Goal: Task Accomplishment & Management: Manage account settings

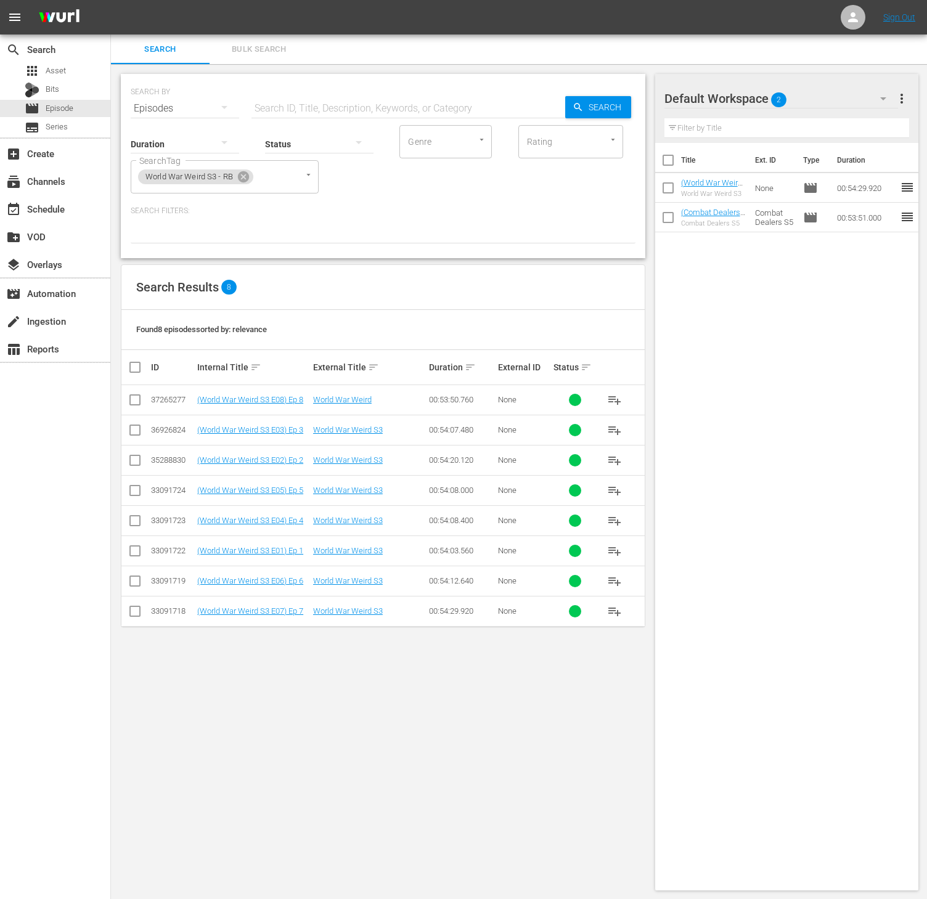
click at [910, 96] on div "Default Workspace 2 Default more_vert Filter by Title" at bounding box center [787, 108] width 264 height 69
click at [901, 96] on span "more_vert" at bounding box center [901, 98] width 15 height 15
click at [793, 112] on div "Clear All Workspace Items" at bounding box center [821, 122] width 145 height 22
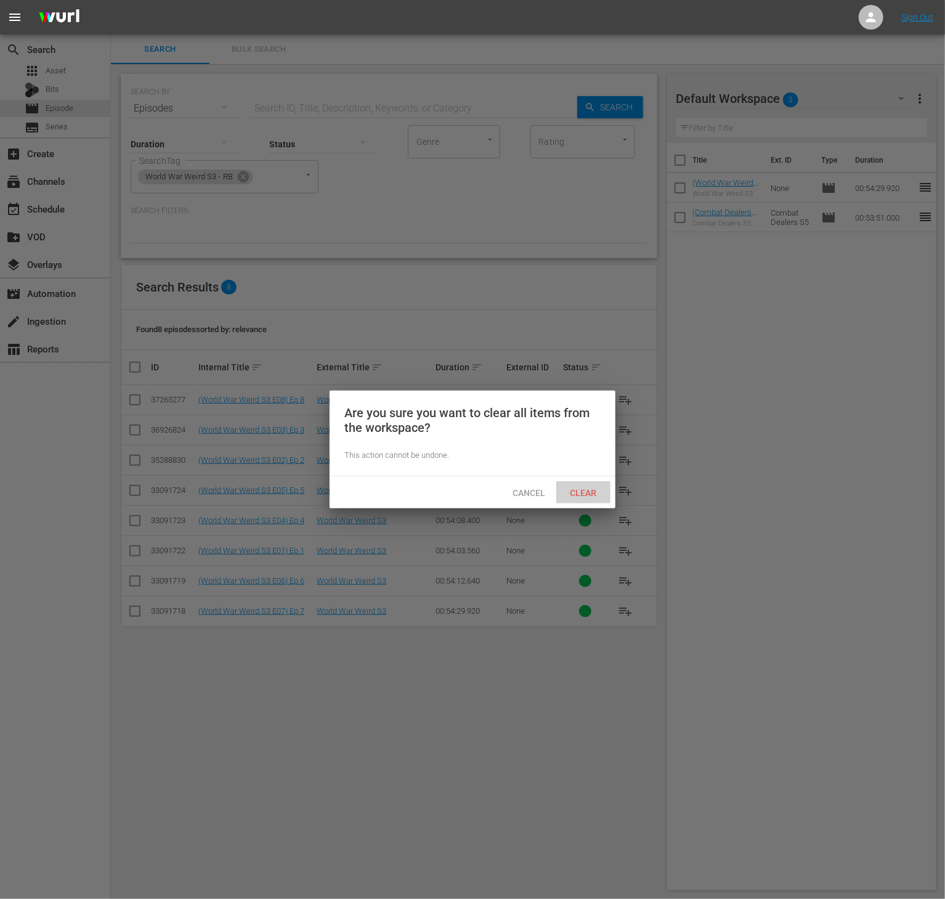
click at [597, 484] on div "Clear" at bounding box center [583, 492] width 54 height 23
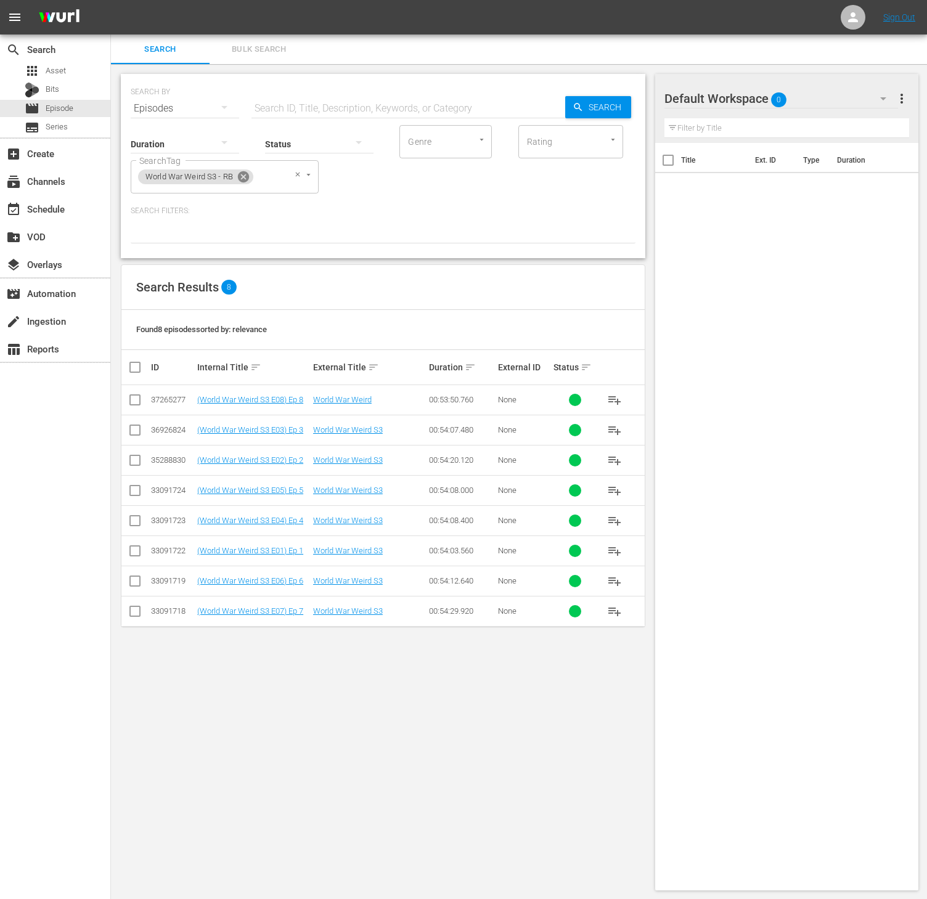
click at [247, 181] on icon at bounding box center [244, 177] width 14 height 14
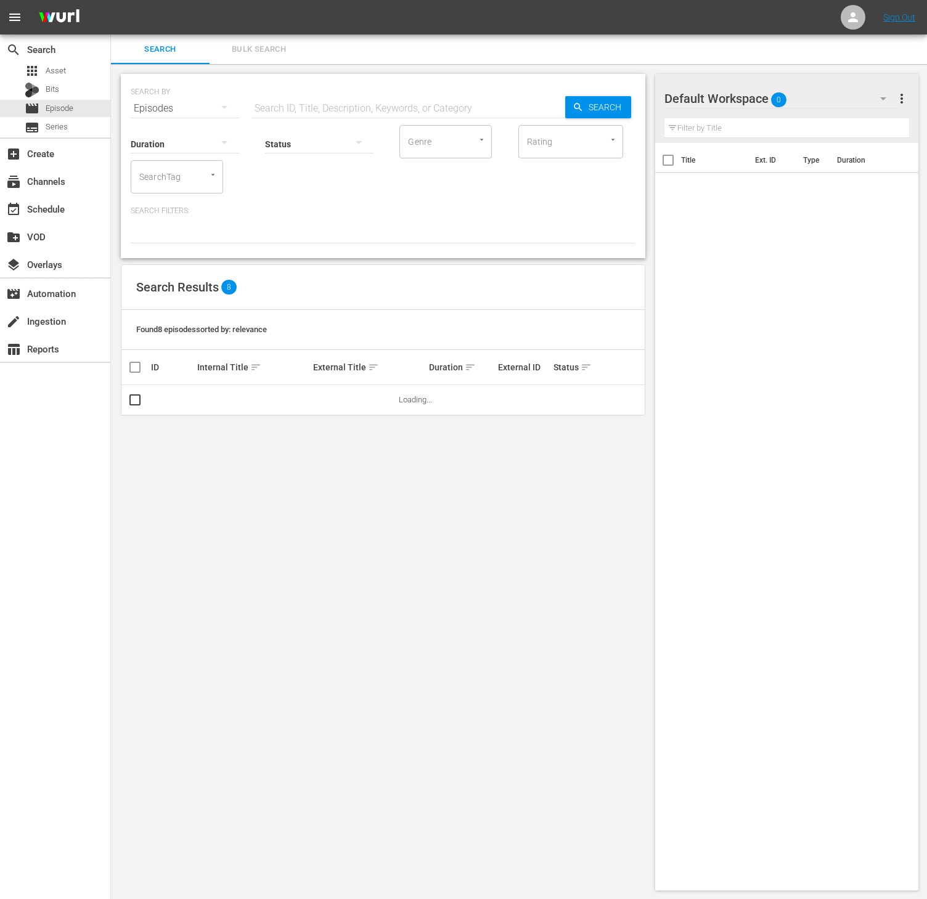
click at [177, 179] on input "SearchTag" at bounding box center [159, 177] width 47 height 22
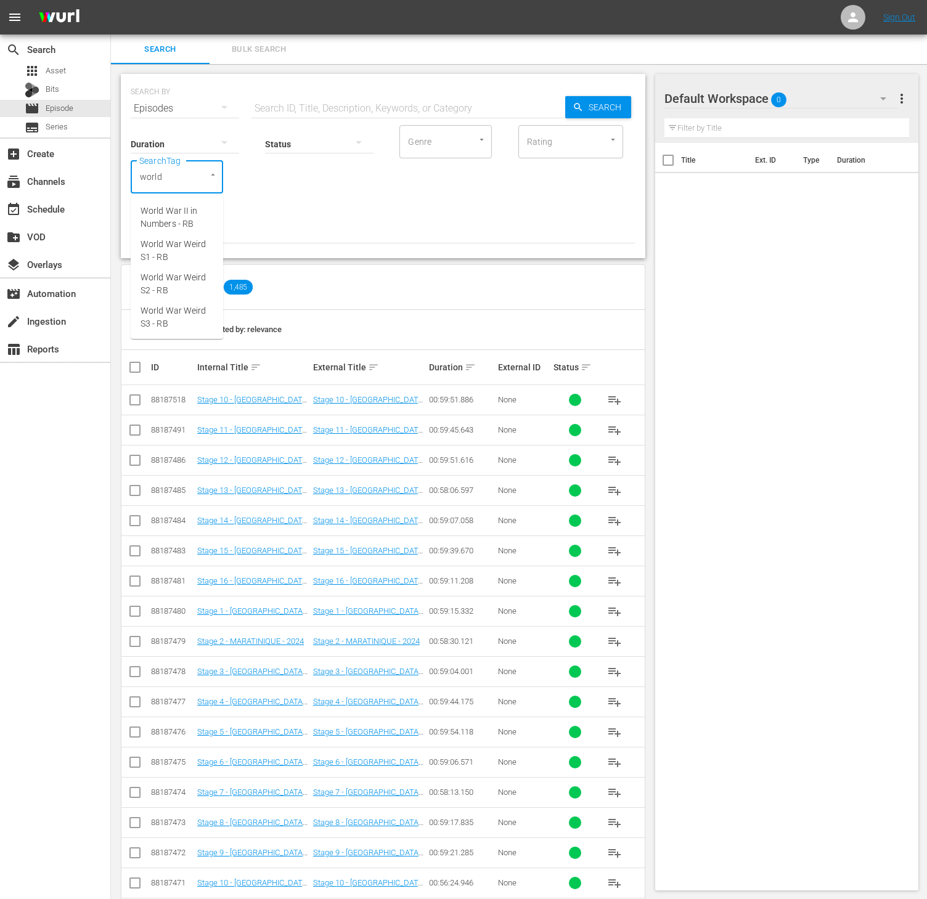
type input "world w"
click at [177, 227] on span "World War II in Numbers - RB" at bounding box center [177, 218] width 73 height 26
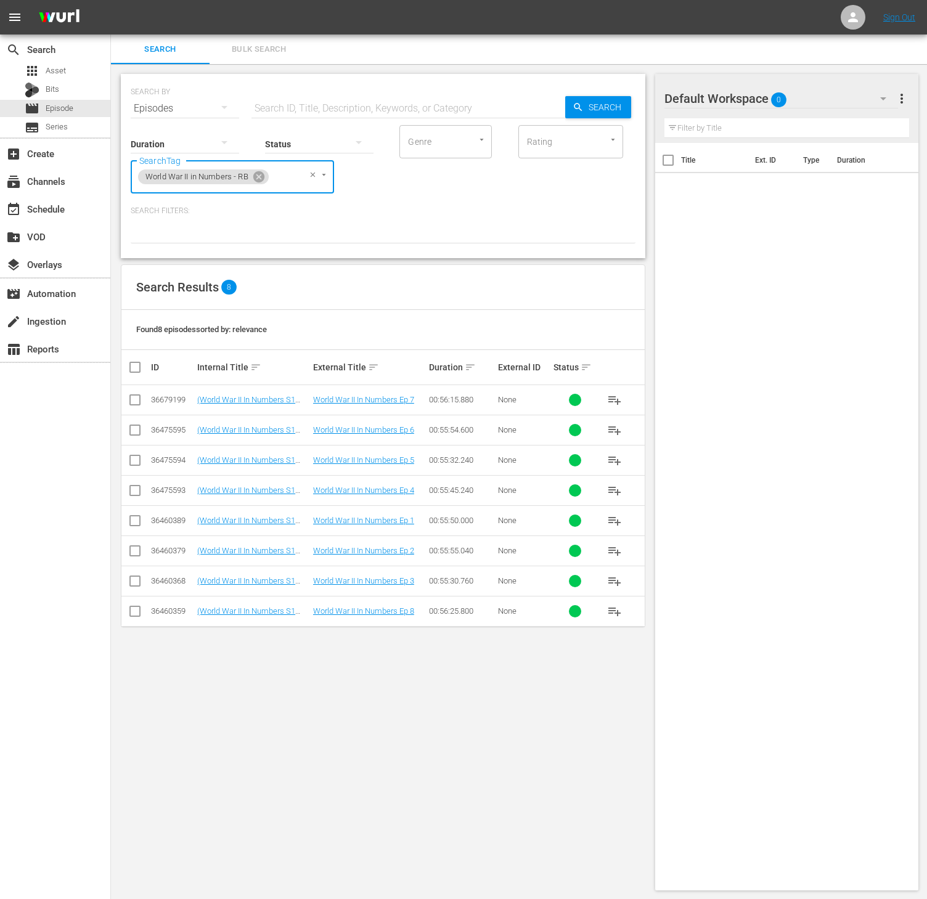
click at [619, 558] on span "playlist_add" at bounding box center [614, 551] width 15 height 15
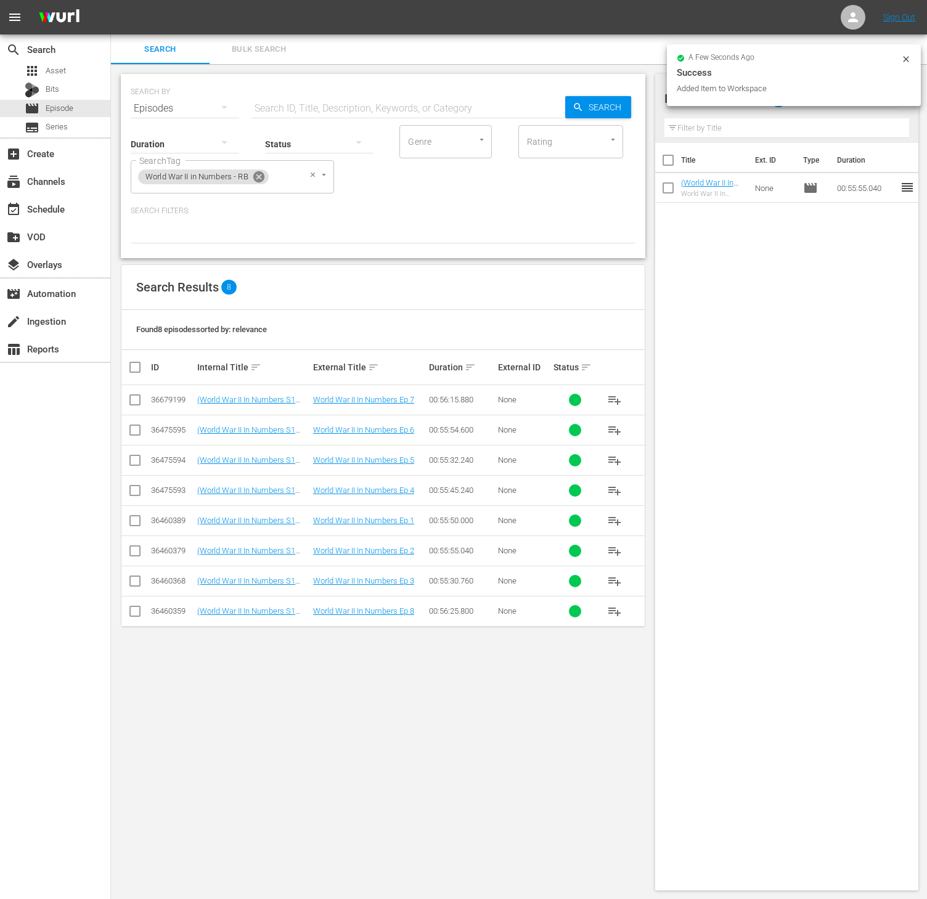
click at [261, 176] on icon at bounding box center [258, 176] width 11 height 11
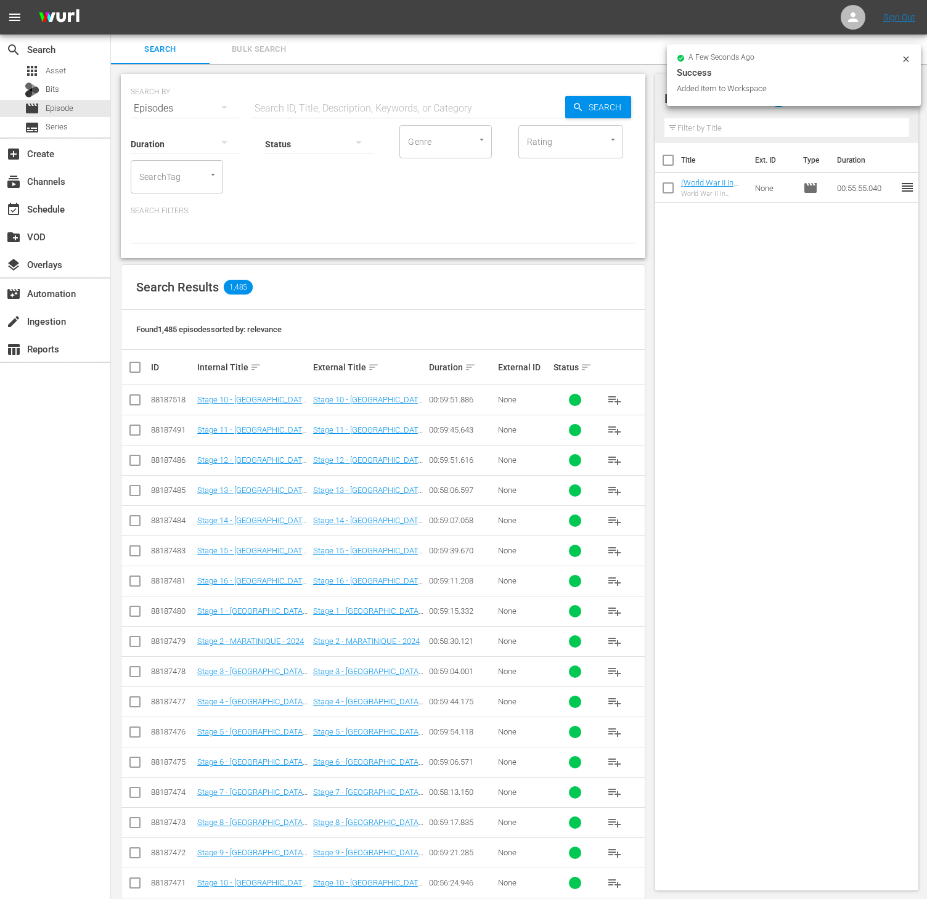
click at [189, 174] on div "SearchTag" at bounding box center [177, 176] width 92 height 33
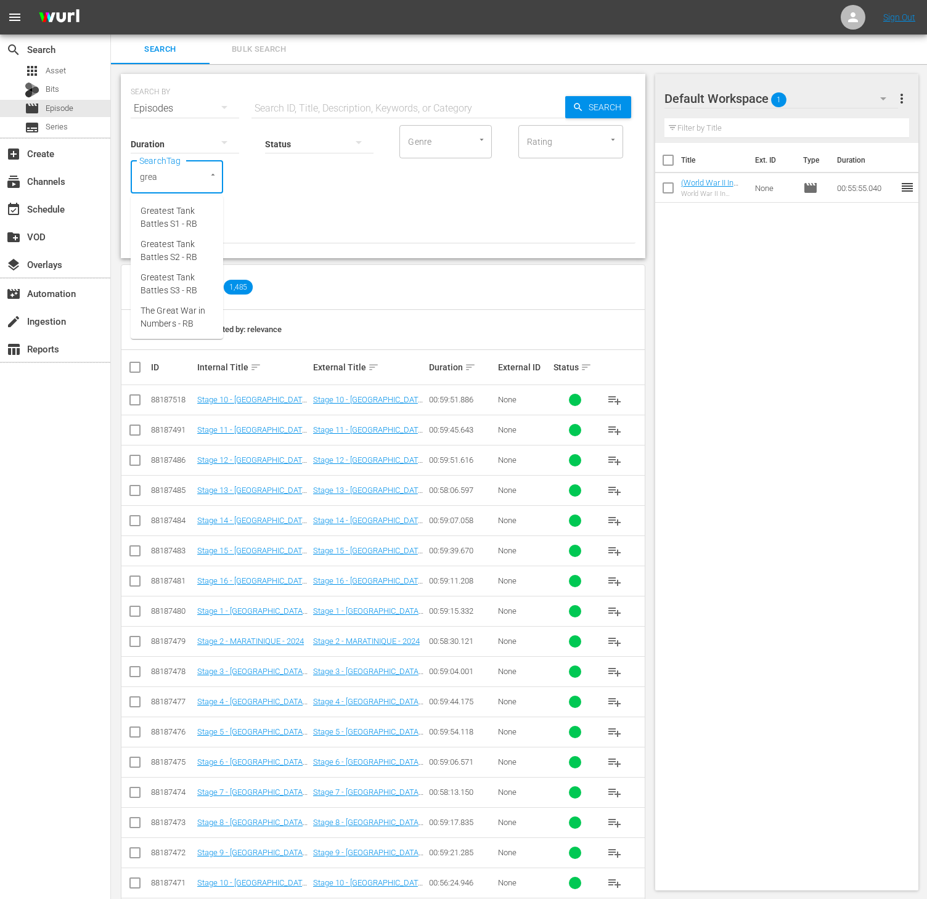
type input "great"
click at [183, 309] on span "The Great War in Numbers - RB" at bounding box center [177, 317] width 73 height 26
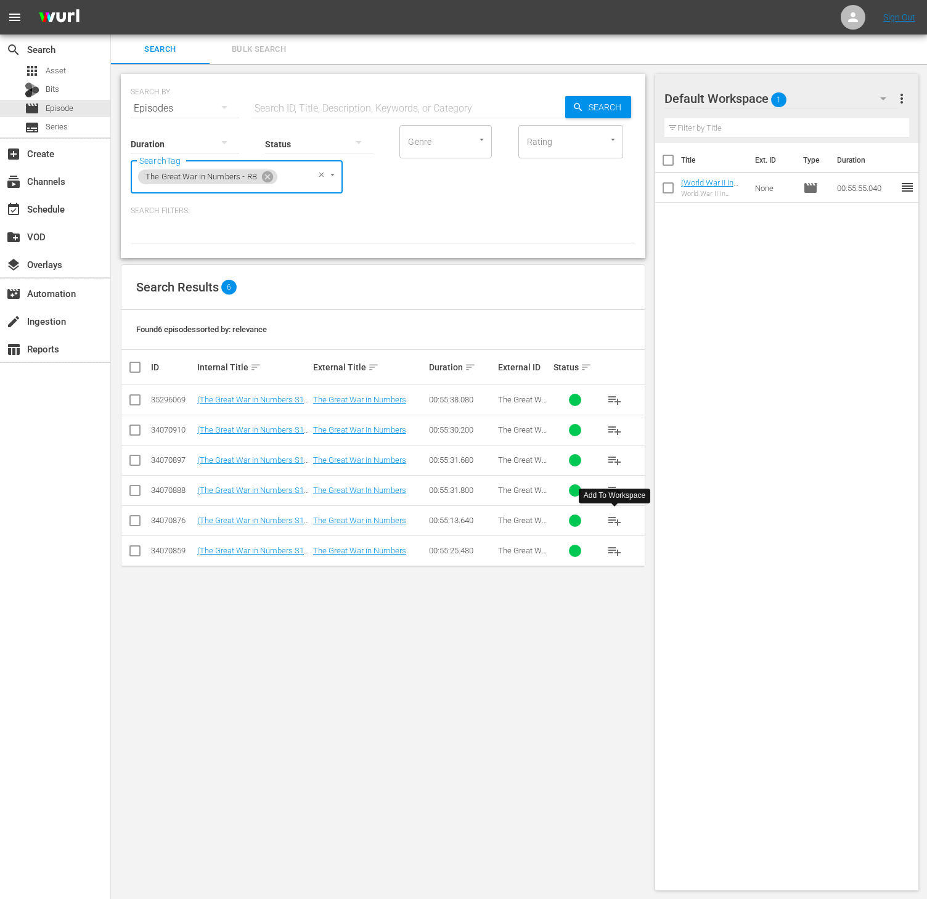
click at [610, 526] on span "playlist_add" at bounding box center [614, 520] width 15 height 15
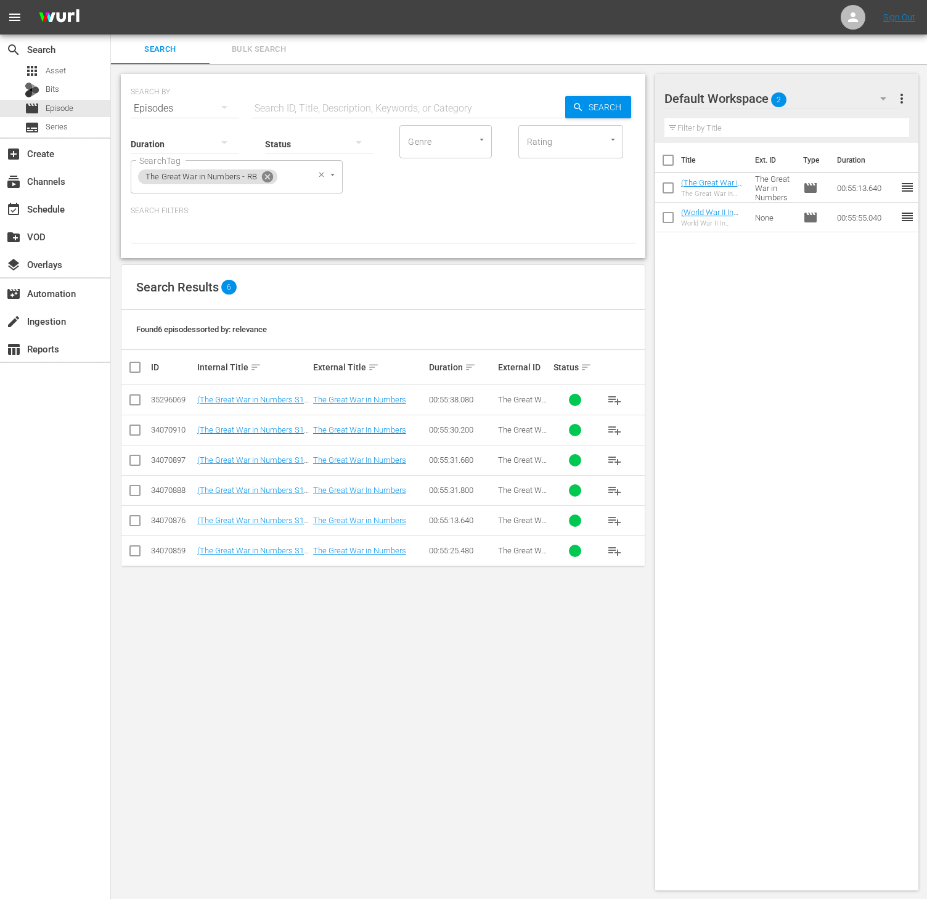
click at [267, 174] on icon at bounding box center [267, 176] width 11 height 11
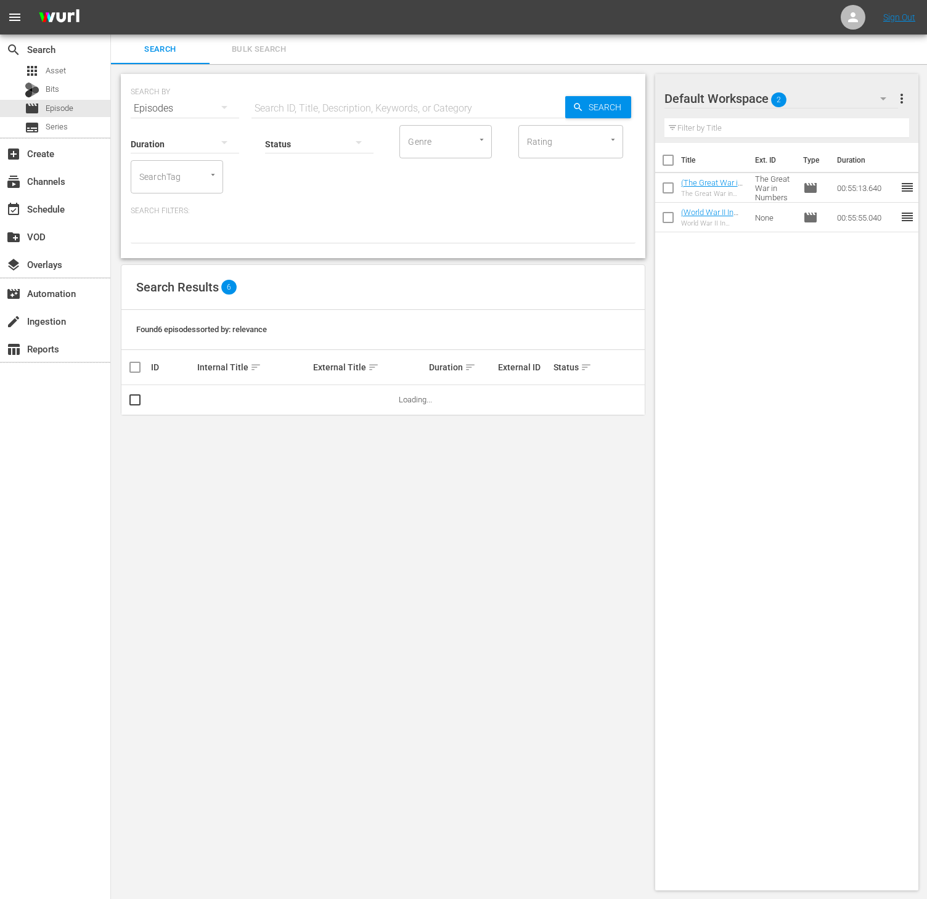
click at [155, 176] on input "SearchTag" at bounding box center [159, 177] width 47 height 22
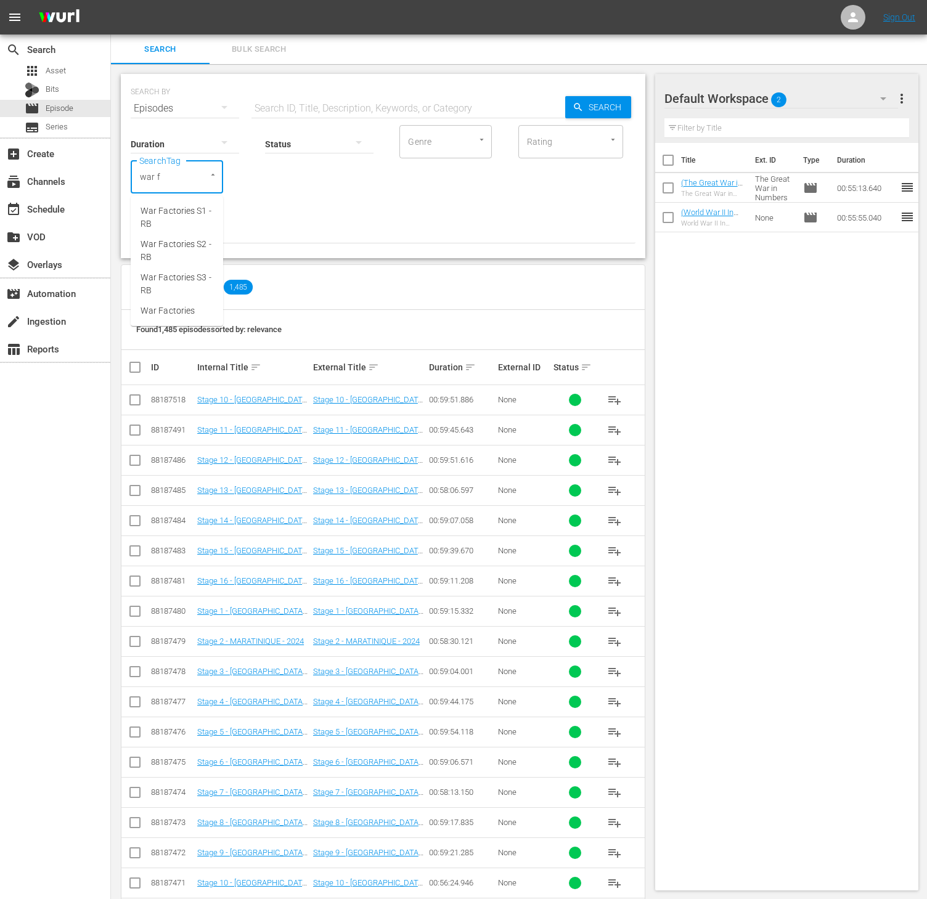
type input "war fa"
click at [169, 216] on span "War Factories S1 - RB" at bounding box center [177, 218] width 73 height 26
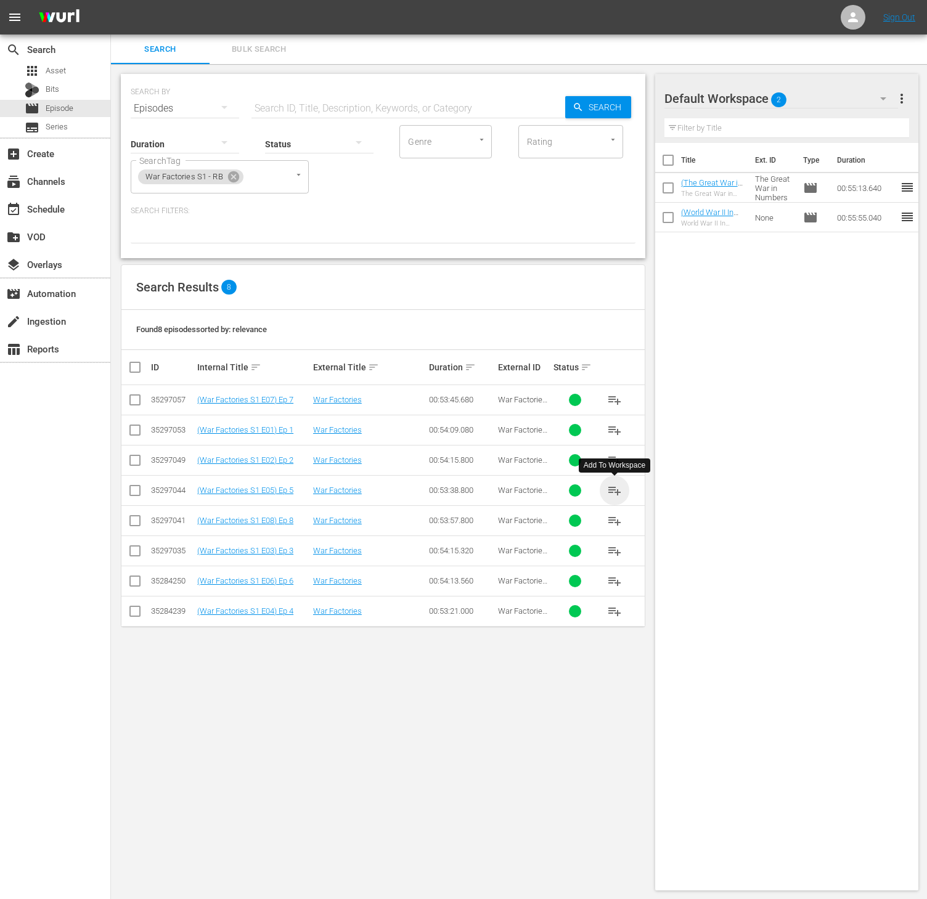
click at [617, 493] on span "playlist_add" at bounding box center [614, 490] width 15 height 15
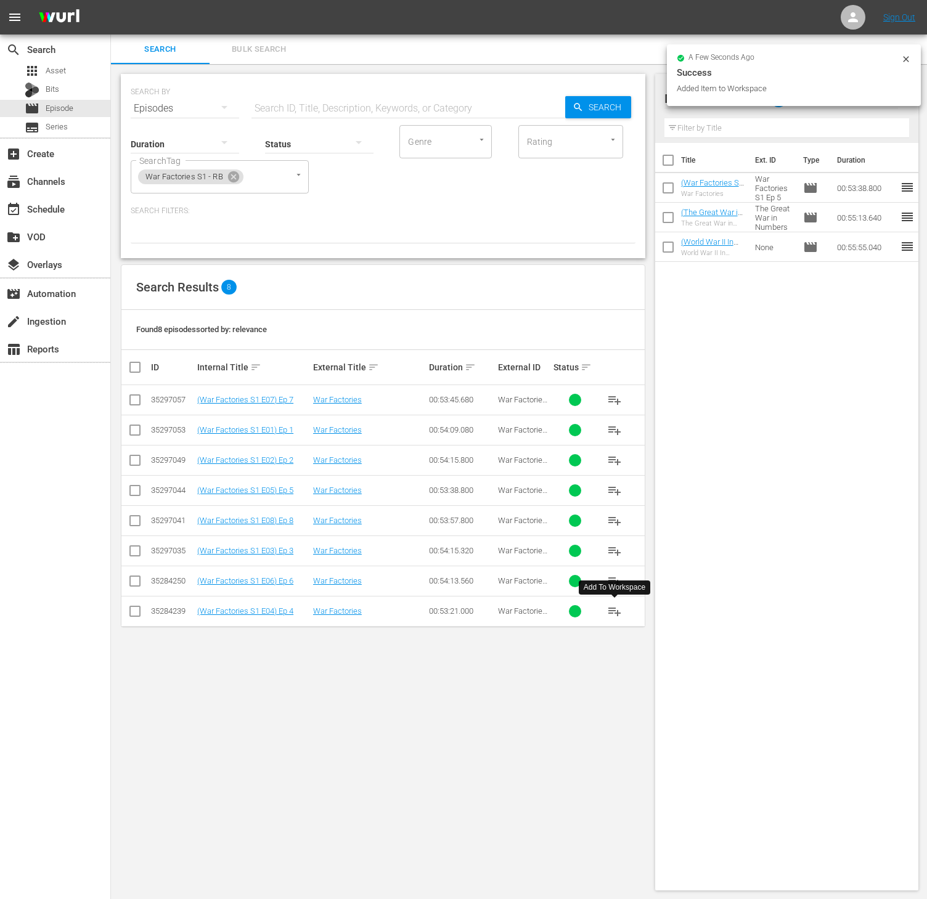
click at [617, 608] on span "playlist_add" at bounding box center [614, 611] width 15 height 15
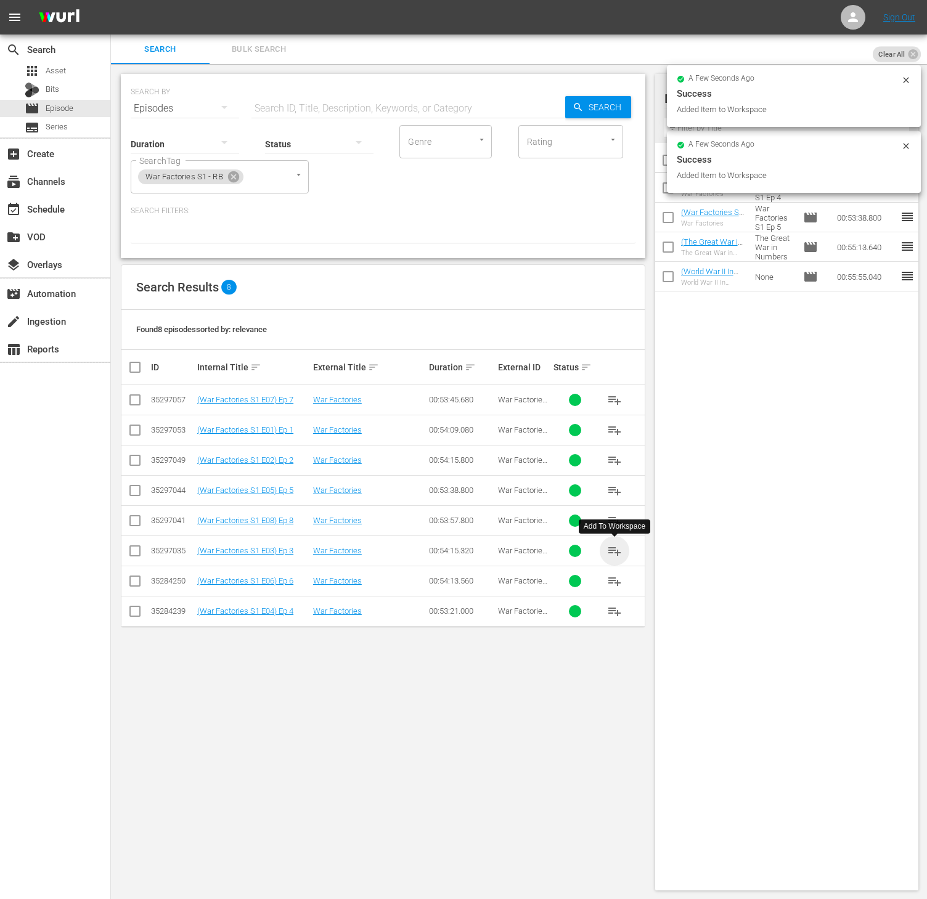
click at [615, 554] on span "playlist_add" at bounding box center [614, 551] width 15 height 15
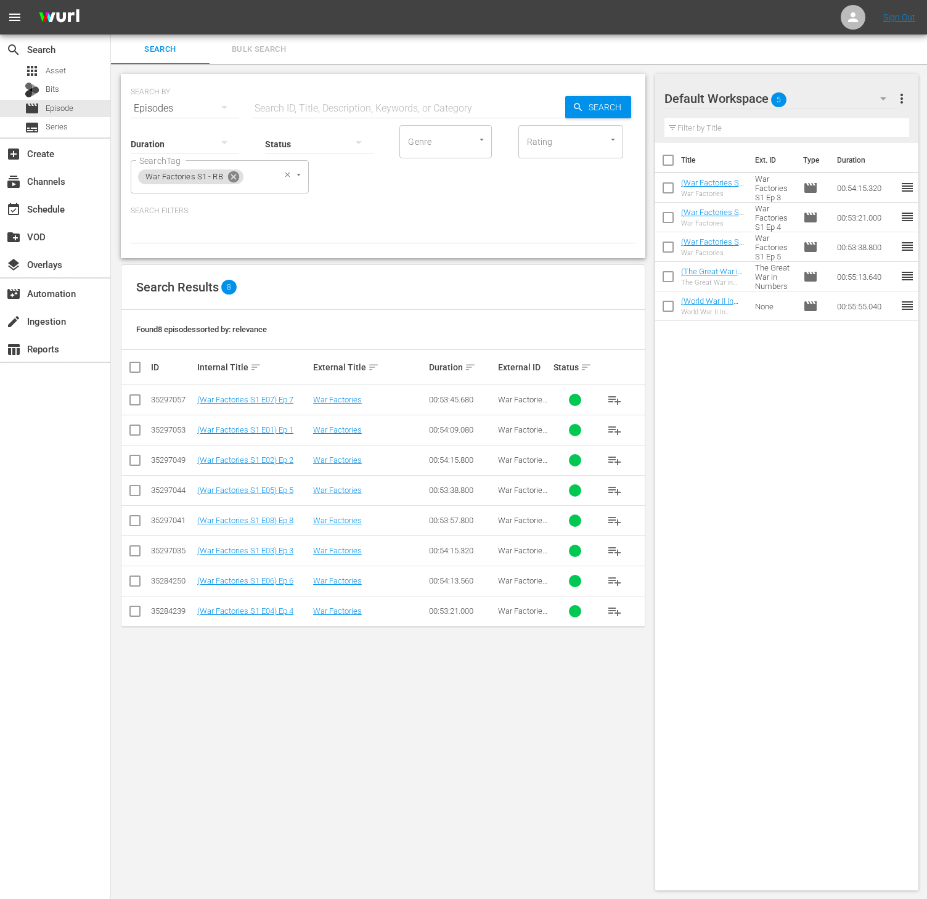
click at [235, 176] on icon at bounding box center [233, 176] width 11 height 11
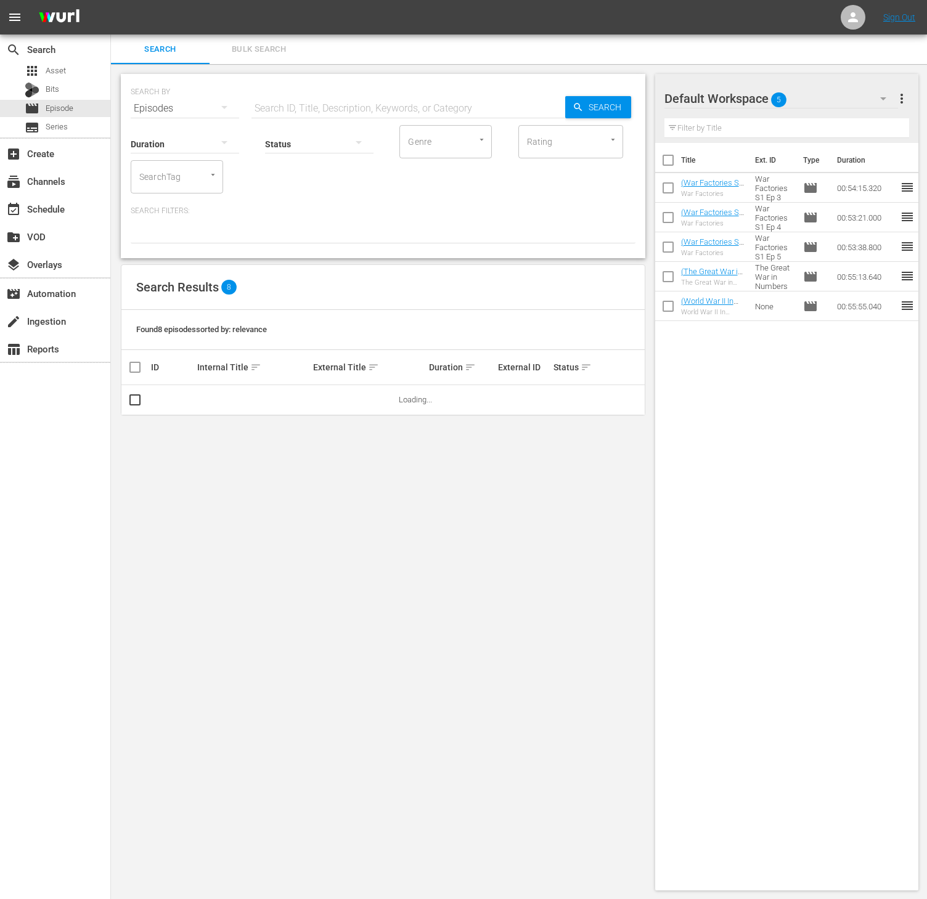
click at [183, 179] on div "SearchTag" at bounding box center [177, 176] width 92 height 33
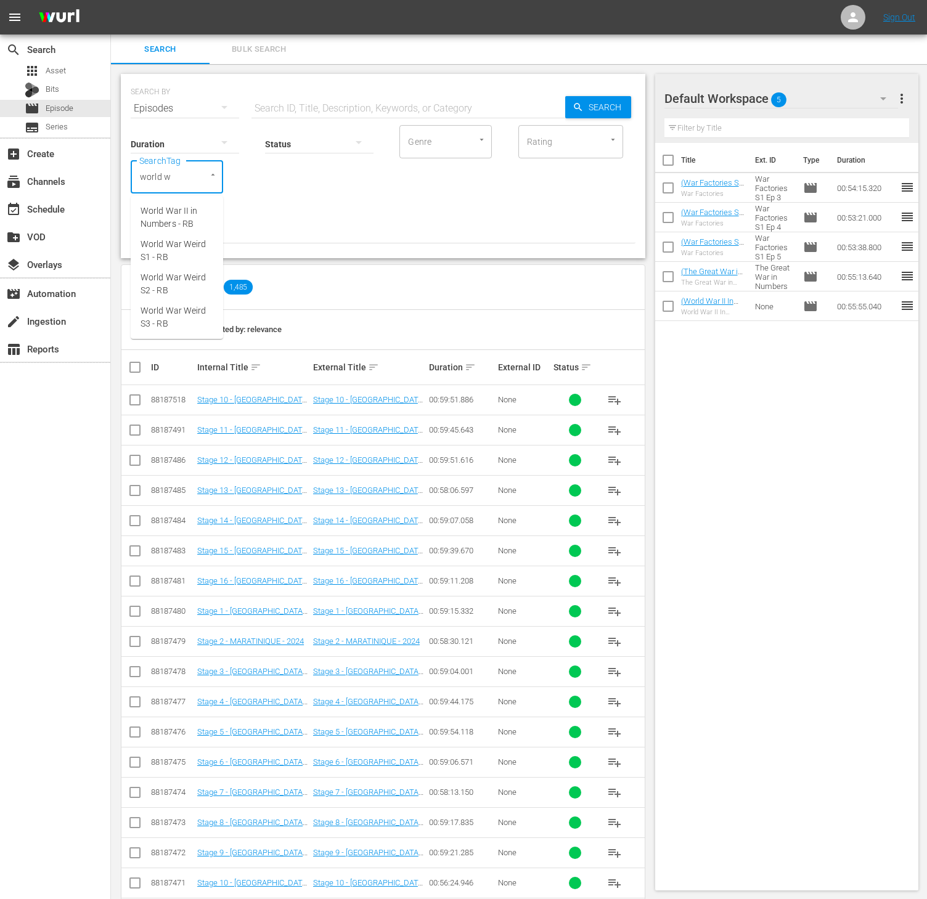
type input "world wa"
click at [183, 316] on span "World War Weird S3 - RB" at bounding box center [177, 317] width 73 height 26
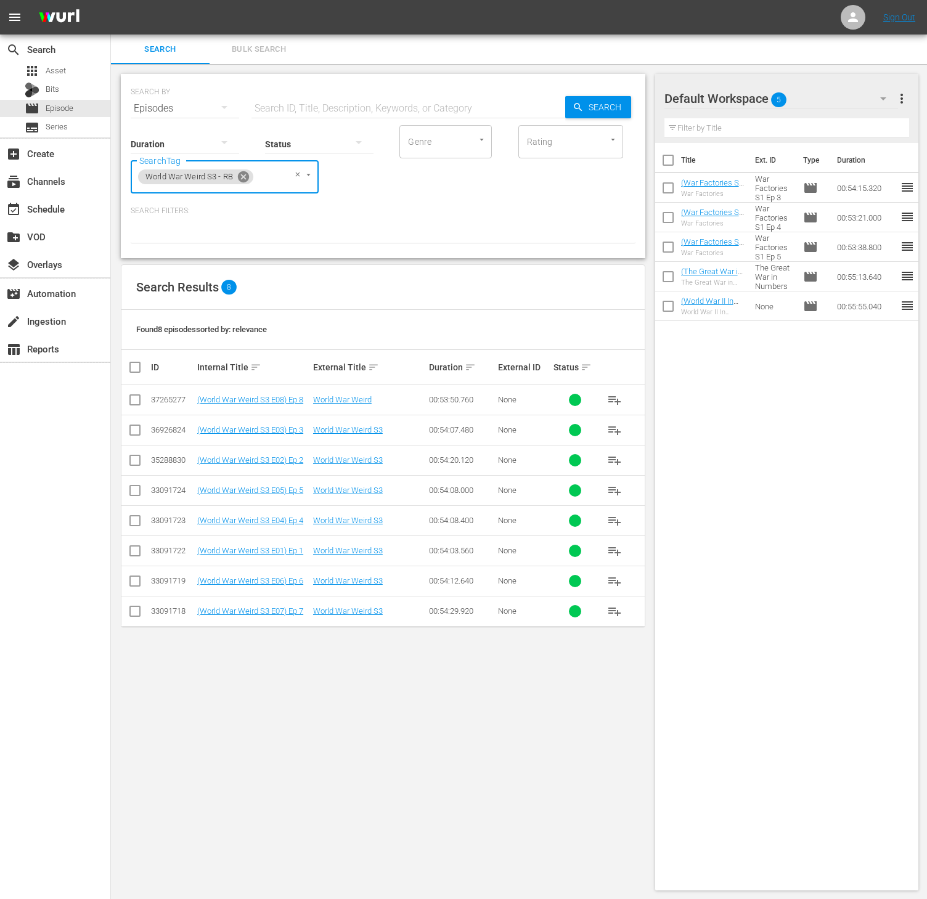
click at [244, 173] on icon at bounding box center [243, 176] width 11 height 11
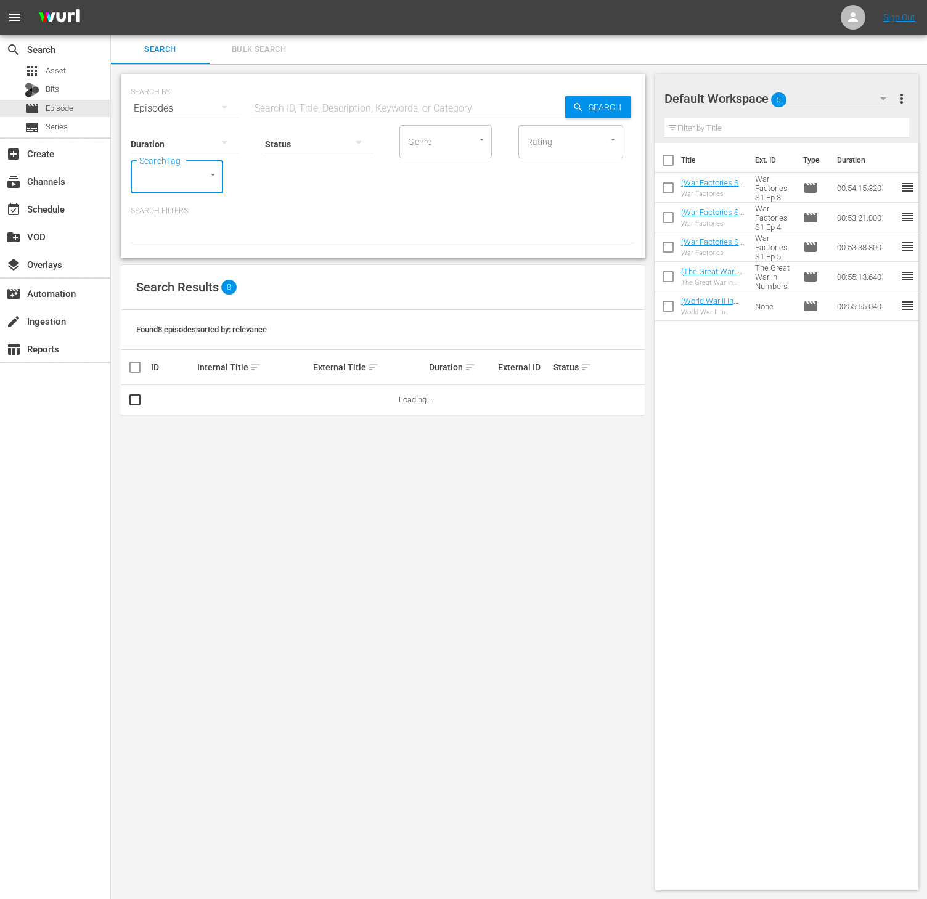
click at [183, 174] on div "SearchTag" at bounding box center [177, 176] width 92 height 33
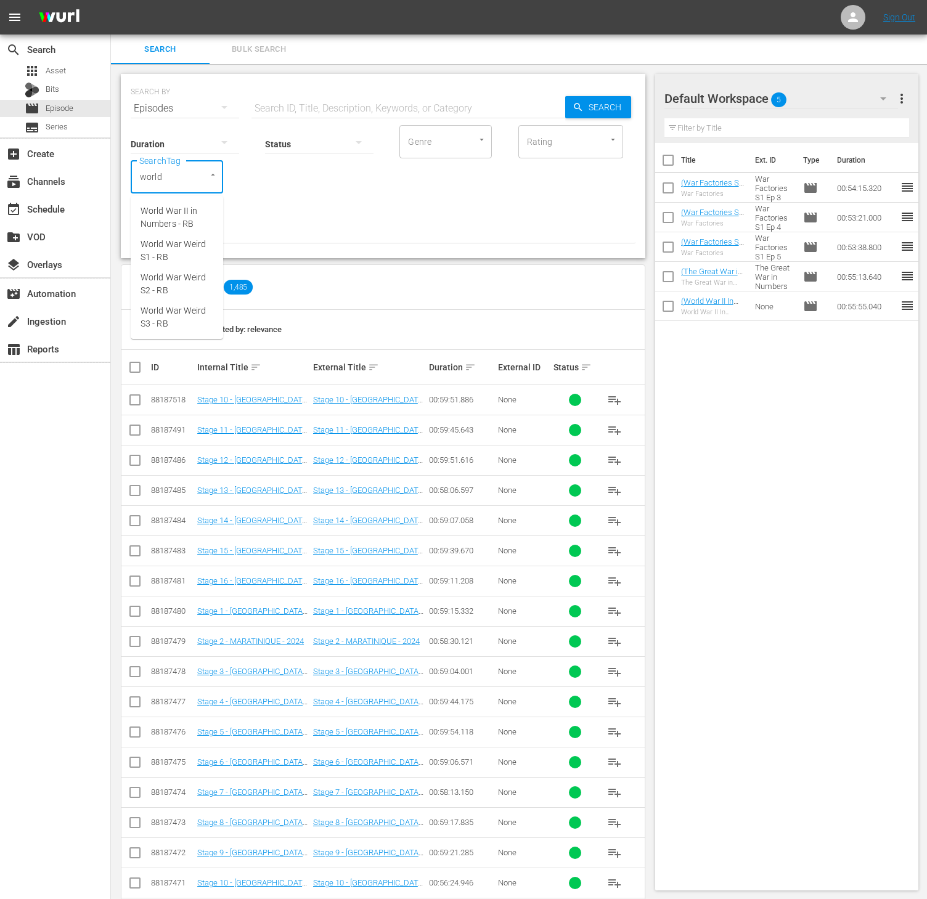
type input "world w"
click at [170, 263] on span "World War Weird S1 - RB" at bounding box center [177, 251] width 73 height 26
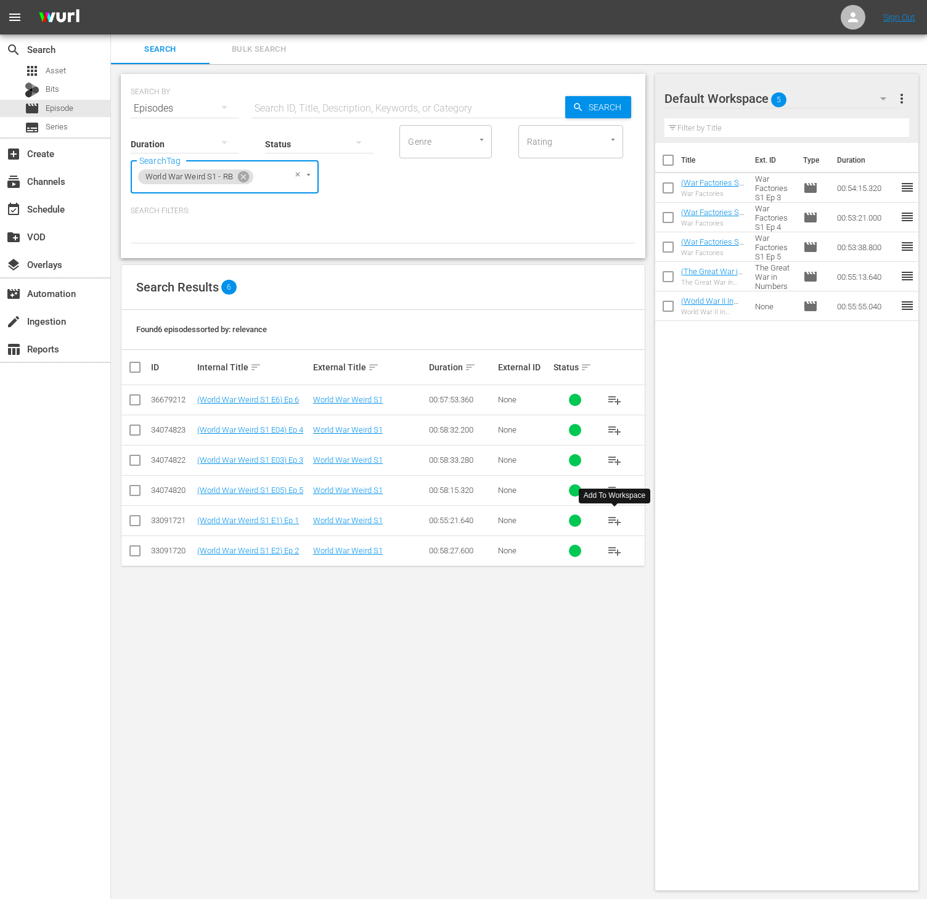
click at [612, 521] on span "playlist_add" at bounding box center [614, 520] width 15 height 15
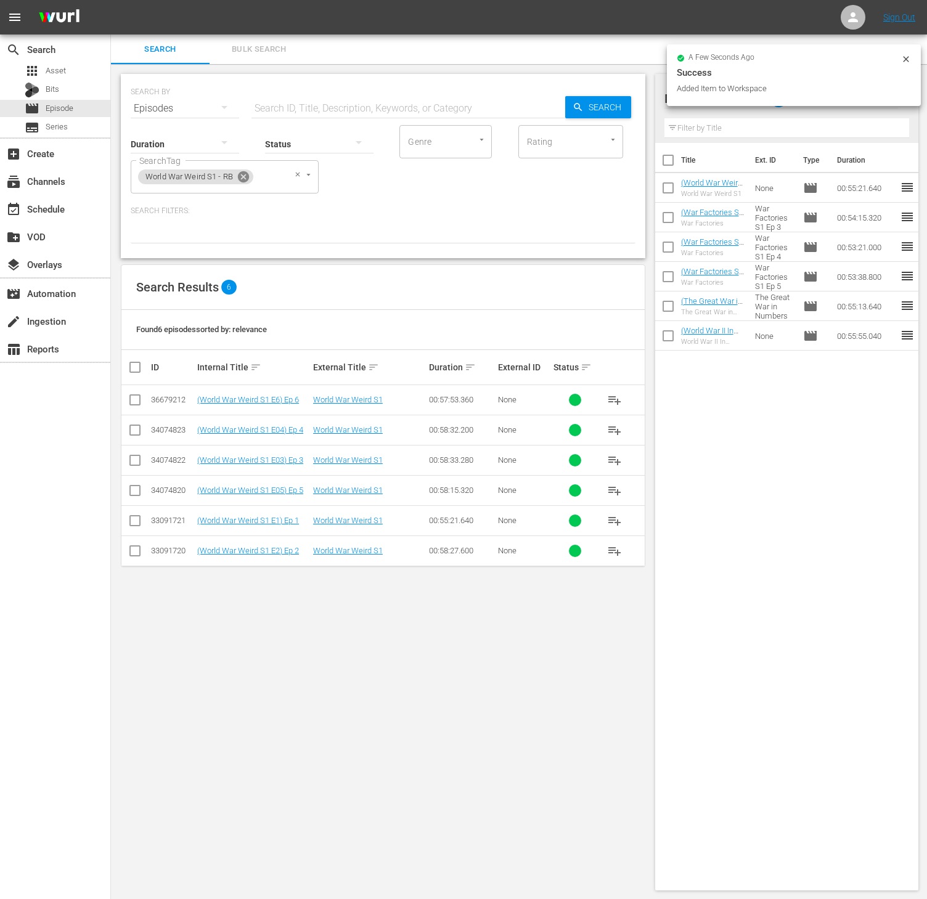
click at [243, 181] on icon at bounding box center [243, 176] width 11 height 11
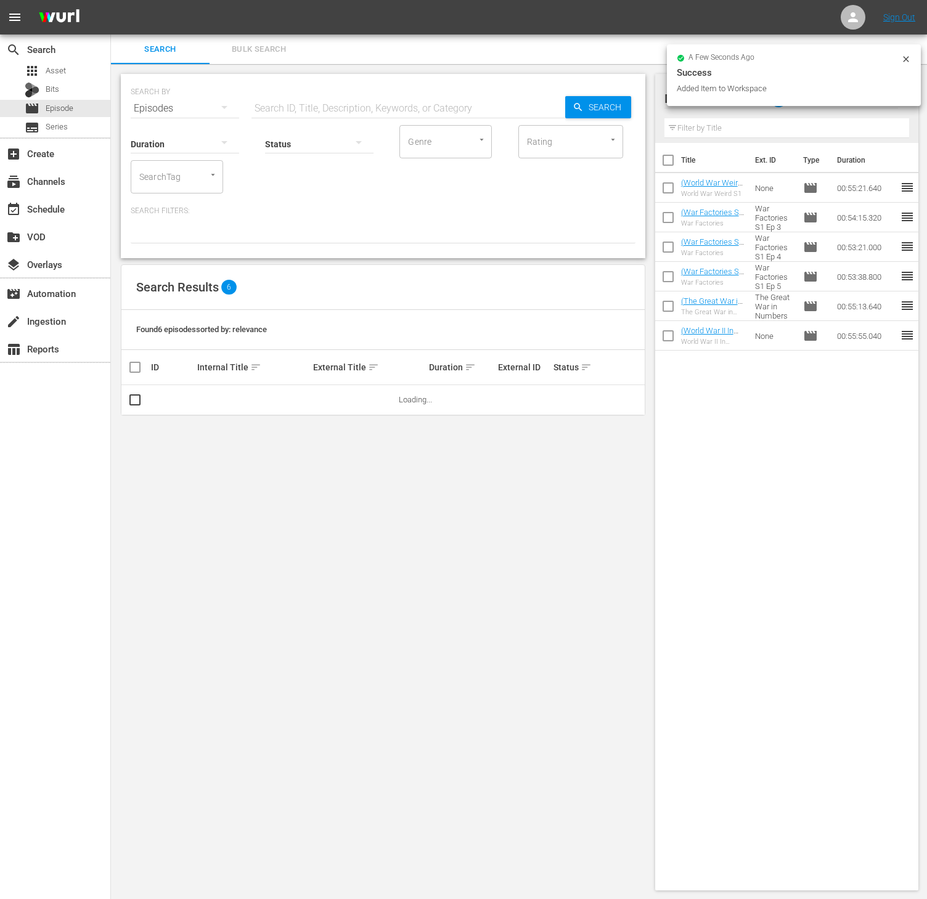
click at [193, 176] on div "SearchTag" at bounding box center [177, 176] width 92 height 33
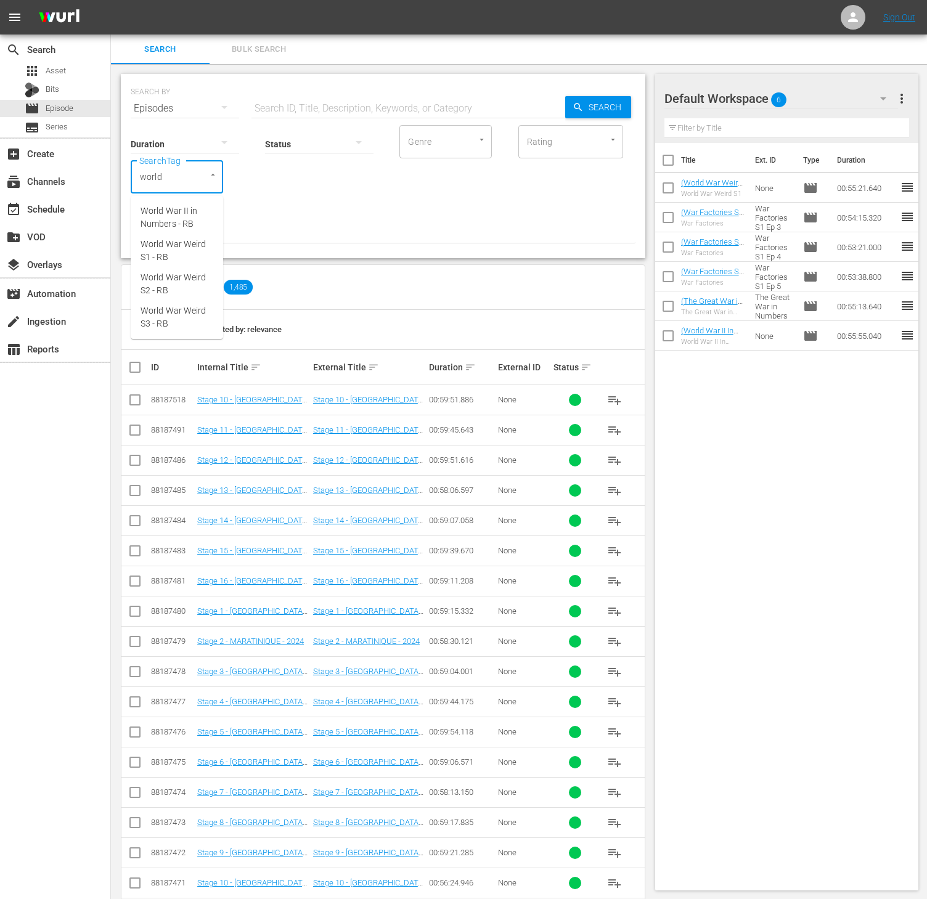
type input "world w"
click at [191, 327] on span "World War Weird S3 - RB" at bounding box center [177, 317] width 73 height 26
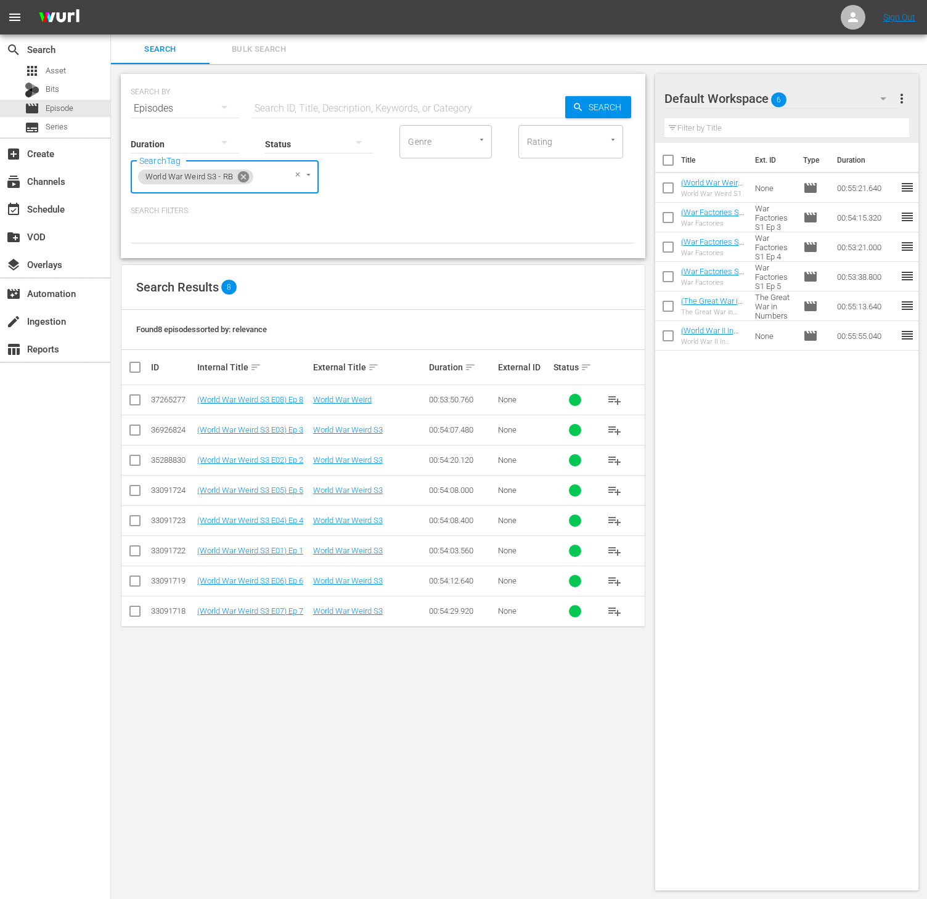
click at [244, 177] on icon at bounding box center [244, 177] width 14 height 14
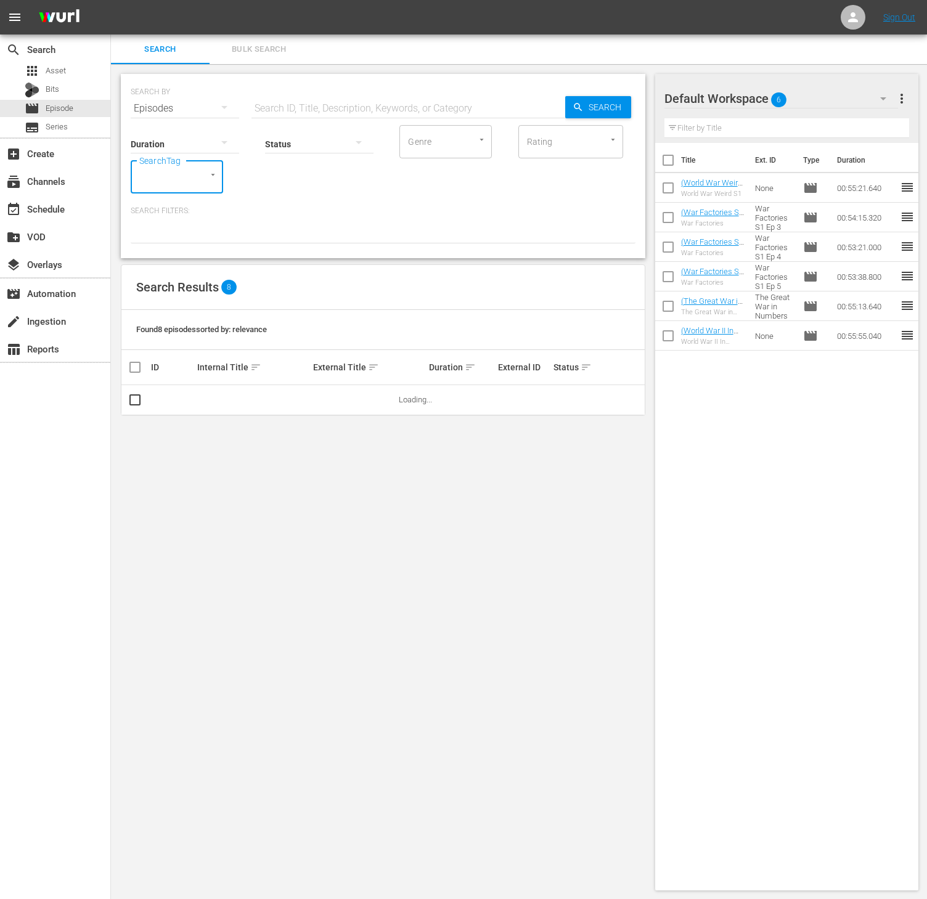
click at [184, 179] on div "SearchTag" at bounding box center [177, 176] width 92 height 33
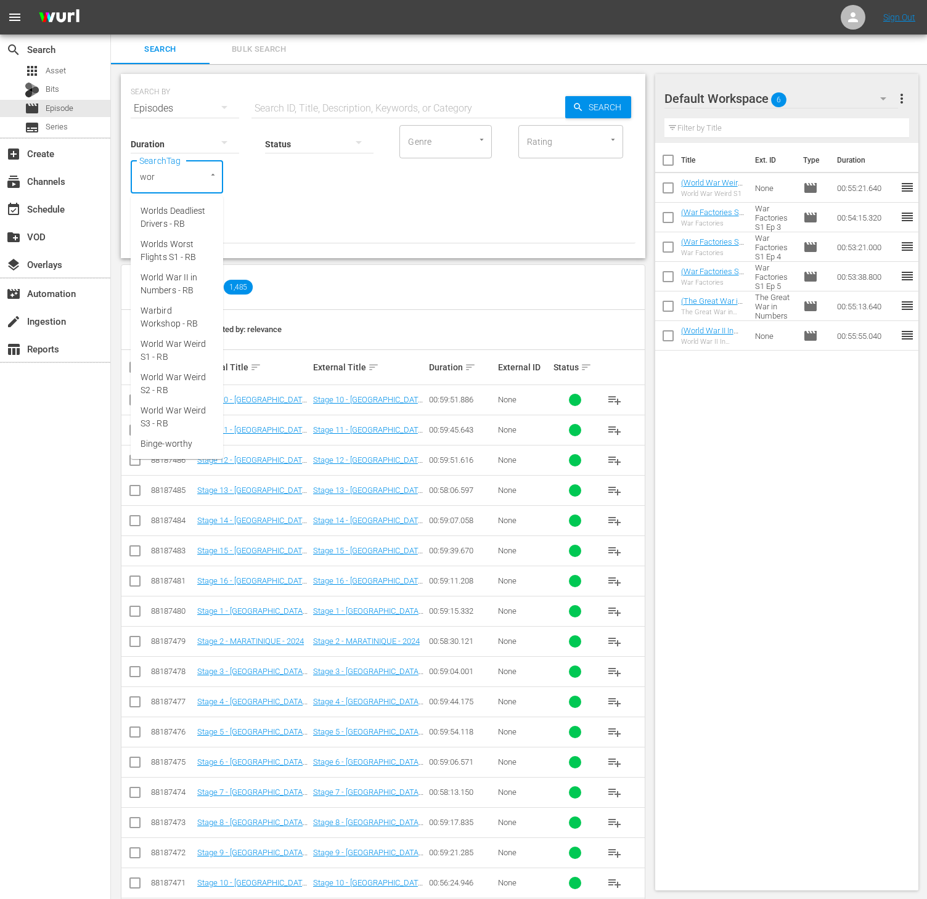
type input "worl"
click at [175, 311] on span "World War Weird S1 - RB" at bounding box center [177, 317] width 73 height 26
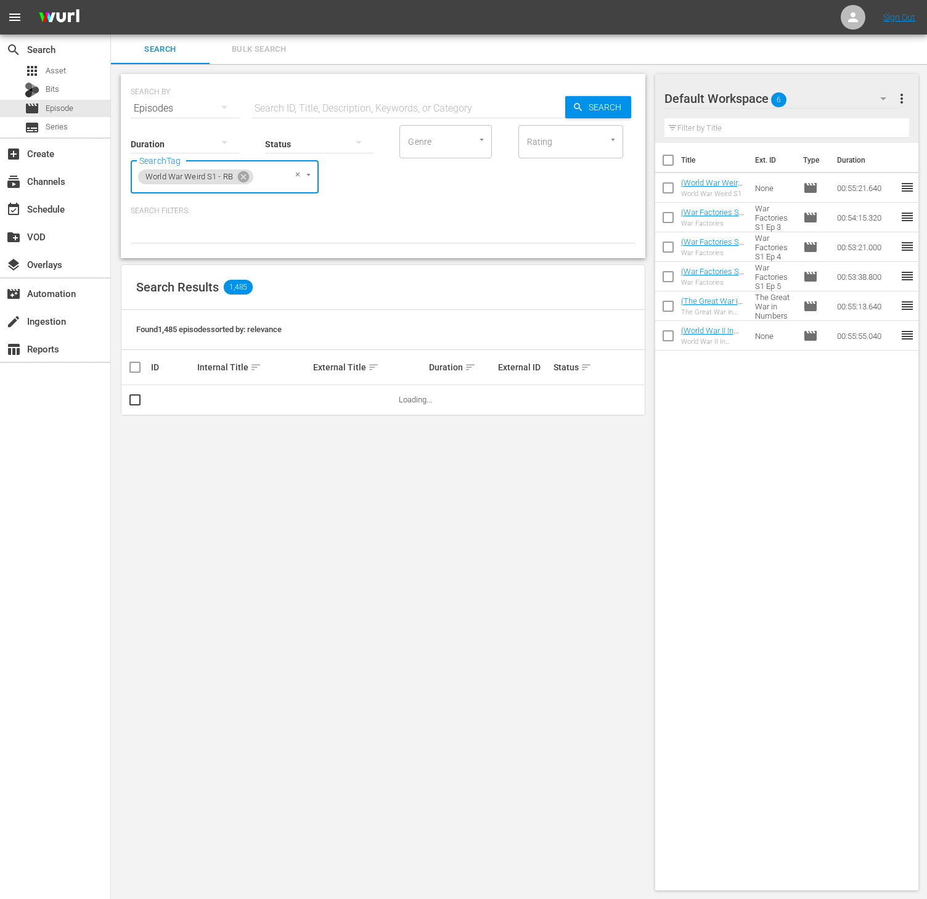
click at [673, 195] on input "checkbox" at bounding box center [668, 190] width 26 height 26
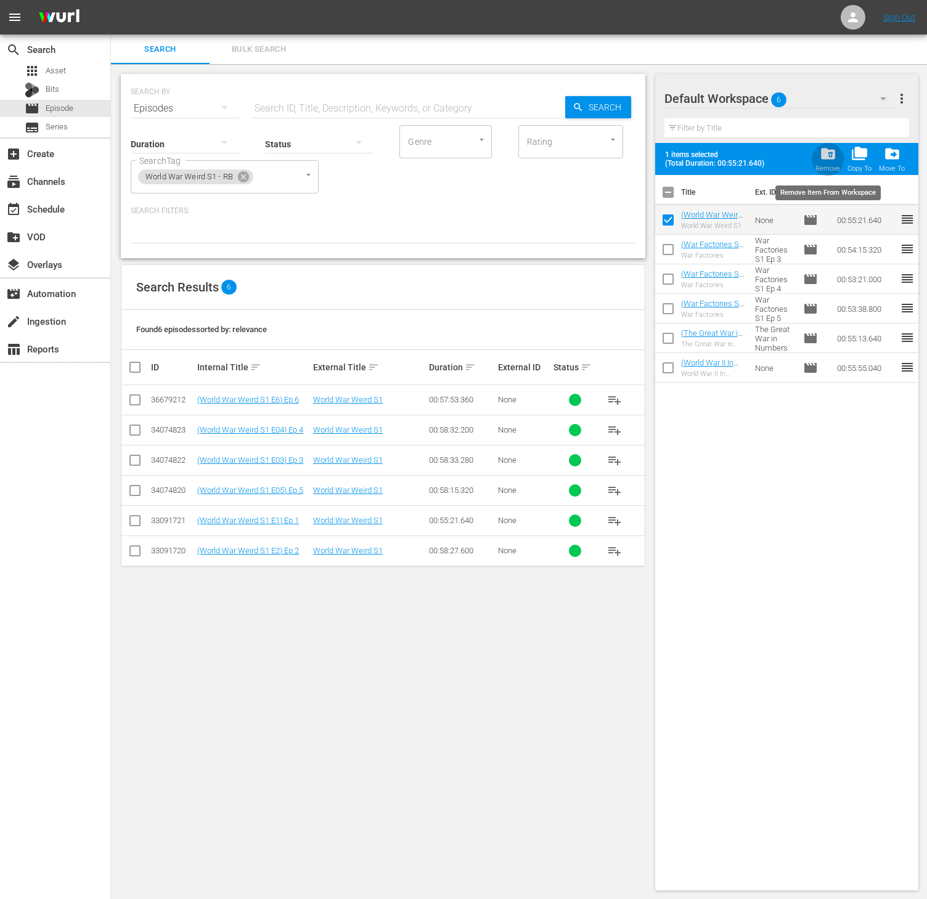
click at [828, 159] on span "folder_delete" at bounding box center [828, 153] width 17 height 17
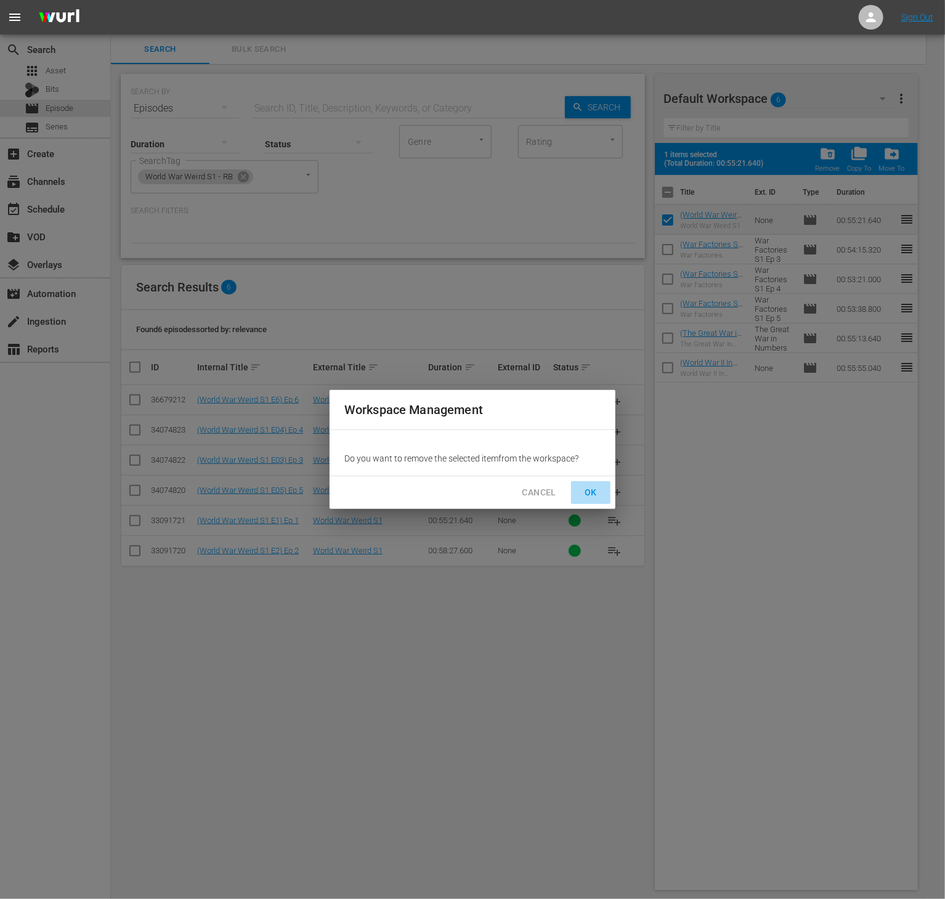
click at [581, 490] on span "OK" at bounding box center [591, 492] width 20 height 15
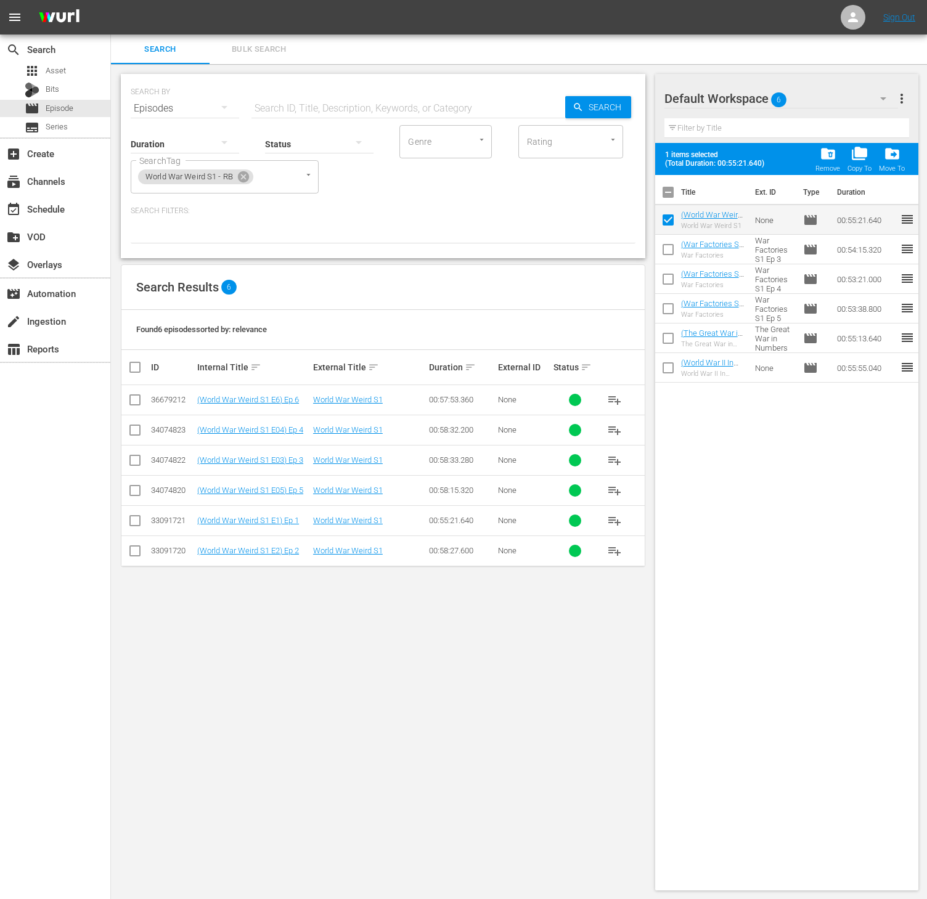
checkbox input "false"
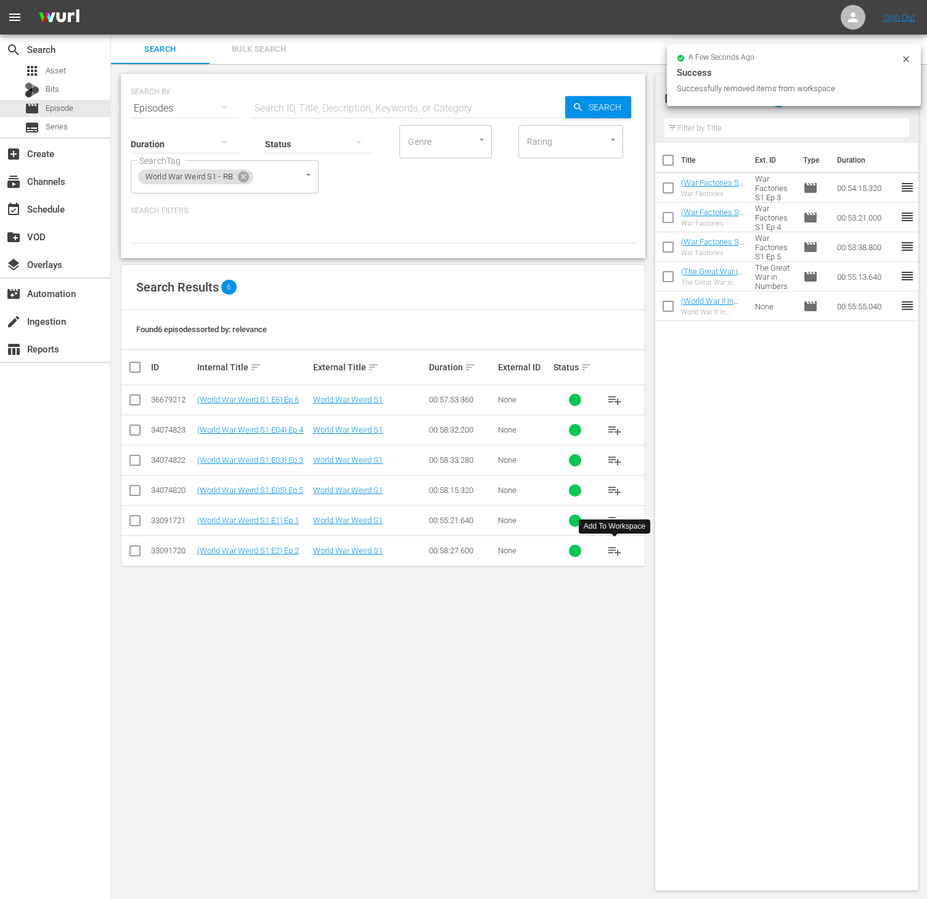
click at [617, 548] on span "playlist_add" at bounding box center [614, 551] width 15 height 15
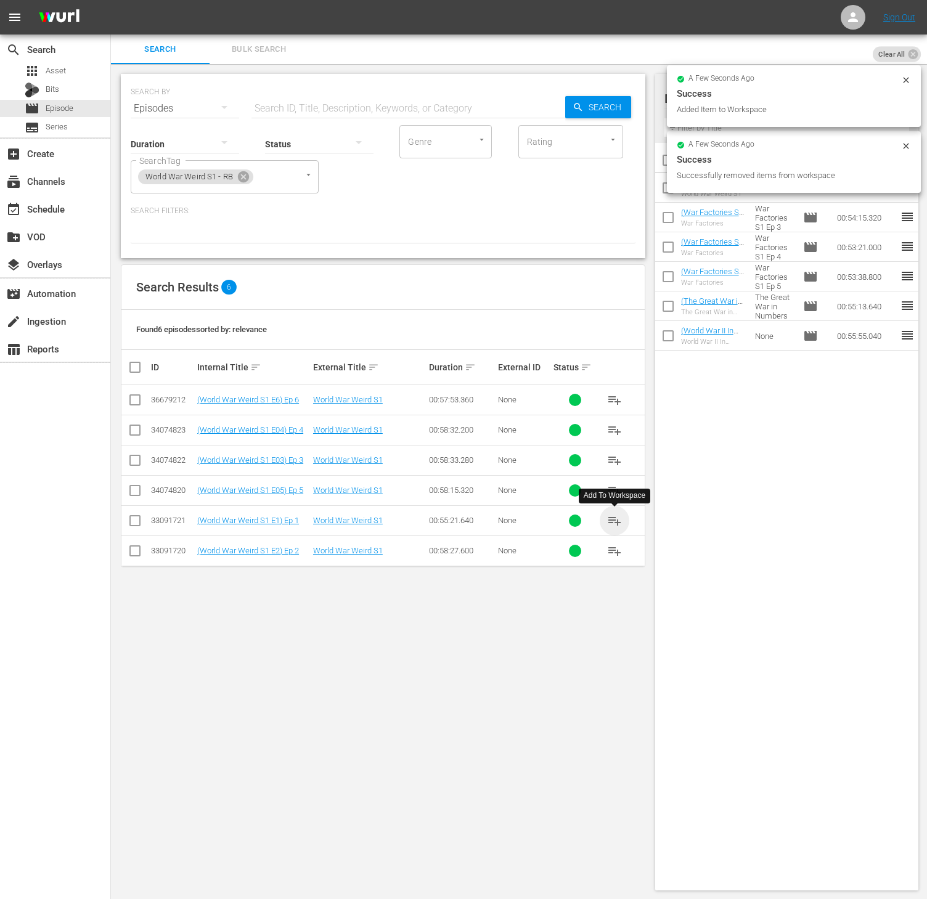
click at [618, 516] on span "playlist_add" at bounding box center [614, 520] width 15 height 15
click at [251, 177] on div "World War Weird S1 - RB" at bounding box center [195, 176] width 115 height 15
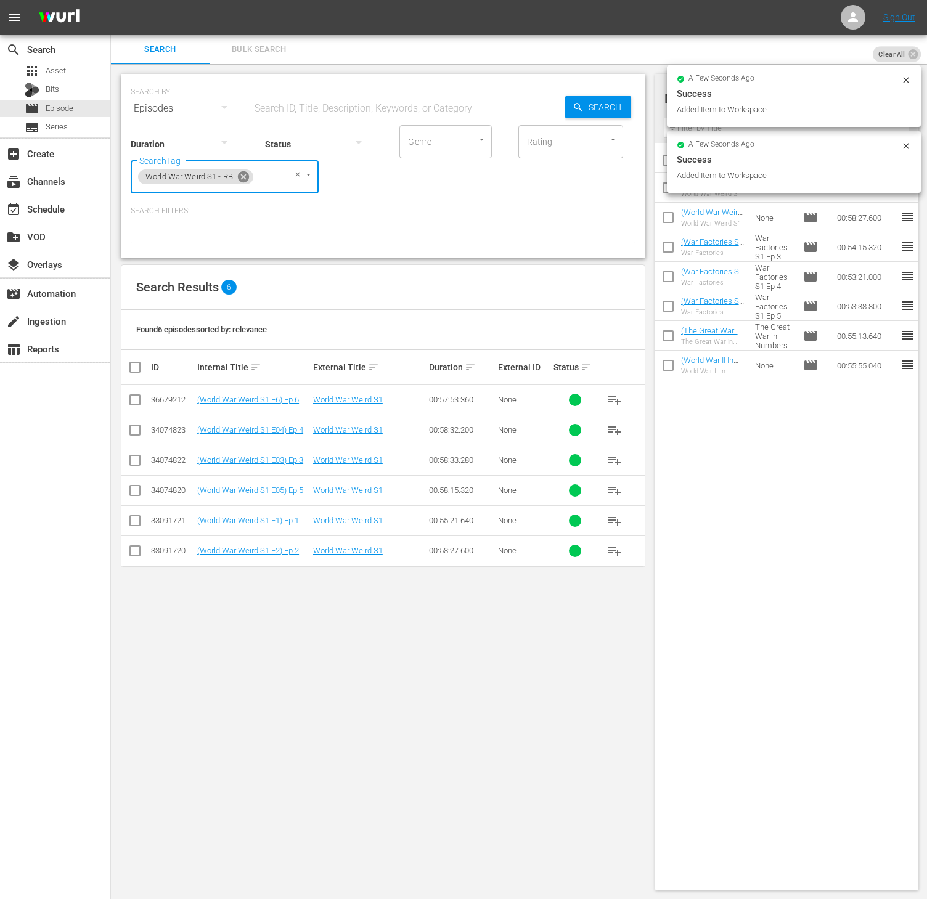
click at [248, 177] on icon at bounding box center [243, 176] width 11 height 11
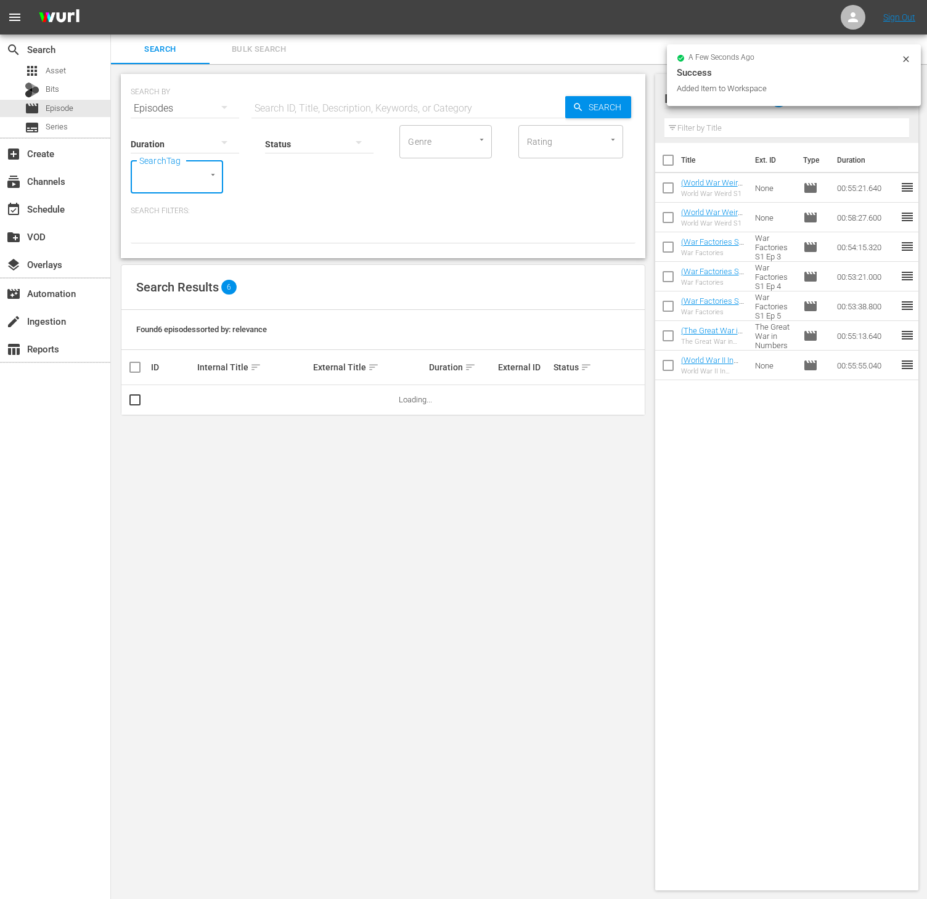
click at [180, 176] on input "SearchTag" at bounding box center [159, 177] width 47 height 22
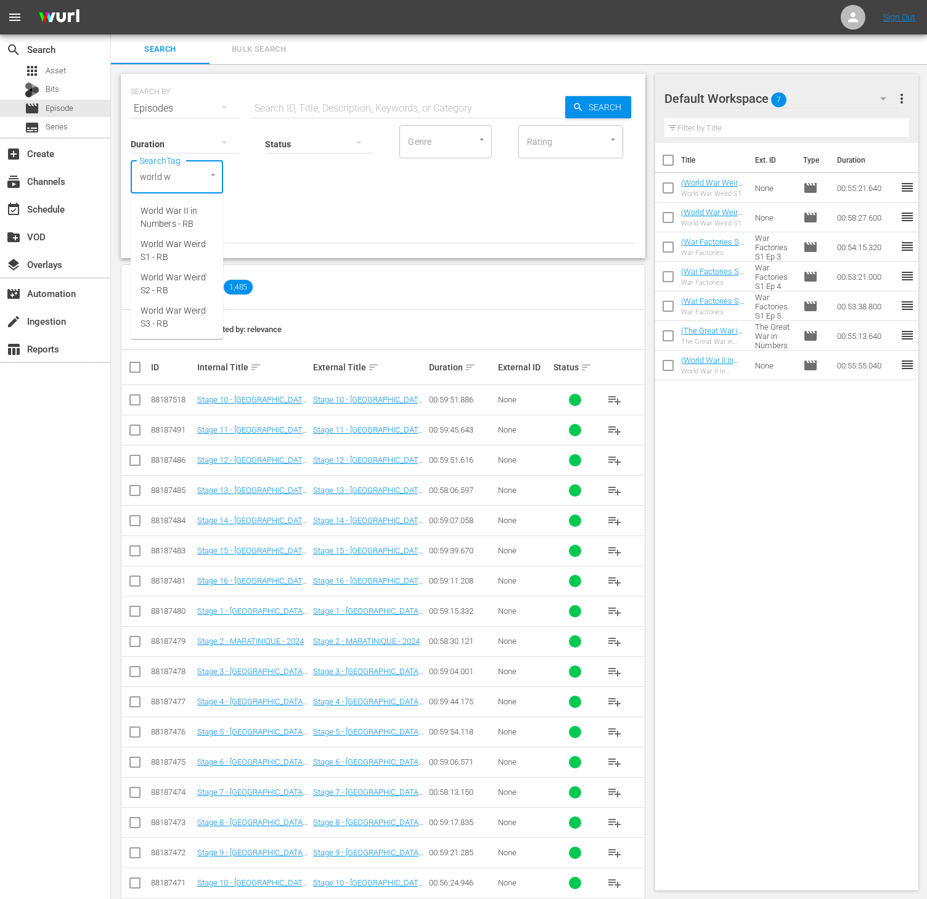
type input "world wa"
click at [181, 322] on span "World War Weird S3 - RB" at bounding box center [177, 317] width 73 height 26
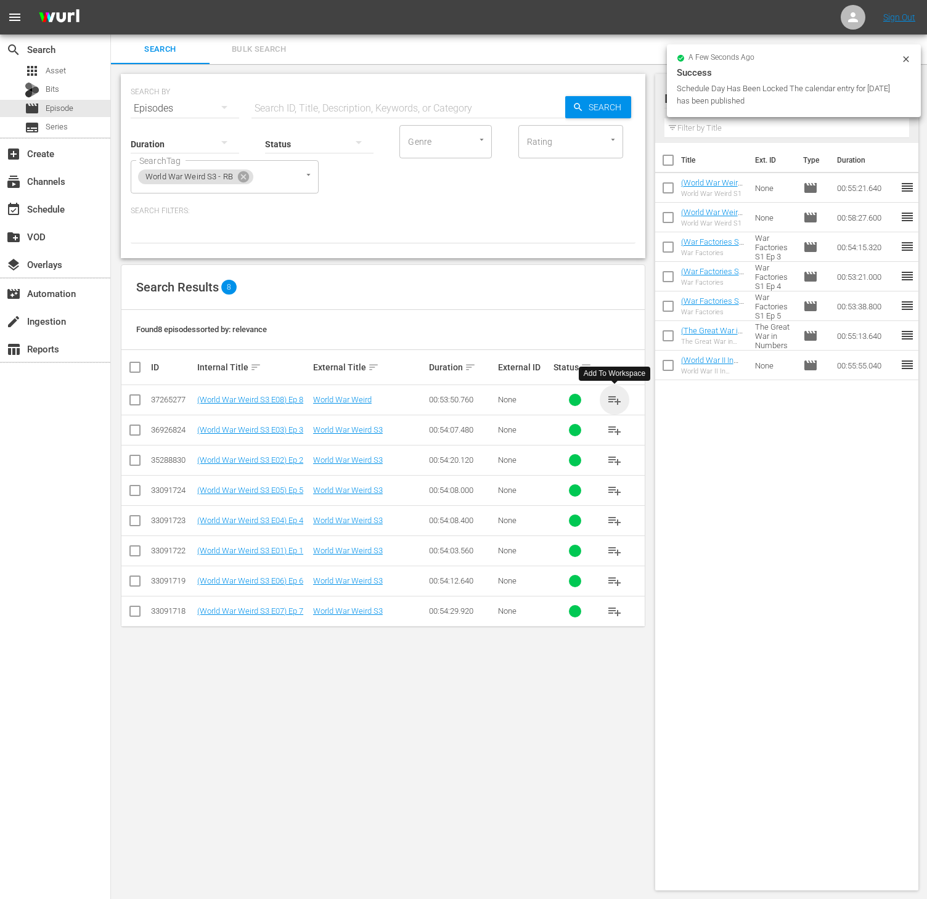
click at [609, 403] on span "playlist_add" at bounding box center [614, 400] width 15 height 15
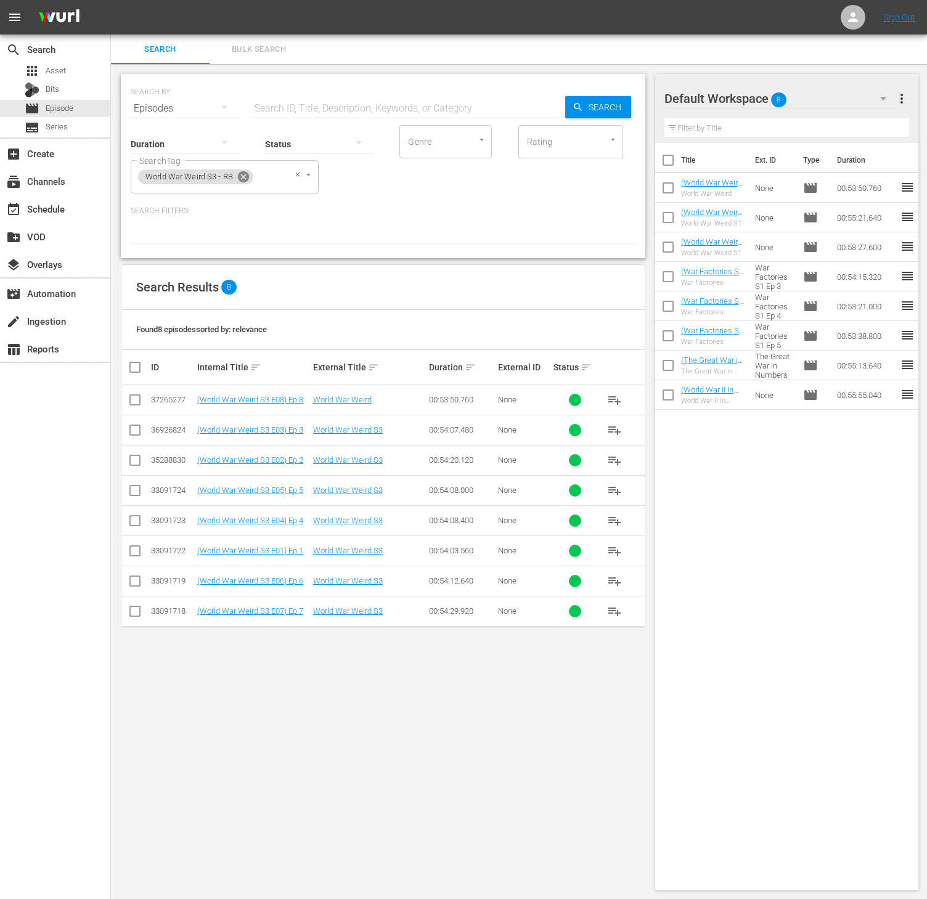
click at [245, 176] on icon at bounding box center [243, 176] width 11 height 11
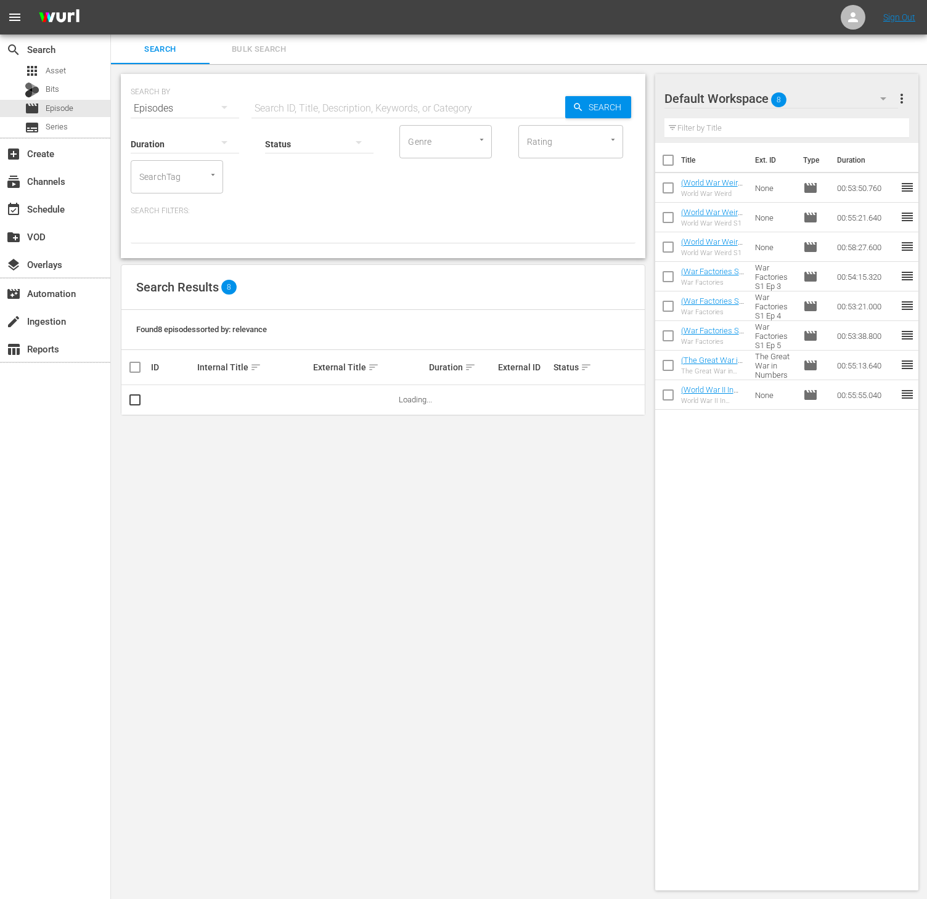
click at [178, 181] on input "SearchTag" at bounding box center [159, 177] width 47 height 22
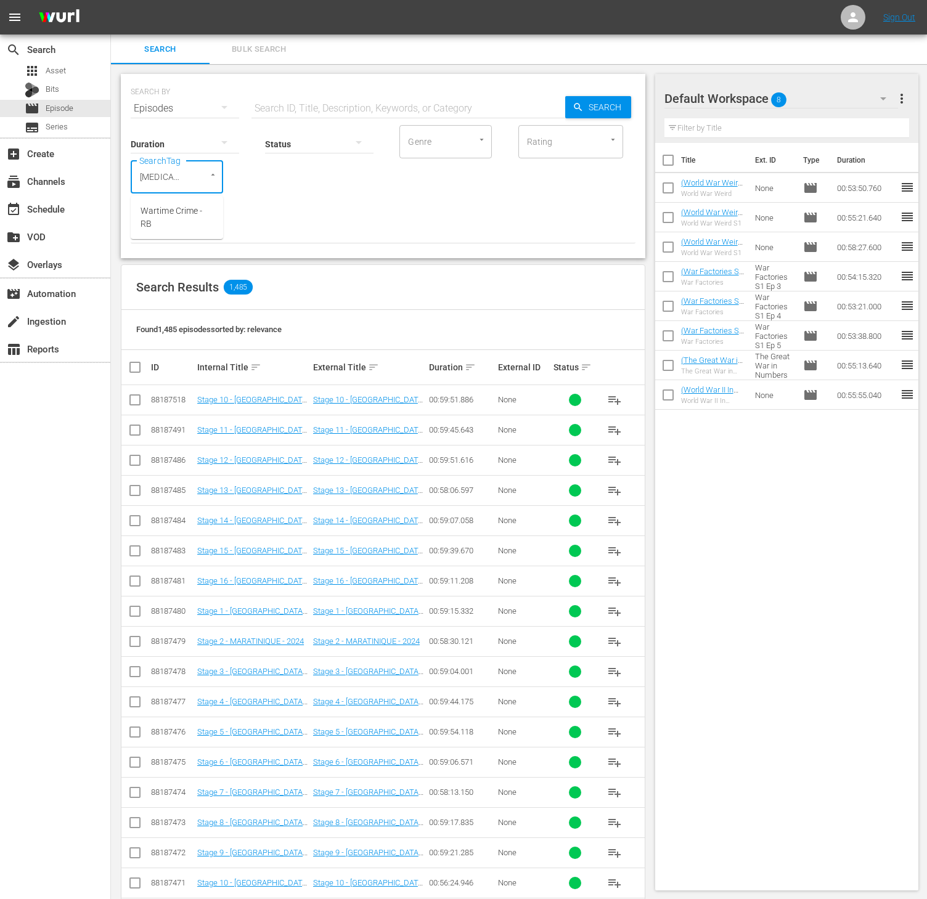
type input "warti"
click at [180, 209] on span "Wartime Crime - RB" at bounding box center [177, 218] width 73 height 26
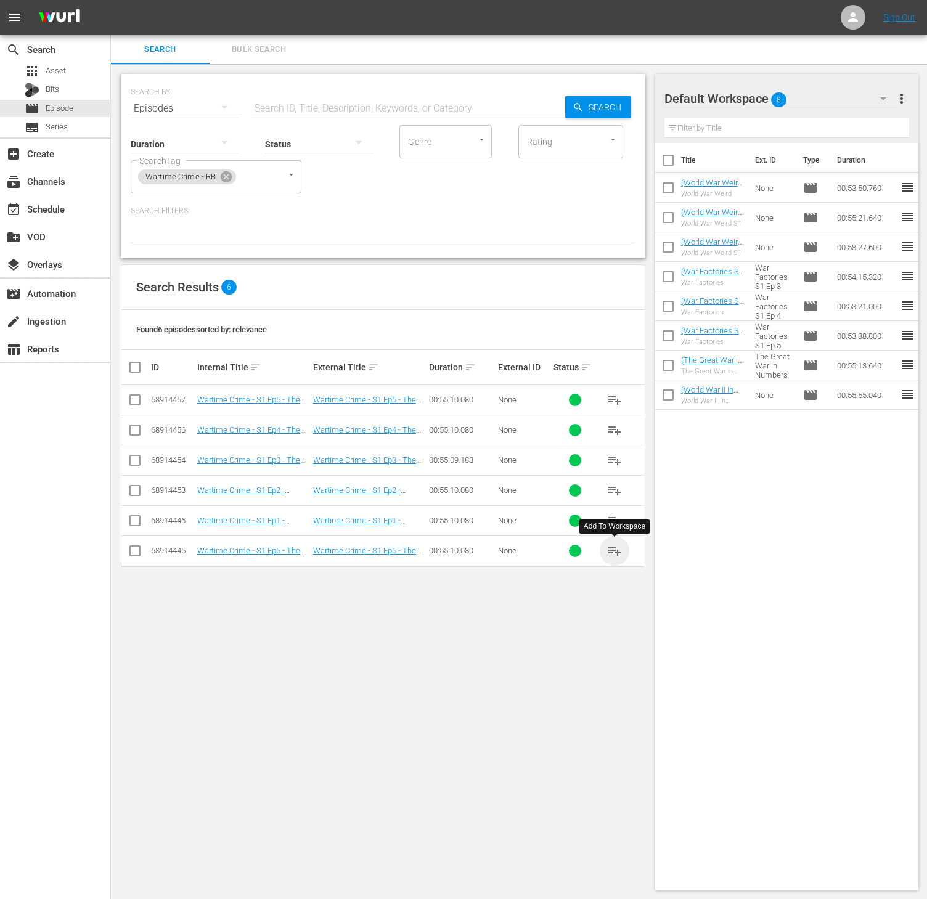
click at [615, 552] on span "playlist_add" at bounding box center [614, 551] width 15 height 15
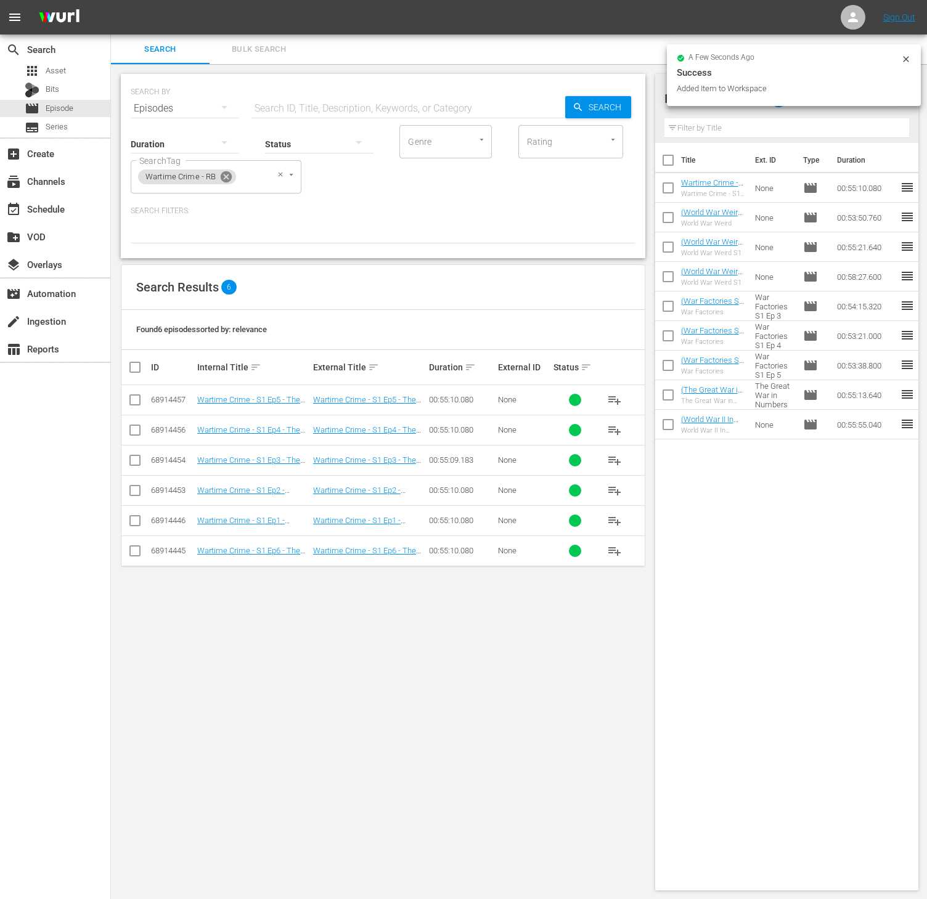
click at [227, 176] on icon at bounding box center [226, 177] width 14 height 14
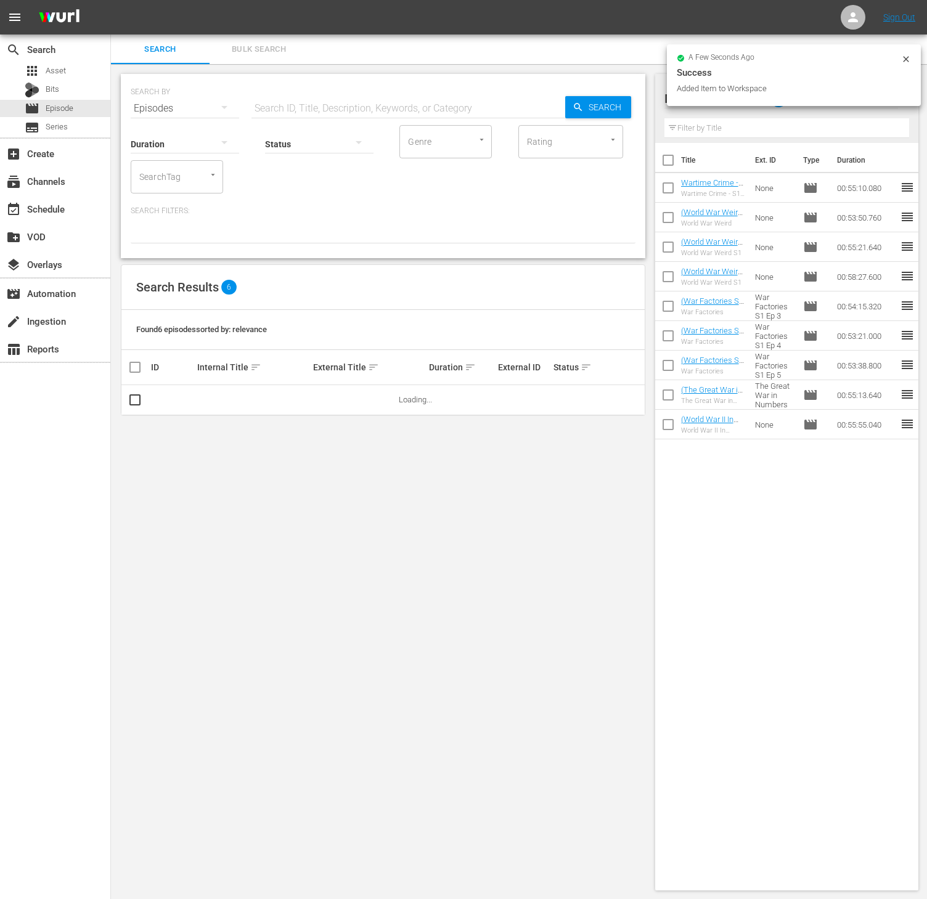
click at [170, 163] on div "SearchTag" at bounding box center [177, 176] width 92 height 33
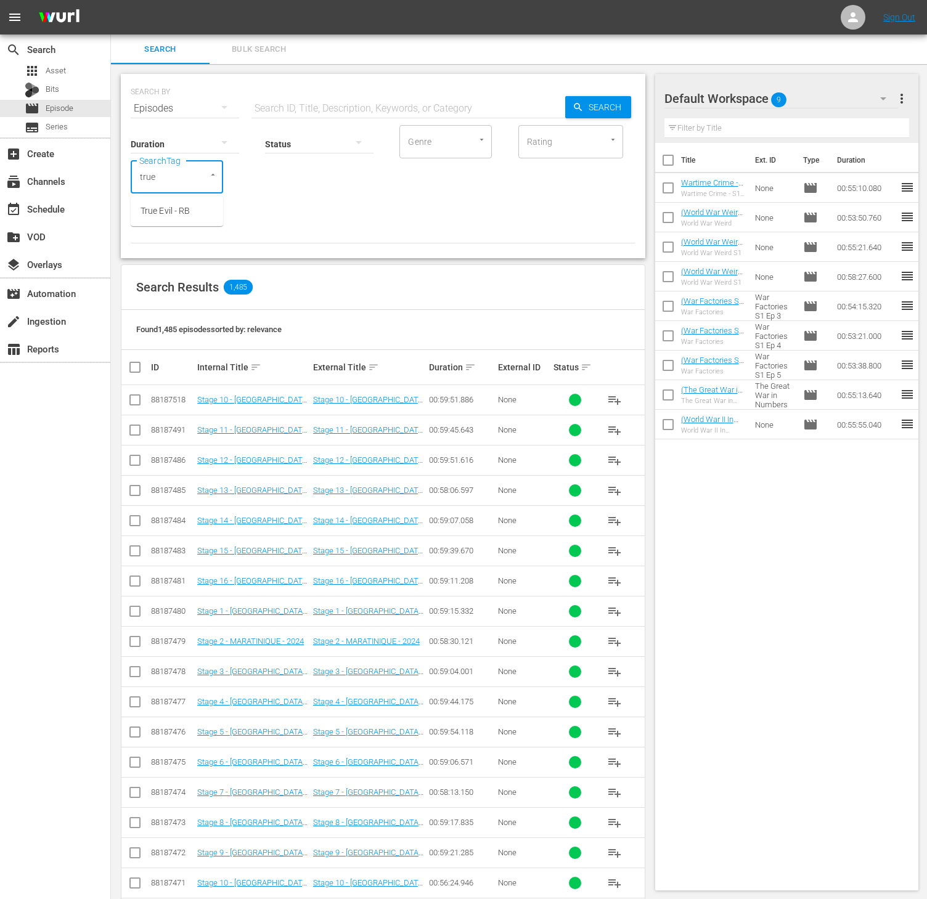
type input "true e"
click at [171, 209] on span "True Evil - RB" at bounding box center [165, 211] width 49 height 13
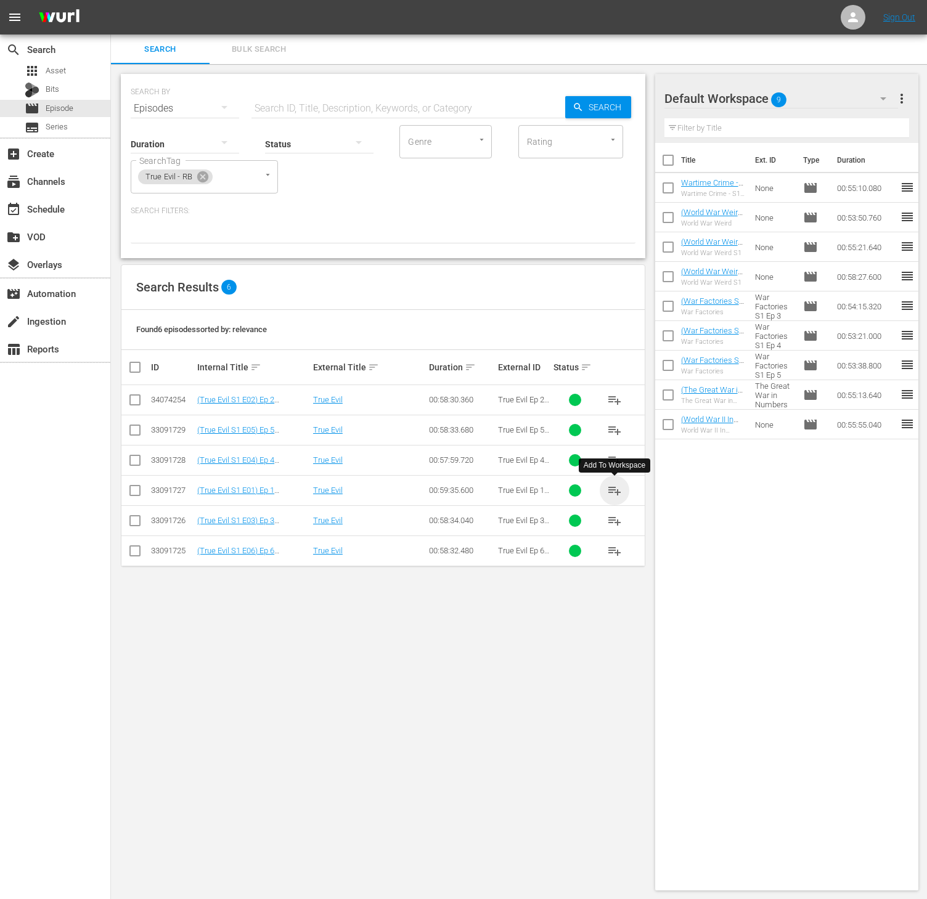
click at [610, 490] on span "playlist_add" at bounding box center [614, 490] width 15 height 15
click at [197, 171] on icon at bounding box center [203, 177] width 14 height 14
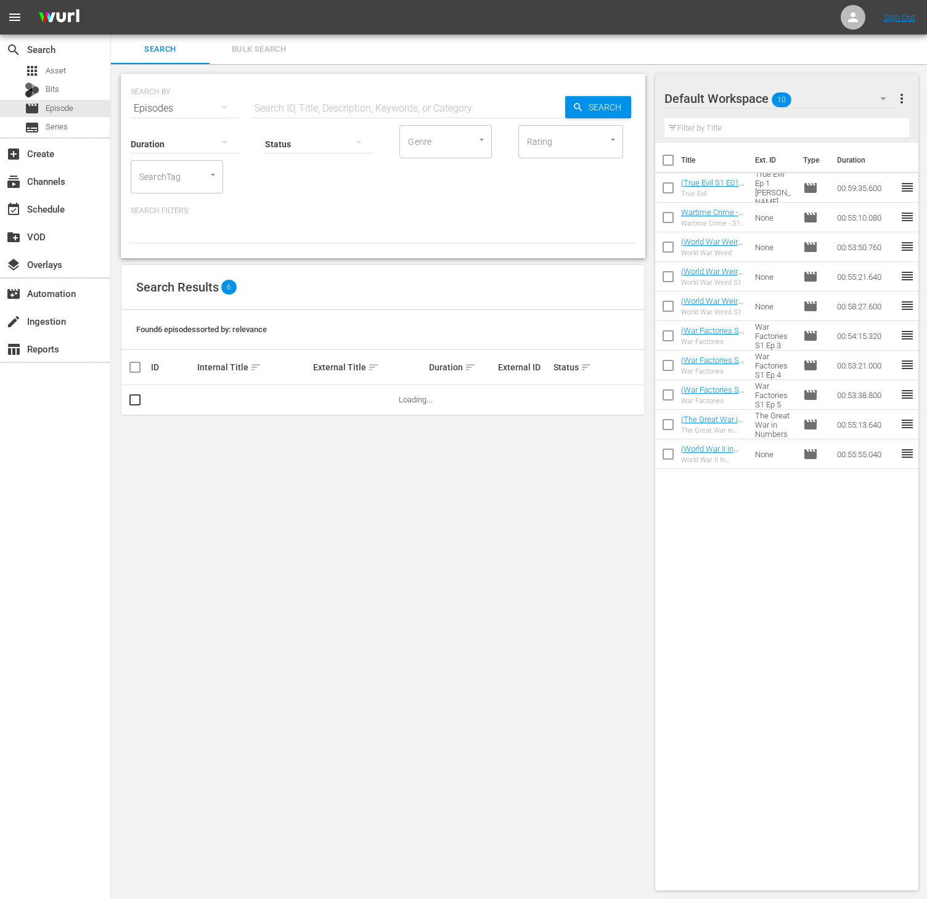
click at [171, 184] on input "SearchTag" at bounding box center [159, 177] width 47 height 22
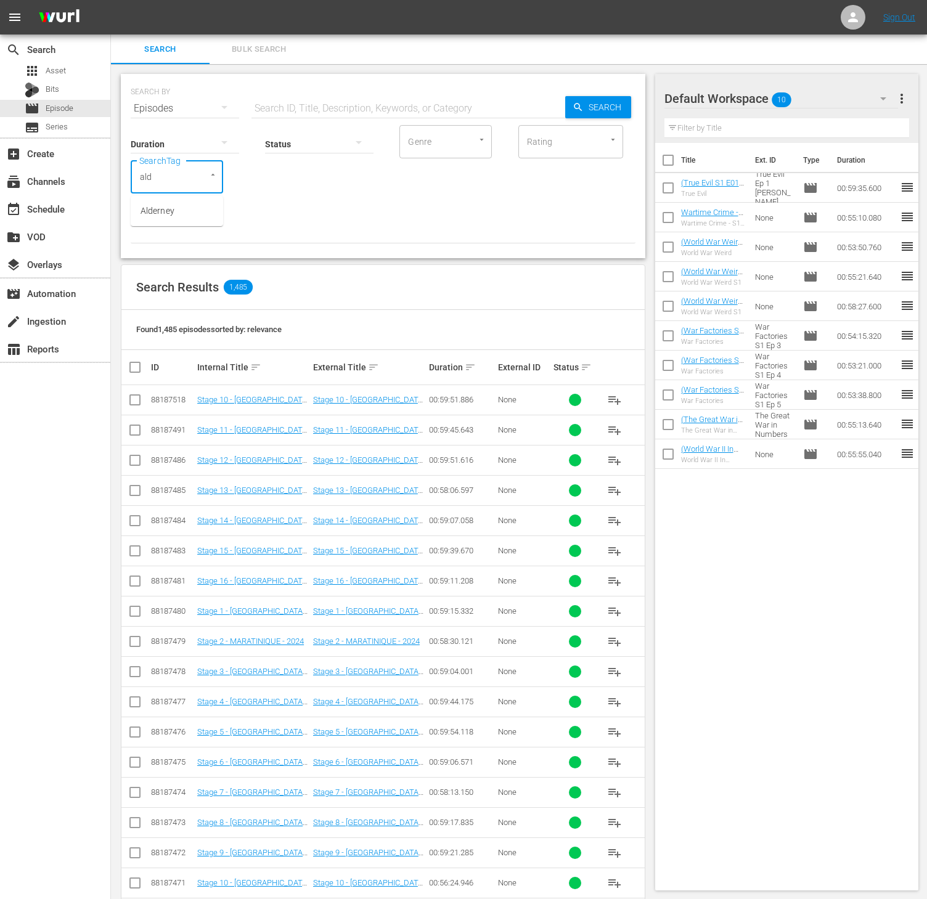
type input "alde"
click at [163, 207] on span "Alderney" at bounding box center [158, 211] width 34 height 13
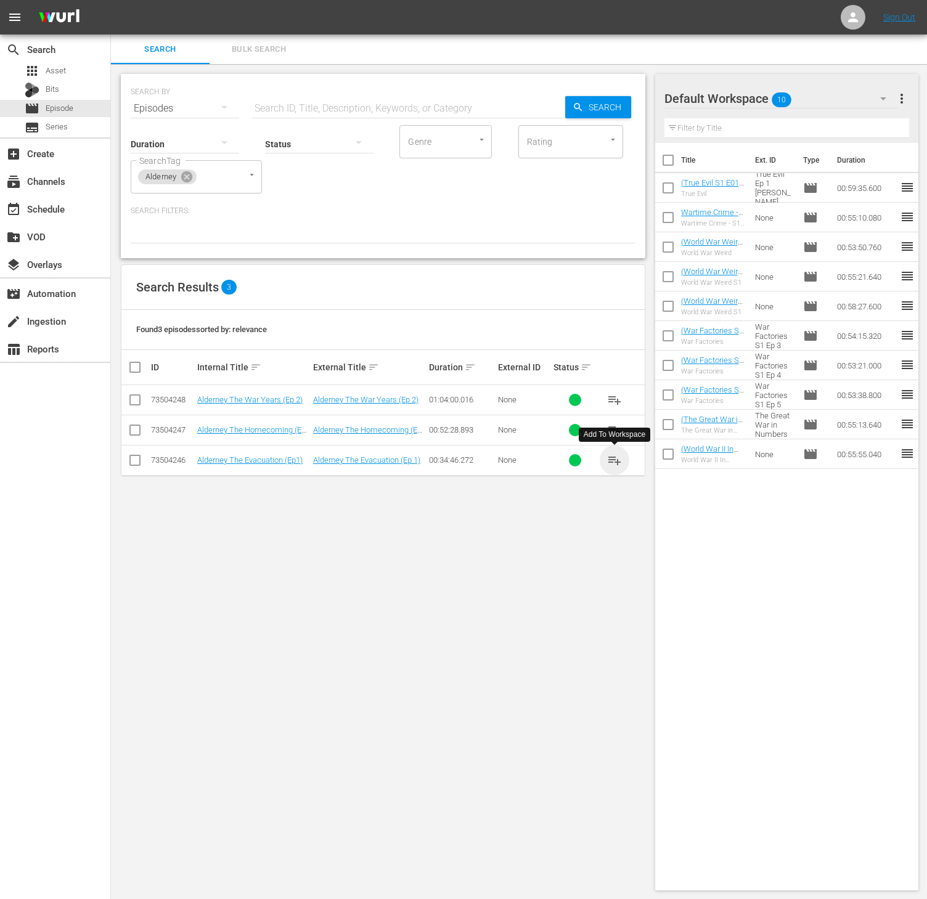
click at [617, 454] on span "playlist_add" at bounding box center [614, 460] width 15 height 15
click at [189, 176] on icon at bounding box center [186, 176] width 11 height 11
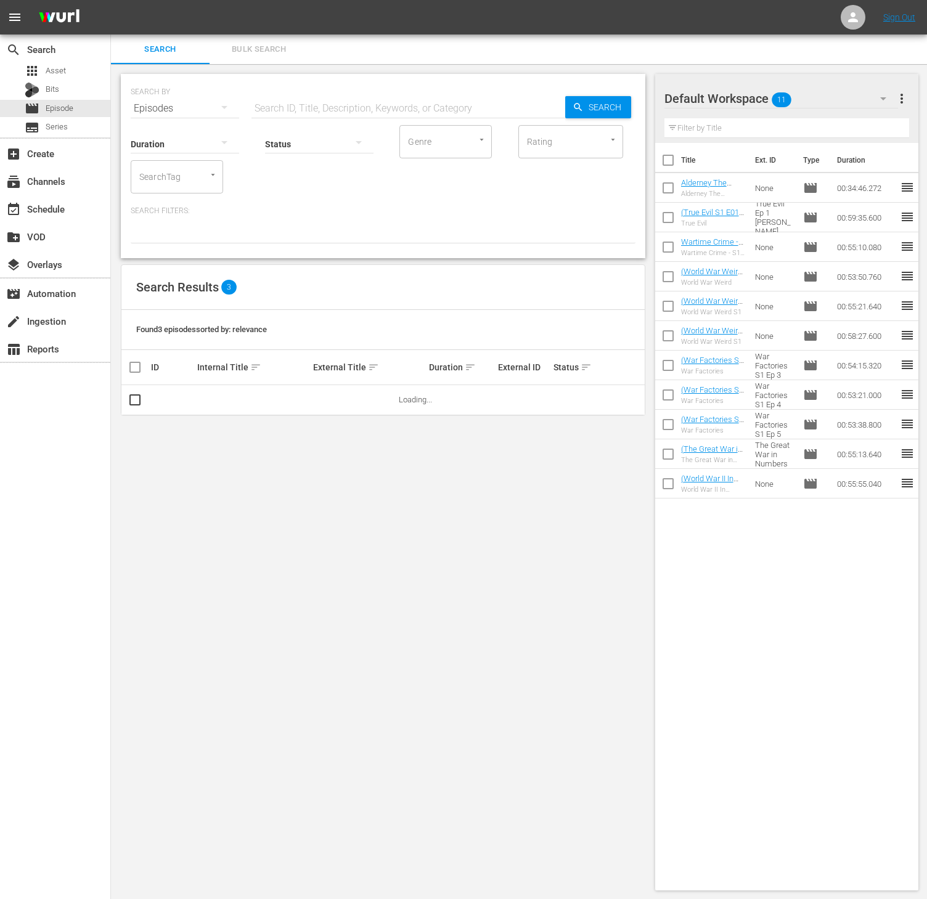
click at [145, 182] on input "SearchTag" at bounding box center [159, 177] width 47 height 22
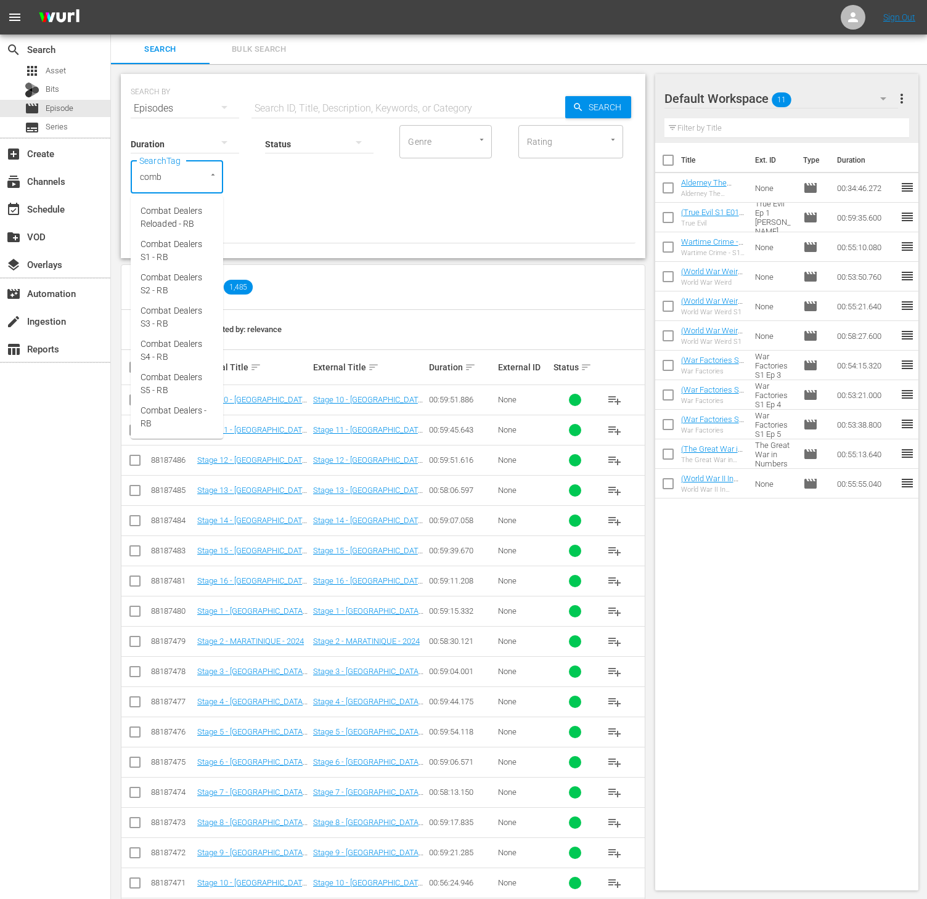
type input "comba"
click at [188, 383] on span "Combat Dealers S5 - RB" at bounding box center [177, 384] width 73 height 26
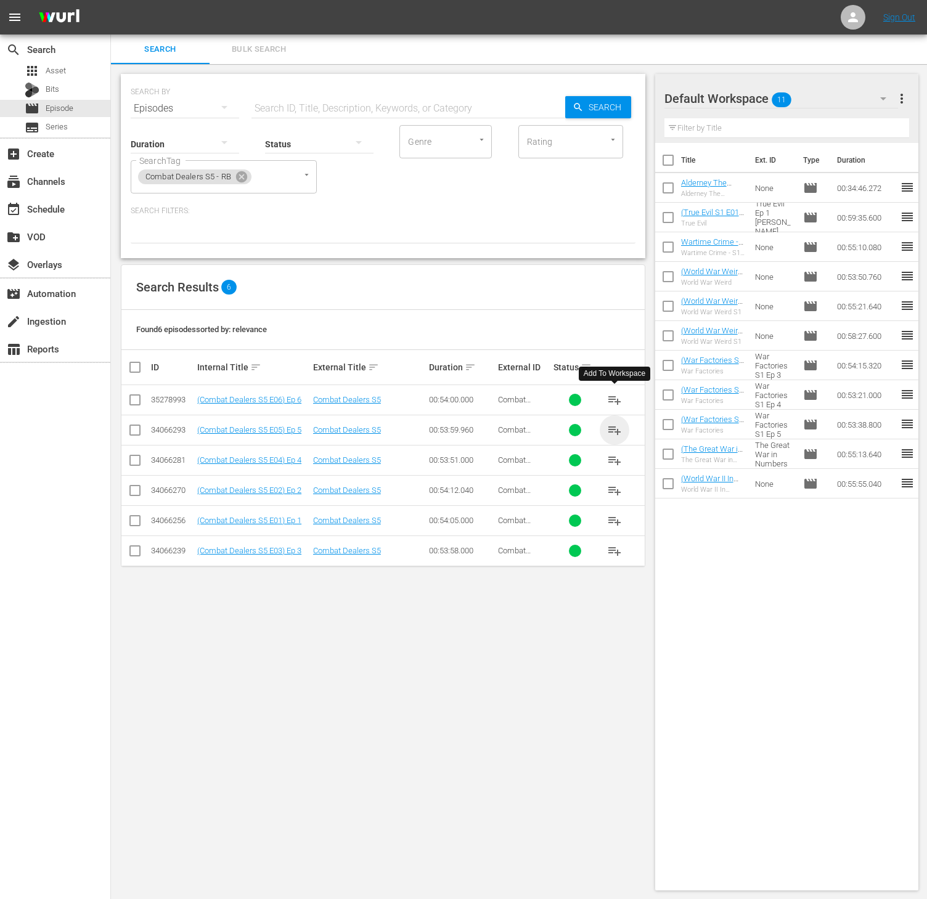
drag, startPoint x: 611, startPoint y: 397, endPoint x: 615, endPoint y: 428, distance: 30.4
click at [615, 428] on span "playlist_add" at bounding box center [614, 430] width 15 height 15
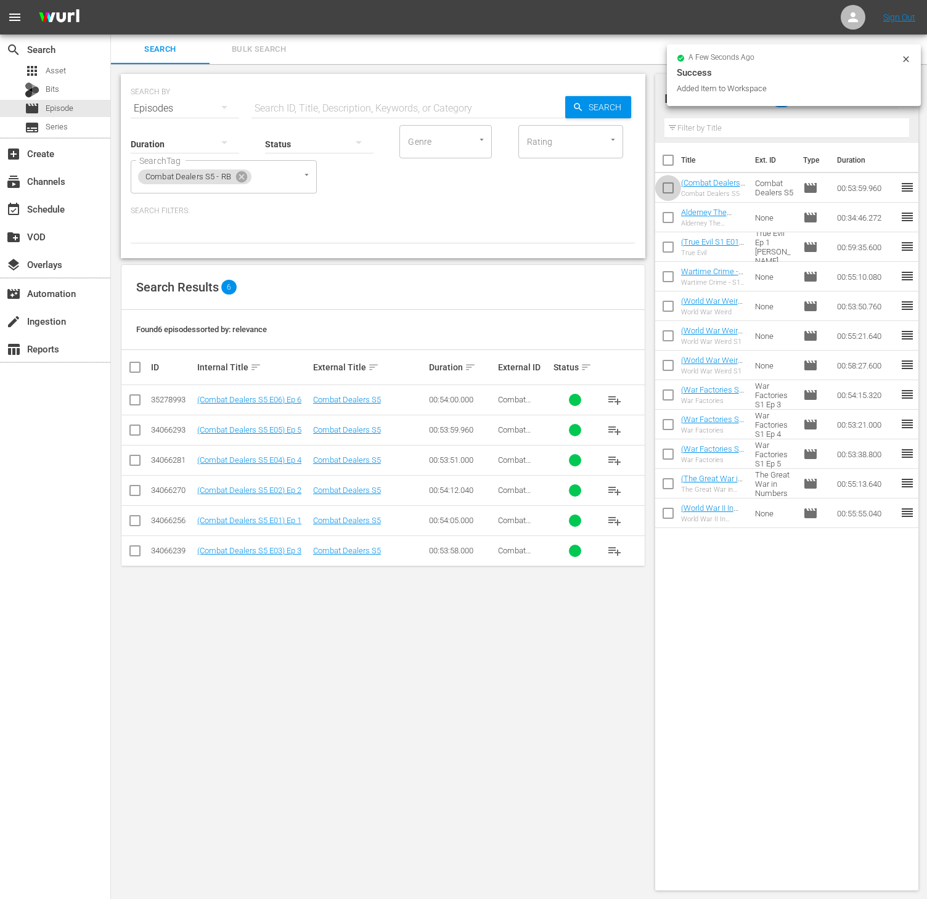
click at [659, 189] on input "checkbox" at bounding box center [668, 190] width 26 height 26
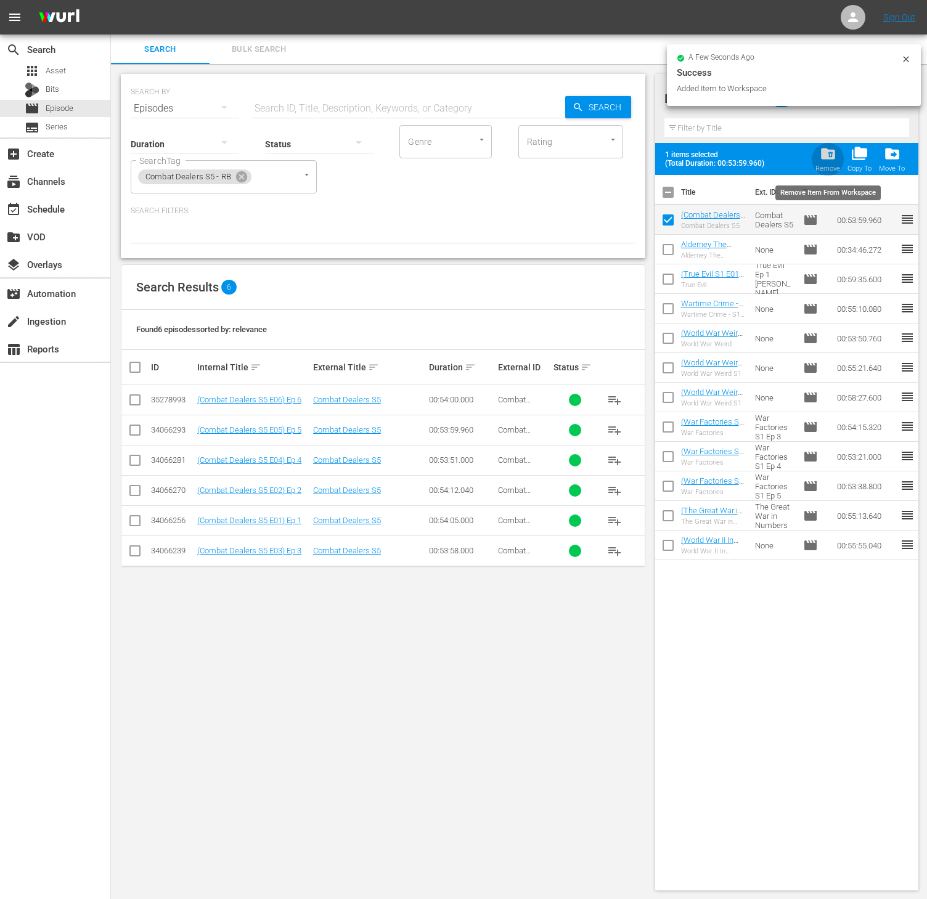
click at [832, 146] on span "folder_delete" at bounding box center [828, 153] width 17 height 17
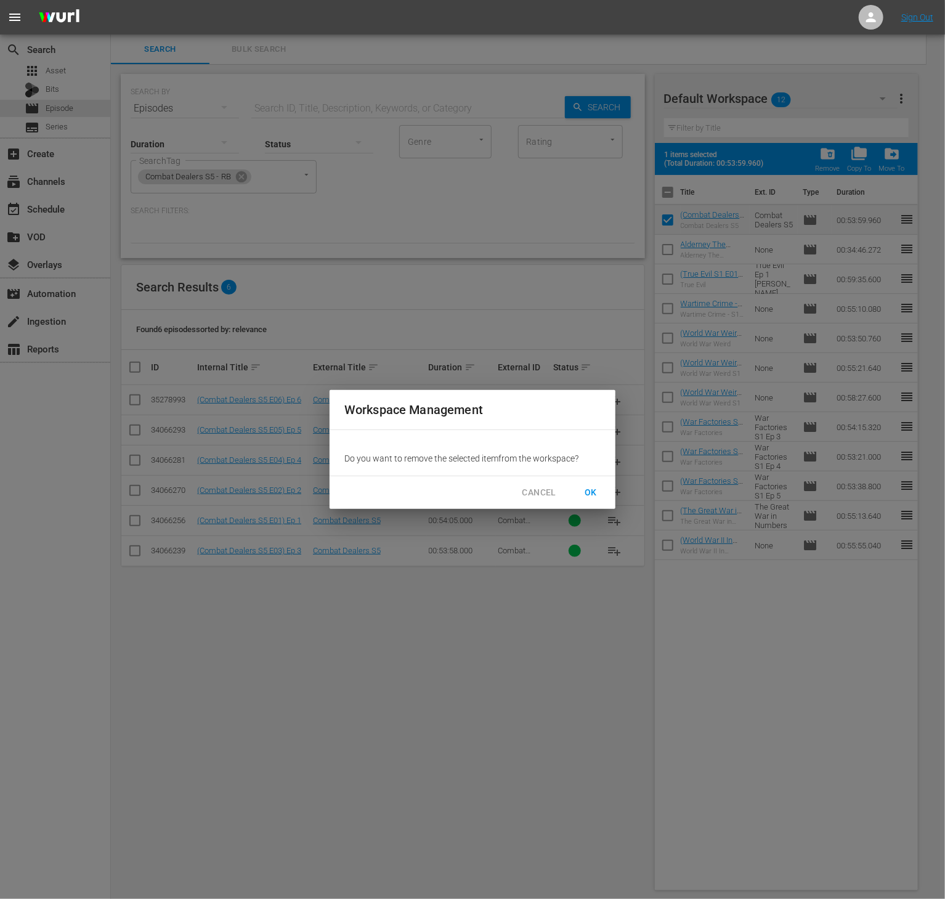
click at [597, 500] on span "OK" at bounding box center [591, 492] width 20 height 15
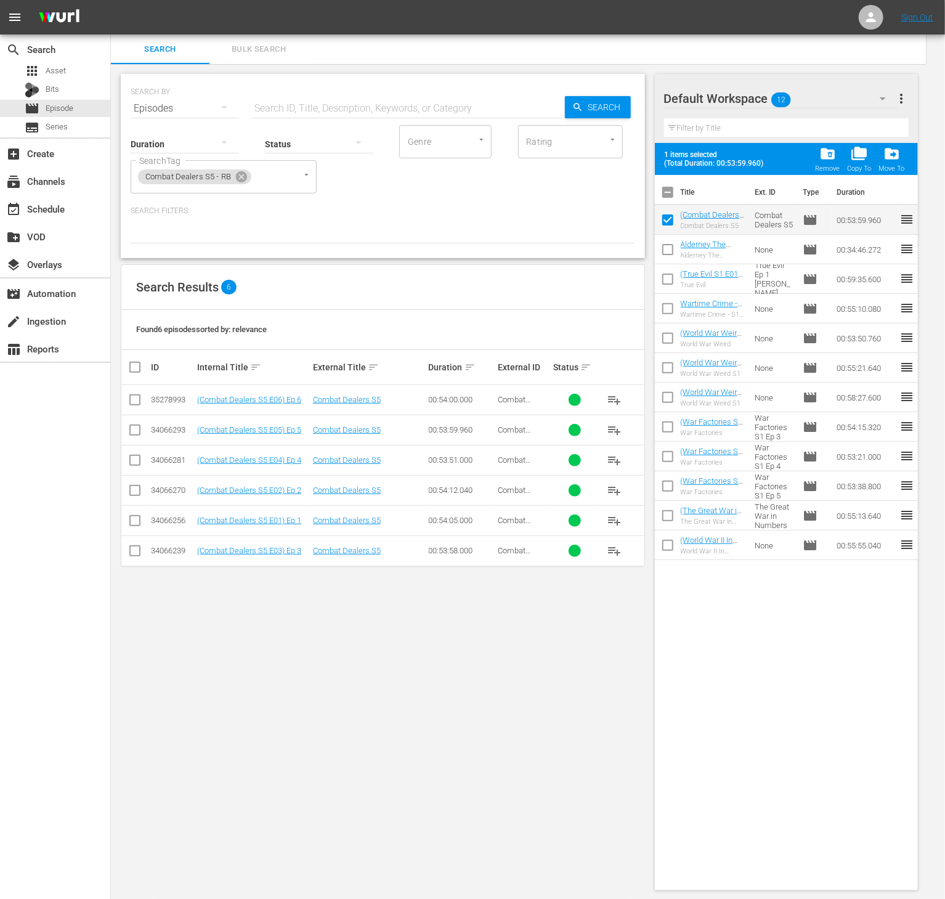
checkbox input "false"
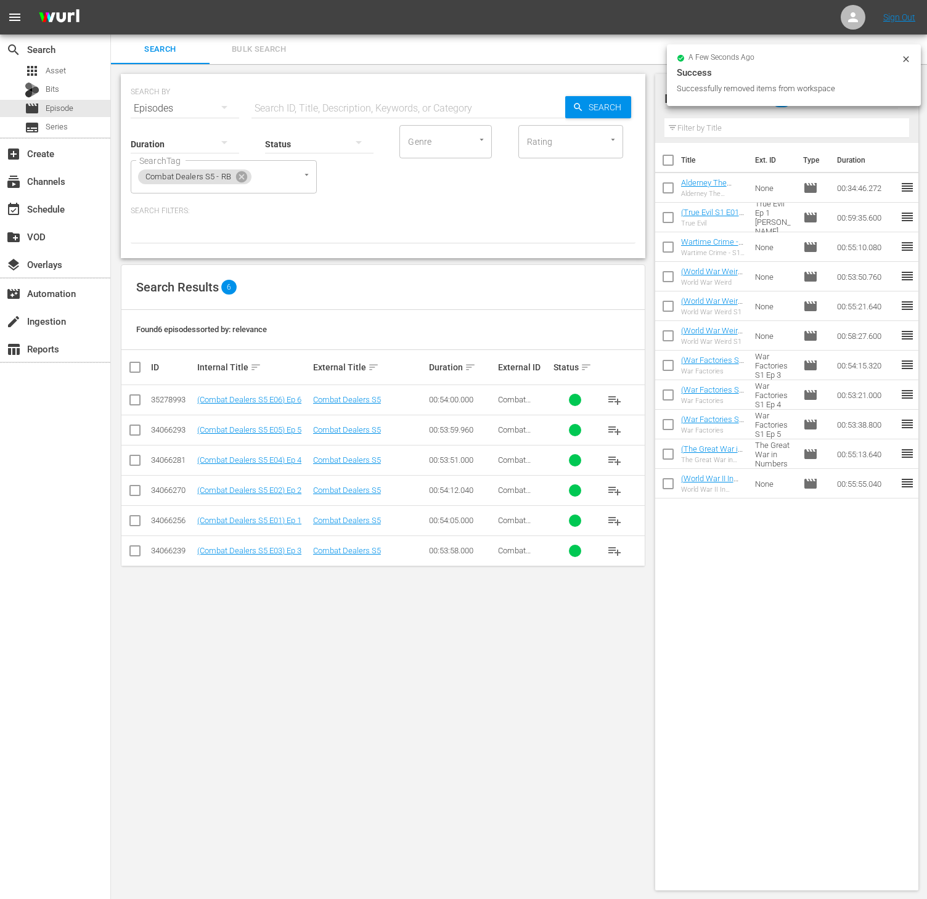
click at [614, 401] on span "playlist_add" at bounding box center [614, 400] width 15 height 15
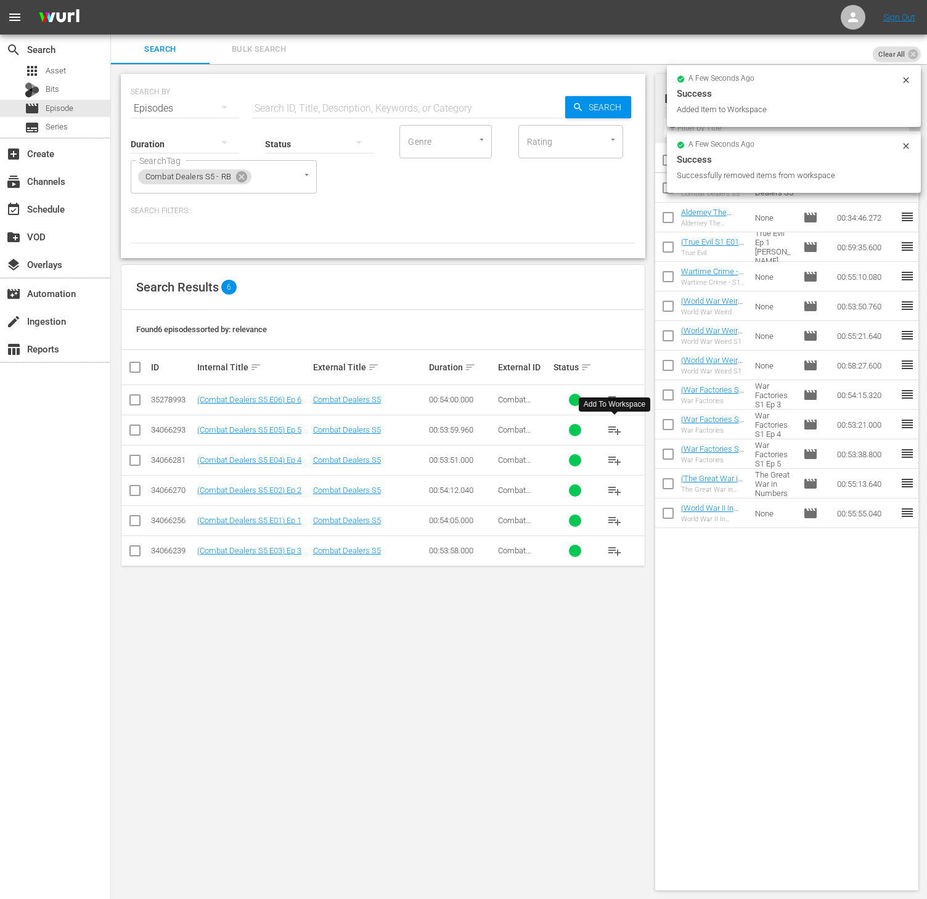
click at [614, 428] on span "playlist_add" at bounding box center [614, 430] width 15 height 15
click at [757, 641] on div "Title Ext. ID Type Duration (Combat Dealers S5 E05) Ep 5 Combat Dealers S5 Comb…" at bounding box center [787, 514] width 264 height 743
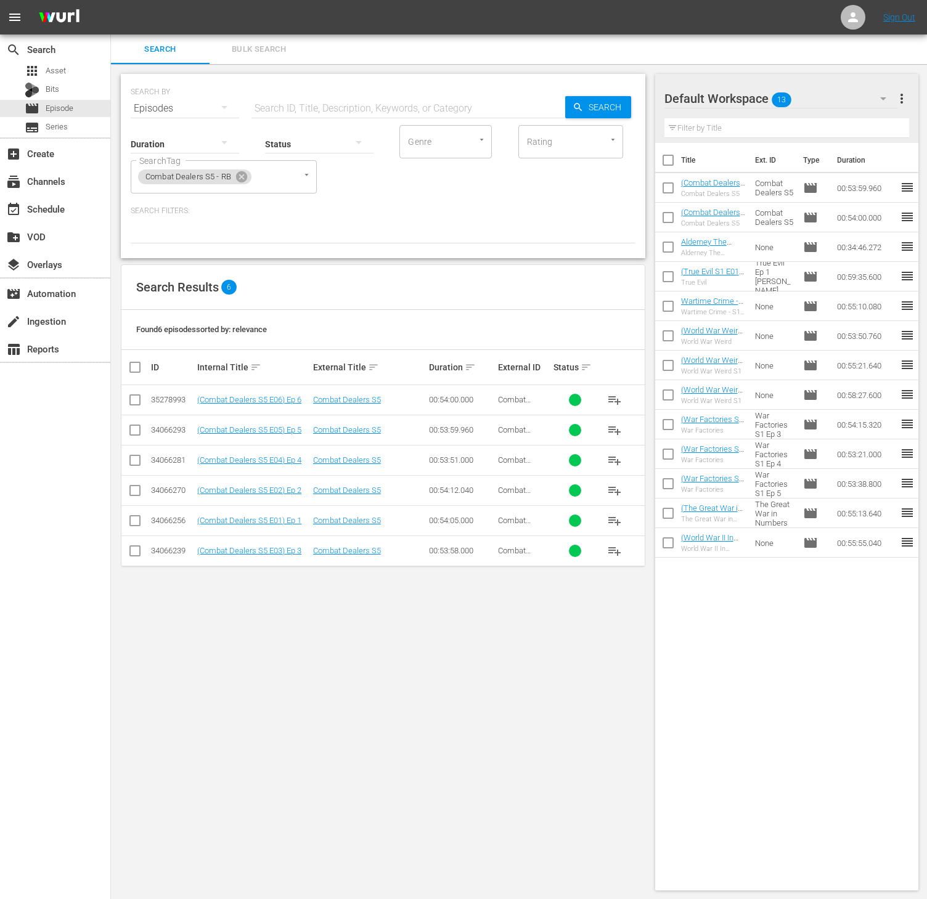
click at [898, 105] on span "more_vert" at bounding box center [901, 98] width 15 height 15
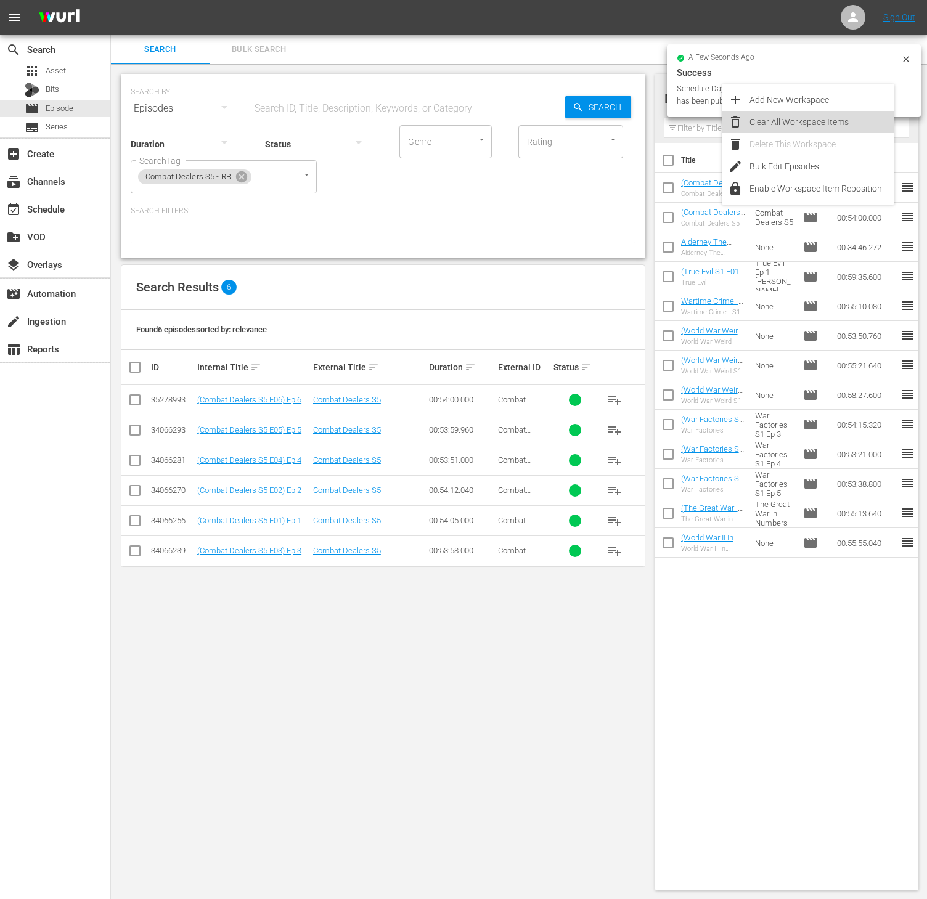
click at [839, 118] on div "Clear All Workspace Items" at bounding box center [821, 122] width 145 height 22
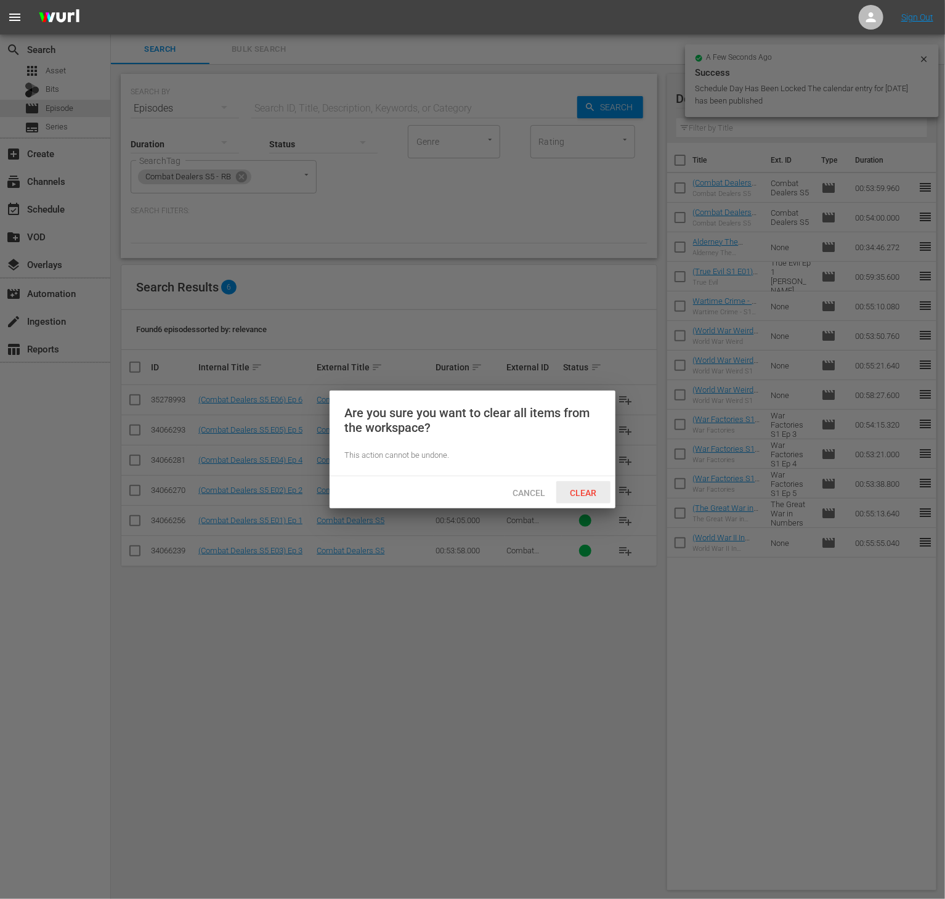
click at [599, 488] on span "Clear" at bounding box center [584, 493] width 46 height 10
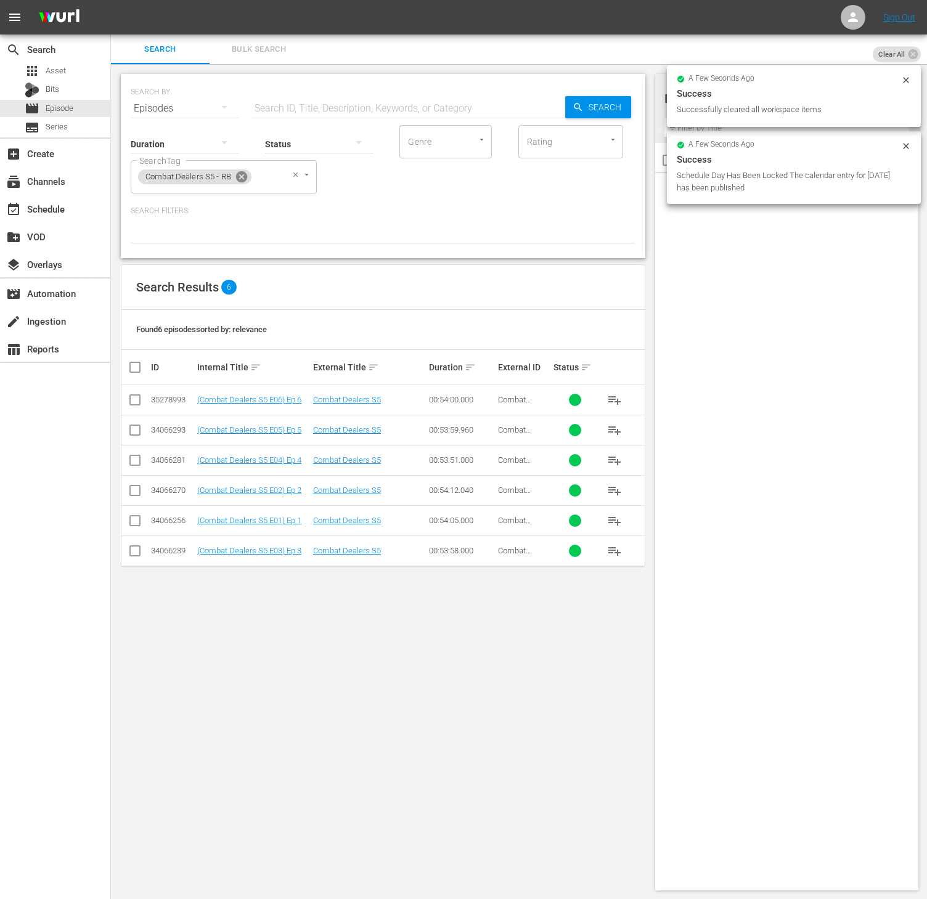
click at [235, 173] on icon at bounding box center [242, 177] width 14 height 14
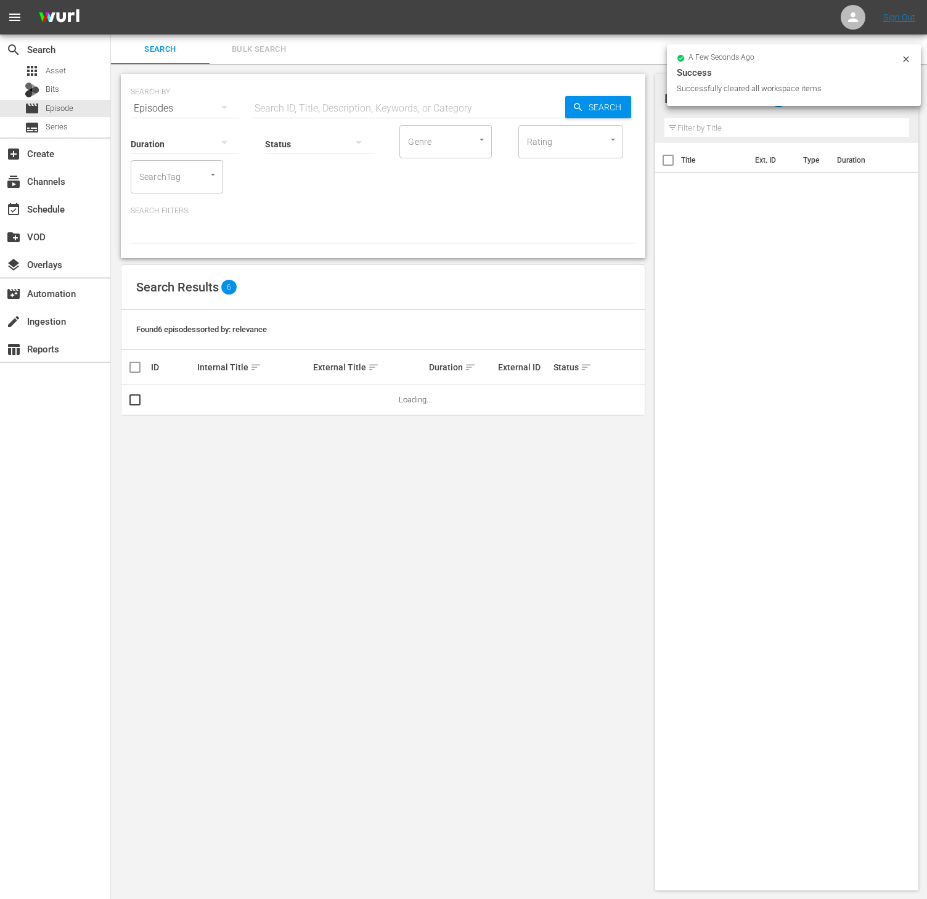
click at [166, 176] on input "SearchTag" at bounding box center [159, 177] width 47 height 22
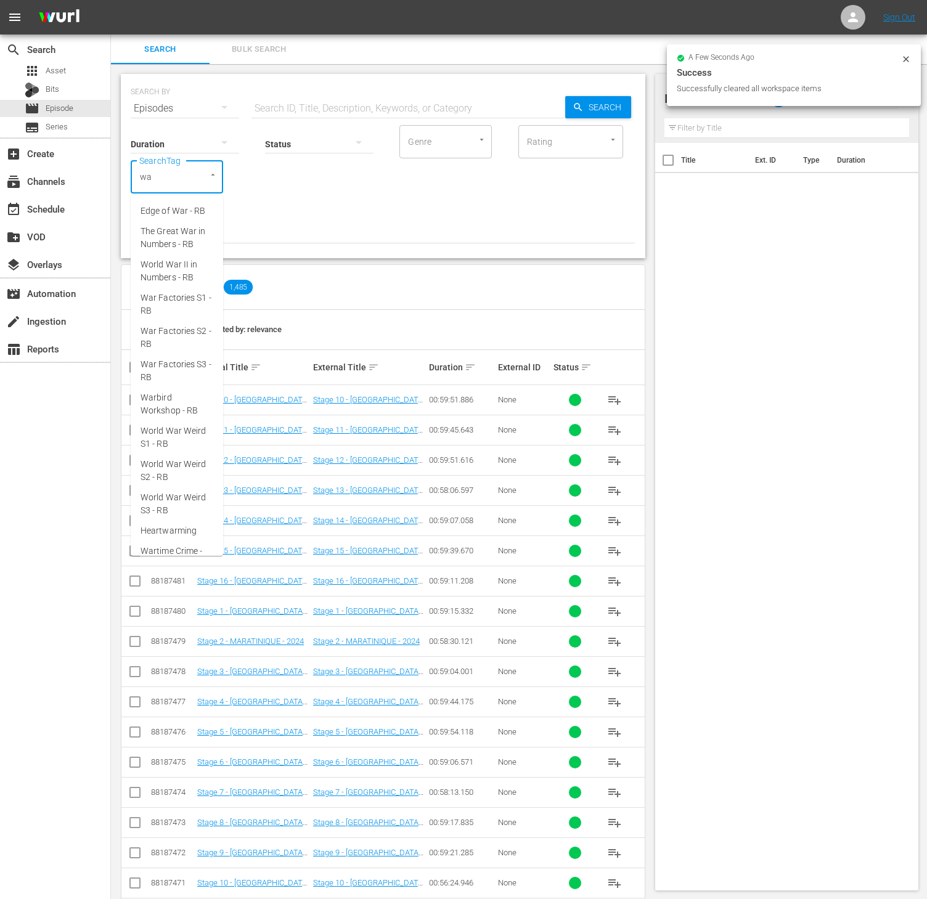
type input "war"
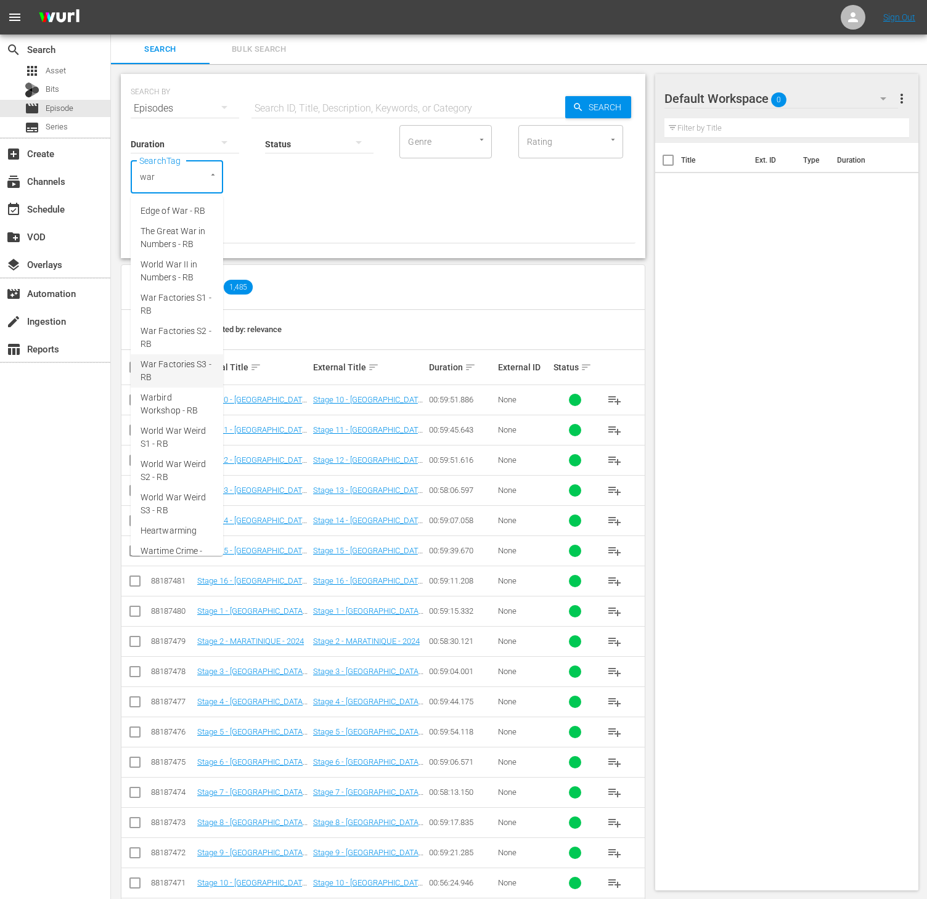
click at [171, 384] on span "War Factories S3 - RB" at bounding box center [177, 371] width 73 height 26
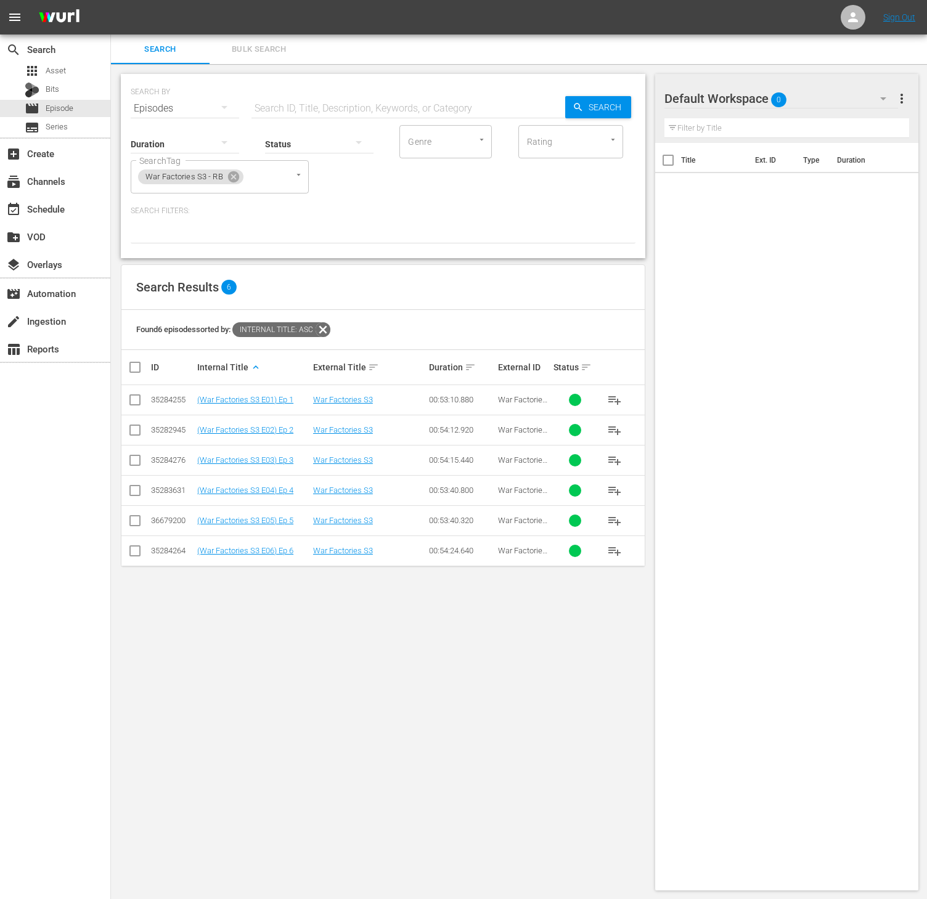
click at [136, 369] on input "checkbox" at bounding box center [140, 367] width 25 height 15
checkbox input "true"
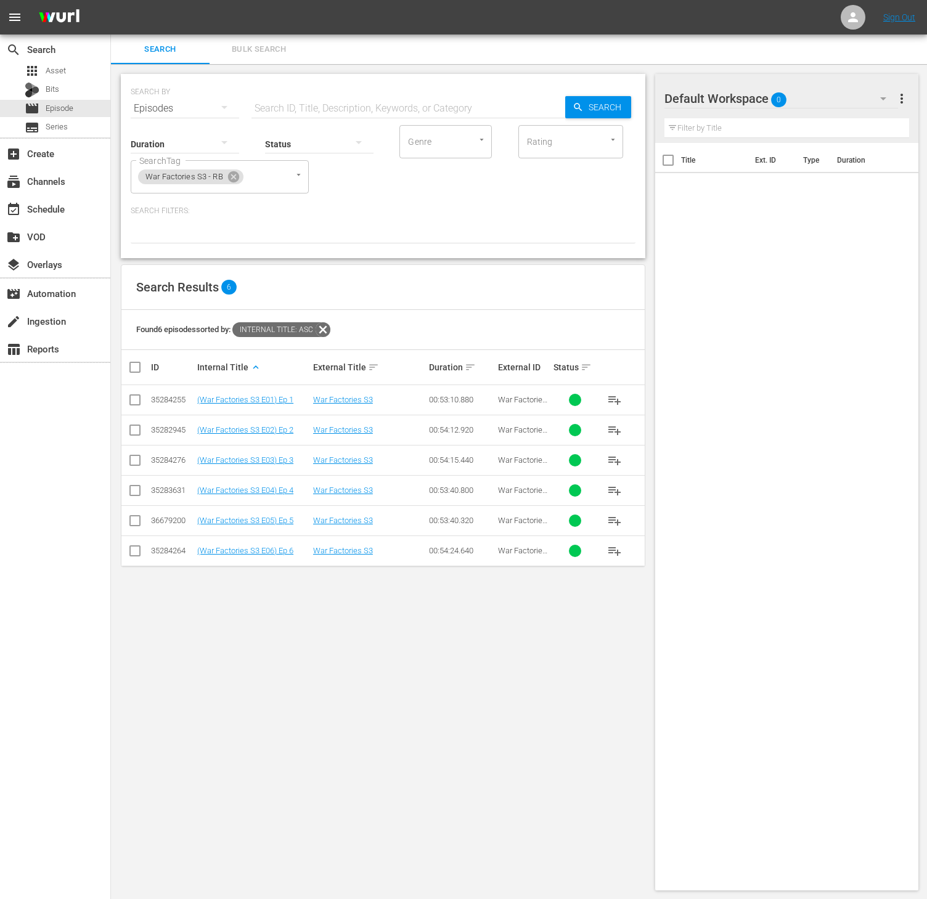
checkbox input "true"
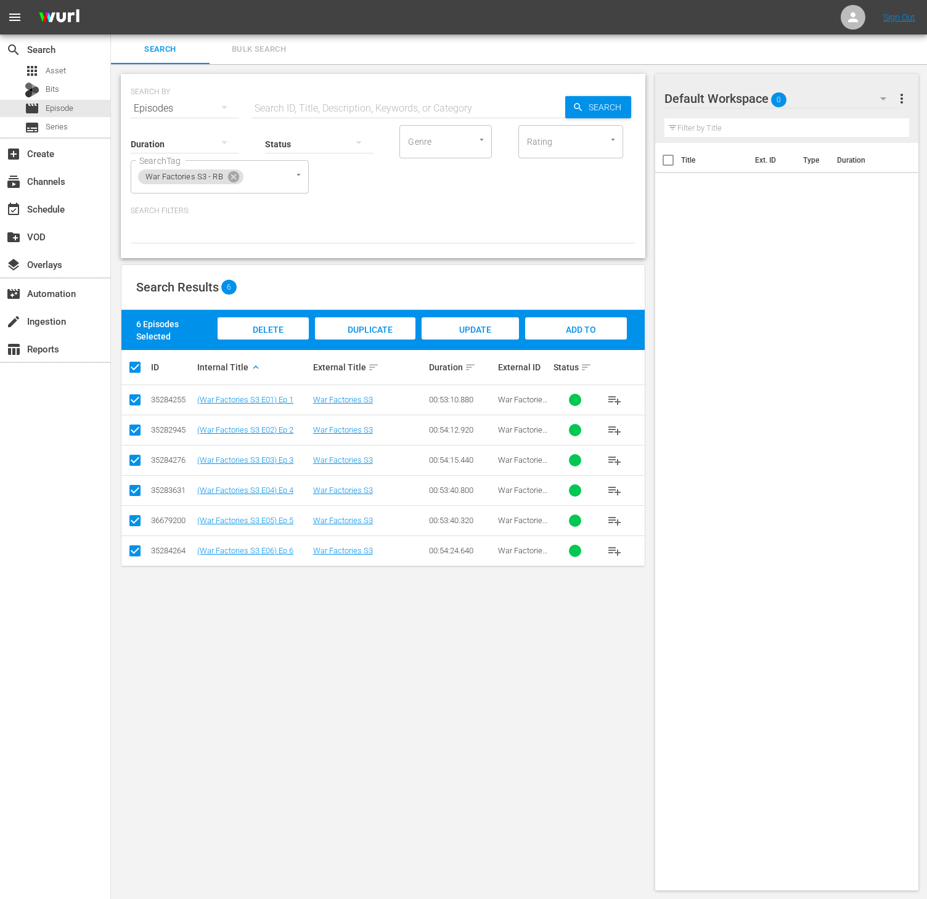
click at [594, 327] on span "Add to Workspace" at bounding box center [575, 341] width 60 height 33
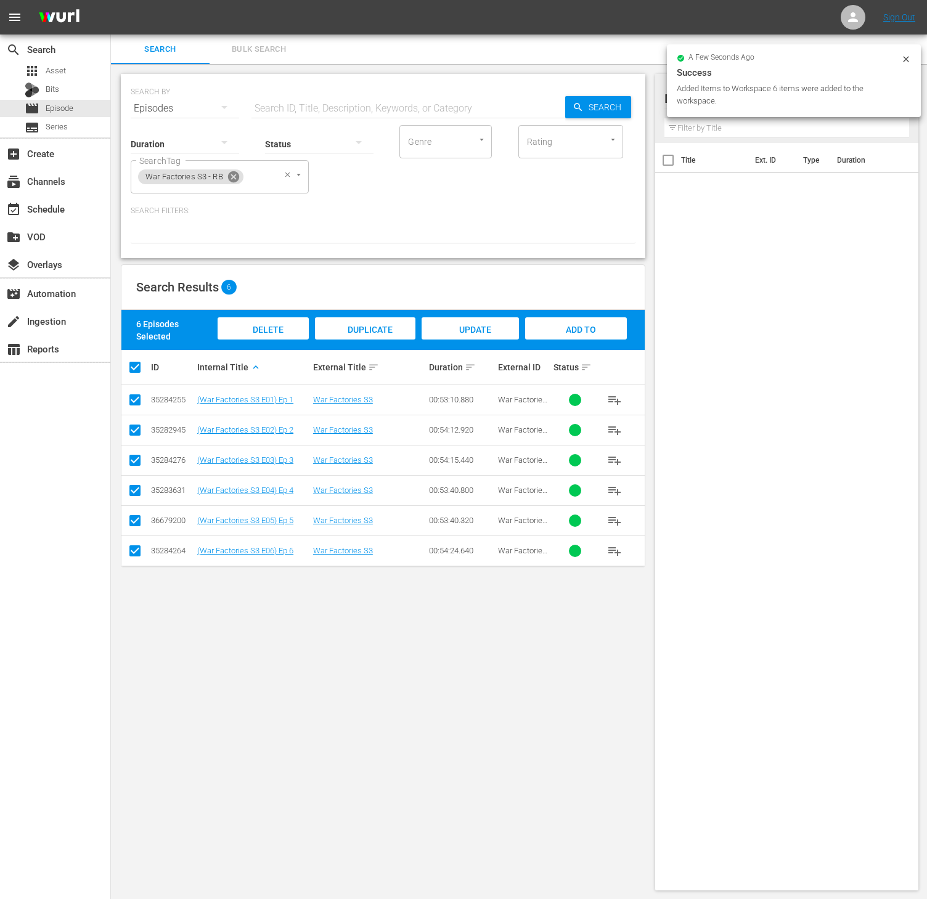
click at [229, 182] on icon at bounding box center [234, 177] width 14 height 14
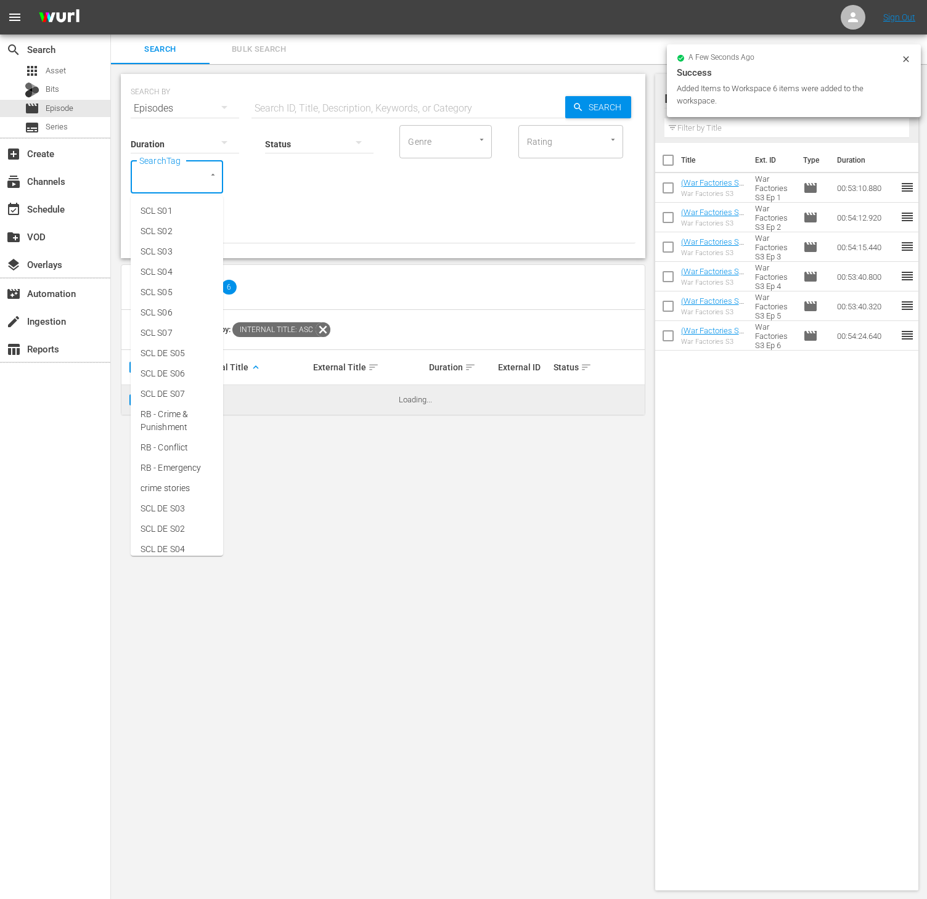
click at [163, 181] on input "SearchTag" at bounding box center [159, 177] width 47 height 22
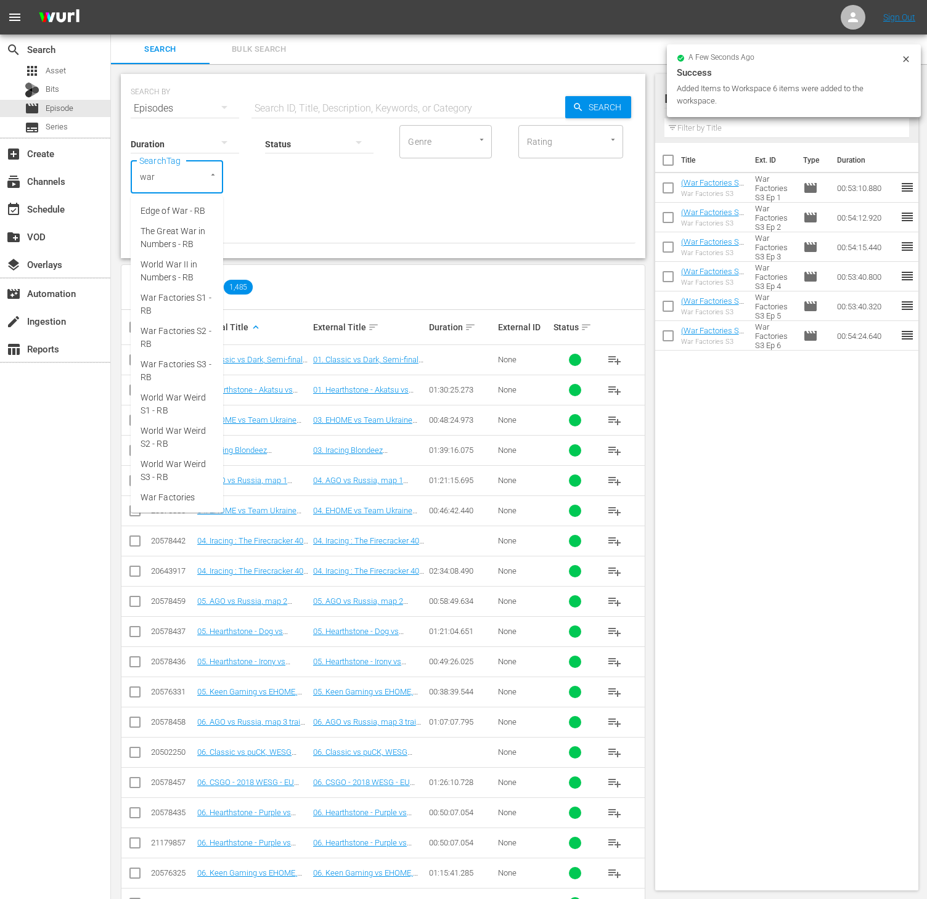
type input "war f"
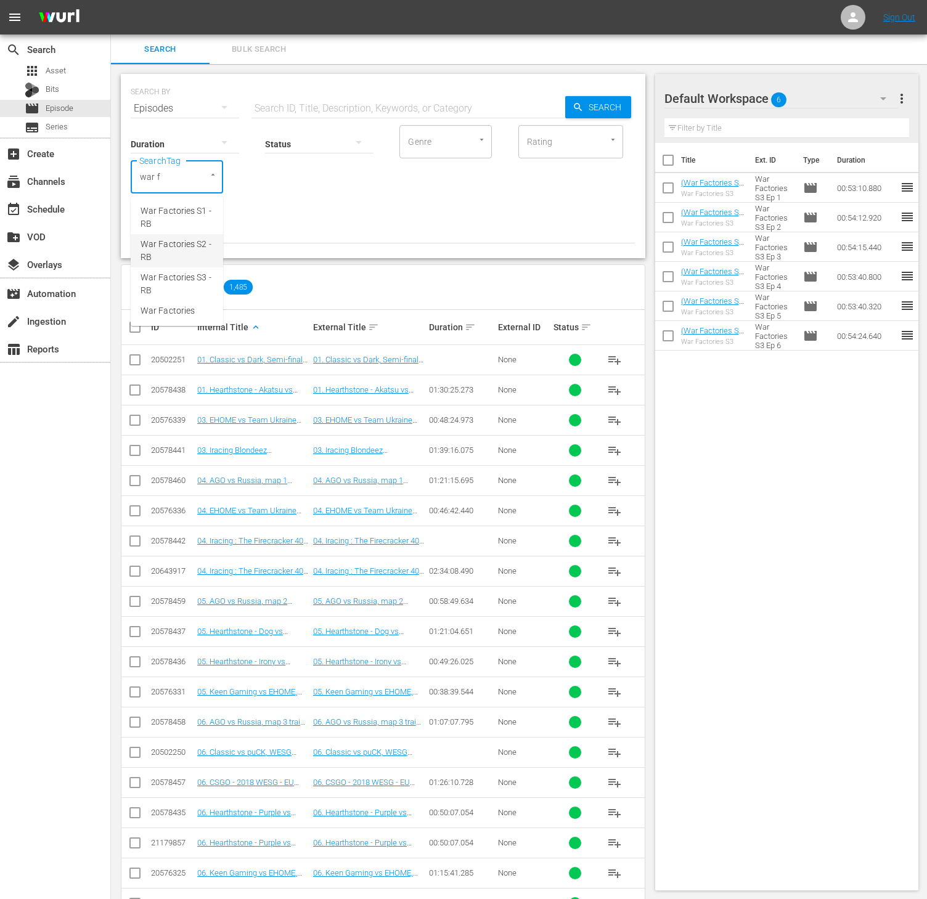
click at [175, 253] on span "War Factories S2 - RB" at bounding box center [177, 251] width 73 height 26
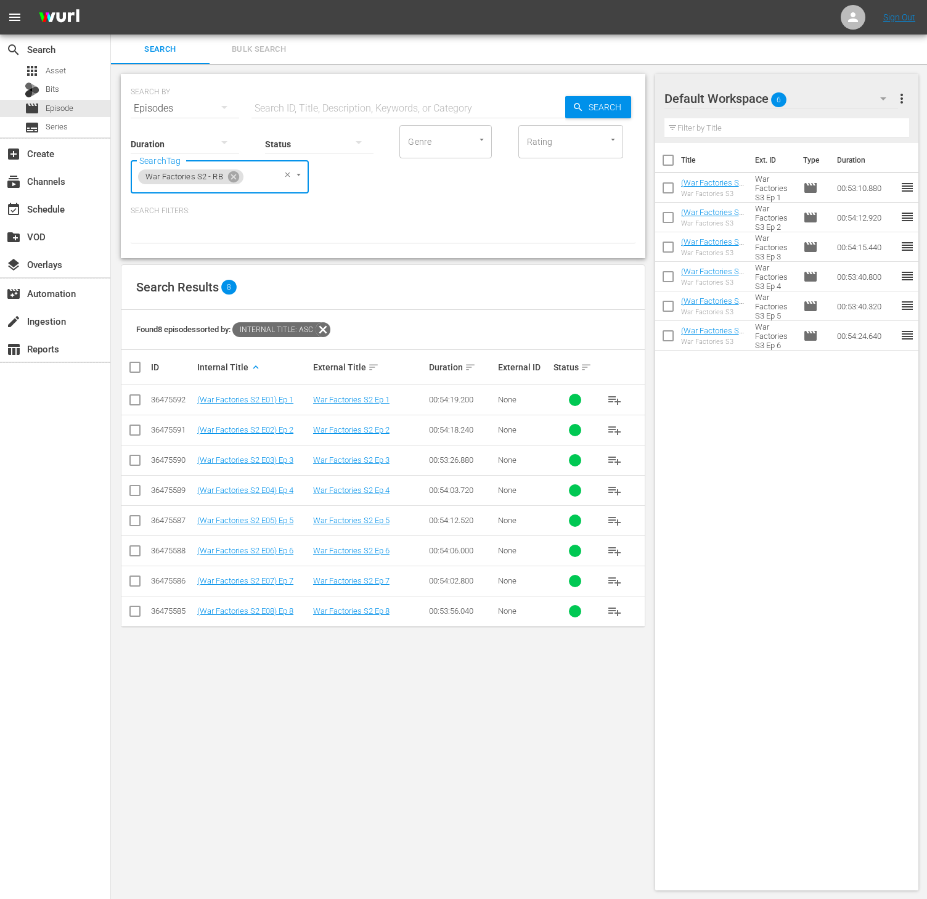
click at [142, 368] on input "checkbox" at bounding box center [140, 367] width 25 height 15
checkbox input "true"
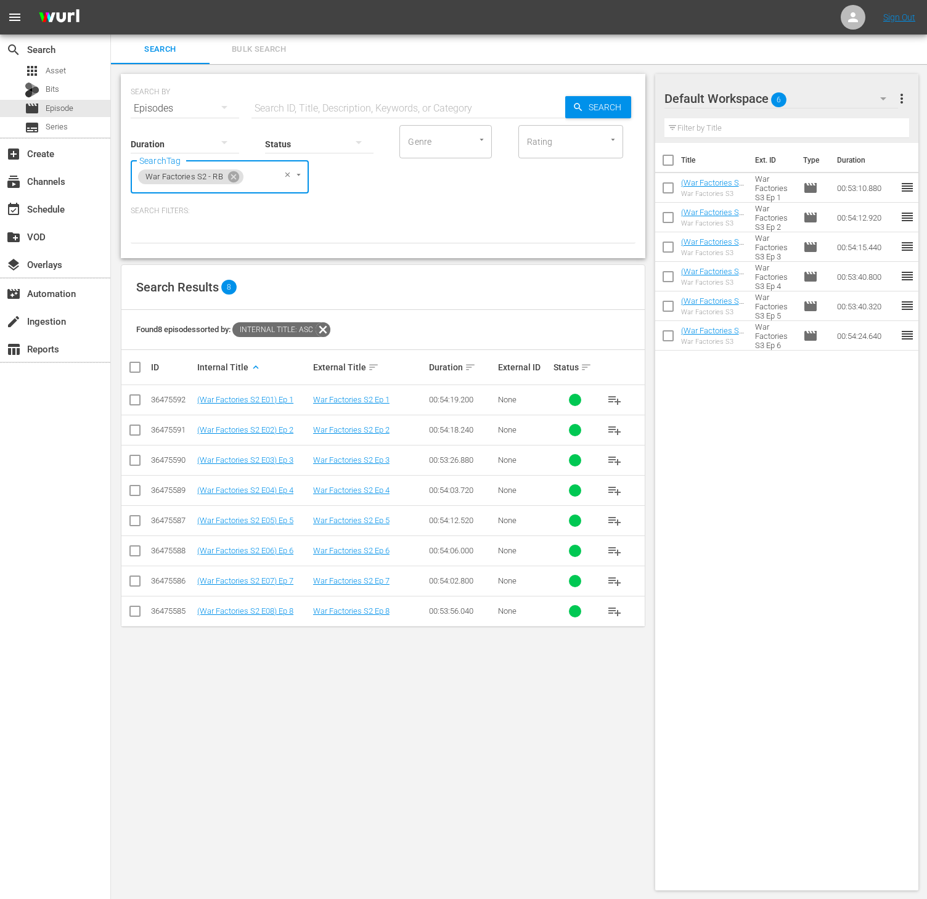
checkbox input "true"
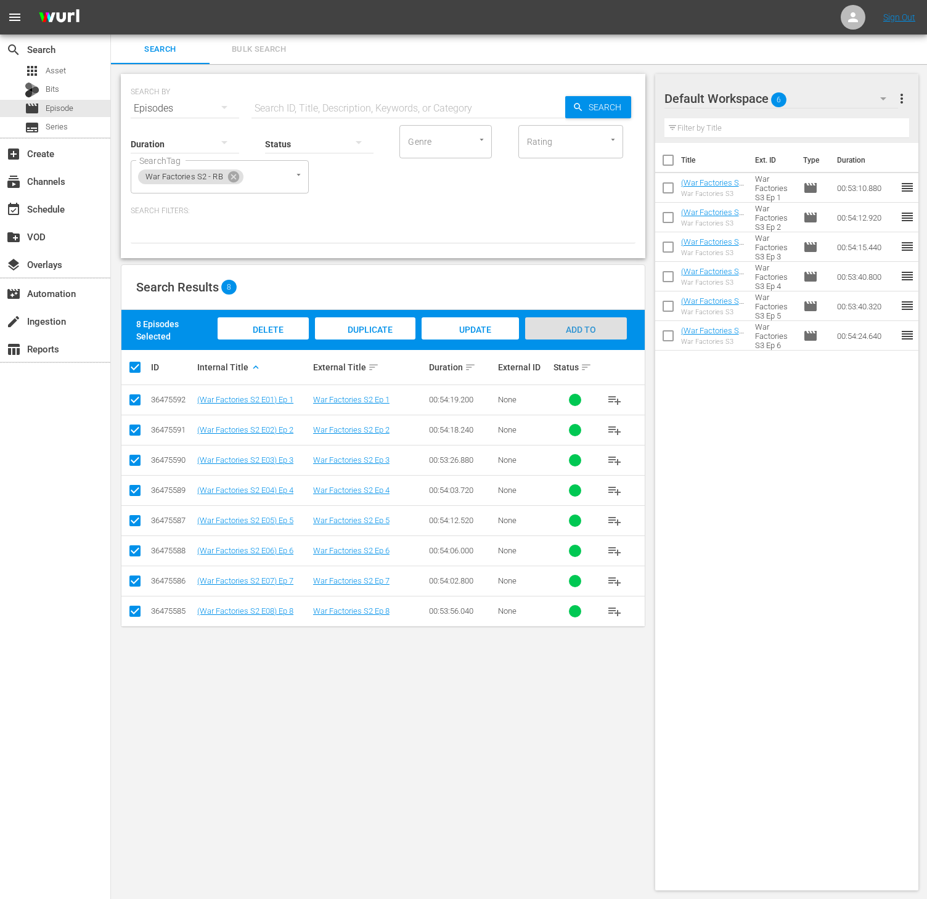
click at [582, 328] on span "Add to Workspace" at bounding box center [575, 341] width 60 height 33
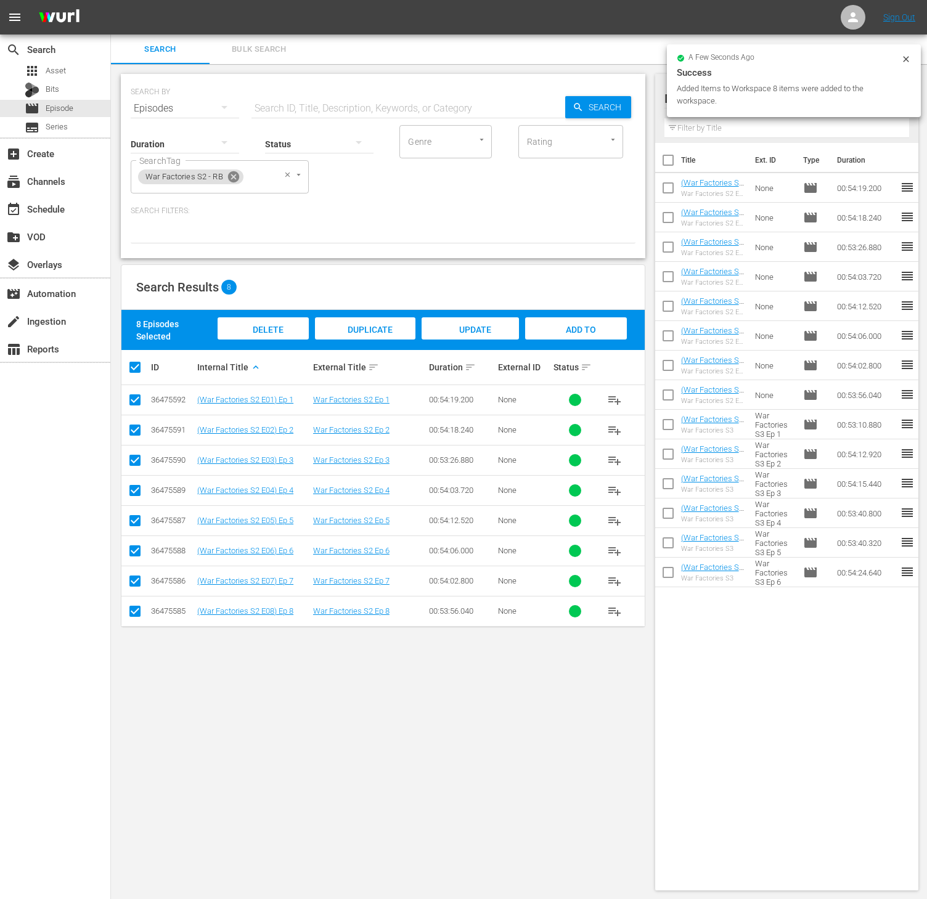
click at [234, 176] on icon at bounding box center [233, 176] width 11 height 11
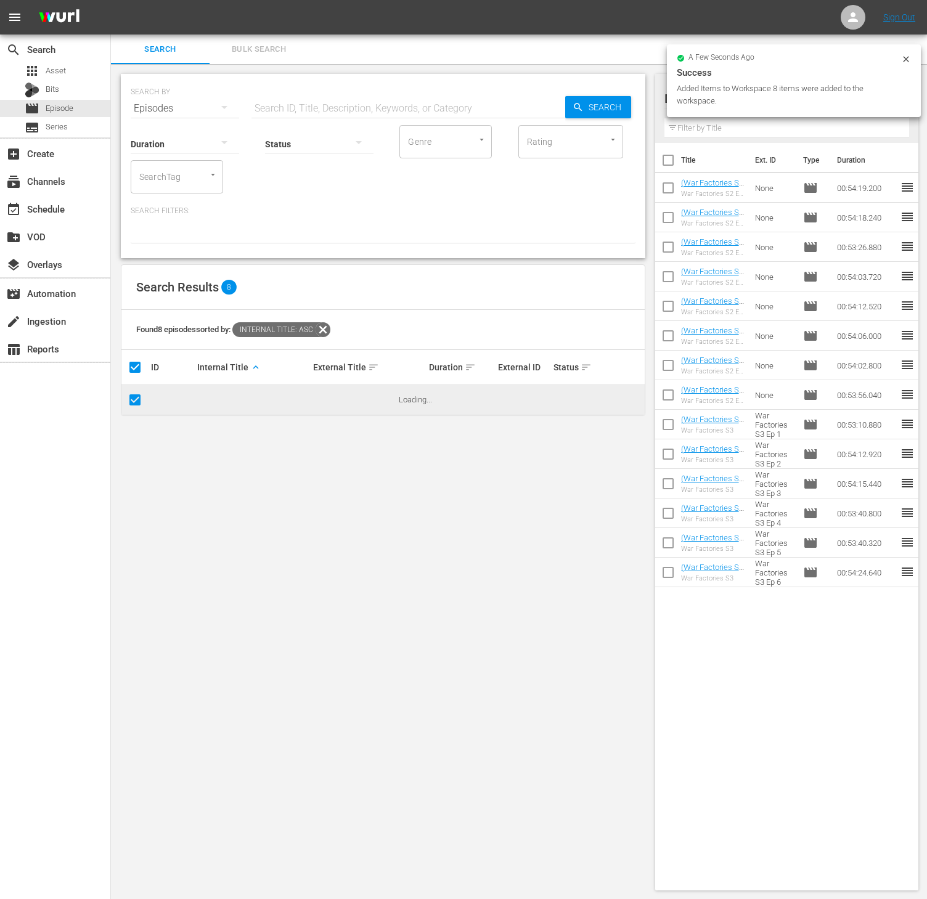
click at [153, 187] on input "SearchTag" at bounding box center [159, 177] width 47 height 22
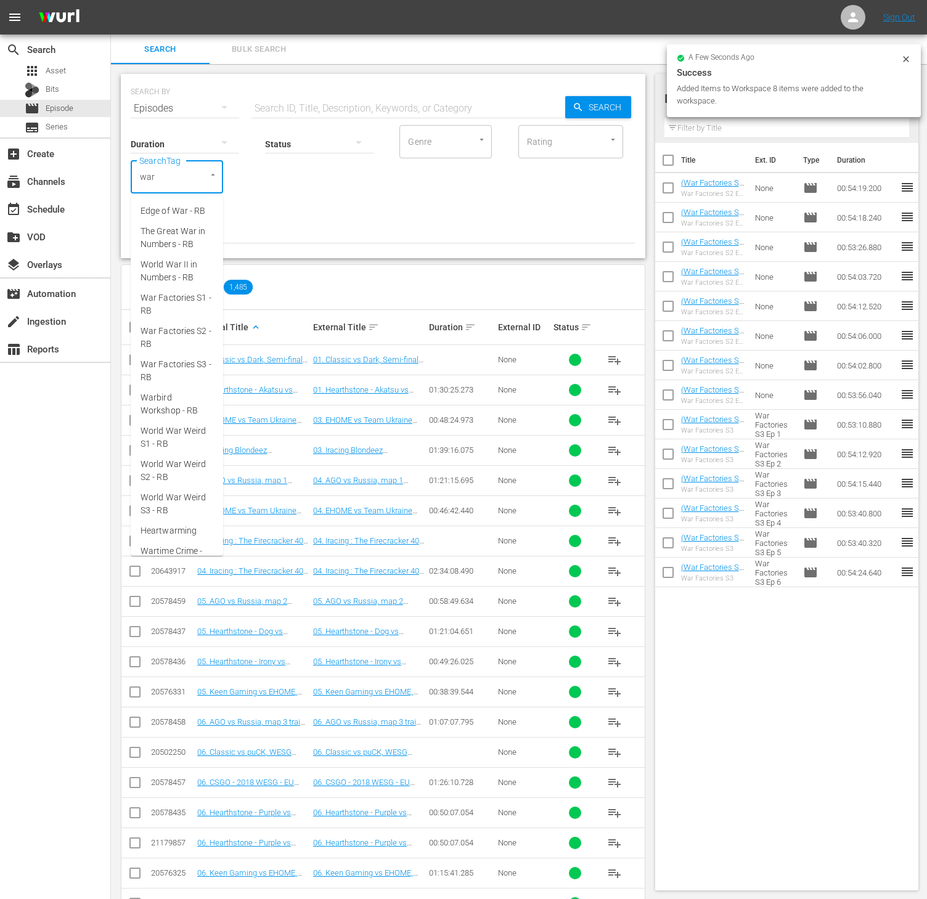
type input "war"
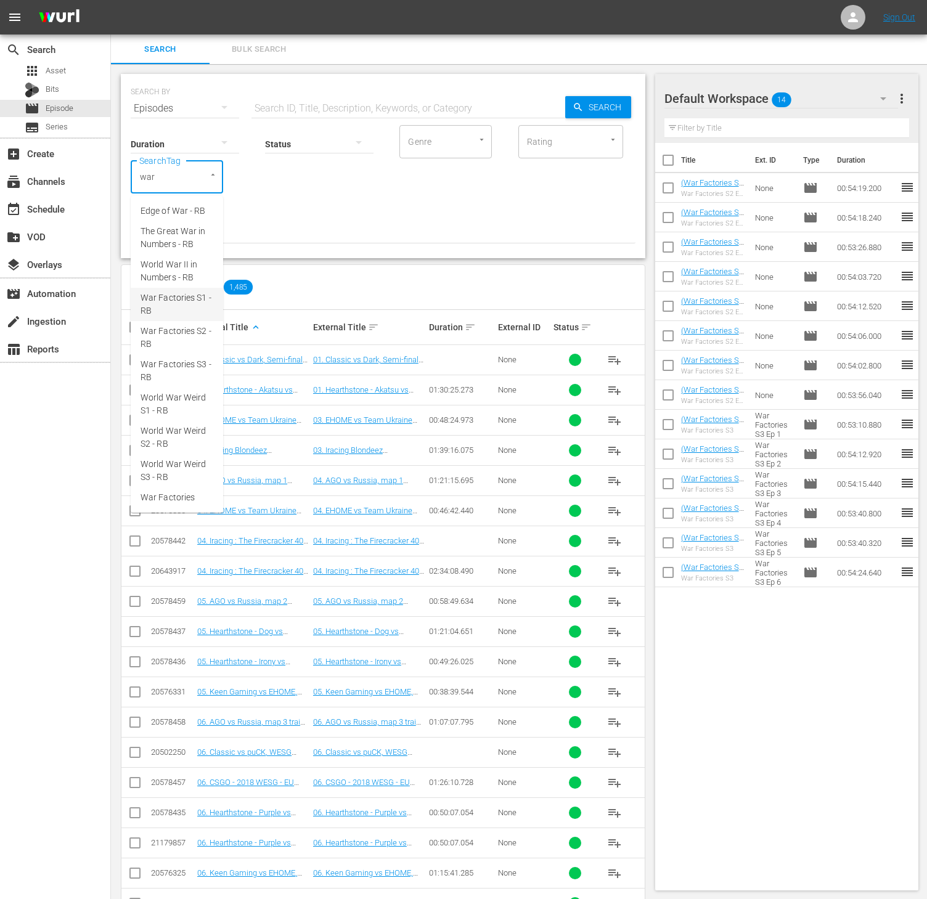
click at [185, 308] on span "War Factories S1 - RB" at bounding box center [177, 304] width 73 height 26
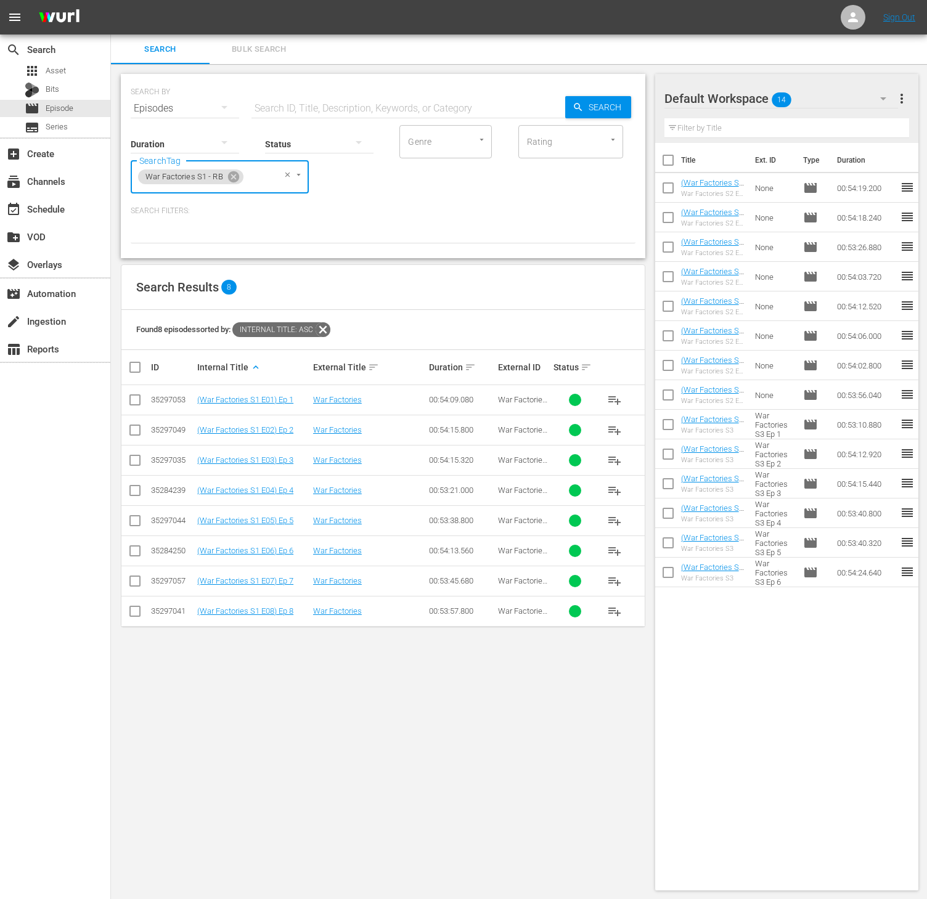
click at [134, 372] on input "checkbox" at bounding box center [140, 367] width 25 height 15
checkbox input "true"
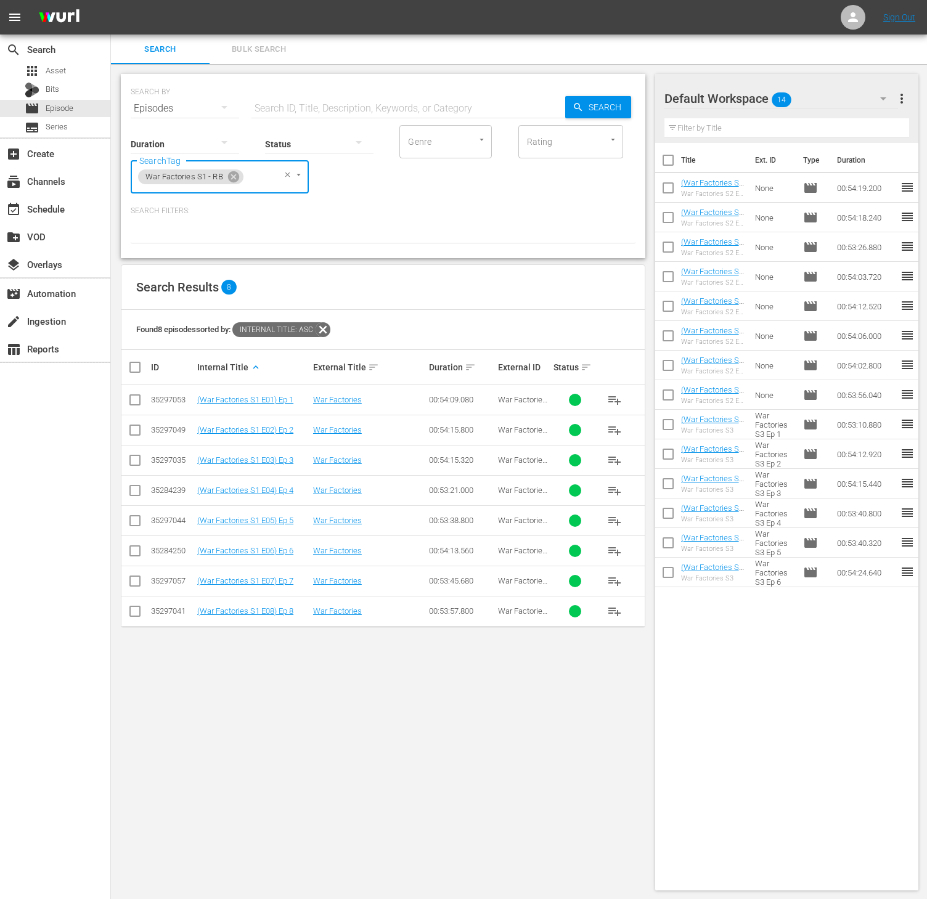
checkbox input "true"
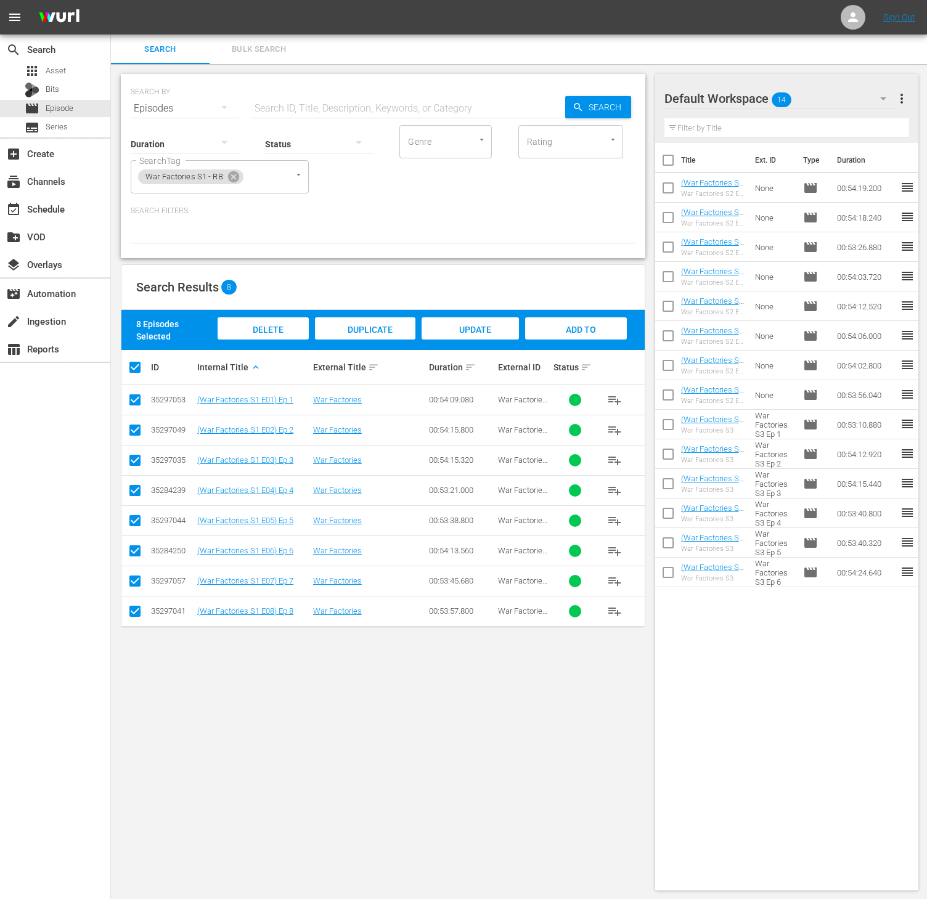
click at [589, 335] on div "Add to Workspace" at bounding box center [576, 340] width 102 height 46
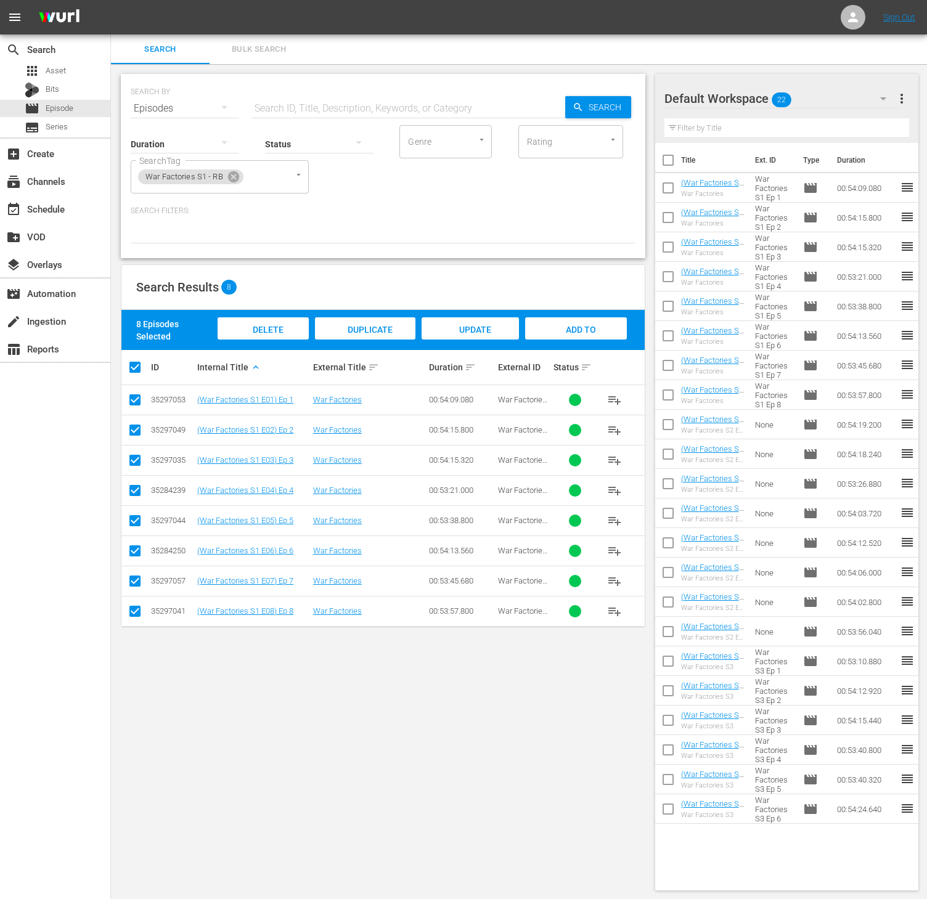
click at [908, 107] on button "more_vert" at bounding box center [901, 99] width 15 height 30
click at [843, 131] on div "Clear All Workspace Items" at bounding box center [821, 122] width 145 height 22
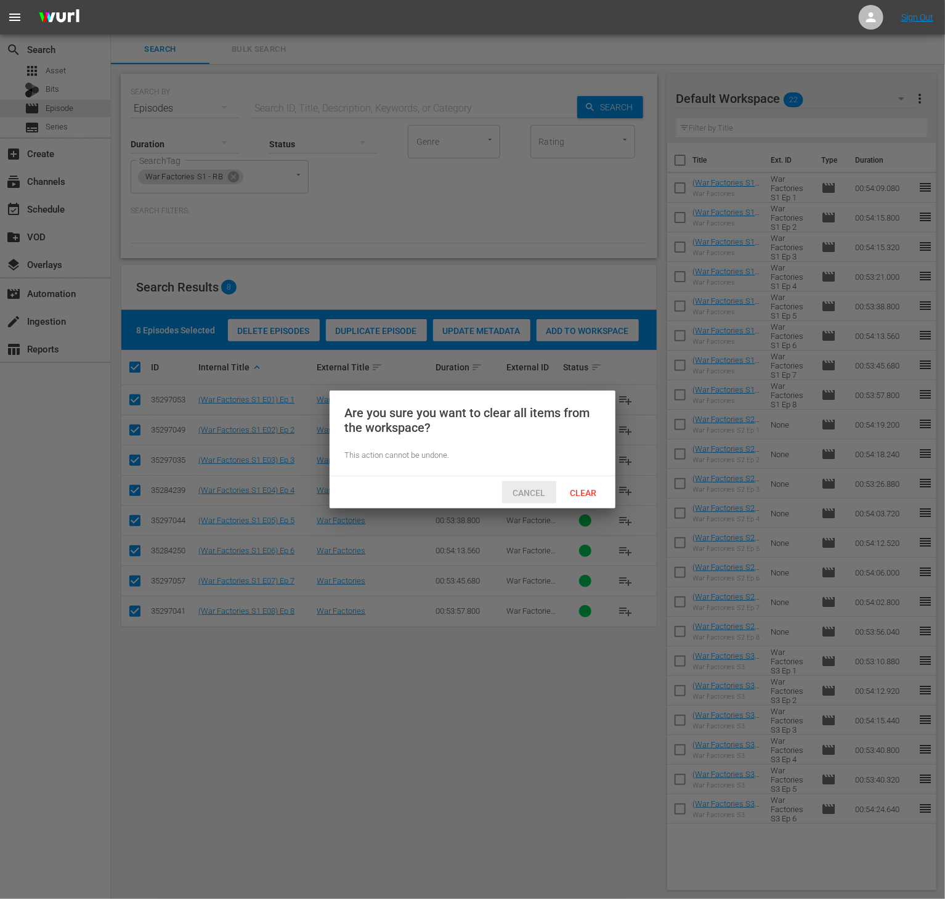
click at [538, 490] on span "Cancel" at bounding box center [529, 493] width 52 height 10
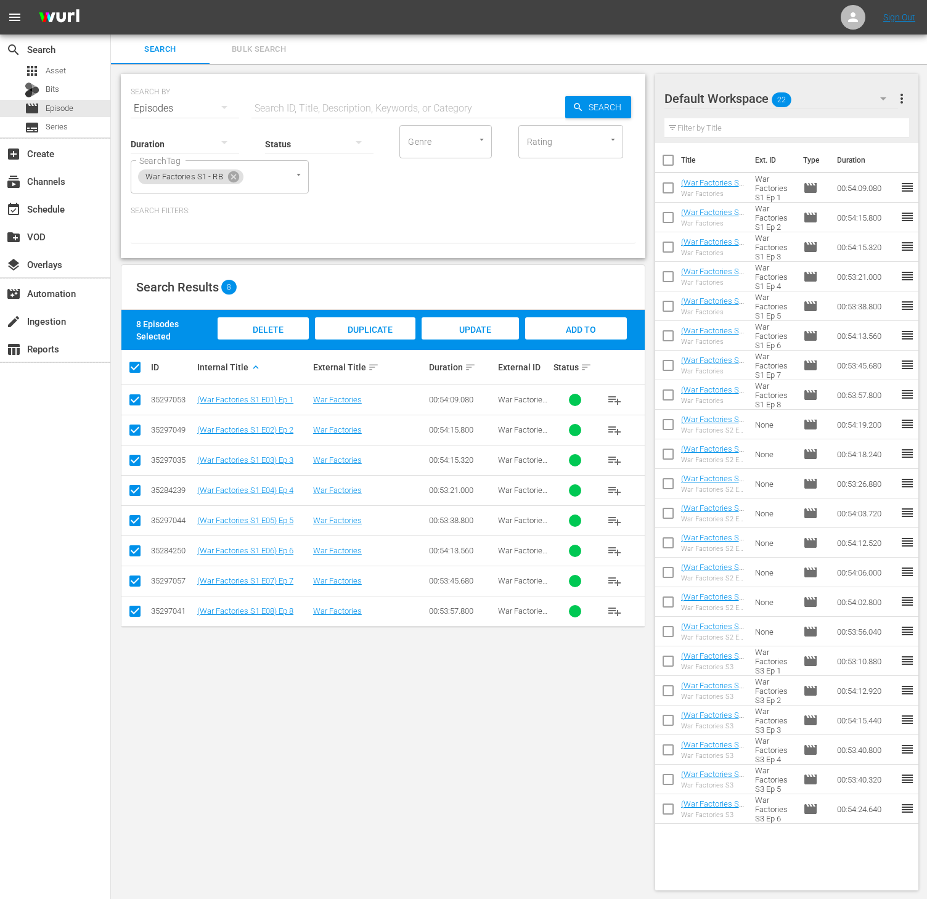
click at [431, 728] on div "SEARCH BY Search By Episodes Search ID, Title, Description, Keywords, or Catego…" at bounding box center [383, 482] width 544 height 836
click at [901, 100] on span "more_vert" at bounding box center [901, 98] width 15 height 15
click at [749, 121] on div "Clear All Workspace Items" at bounding box center [821, 122] width 145 height 22
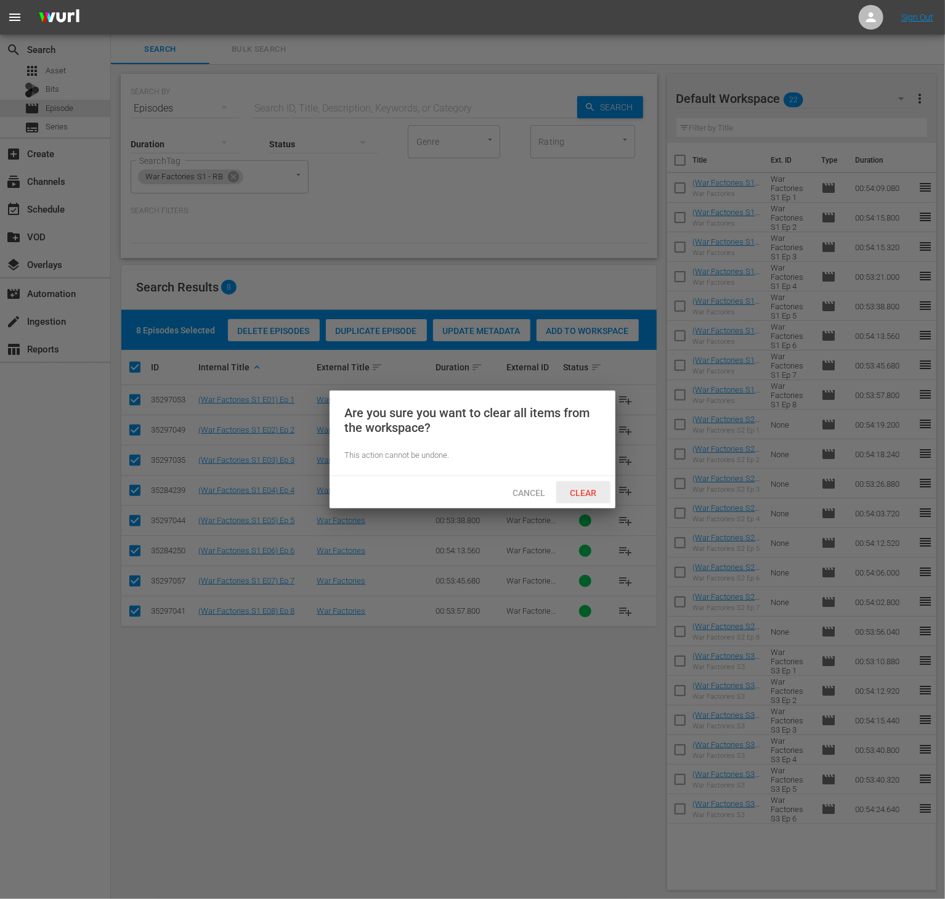
click at [604, 484] on div "Clear" at bounding box center [583, 492] width 54 height 23
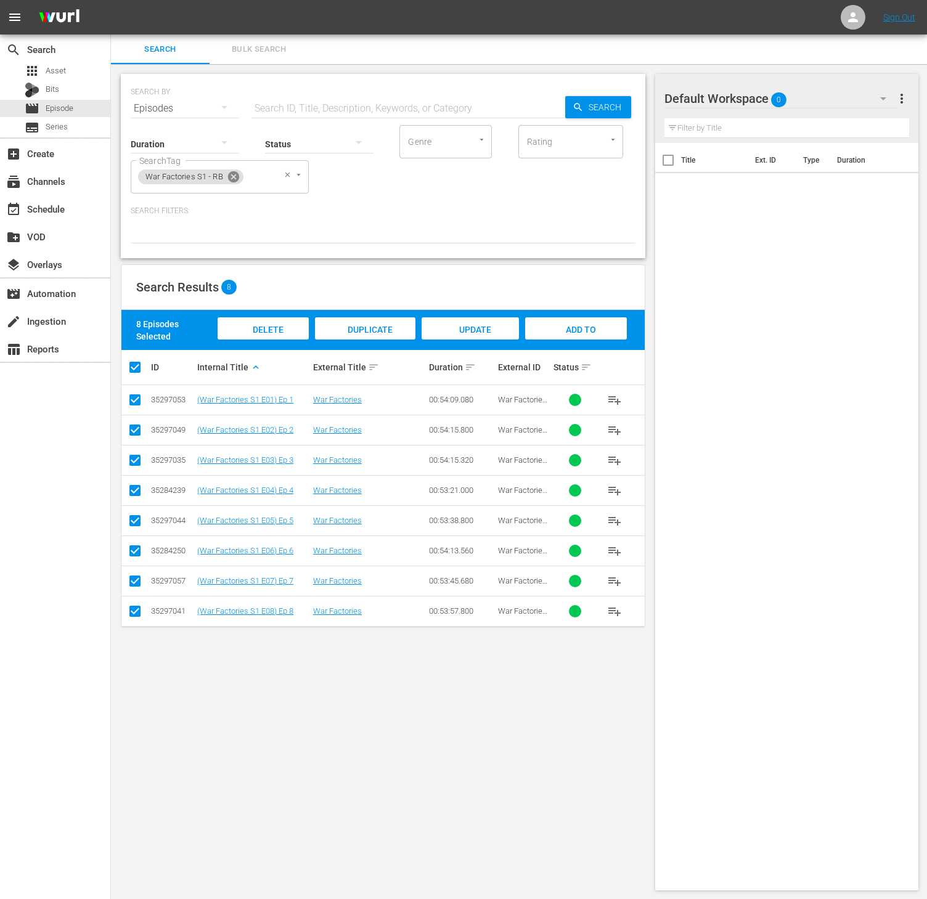
click at [237, 174] on icon at bounding box center [233, 176] width 11 height 11
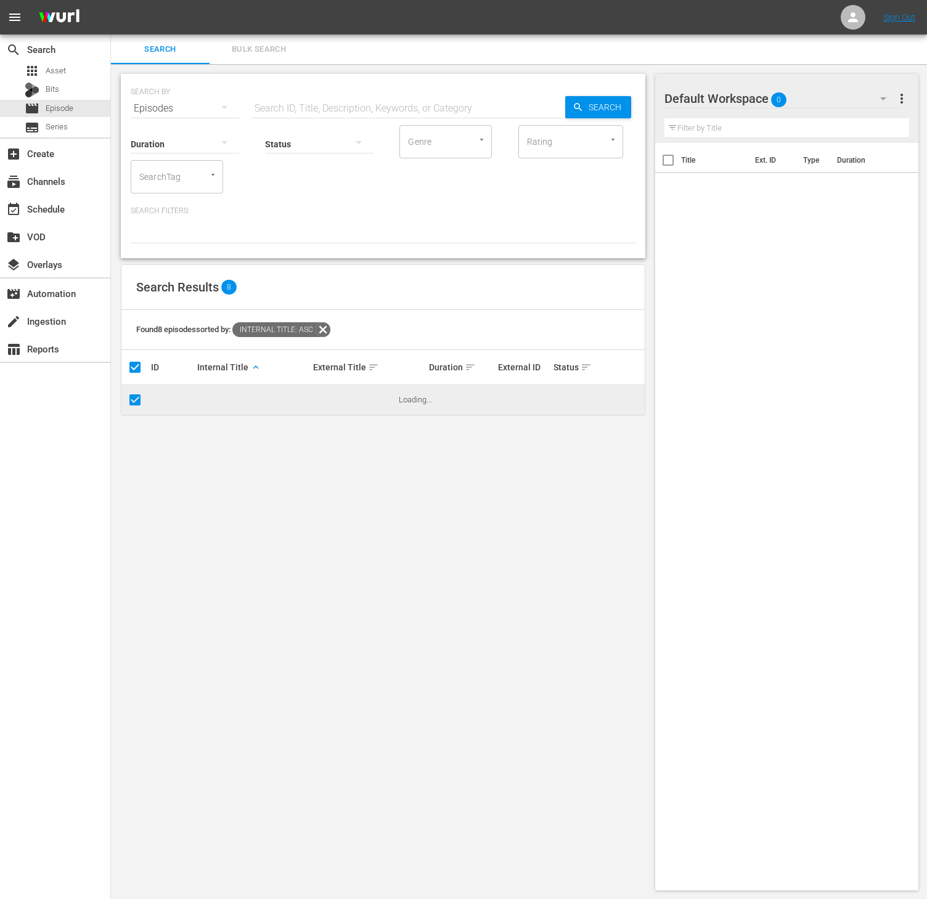
click at [152, 198] on div "Duration Status Genre Genre Rating Rating SearchTag SearchTag Search Filters:" at bounding box center [383, 183] width 505 height 120
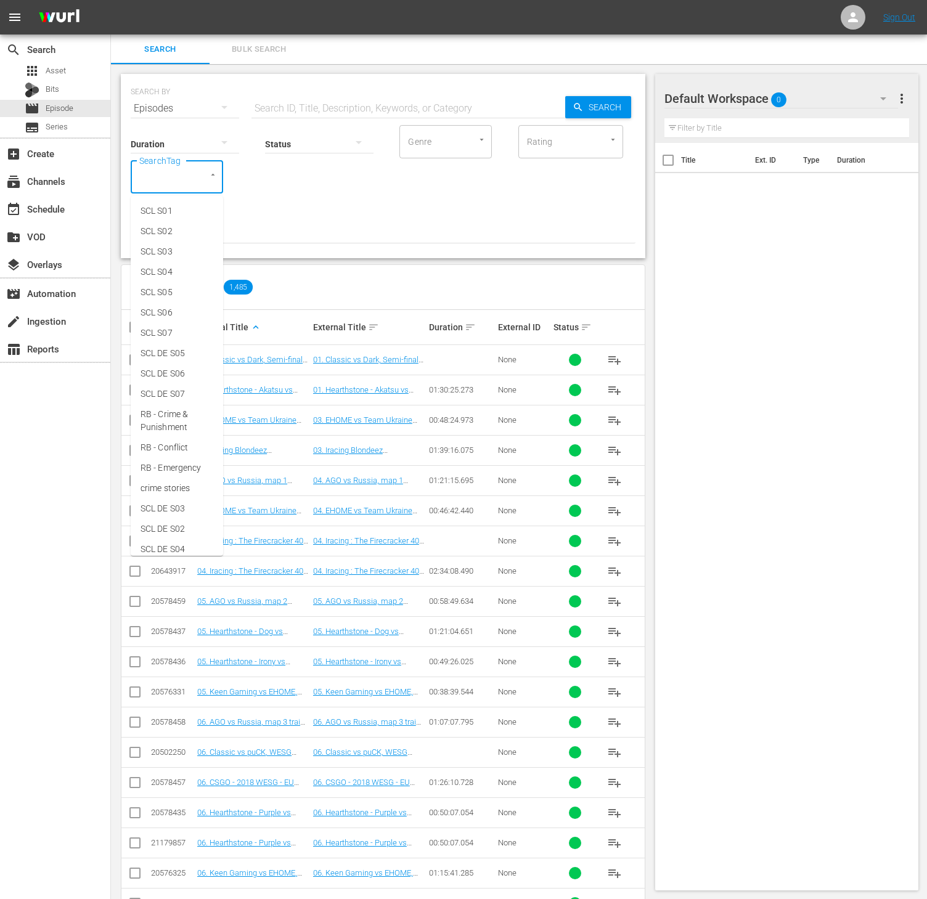
click at [161, 186] on input "SearchTag" at bounding box center [159, 177] width 47 height 22
type input "world"
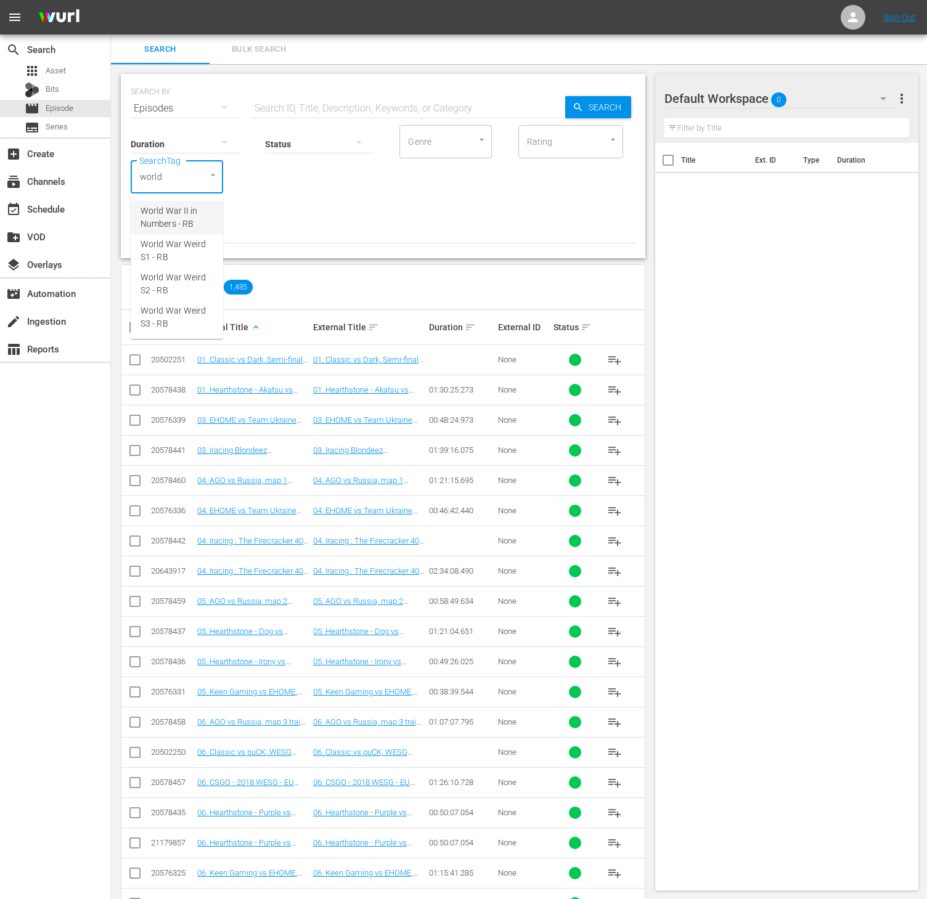
click at [185, 223] on span "World War II in Numbers - RB" at bounding box center [177, 218] width 73 height 26
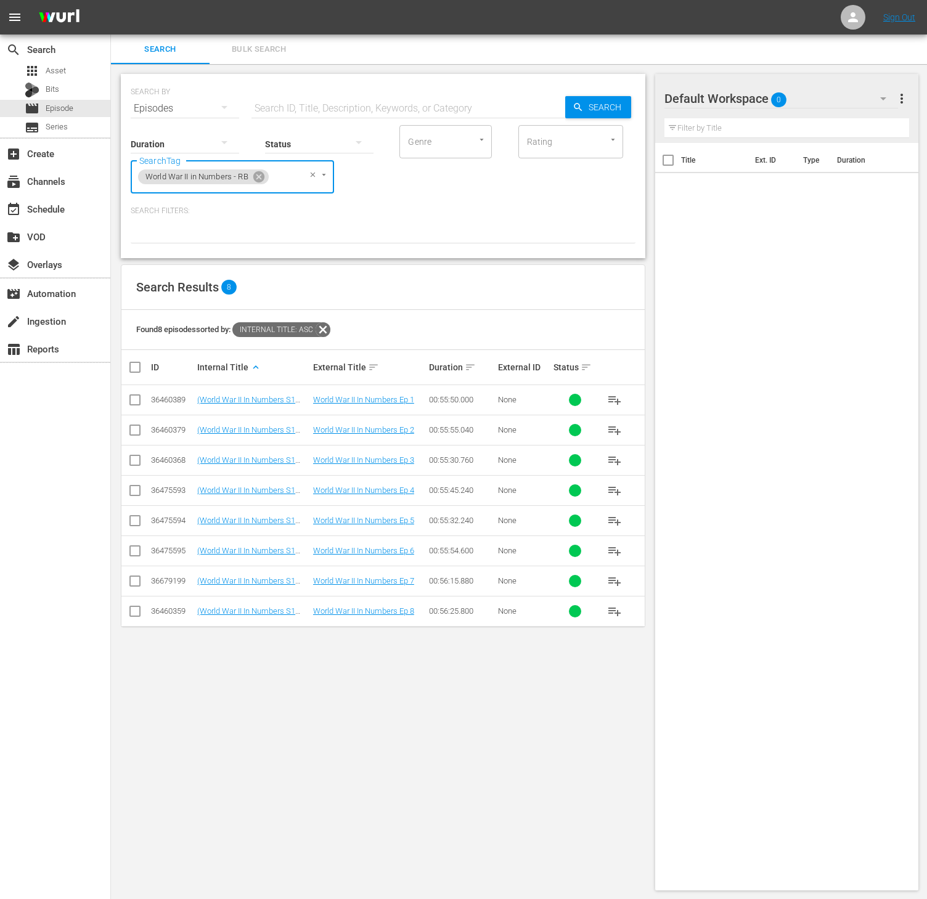
scroll to position [1, 0]
click at [614, 462] on span "playlist_add" at bounding box center [614, 459] width 15 height 15
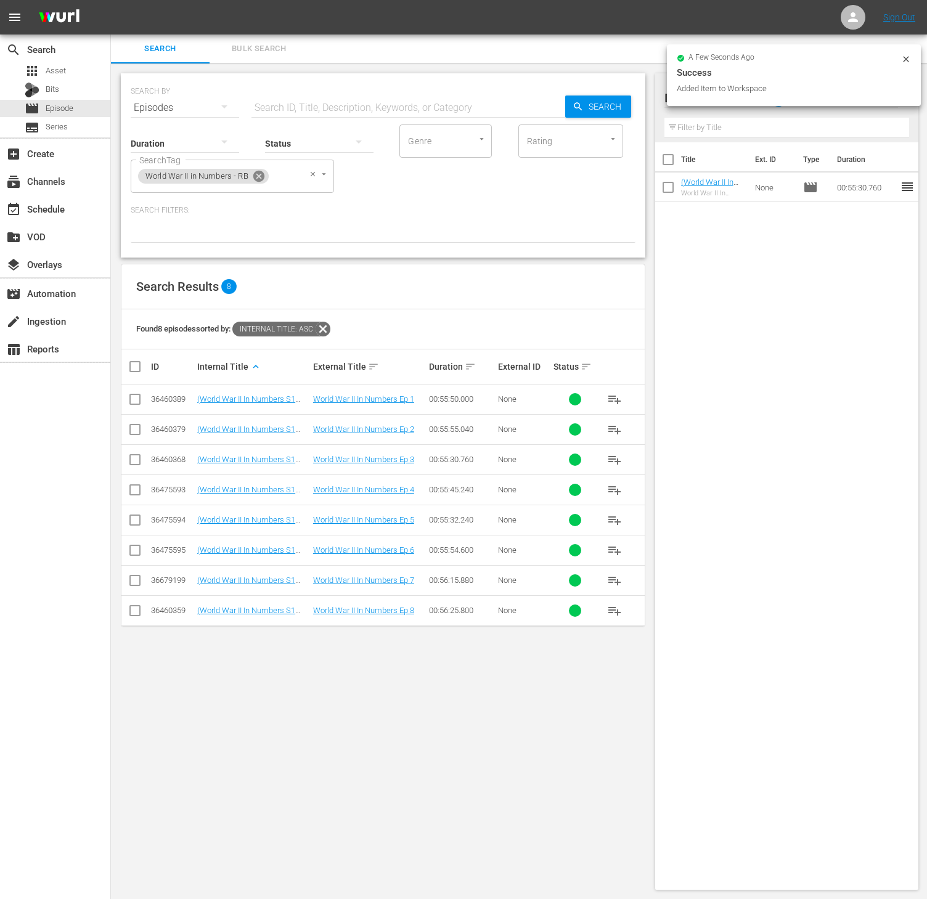
click at [264, 173] on icon at bounding box center [258, 176] width 11 height 11
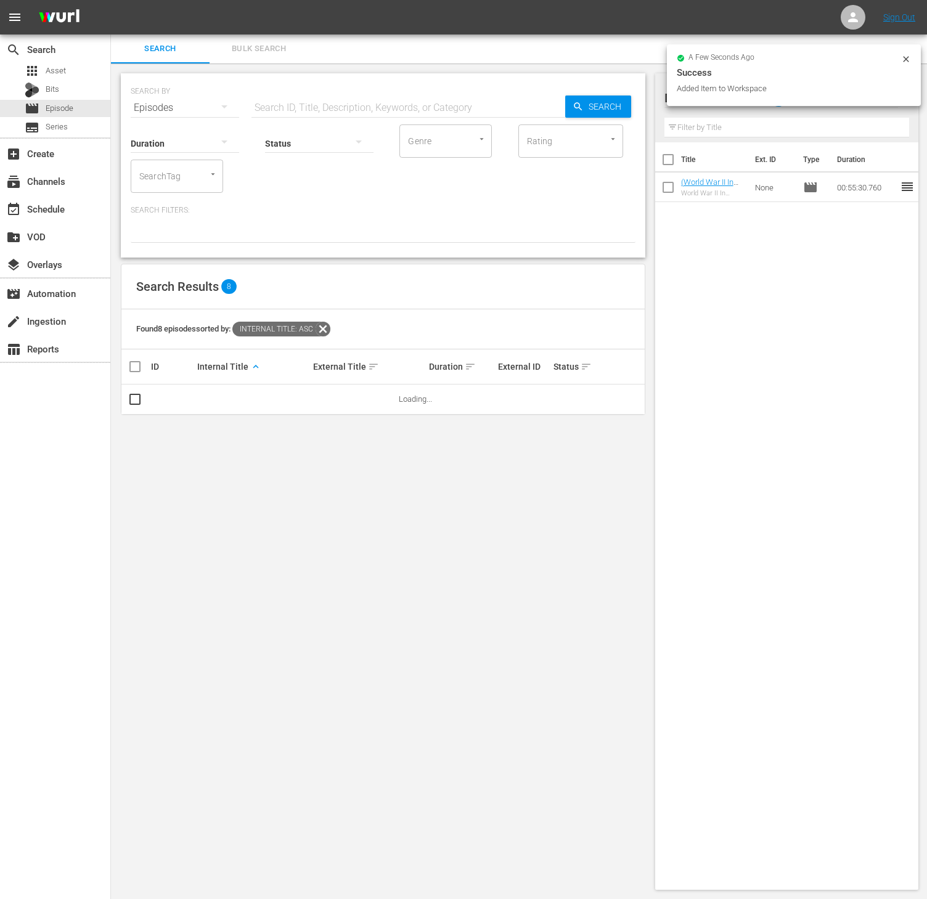
click at [188, 176] on div "SearchTag" at bounding box center [177, 176] width 92 height 33
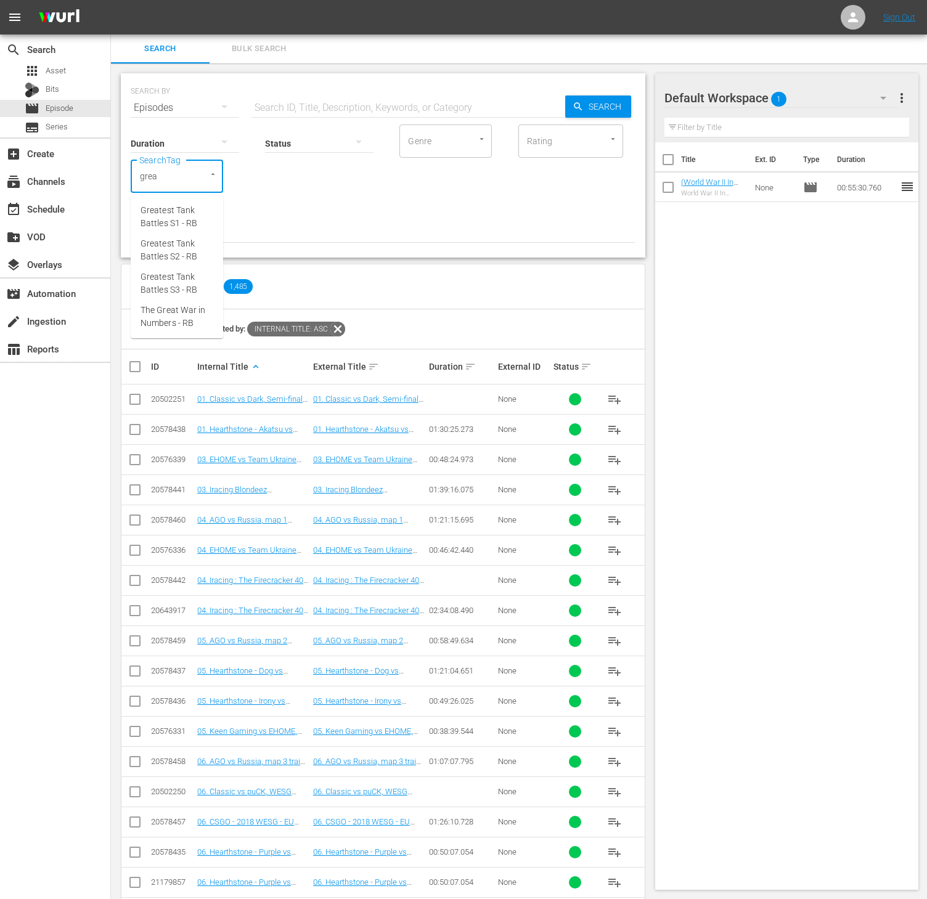
type input "great"
click at [196, 314] on span "The Great War in Numbers - RB" at bounding box center [177, 317] width 73 height 26
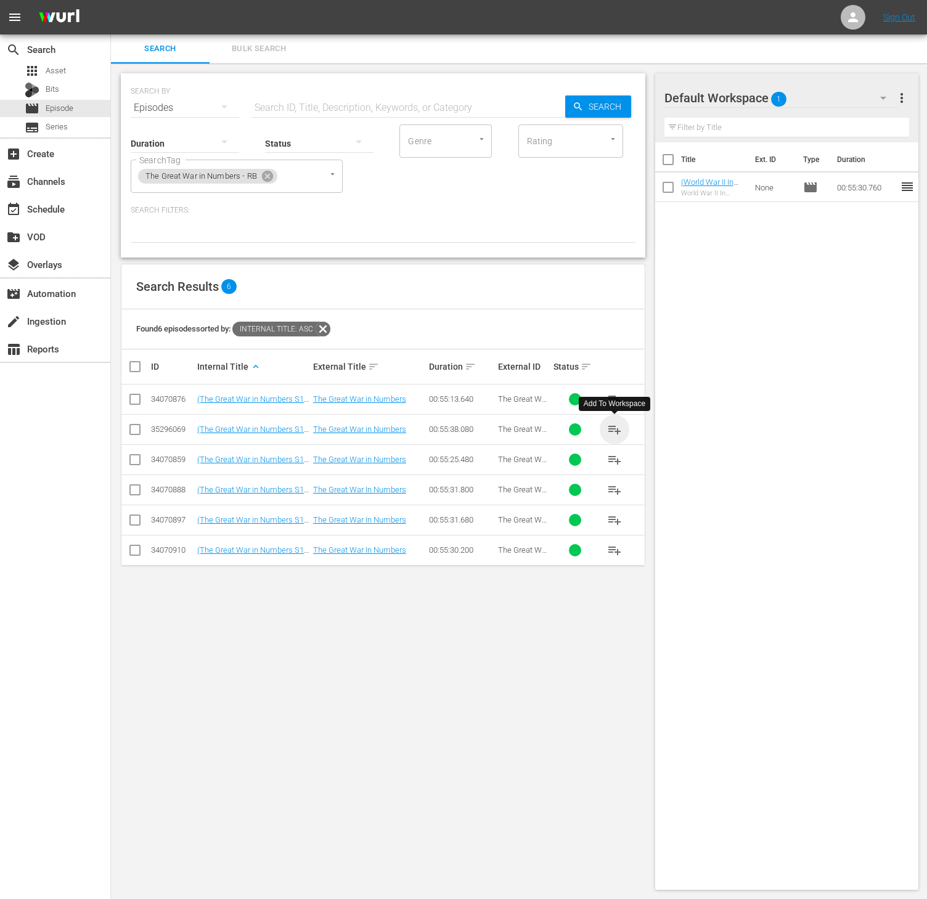
click at [616, 433] on span "playlist_add" at bounding box center [614, 429] width 15 height 15
click at [271, 177] on icon at bounding box center [267, 176] width 11 height 11
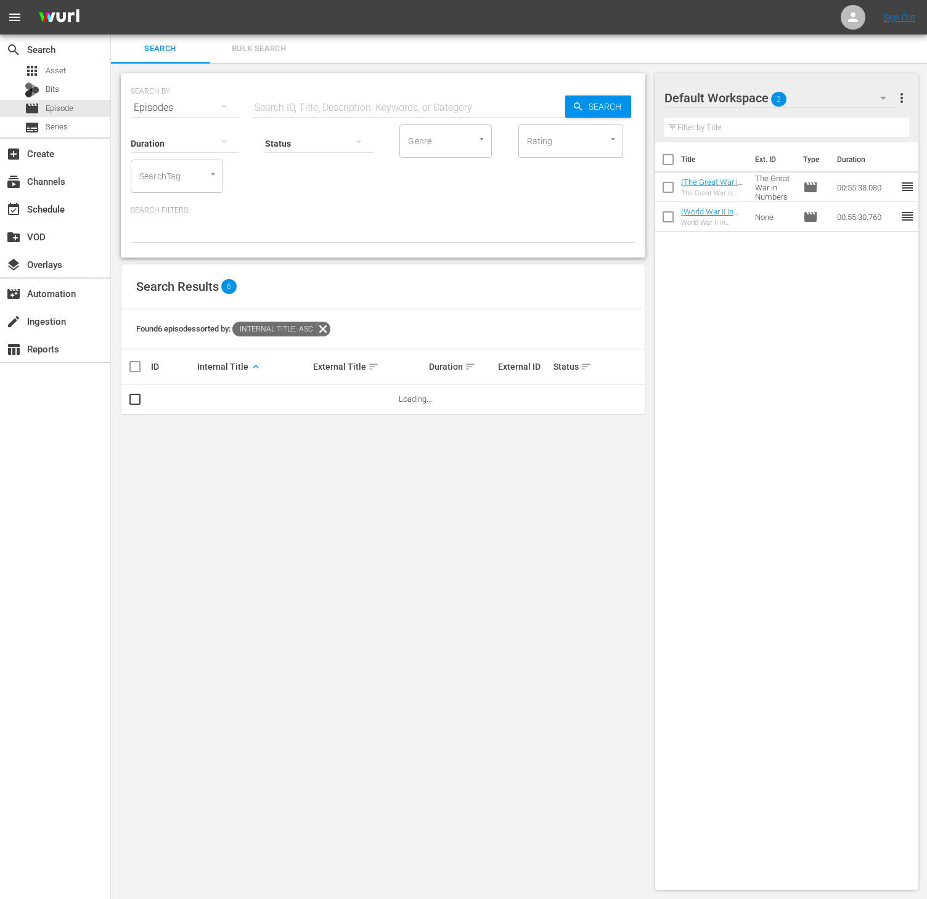
click at [150, 174] on input "SearchTag" at bounding box center [159, 176] width 47 height 22
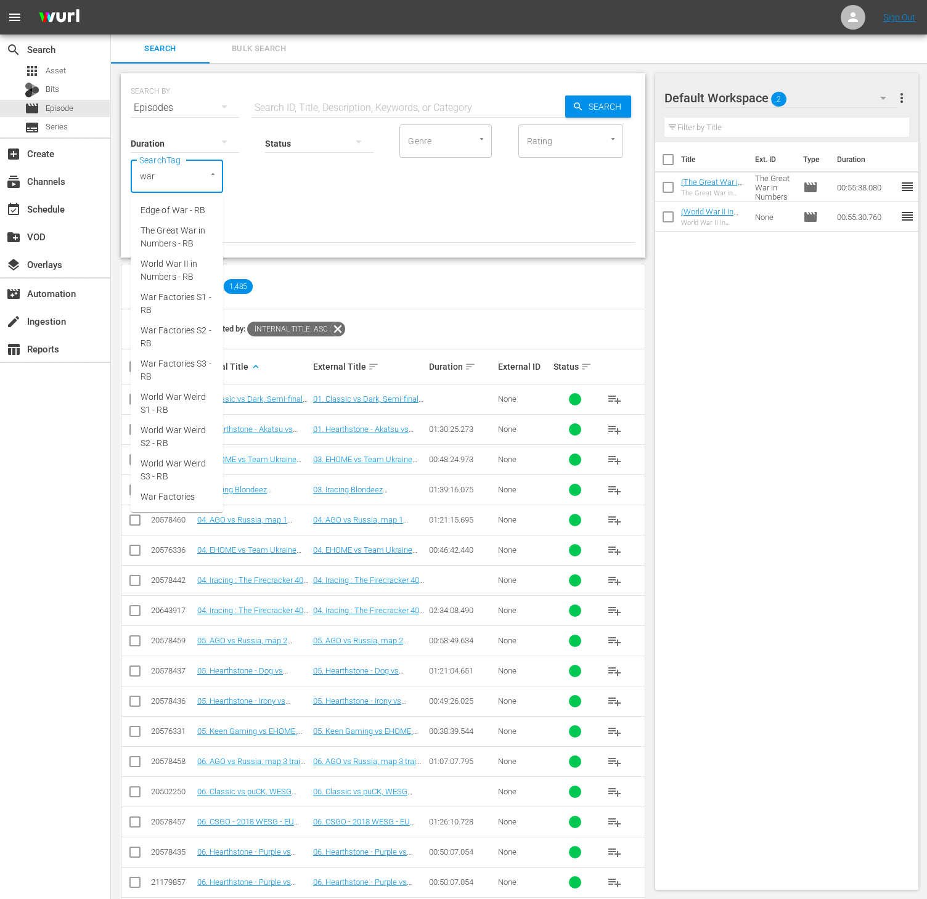
type input "war f"
click at [190, 226] on span "War Factories S1 - RB" at bounding box center [177, 217] width 73 height 26
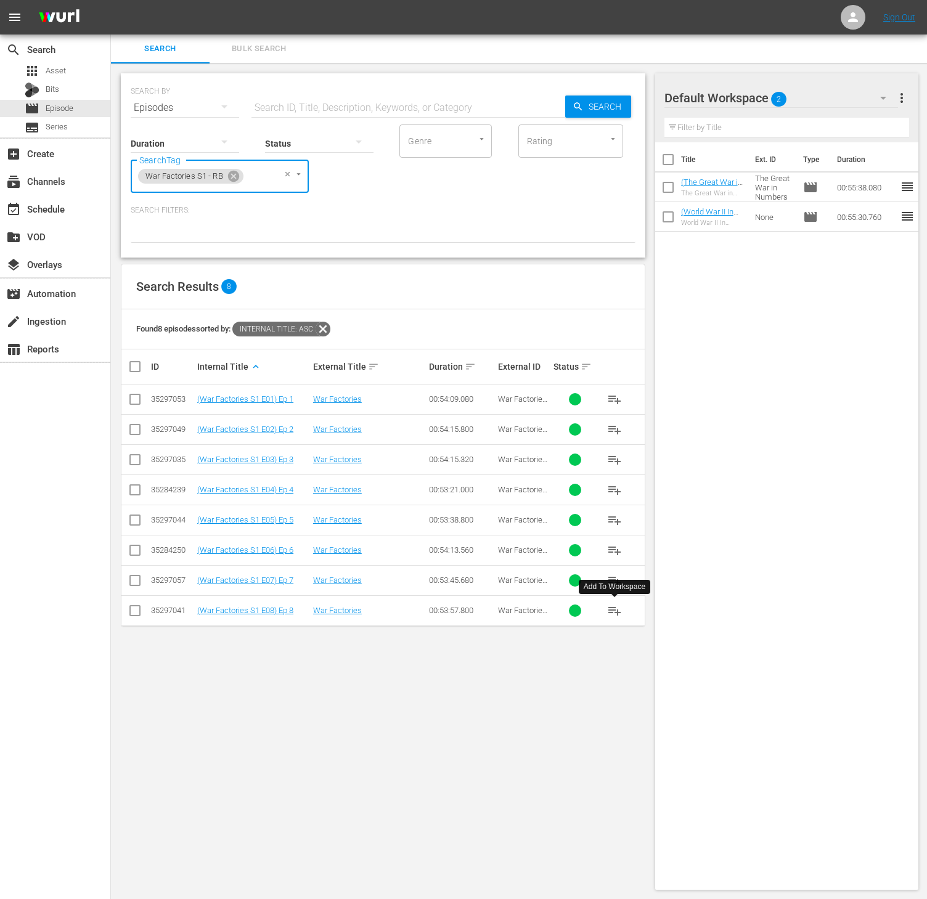
click at [614, 614] on span "playlist_add" at bounding box center [614, 610] width 15 height 15
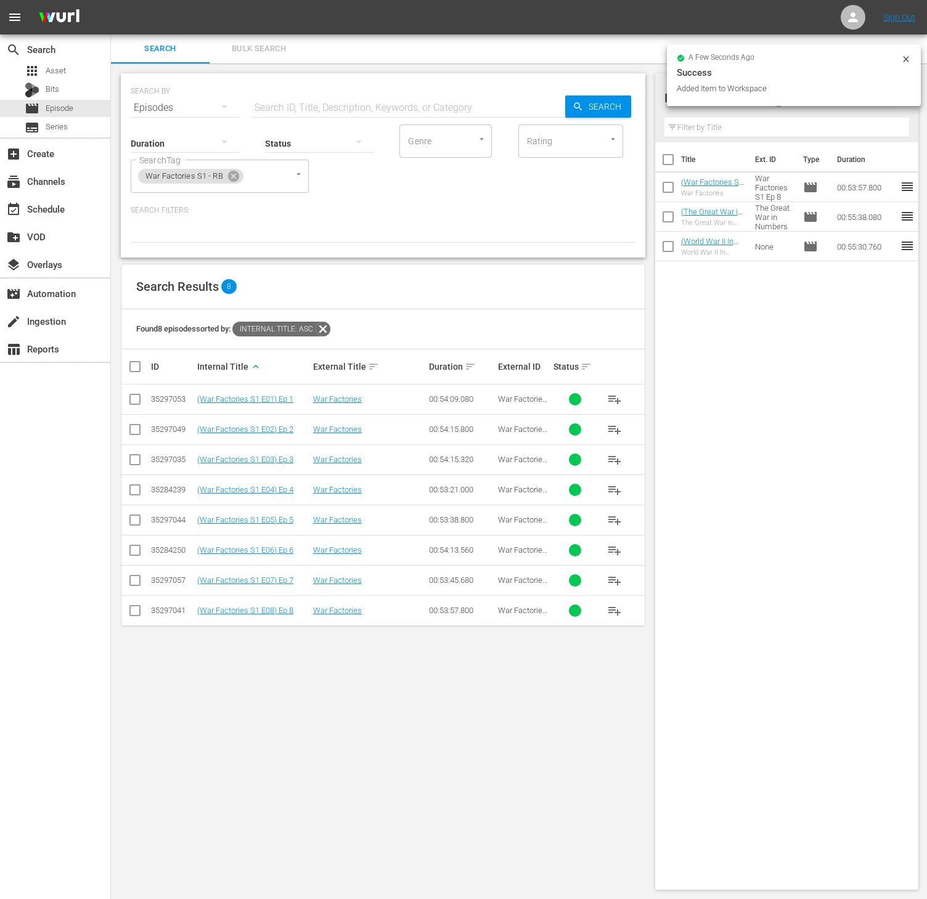
click at [611, 585] on span "playlist_add" at bounding box center [614, 580] width 15 height 15
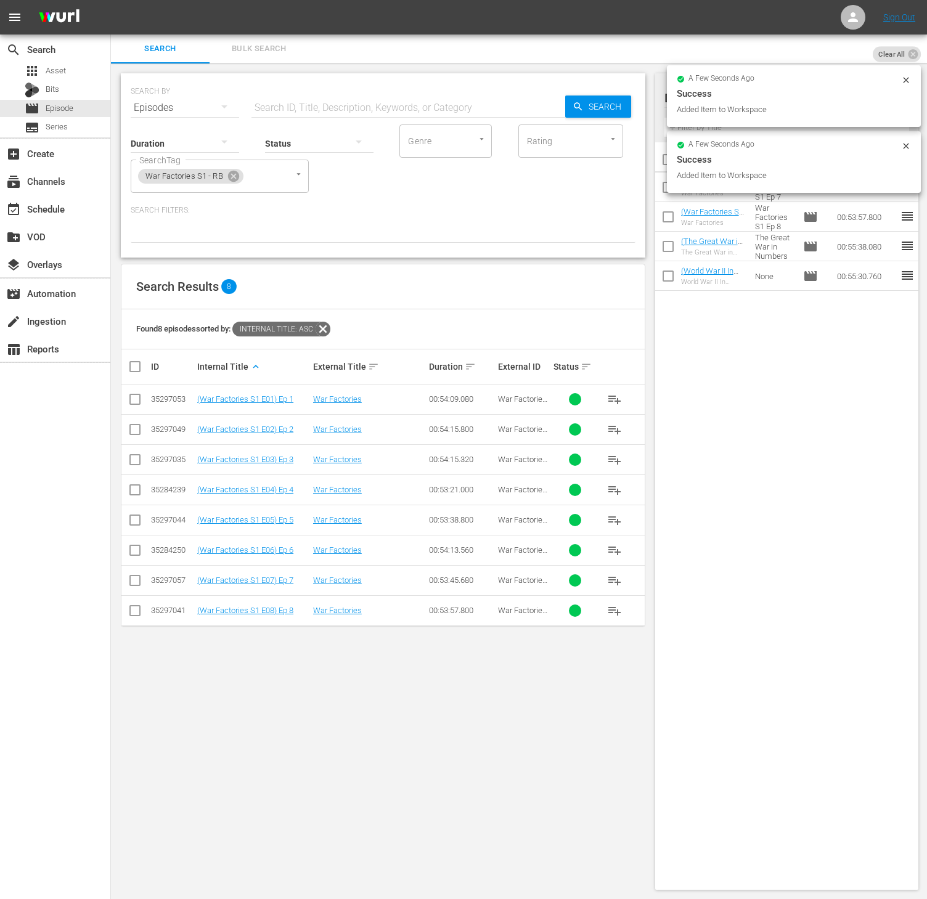
click at [611, 555] on span "playlist_add" at bounding box center [614, 550] width 15 height 15
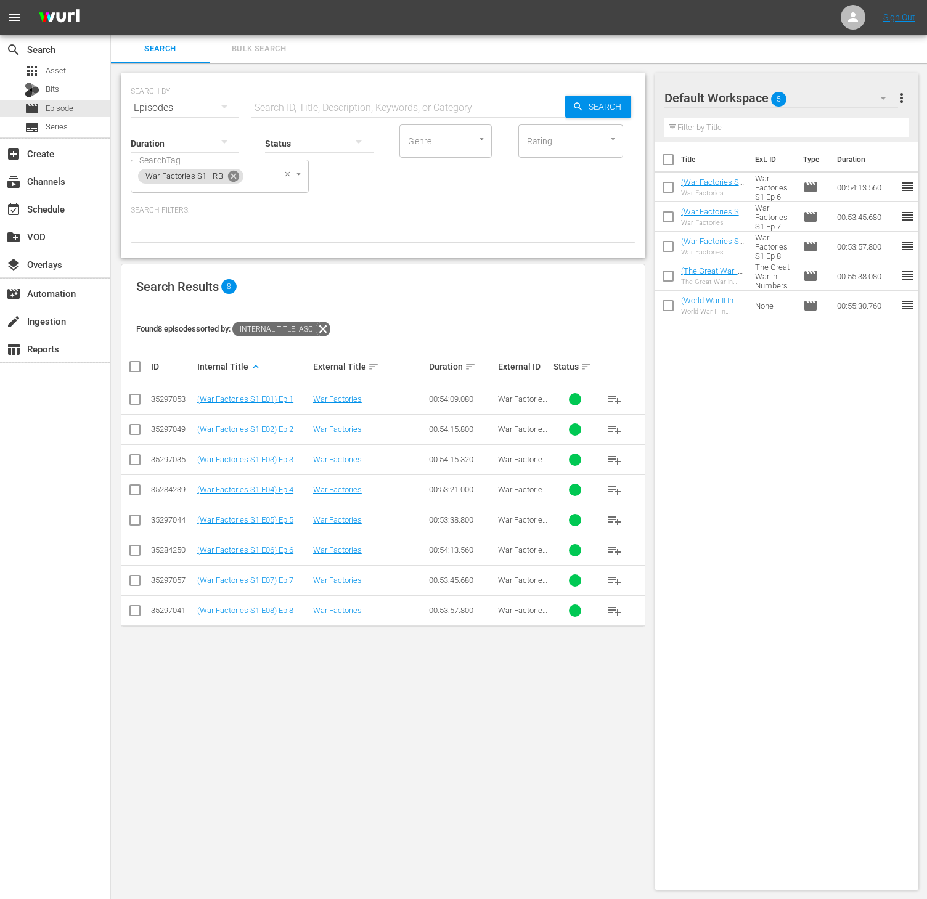
click at [227, 174] on icon at bounding box center [234, 176] width 14 height 14
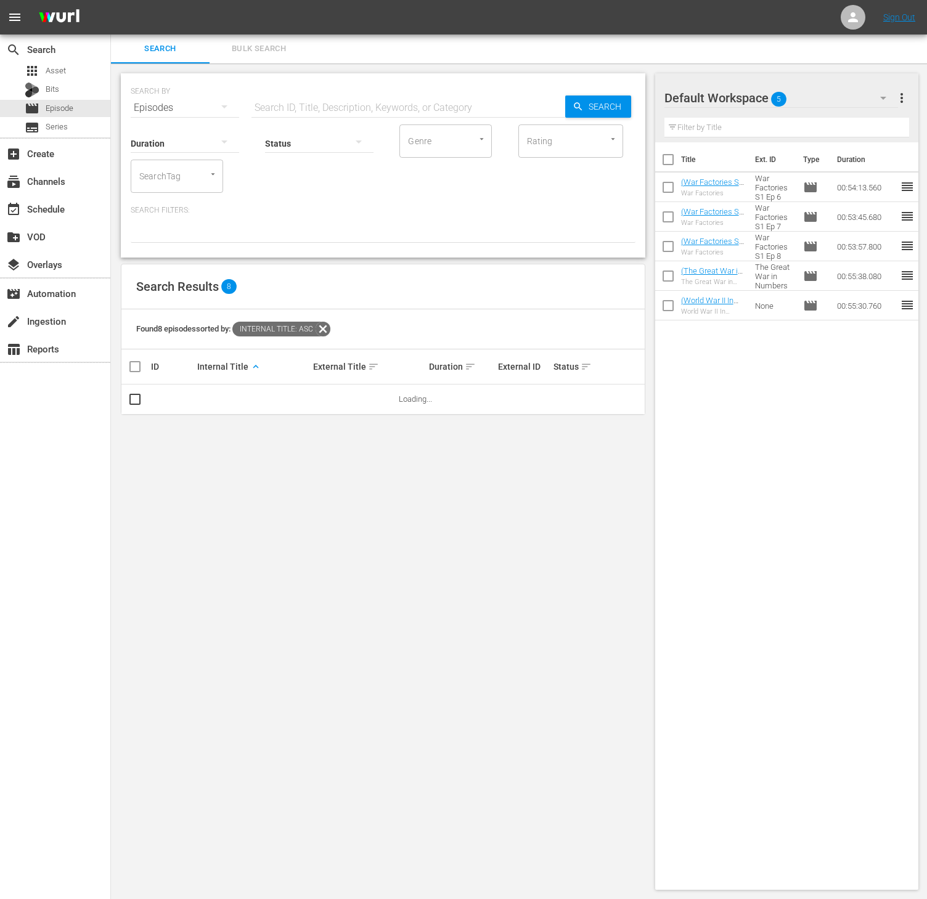
click at [175, 181] on input "SearchTag" at bounding box center [159, 176] width 47 height 22
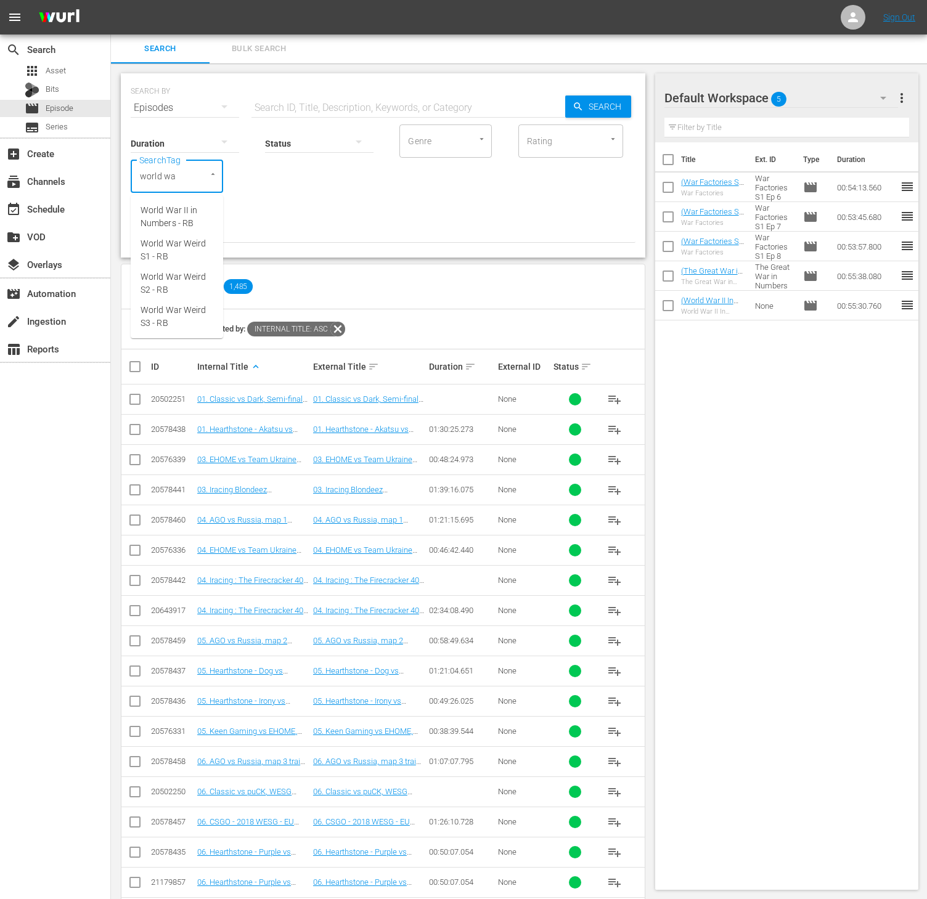
type input "world war"
click at [189, 250] on span "World War Weird S1 - RB" at bounding box center [177, 250] width 73 height 26
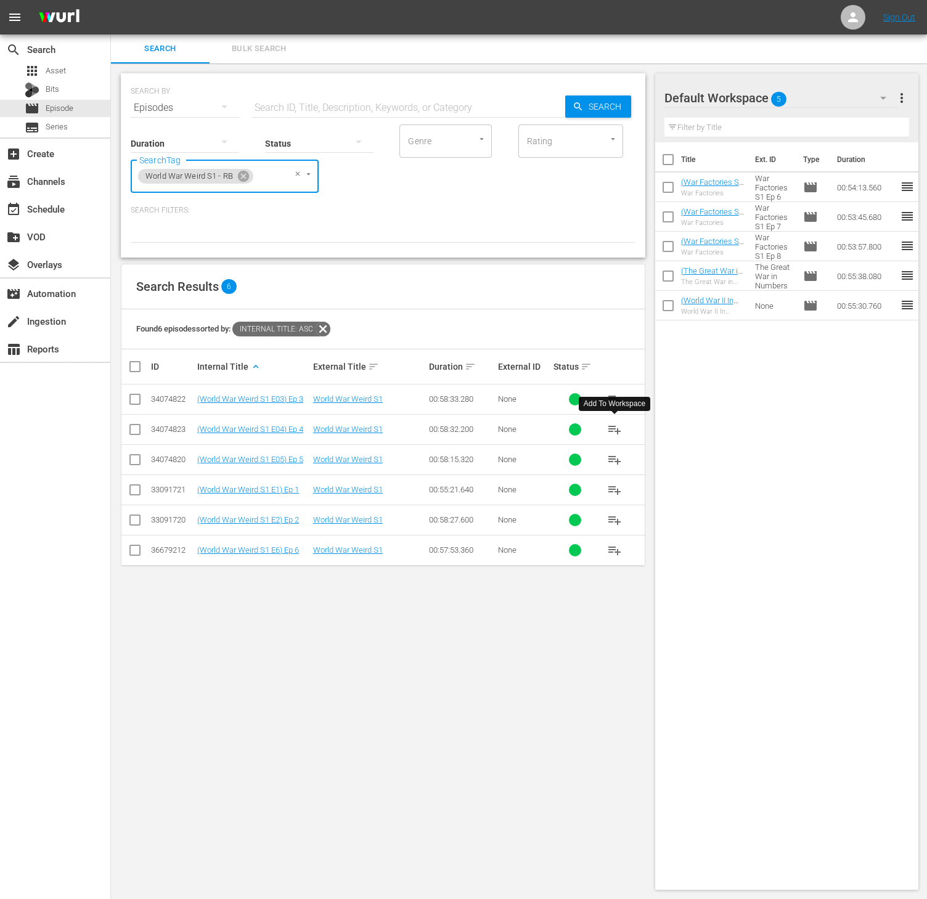
click at [605, 430] on button "playlist_add" at bounding box center [615, 430] width 30 height 30
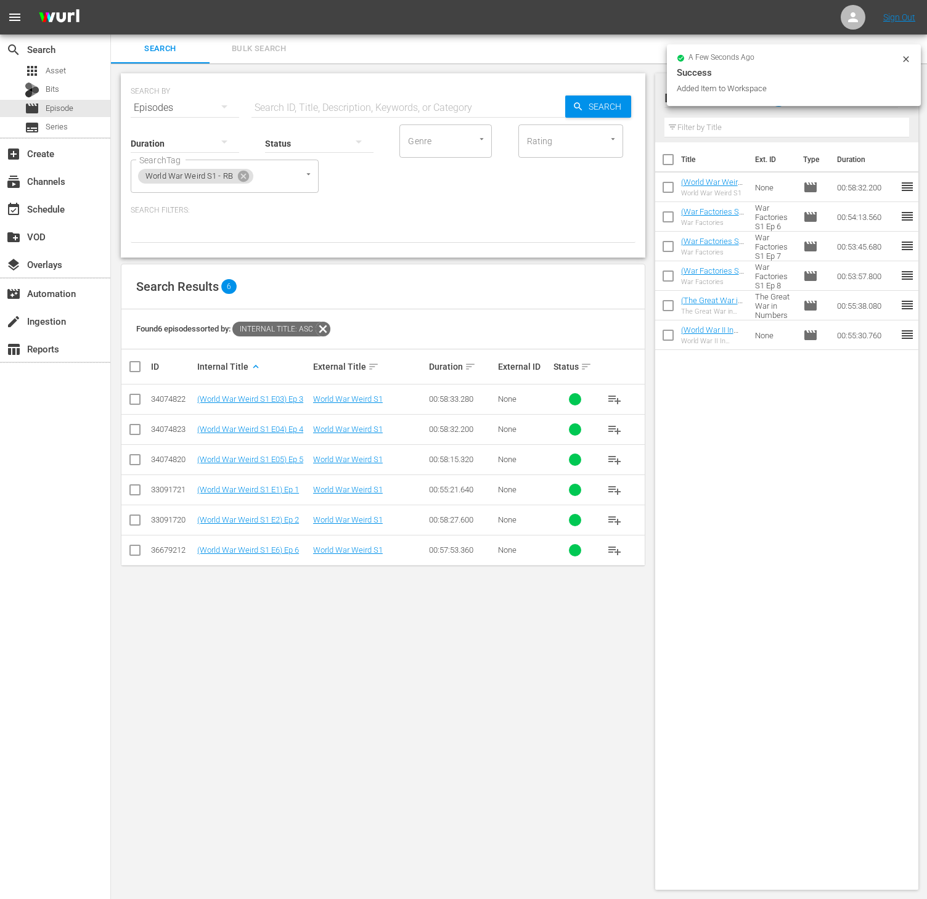
click at [611, 399] on span "playlist_add" at bounding box center [614, 399] width 15 height 15
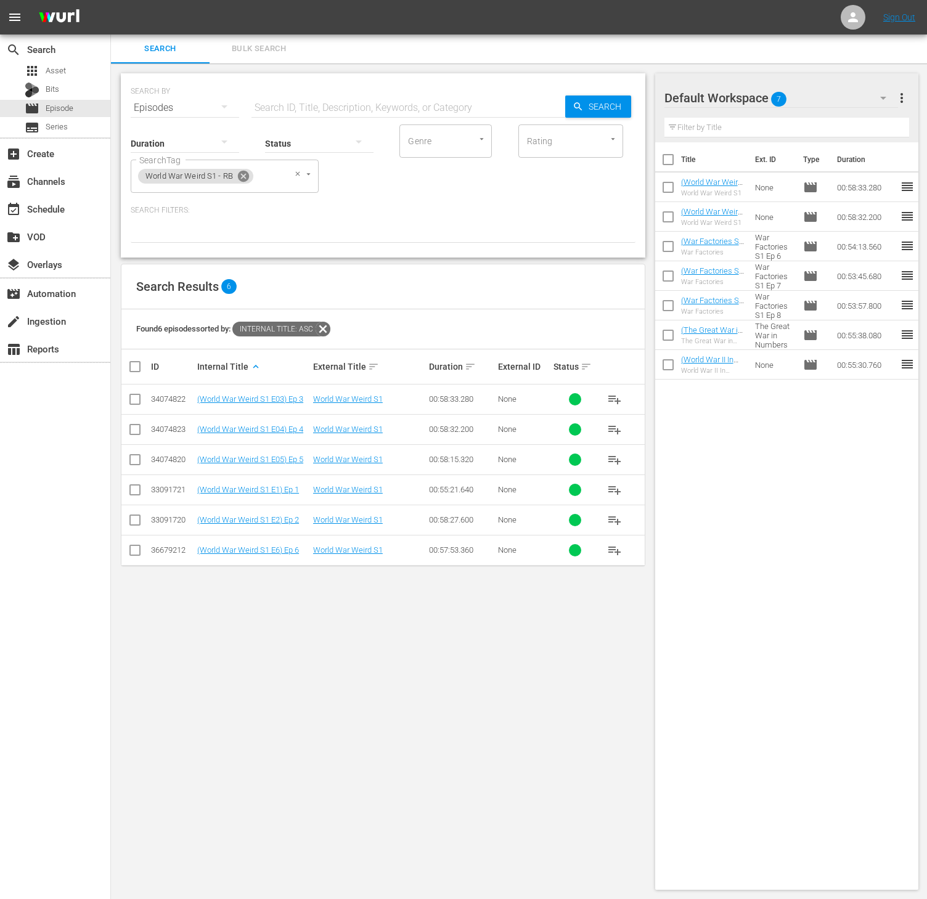
click at [242, 174] on icon at bounding box center [244, 176] width 14 height 14
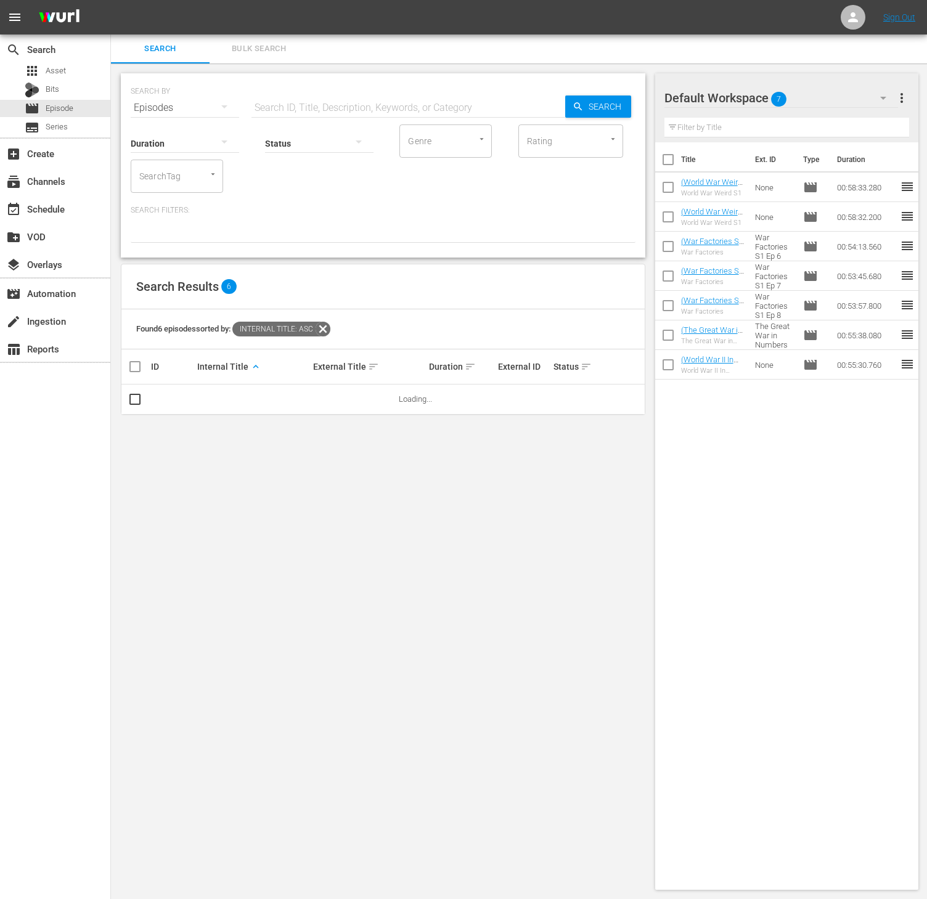
click at [180, 174] on input "SearchTag" at bounding box center [159, 176] width 47 height 22
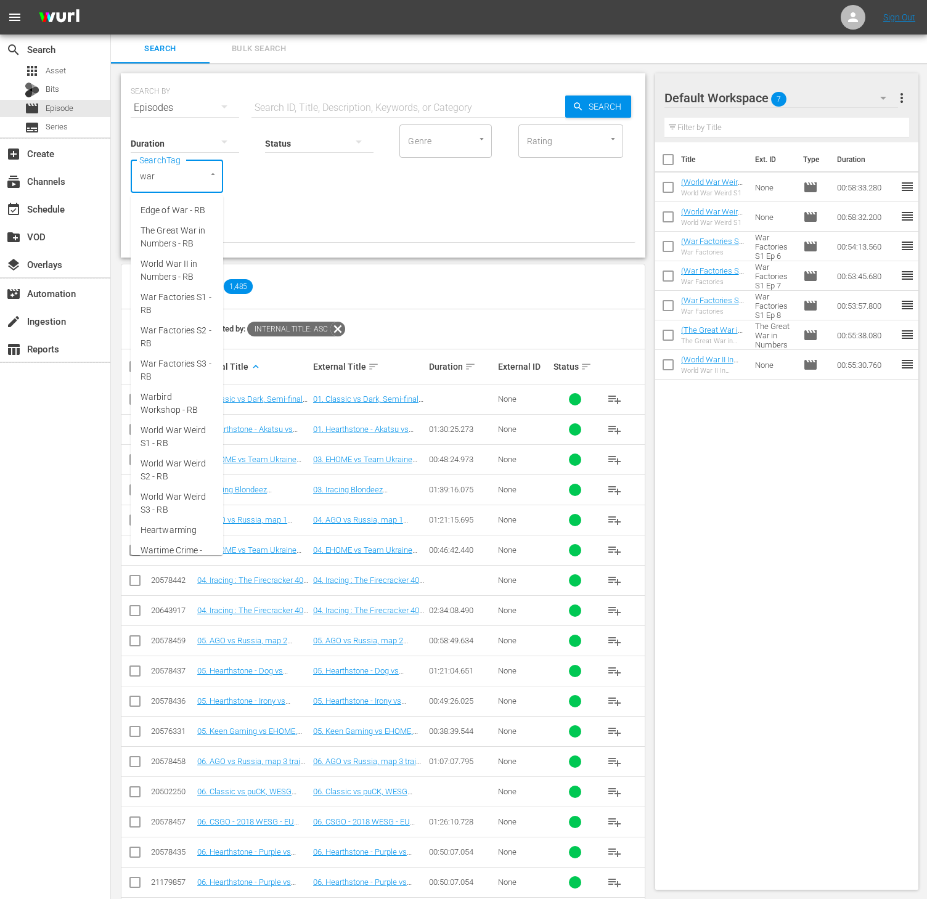
type input "[MEDICAL_DATA]"
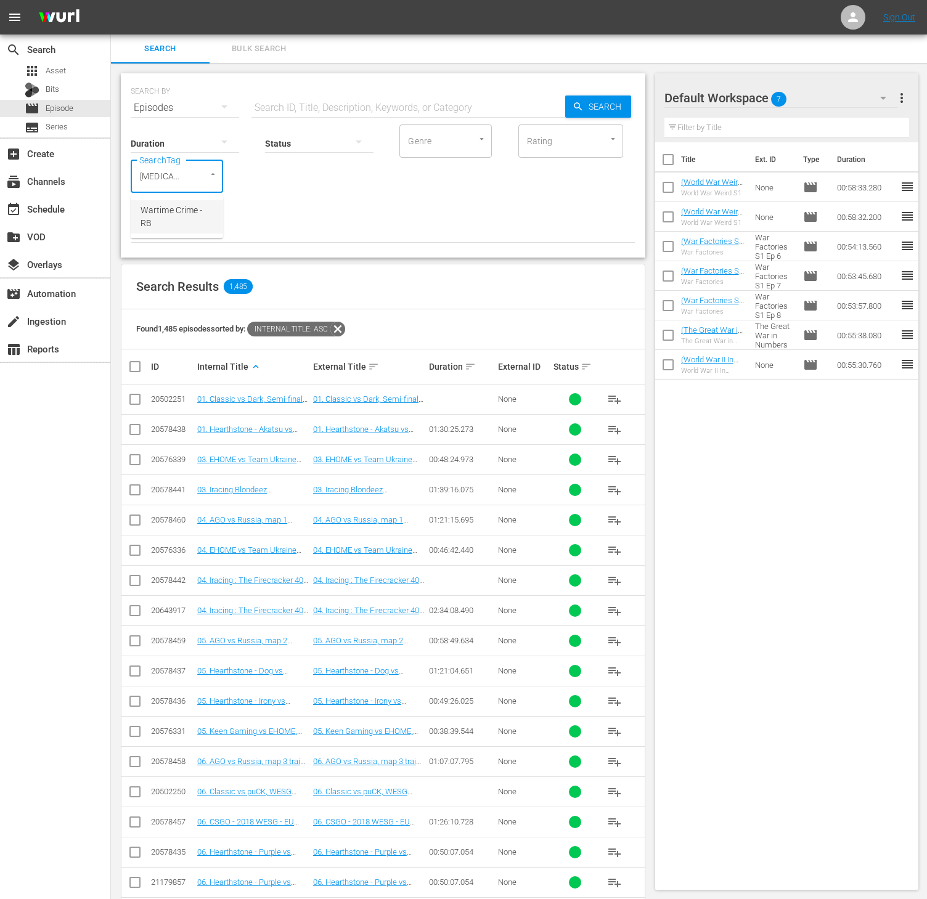
click at [180, 210] on span "Wartime Crime - RB" at bounding box center [177, 217] width 73 height 26
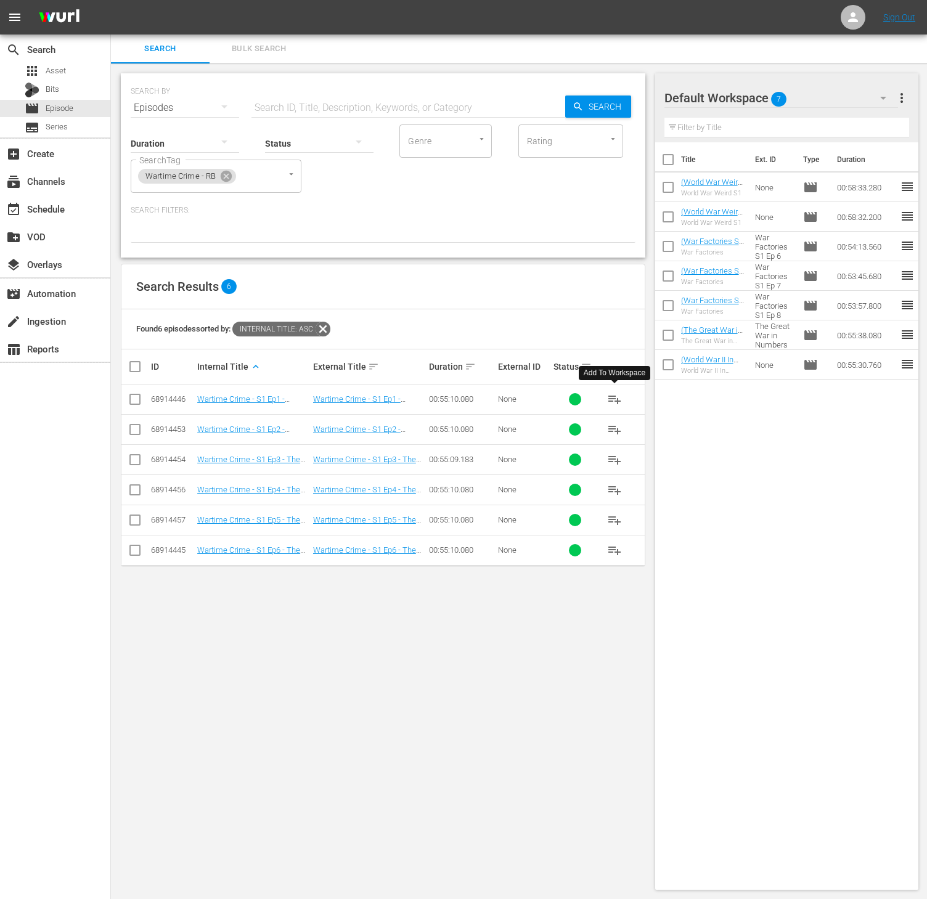
click at [602, 397] on button "playlist_add" at bounding box center [615, 400] width 30 height 30
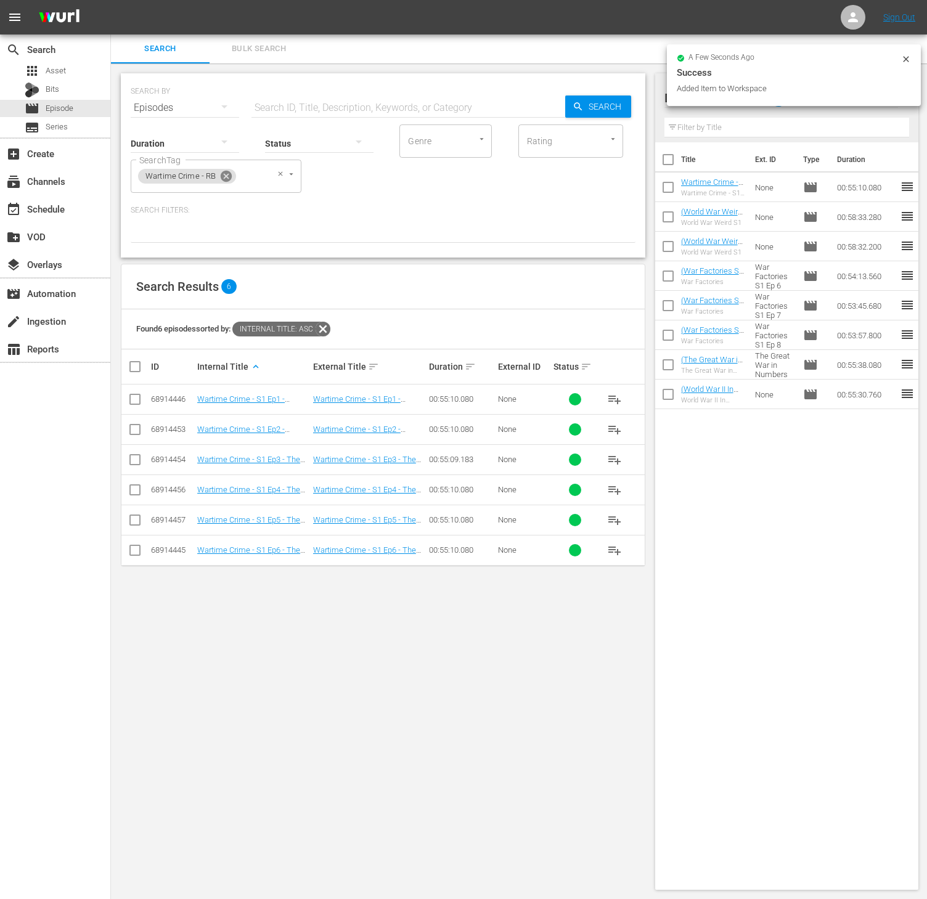
click at [227, 176] on icon at bounding box center [226, 176] width 14 height 14
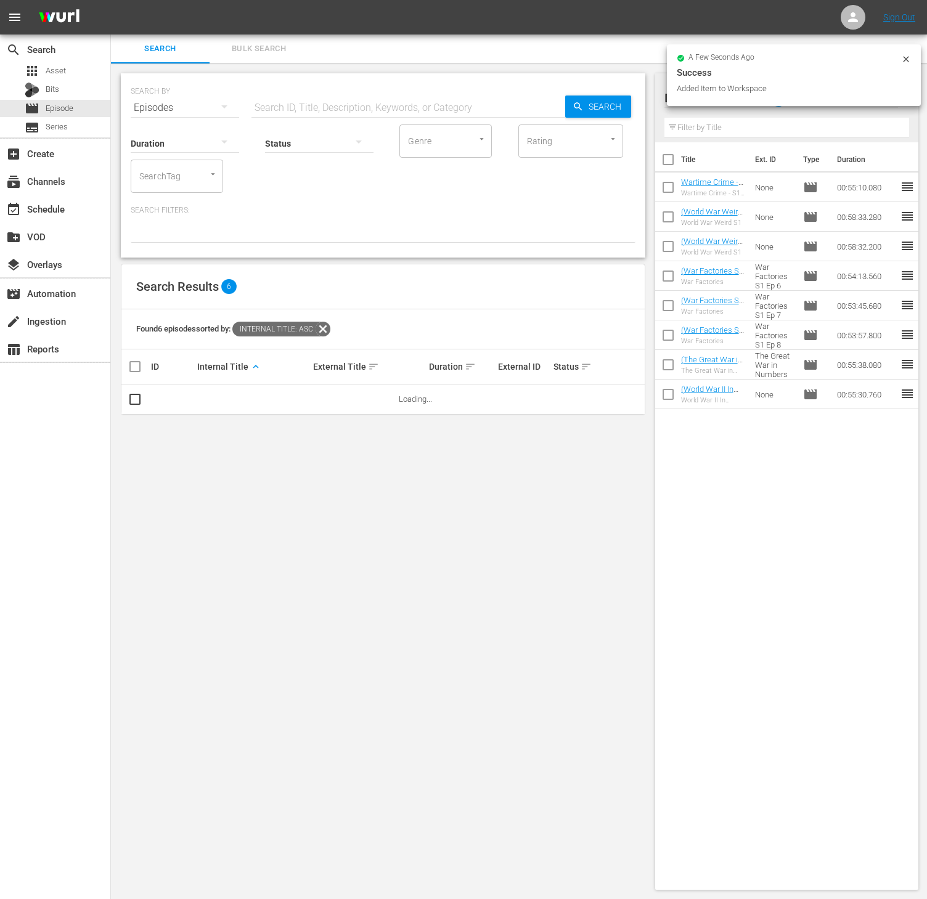
click at [173, 176] on input "SearchTag" at bounding box center [159, 176] width 47 height 22
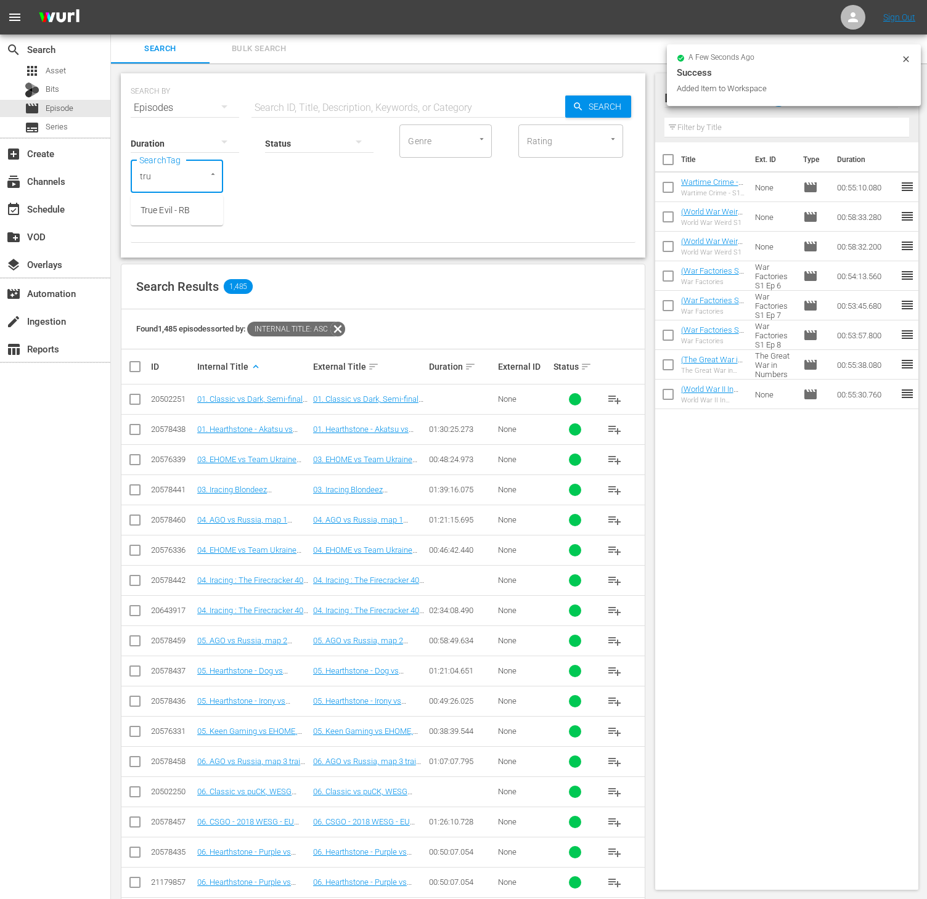
type input "true"
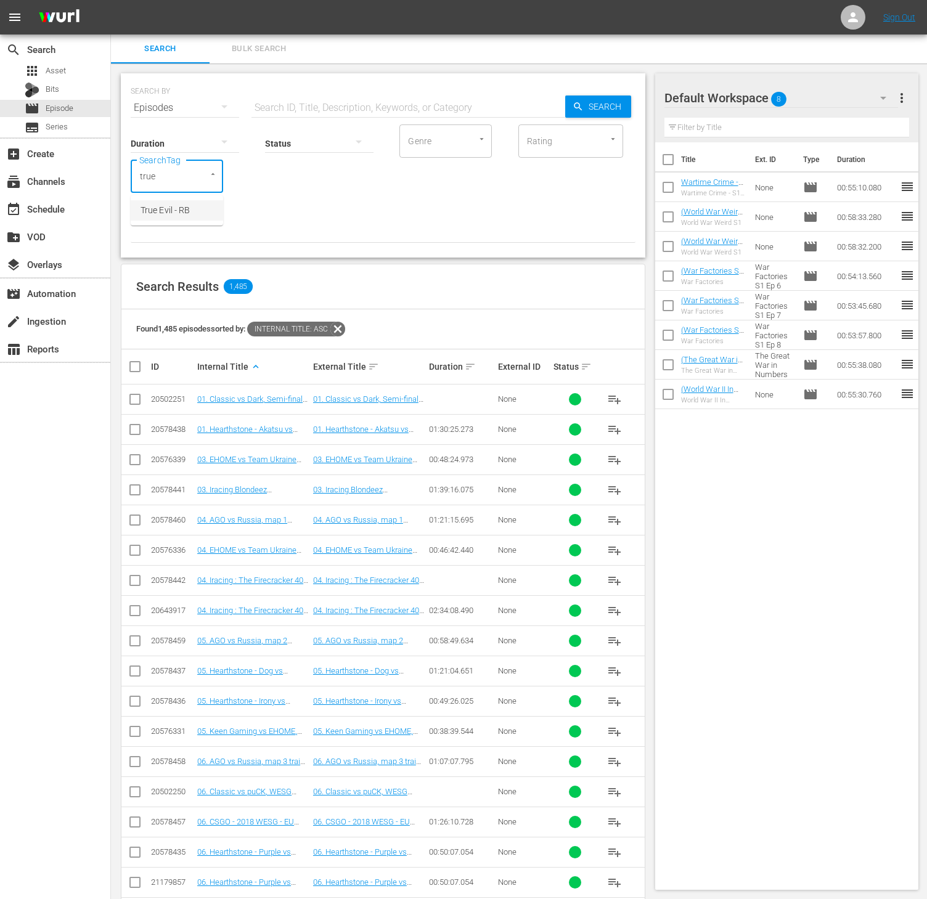
click at [163, 215] on span "True Evil - RB" at bounding box center [165, 210] width 49 height 13
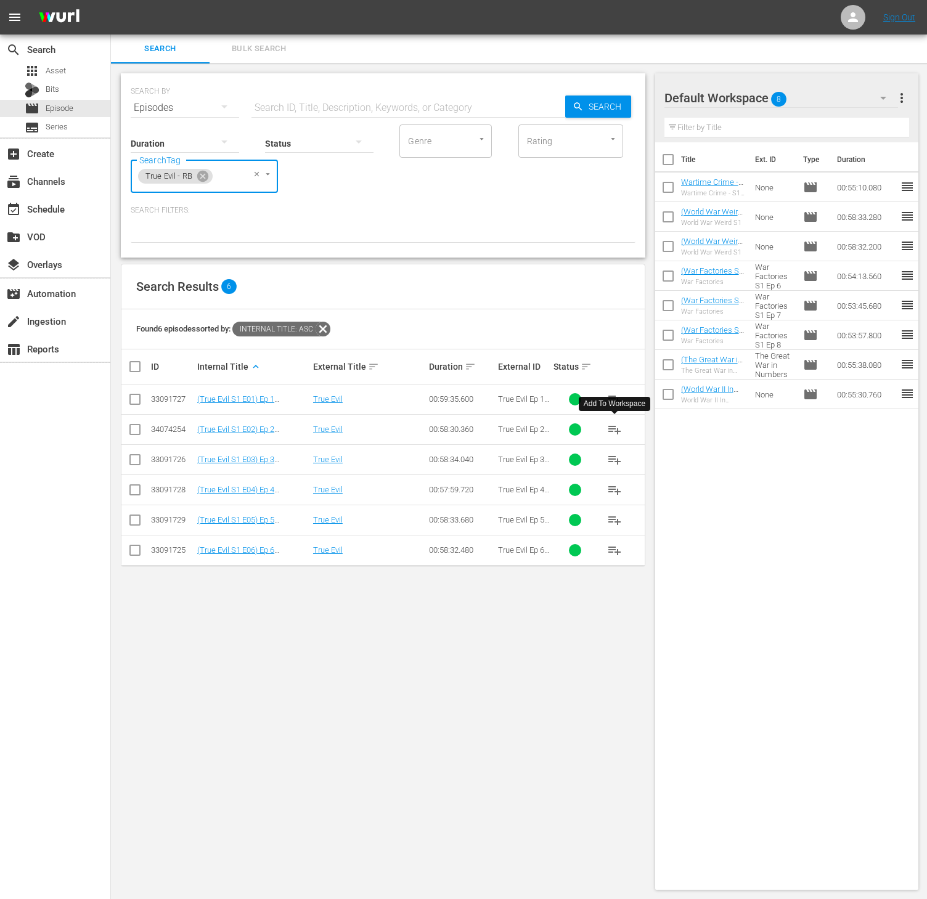
click at [610, 432] on span "playlist_add" at bounding box center [614, 429] width 15 height 15
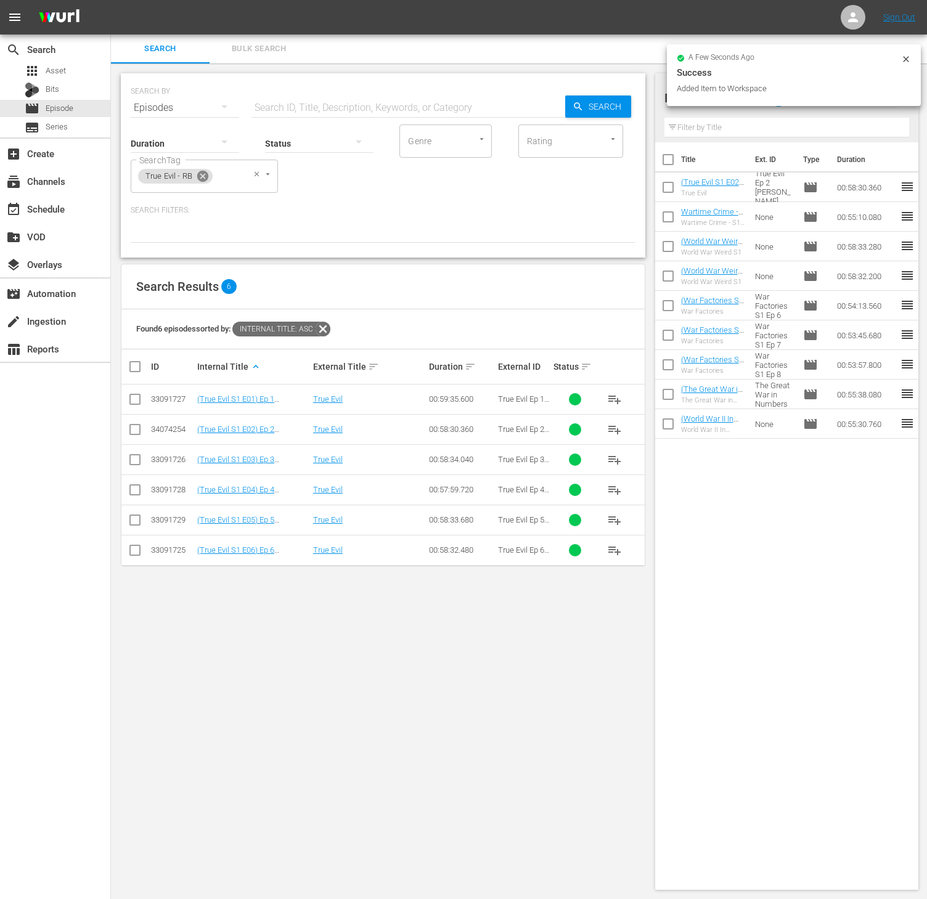
click at [196, 171] on icon at bounding box center [203, 176] width 14 height 14
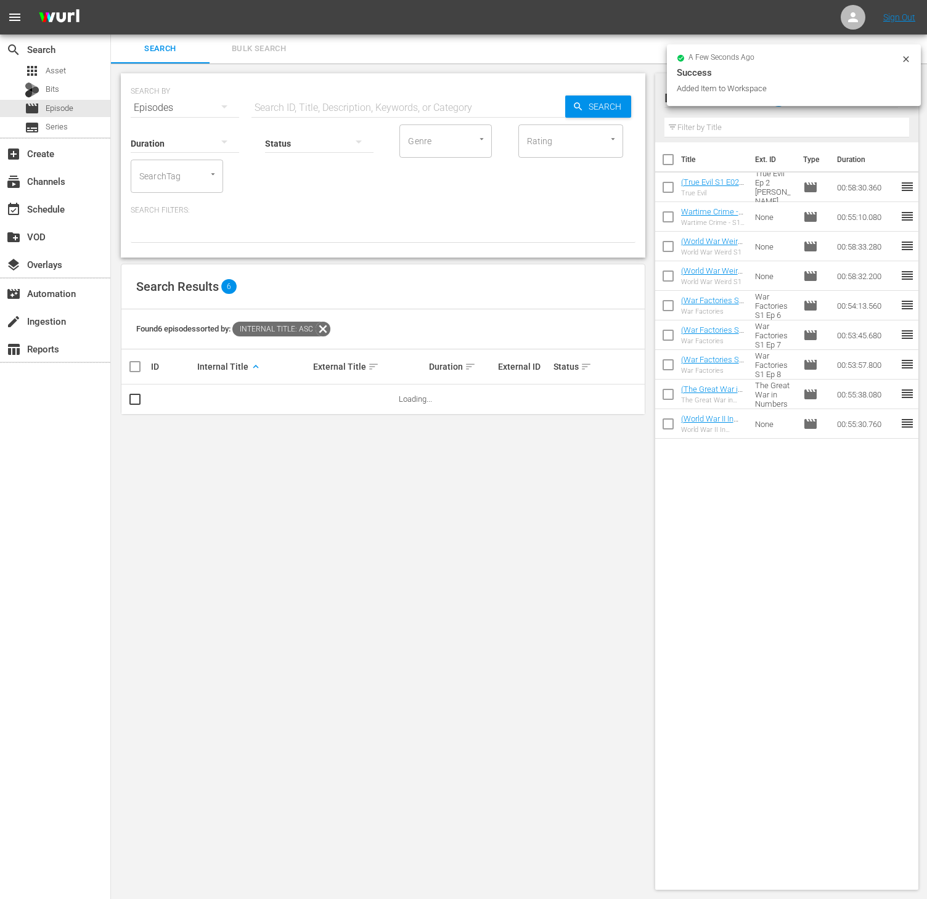
click at [173, 174] on input "SearchTag" at bounding box center [159, 176] width 47 height 22
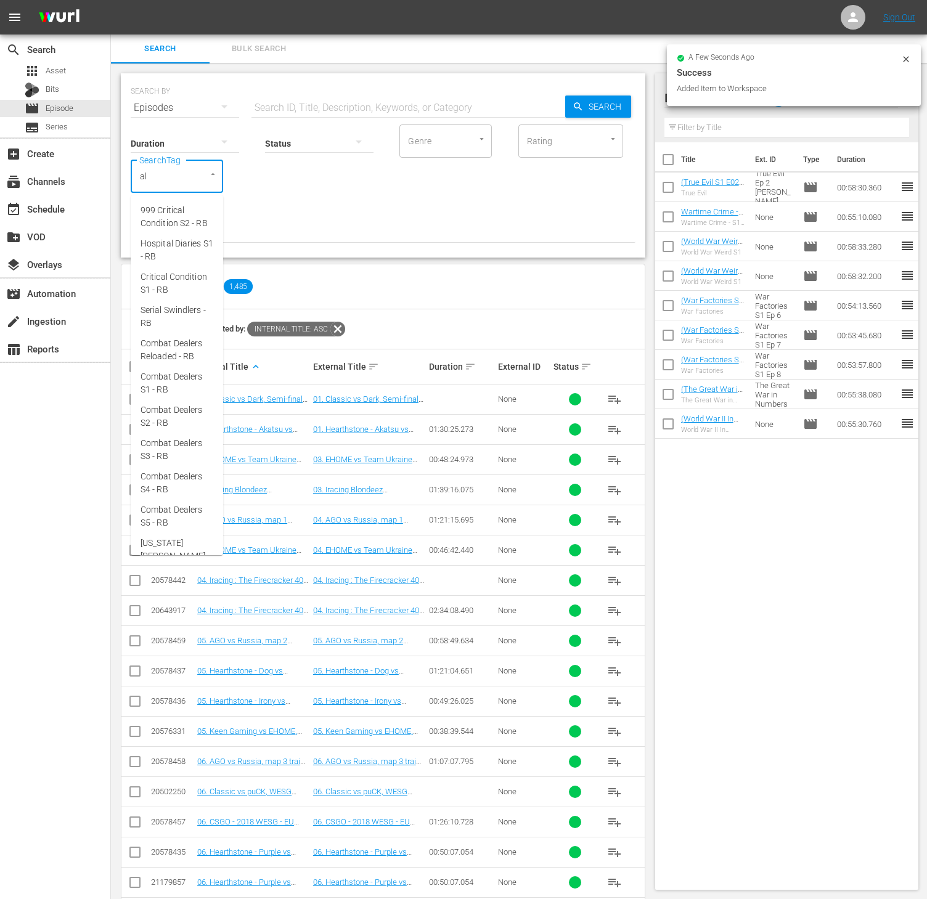
type input "ald"
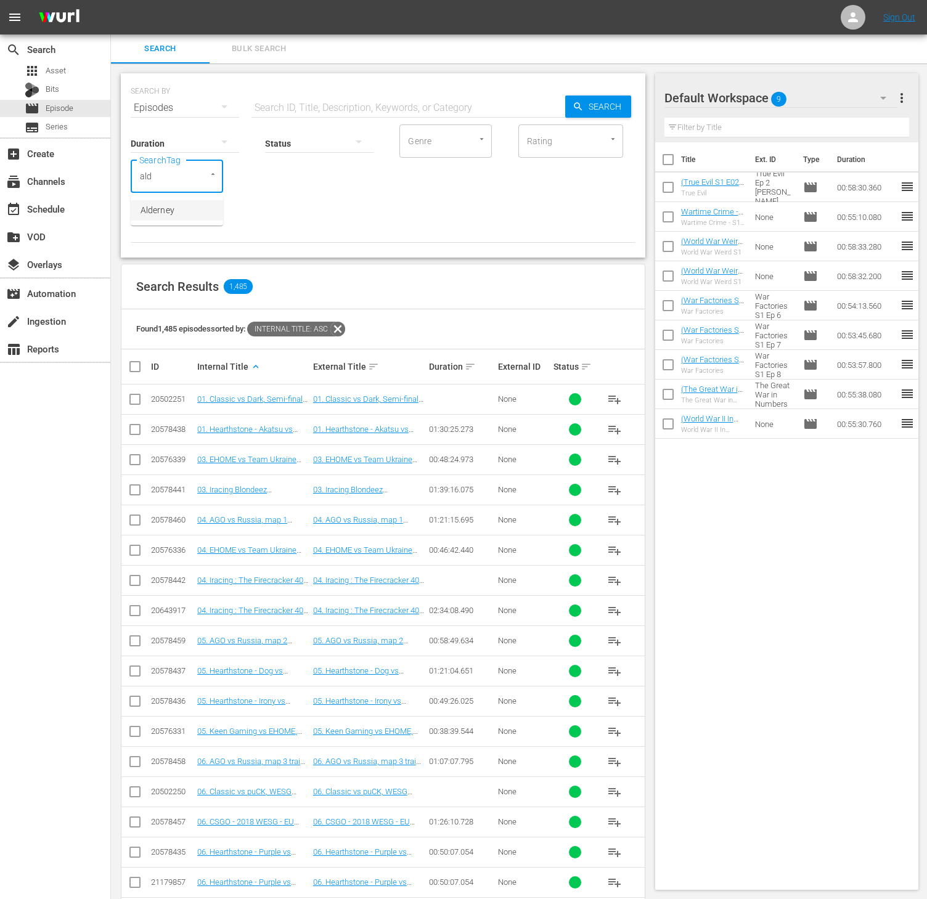
click at [173, 209] on span "Alderney" at bounding box center [158, 210] width 34 height 13
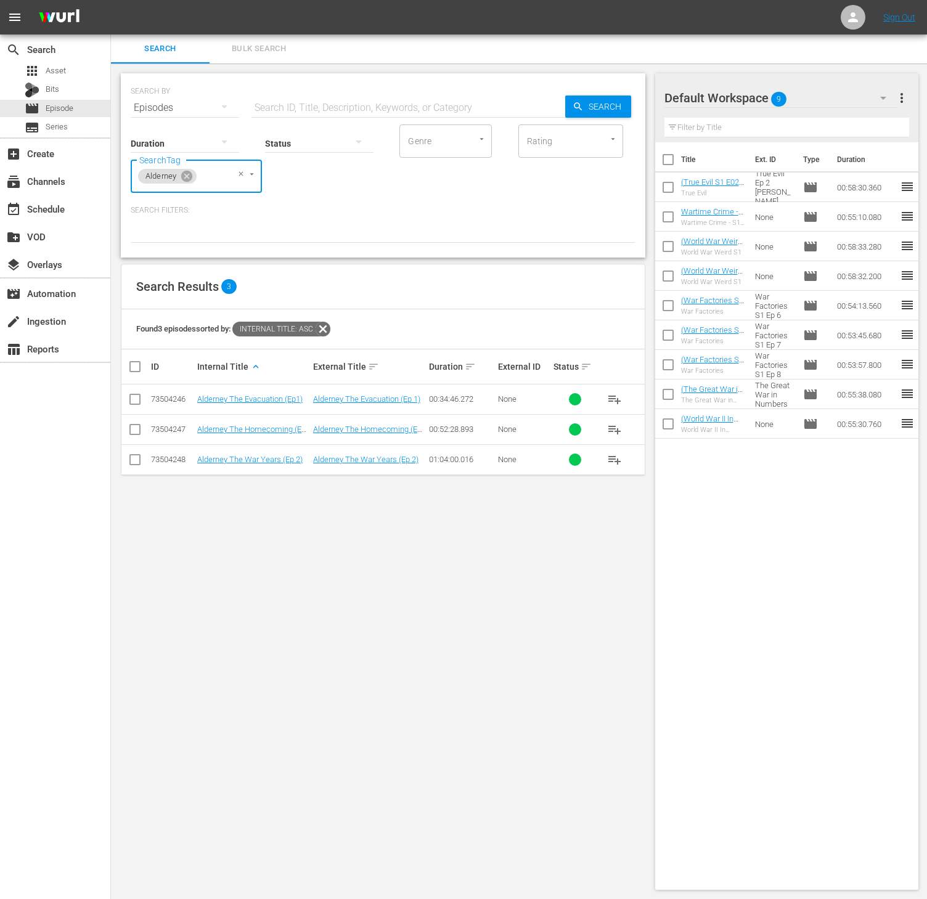
click at [616, 462] on span "playlist_add" at bounding box center [614, 459] width 15 height 15
click at [190, 171] on icon at bounding box center [186, 176] width 11 height 11
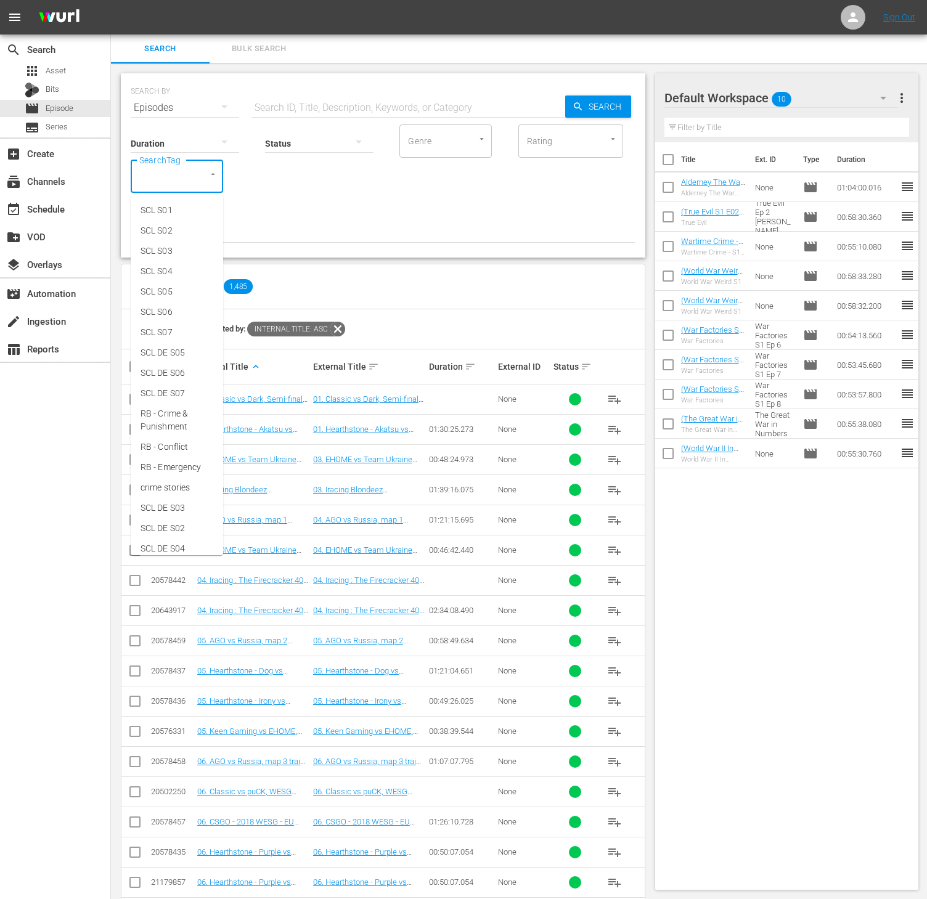
click at [170, 176] on input "SearchTag" at bounding box center [159, 176] width 47 height 22
type input "com"
click at [176, 396] on span "Combat Dealers S5 - RB" at bounding box center [177, 383] width 73 height 26
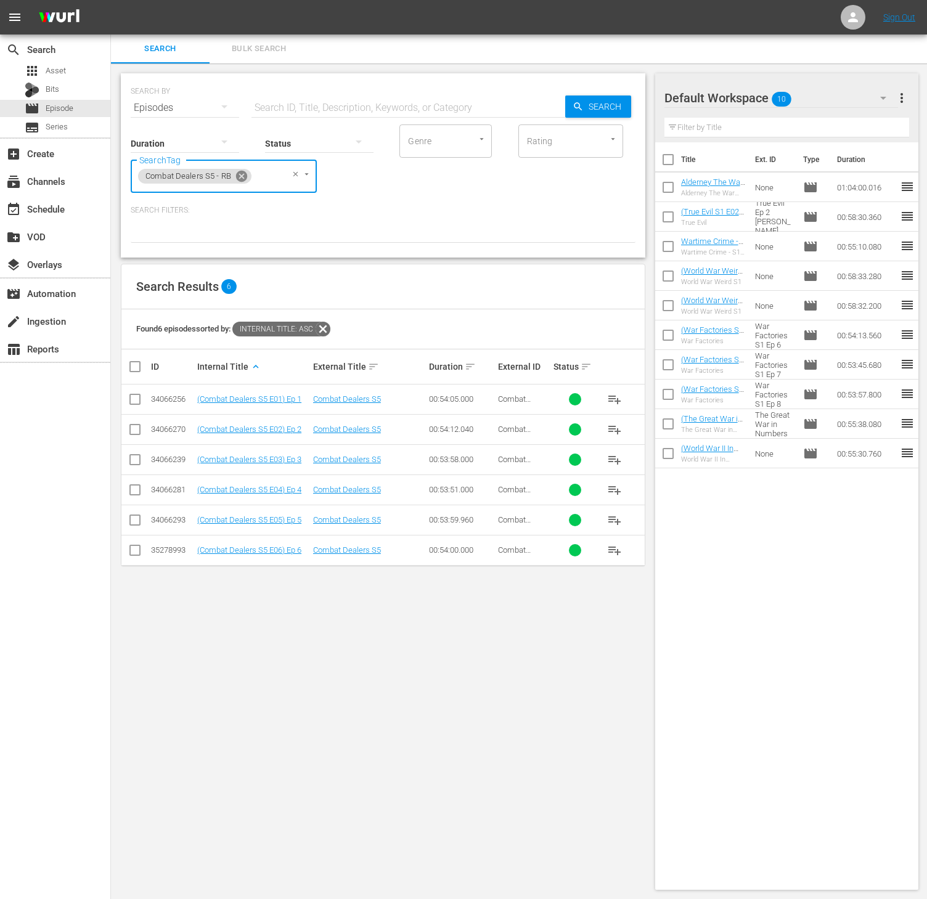
click at [244, 171] on icon at bounding box center [242, 176] width 14 height 14
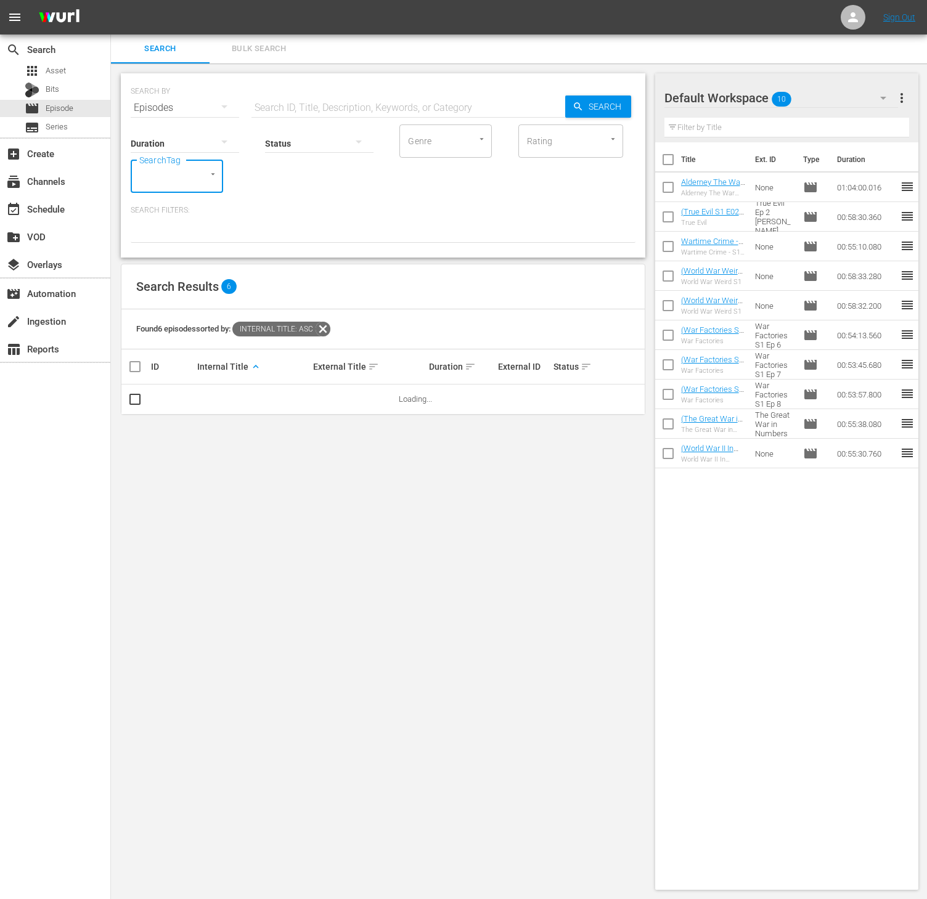
click at [185, 171] on div "SearchTag" at bounding box center [177, 176] width 92 height 33
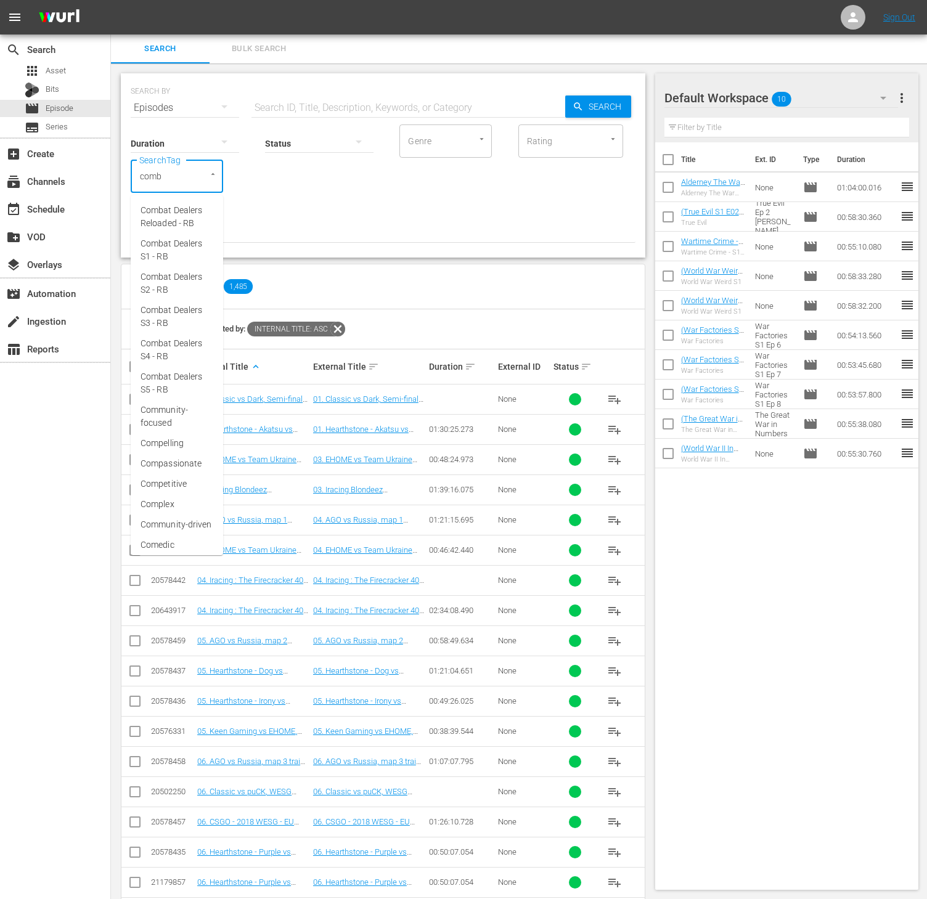
type input "comba"
click at [183, 218] on span "Combat Dealers Reloaded - RB" at bounding box center [177, 217] width 73 height 26
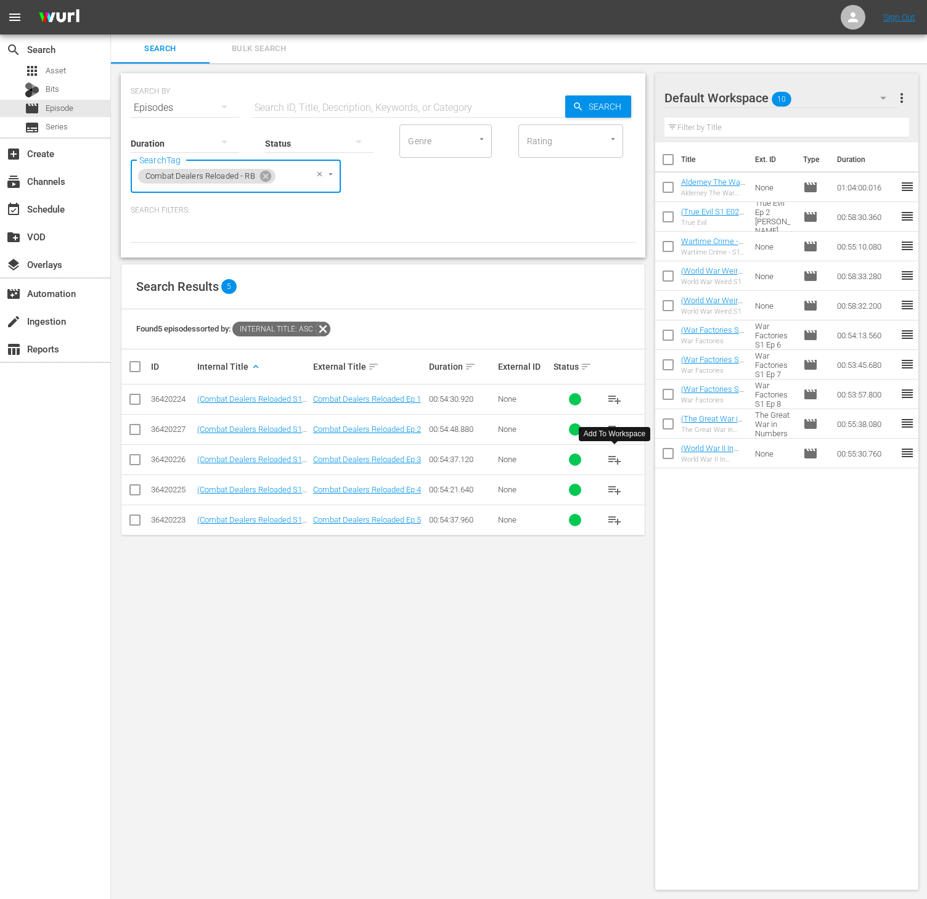
click at [608, 467] on span "playlist_add" at bounding box center [614, 459] width 15 height 15
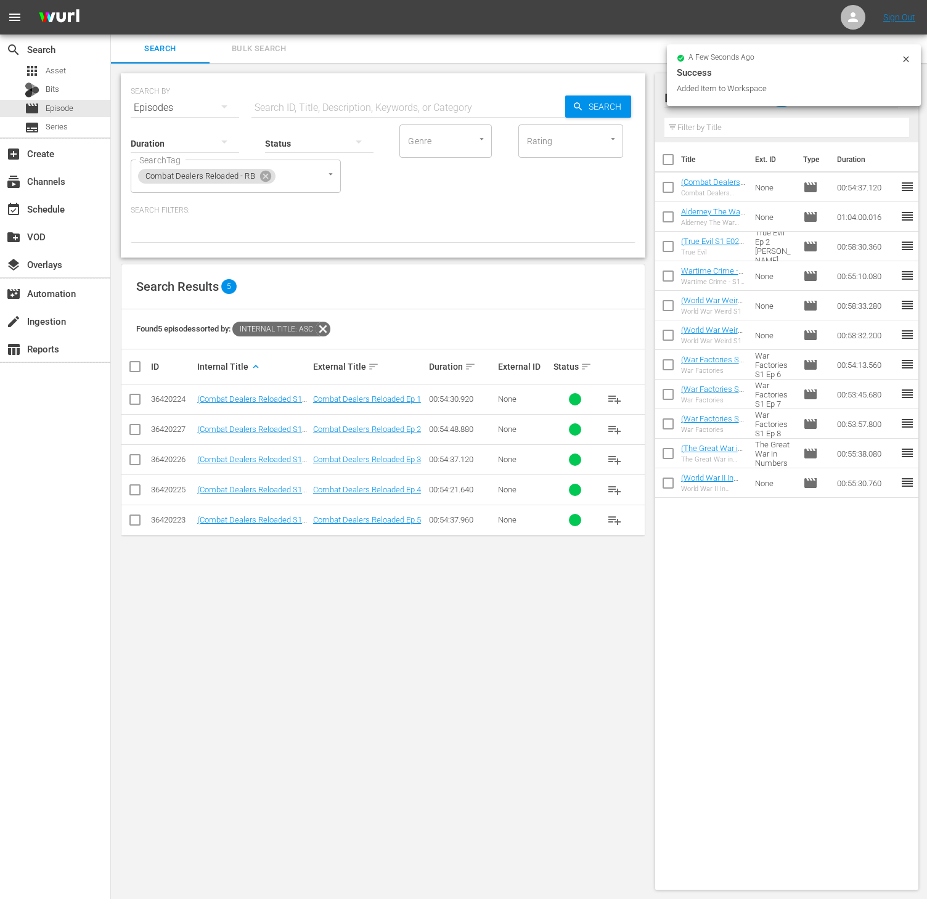
click at [610, 434] on span "playlist_add" at bounding box center [614, 429] width 15 height 15
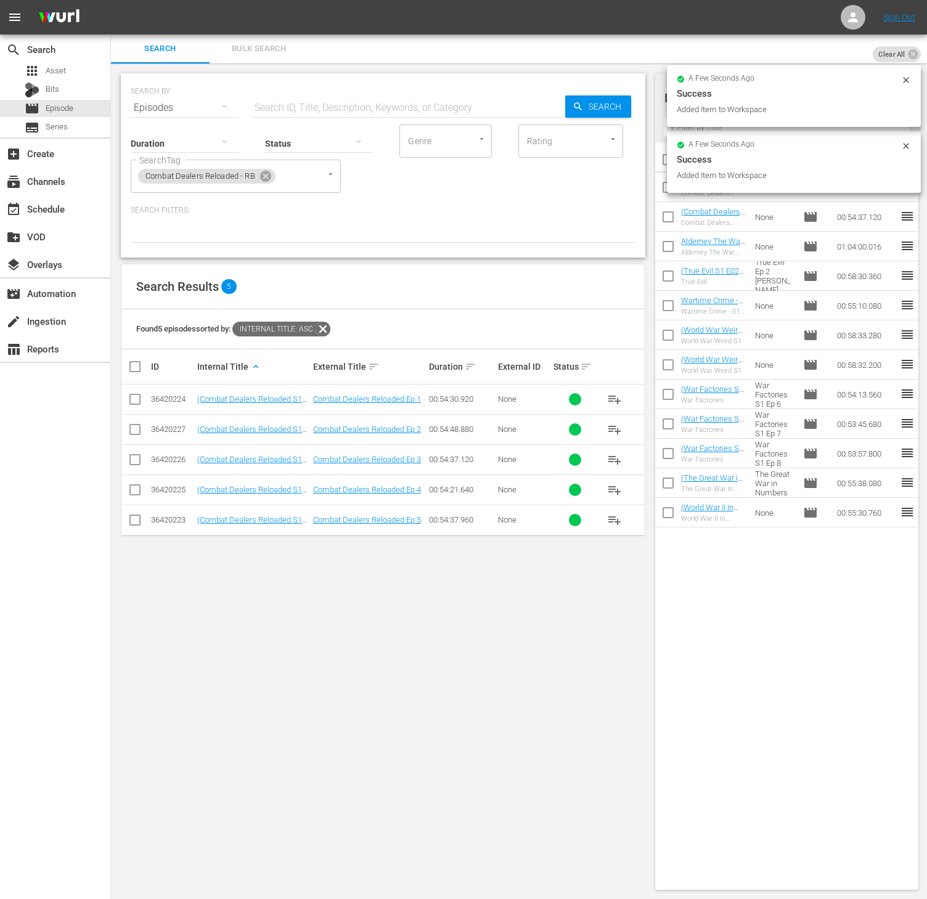
click at [609, 401] on span "playlist_add" at bounding box center [614, 399] width 15 height 15
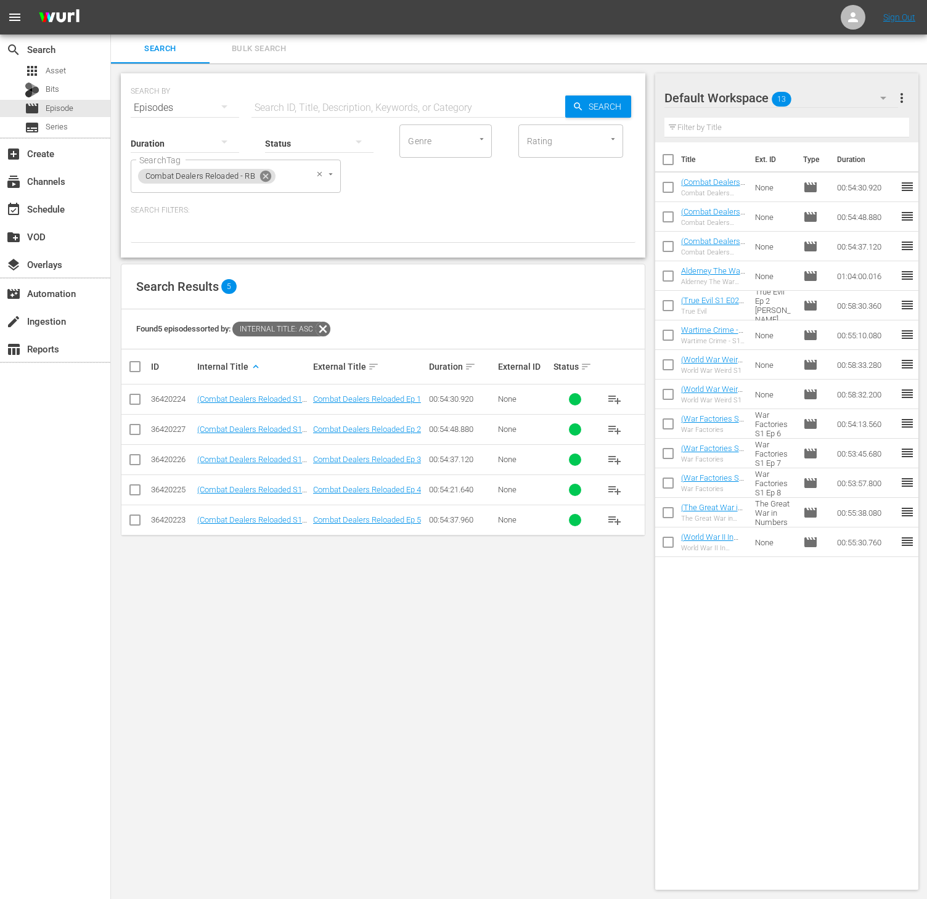
click at [268, 176] on icon at bounding box center [265, 176] width 11 height 11
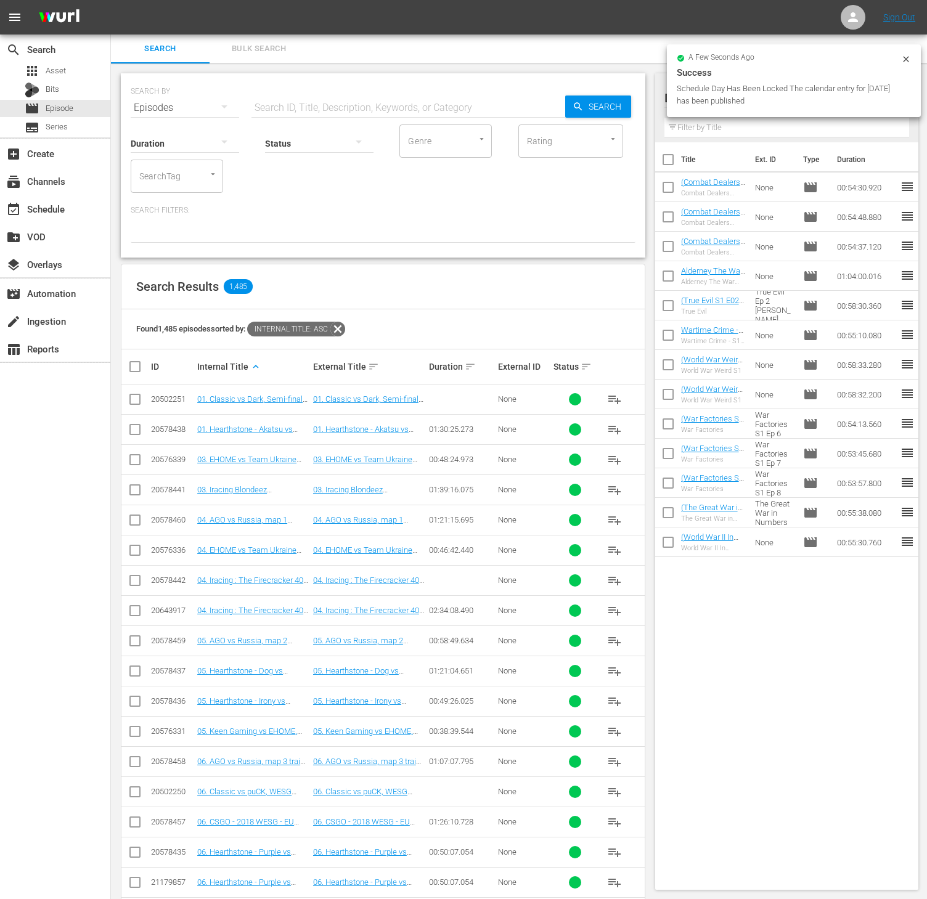
click at [166, 171] on input "SearchTag" at bounding box center [159, 176] width 47 height 22
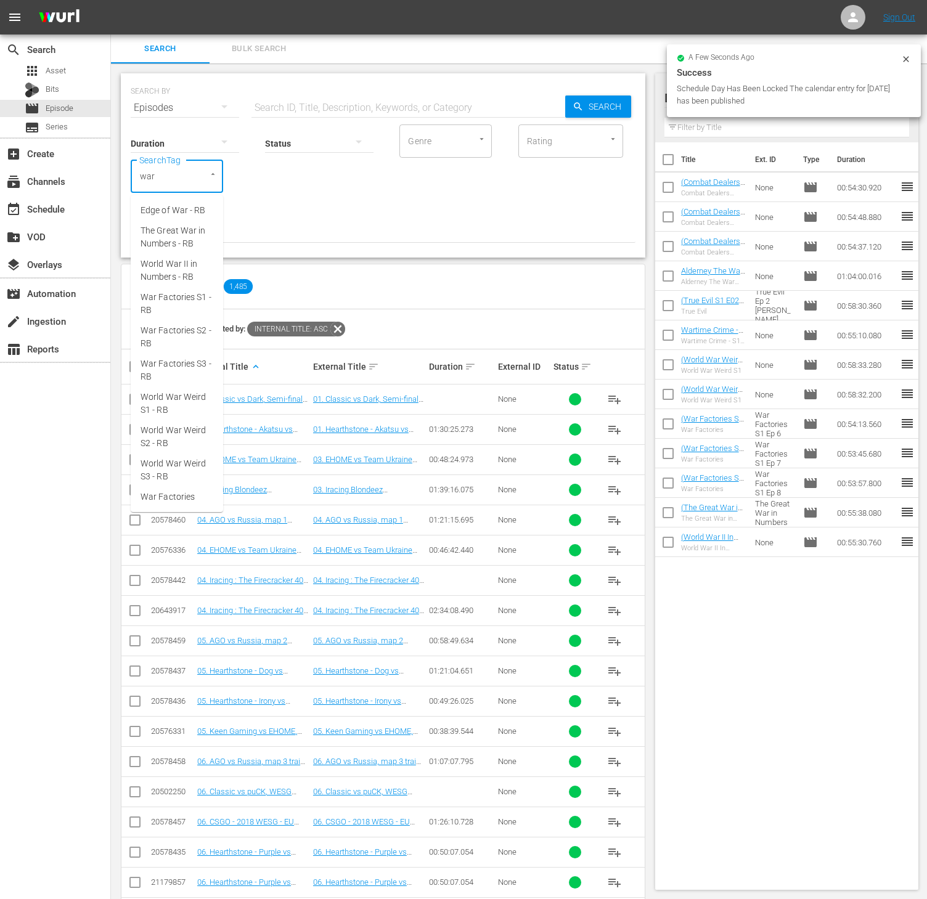
type input "war f"
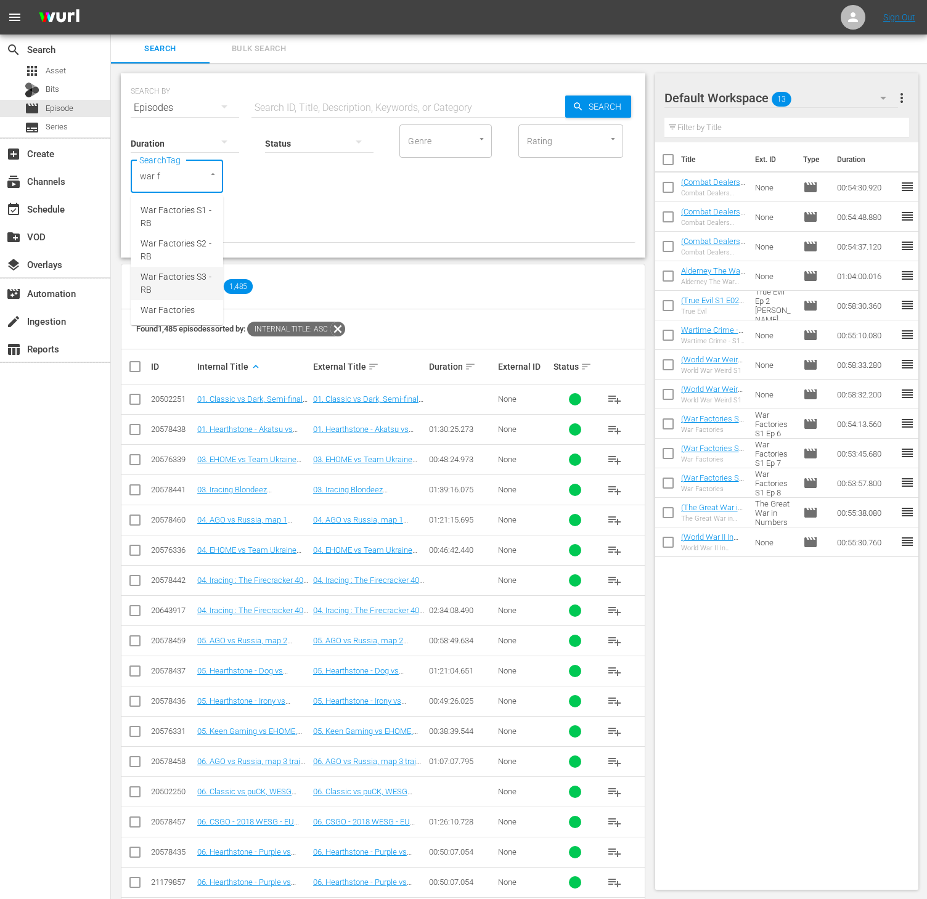
click at [185, 267] on li "War Factories S3 - RB" at bounding box center [177, 283] width 92 height 33
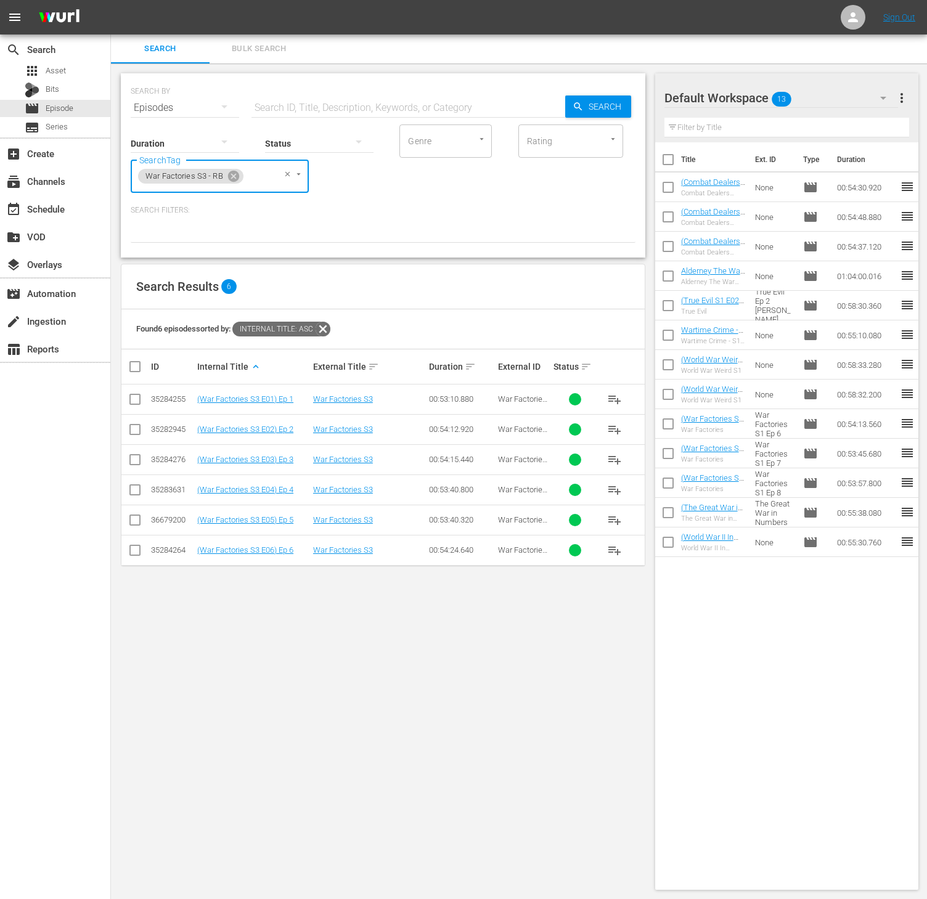
click at [145, 372] on input "checkbox" at bounding box center [140, 366] width 25 height 15
checkbox input "true"
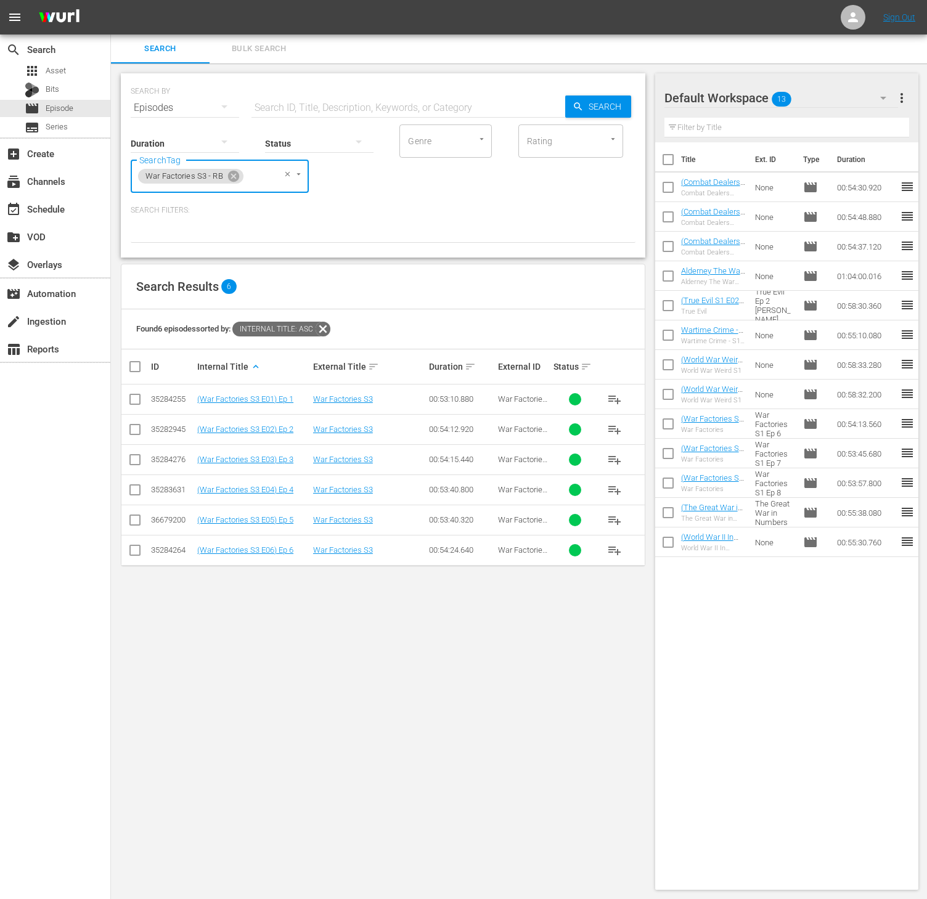
checkbox input "true"
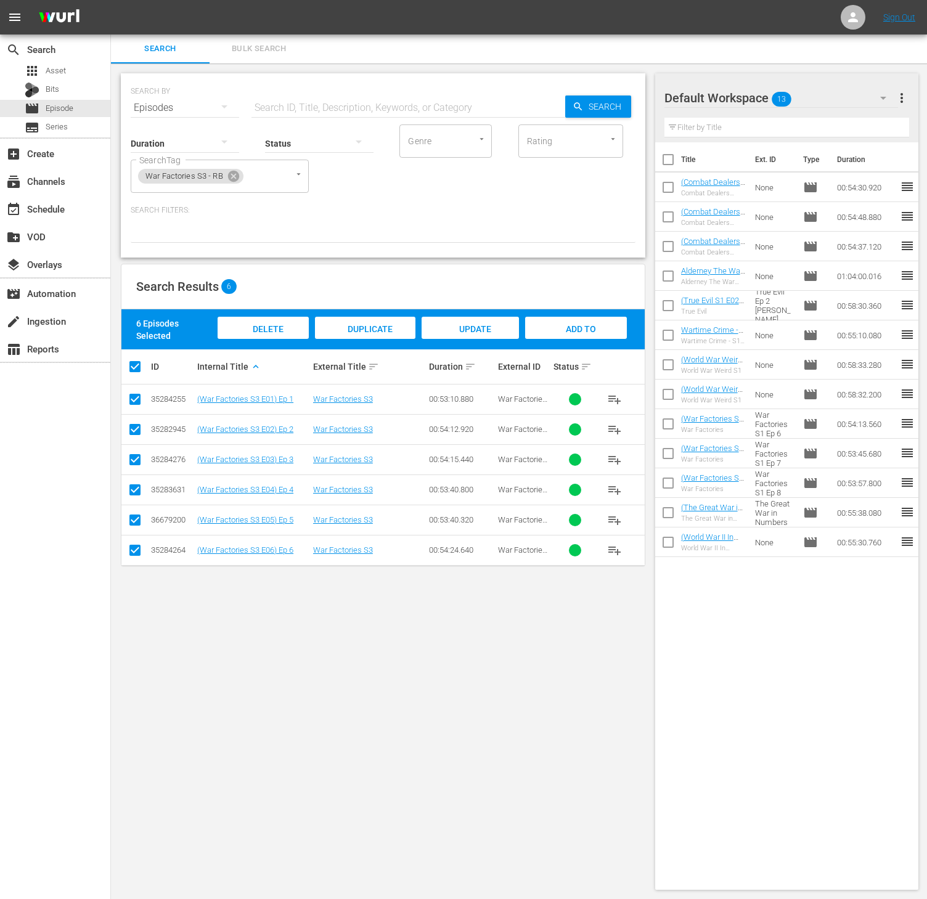
click at [594, 325] on span "Add to Workspace" at bounding box center [575, 340] width 60 height 33
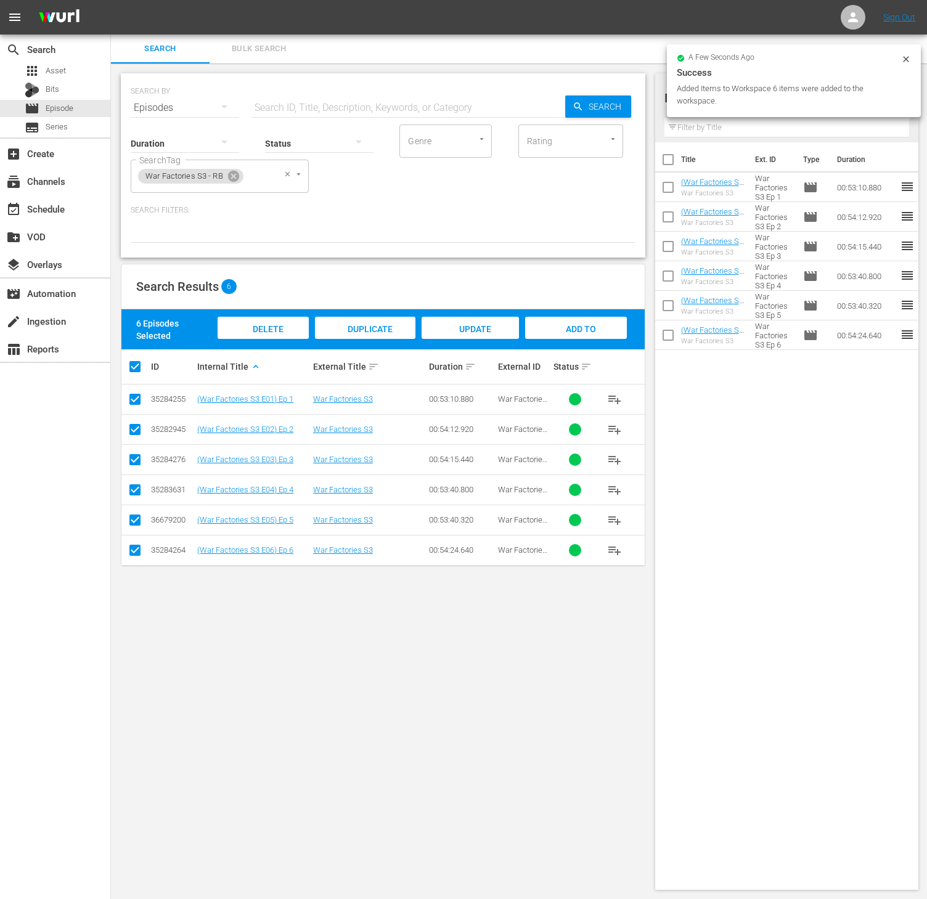
click at [230, 182] on div "War Factories S3 - RB" at bounding box center [190, 176] width 105 height 15
click at [230, 177] on icon at bounding box center [233, 176] width 11 height 11
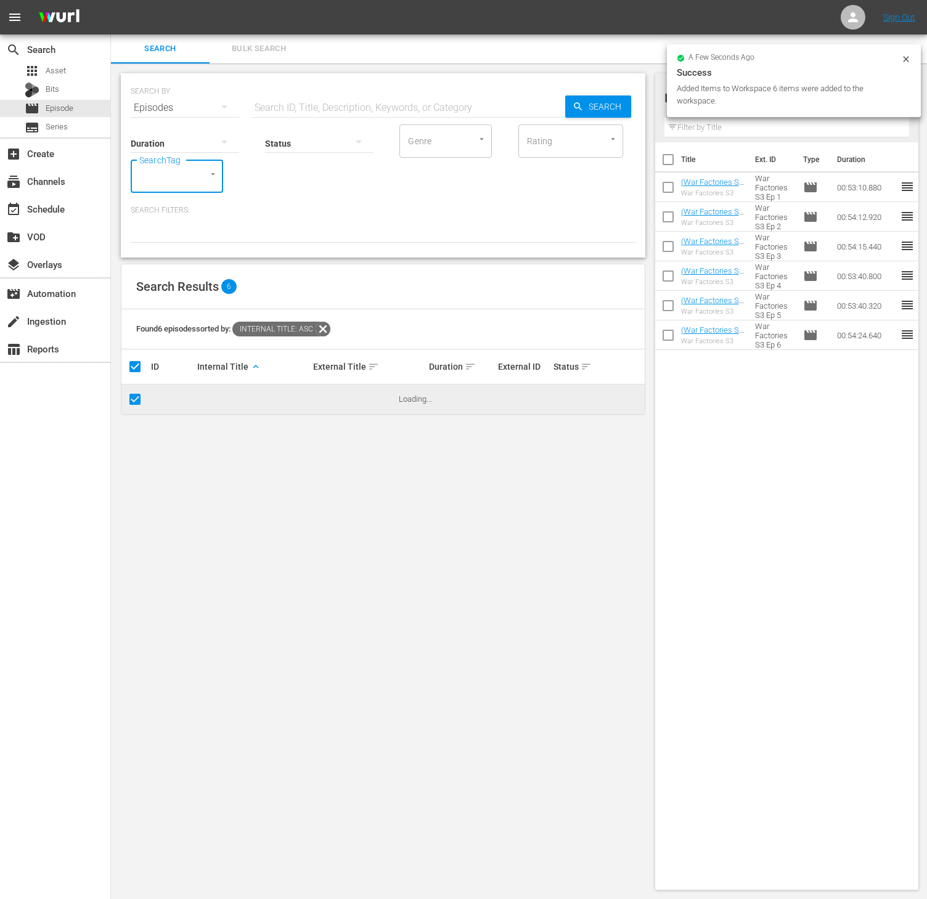
click at [188, 177] on div "SearchTag" at bounding box center [177, 176] width 92 height 33
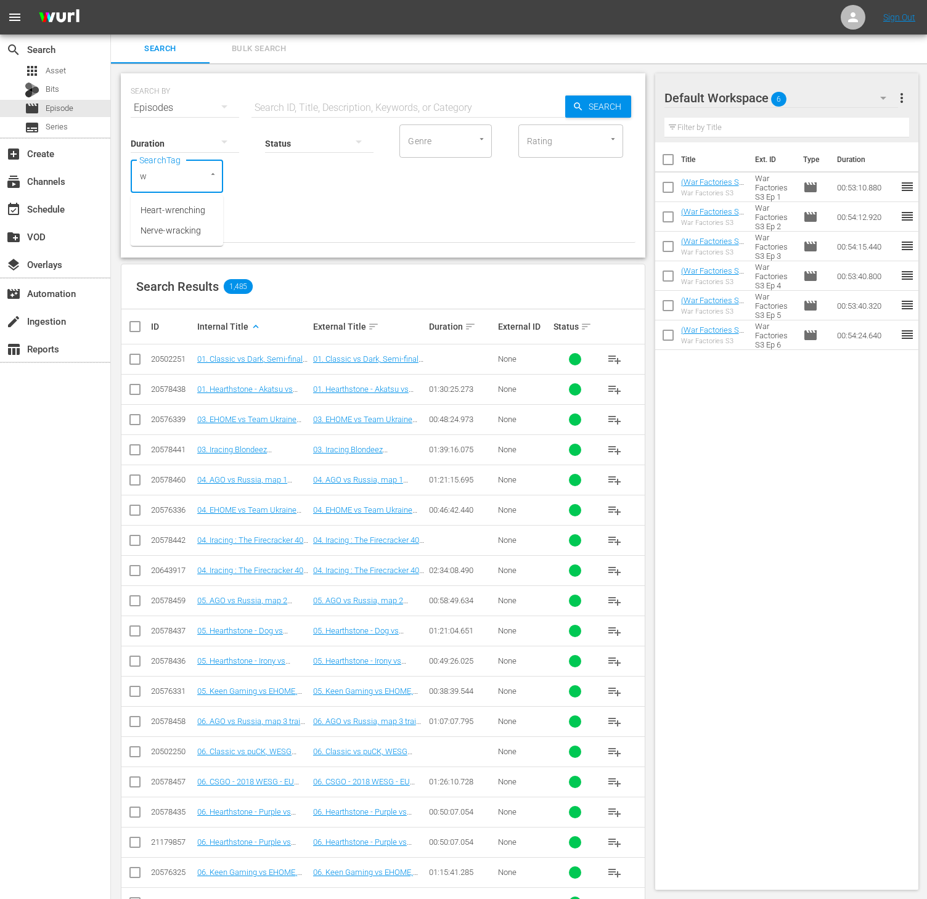
type input "wa"
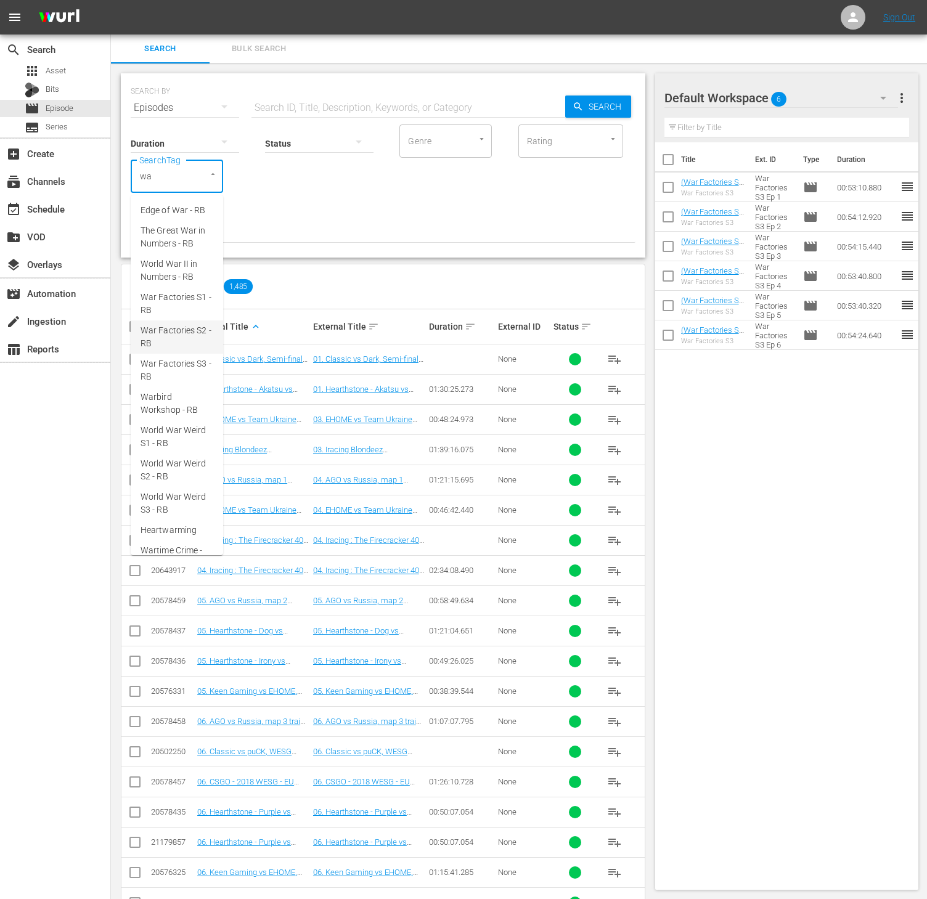
click at [186, 350] on span "War Factories S2 - RB" at bounding box center [177, 337] width 73 height 26
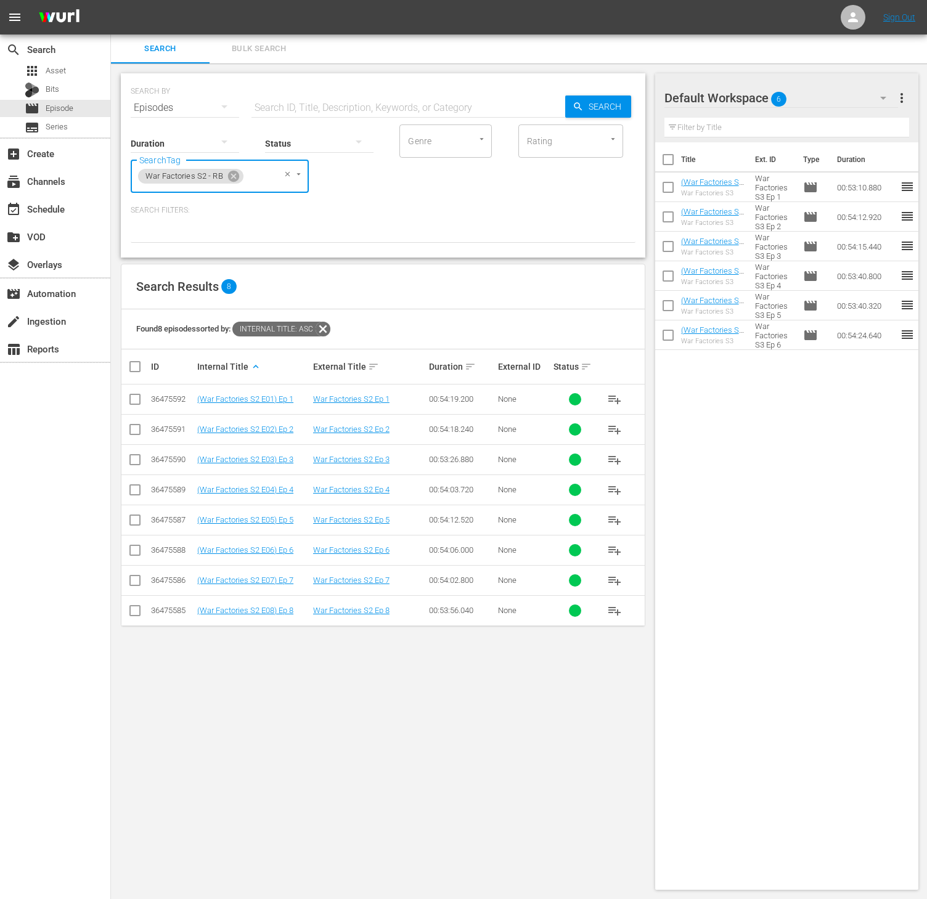
click at [133, 370] on input "checkbox" at bounding box center [140, 366] width 25 height 15
checkbox input "true"
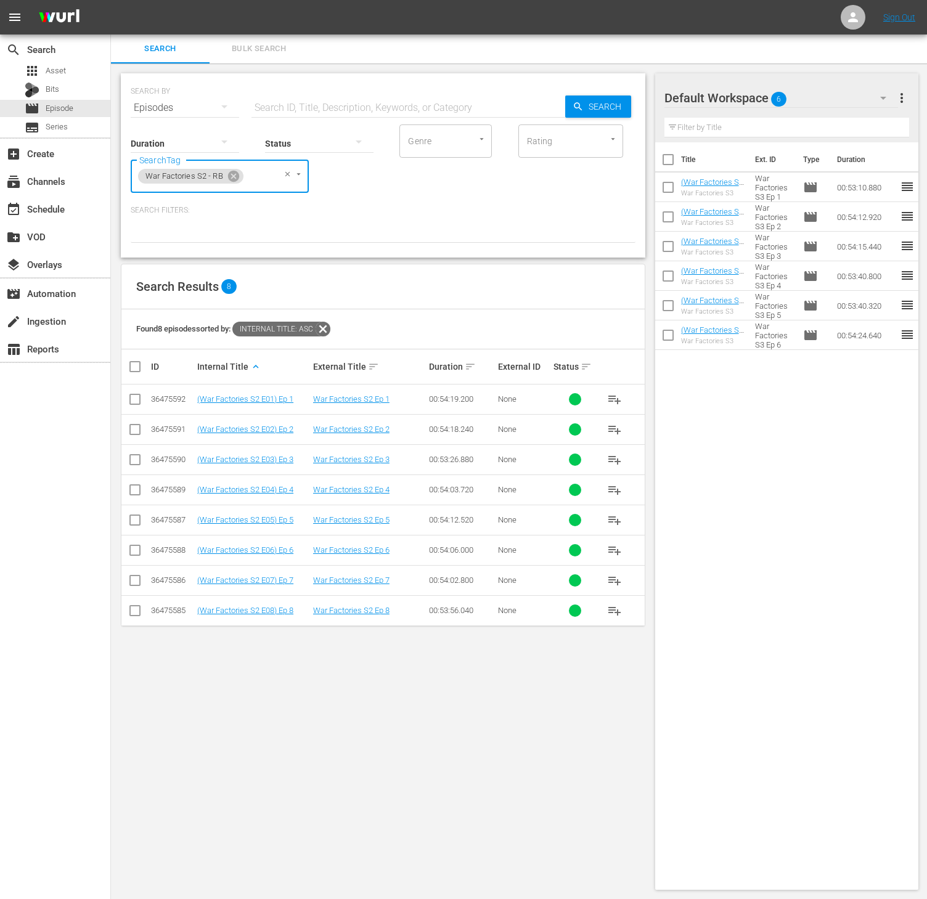
checkbox input "true"
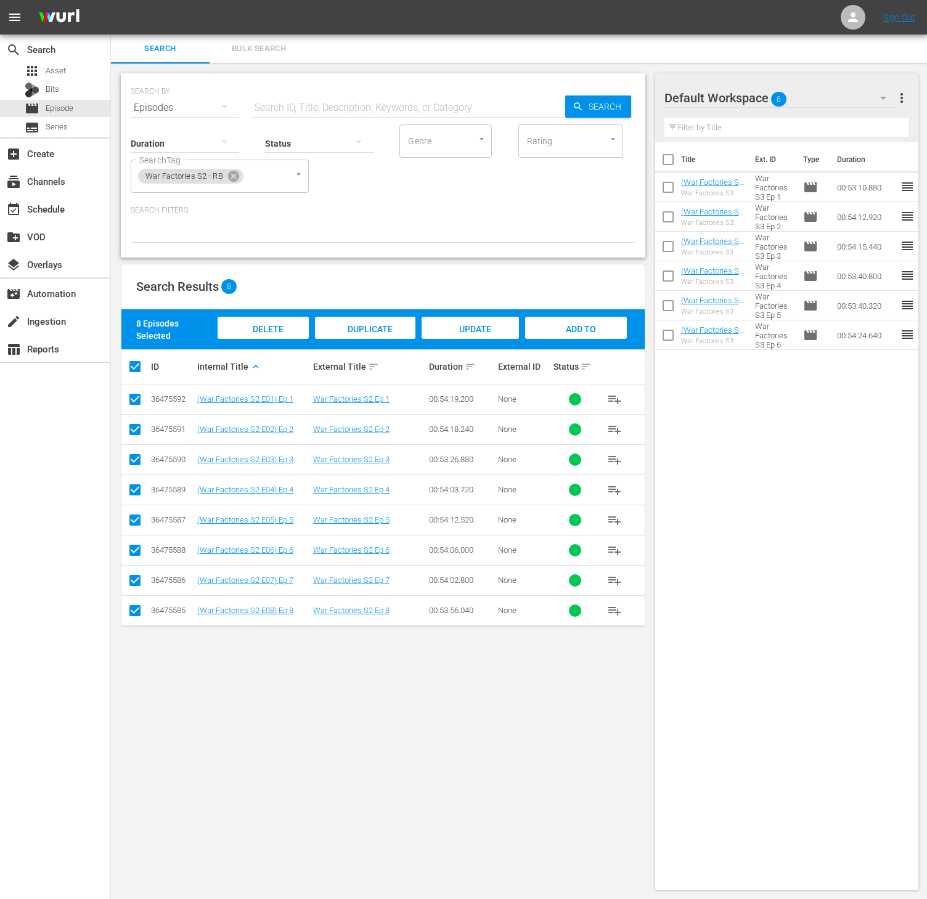
click at [576, 330] on span "Add to Workspace" at bounding box center [575, 340] width 60 height 33
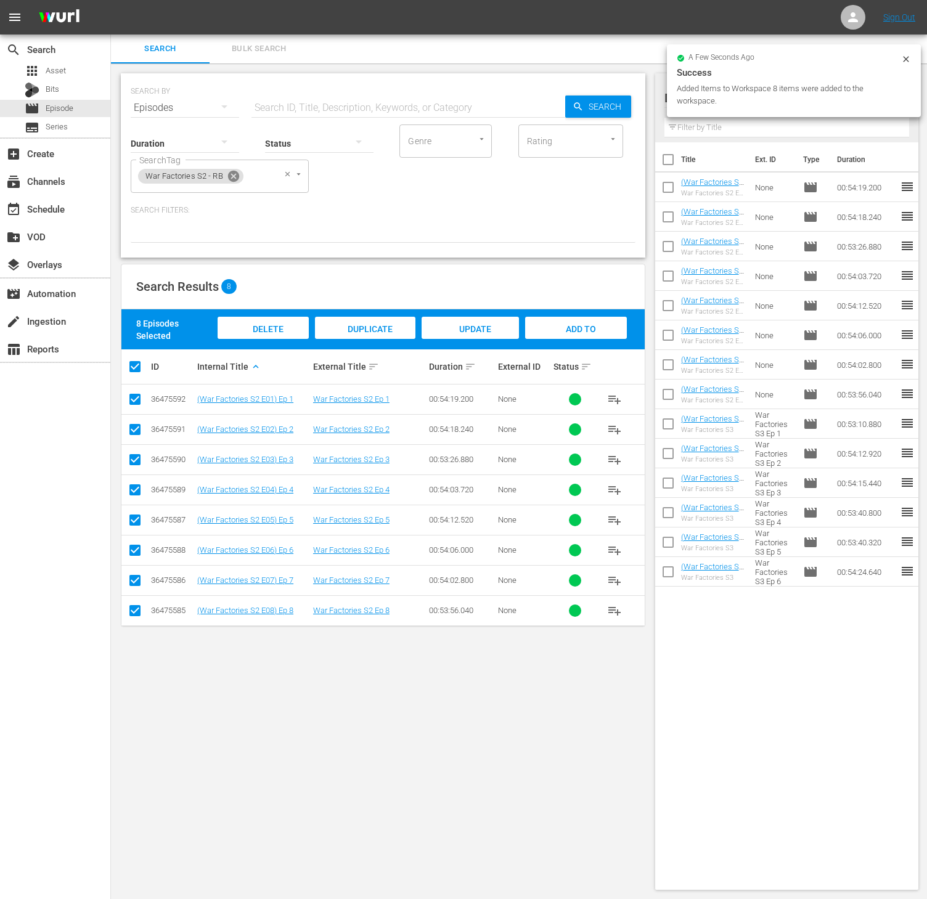
click at [232, 176] on icon at bounding box center [234, 176] width 14 height 14
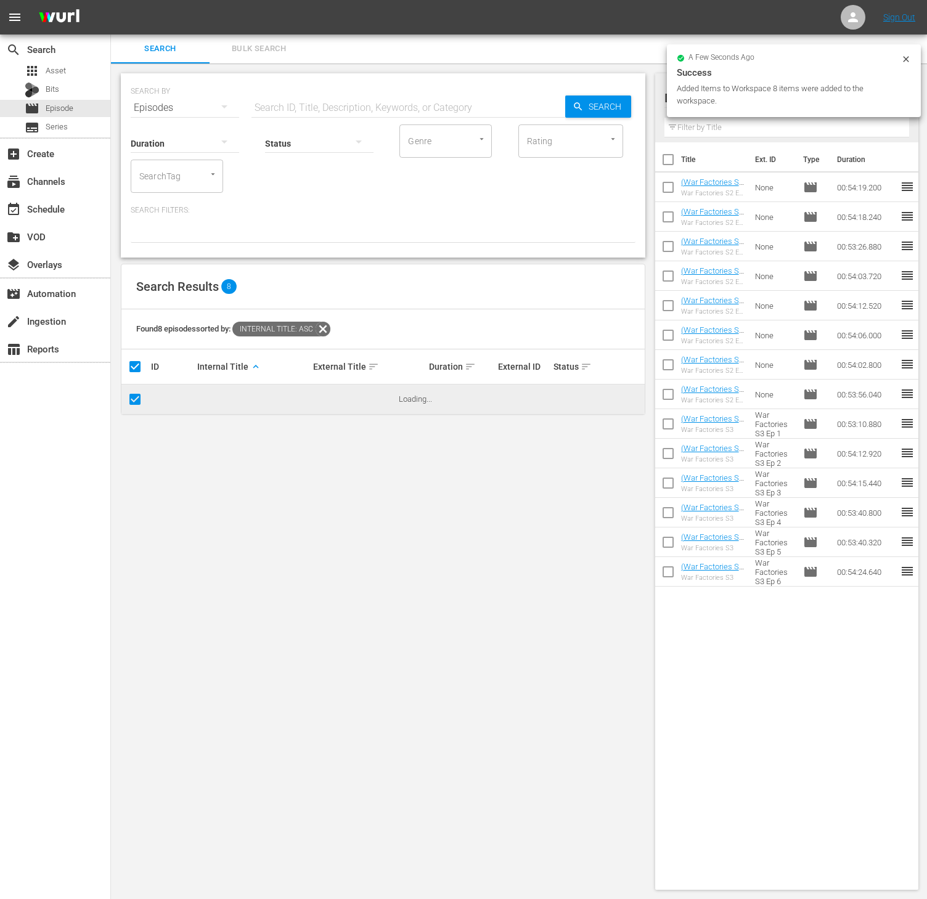
click at [177, 174] on input "SearchTag" at bounding box center [159, 176] width 47 height 22
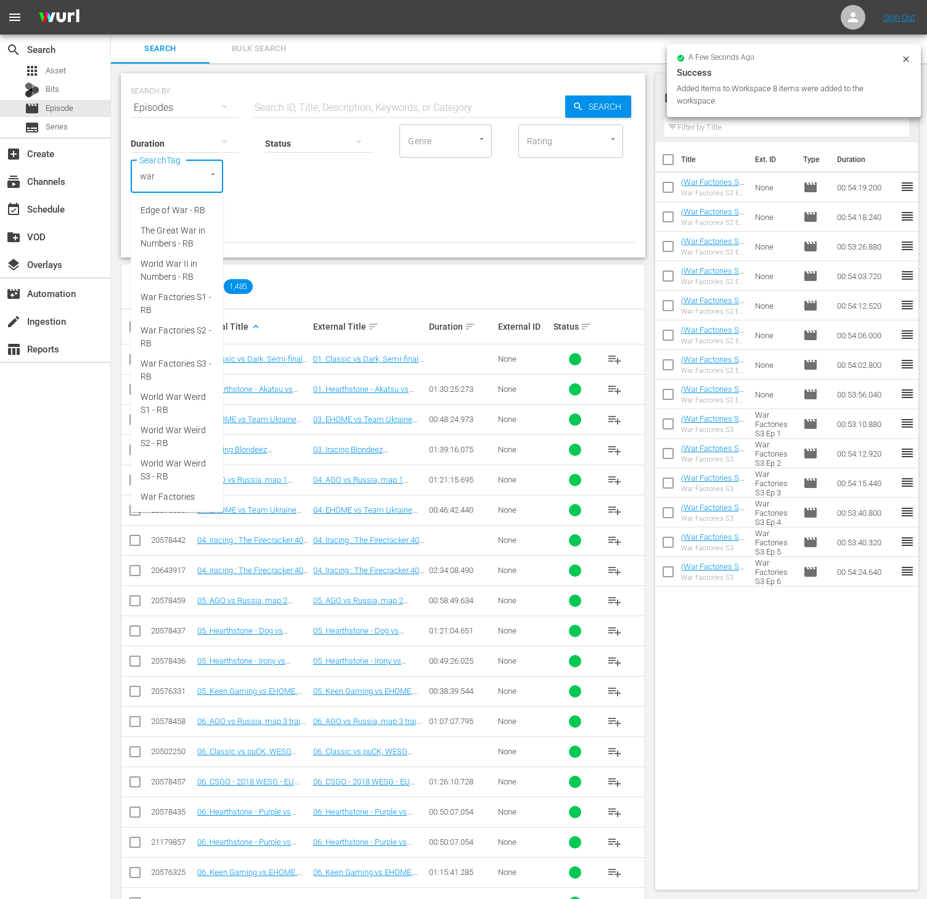
type input "war f"
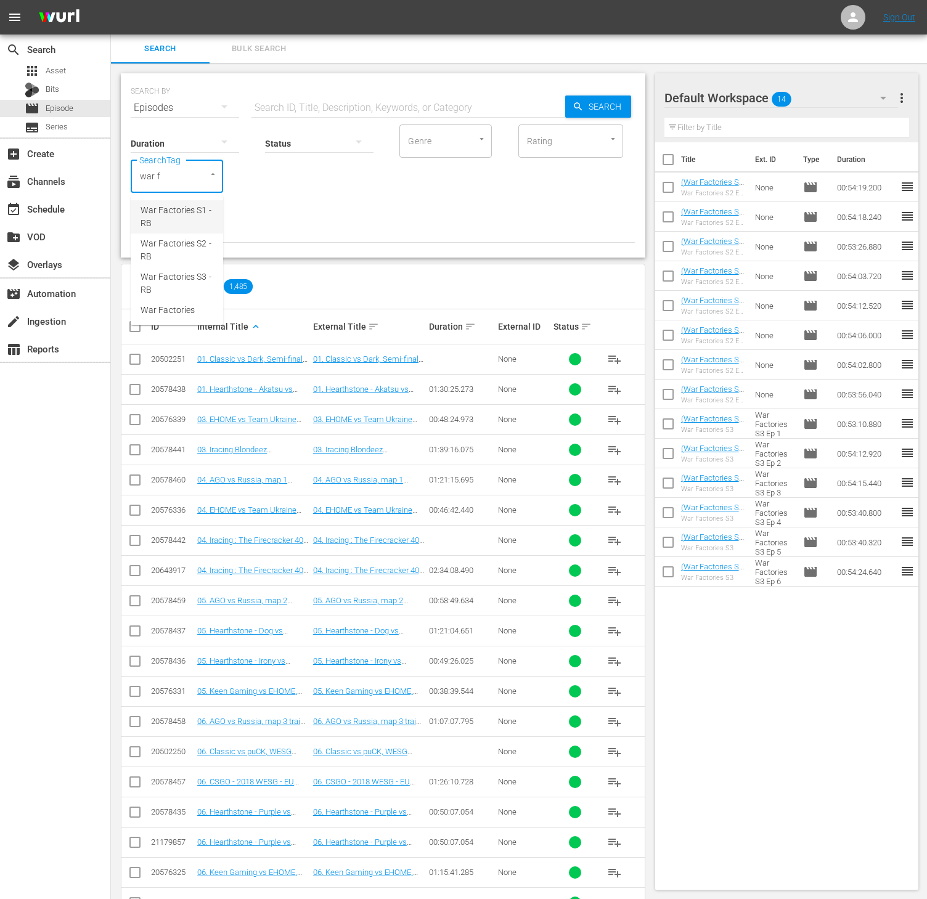
click at [182, 209] on span "War Factories S1 - RB" at bounding box center [177, 217] width 73 height 26
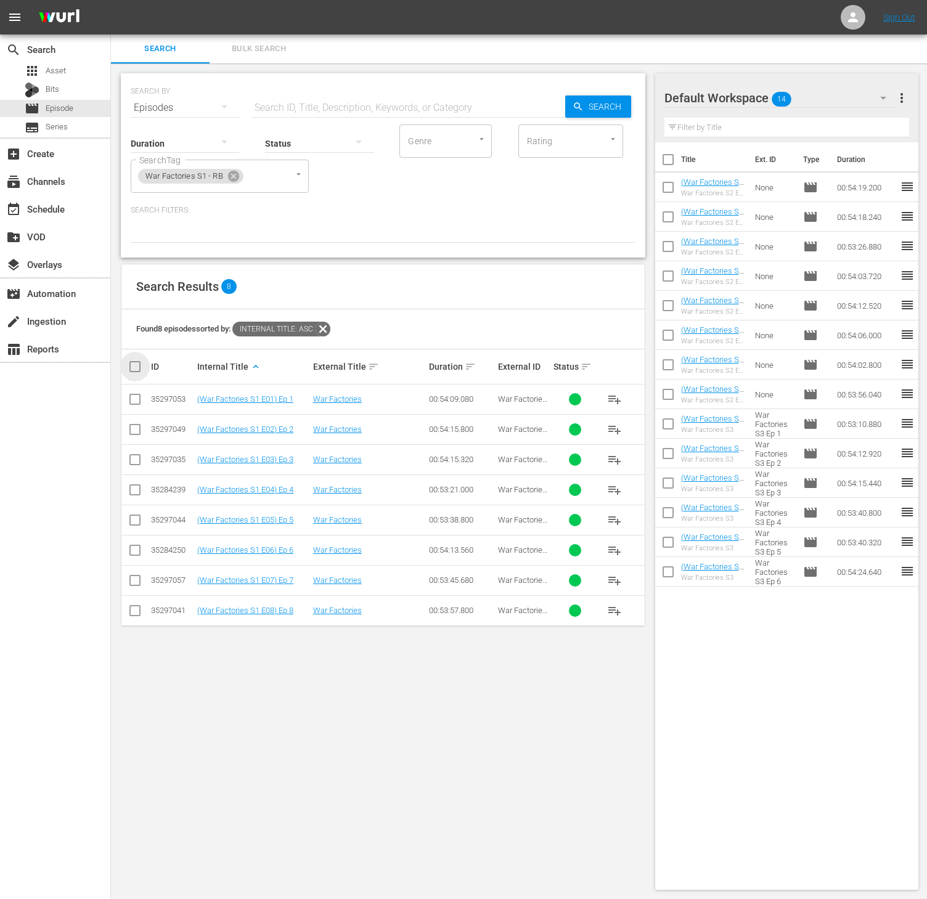
click at [128, 365] on input "checkbox" at bounding box center [140, 366] width 25 height 15
checkbox input "true"
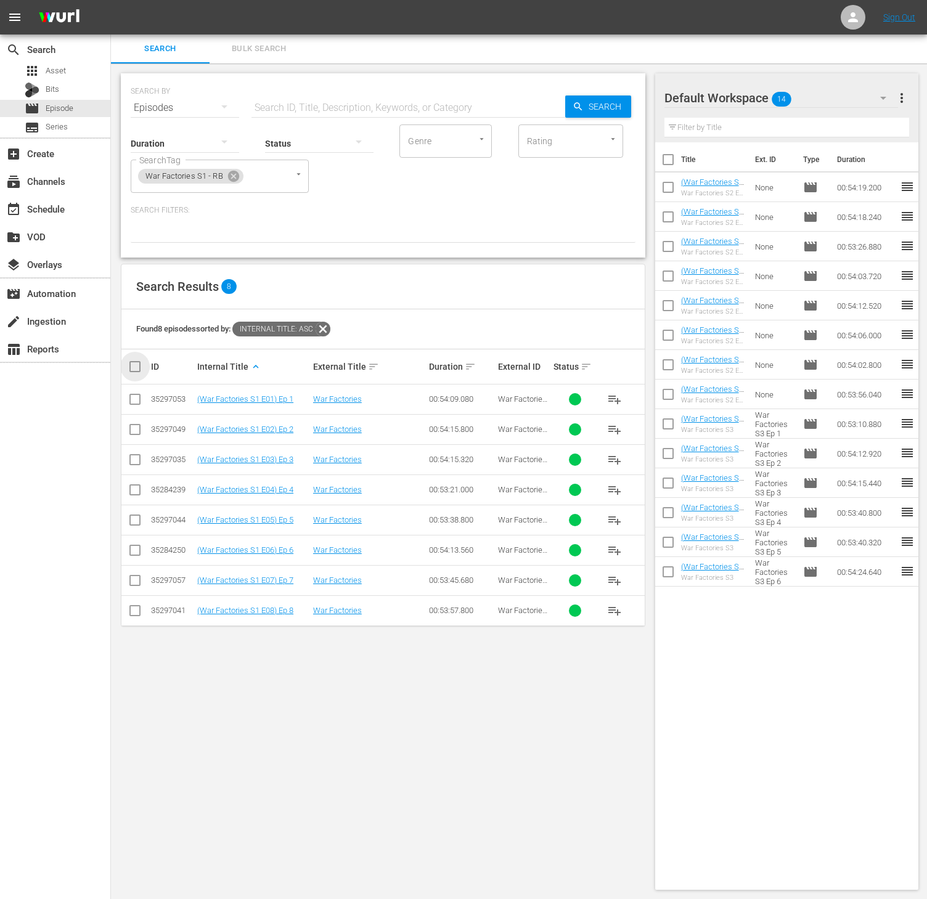
checkbox input "true"
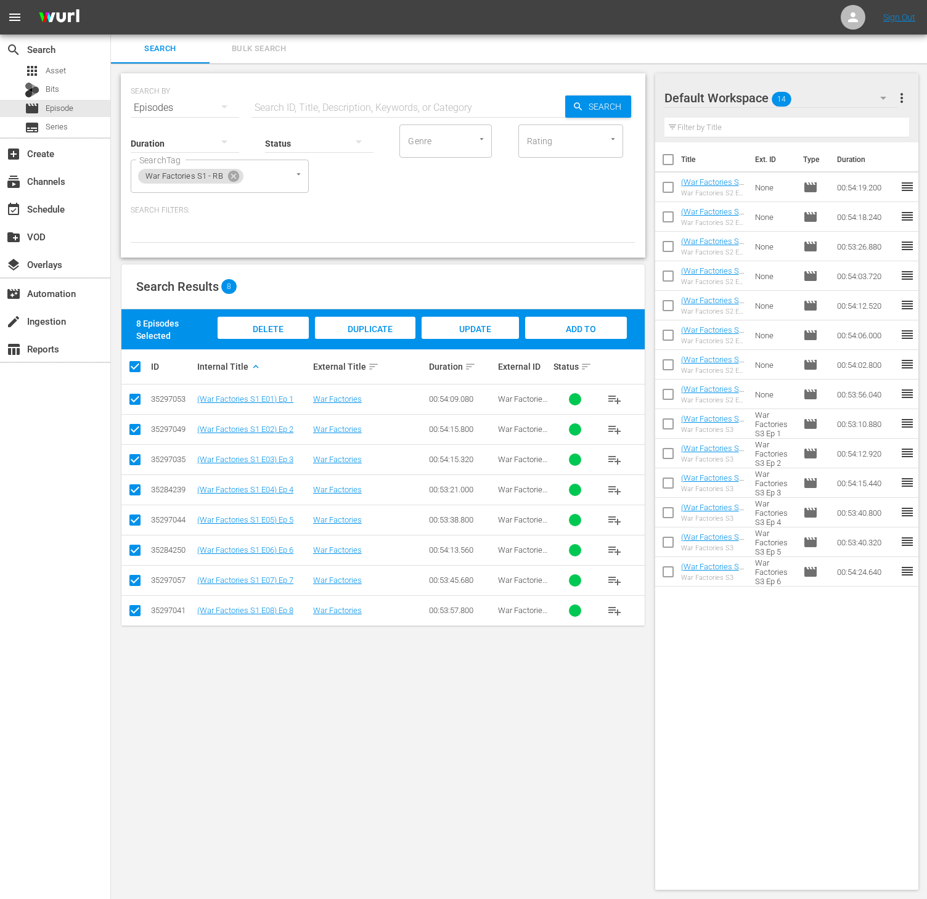
click at [576, 327] on span "Add to Workspace" at bounding box center [575, 340] width 60 height 33
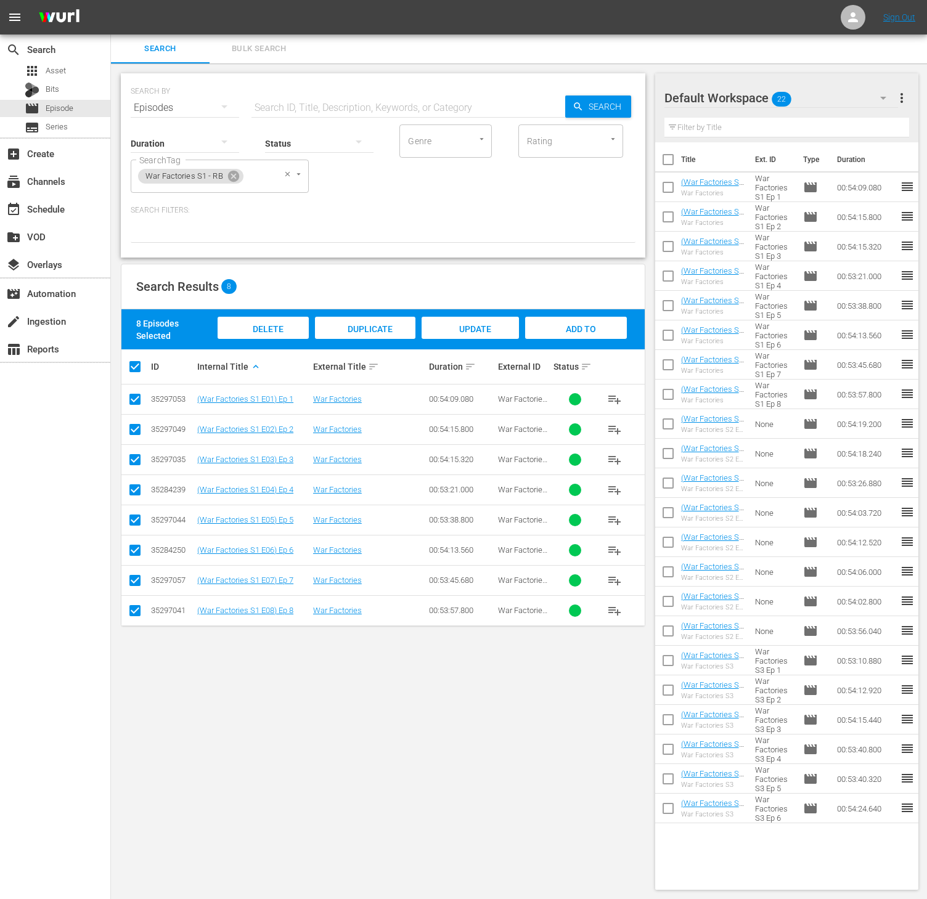
click at [224, 177] on span "War Factories S1 - RB" at bounding box center [184, 176] width 92 height 10
click at [232, 177] on icon at bounding box center [233, 176] width 11 height 11
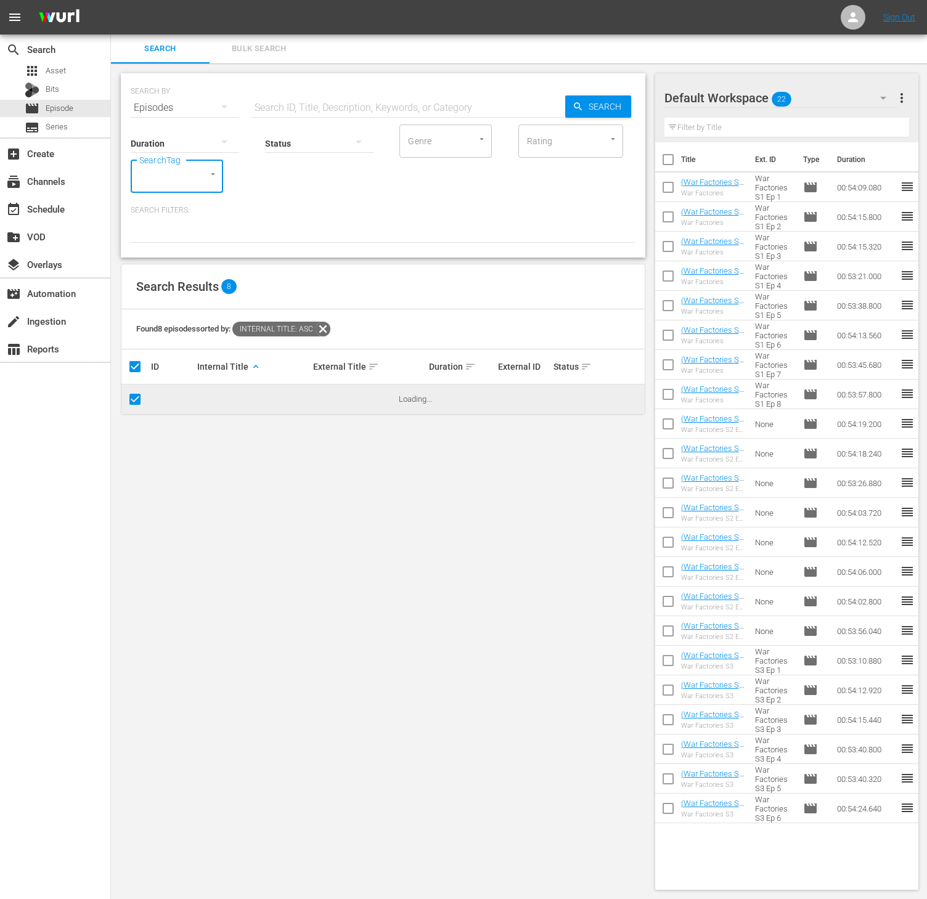
click at [191, 171] on div "SearchTag" at bounding box center [177, 176] width 92 height 33
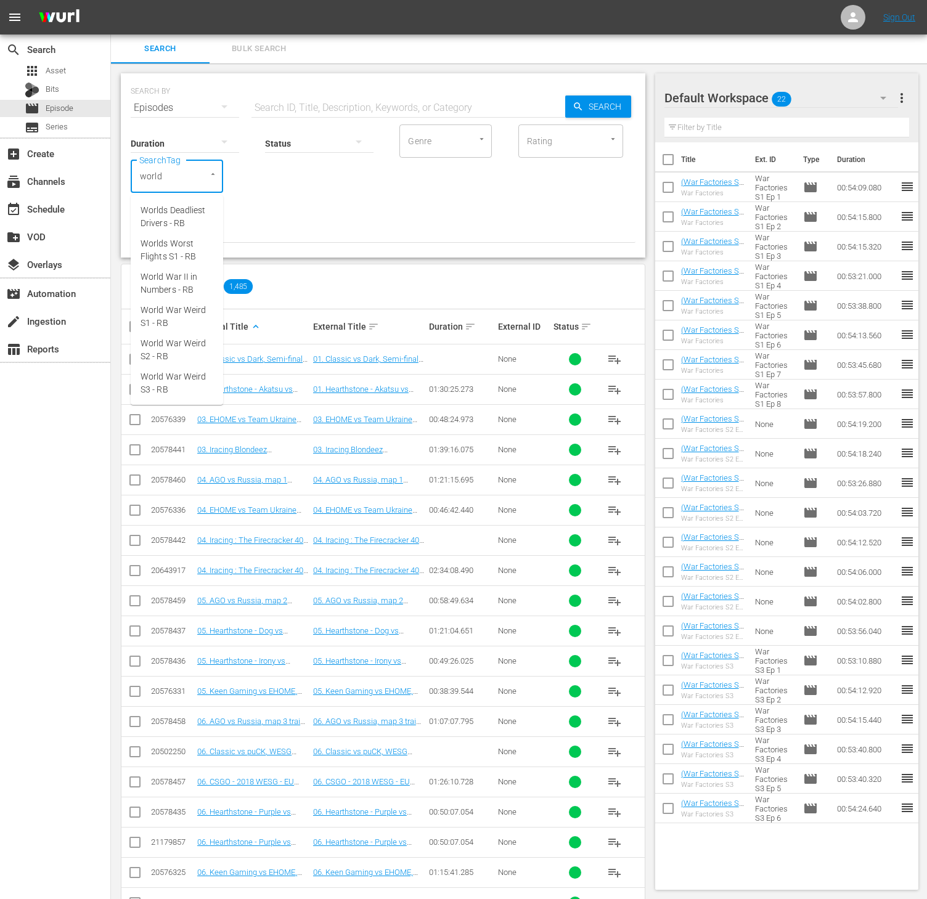
type input "world"
click at [198, 220] on span "World War II in Numbers - RB" at bounding box center [177, 217] width 73 height 26
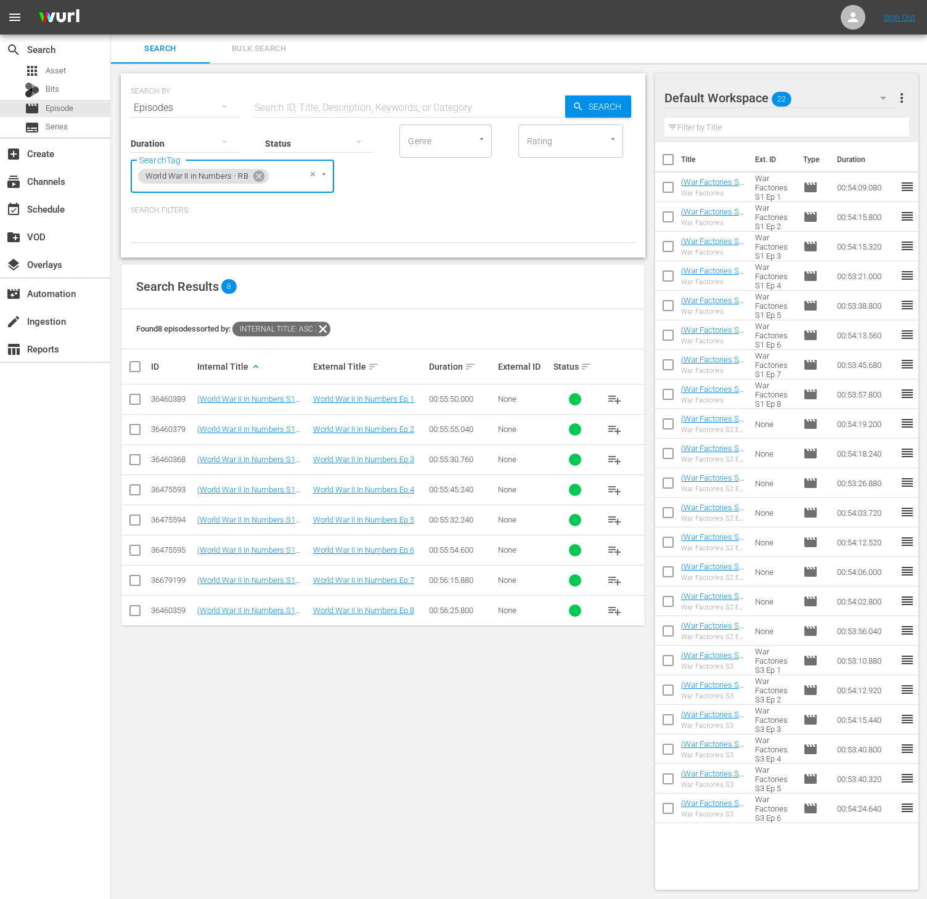
click at [617, 494] on span "playlist_add" at bounding box center [614, 490] width 15 height 15
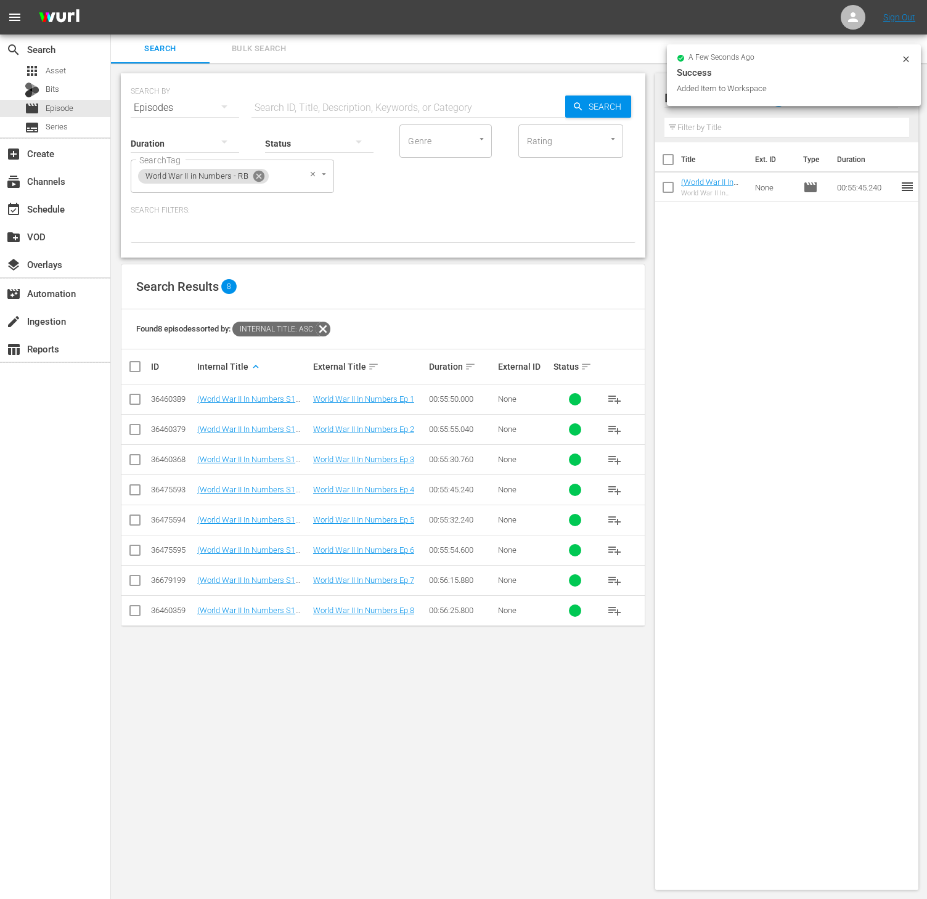
click at [261, 171] on icon at bounding box center [258, 176] width 11 height 11
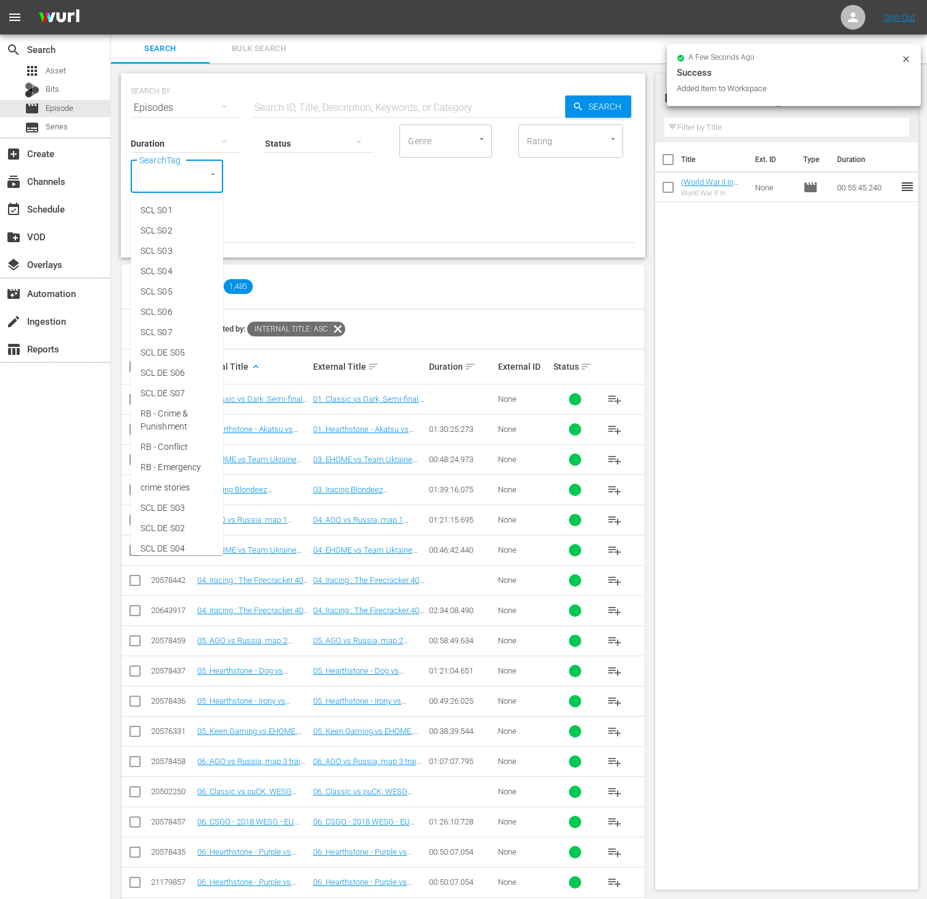
click at [177, 174] on input "SearchTag" at bounding box center [159, 176] width 47 height 22
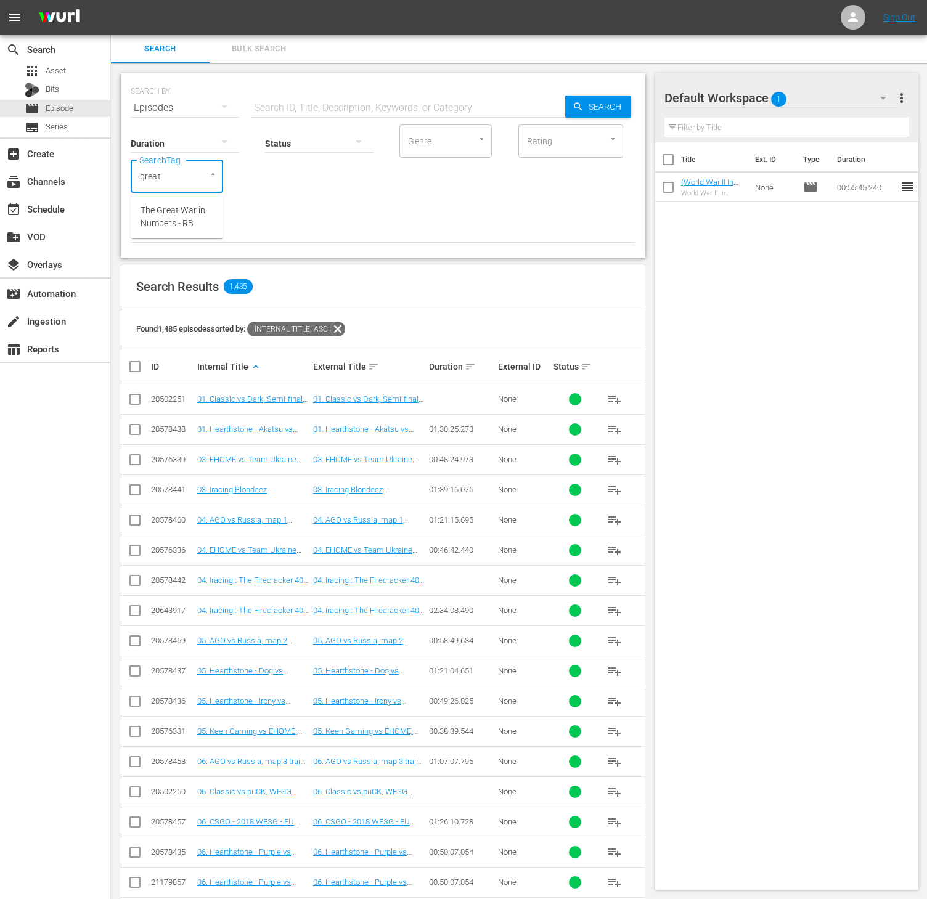
type input "great w"
click at [177, 213] on span "The Great War in Numbers - RB" at bounding box center [177, 217] width 73 height 26
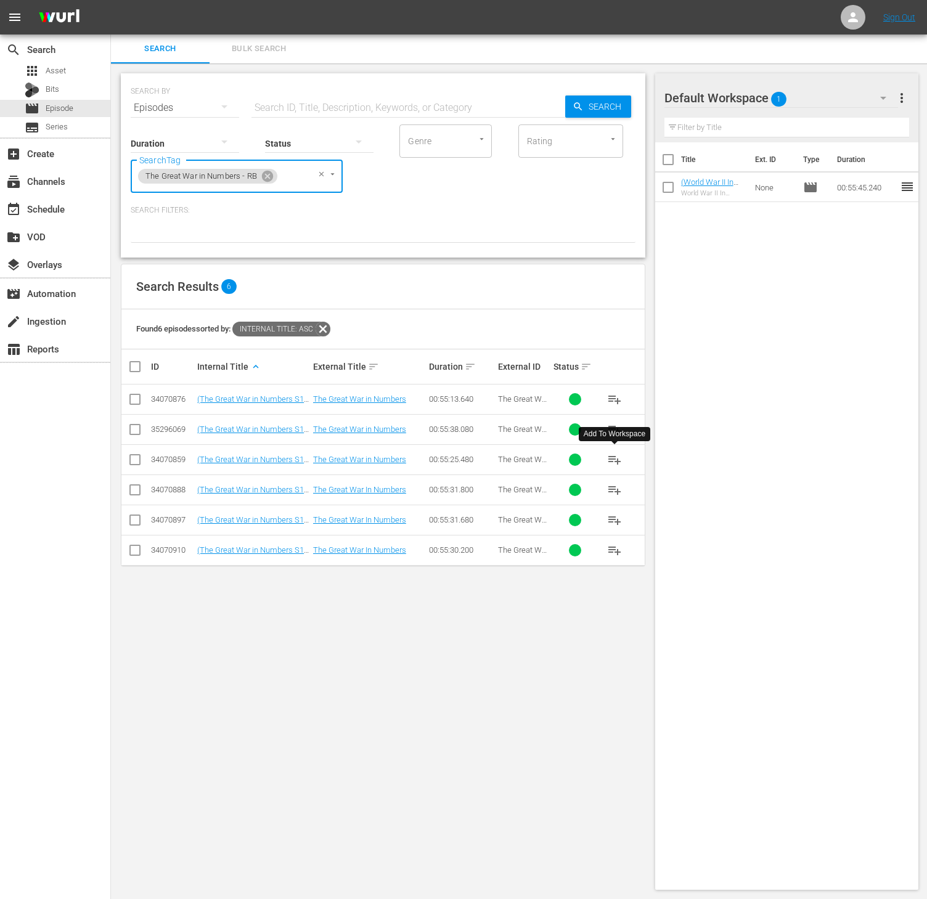
click at [613, 460] on span "playlist_add" at bounding box center [614, 459] width 15 height 15
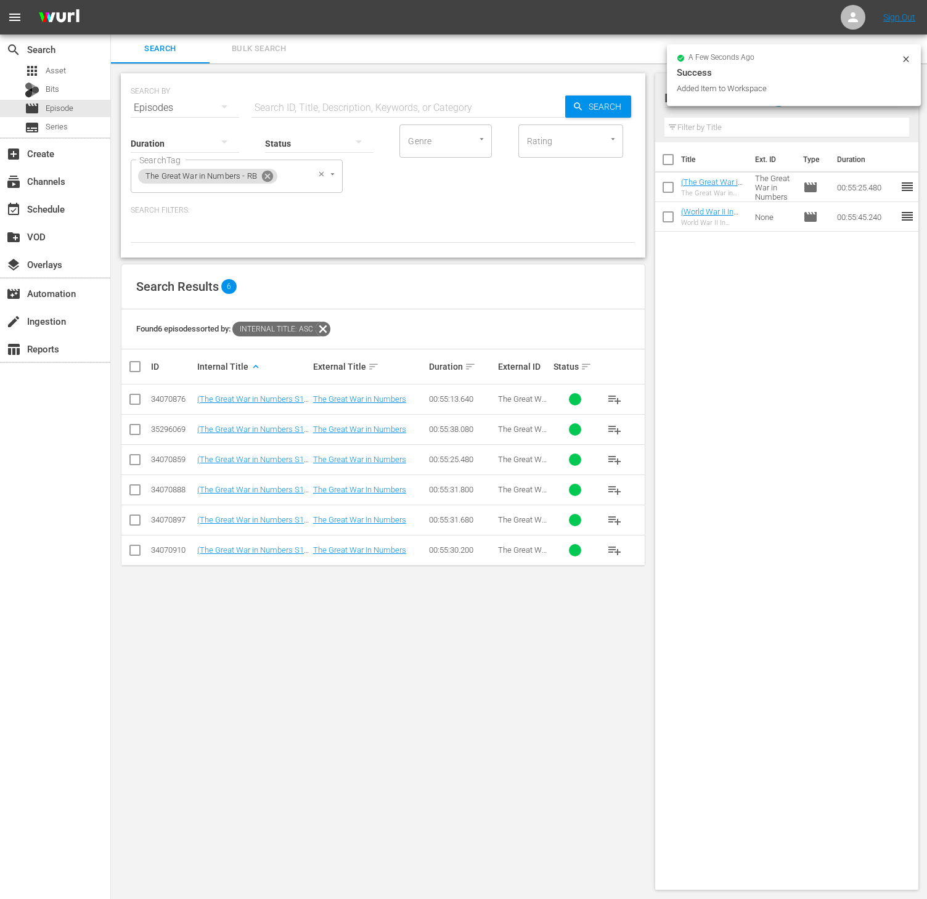
click at [263, 176] on icon at bounding box center [267, 176] width 11 height 11
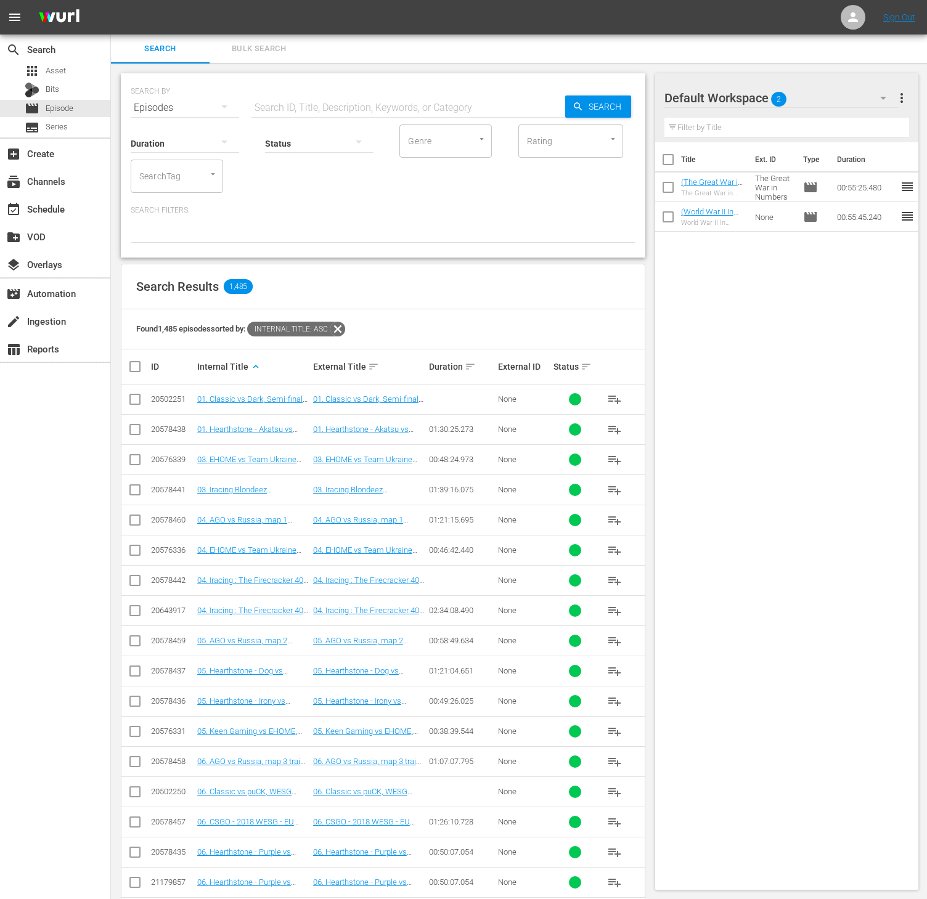
click at [163, 163] on div "SearchTag" at bounding box center [177, 176] width 92 height 33
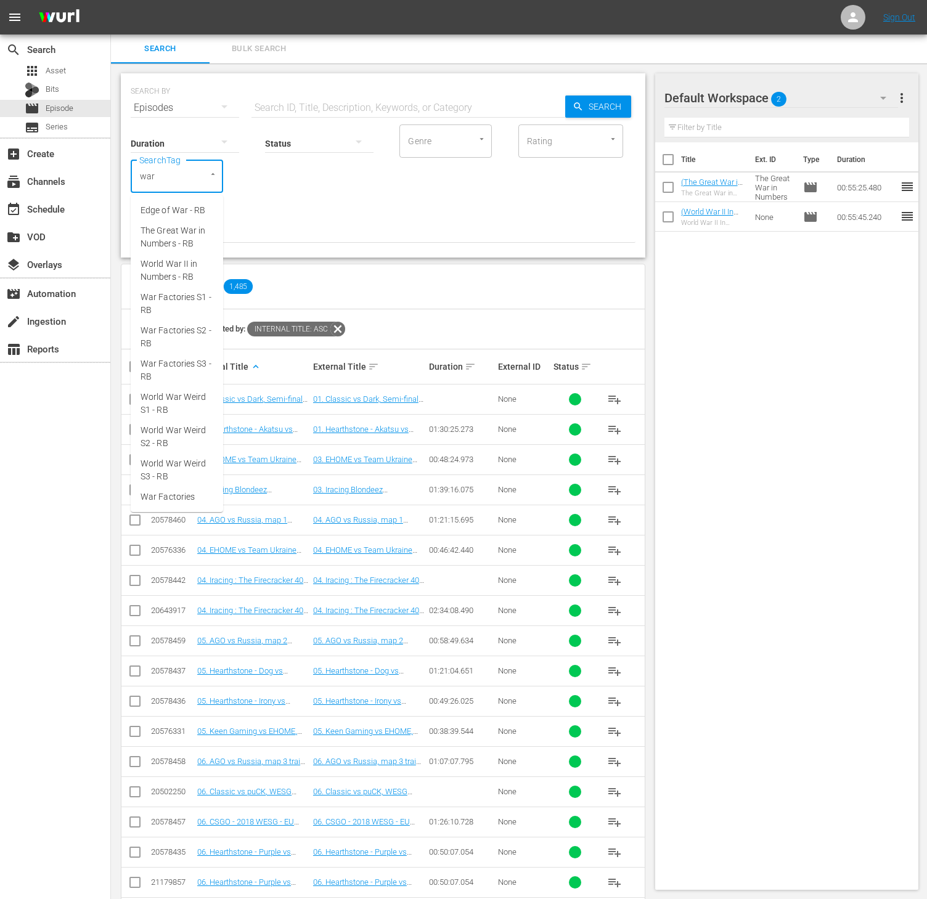
type input "war f"
click at [173, 207] on span "War Factories S1 - RB" at bounding box center [177, 217] width 73 height 26
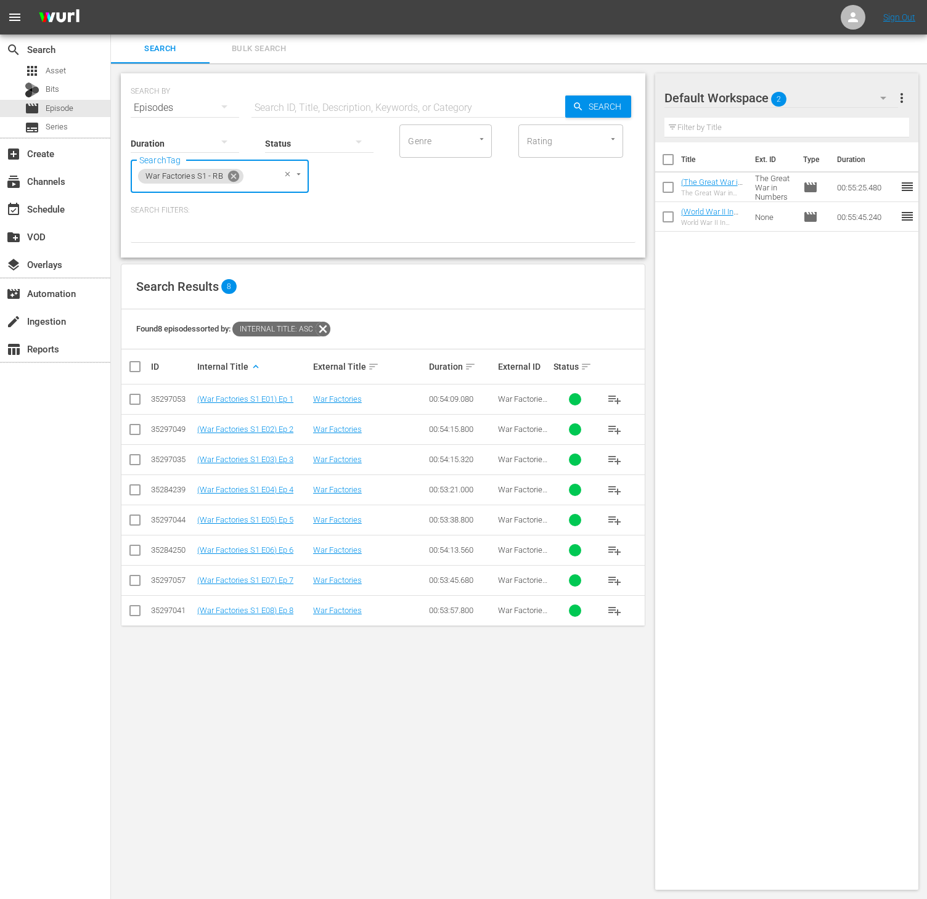
click at [228, 176] on icon at bounding box center [233, 176] width 11 height 11
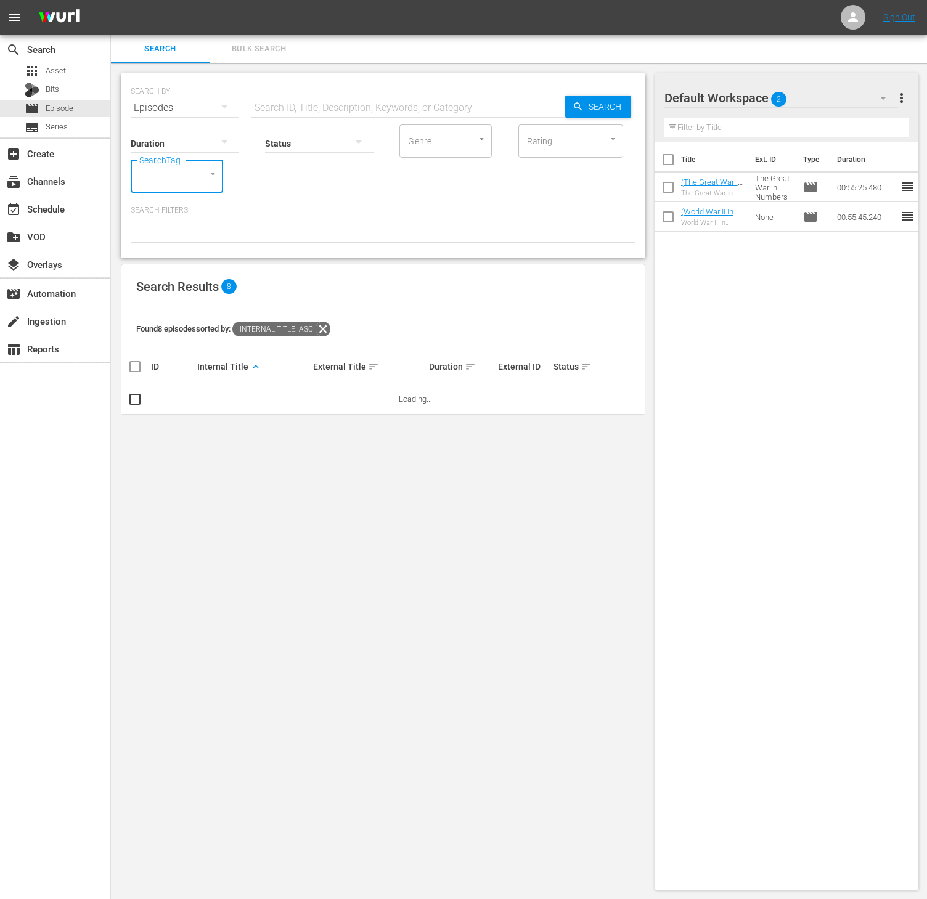
click at [185, 177] on div "SearchTag" at bounding box center [177, 176] width 92 height 33
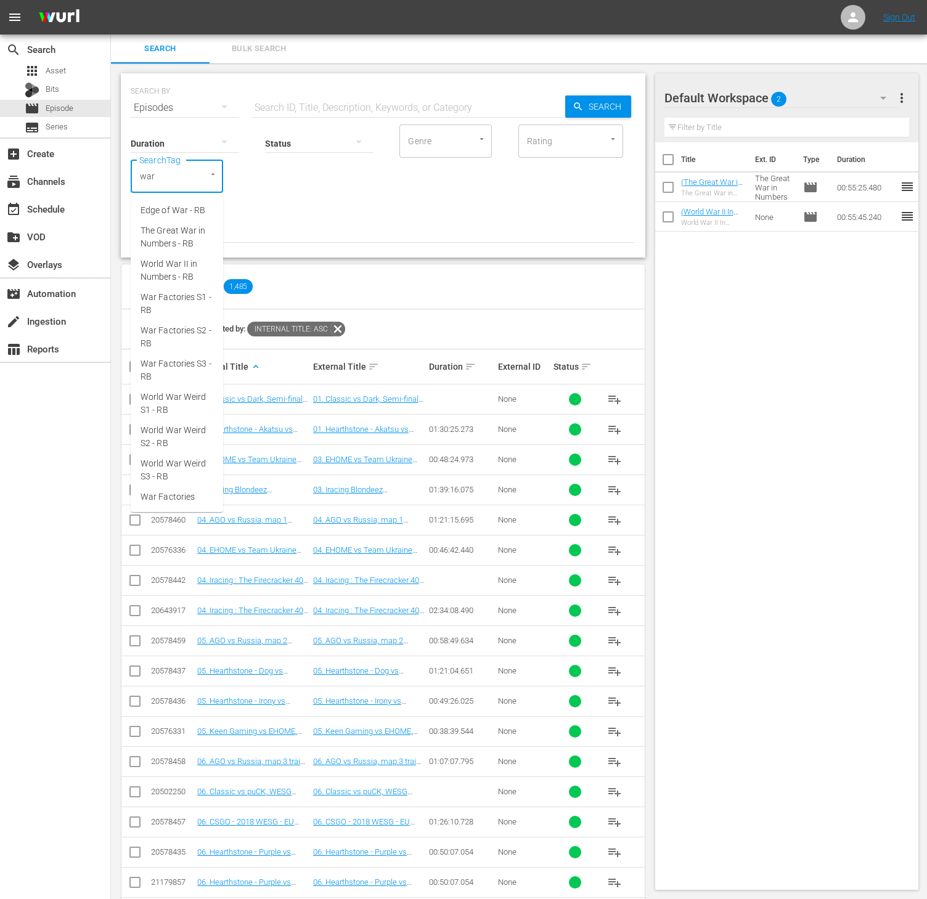
type input "war f"
click at [175, 255] on span "War Factories S2 - RB" at bounding box center [177, 250] width 73 height 26
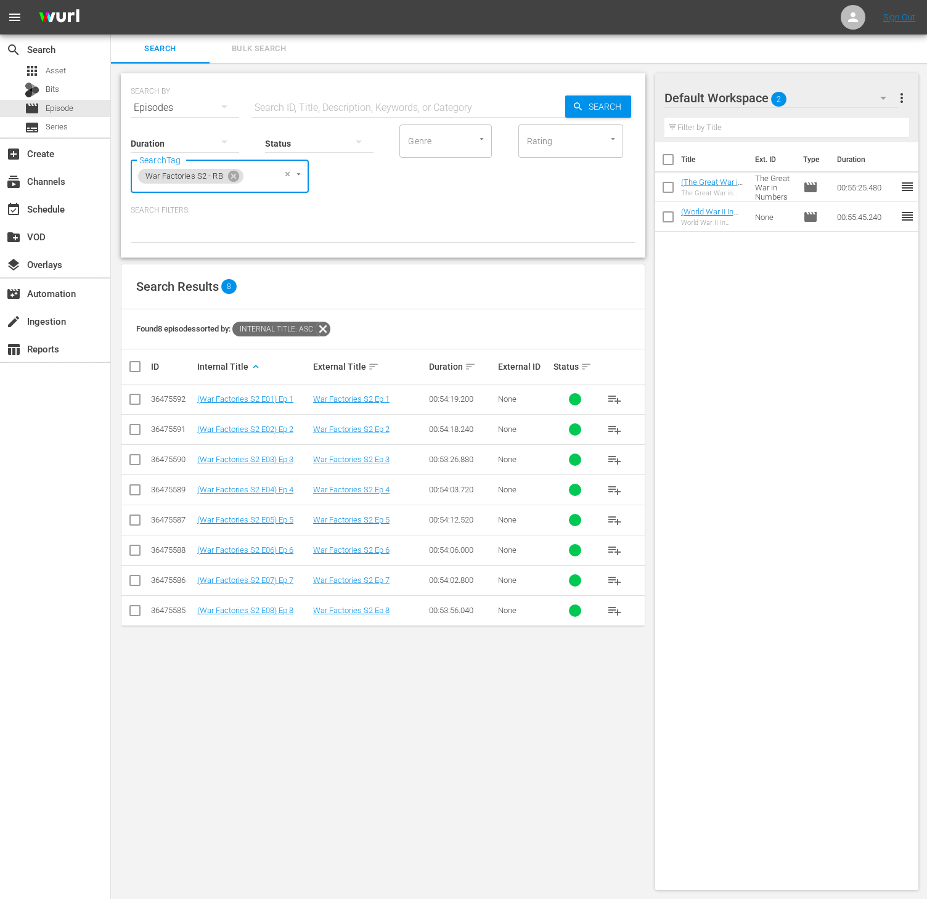
click at [607, 429] on span "playlist_add" at bounding box center [614, 429] width 15 height 15
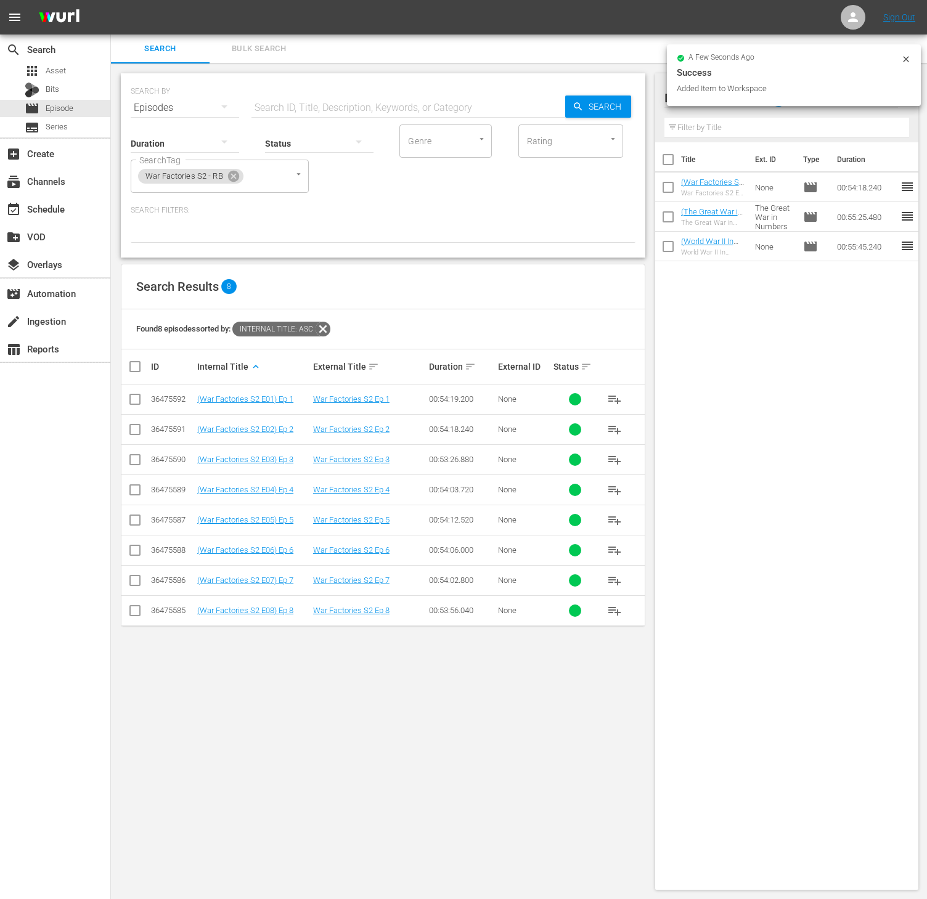
click at [616, 386] on button "playlist_add" at bounding box center [615, 400] width 30 height 30
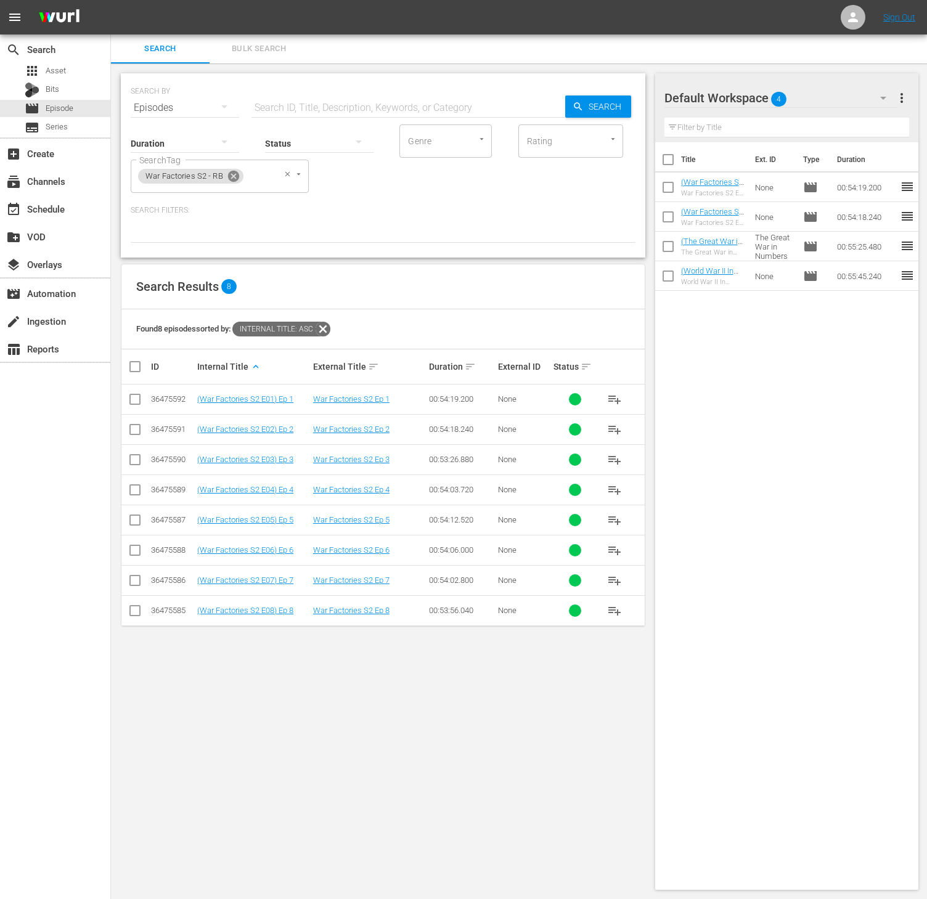
click at [239, 173] on icon at bounding box center [234, 176] width 14 height 14
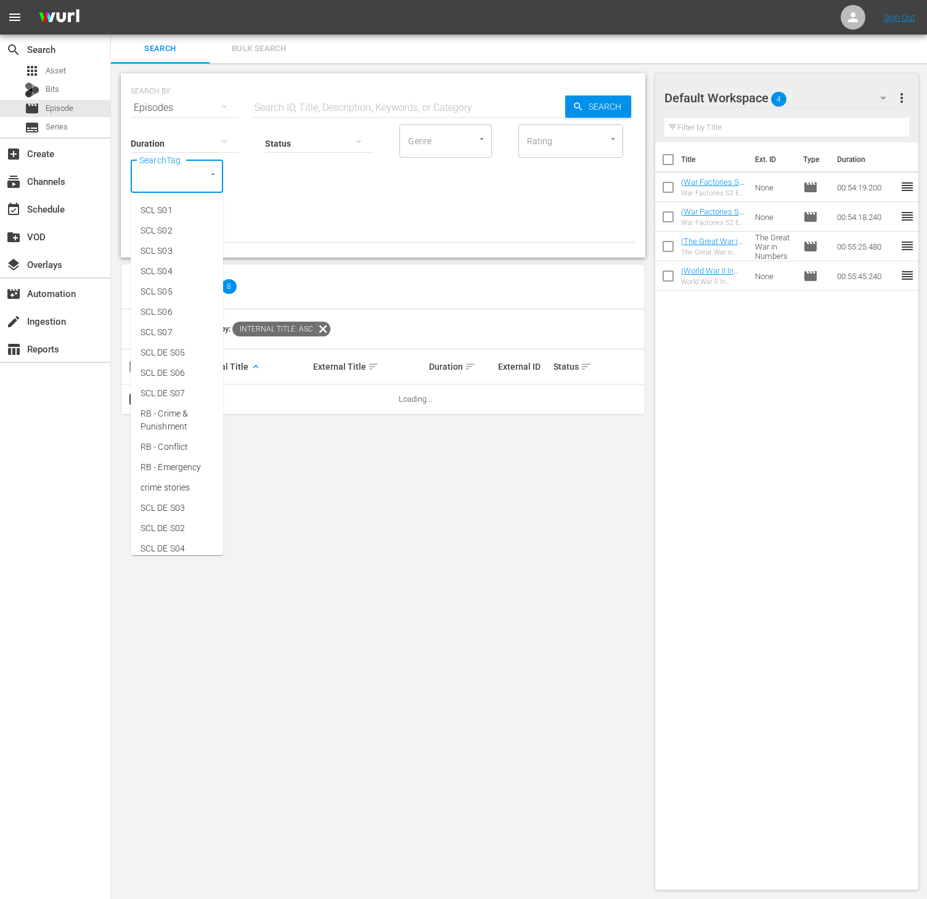
click at [160, 176] on input "SearchTag" at bounding box center [159, 176] width 47 height 22
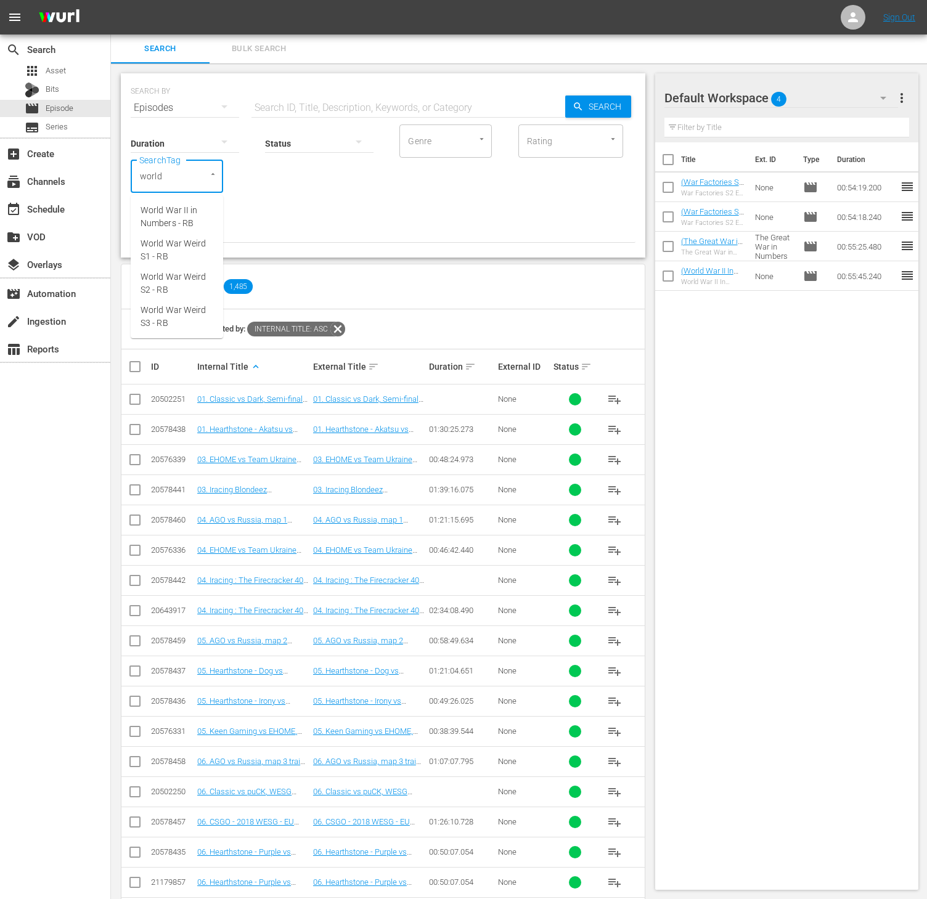
type input "world w"
click at [191, 258] on span "World War Weird S1 - RB" at bounding box center [177, 250] width 73 height 26
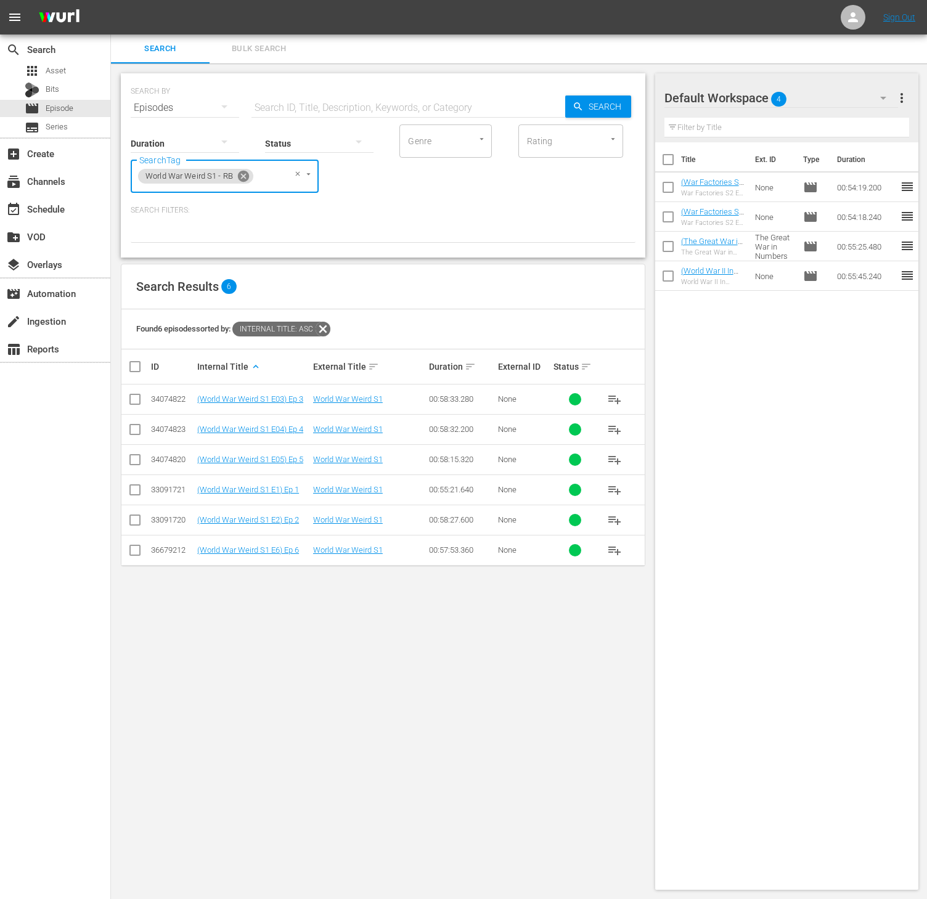
click at [242, 173] on icon at bounding box center [243, 176] width 11 height 11
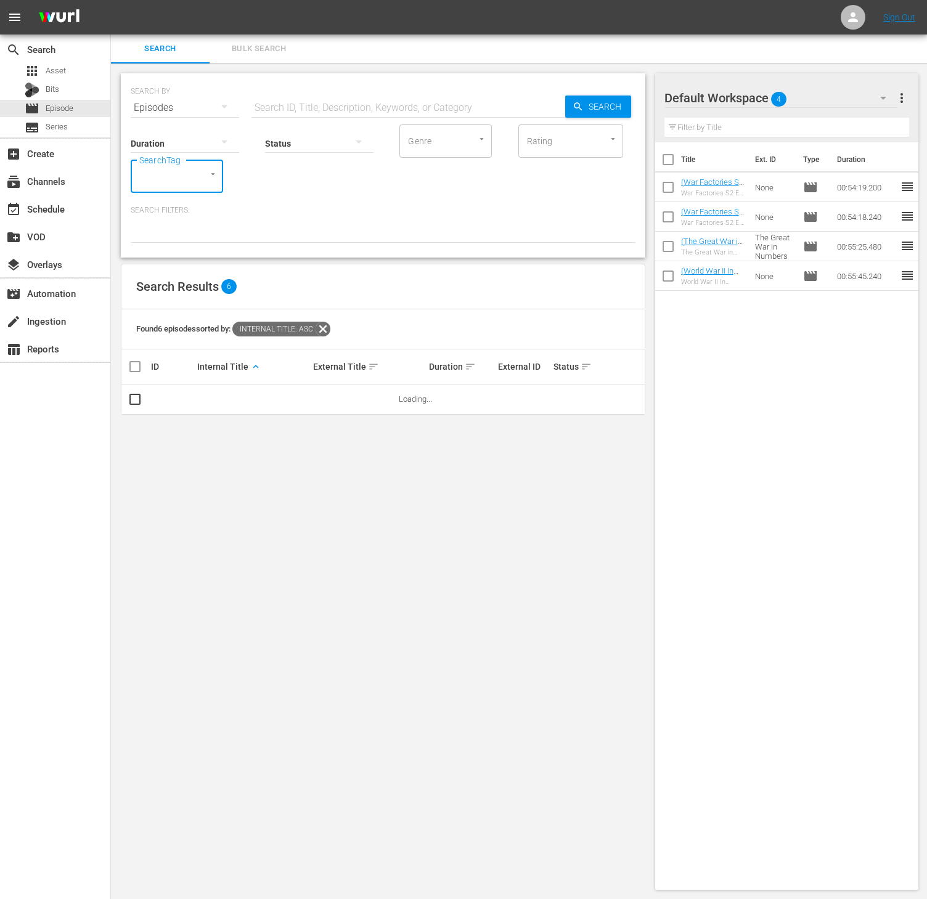
click at [157, 176] on input "SearchTag" at bounding box center [159, 176] width 47 height 22
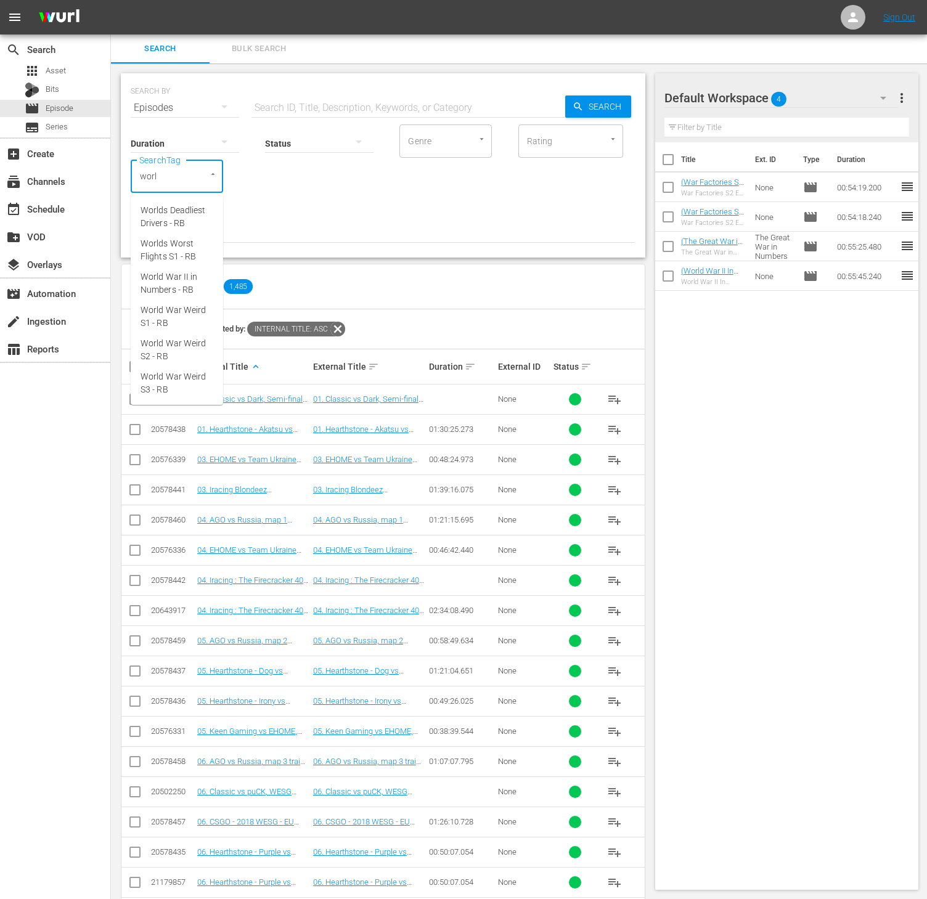
type input "world"
click at [189, 354] on span "World War Weird S2 - RB" at bounding box center [177, 350] width 73 height 26
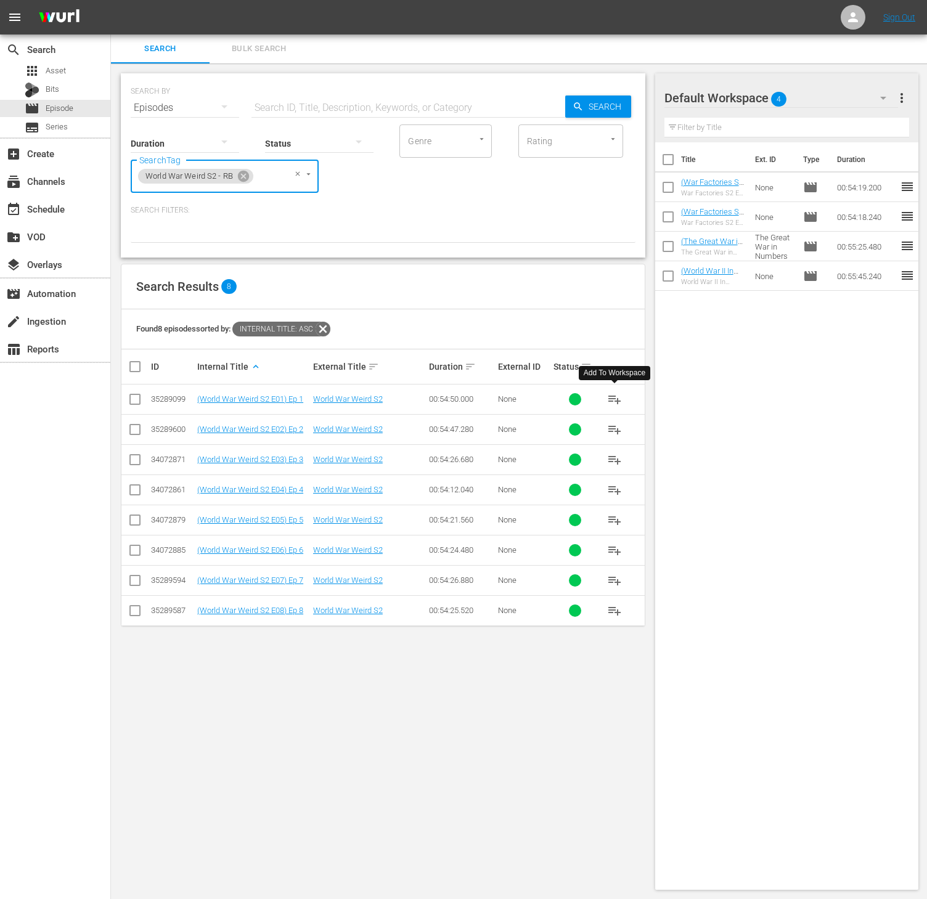
click at [619, 403] on span "playlist_add" at bounding box center [614, 399] width 15 height 15
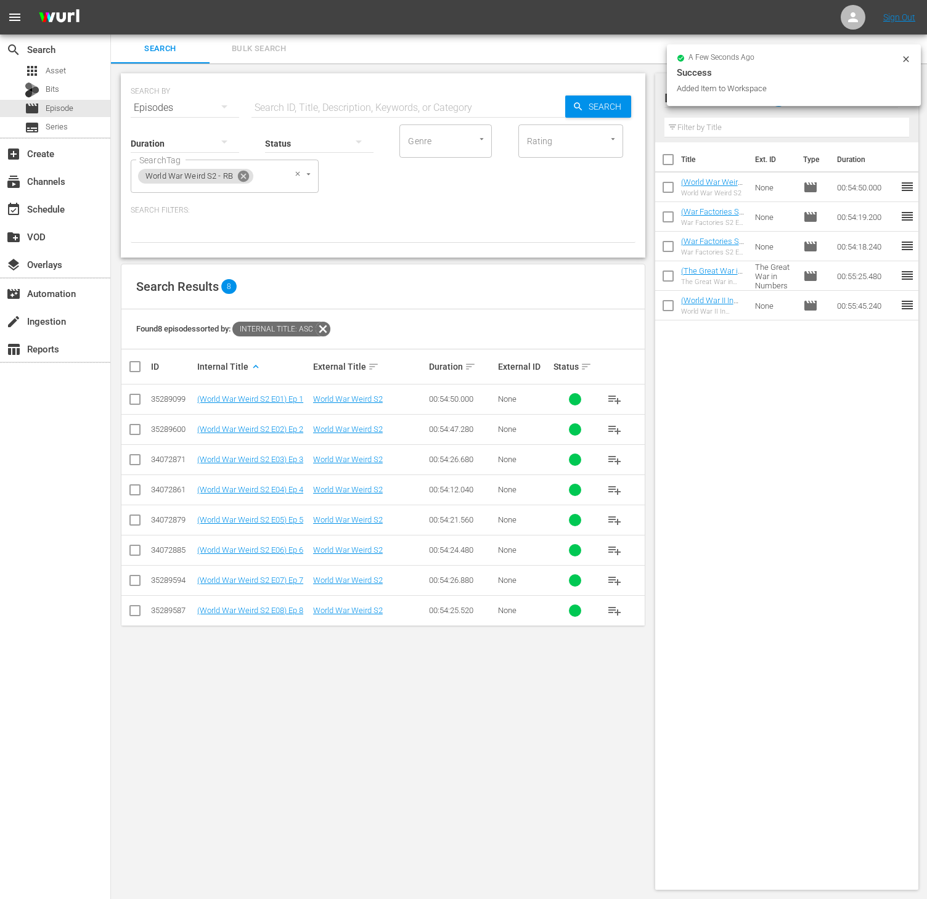
click at [243, 179] on icon at bounding box center [243, 176] width 11 height 11
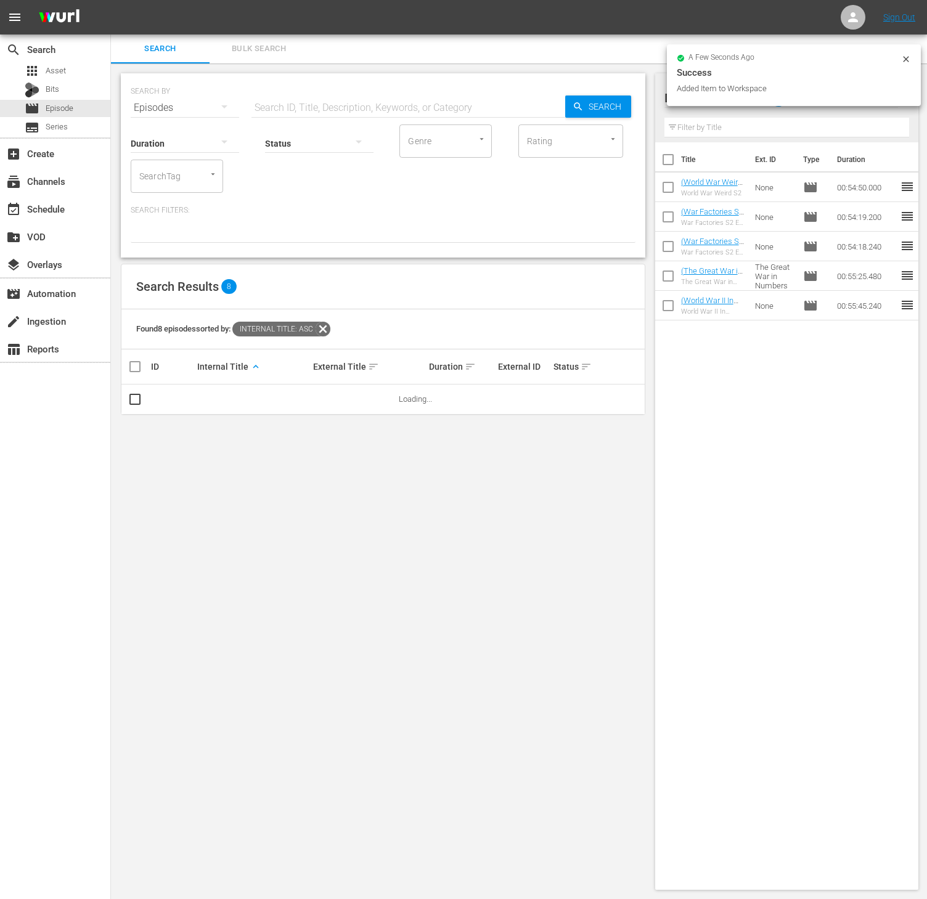
click at [161, 184] on input "SearchTag" at bounding box center [159, 176] width 47 height 22
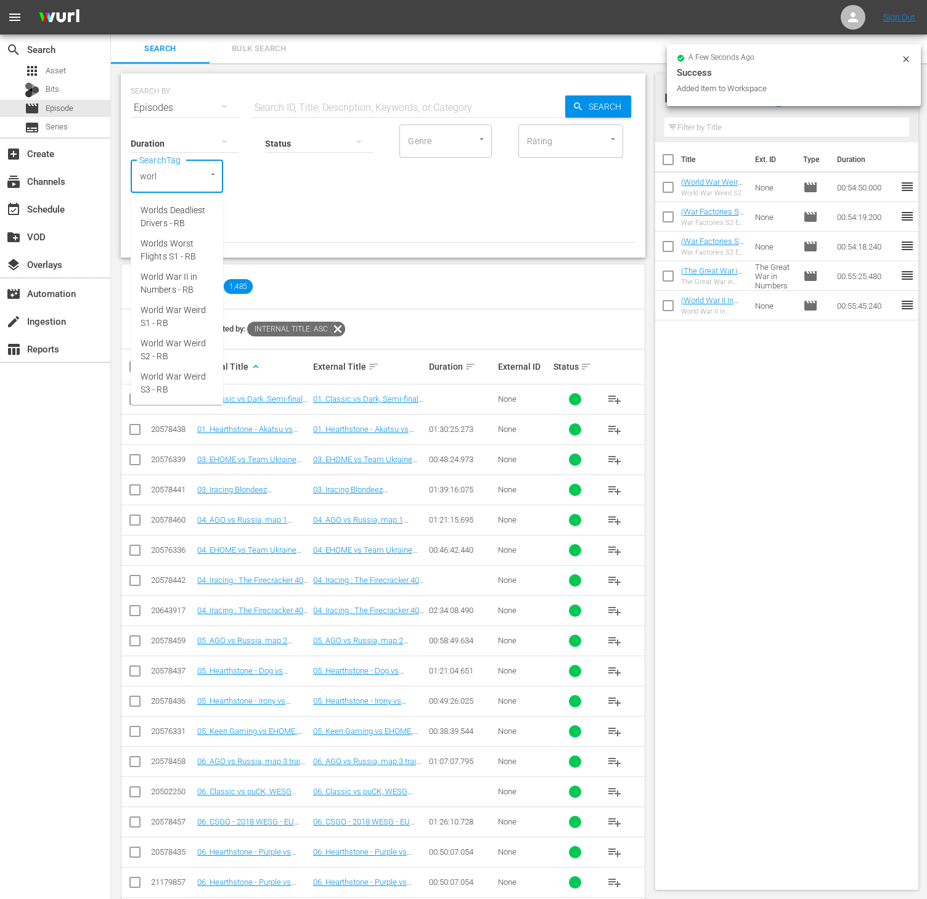
type input "world"
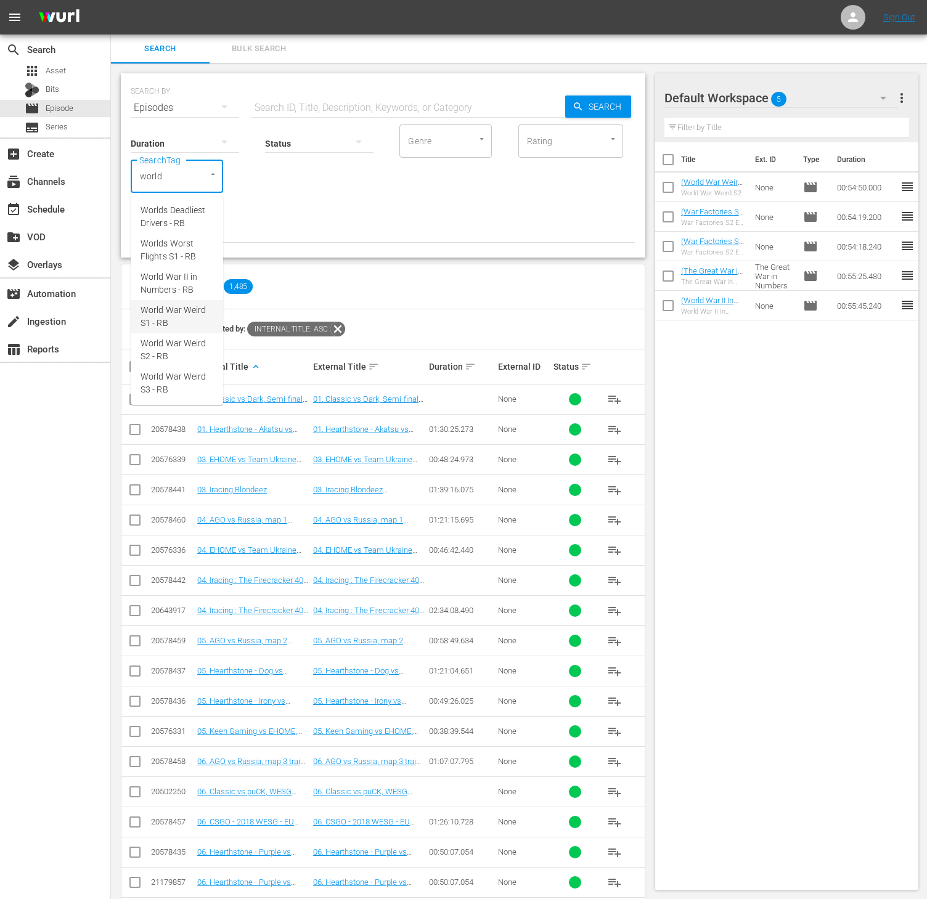
click at [195, 325] on span "World War Weird S1 - RB" at bounding box center [177, 317] width 73 height 26
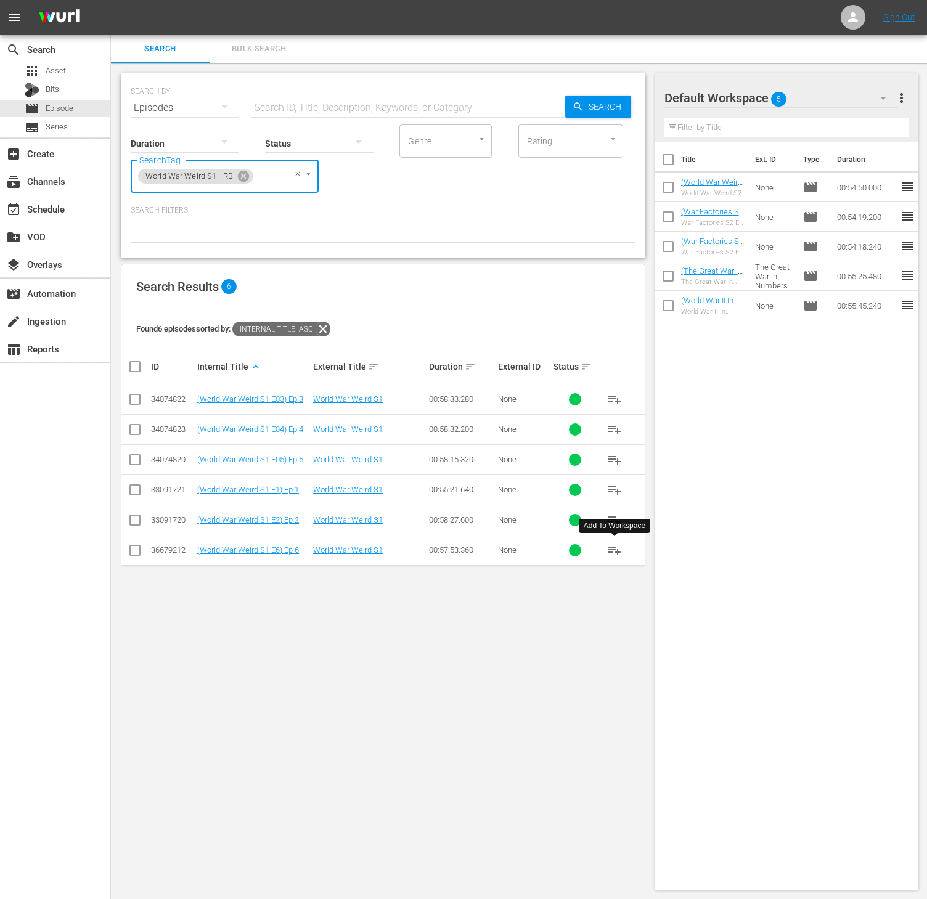
click at [614, 549] on span "playlist_add" at bounding box center [614, 550] width 15 height 15
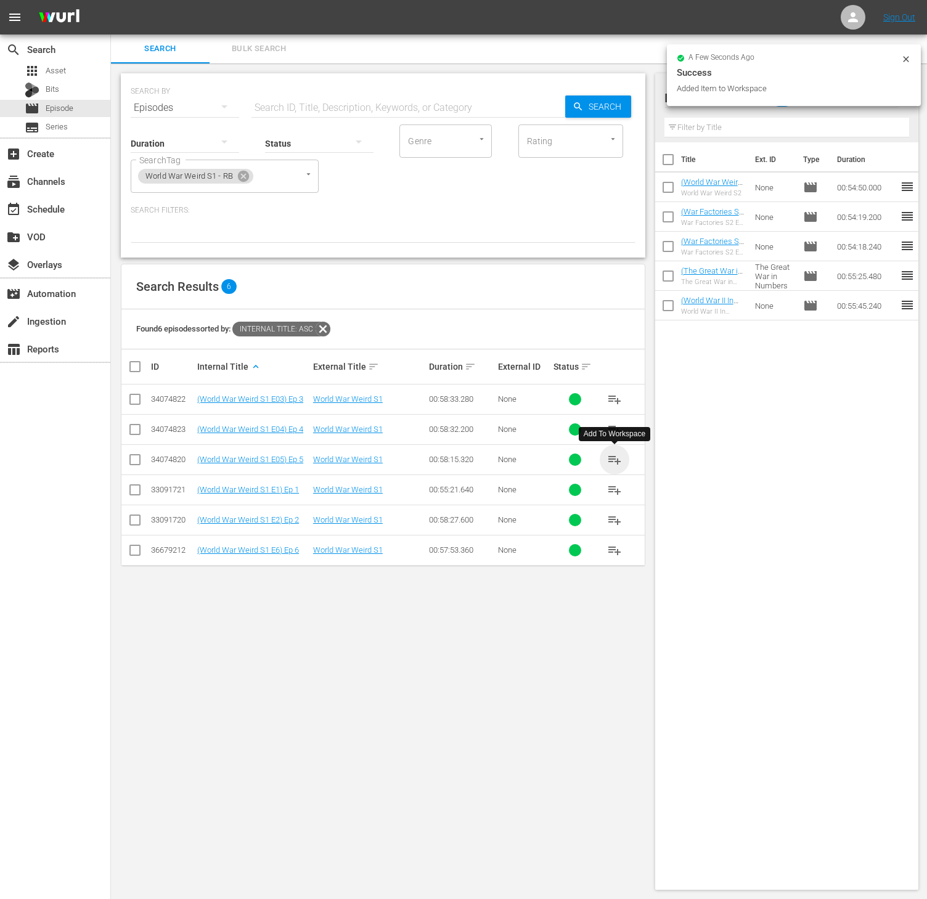
click at [615, 455] on span "playlist_add" at bounding box center [614, 459] width 15 height 15
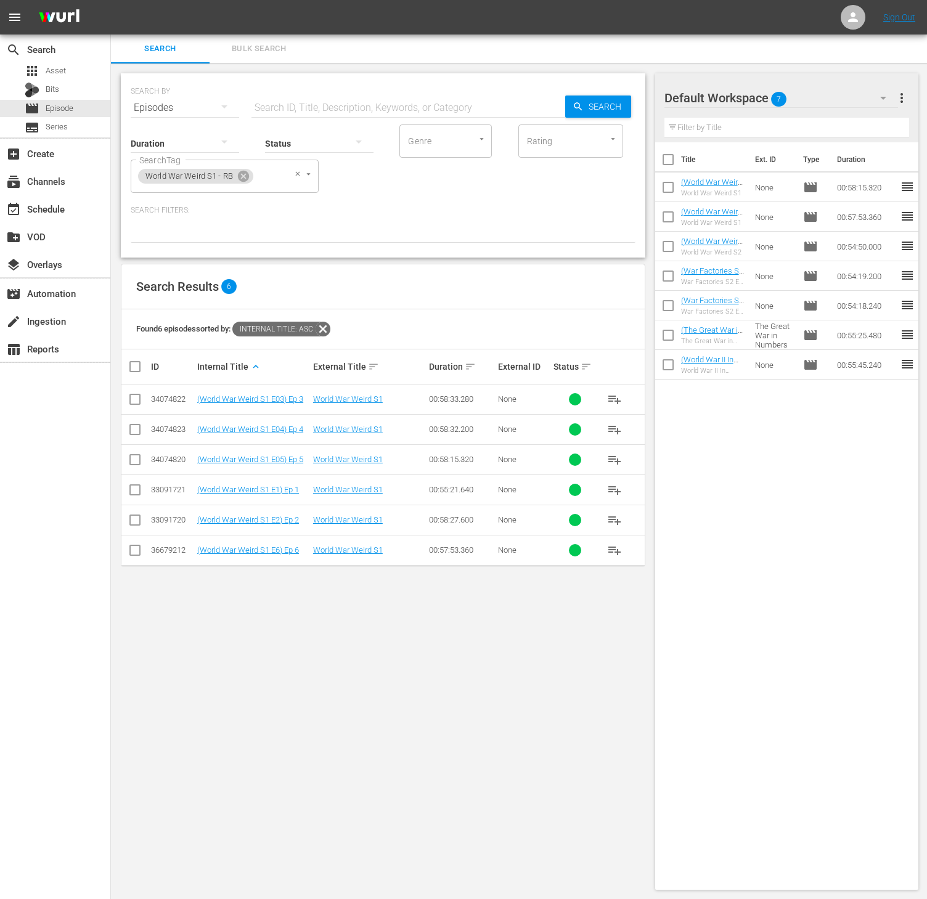
click at [247, 169] on div "World War Weird S1 - RB" at bounding box center [195, 176] width 115 height 15
click at [237, 177] on icon at bounding box center [244, 176] width 14 height 14
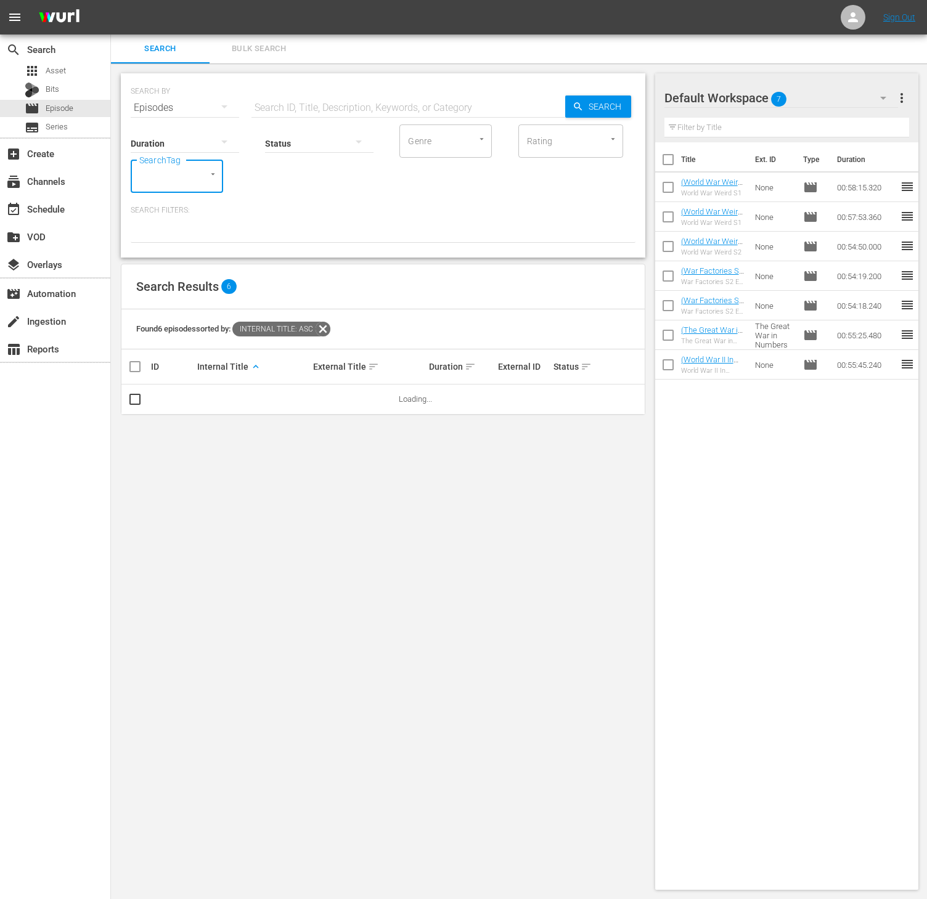
click at [181, 179] on input "SearchTag" at bounding box center [159, 176] width 47 height 22
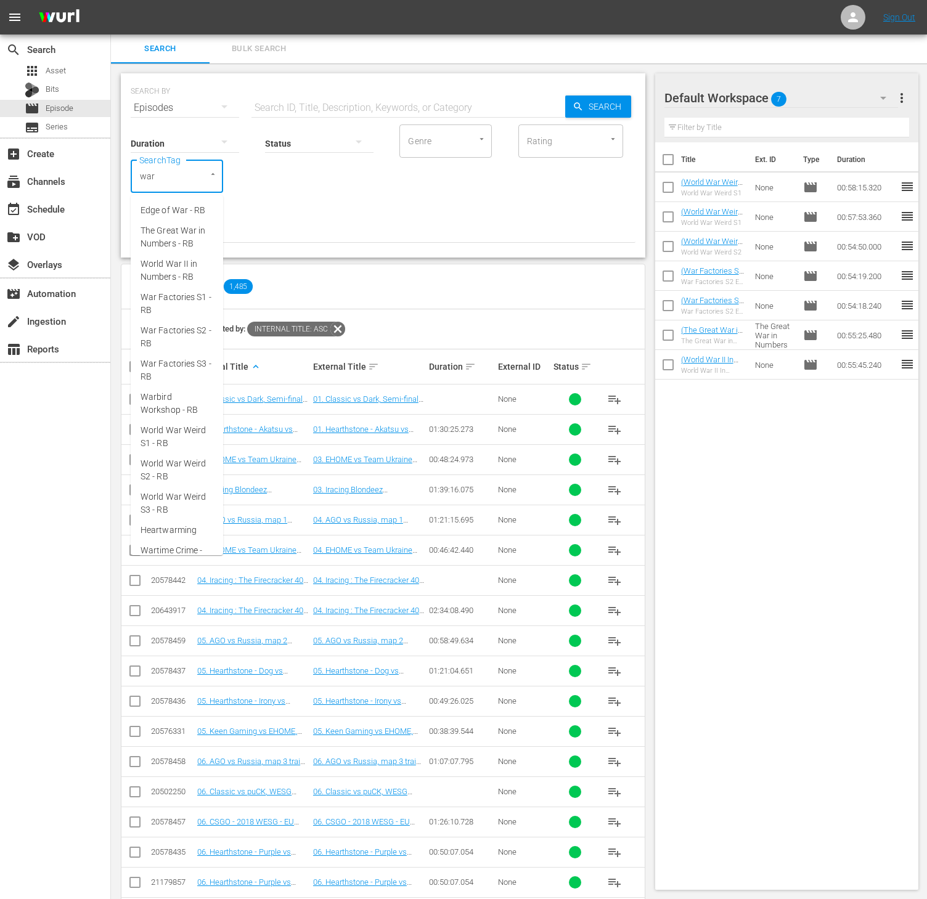
type input "wart"
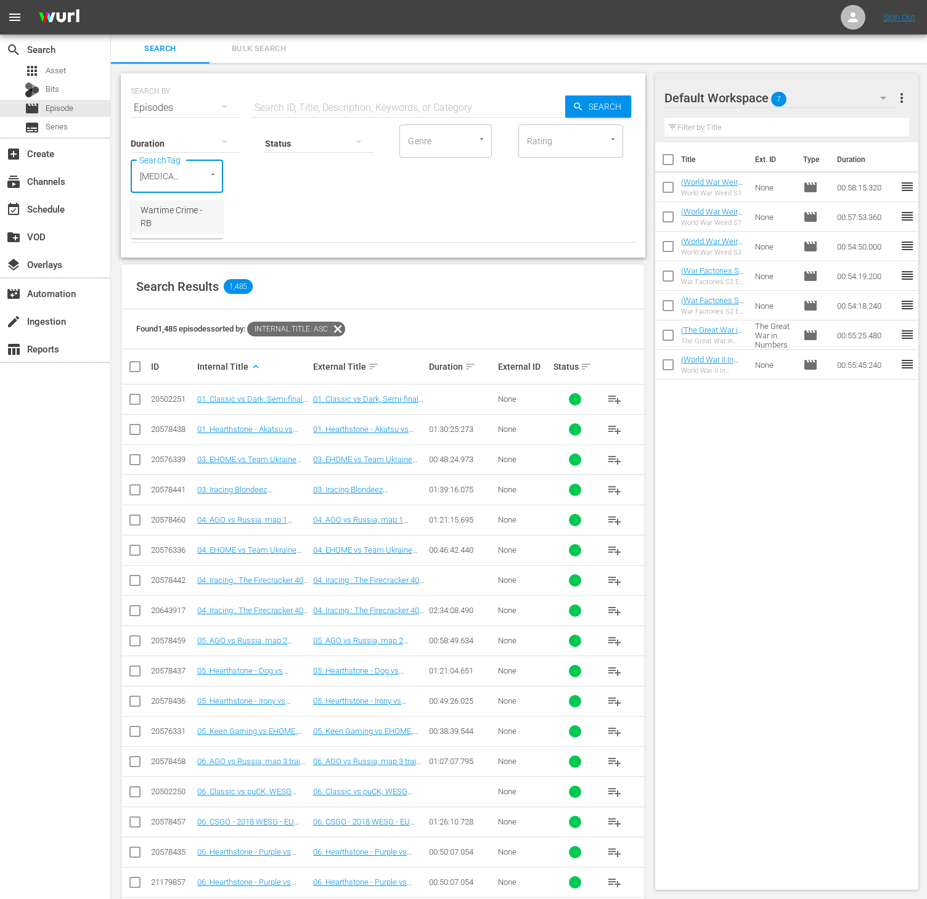
click at [166, 204] on span "Wartime Crime - RB" at bounding box center [177, 217] width 73 height 26
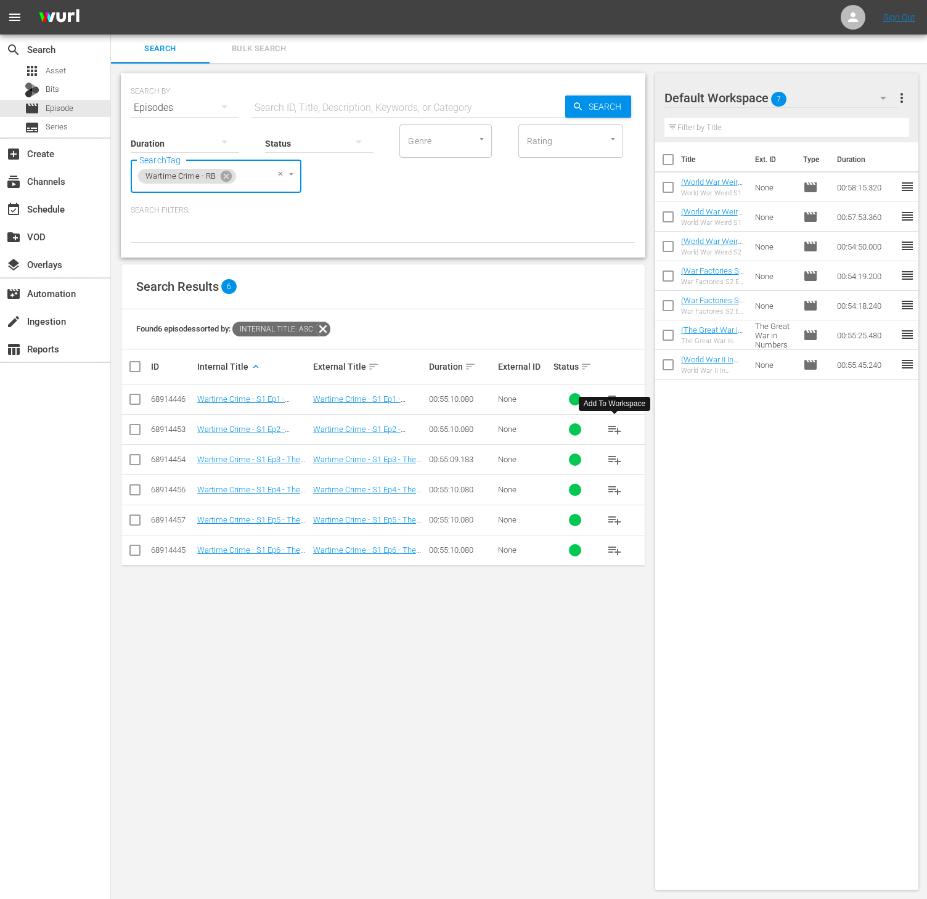
click at [616, 429] on span "playlist_add" at bounding box center [614, 429] width 15 height 15
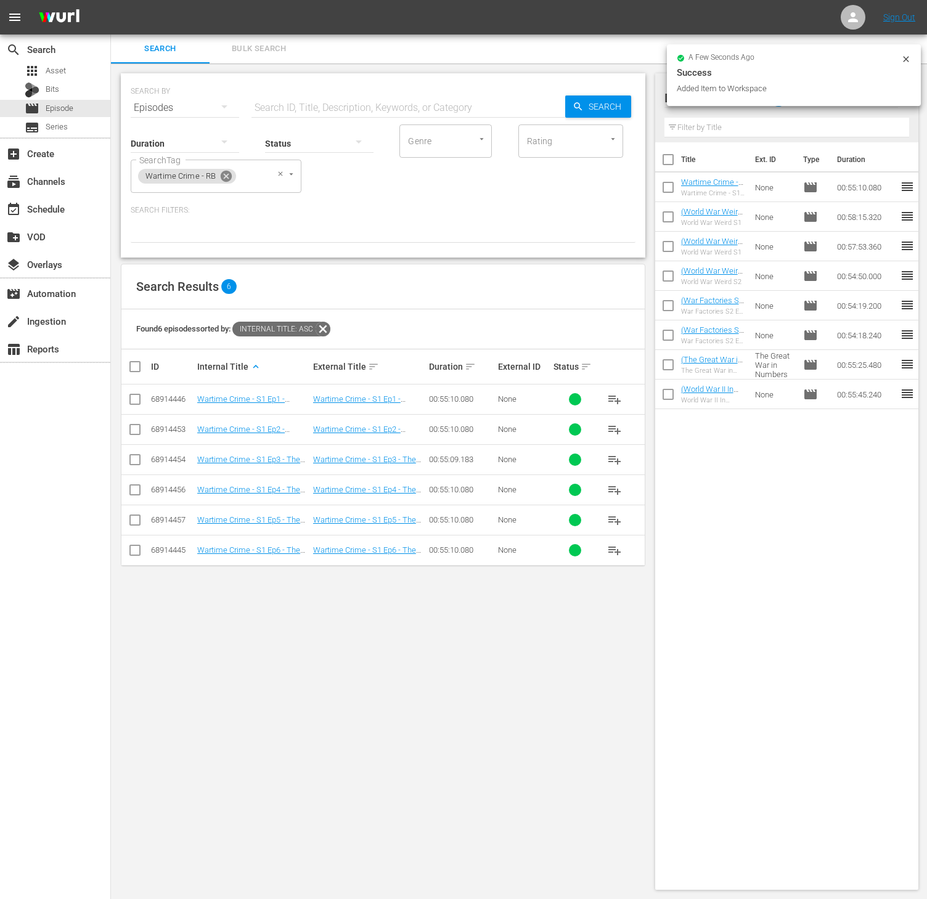
click at [226, 174] on icon at bounding box center [226, 176] width 11 height 11
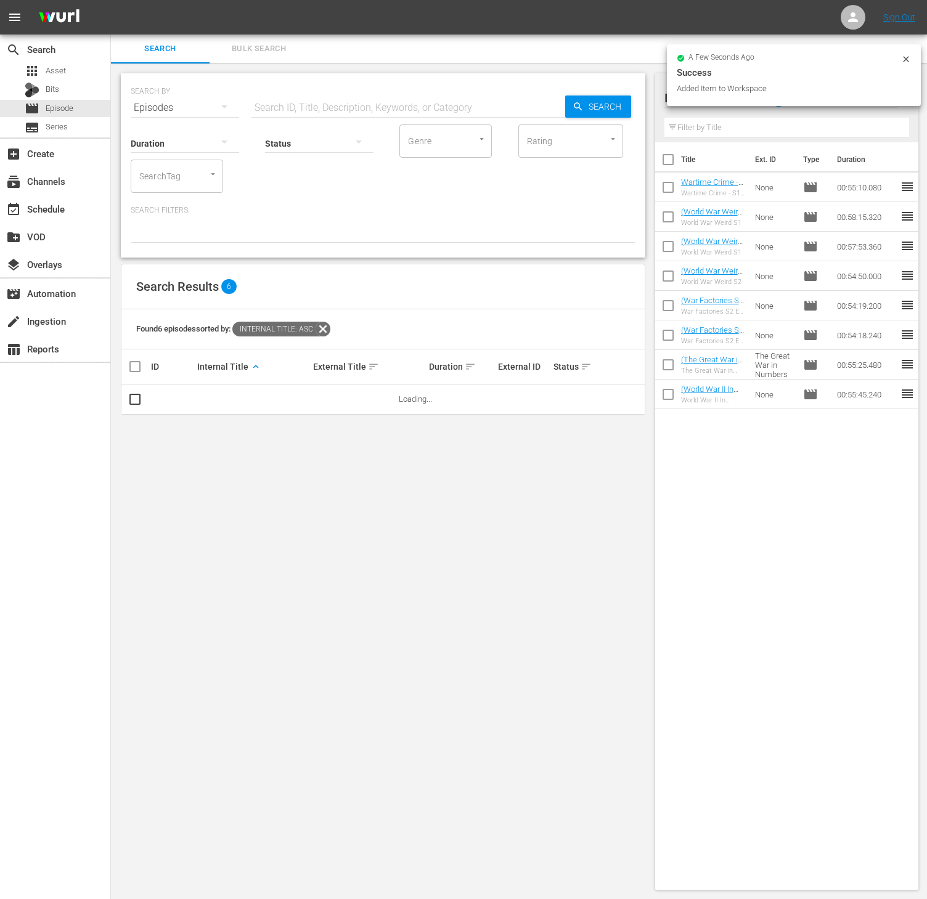
click at [185, 174] on div "SearchTag" at bounding box center [177, 176] width 92 height 33
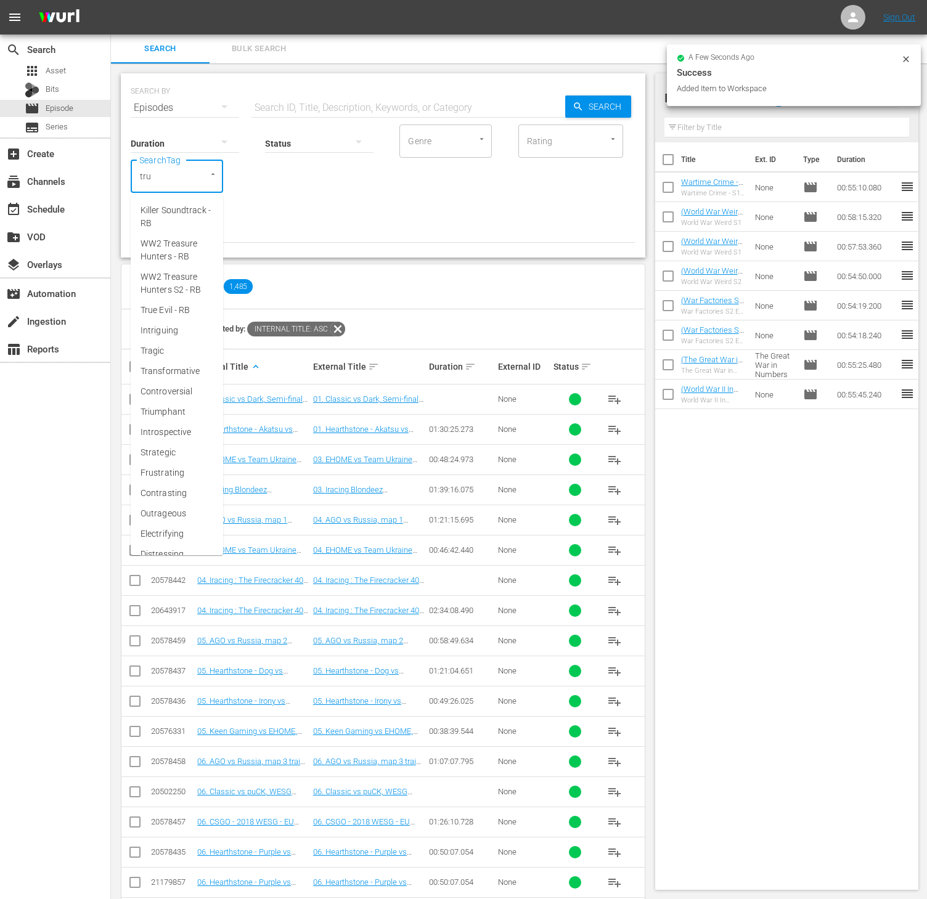
type input "true"
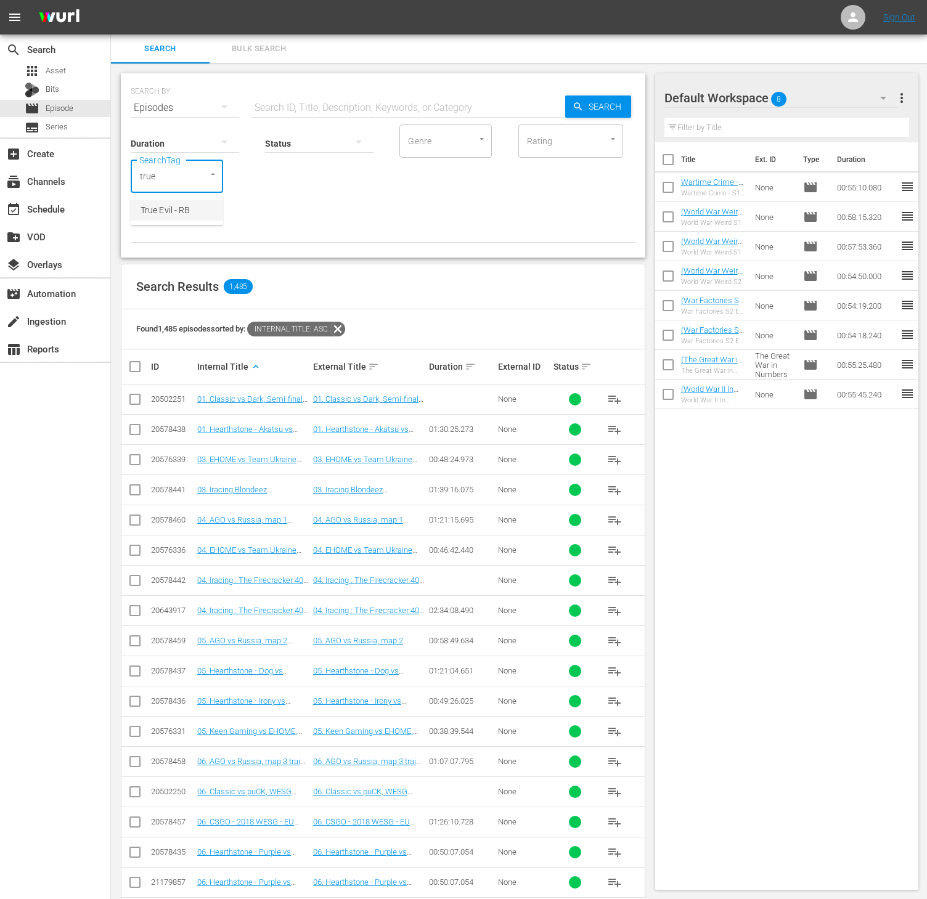
click at [171, 200] on li "True Evil - RB" at bounding box center [177, 210] width 92 height 20
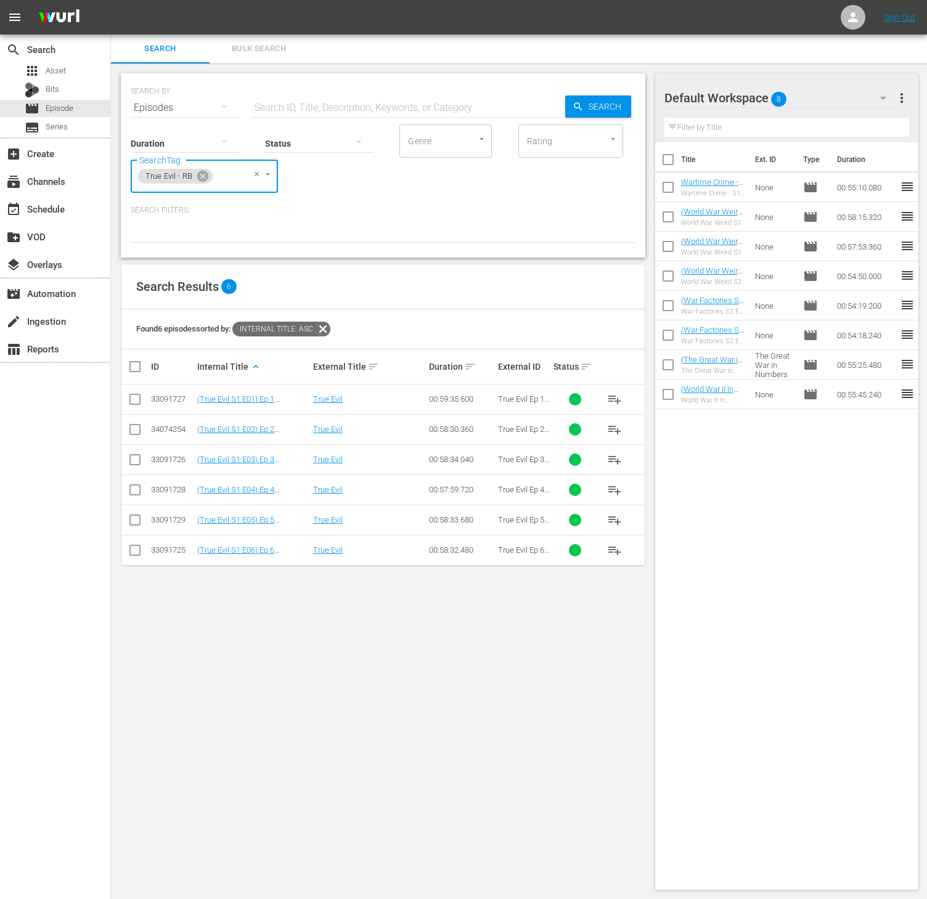
click at [605, 459] on button "playlist_add" at bounding box center [615, 460] width 30 height 30
click at [204, 176] on icon at bounding box center [202, 176] width 11 height 11
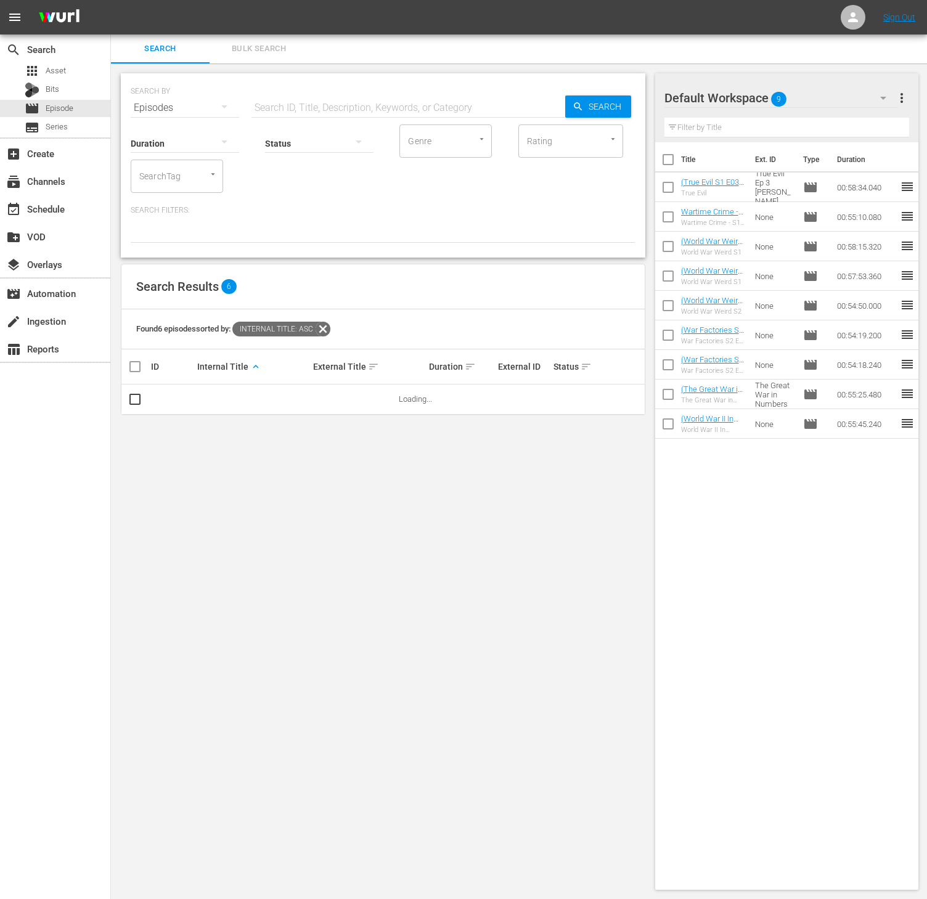
click at [170, 176] on input "SearchTag" at bounding box center [159, 176] width 47 height 22
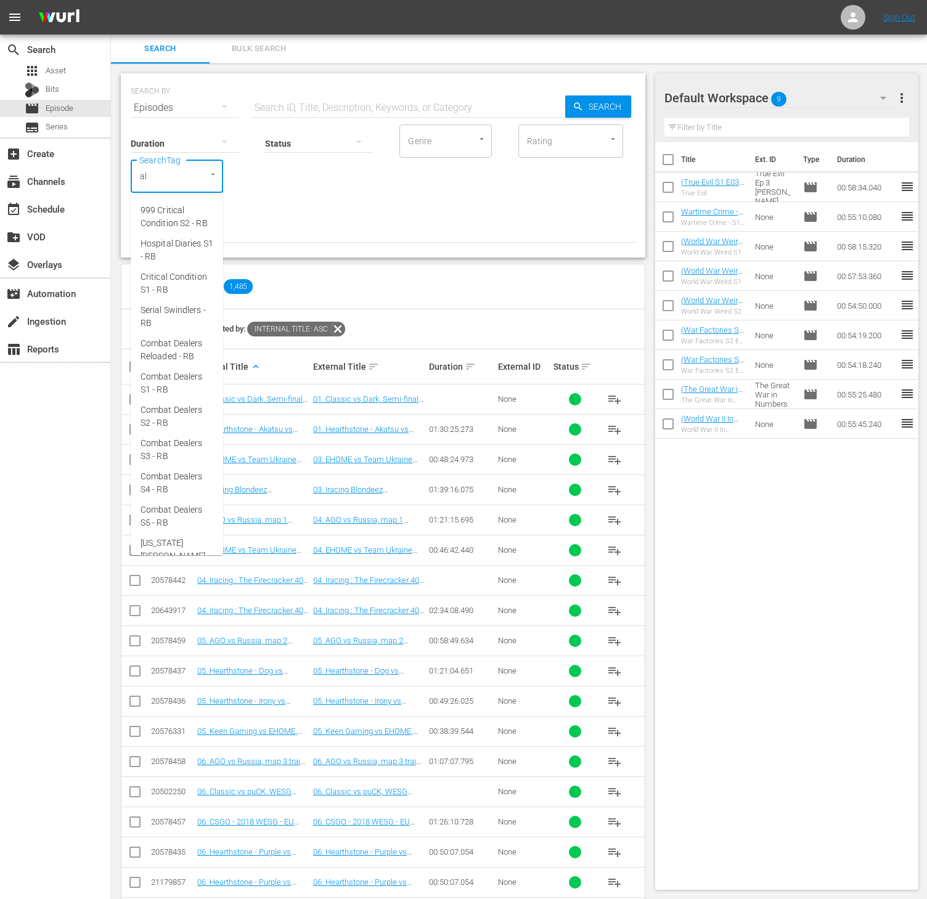
type input "ald"
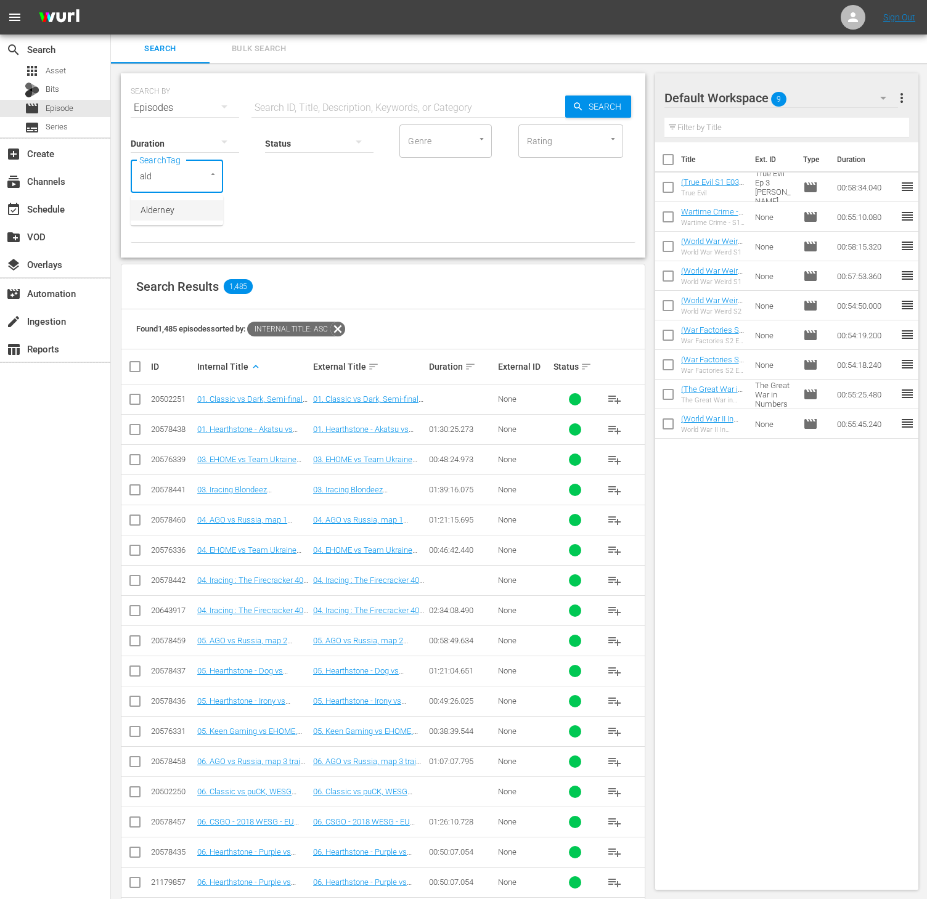
click at [158, 211] on span "Alderney" at bounding box center [158, 210] width 34 height 13
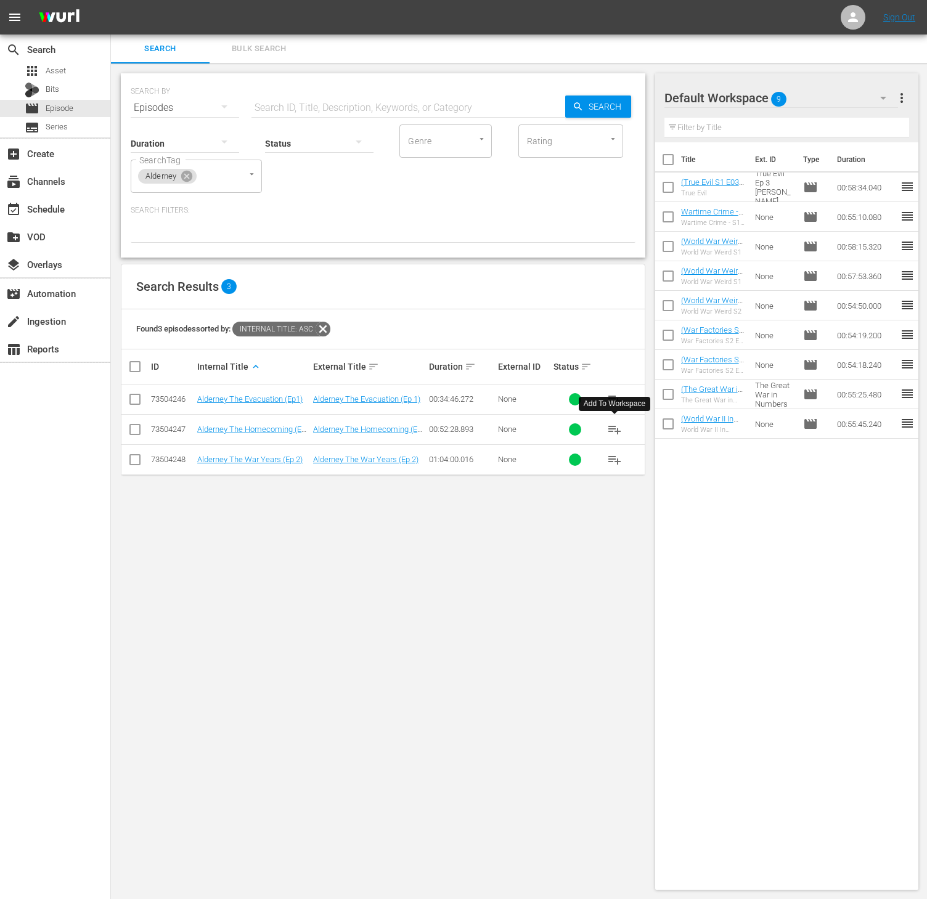
click at [623, 434] on button "playlist_add" at bounding box center [615, 430] width 30 height 30
click at [182, 174] on icon at bounding box center [186, 176] width 11 height 11
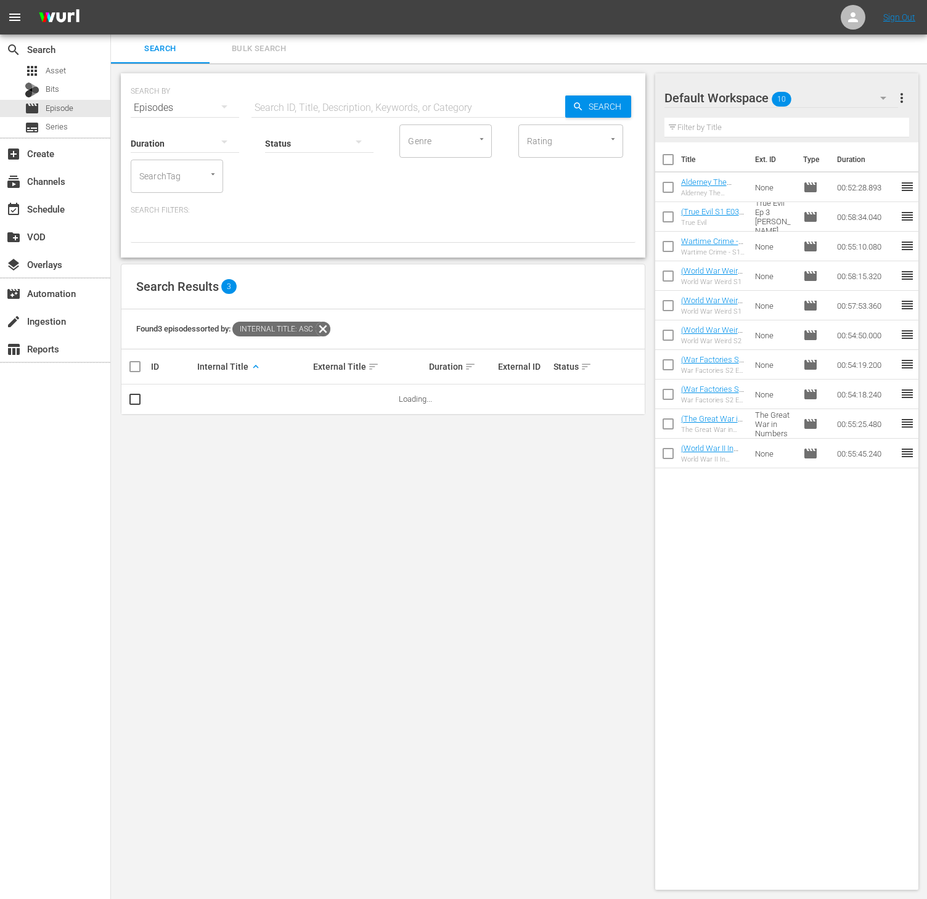
click at [160, 176] on input "SearchTag" at bounding box center [159, 176] width 47 height 22
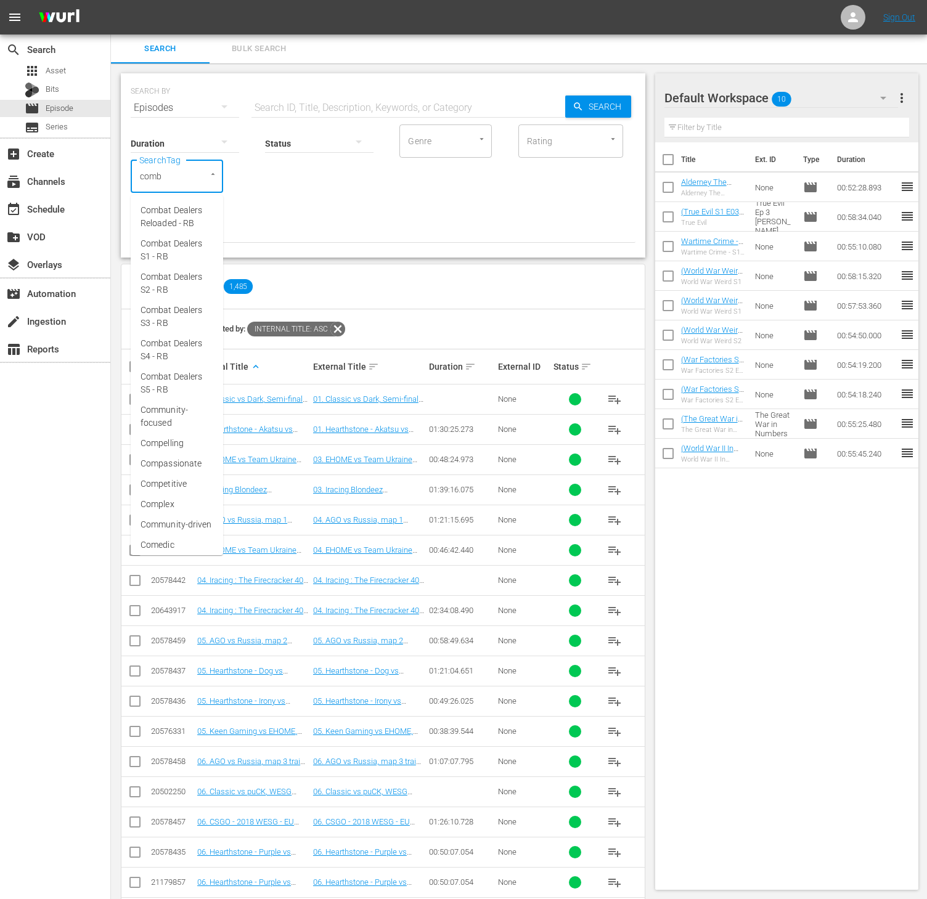
type input "comba"
click at [184, 213] on span "Combat Dealers Reloaded - RB" at bounding box center [177, 217] width 73 height 26
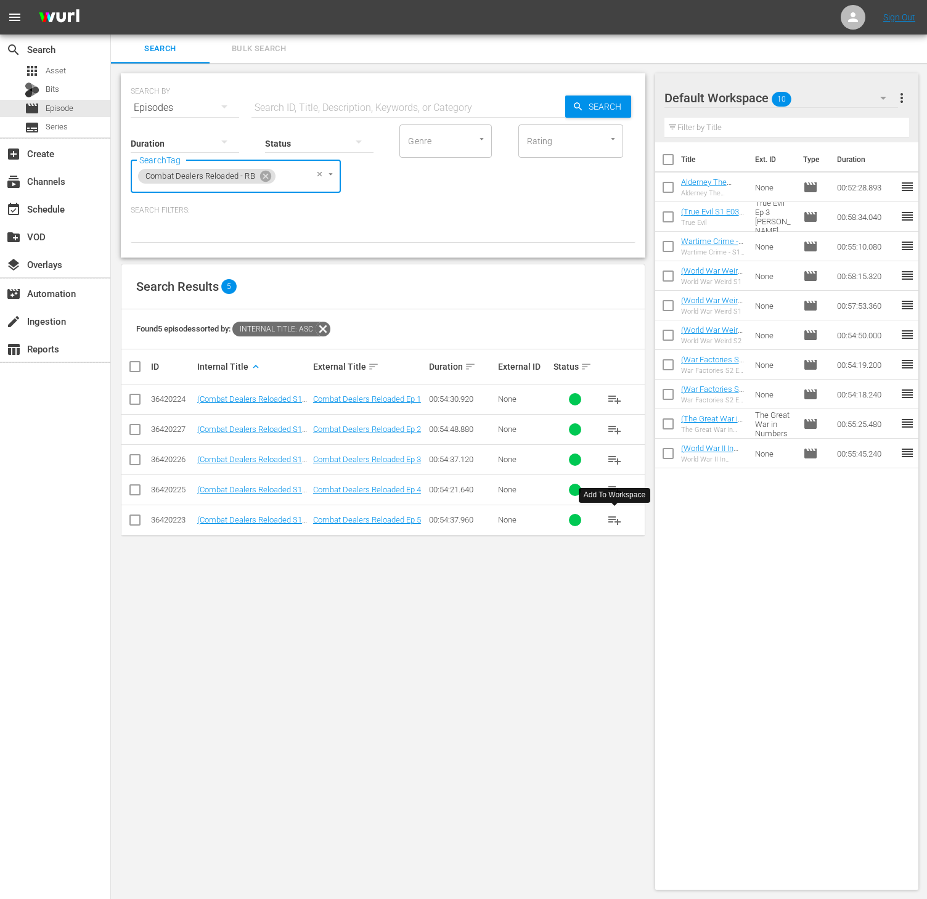
click at [614, 516] on span "playlist_add" at bounding box center [614, 520] width 15 height 15
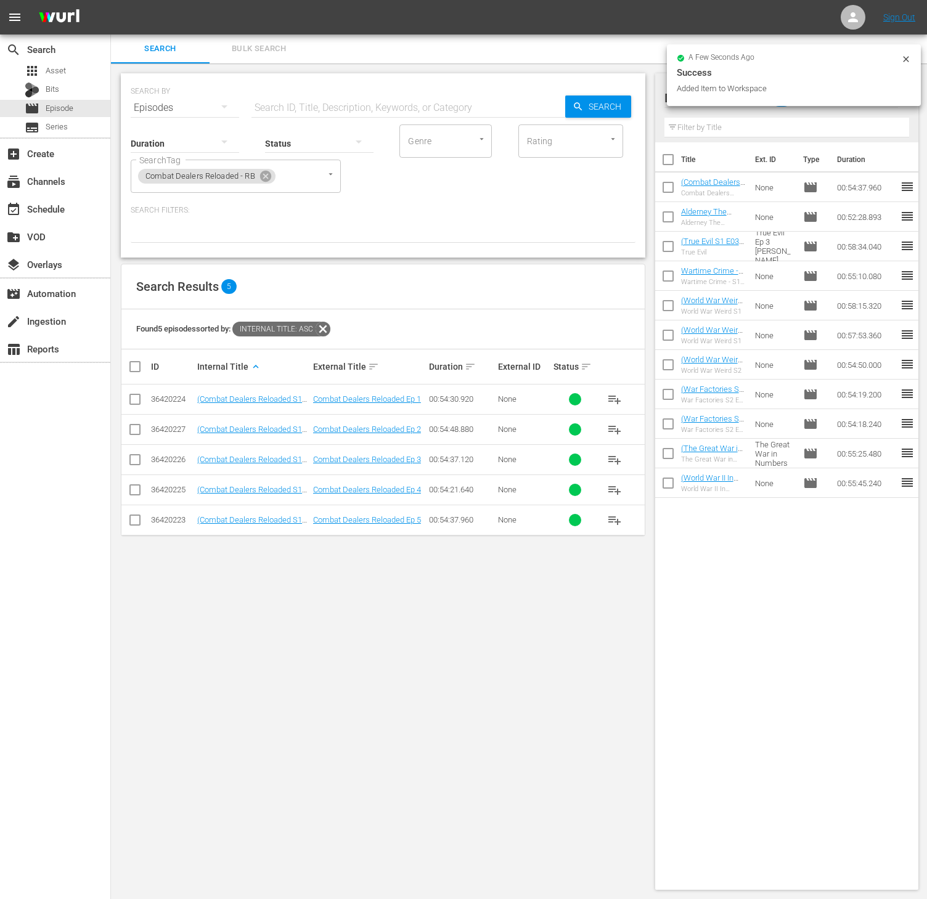
click at [613, 488] on span "playlist_add" at bounding box center [614, 490] width 15 height 15
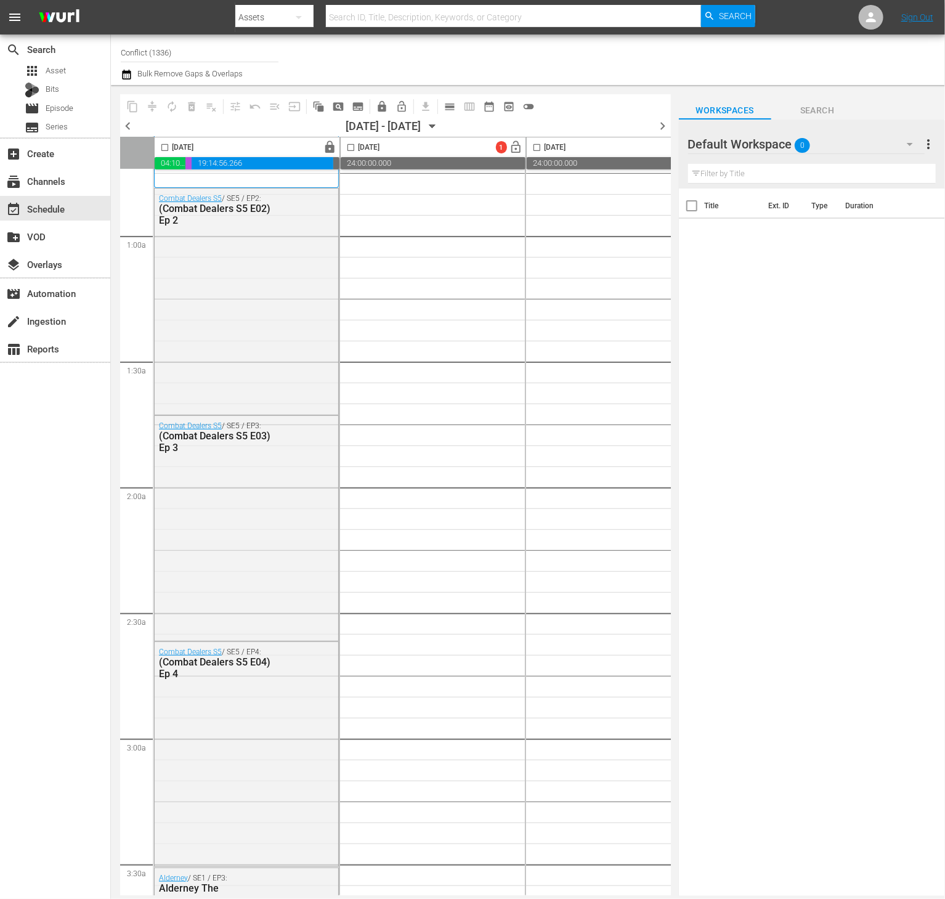
scroll to position [210, 0]
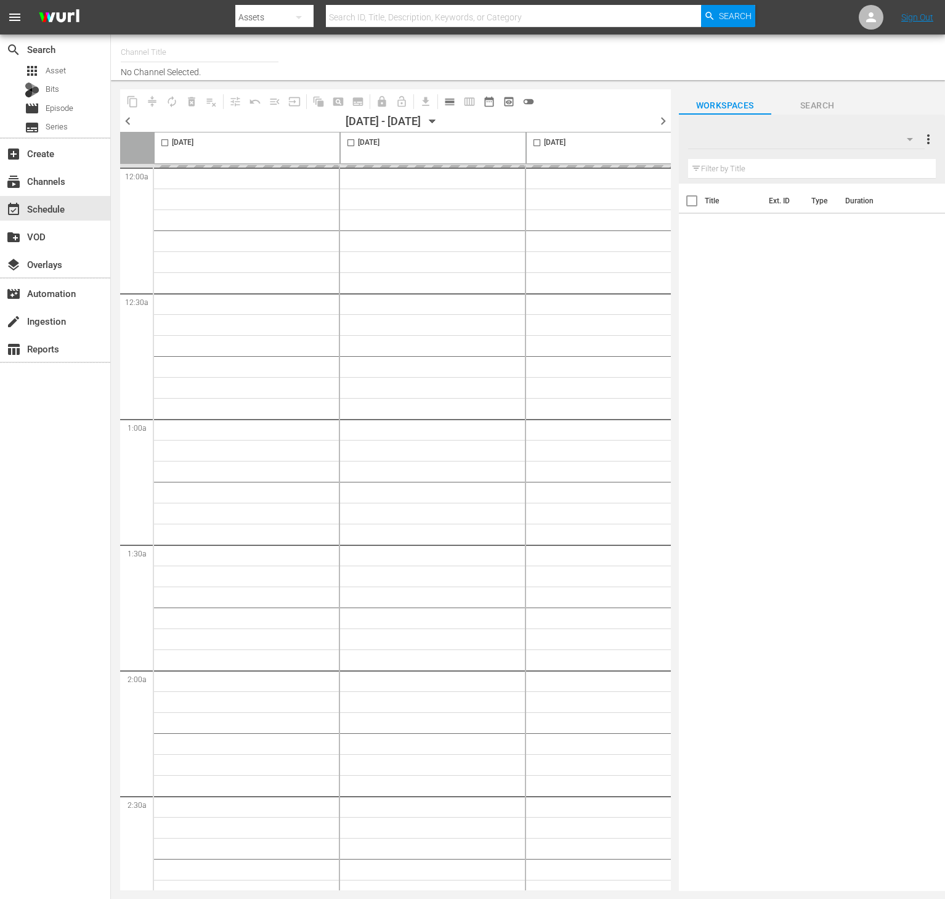
type input "Conflict (1336)"
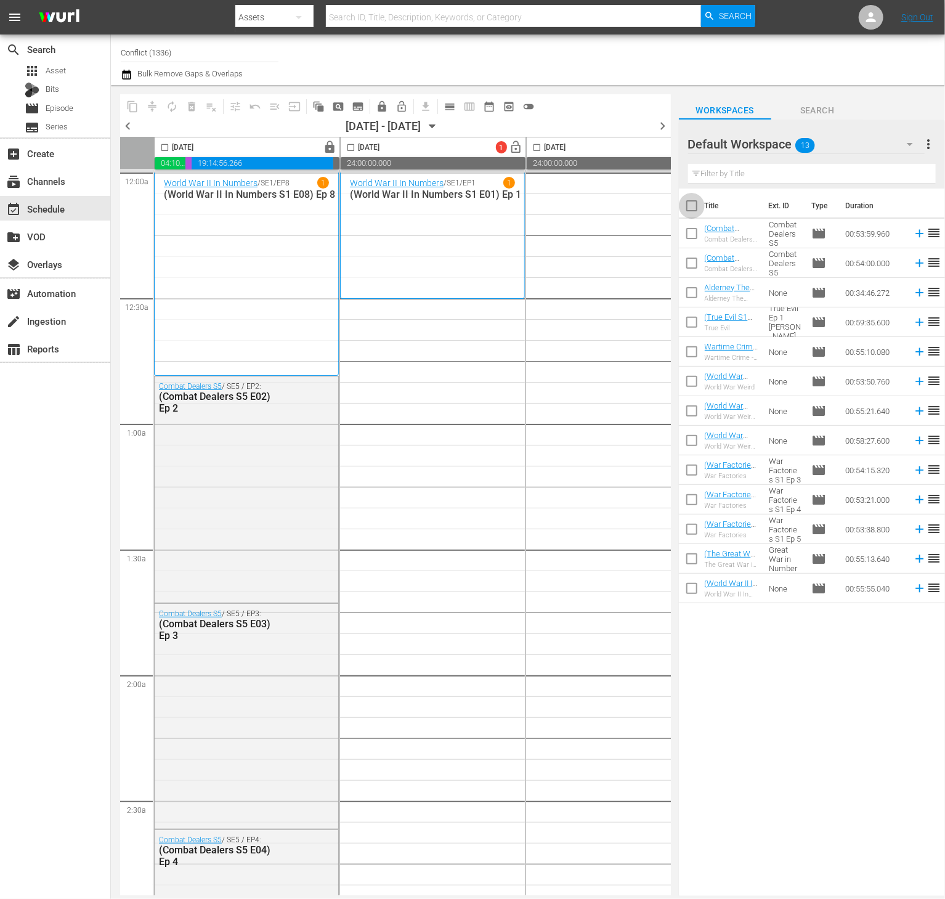
click at [692, 203] on input "checkbox" at bounding box center [692, 208] width 26 height 26
checkbox input "true"
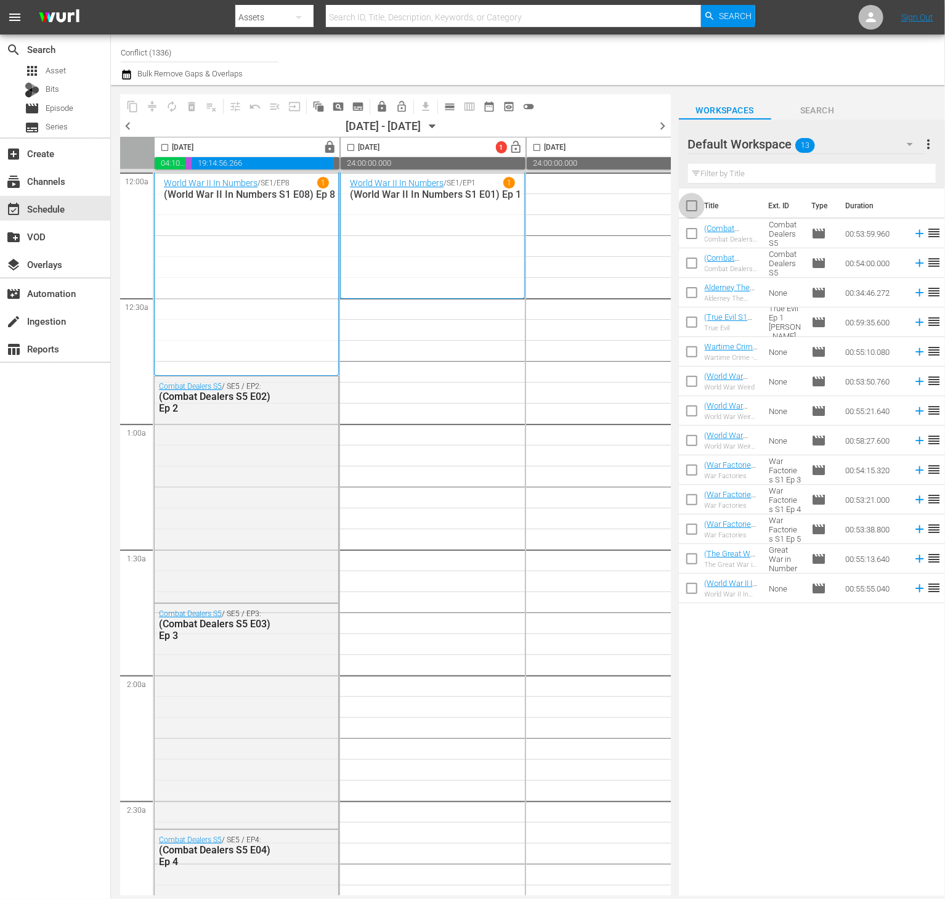
checkbox input "true"
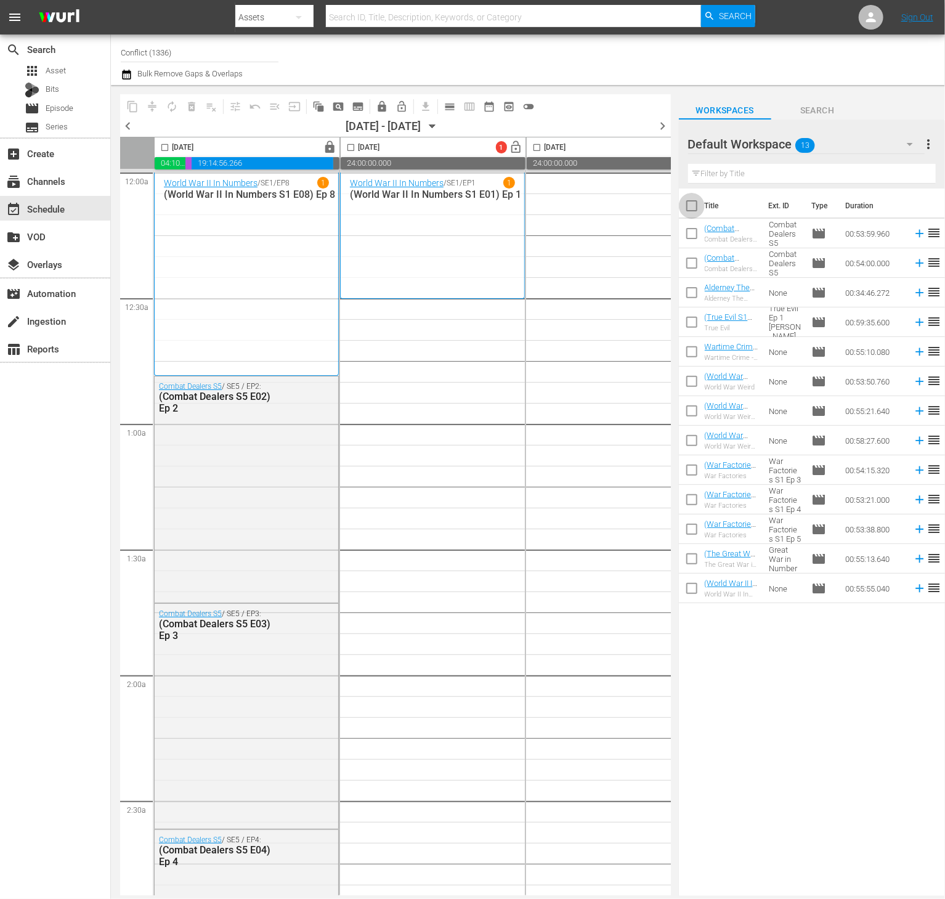
checkbox input "true"
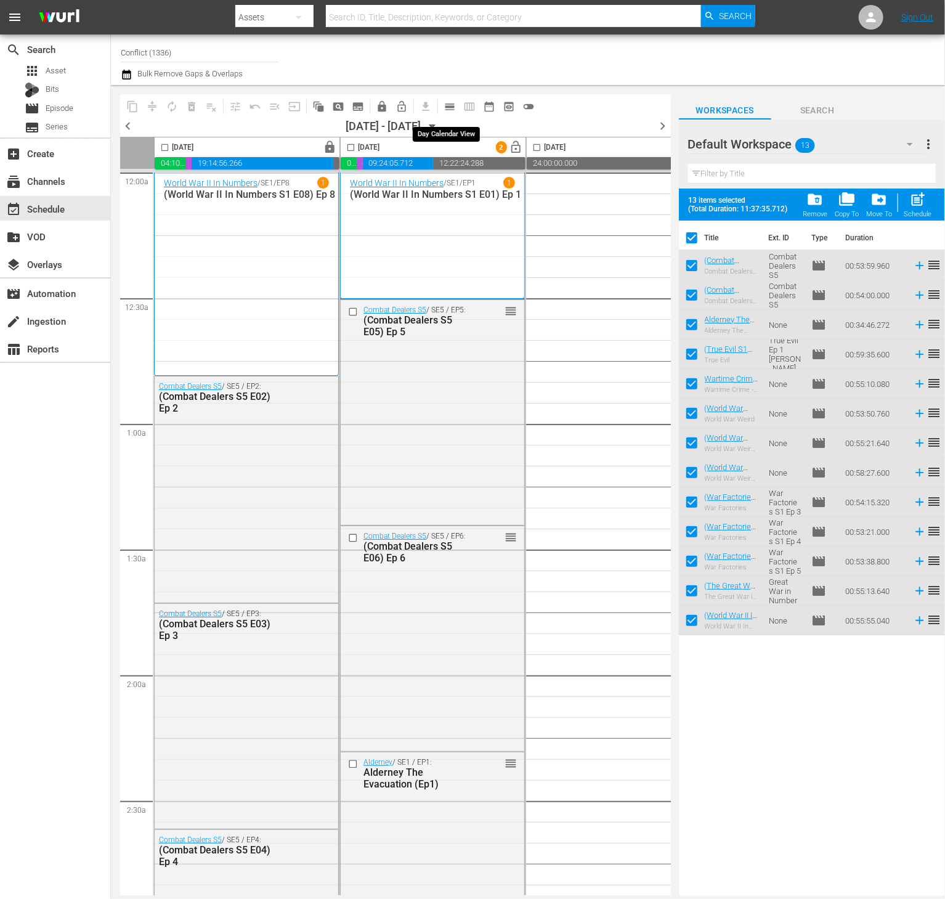
click at [450, 105] on span "calendar_view_day_outlined" at bounding box center [450, 106] width 12 height 12
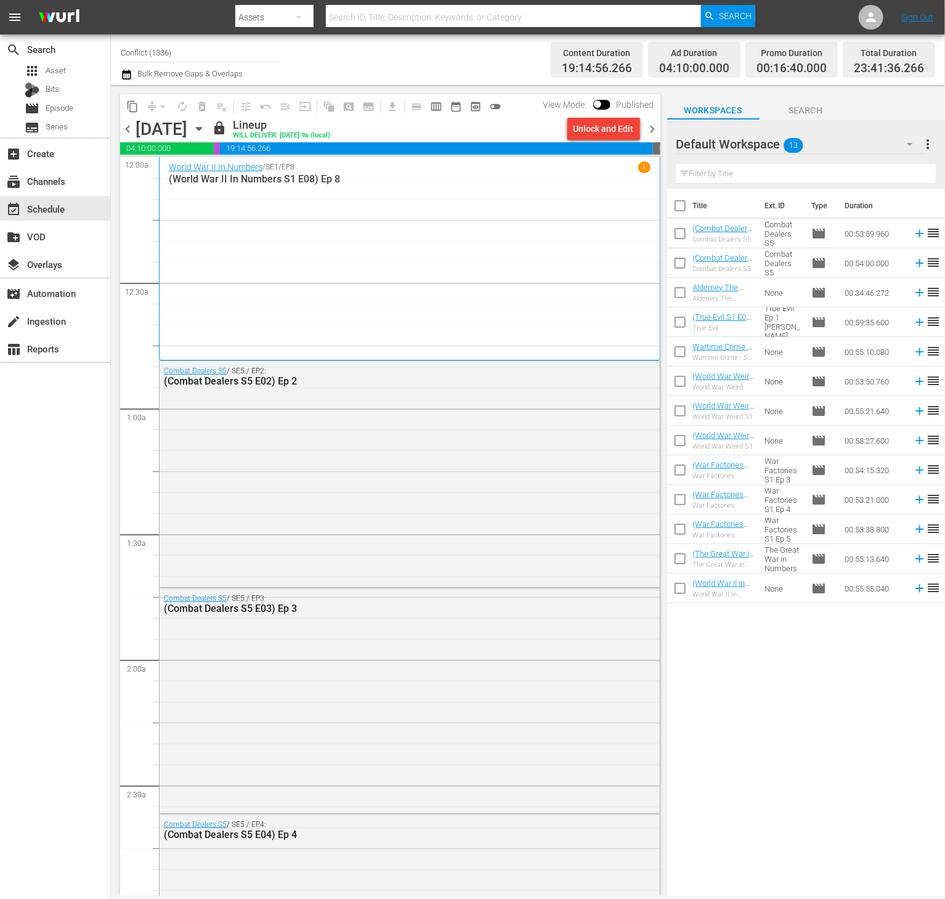
click at [650, 138] on div "chevron_left Wednesday, September 24th September 24th lock Lineup WILL DELIVER:…" at bounding box center [390, 130] width 540 height 24
click at [653, 132] on span "chevron_right" at bounding box center [652, 128] width 15 height 15
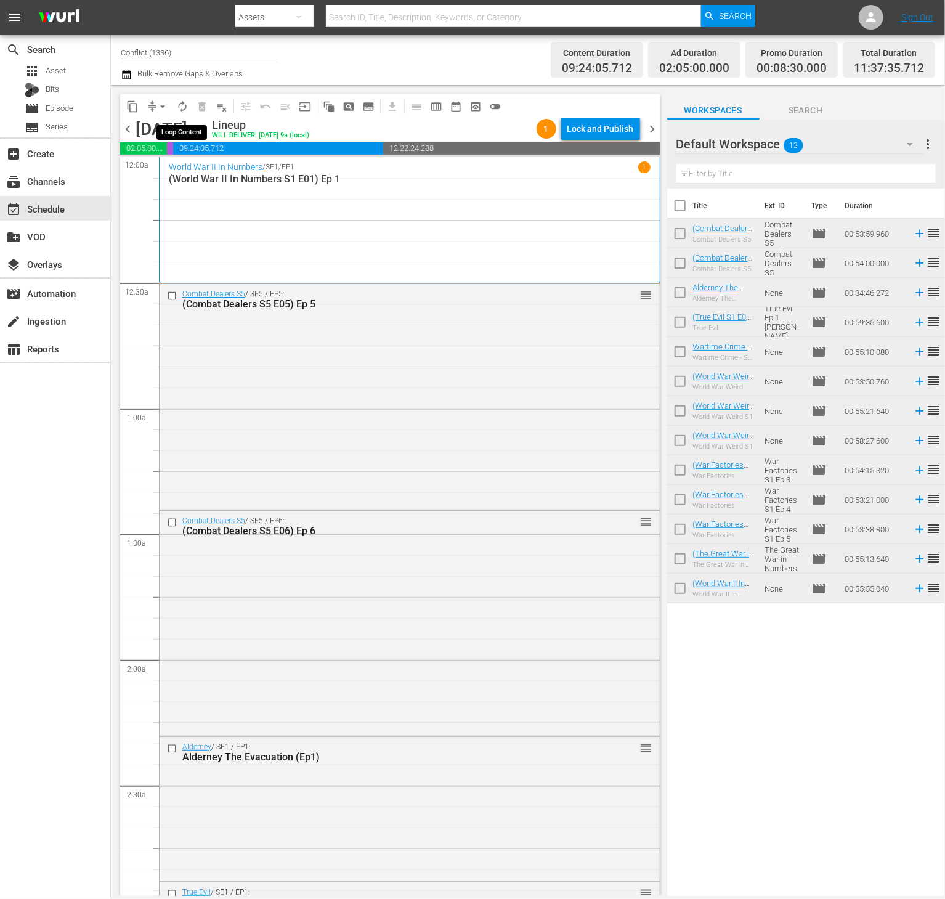
click at [182, 115] on button "autorenew_outlined" at bounding box center [183, 107] width 20 height 20
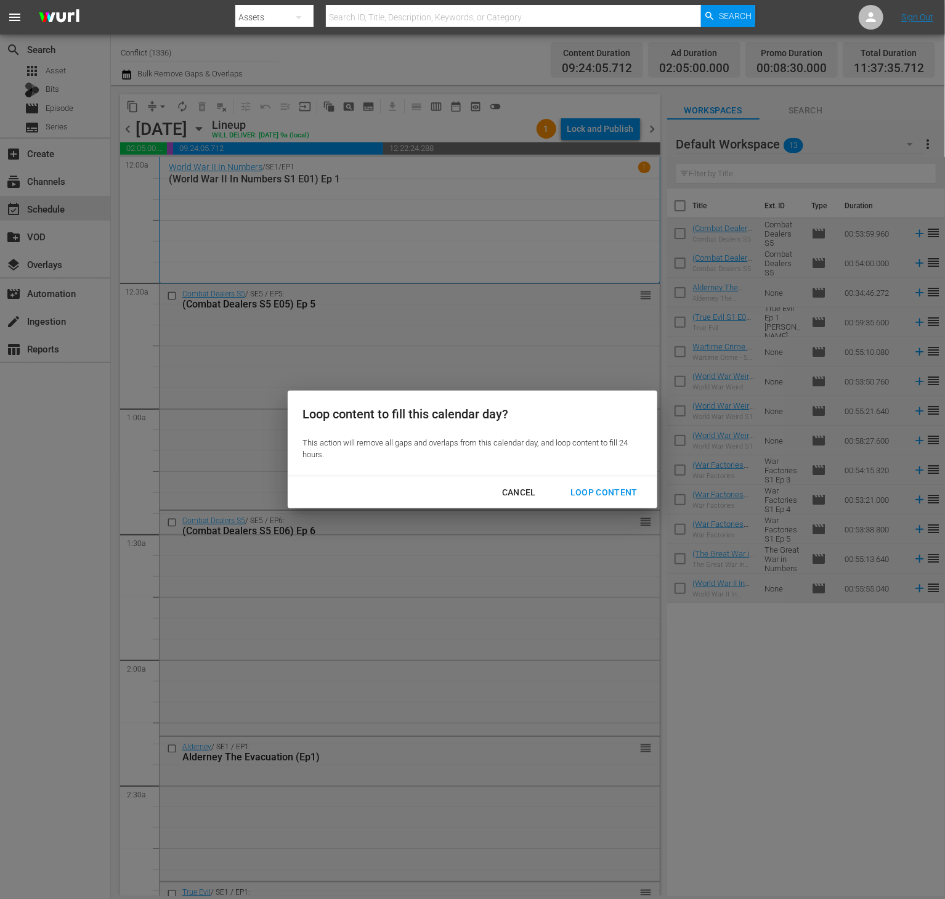
click at [611, 493] on div "Loop Content" at bounding box center [604, 492] width 87 height 15
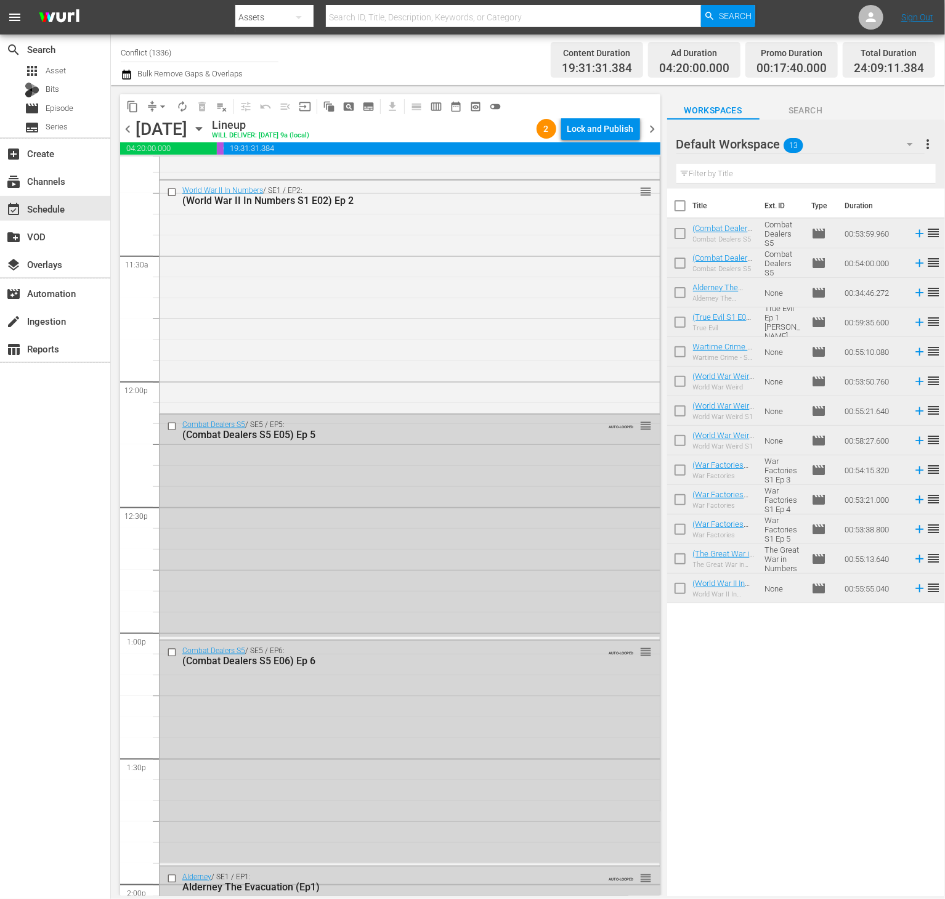
scroll to position [2903, 0]
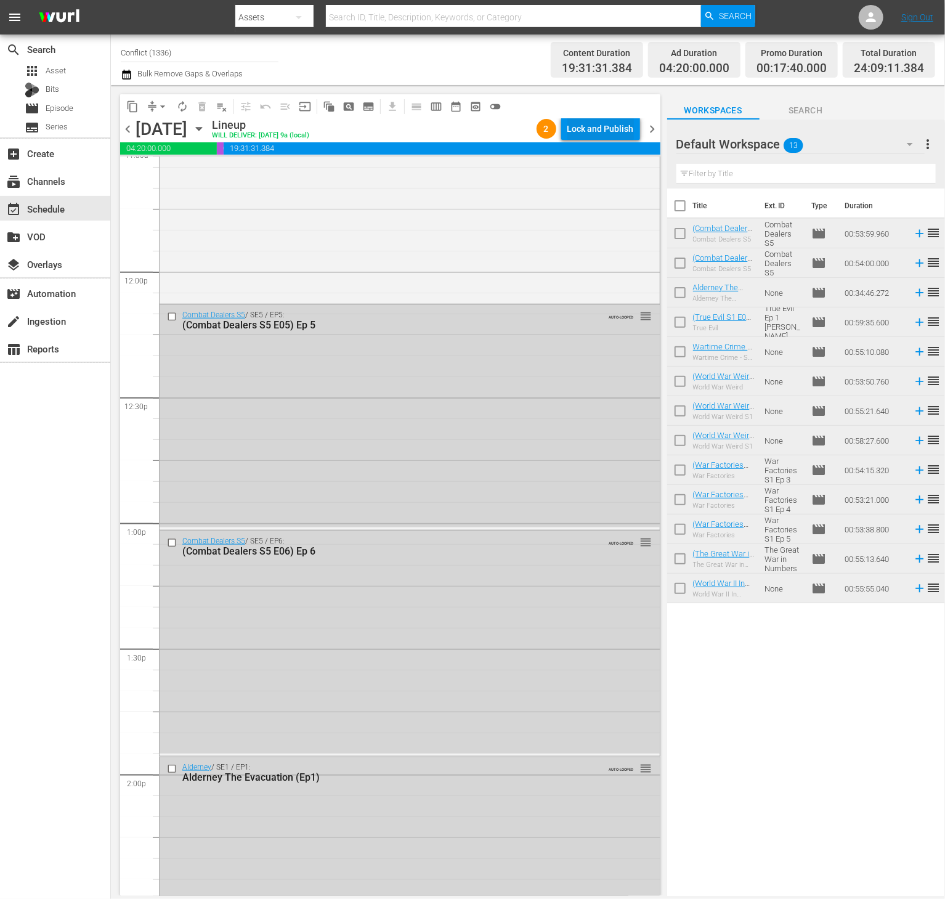
click at [594, 128] on div "Lock and Publish" at bounding box center [601, 129] width 67 height 22
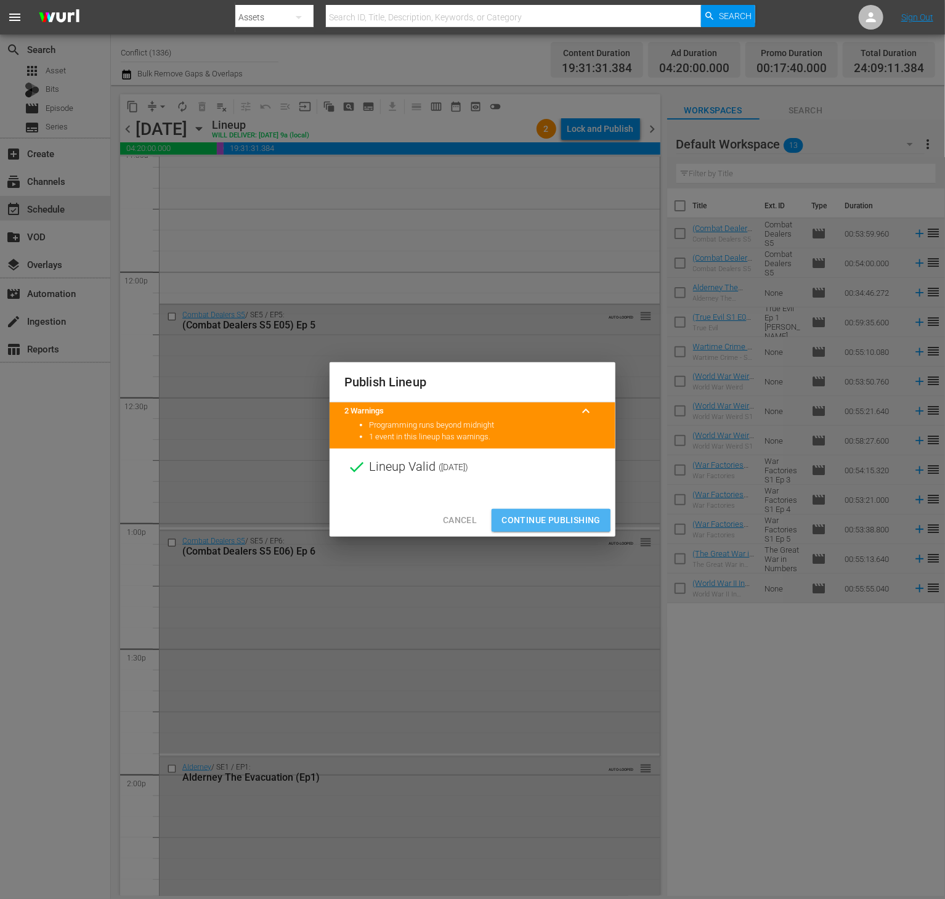
click at [542, 521] on span "Continue Publishing" at bounding box center [551, 520] width 99 height 15
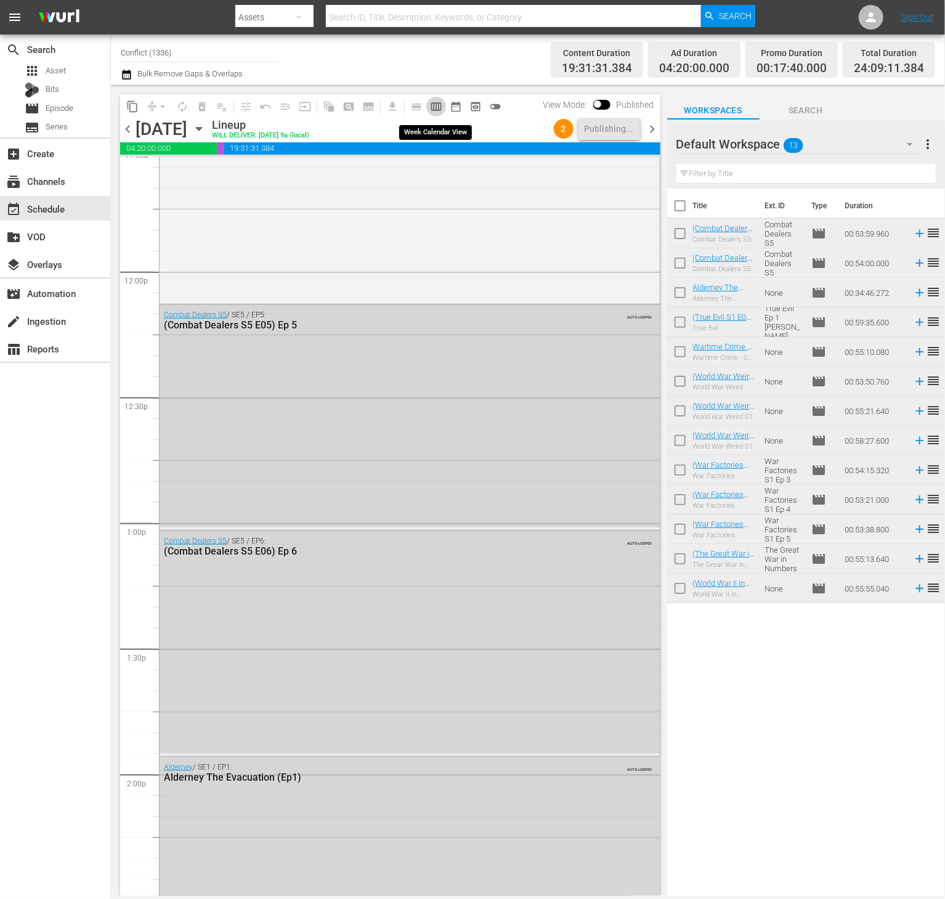
click at [436, 112] on span "calendar_view_week_outlined" at bounding box center [436, 106] width 12 height 12
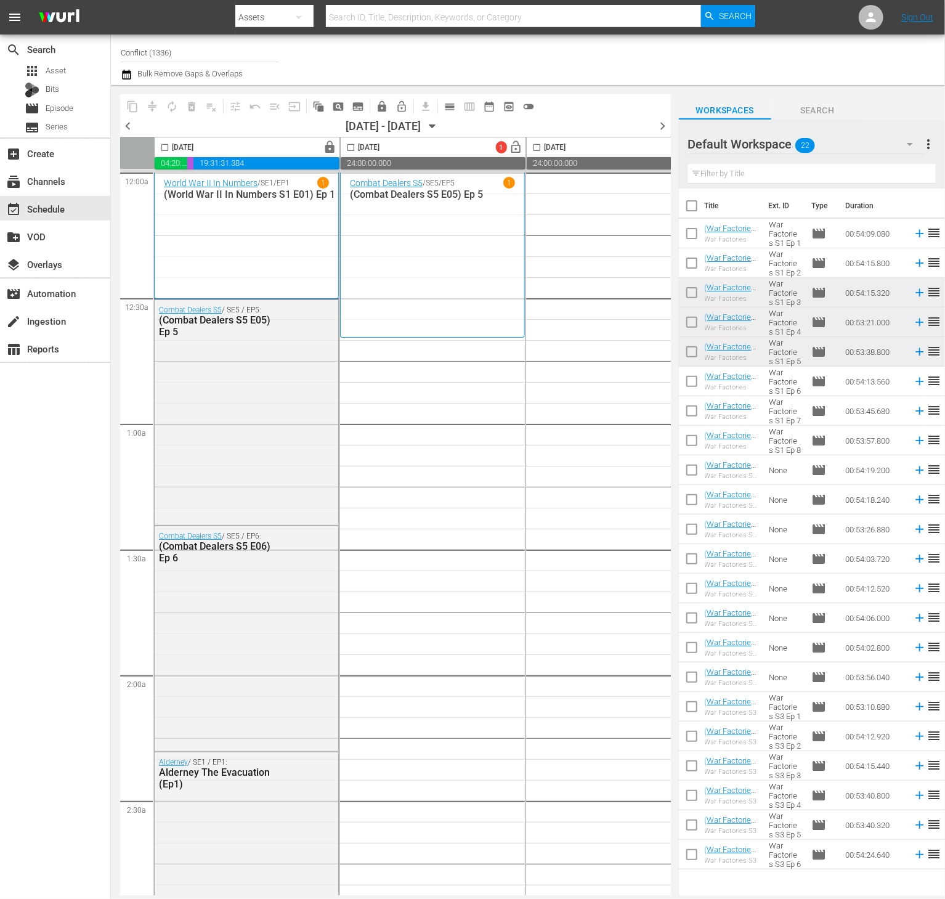
click at [692, 208] on input "checkbox" at bounding box center [692, 208] width 26 height 26
checkbox input "true"
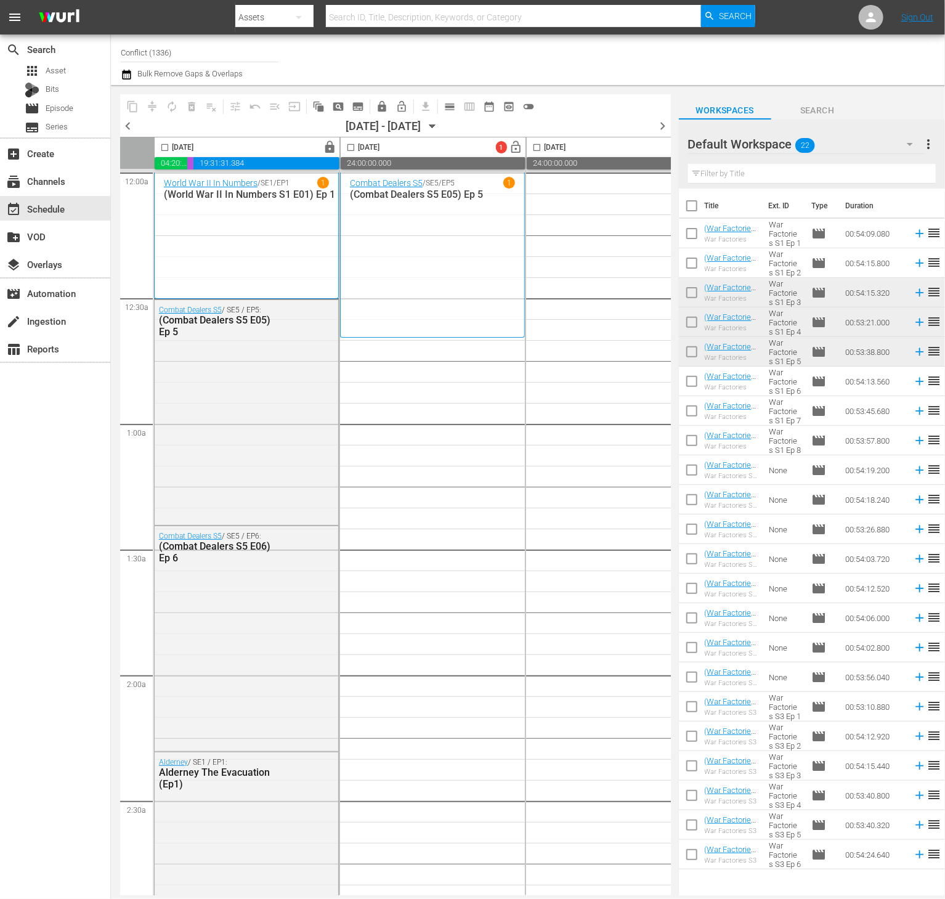
checkbox input "true"
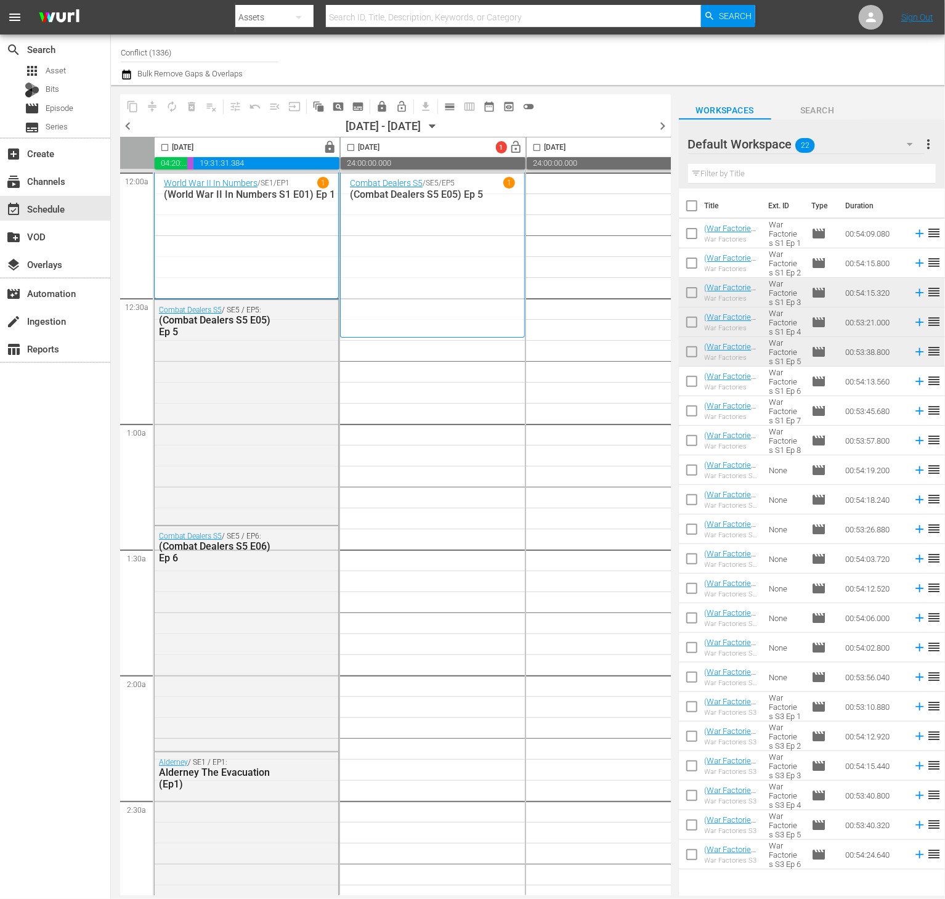
checkbox input "true"
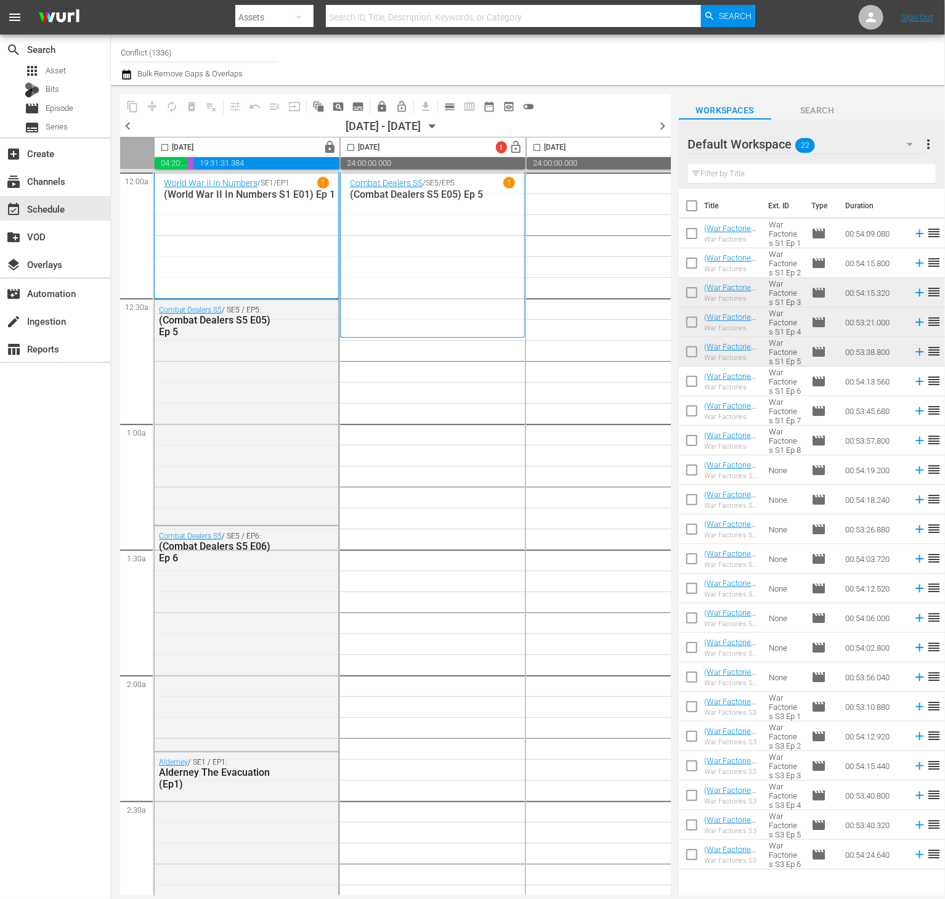
checkbox input "true"
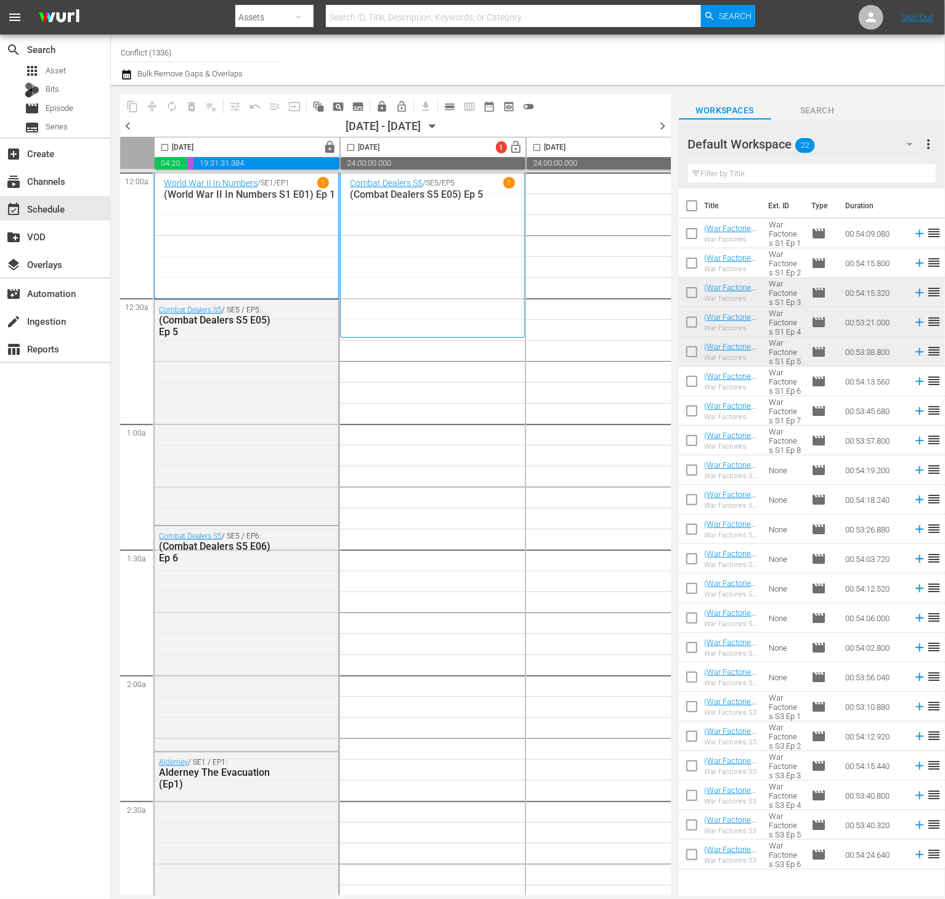
checkbox input "true"
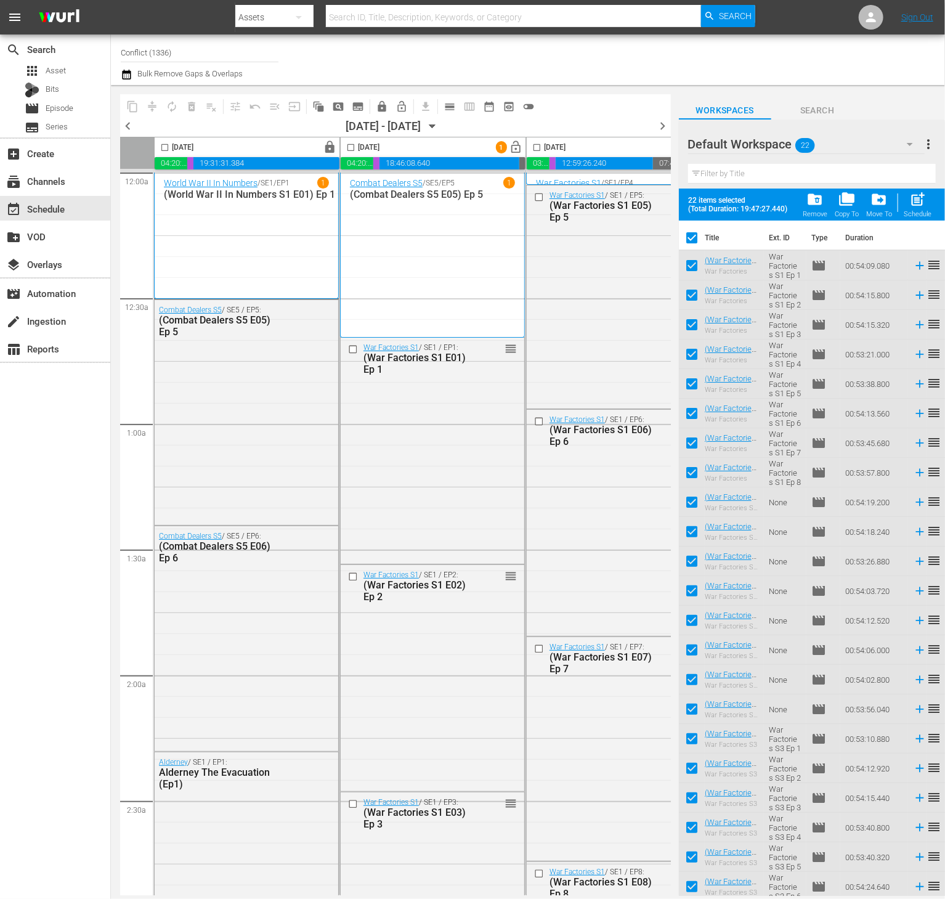
drag, startPoint x: 351, startPoint y: 146, endPoint x: 457, endPoint y: 146, distance: 106.6
click at [350, 146] on input "checkbox" at bounding box center [351, 150] width 14 height 14
checkbox input "true"
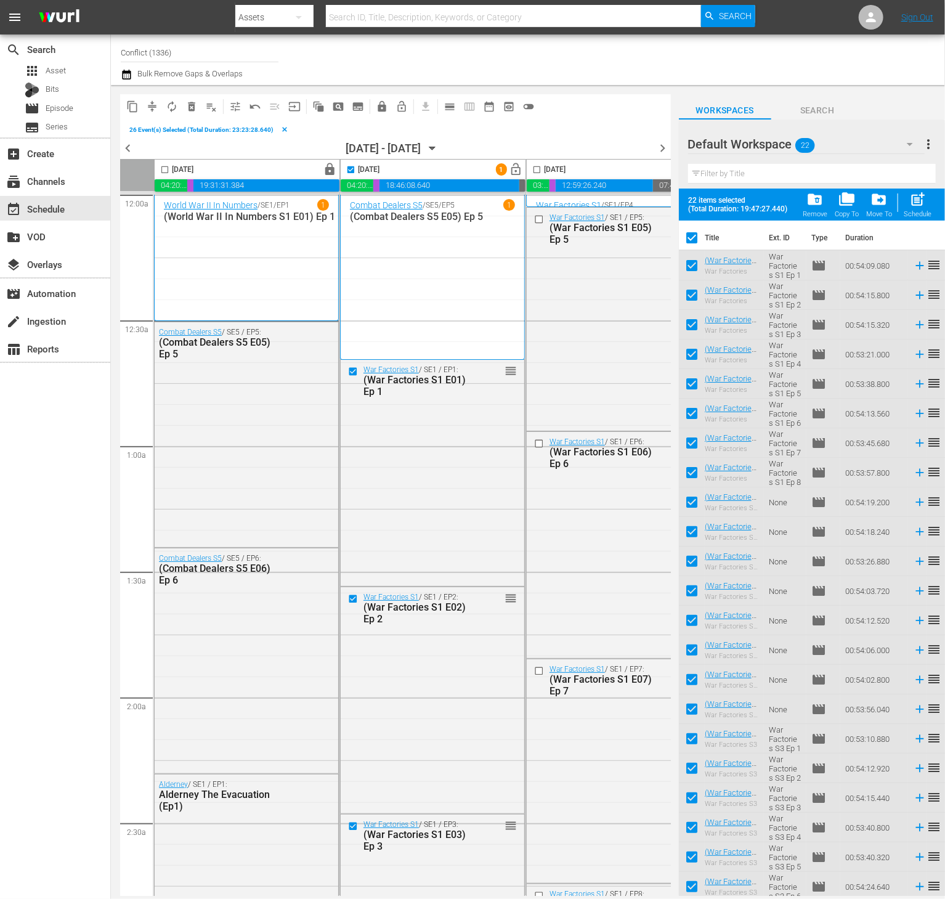
click at [541, 171] on input "checkbox" at bounding box center [537, 172] width 14 height 14
checkbox input "true"
click at [190, 105] on span "delete_forever_outlined" at bounding box center [191, 106] width 12 height 12
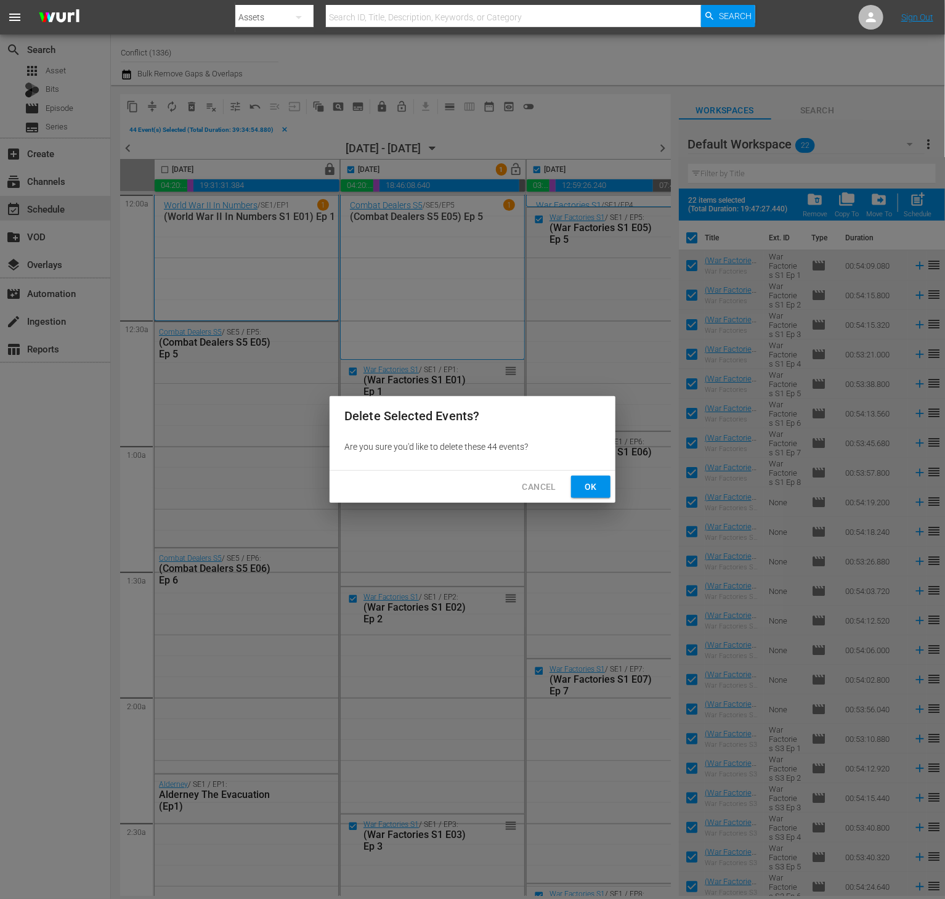
click at [533, 484] on span "Cancel" at bounding box center [540, 486] width 34 height 15
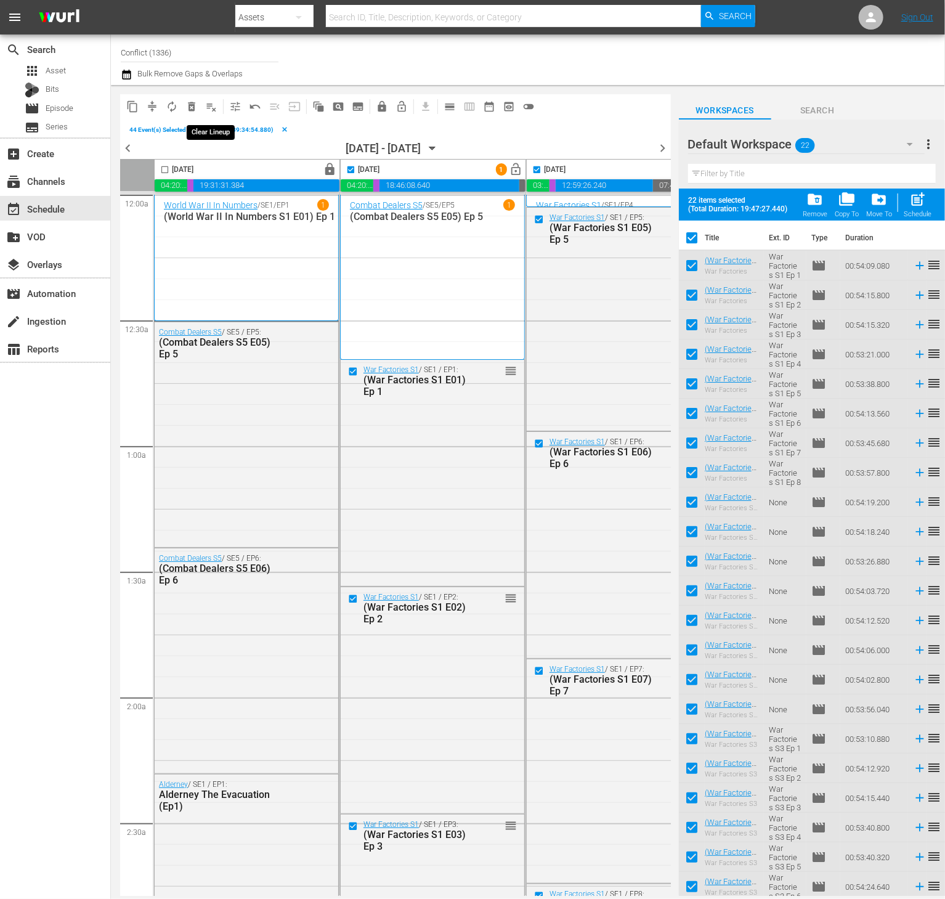
click at [218, 108] on button "playlist_remove_outlined" at bounding box center [212, 107] width 20 height 20
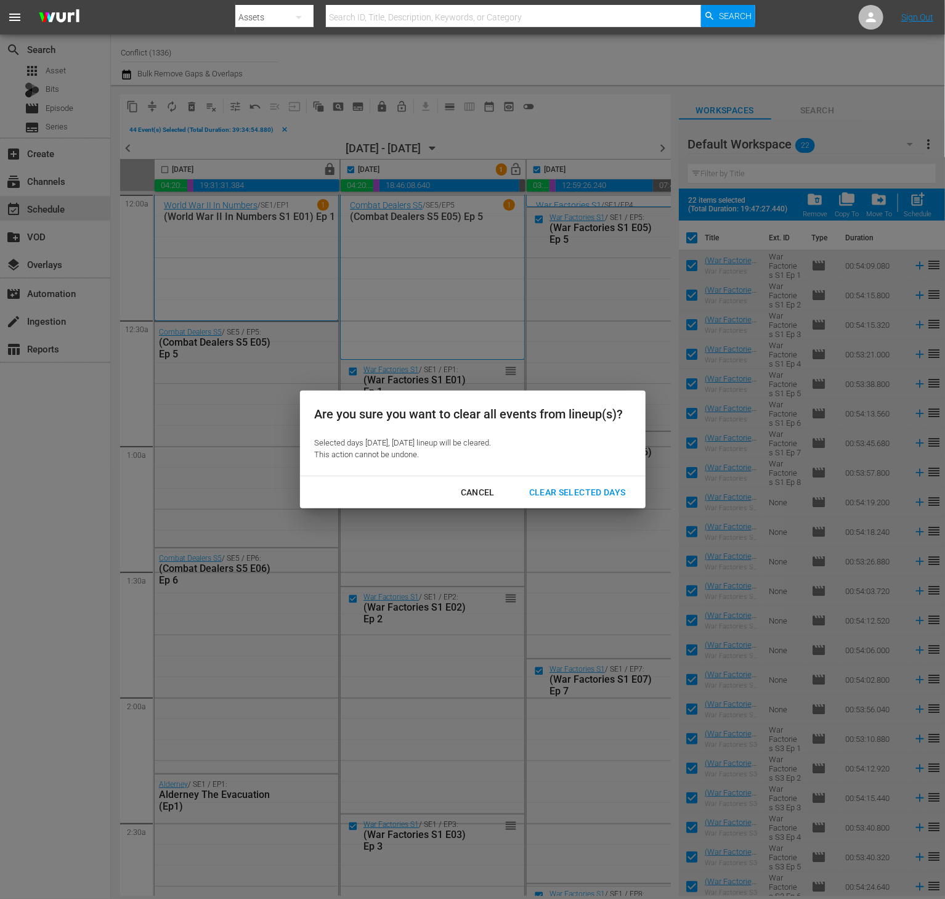
click at [572, 485] on div "Clear Selected Days" at bounding box center [578, 492] width 116 height 15
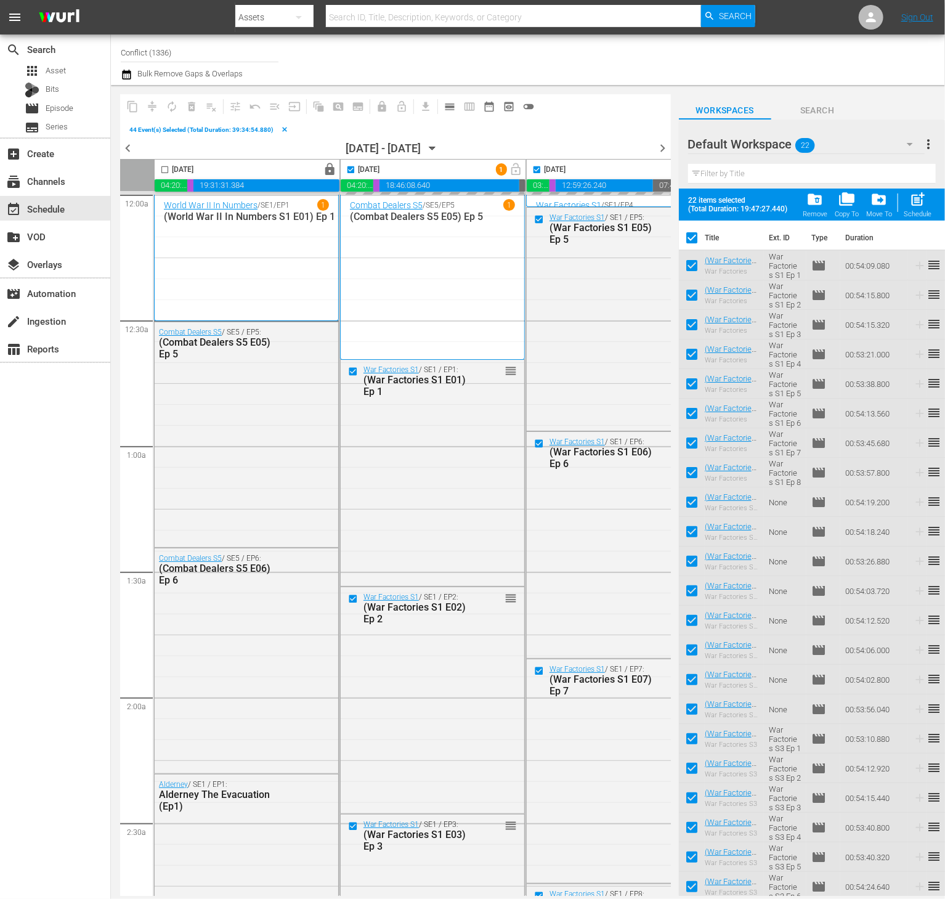
checkbox input "false"
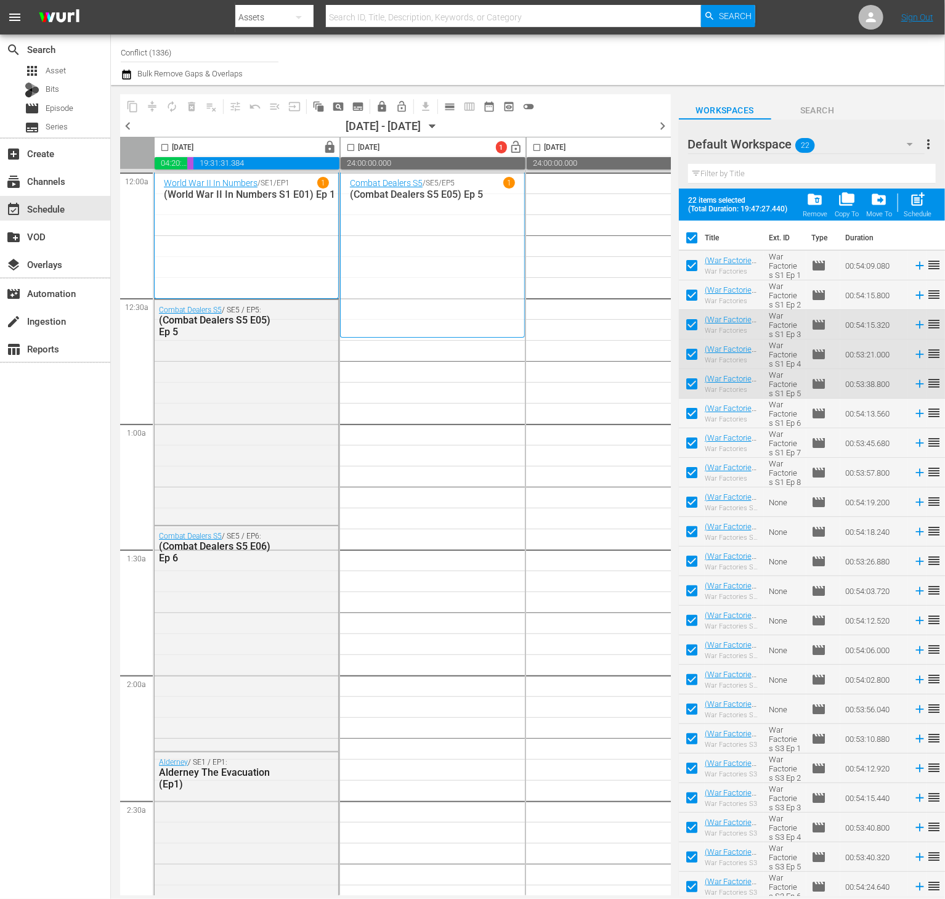
click at [924, 144] on span "more_vert" at bounding box center [928, 144] width 15 height 15
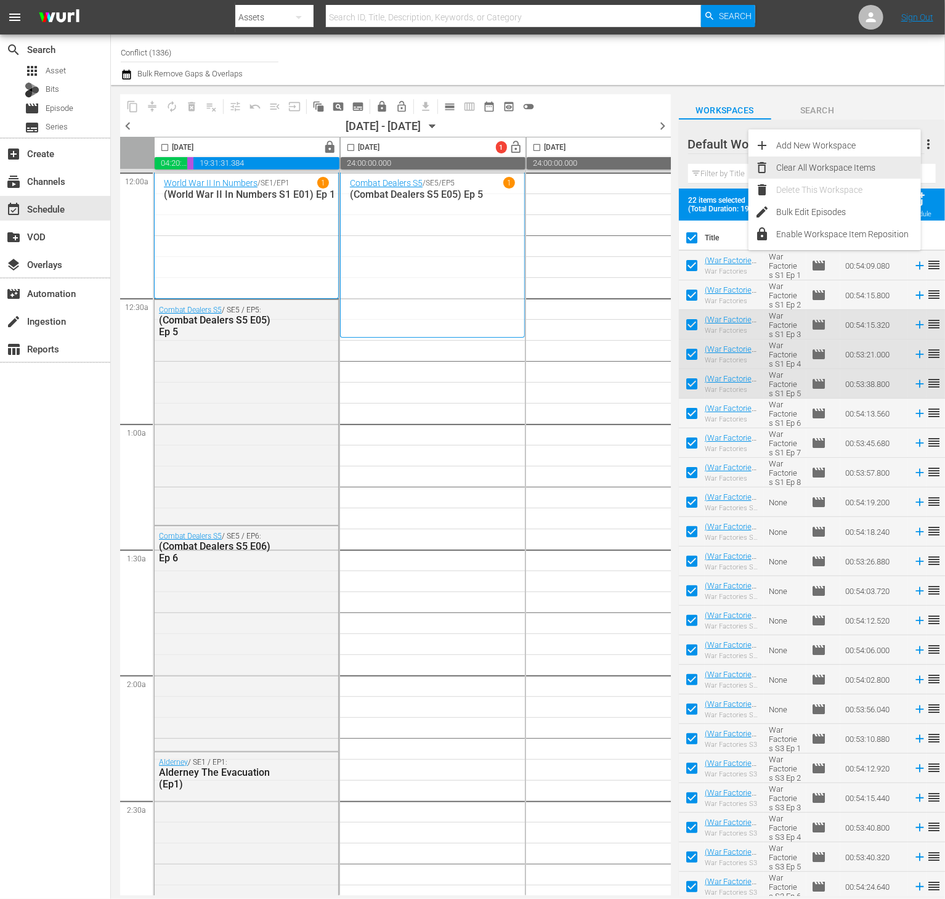
click at [849, 173] on div "Clear All Workspace Items" at bounding box center [849, 168] width 145 height 22
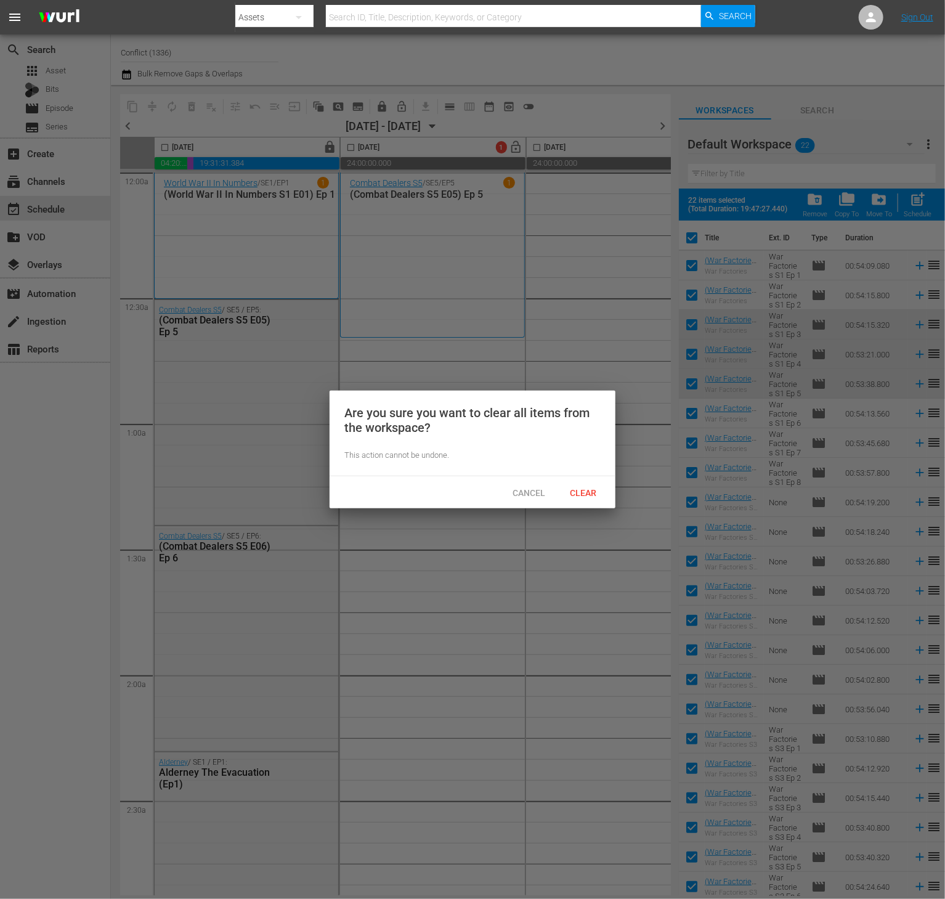
click at [589, 481] on div "Clear" at bounding box center [583, 492] width 54 height 23
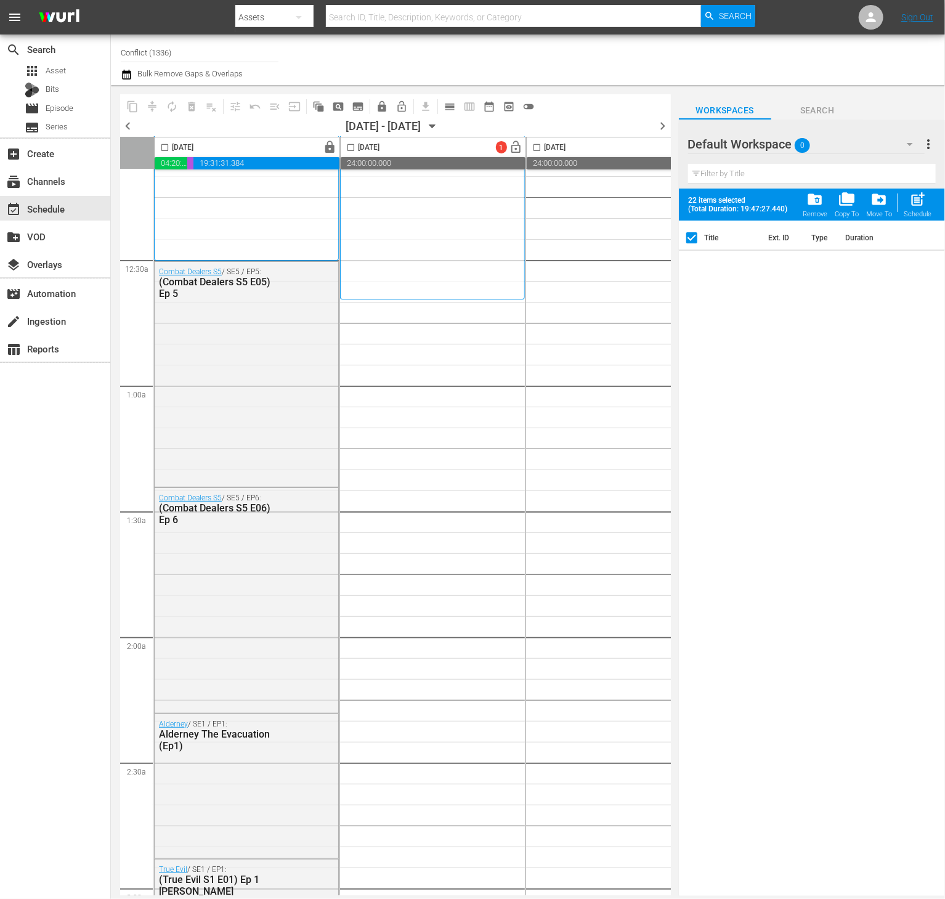
scroll to position [37, 0]
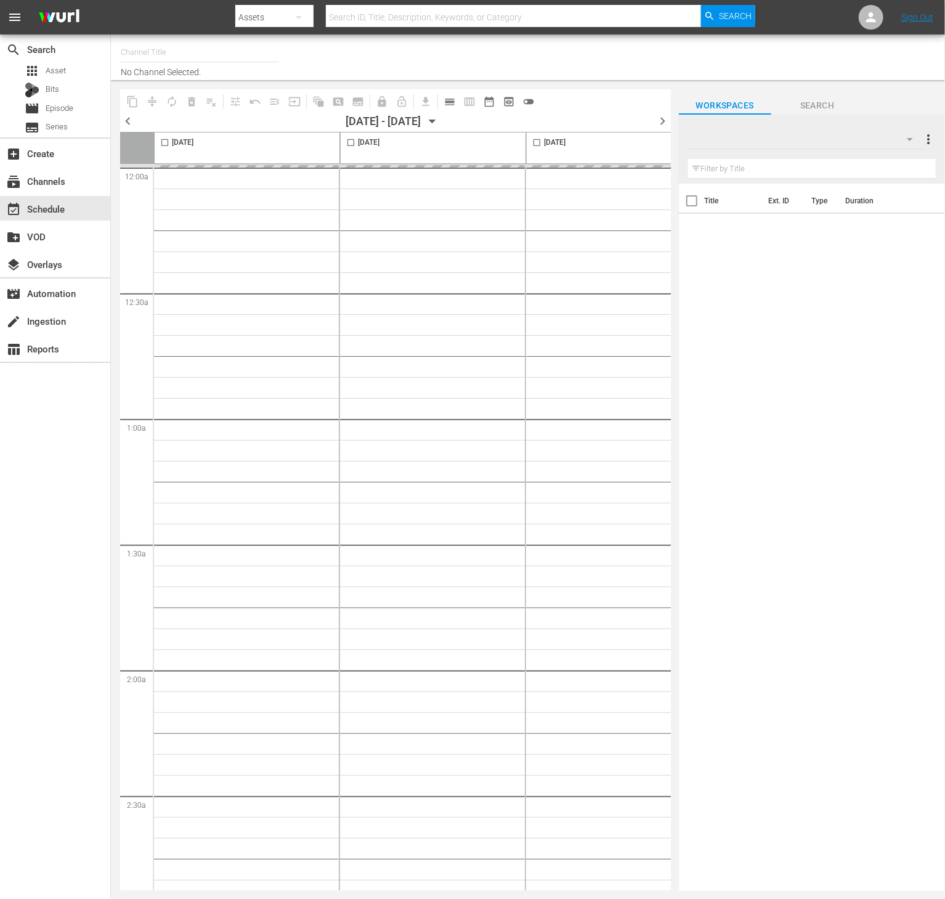
type input "Conflict (1336)"
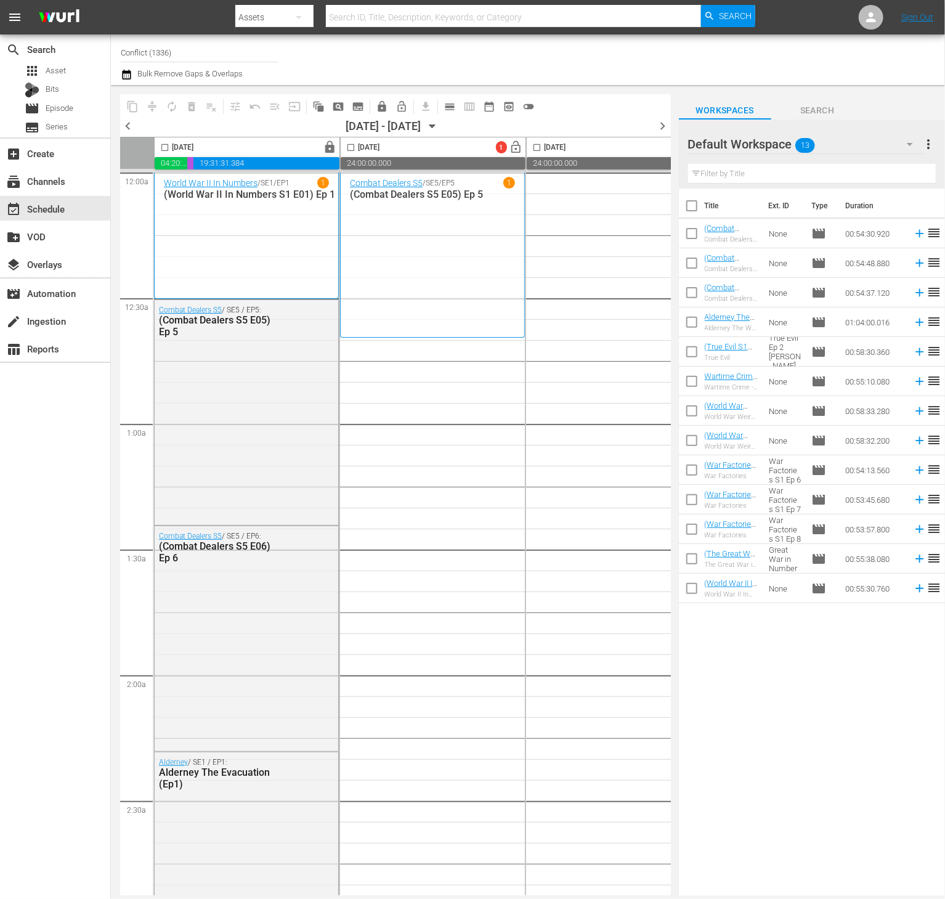
click at [695, 198] on input "checkbox" at bounding box center [692, 208] width 26 height 26
checkbox input "true"
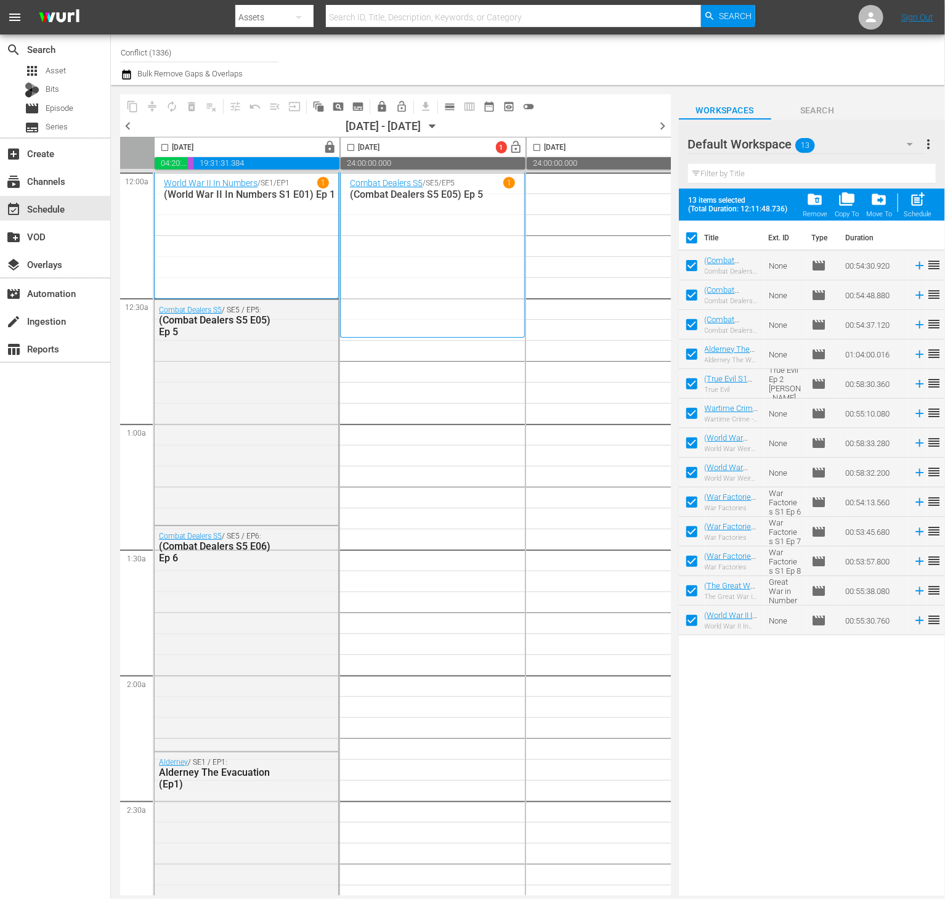
checkbox input "true"
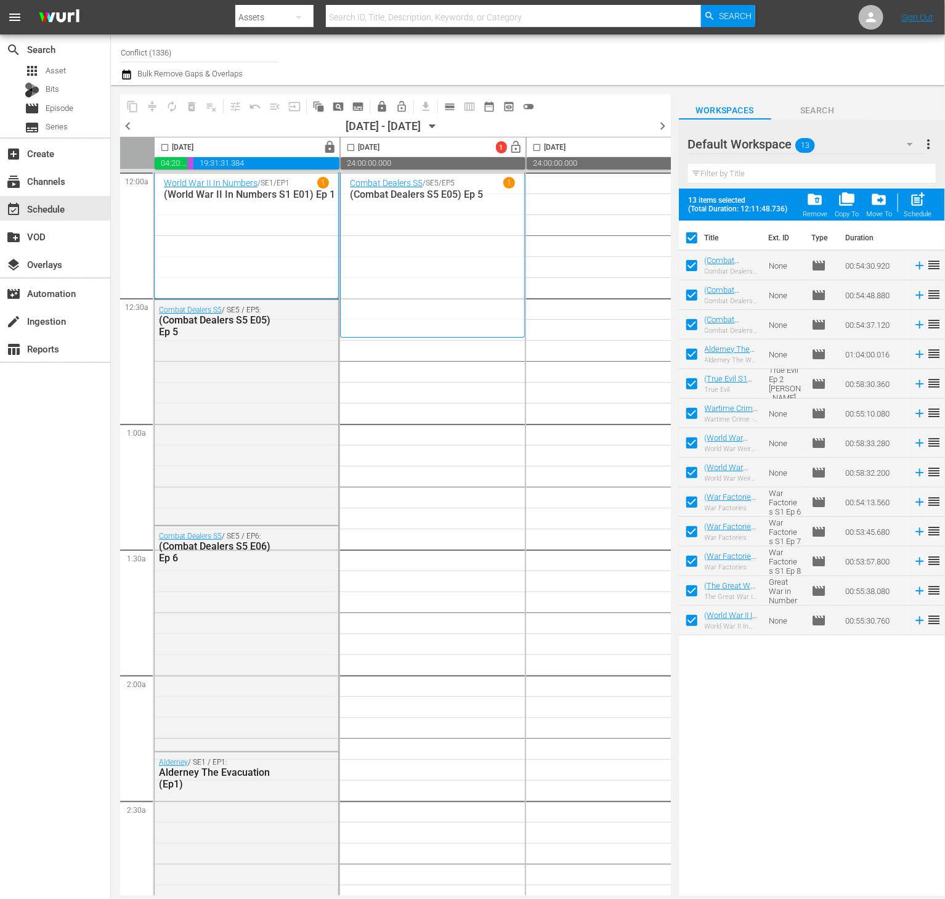
checkbox input "true"
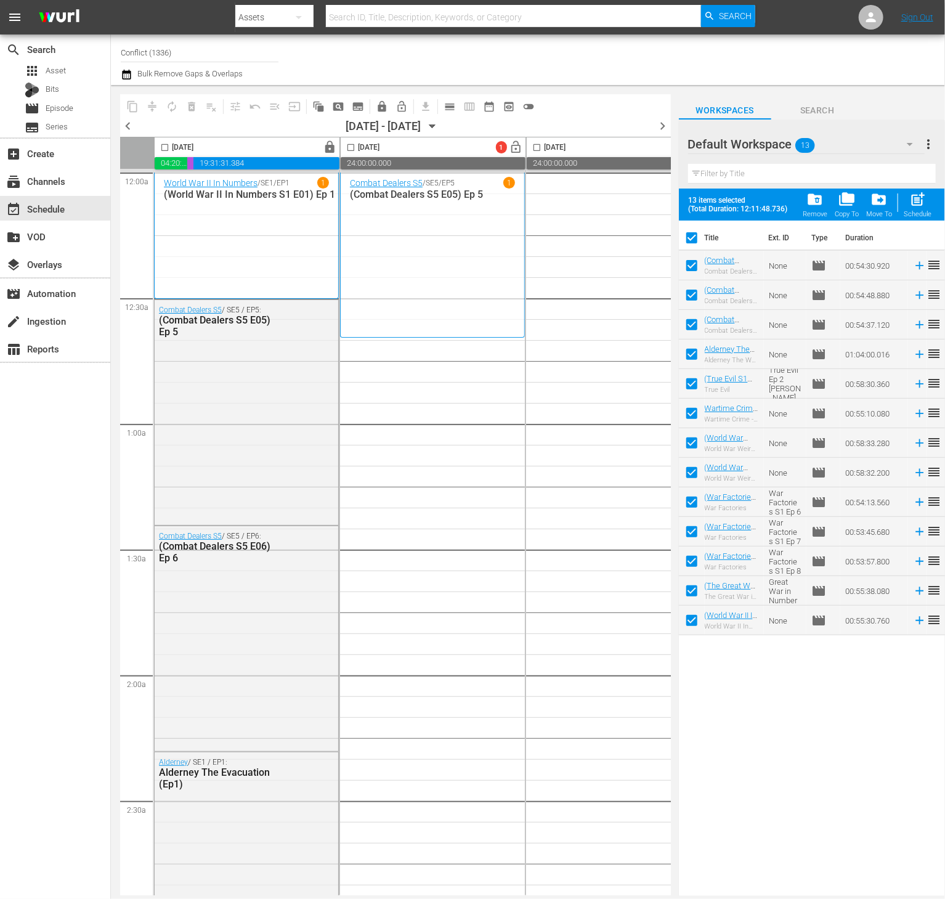
checkbox input "true"
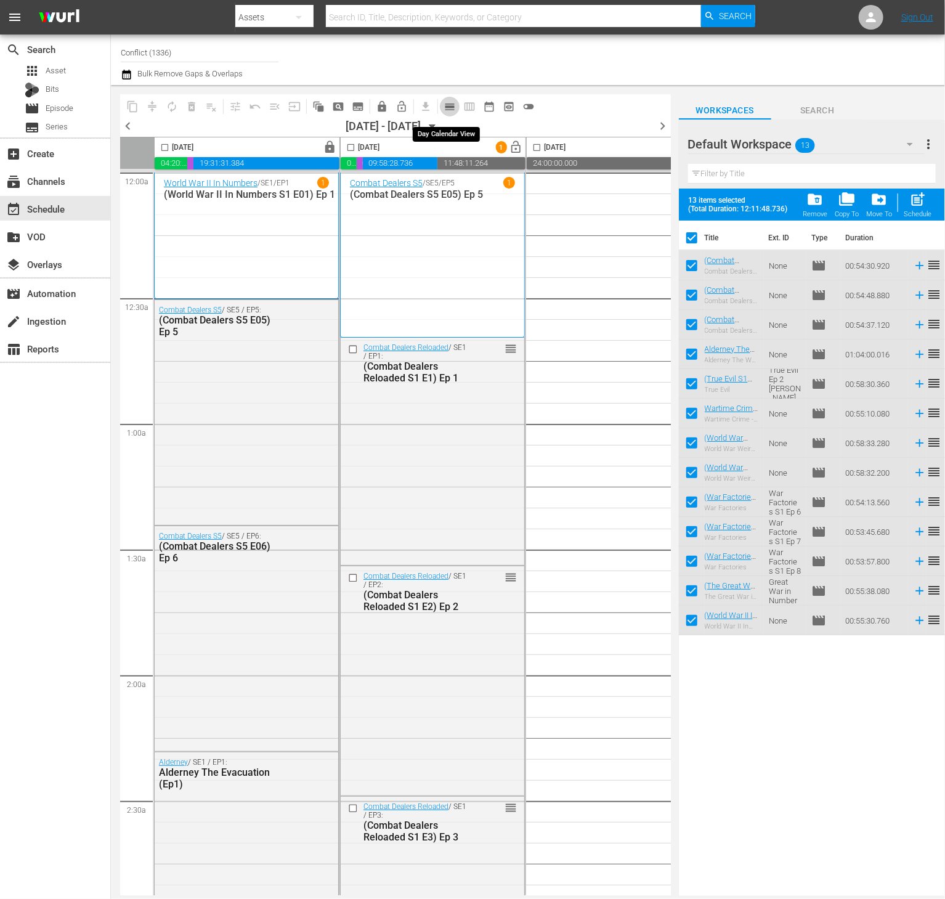
click at [447, 105] on span "calendar_view_day_outlined" at bounding box center [450, 106] width 12 height 12
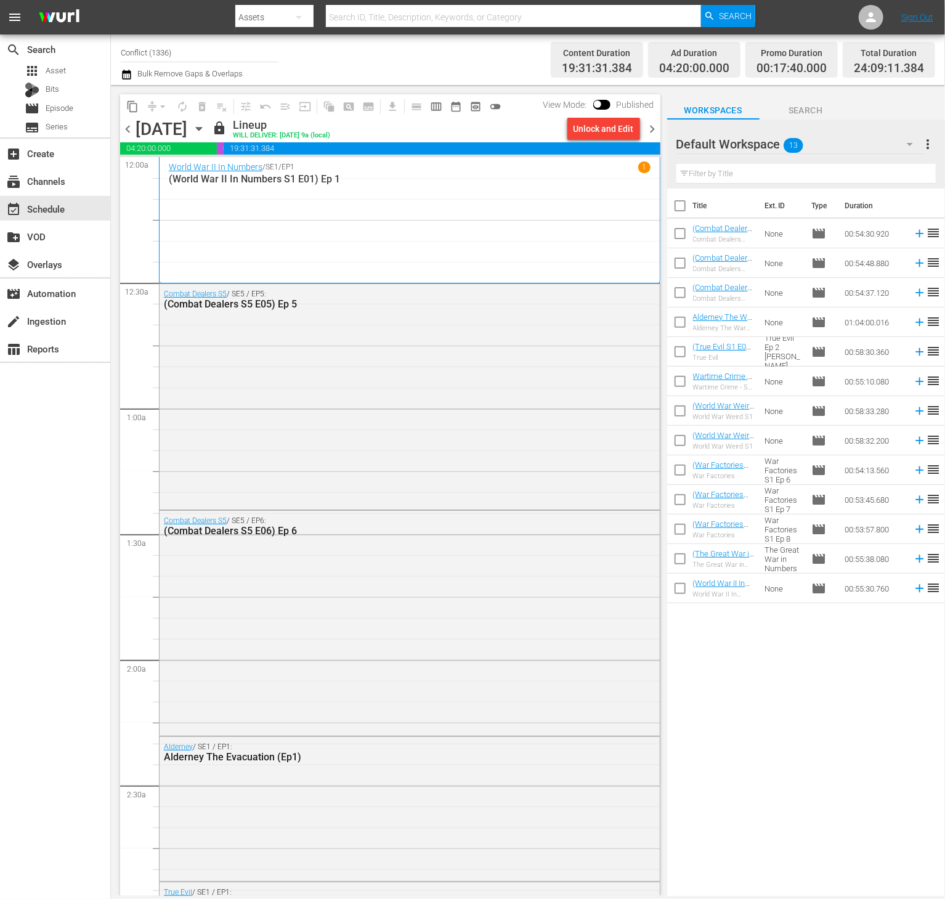
click at [646, 136] on span "chevron_right" at bounding box center [652, 128] width 15 height 15
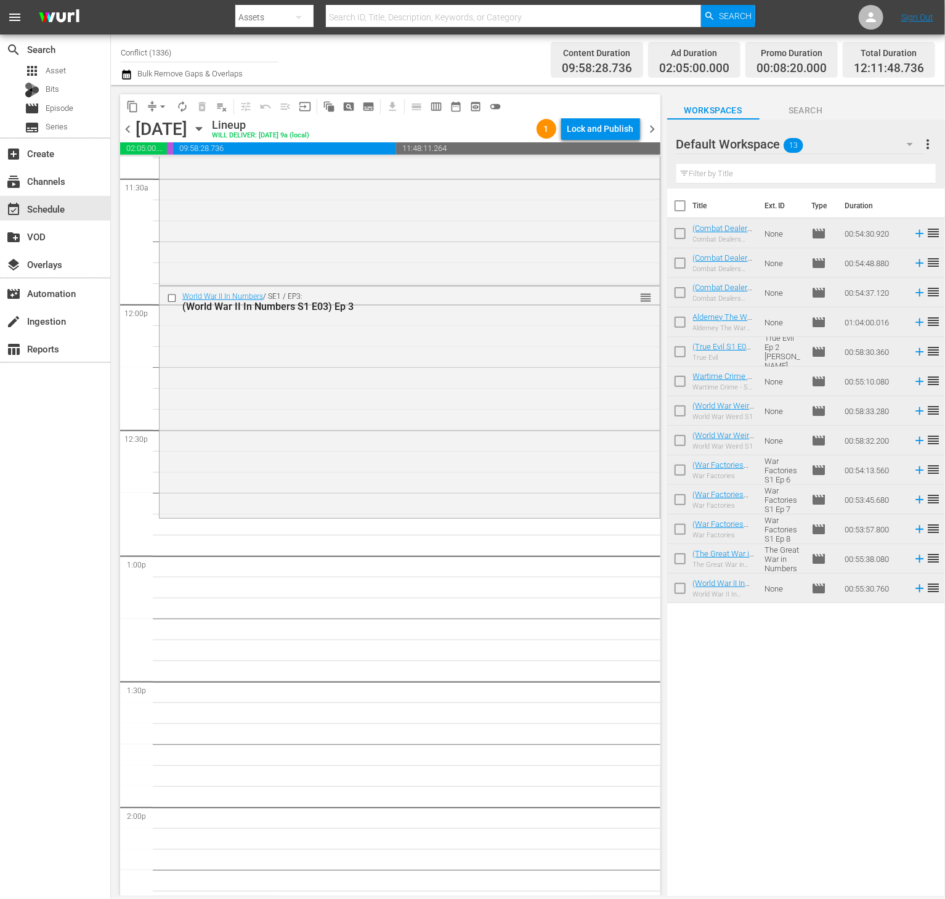
scroll to position [2904, 0]
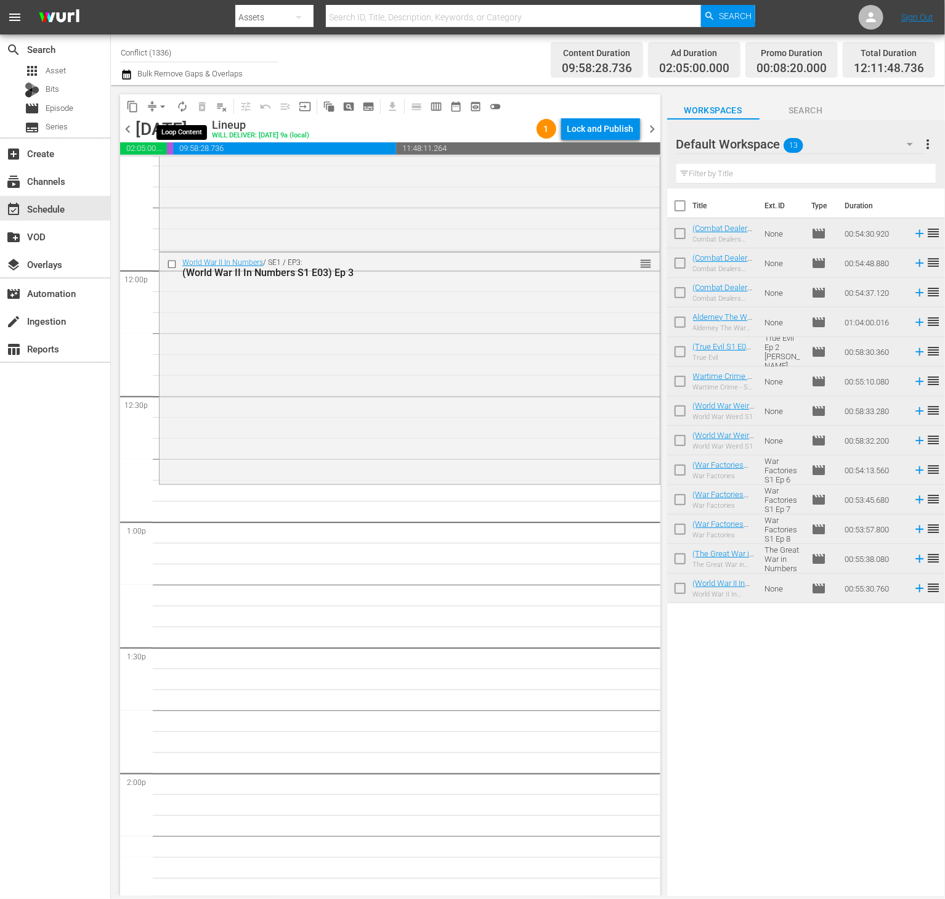
click at [182, 113] on button "autorenew_outlined" at bounding box center [183, 107] width 20 height 20
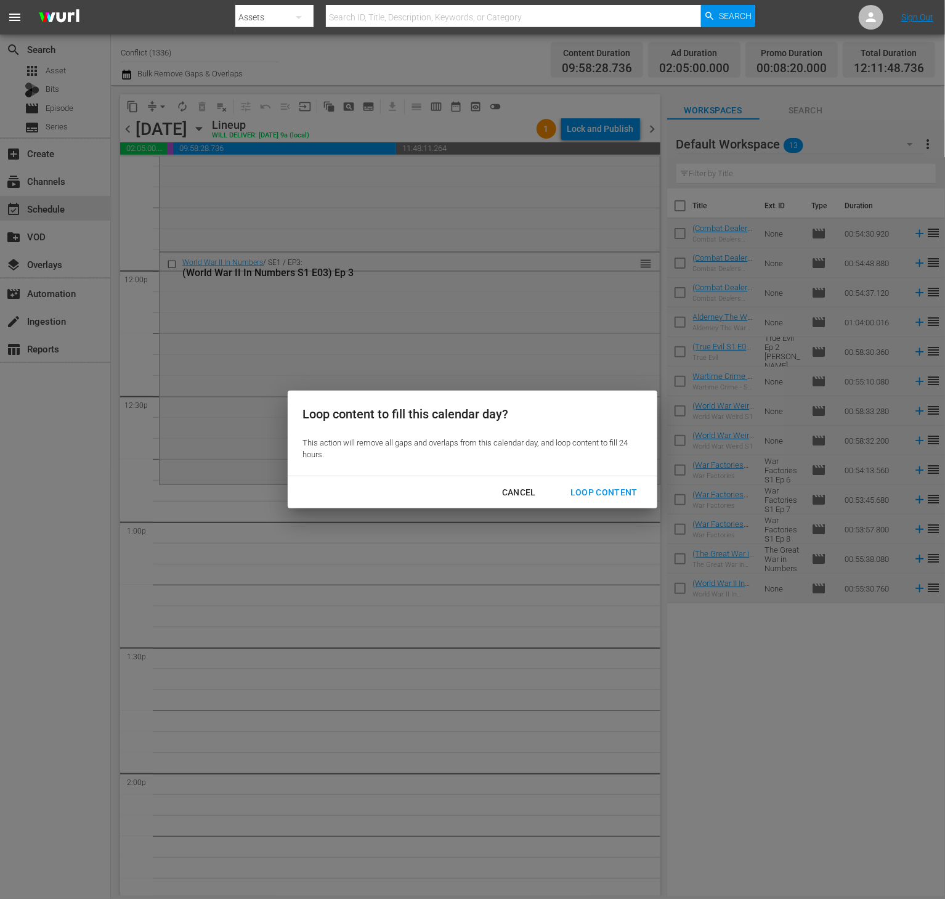
click at [579, 481] on button "Loop Content" at bounding box center [604, 492] width 97 height 23
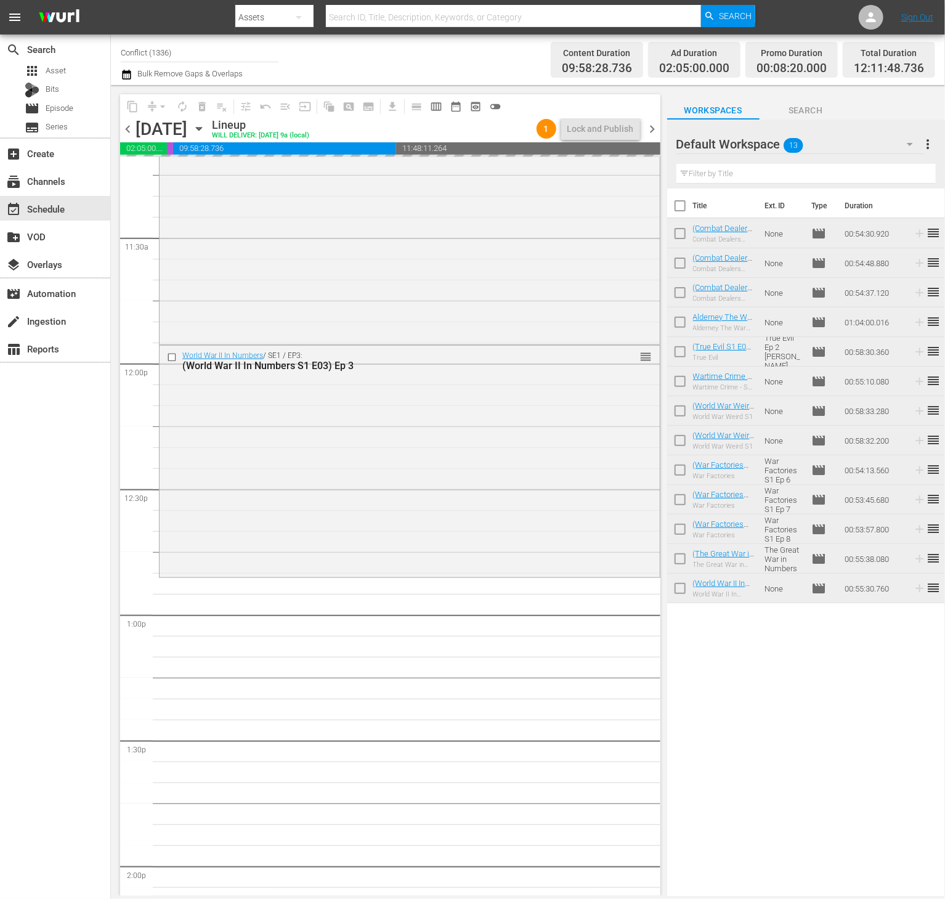
scroll to position [2805, 0]
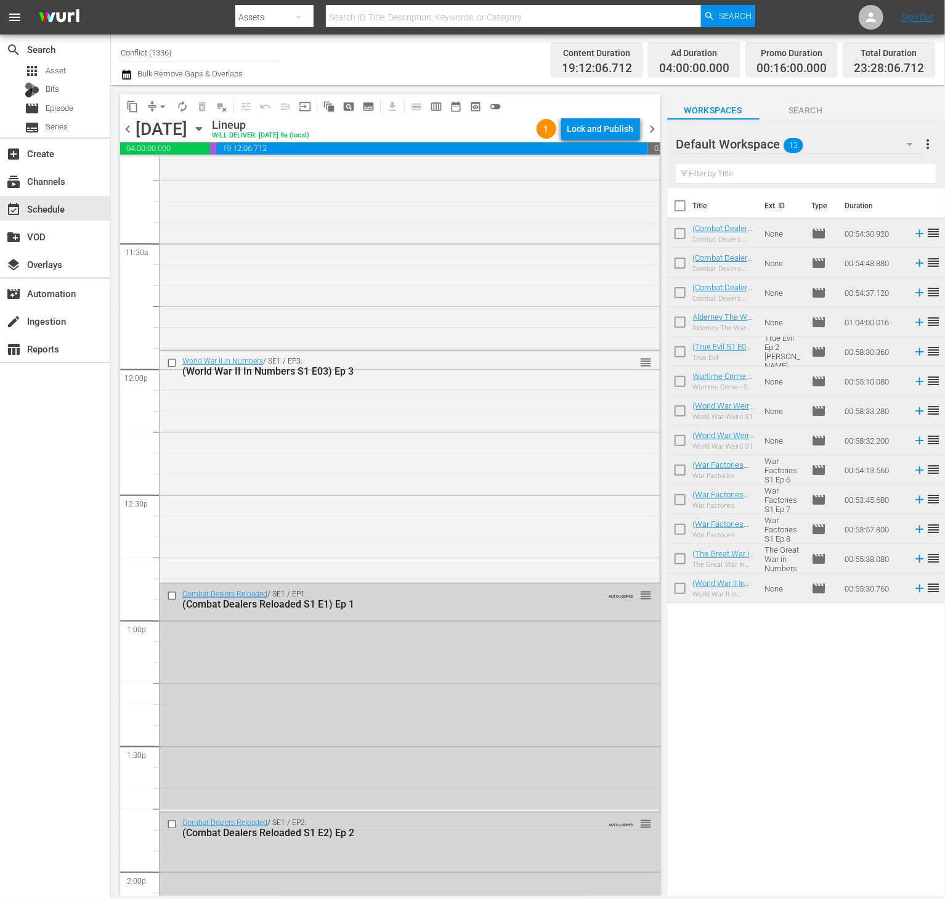
click at [595, 131] on div "Lock and Publish" at bounding box center [601, 129] width 67 height 22
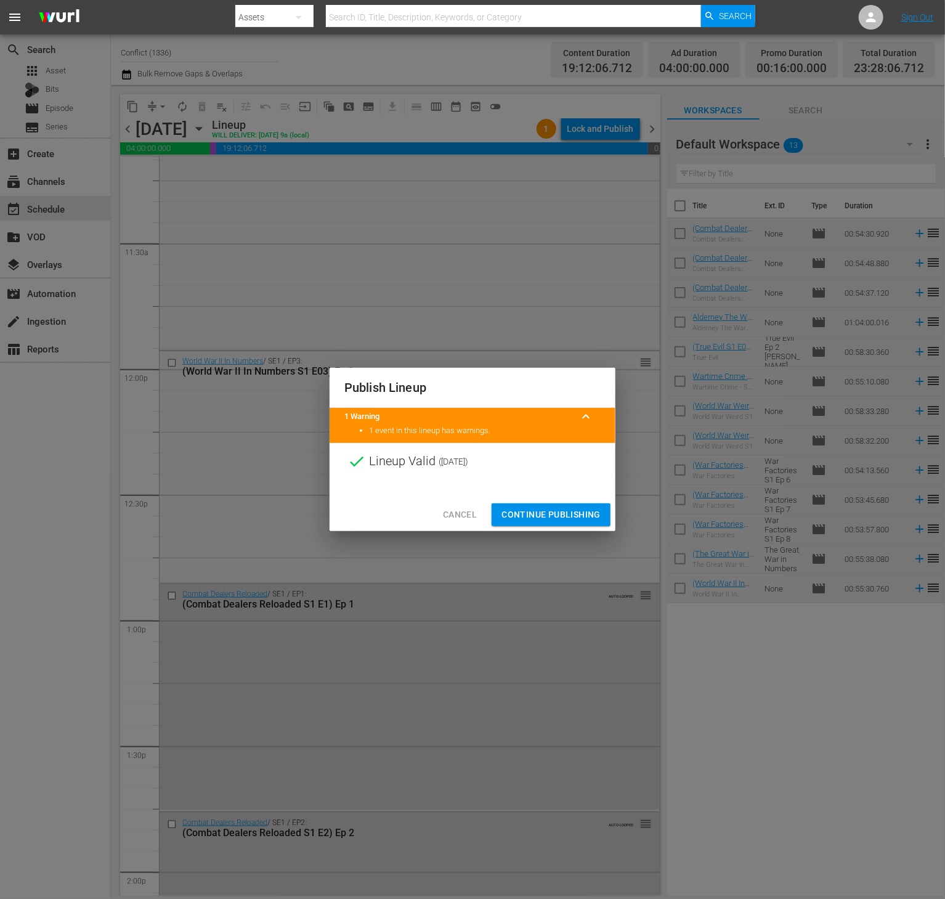
click at [585, 513] on span "Continue Publishing" at bounding box center [551, 514] width 99 height 15
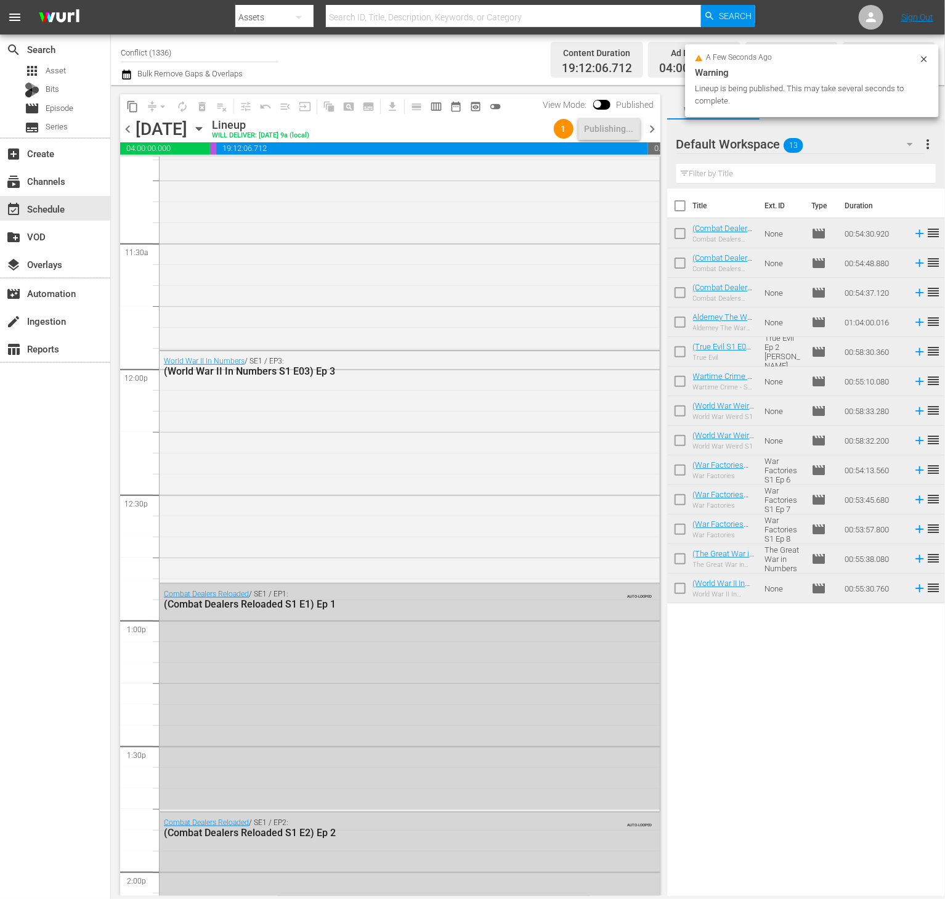
click at [929, 139] on span "more_vert" at bounding box center [928, 144] width 15 height 15
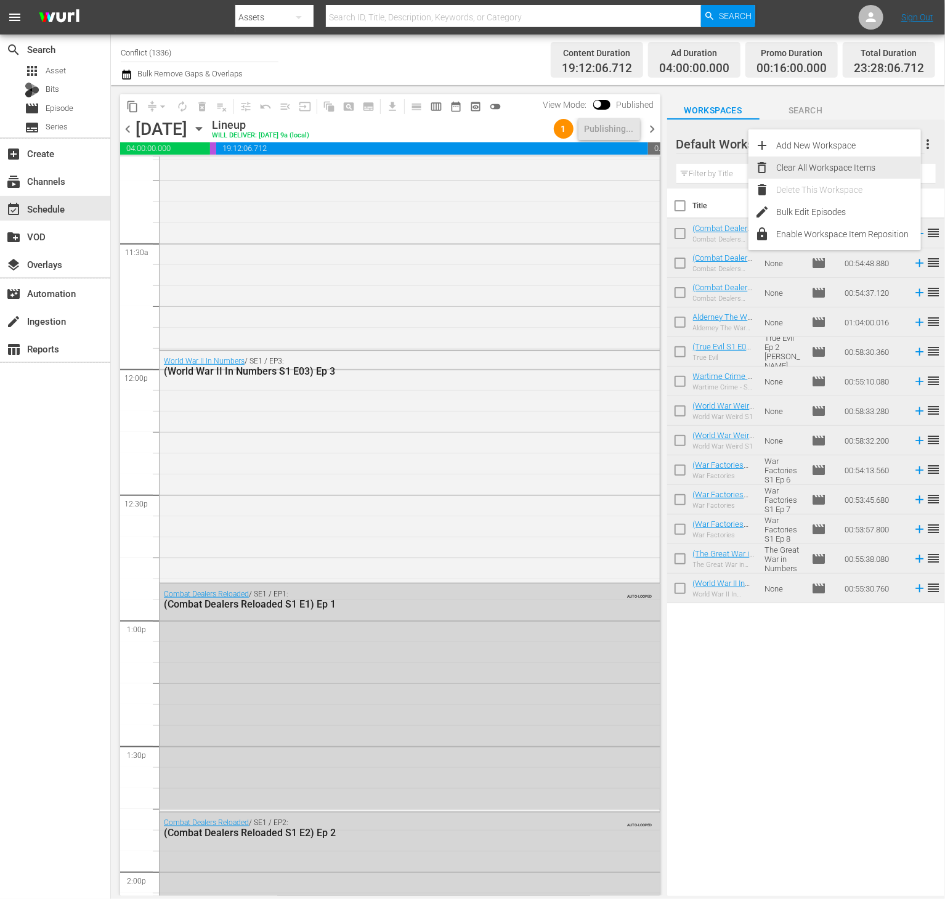
click at [870, 173] on div "Clear All Workspace Items" at bounding box center [849, 168] width 145 height 22
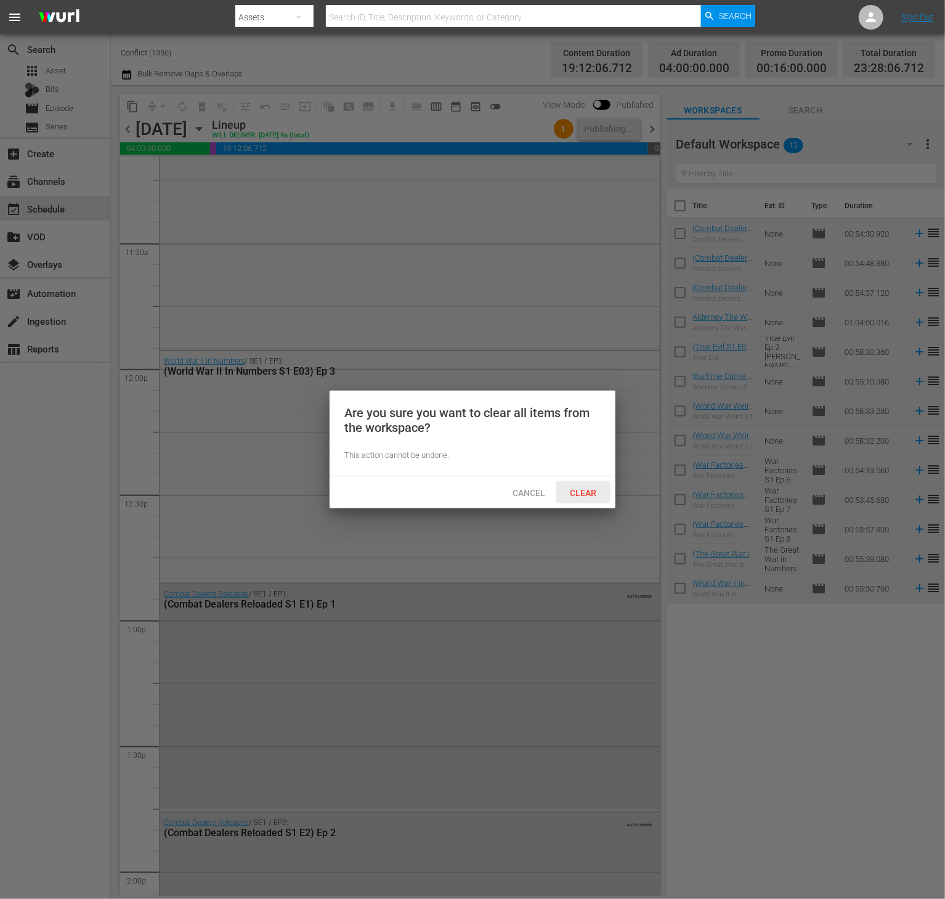
click at [585, 497] on div "Clear" at bounding box center [583, 492] width 54 height 23
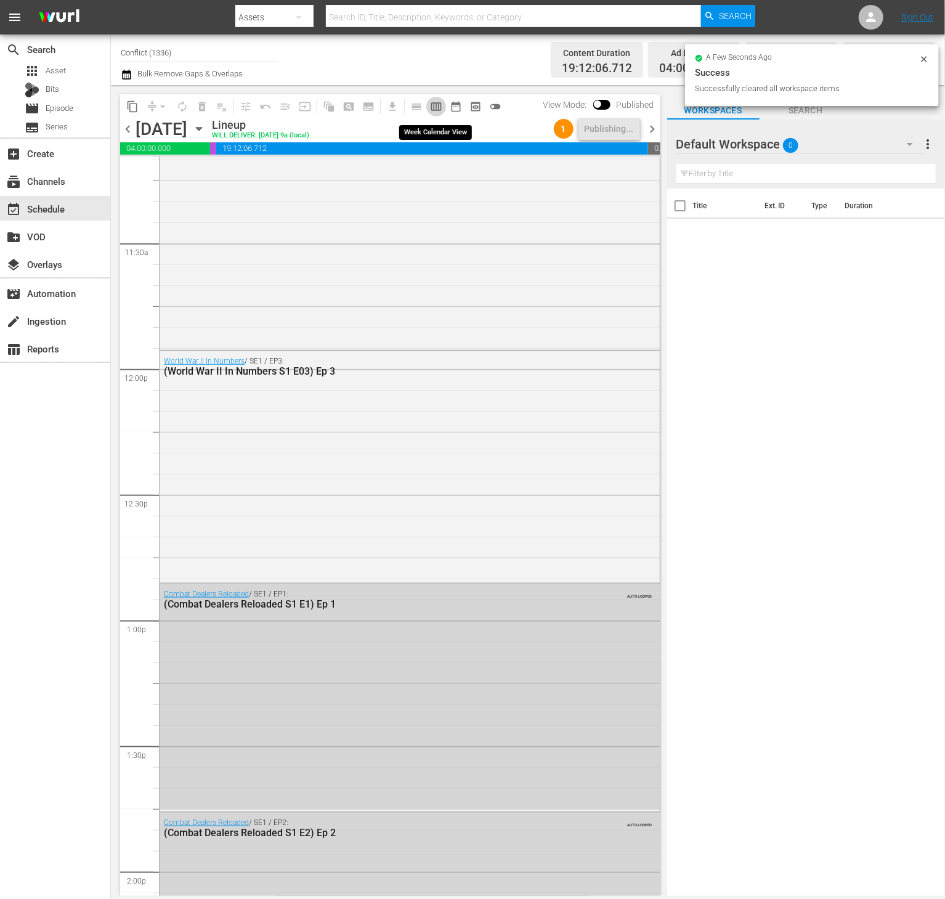
click at [434, 107] on span "calendar_view_week_outlined" at bounding box center [436, 106] width 12 height 12
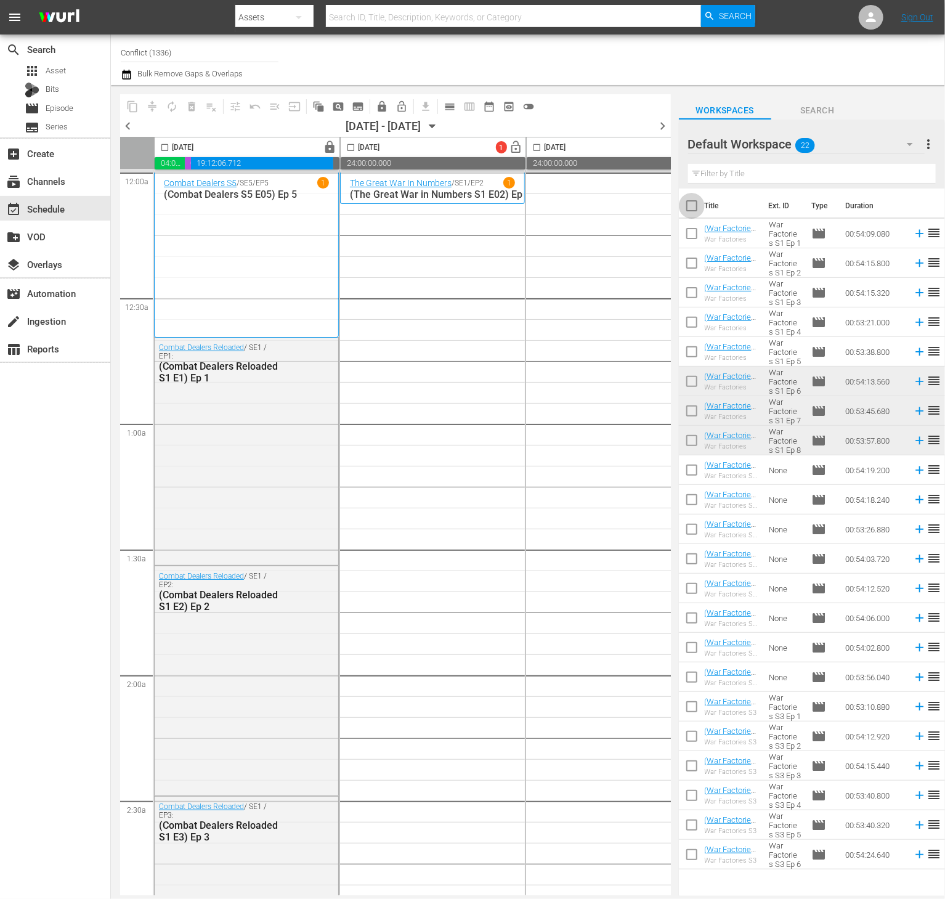
click at [693, 203] on input "checkbox" at bounding box center [692, 208] width 26 height 26
checkbox input "true"
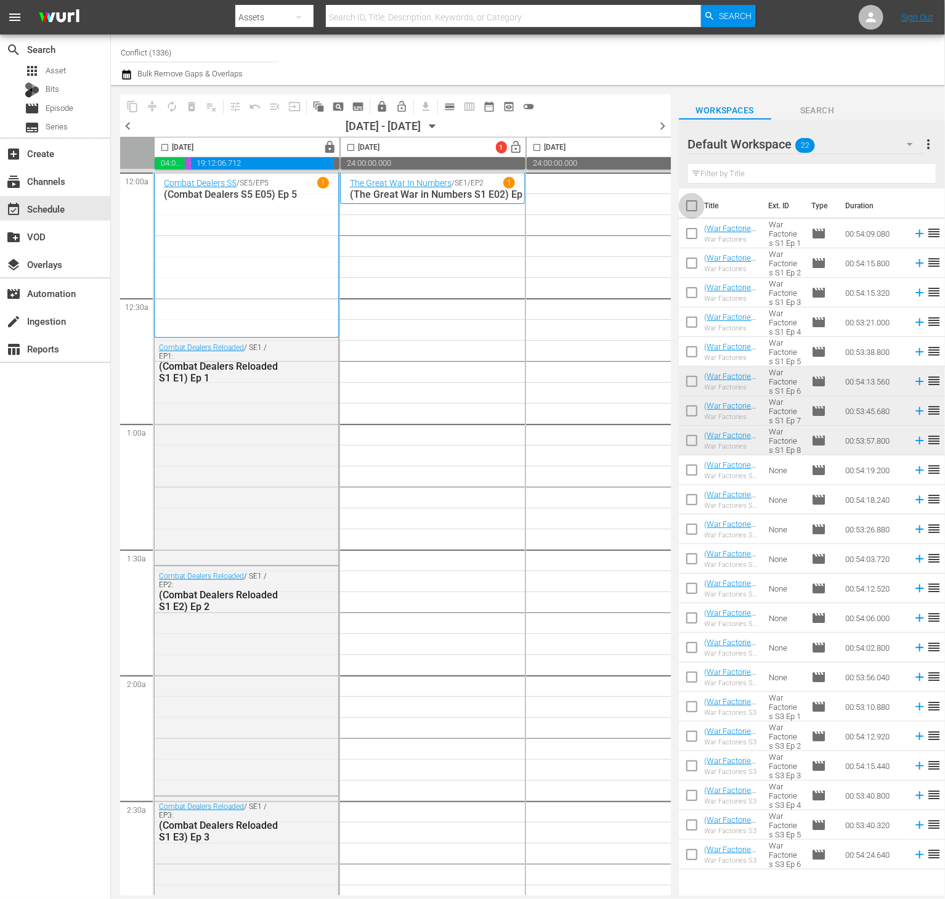
checkbox input "true"
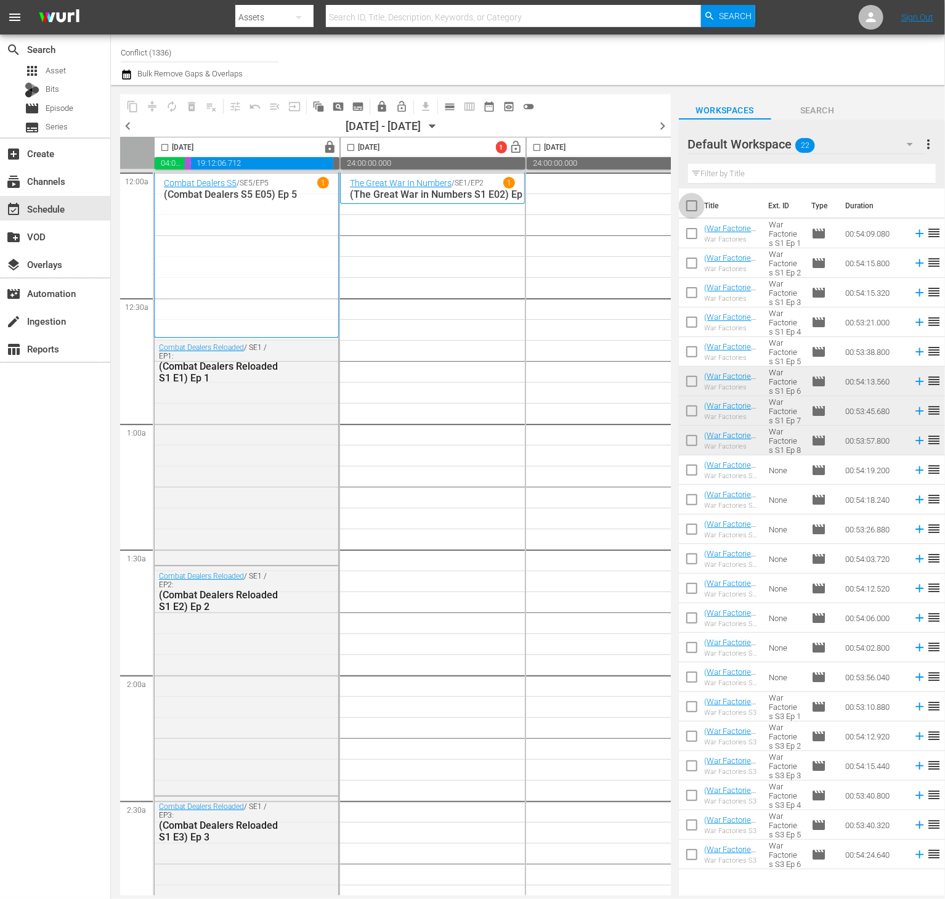
checkbox input "true"
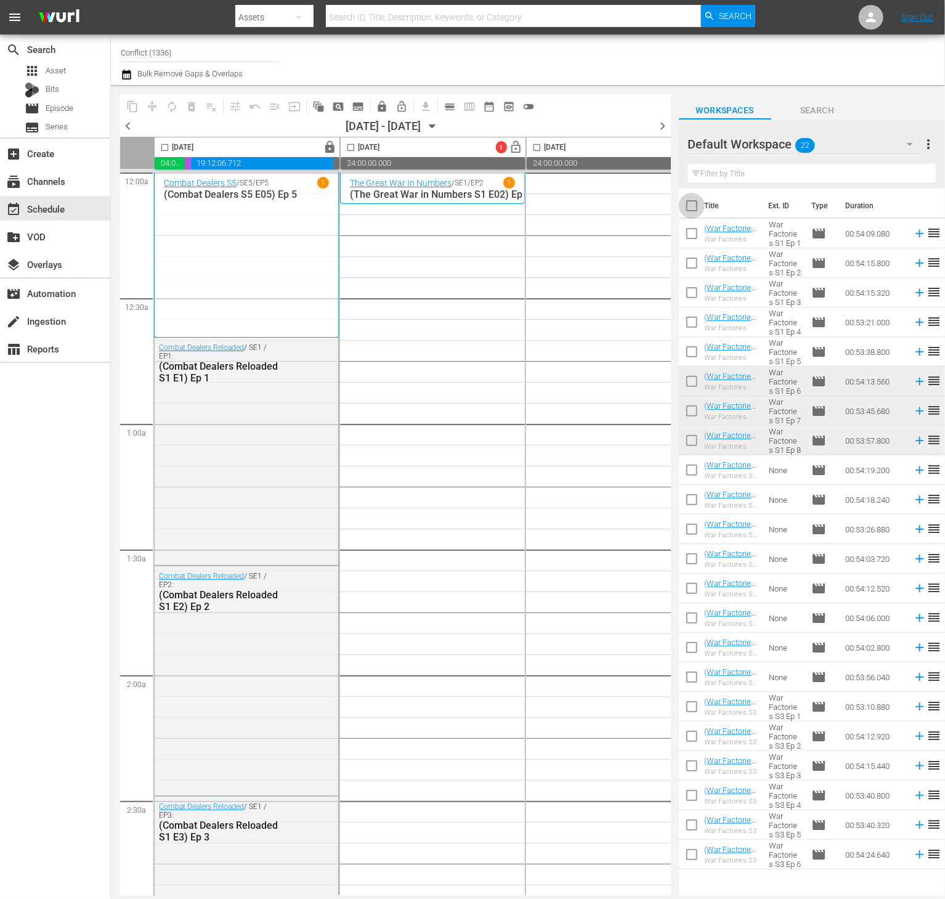
checkbox input "true"
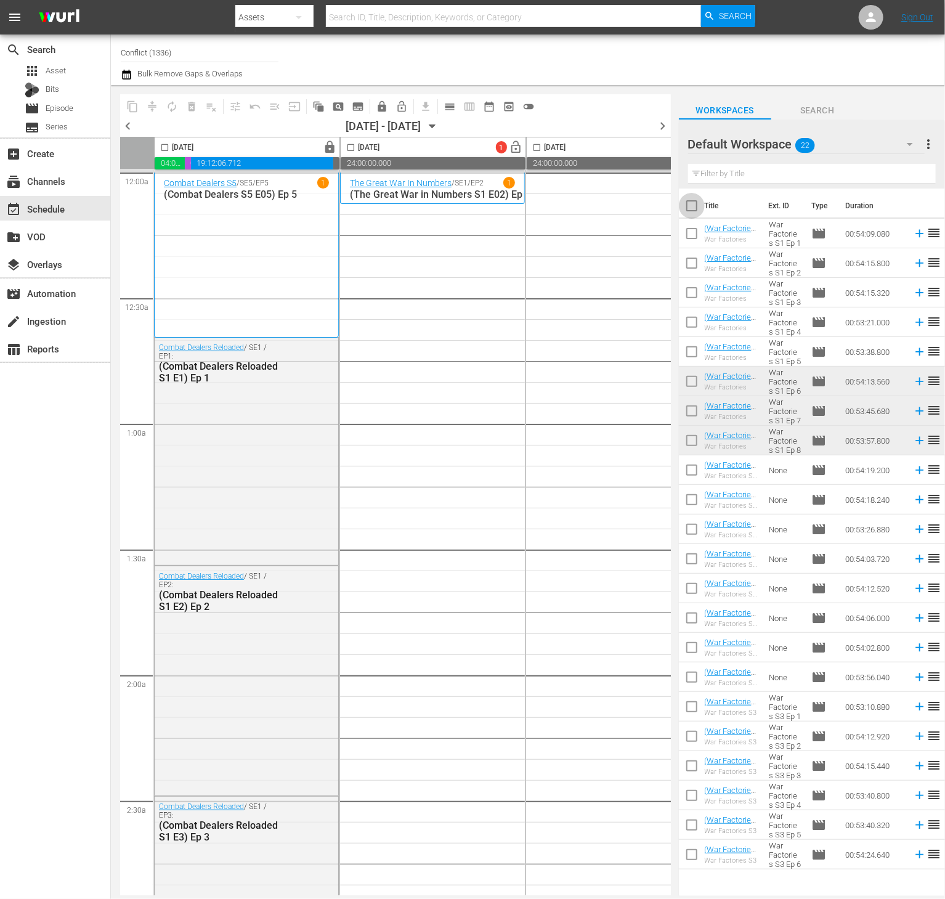
checkbox input "true"
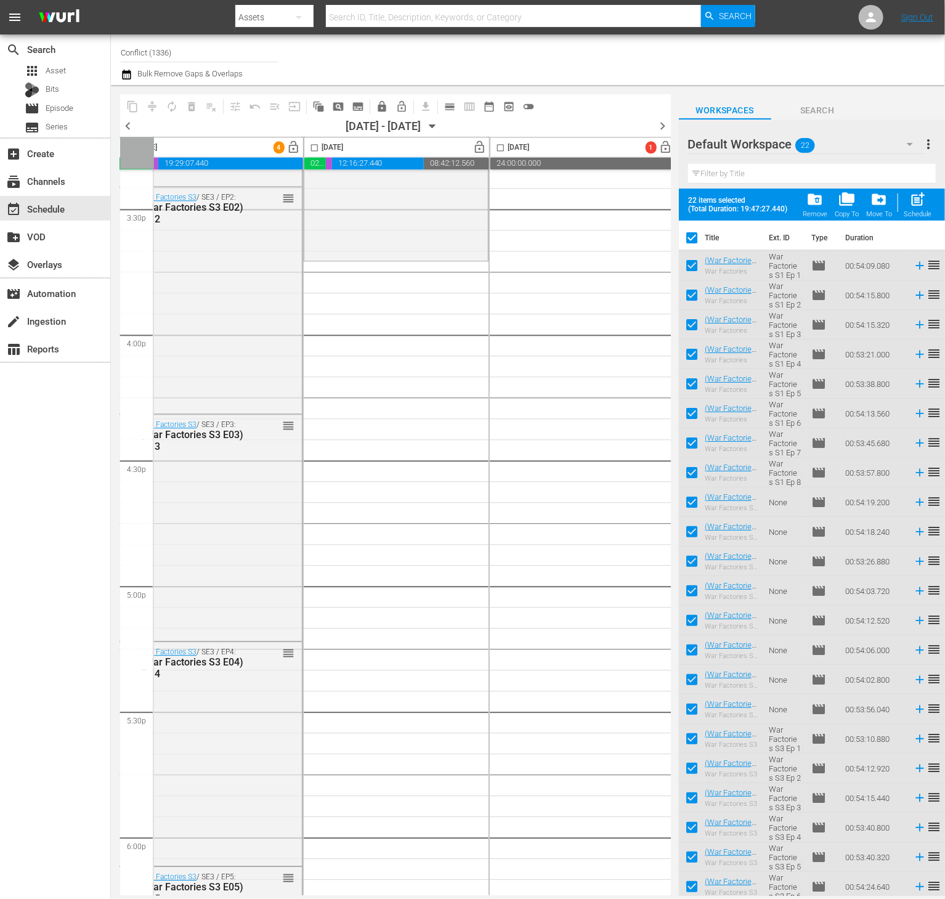
scroll to position [3863, 222]
click at [689, 238] on input "checkbox" at bounding box center [692, 240] width 26 height 26
checkbox input "false"
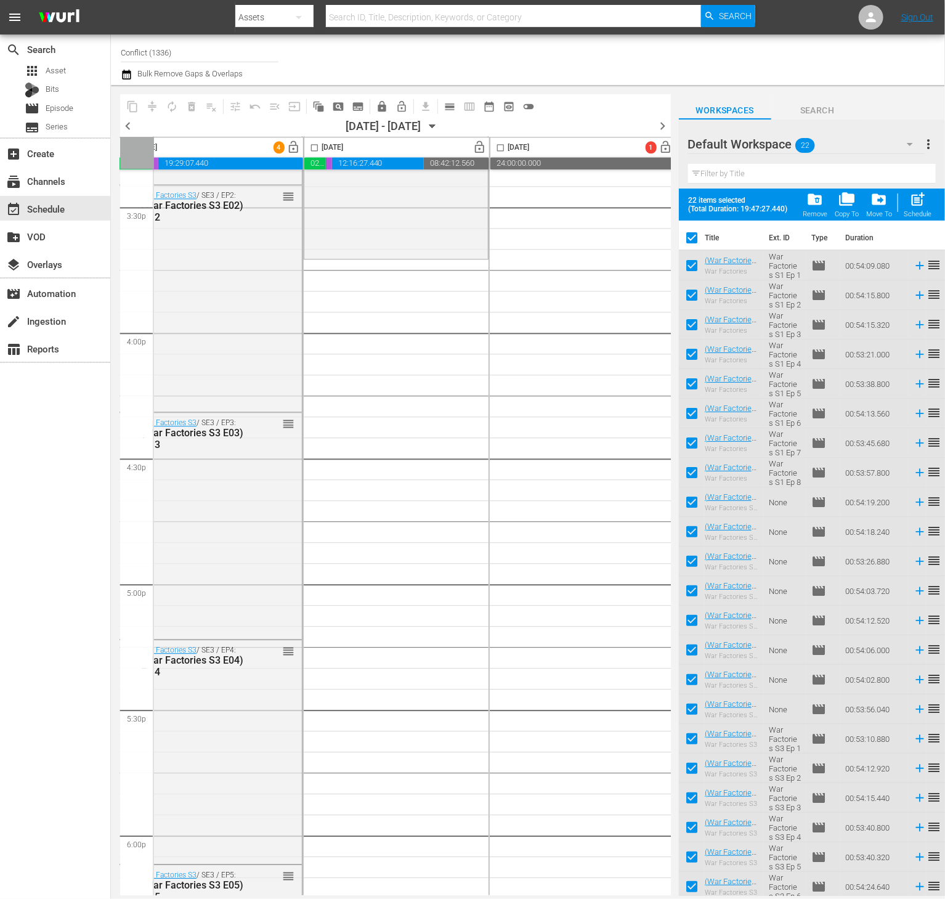
checkbox input "false"
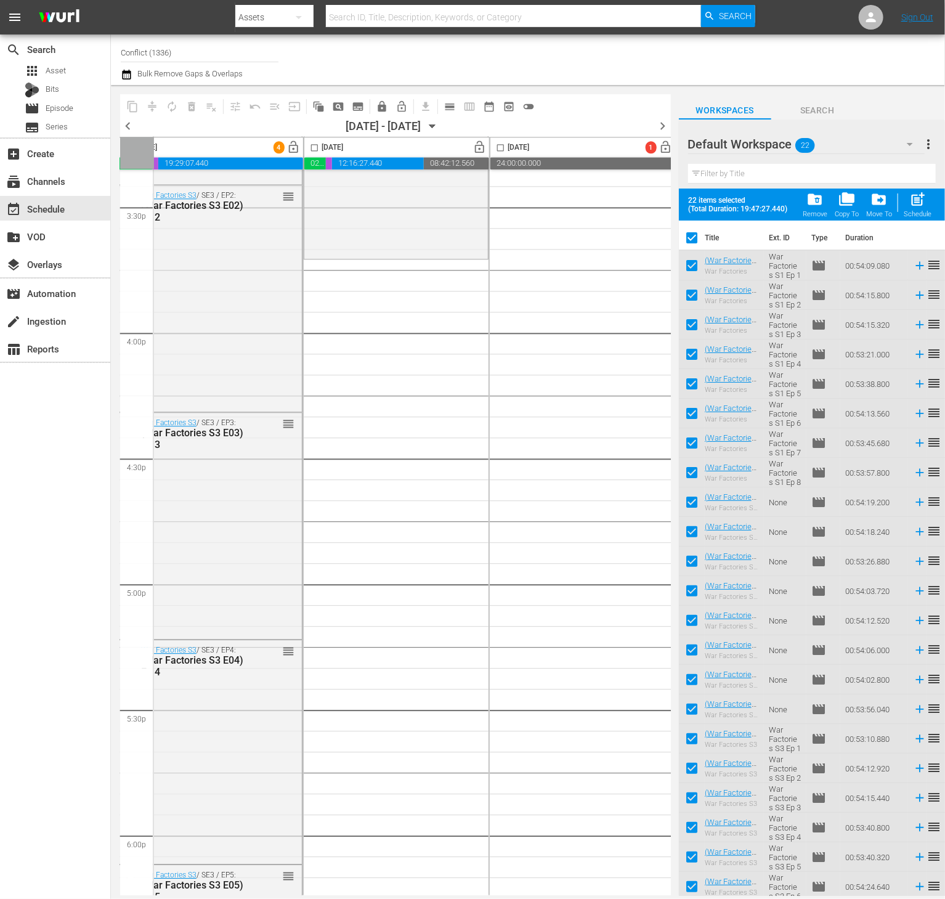
checkbox input "false"
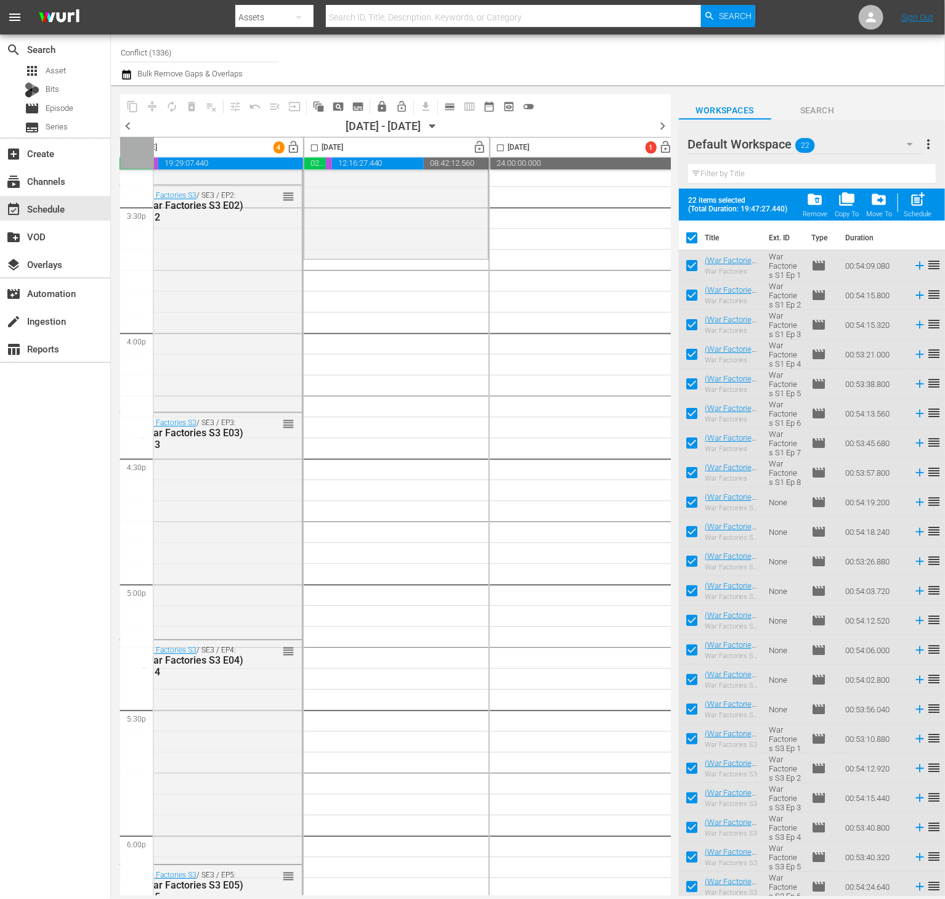
checkbox input "false"
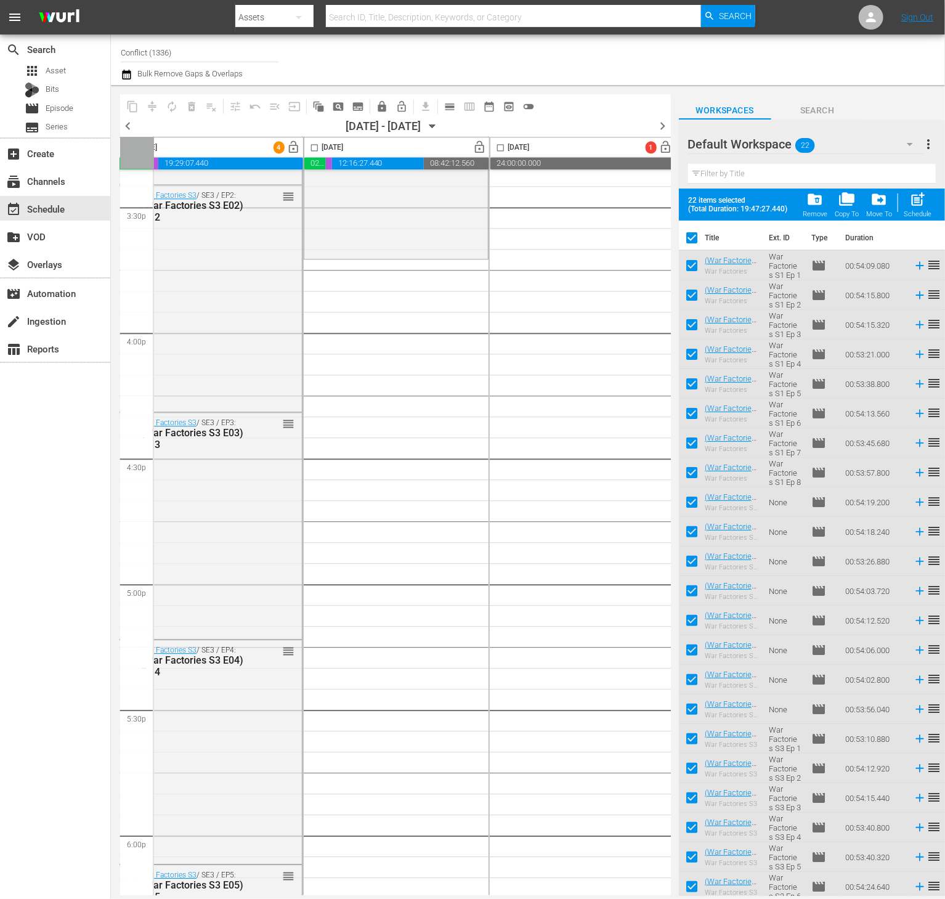
checkbox input "false"
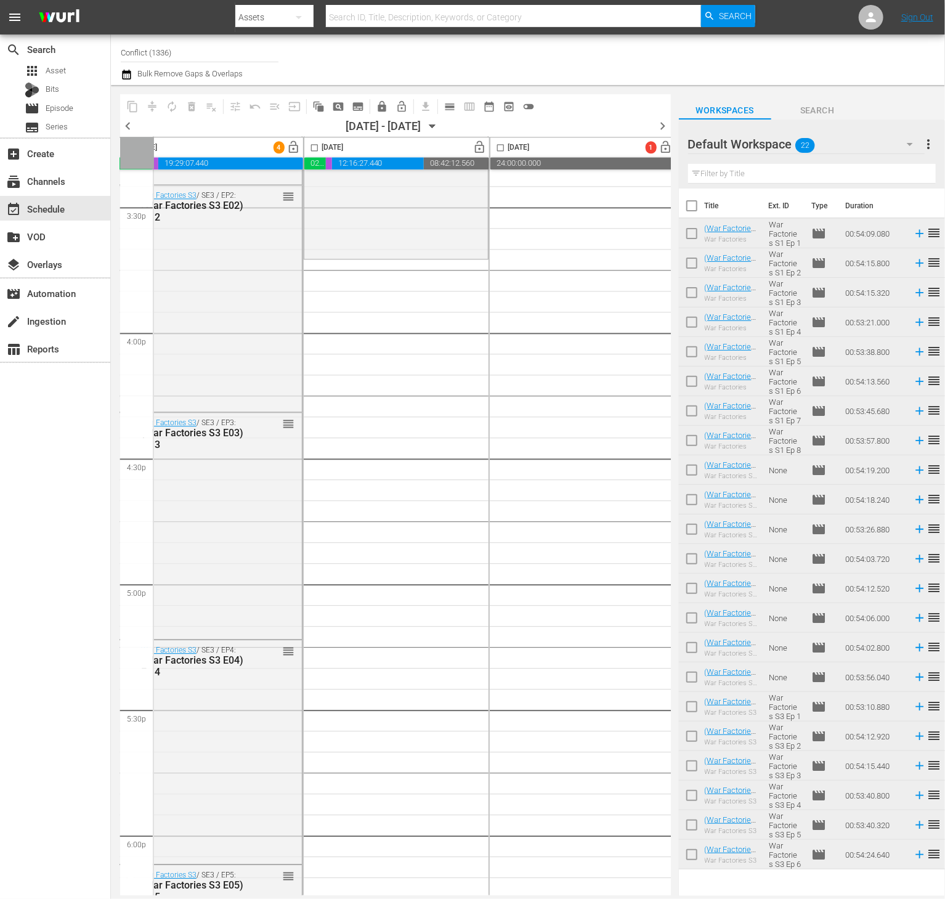
click at [688, 235] on input "checkbox" at bounding box center [692, 236] width 26 height 26
checkbox input "true"
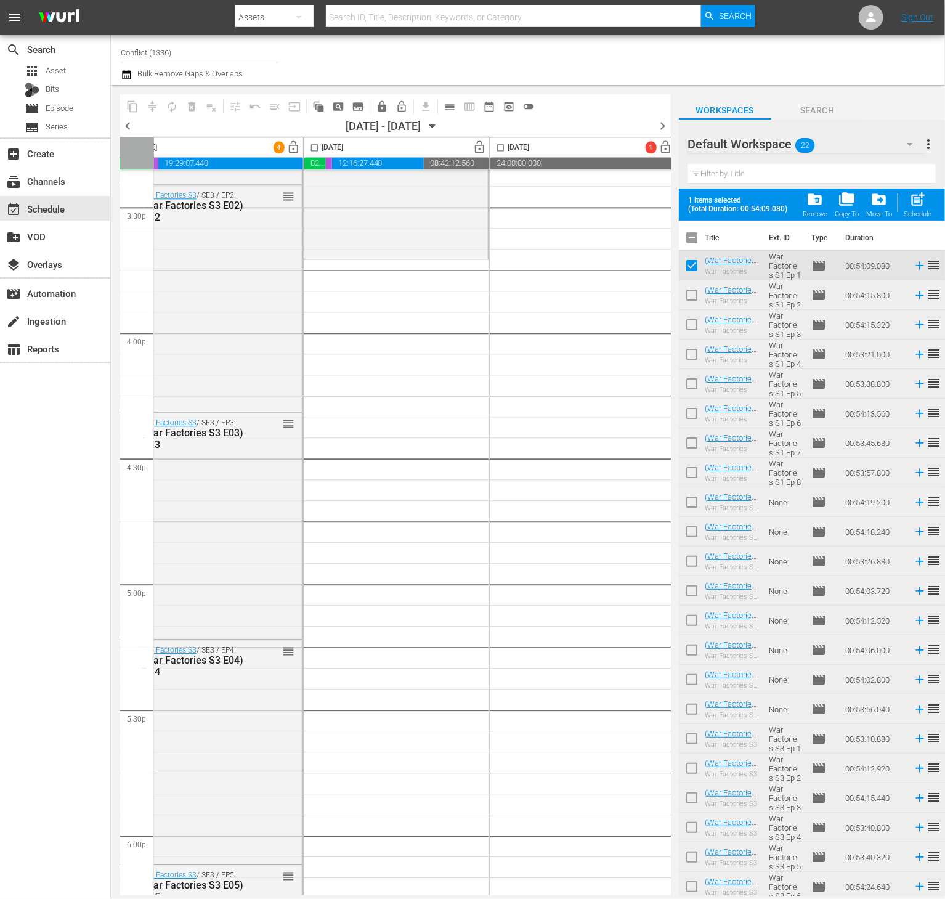
click at [692, 289] on input "checkbox" at bounding box center [692, 298] width 26 height 26
checkbox input "true"
click at [694, 332] on input "checkbox" at bounding box center [692, 327] width 26 height 26
checkbox input "true"
click at [693, 356] on input "checkbox" at bounding box center [692, 357] width 26 height 26
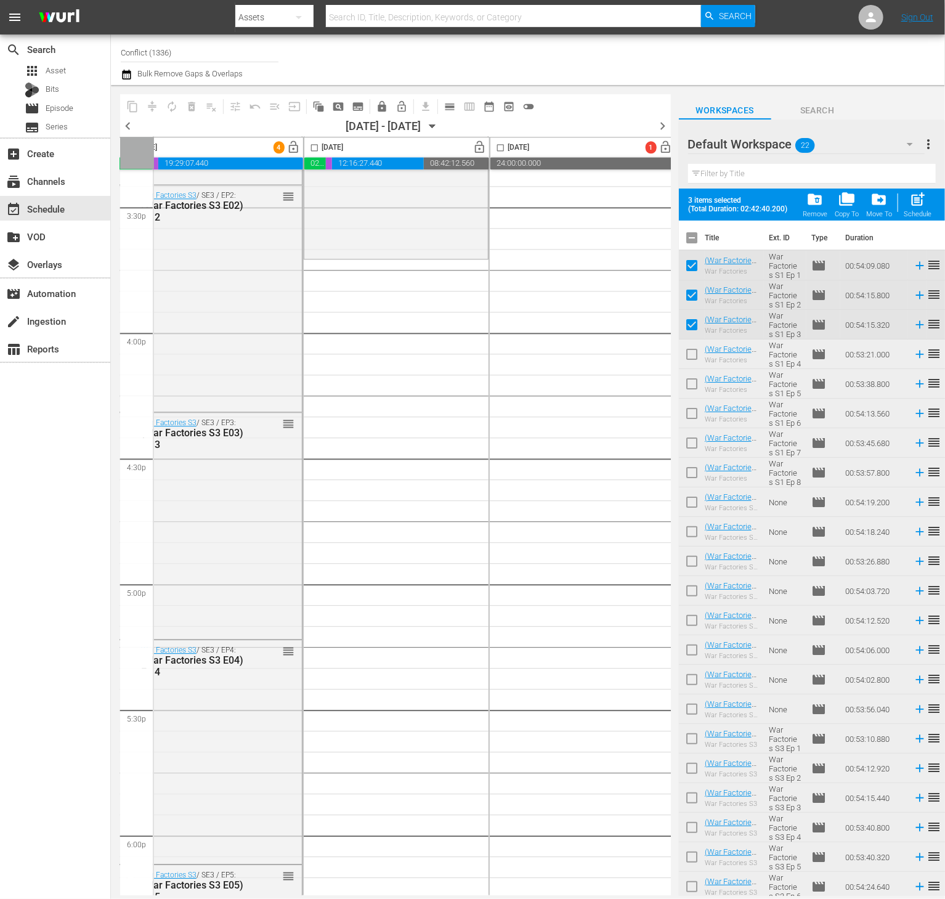
checkbox input "true"
click at [692, 383] on input "checkbox" at bounding box center [692, 386] width 26 height 26
checkbox input "true"
click at [688, 413] on input "checkbox" at bounding box center [692, 416] width 26 height 26
checkbox input "true"
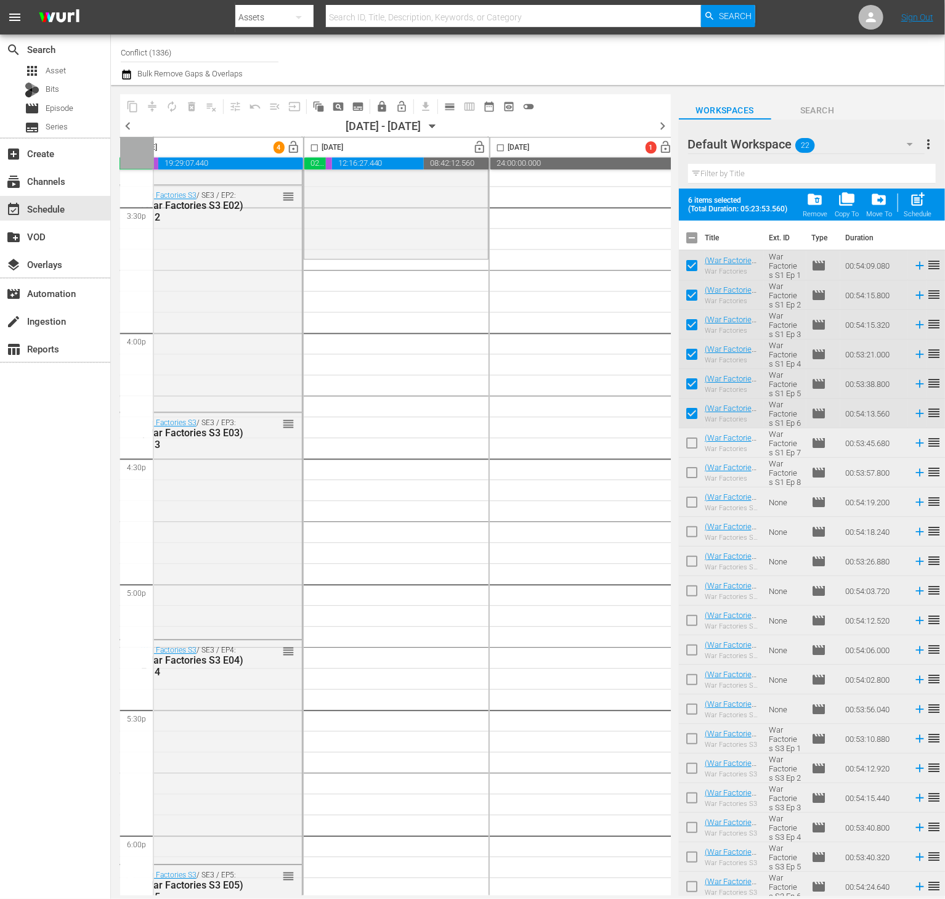
click at [694, 450] on input "checkbox" at bounding box center [692, 446] width 26 height 26
checkbox input "true"
click at [693, 480] on input "checkbox" at bounding box center [692, 475] width 26 height 26
checkbox input "true"
click at [690, 507] on input "checkbox" at bounding box center [692, 505] width 26 height 26
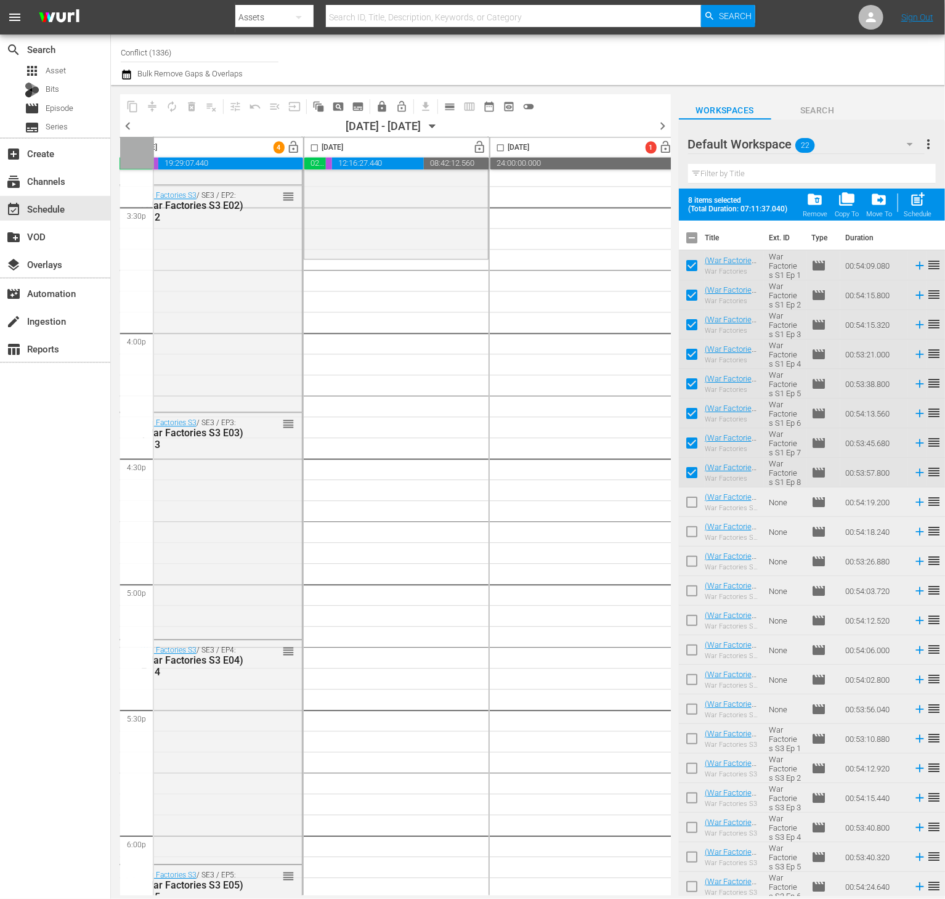
checkbox input "true"
click at [695, 531] on input "checkbox" at bounding box center [692, 534] width 26 height 26
checkbox input "true"
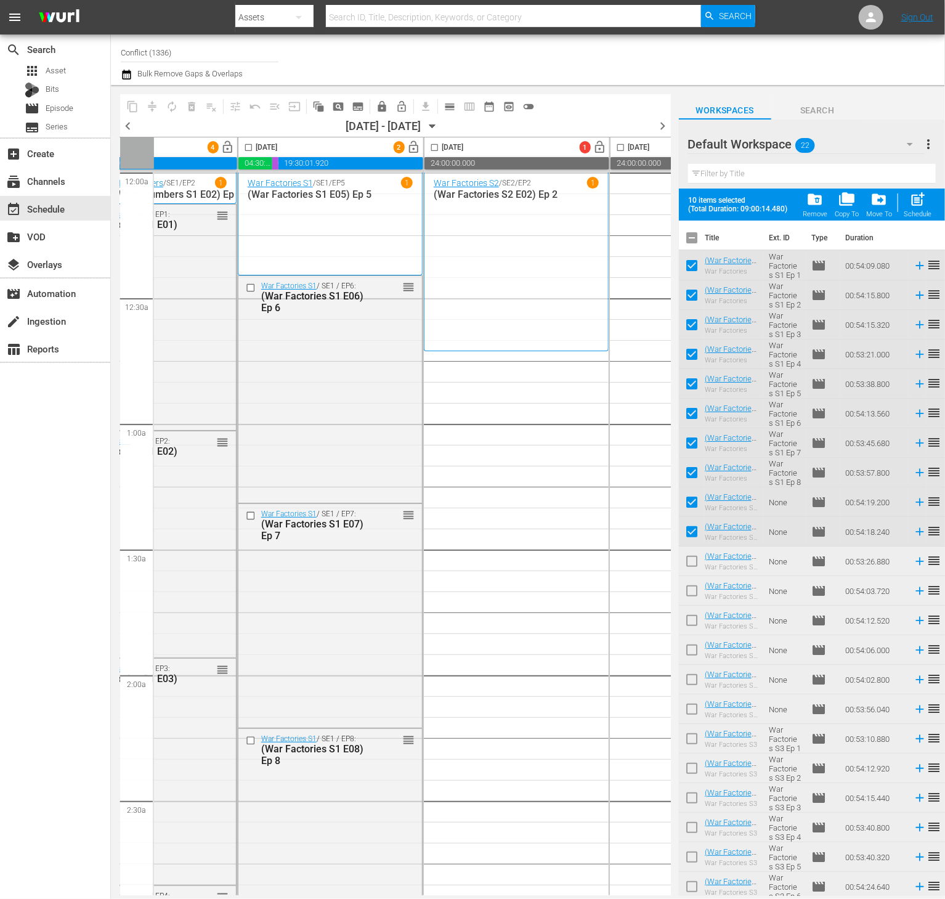
scroll to position [0, 296]
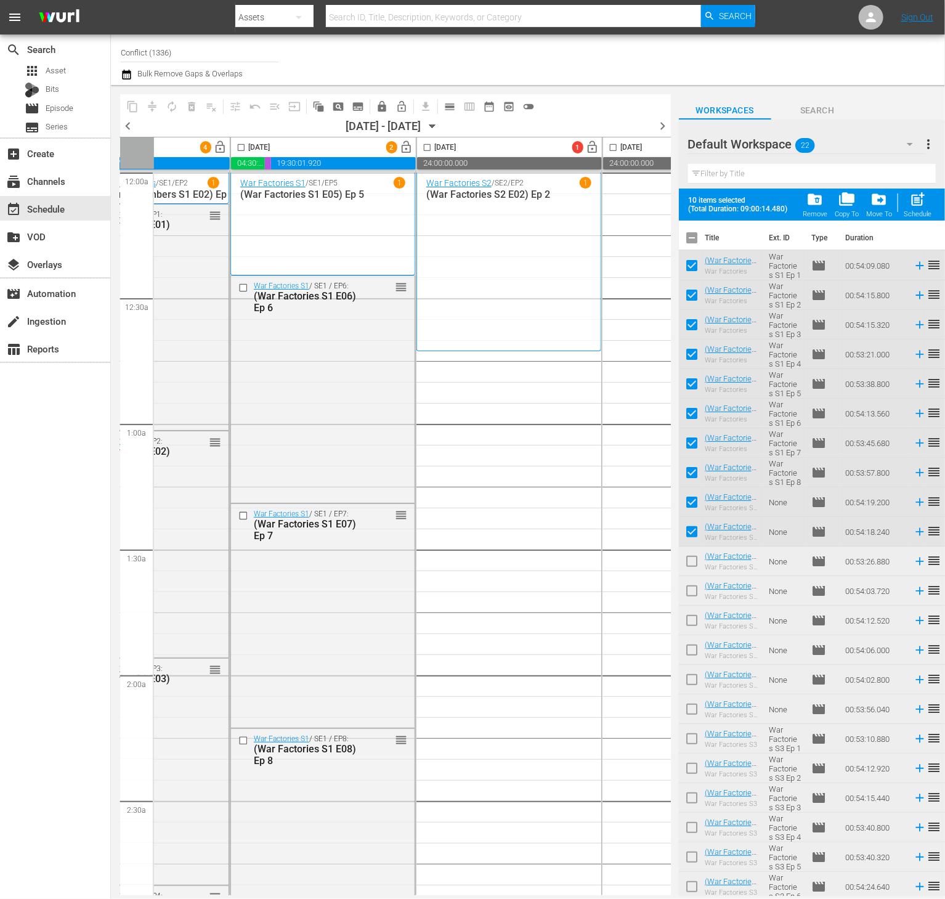
click at [937, 151] on div "Default Workspace 22 Default more_vert Filter by Title" at bounding box center [812, 154] width 266 height 69
click at [927, 145] on span "more_vert" at bounding box center [928, 144] width 15 height 15
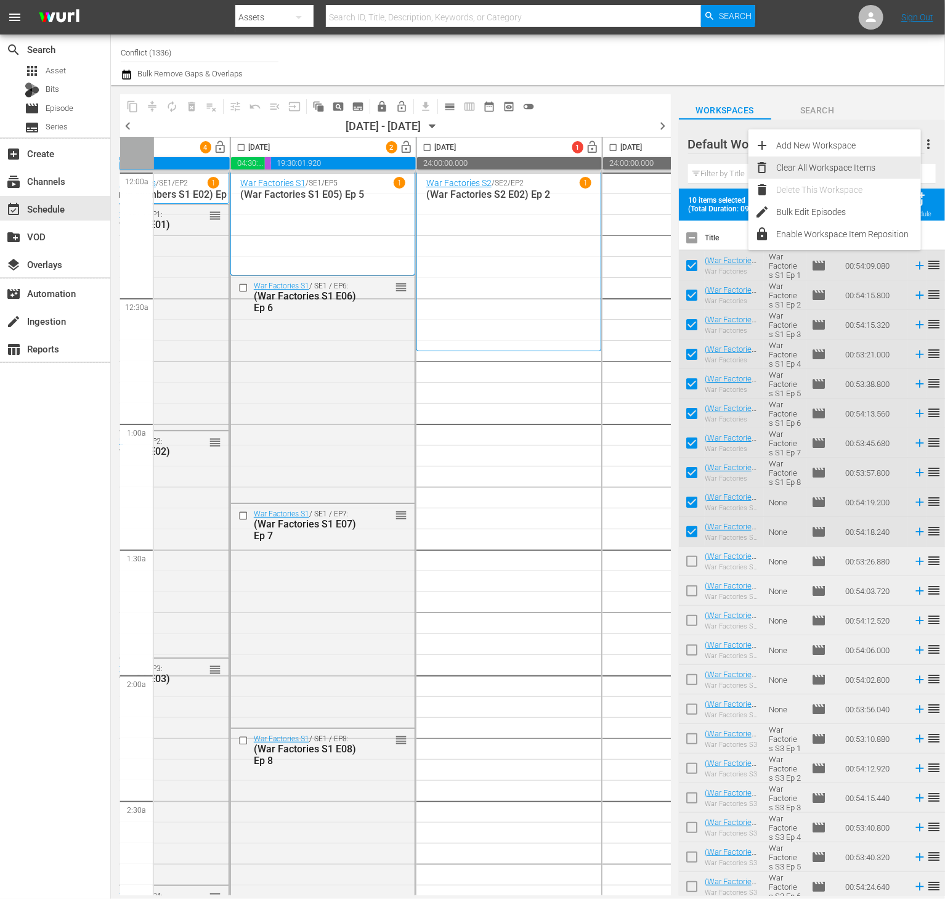
click at [841, 171] on div "Clear All Workspace Items" at bounding box center [849, 168] width 145 height 22
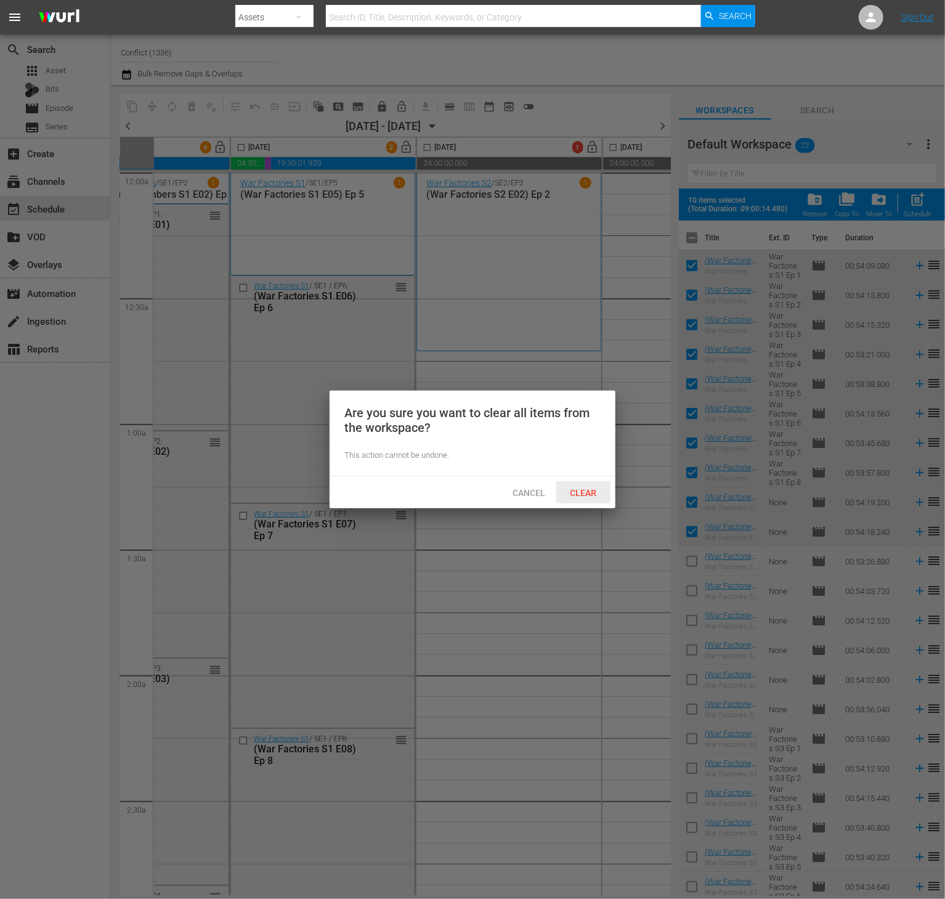
click at [581, 490] on span "Clear" at bounding box center [584, 493] width 46 height 10
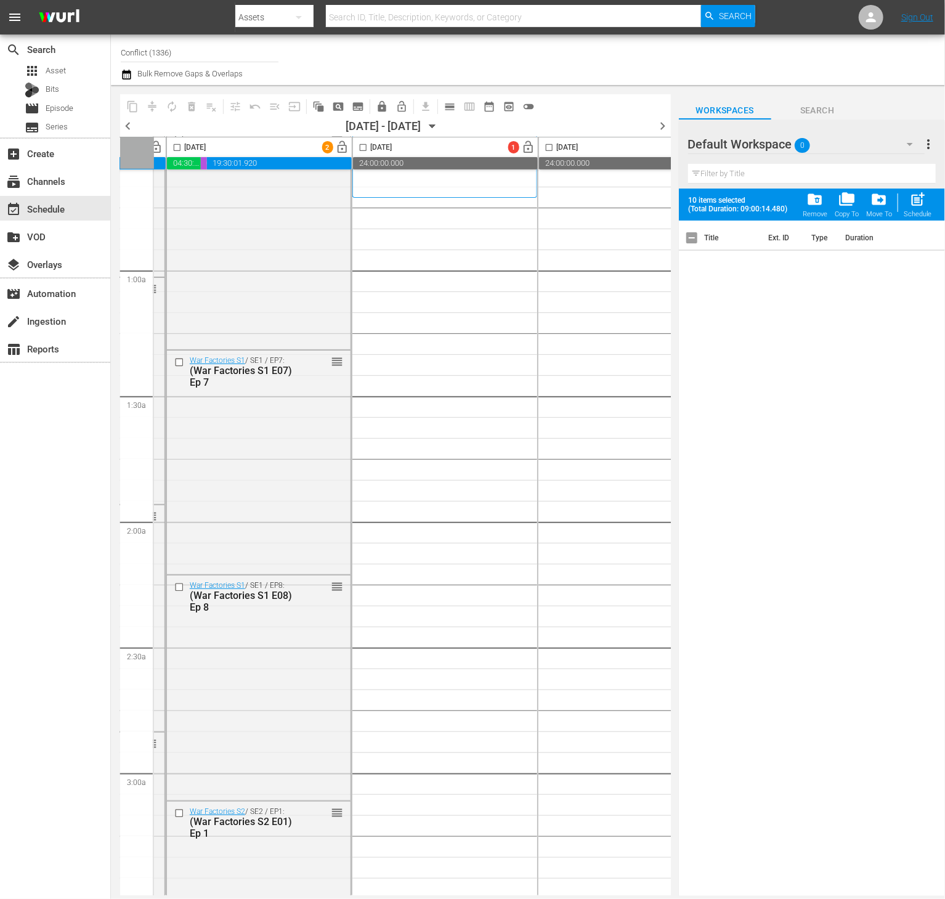
scroll to position [0, 360]
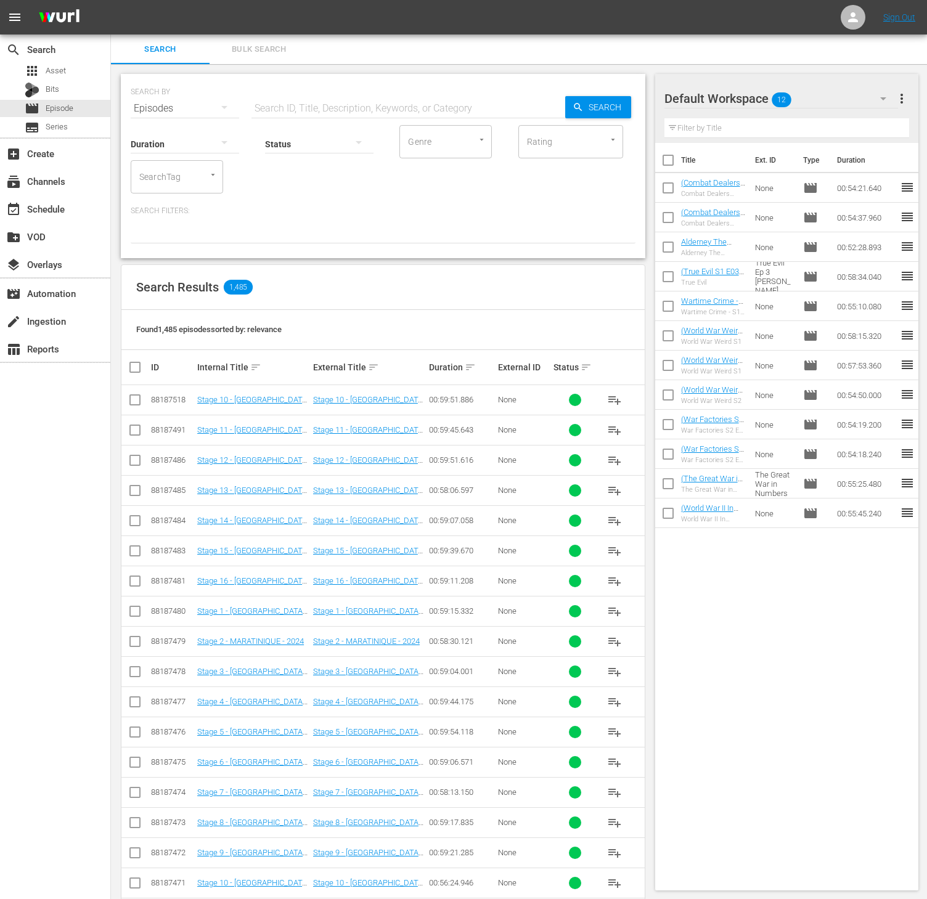
click at [187, 176] on div "SearchTag" at bounding box center [177, 176] width 92 height 33
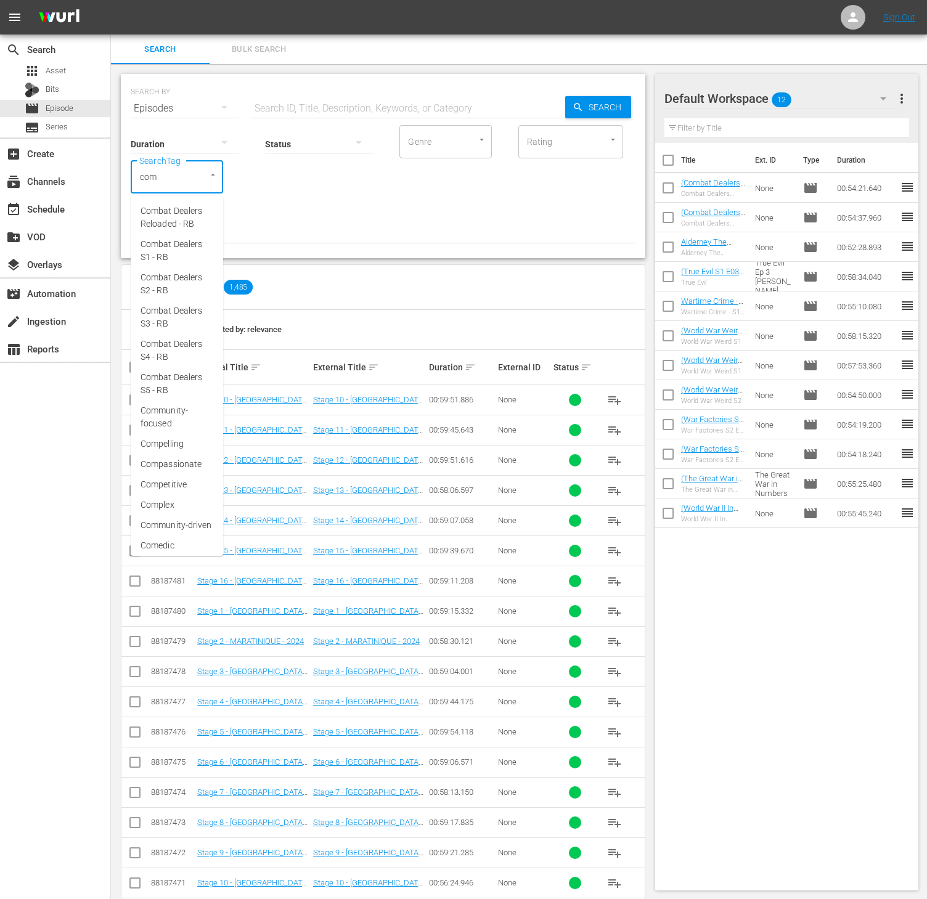
type input "comb"
click at [183, 209] on span "Combat Dealers Reloaded - RB" at bounding box center [177, 218] width 73 height 26
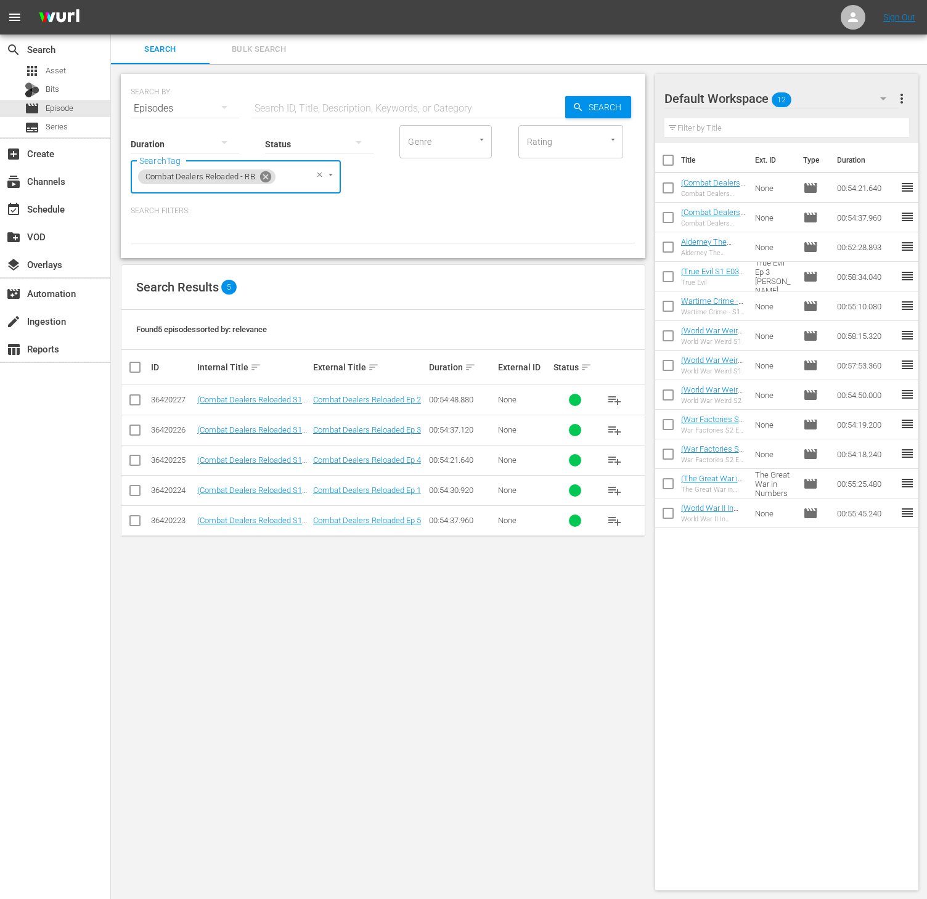
click at [263, 177] on icon at bounding box center [265, 176] width 11 height 11
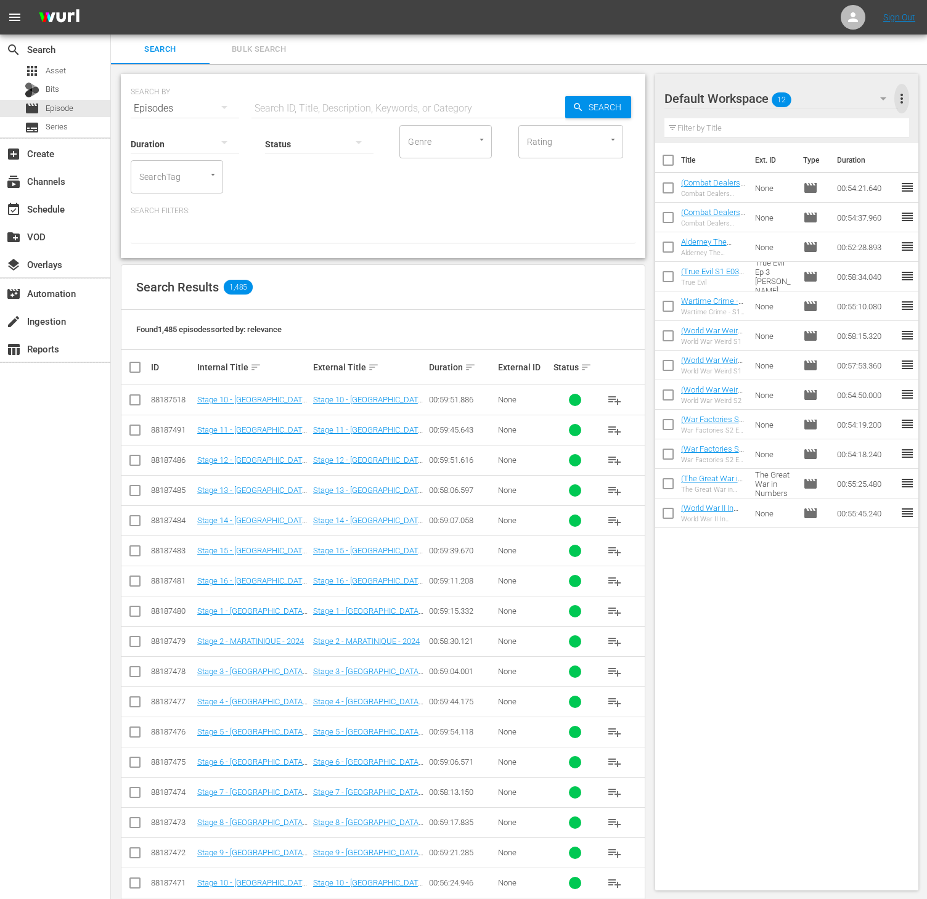
click at [898, 99] on span "more_vert" at bounding box center [901, 98] width 15 height 15
click at [765, 125] on div "Clear All Workspace Items" at bounding box center [821, 122] width 145 height 22
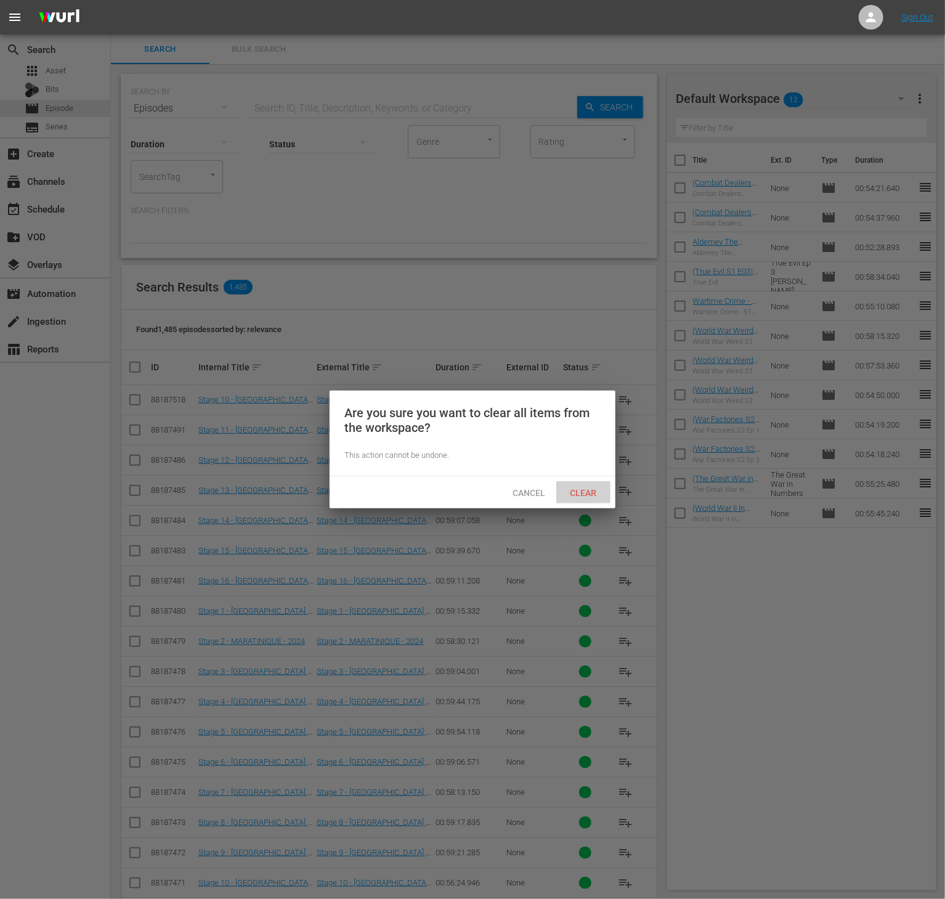
click at [587, 497] on div "Clear" at bounding box center [583, 492] width 54 height 23
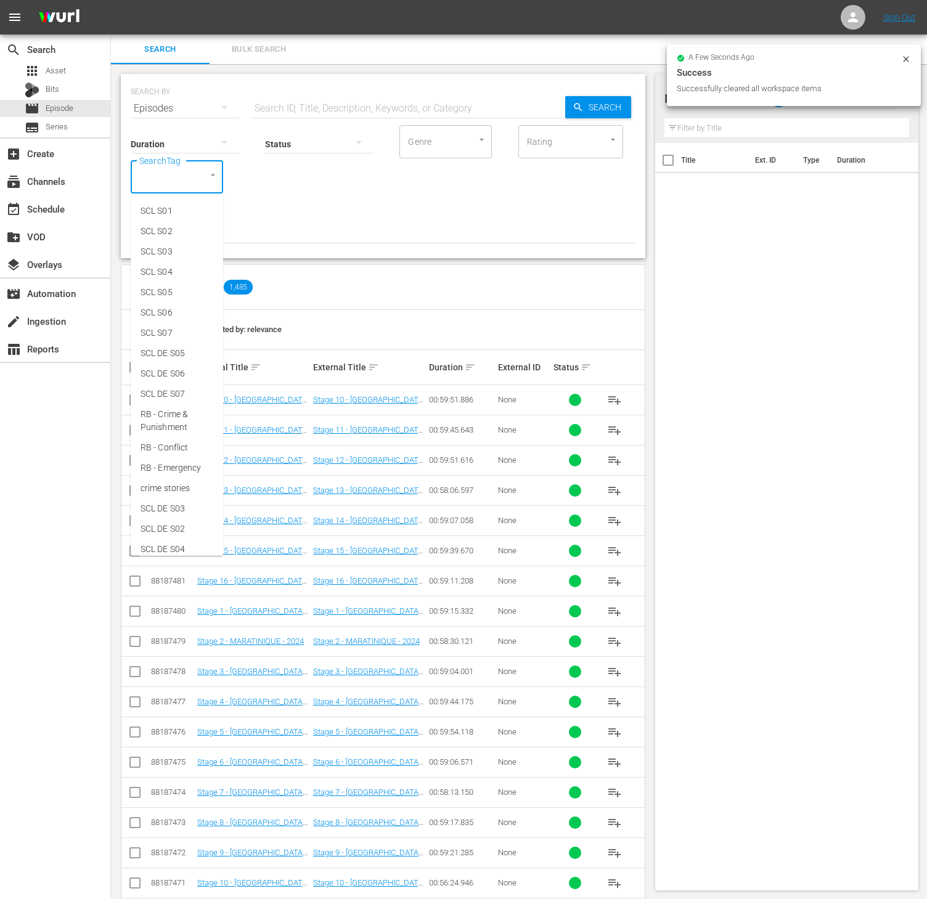
click at [165, 166] on input "SearchTag" at bounding box center [159, 177] width 47 height 22
type input "comba"
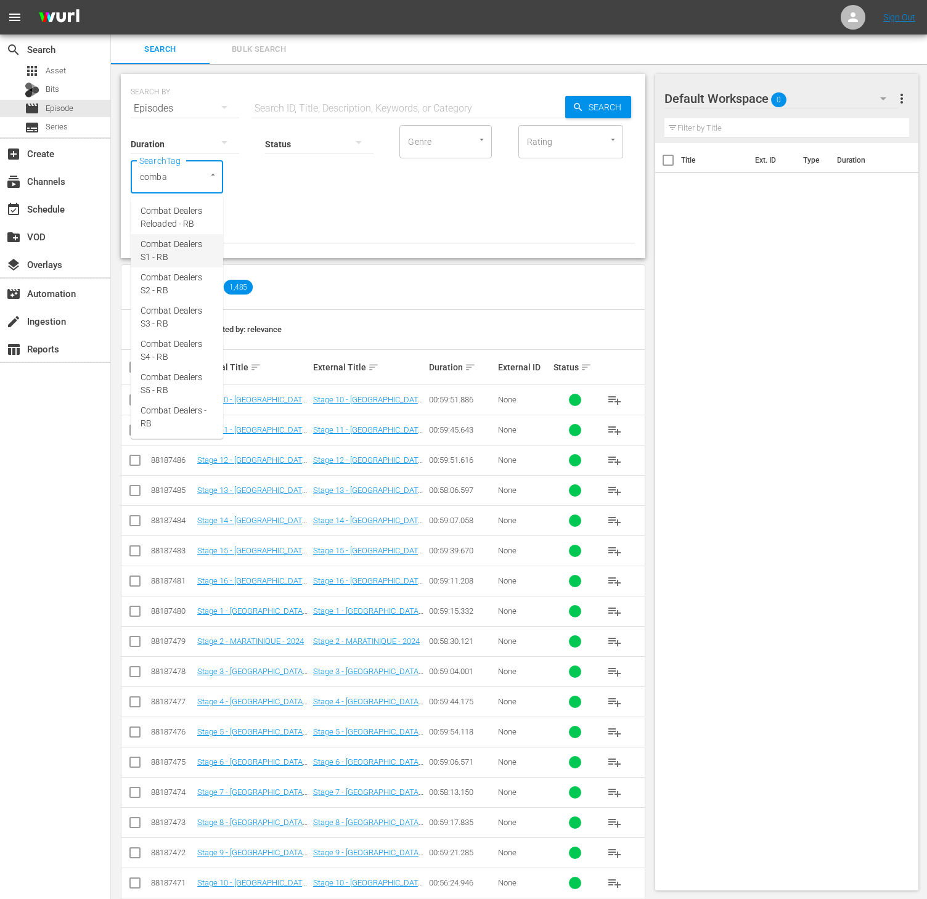
click at [190, 240] on span "Combat Dealers S1 - RB" at bounding box center [177, 251] width 73 height 26
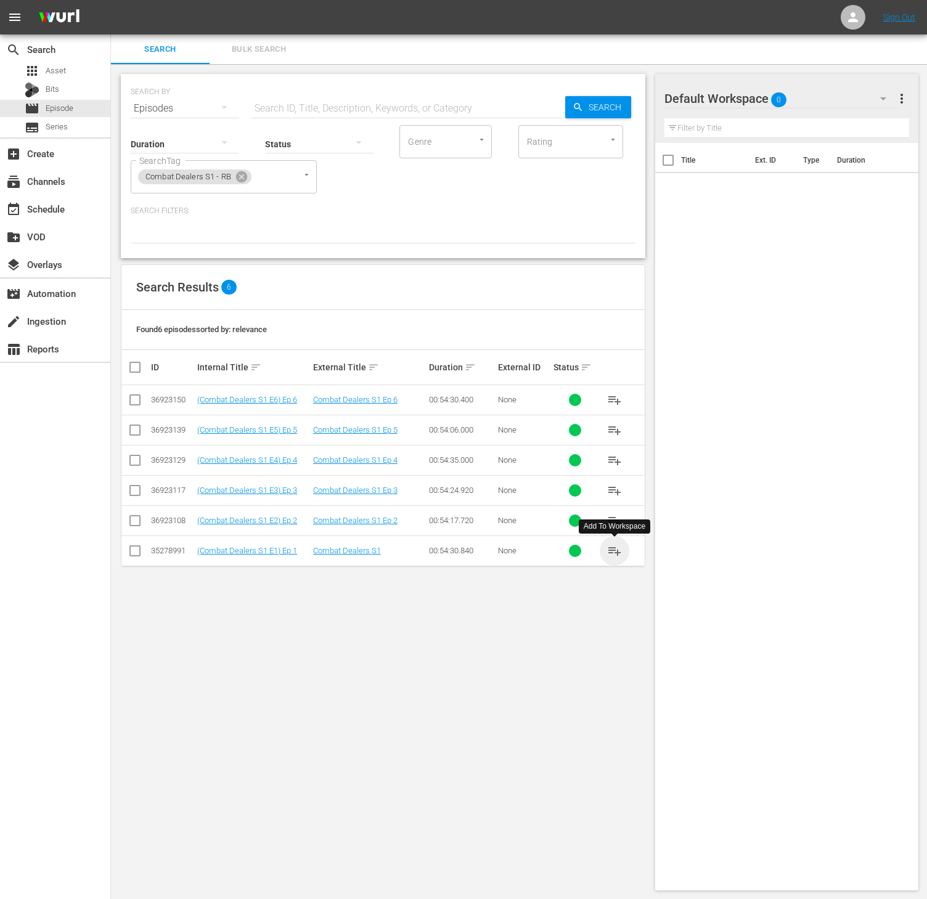
click at [615, 558] on span "playlist_add" at bounding box center [614, 551] width 15 height 15
click at [244, 179] on icon at bounding box center [241, 176] width 11 height 11
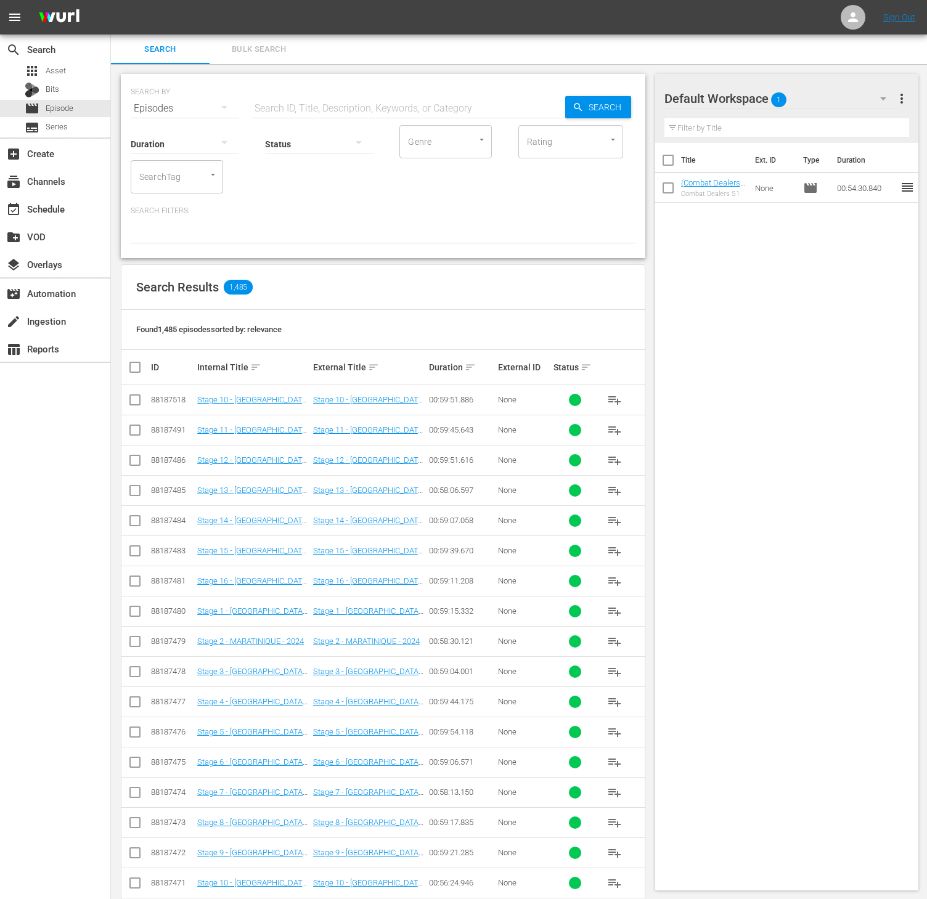
click at [165, 190] on div "SearchTag" at bounding box center [177, 176] width 92 height 33
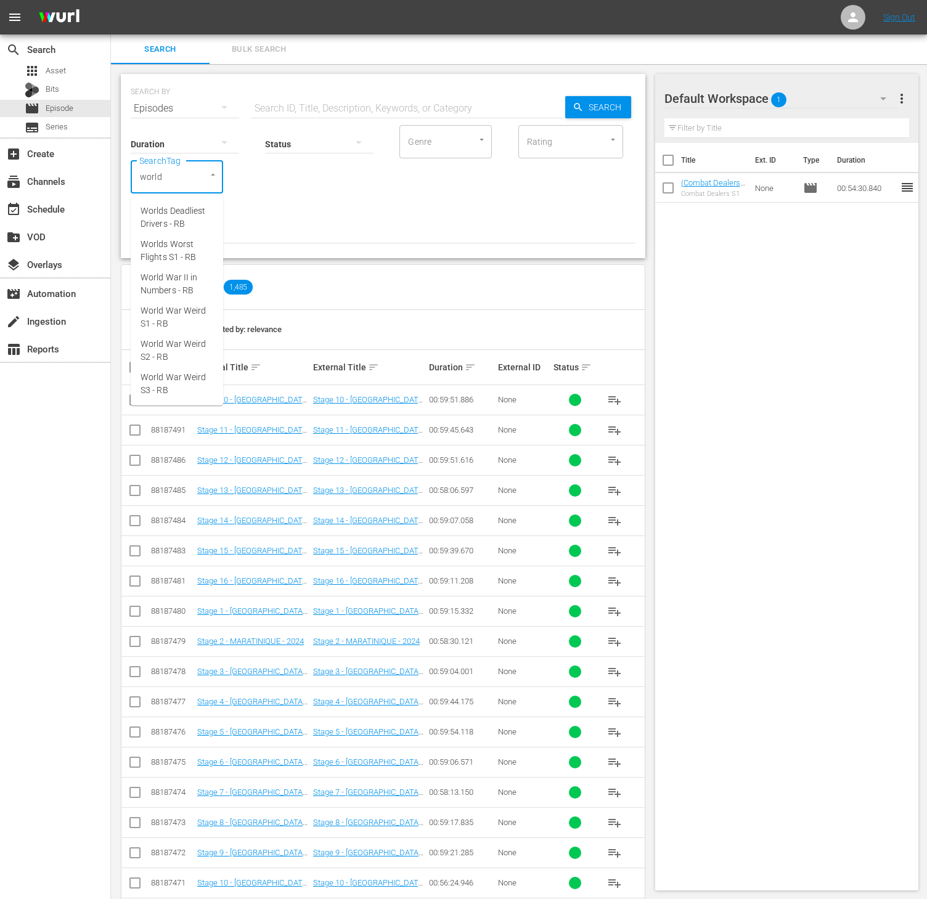
type input "world"
click at [170, 233] on li "World War II in Numbers - RB" at bounding box center [177, 217] width 92 height 33
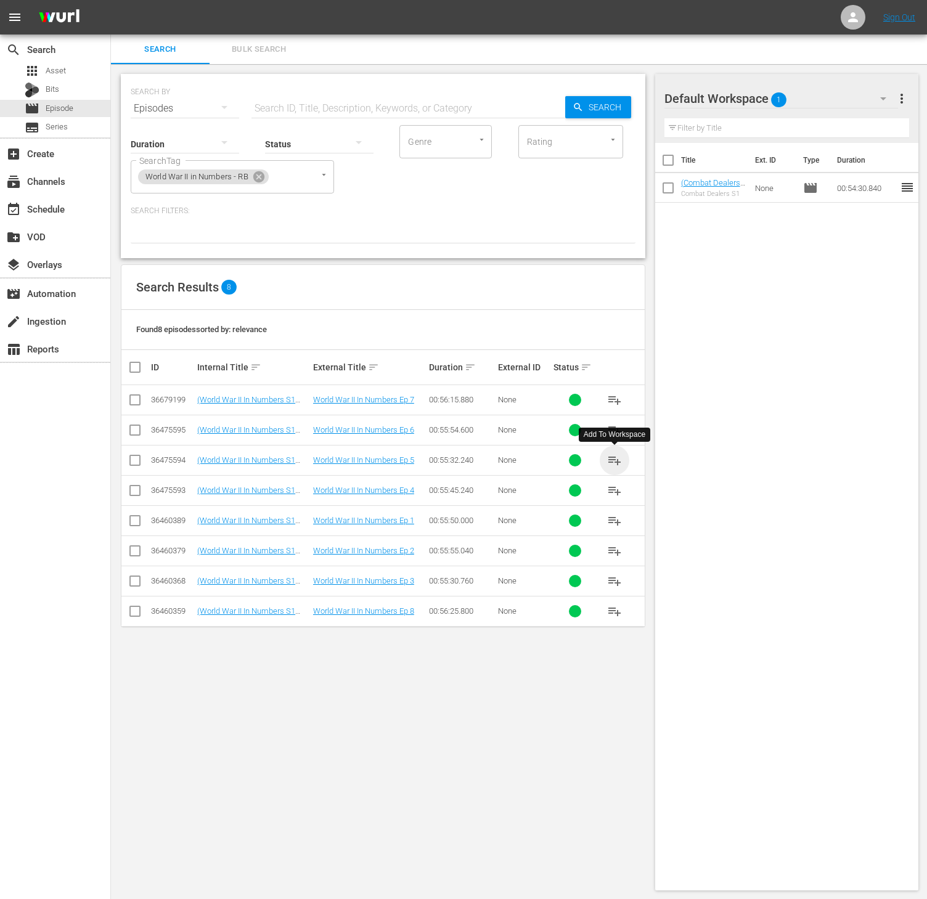
click at [614, 457] on span "playlist_add" at bounding box center [614, 460] width 15 height 15
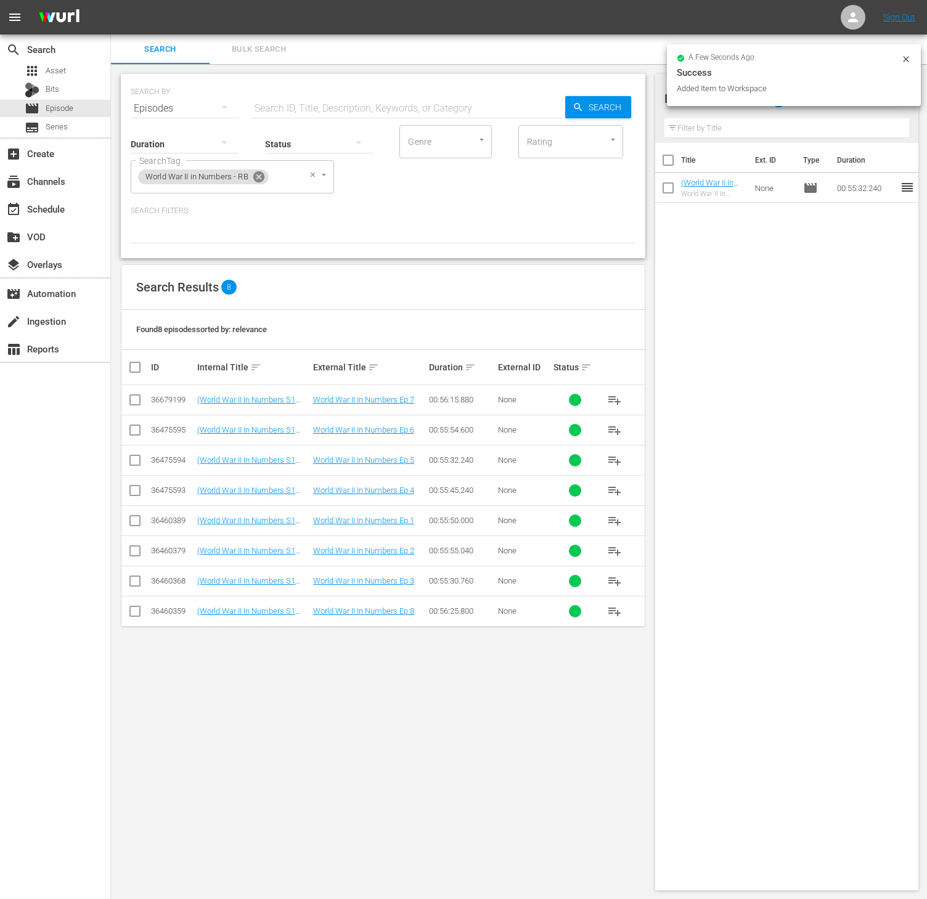
click at [263, 170] on icon at bounding box center [259, 177] width 14 height 14
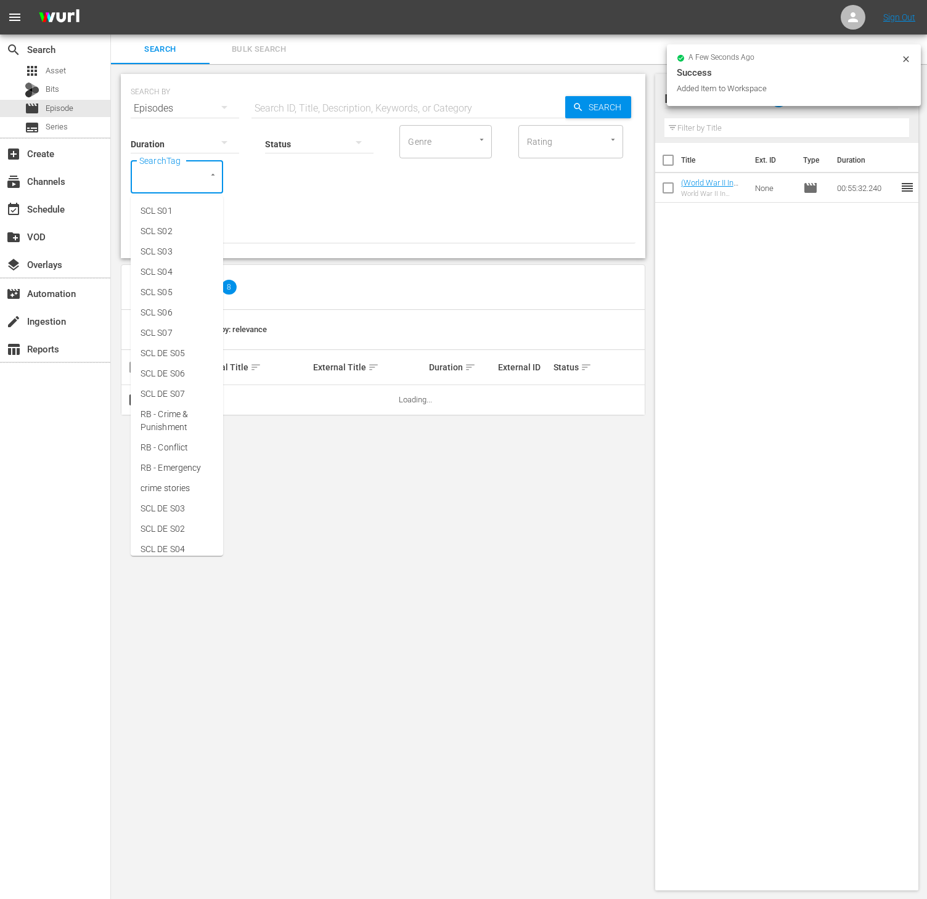
click at [173, 176] on input "SearchTag" at bounding box center [159, 177] width 47 height 22
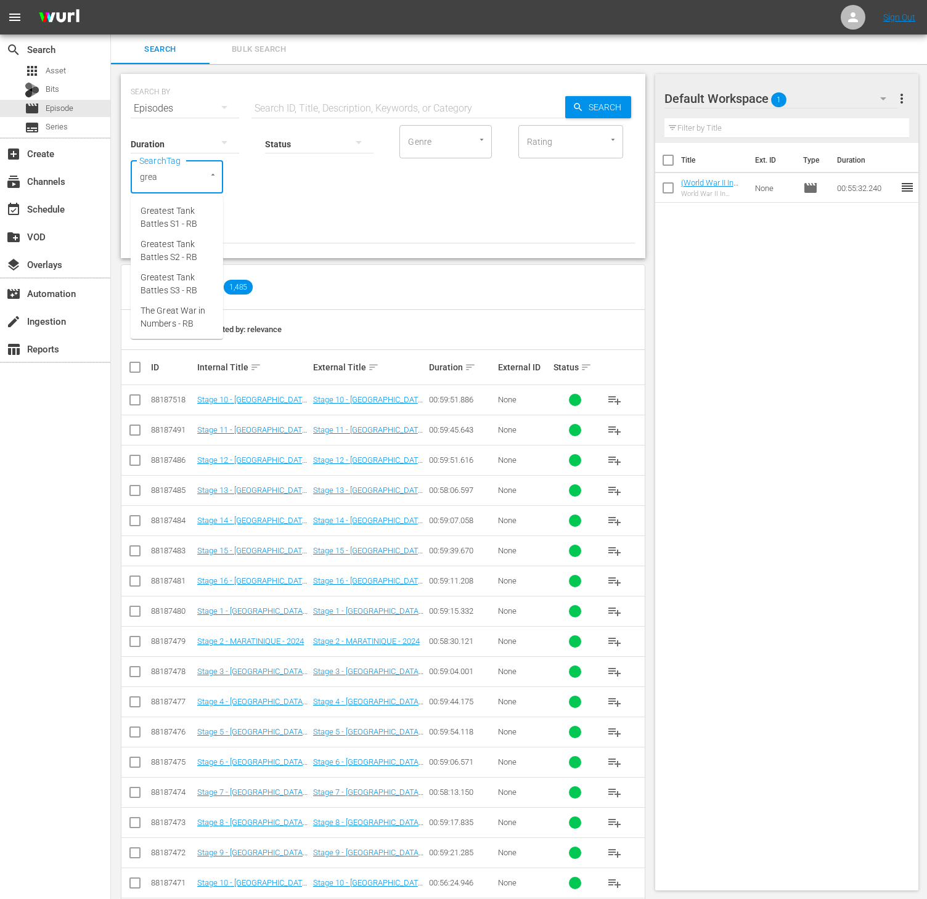
type input "great"
click at [202, 316] on span "The Great War in Numbers - RB" at bounding box center [177, 317] width 73 height 26
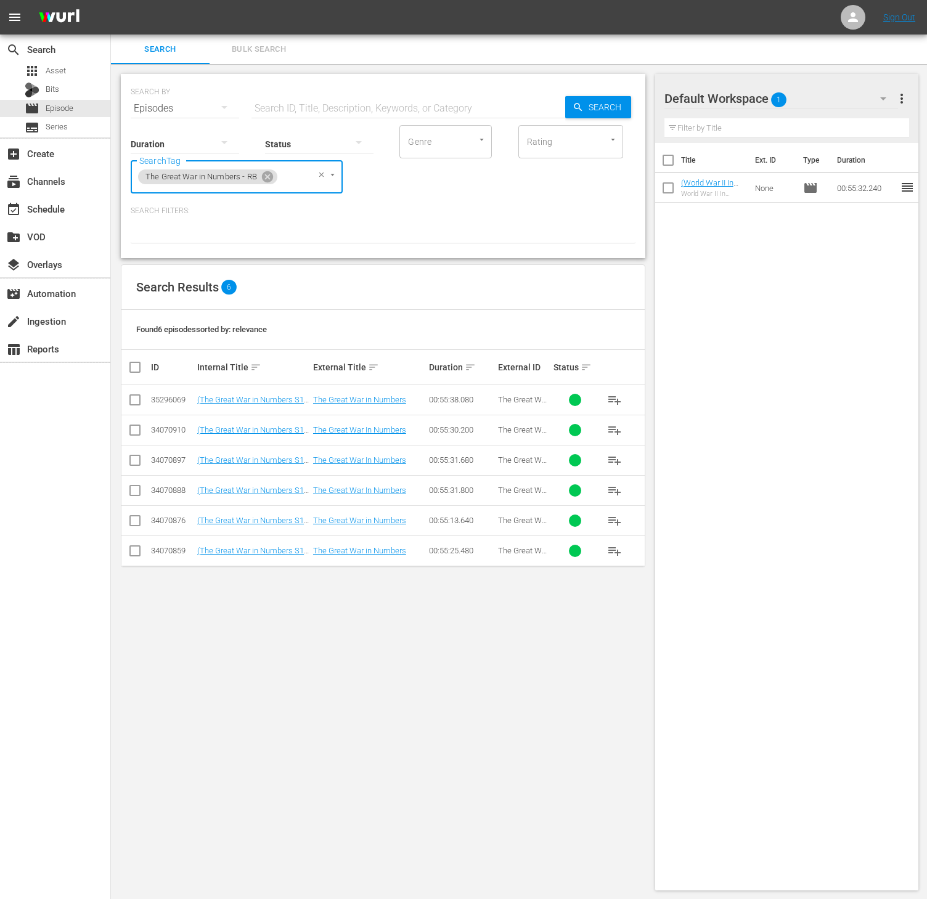
click at [618, 495] on span "playlist_add" at bounding box center [614, 490] width 15 height 15
click at [271, 177] on icon at bounding box center [267, 176] width 11 height 11
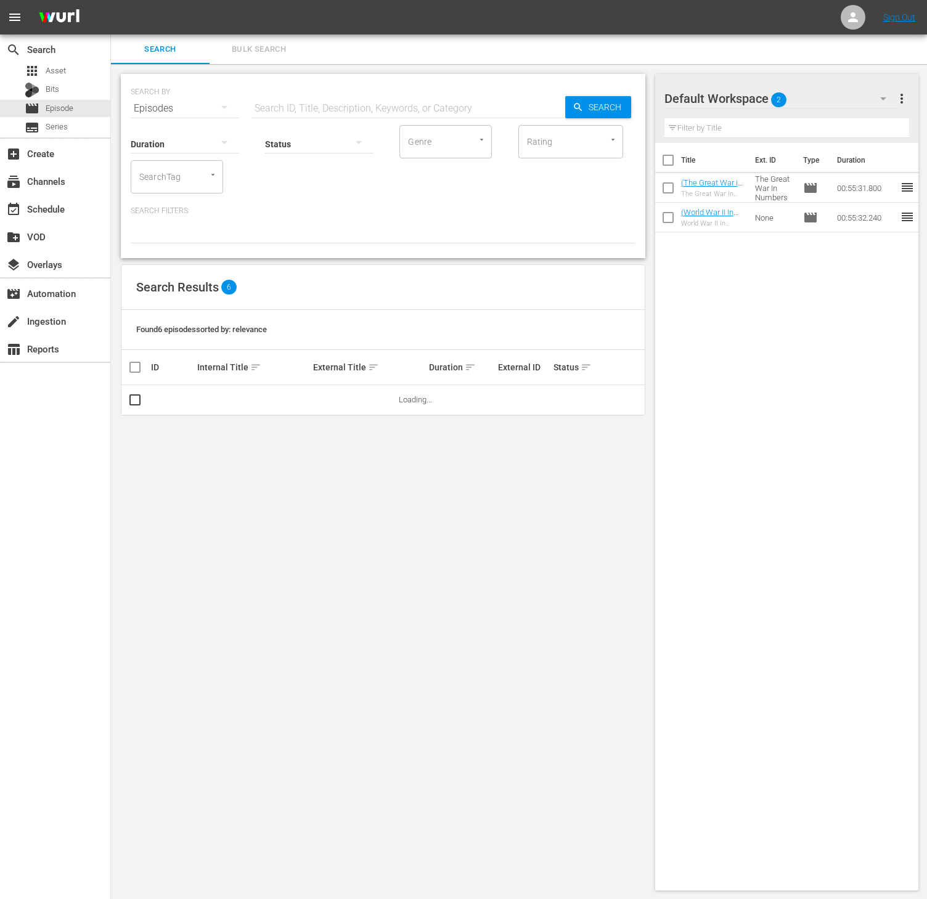
click at [204, 176] on div at bounding box center [207, 174] width 22 height 13
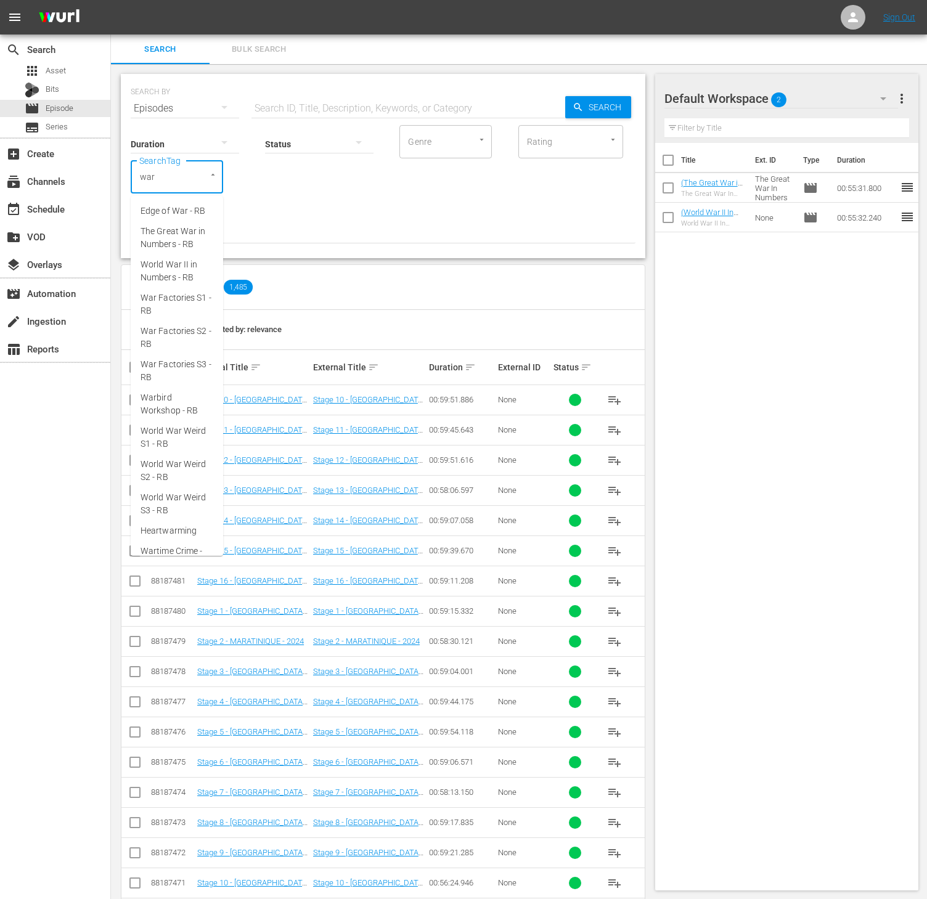
type input "war f"
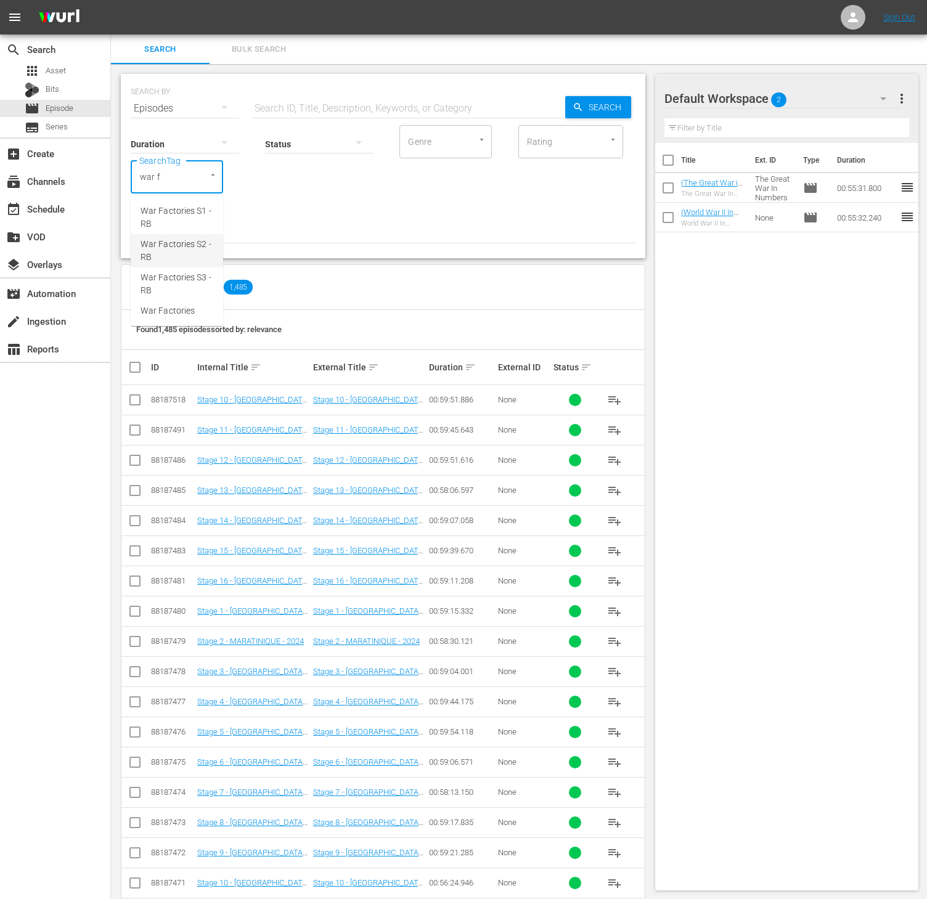
click at [193, 253] on span "War Factories S2 - RB" at bounding box center [177, 251] width 73 height 26
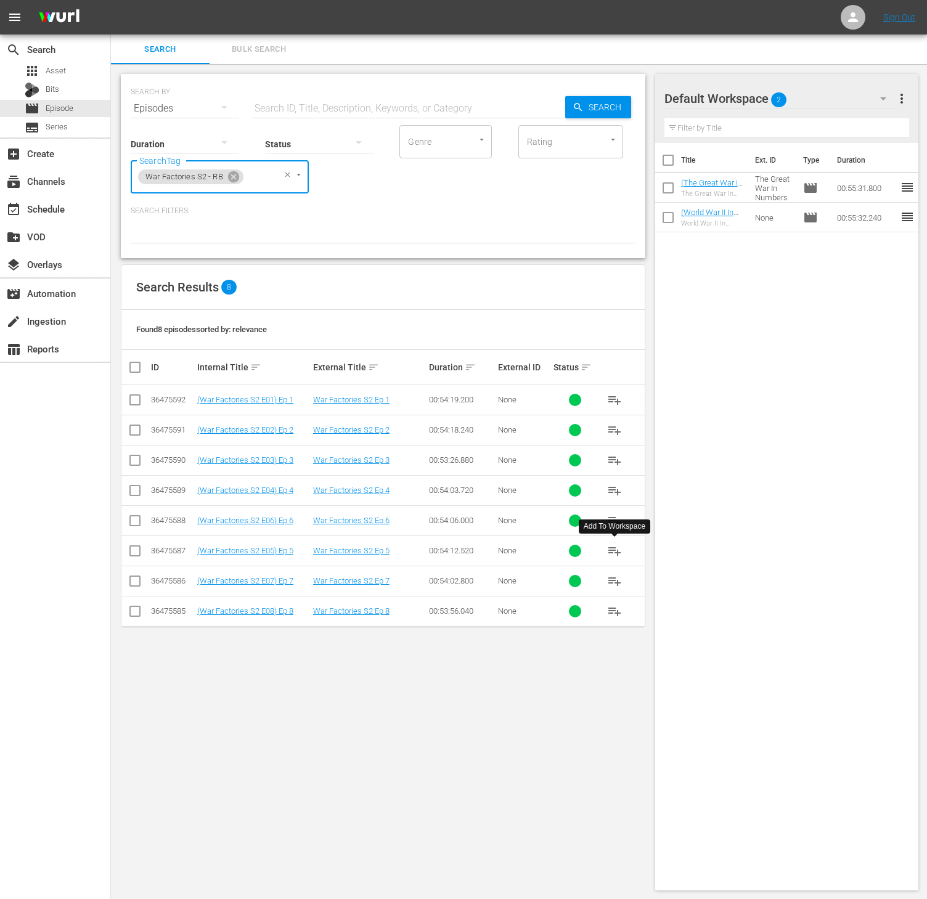
click at [608, 554] on span "playlist_add" at bounding box center [614, 551] width 15 height 15
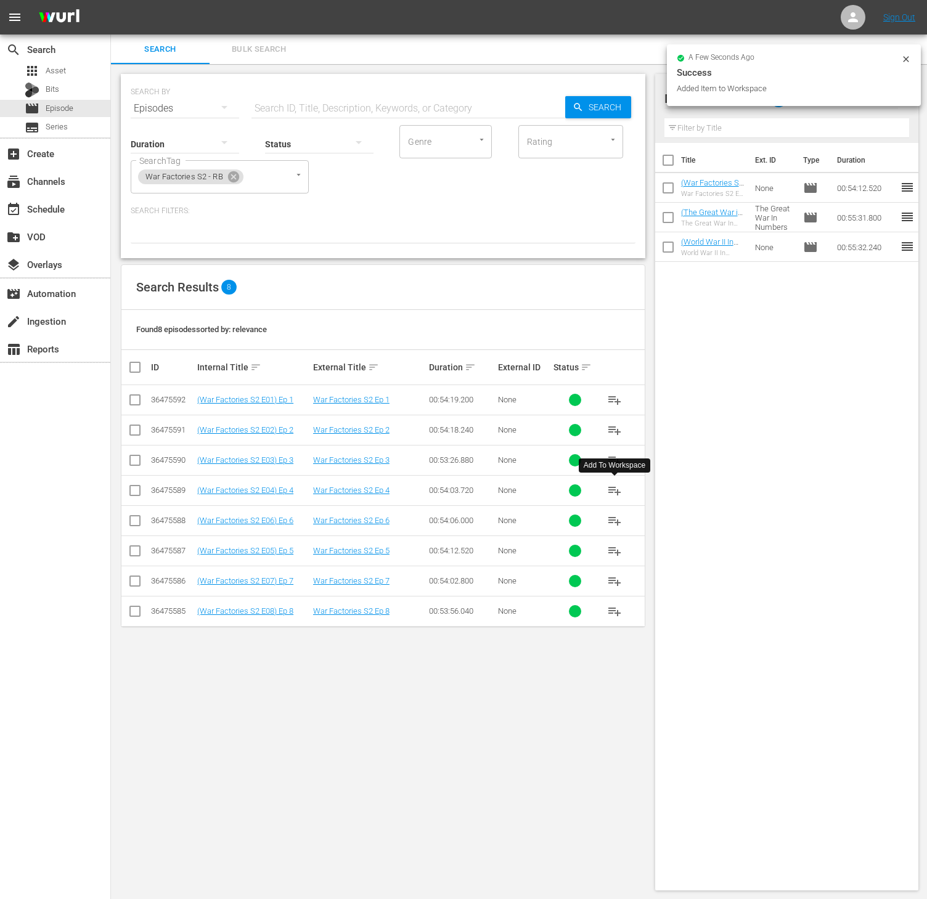
click at [610, 487] on span "playlist_add" at bounding box center [614, 490] width 15 height 15
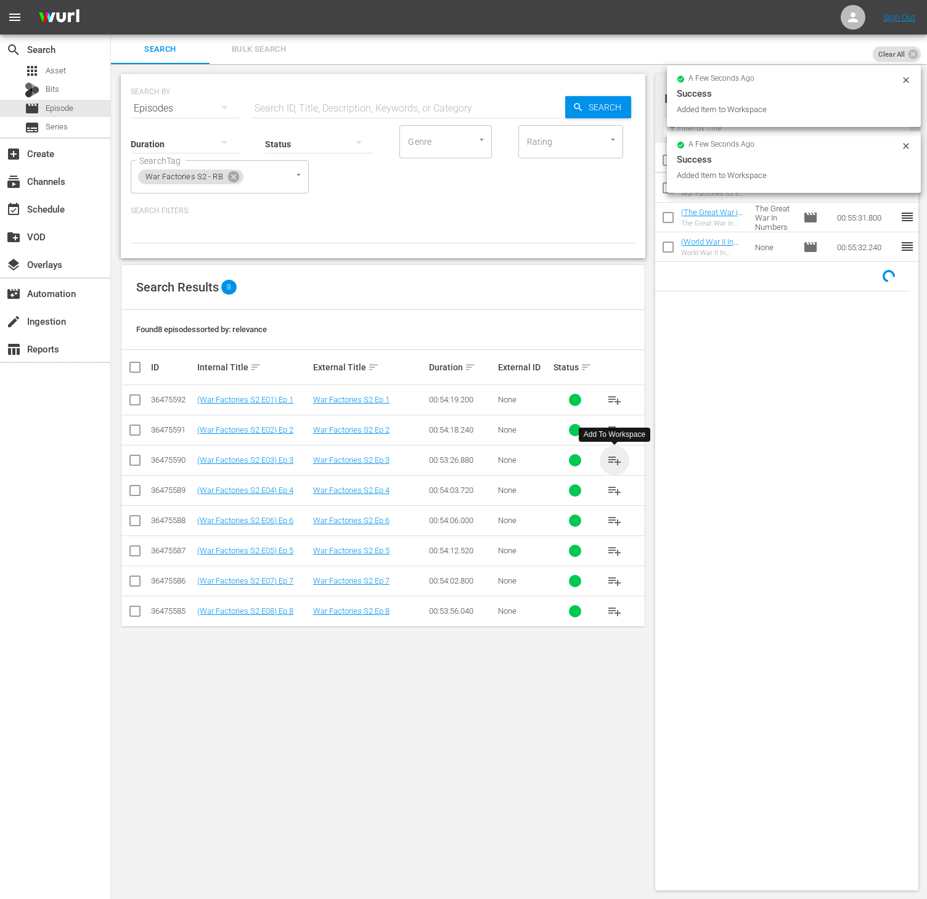
click at [610, 455] on span "playlist_add" at bounding box center [614, 460] width 15 height 15
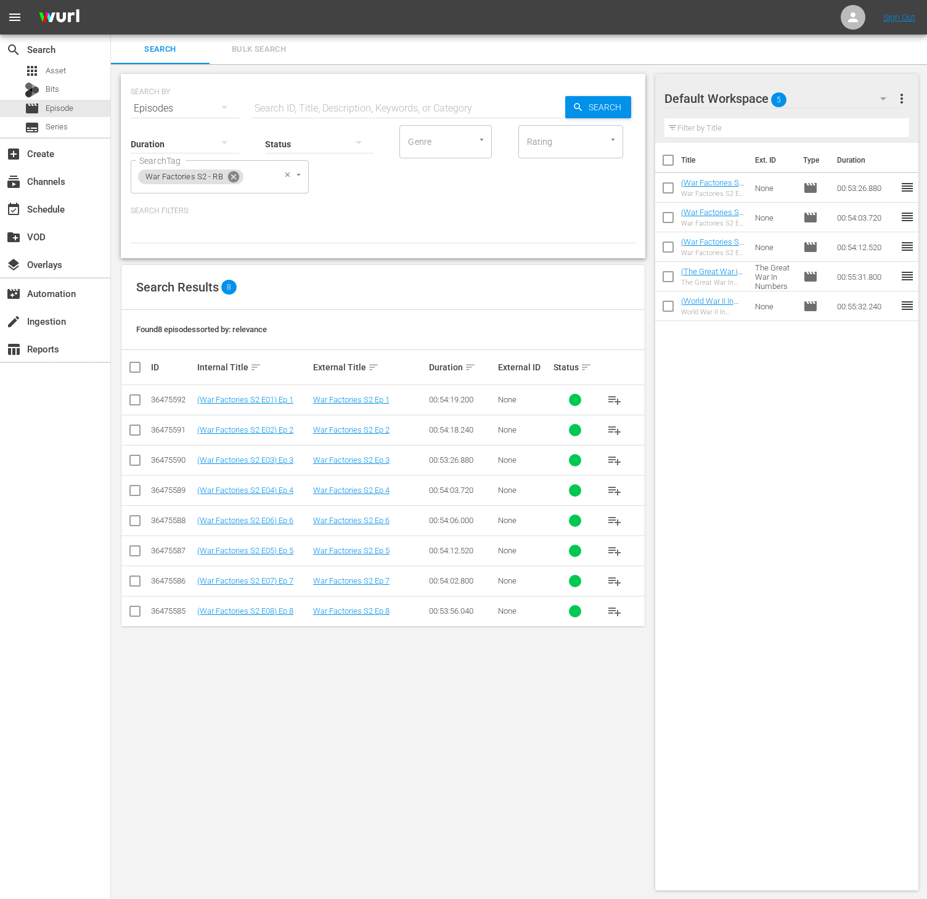
click at [230, 179] on icon at bounding box center [233, 176] width 11 height 11
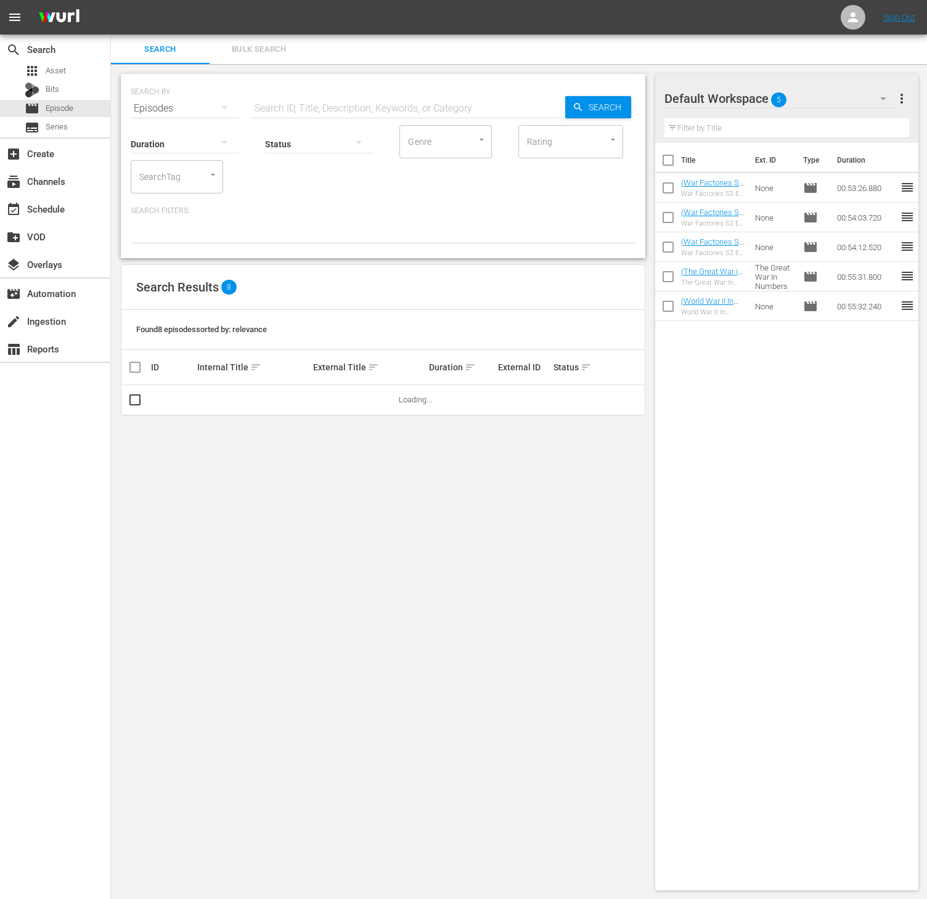
click at [174, 174] on input "SearchTag" at bounding box center [159, 177] width 47 height 22
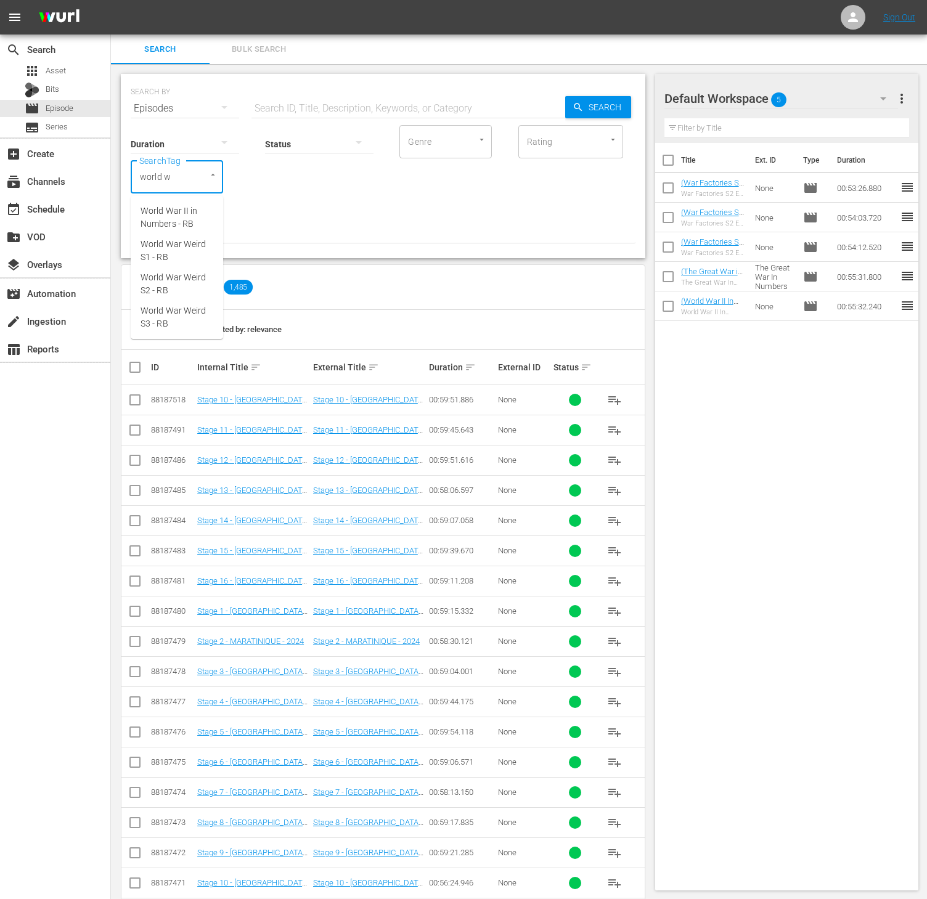
type input "world wa"
click at [183, 274] on span "World War Weird S2 - RB" at bounding box center [177, 284] width 73 height 26
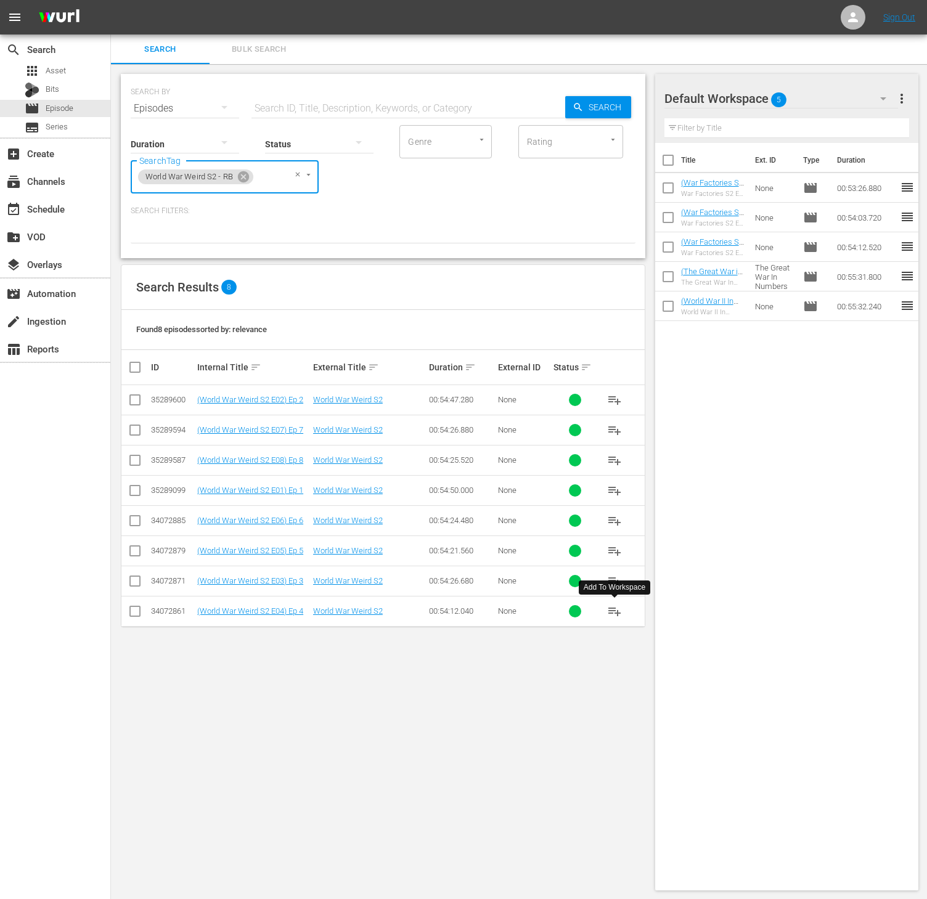
click at [609, 618] on span "playlist_add" at bounding box center [614, 611] width 15 height 15
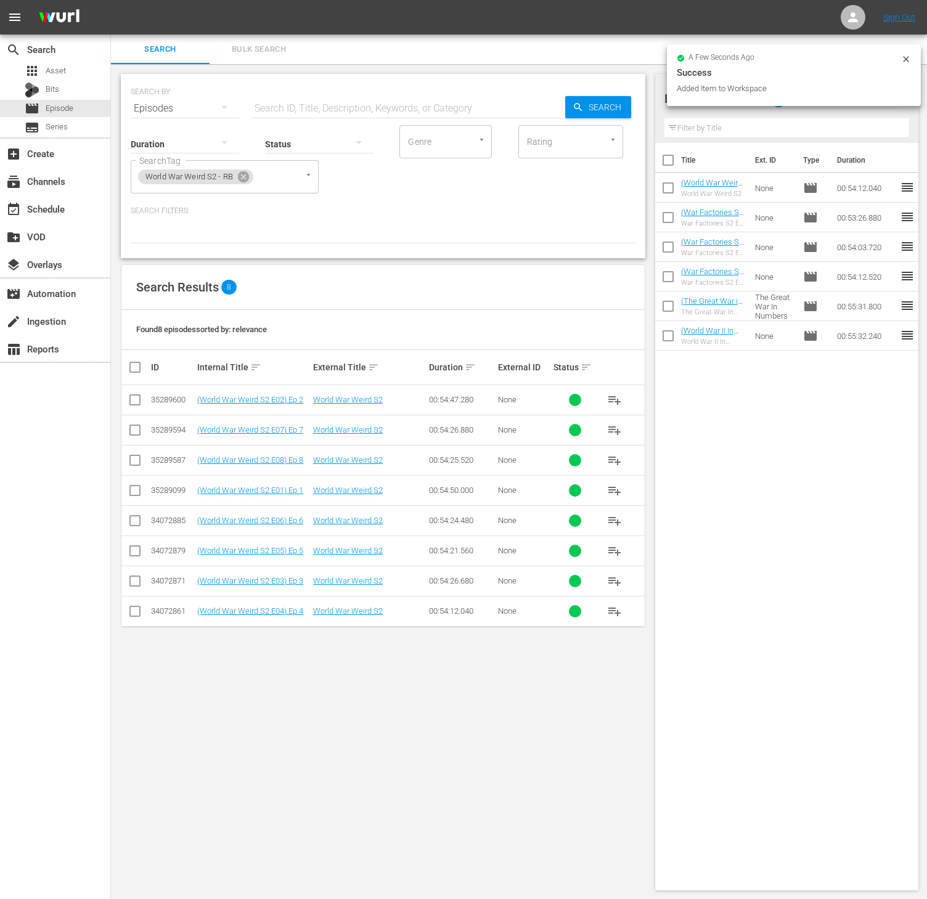
click at [613, 583] on span "playlist_add" at bounding box center [614, 581] width 15 height 15
click at [610, 404] on span "playlist_add" at bounding box center [614, 400] width 15 height 15
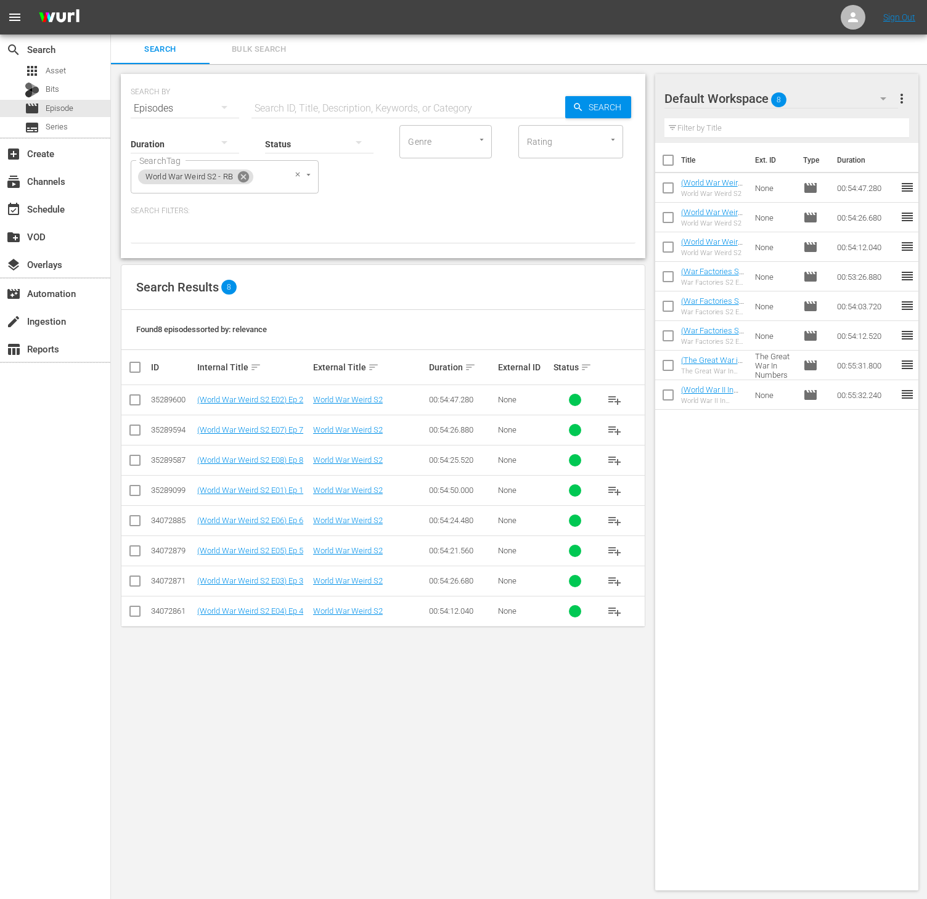
click at [239, 176] on icon at bounding box center [243, 176] width 11 height 11
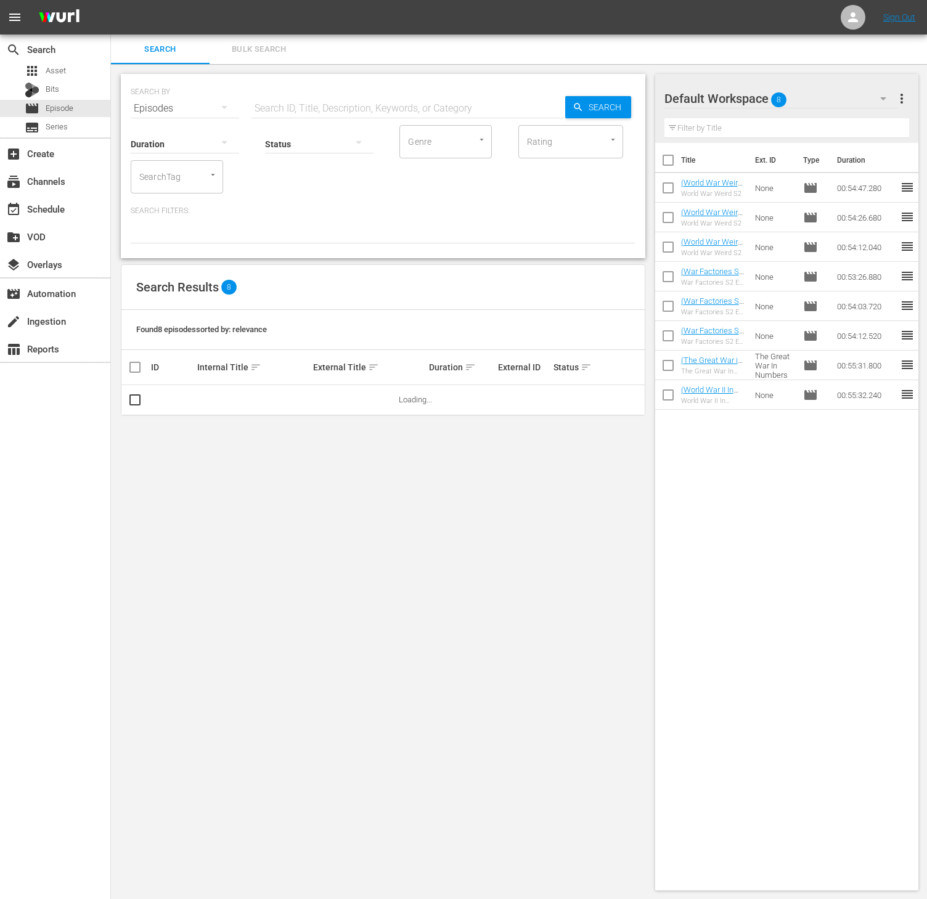
click at [191, 179] on div "SearchTag" at bounding box center [177, 176] width 92 height 33
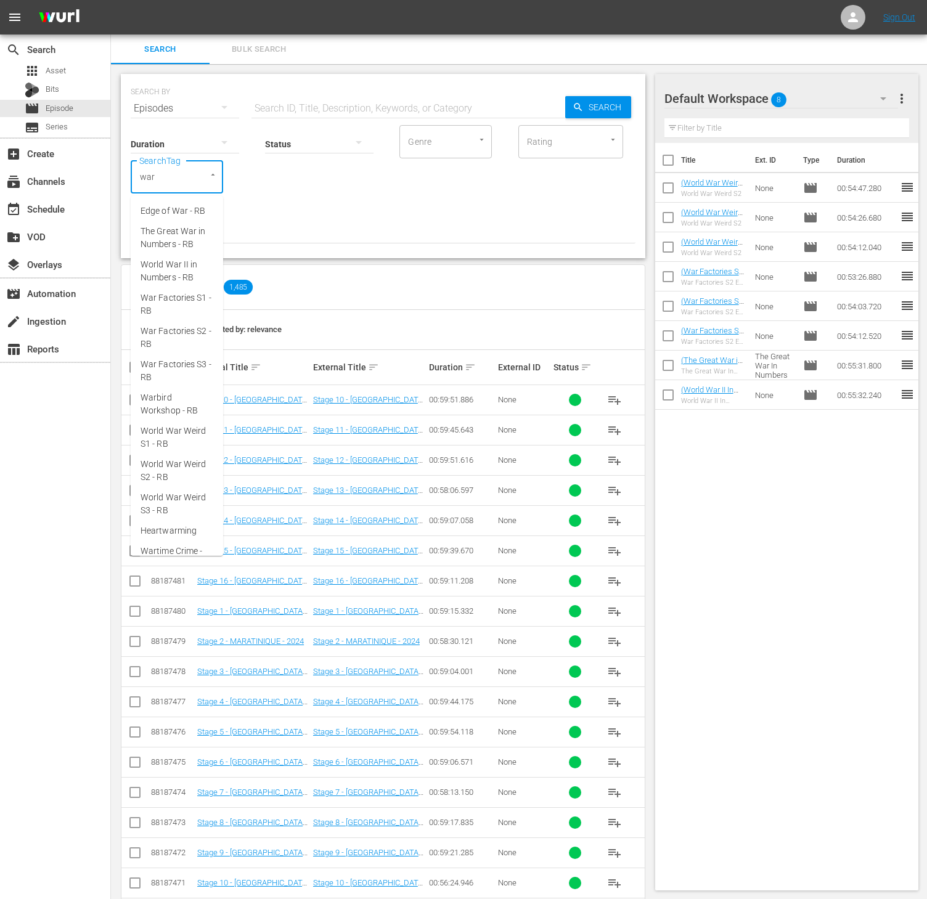
type input "wart"
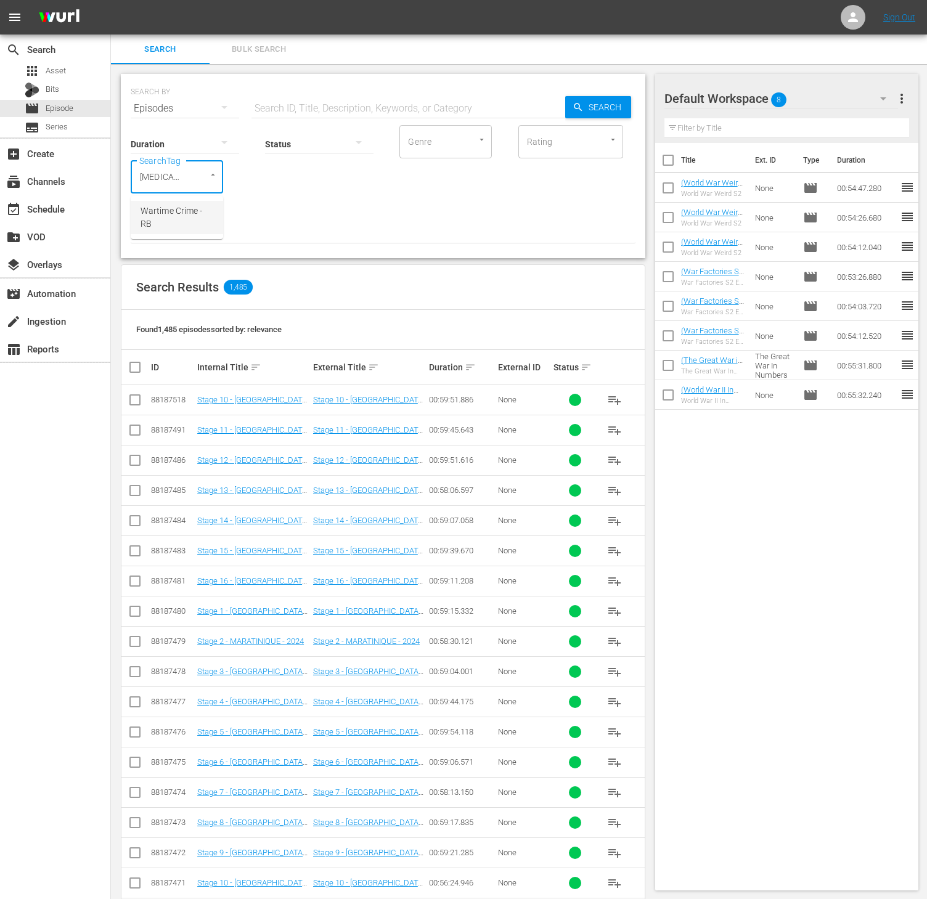
click at [174, 218] on span "Wartime Crime - RB" at bounding box center [177, 218] width 73 height 26
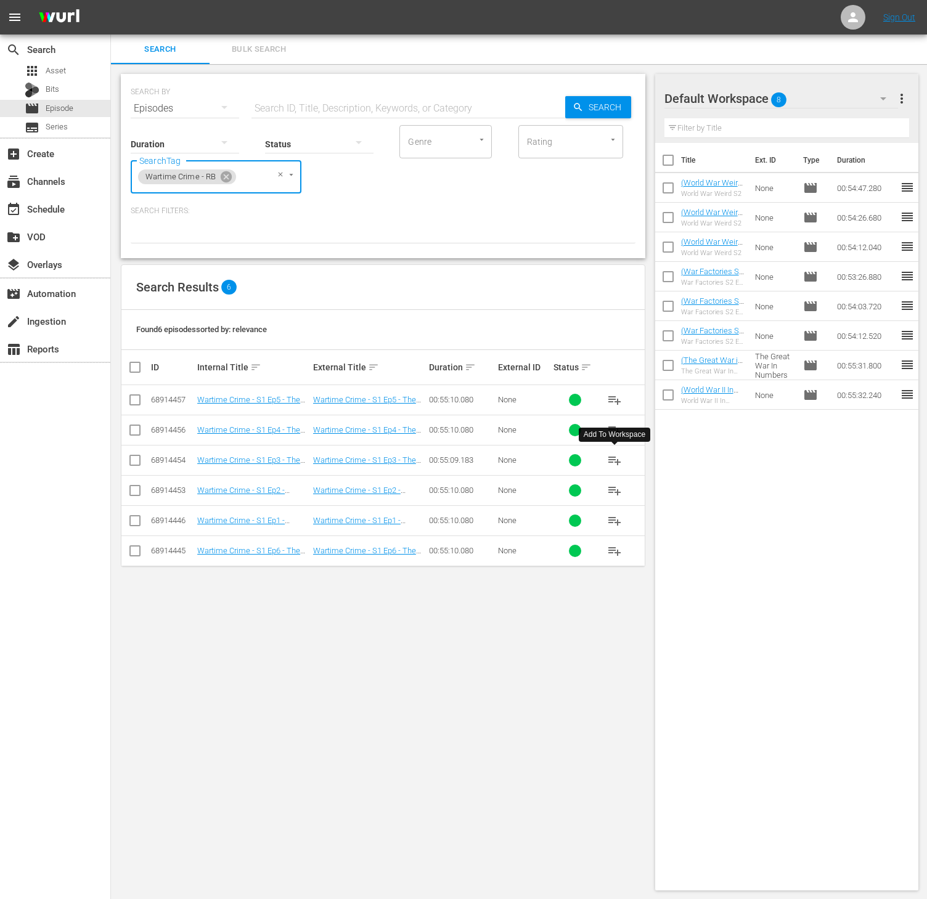
click at [618, 457] on span "playlist_add" at bounding box center [614, 460] width 15 height 15
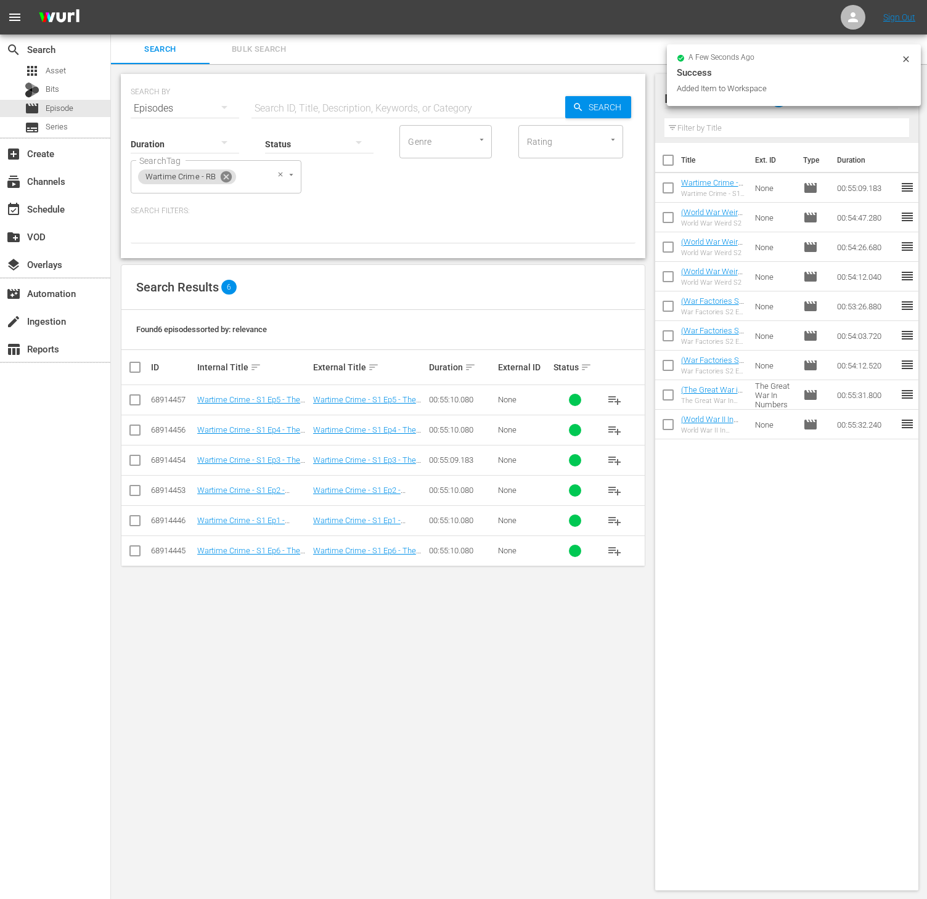
click at [227, 176] on icon at bounding box center [226, 177] width 14 height 14
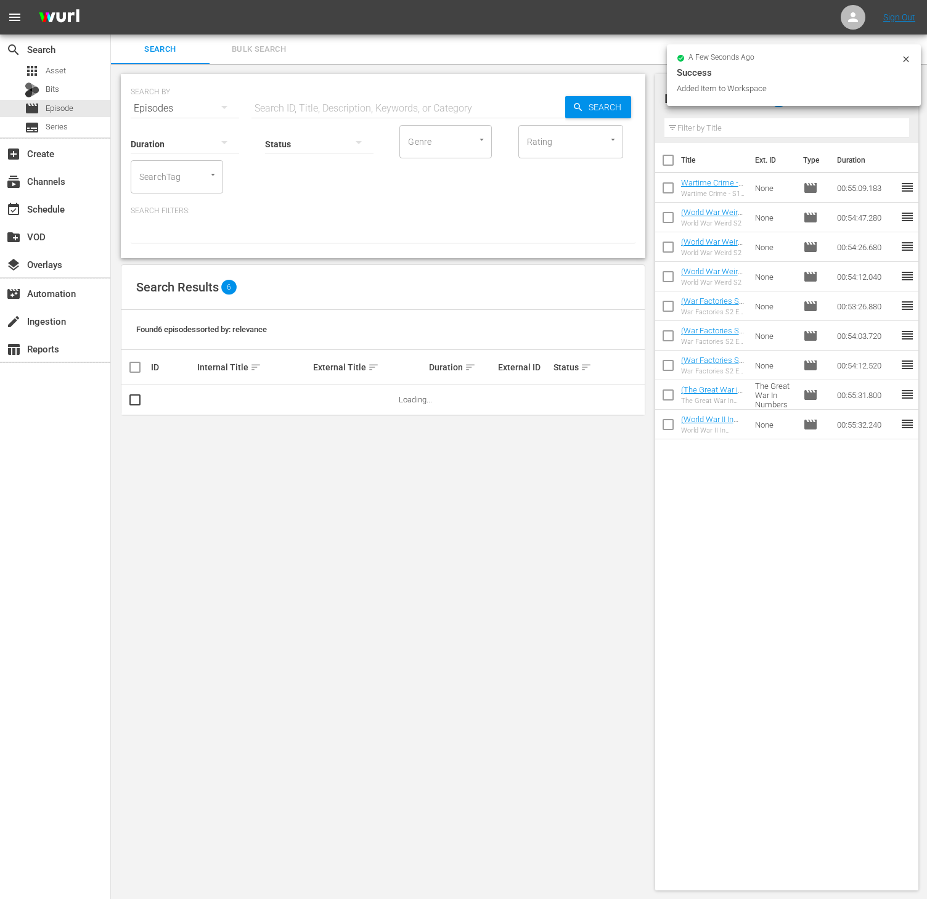
click at [184, 174] on div "SearchTag" at bounding box center [177, 176] width 92 height 33
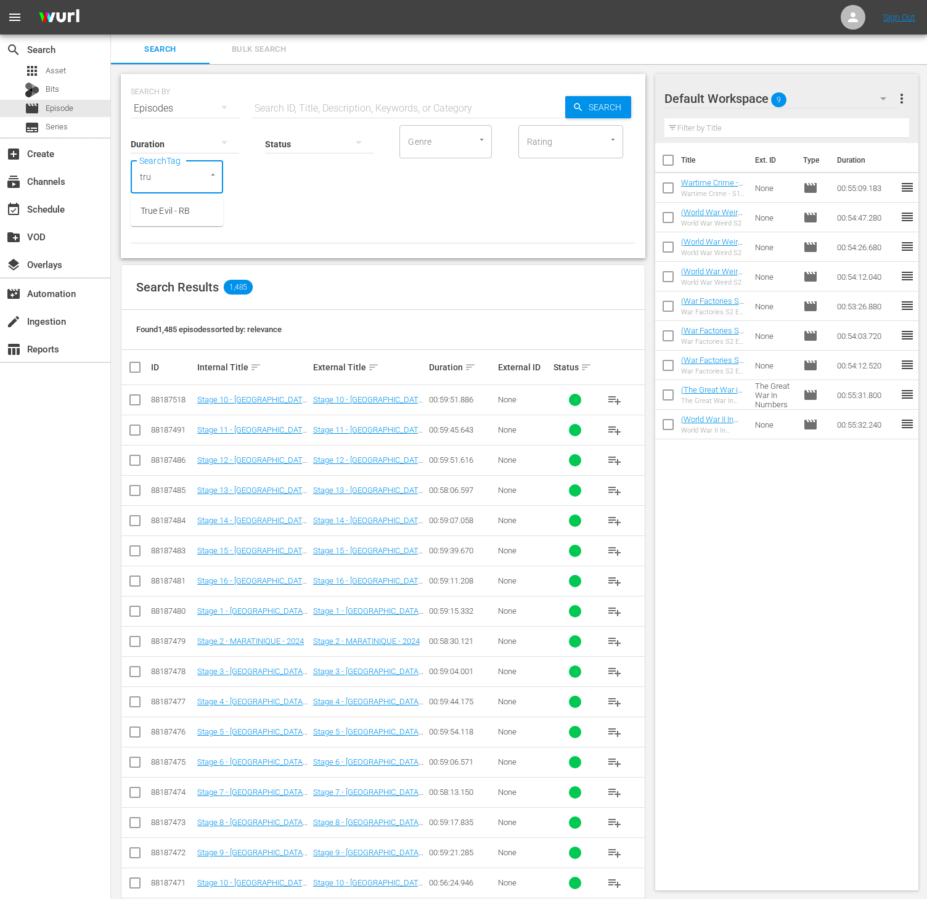
type input "true"
click at [168, 219] on li "True Evil - RB" at bounding box center [177, 211] width 92 height 20
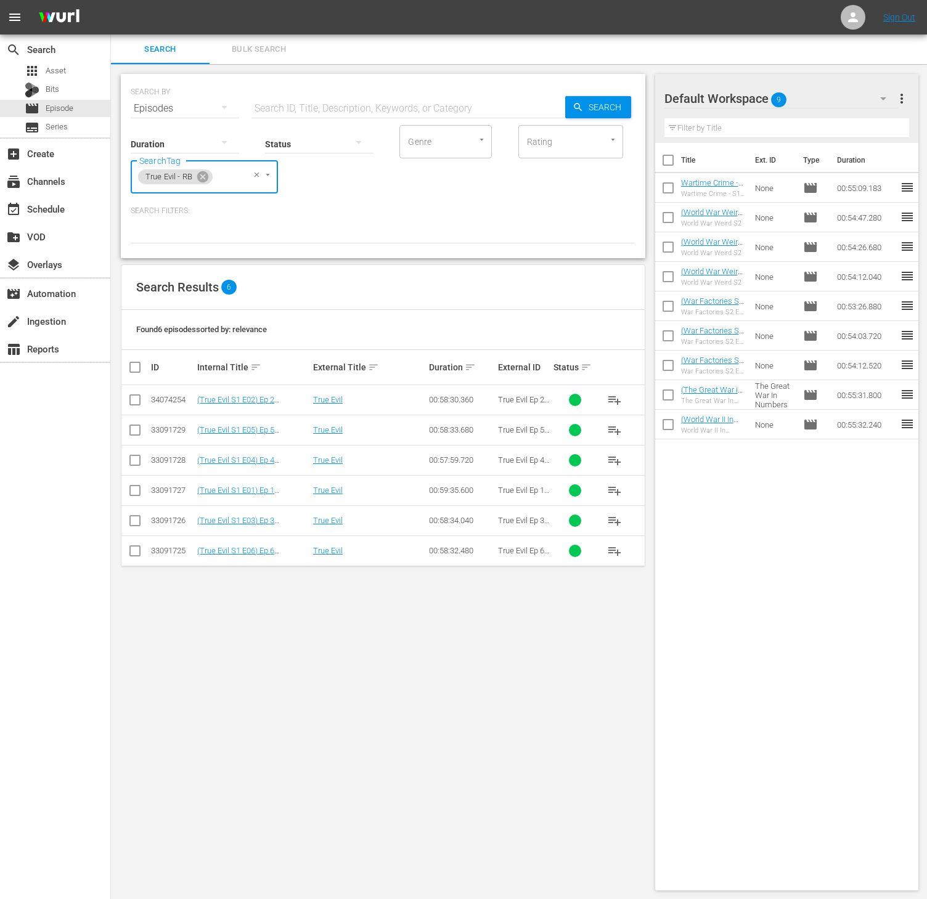
click at [615, 465] on span "playlist_add" at bounding box center [614, 460] width 15 height 15
click at [198, 182] on icon at bounding box center [203, 177] width 14 height 14
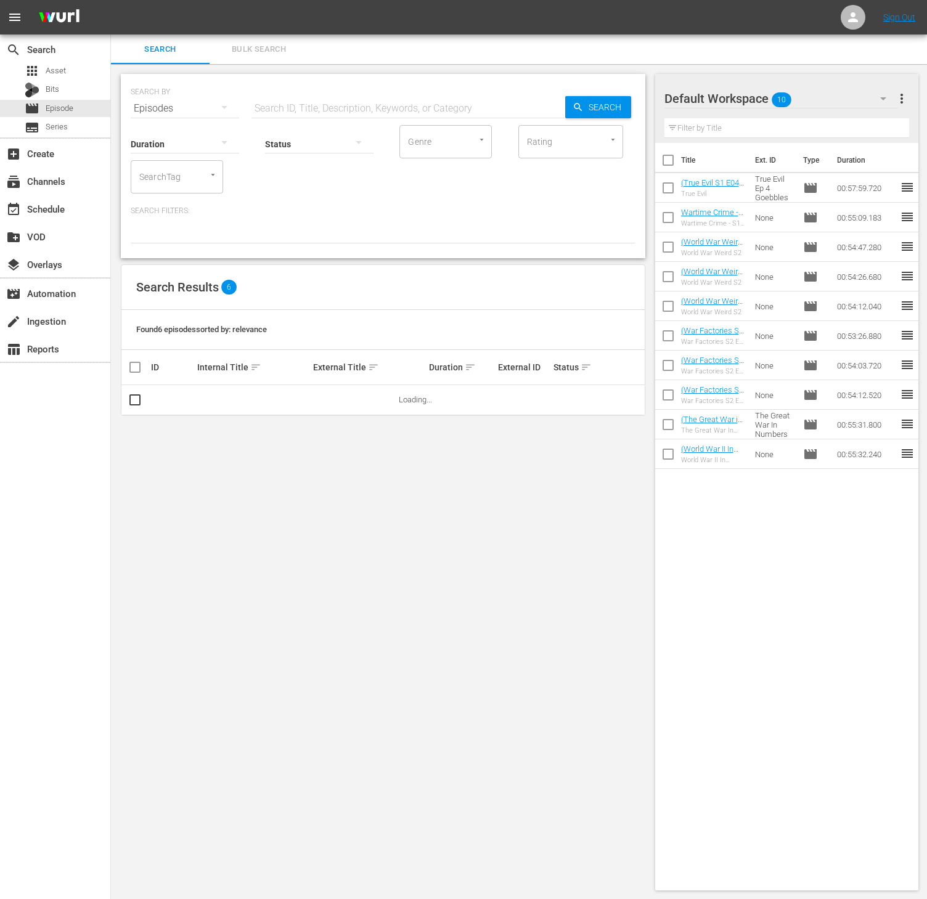
click at [168, 171] on input "SearchTag" at bounding box center [159, 177] width 47 height 22
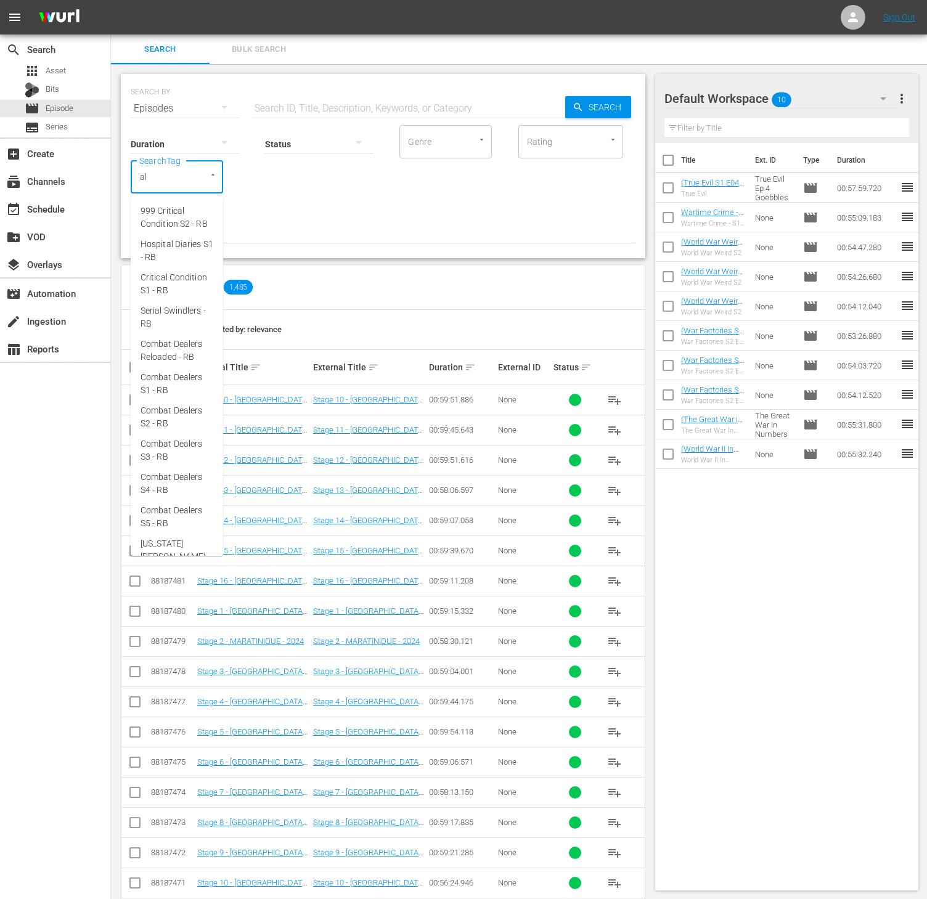
type input "ald"
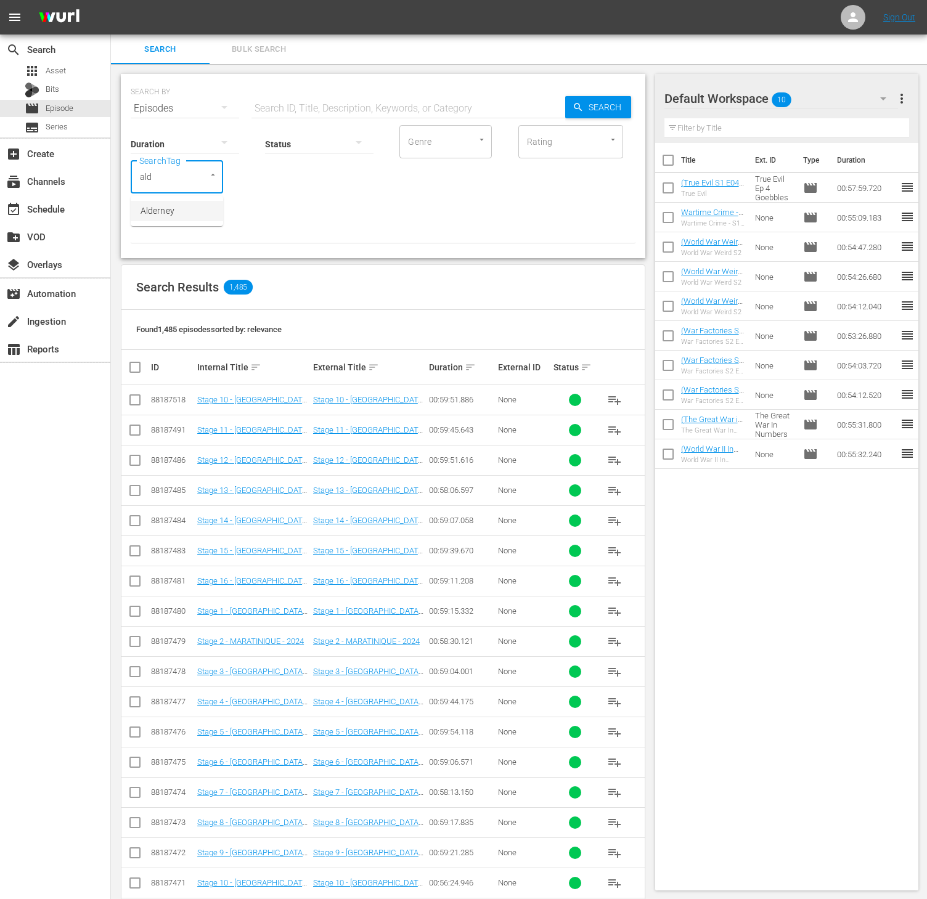
click at [165, 205] on span "Alderney" at bounding box center [158, 211] width 34 height 13
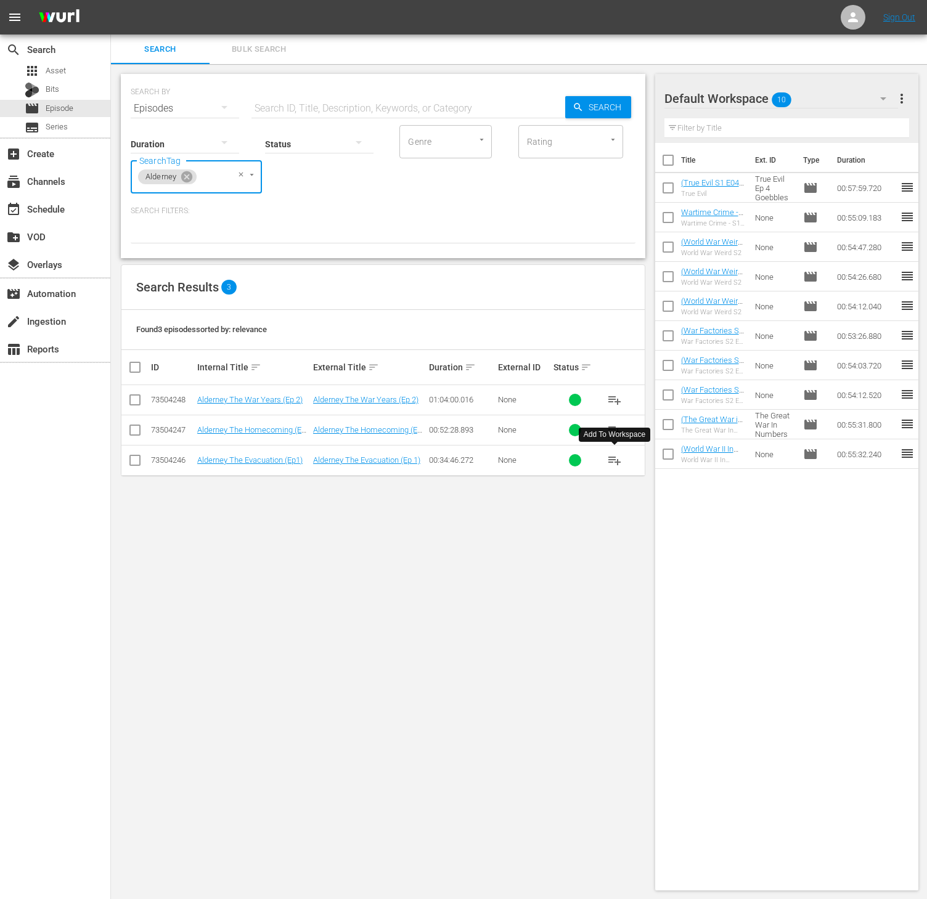
click at [615, 462] on span "playlist_add" at bounding box center [614, 460] width 15 height 15
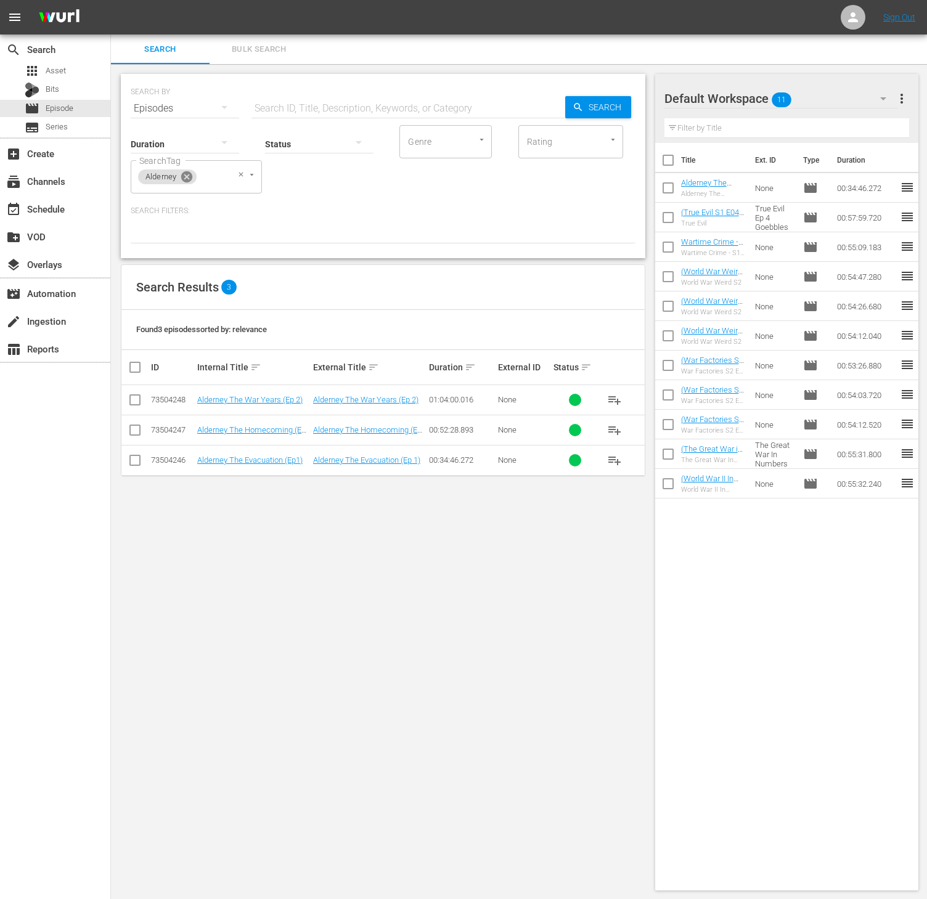
click at [185, 177] on icon at bounding box center [187, 177] width 14 height 14
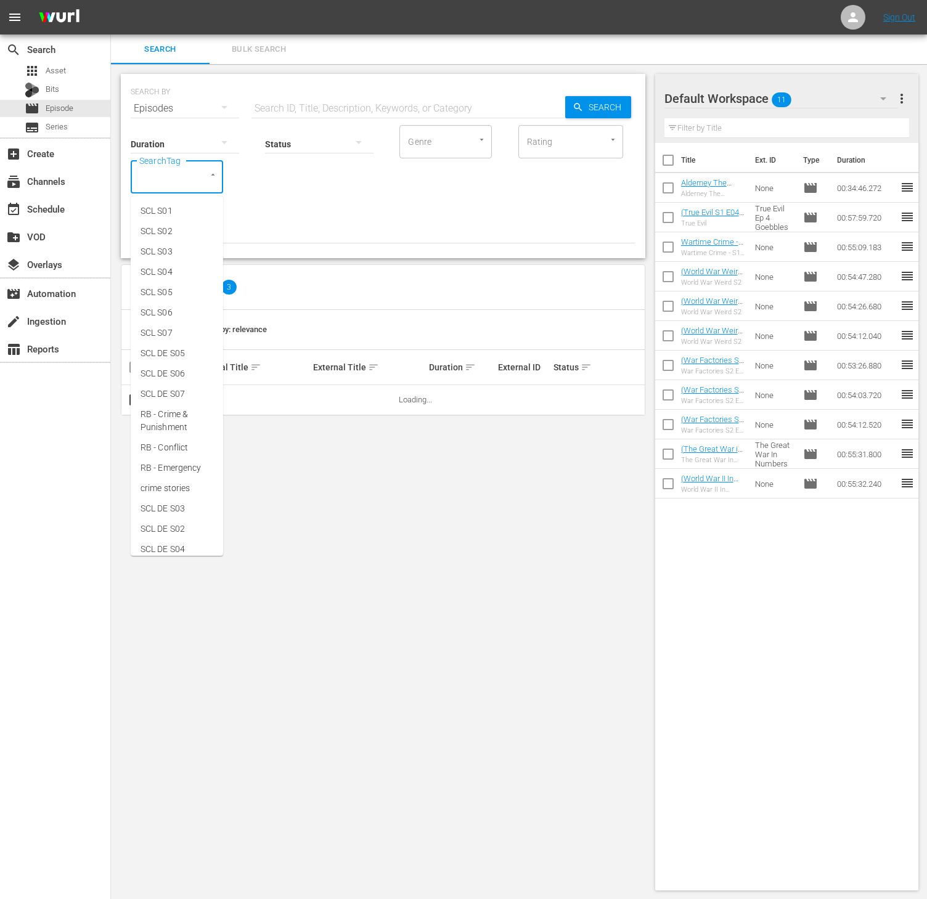
click at [166, 177] on input "SearchTag" at bounding box center [159, 177] width 47 height 22
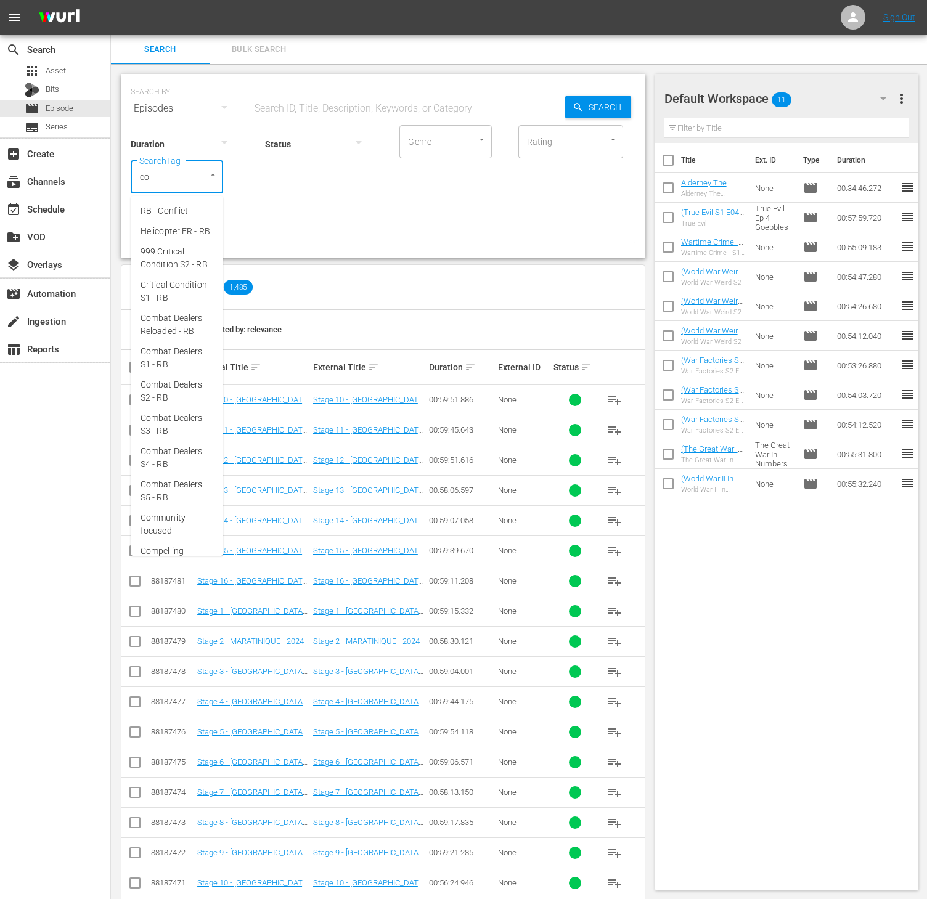
type input "com"
click at [184, 264] on span "Combat Dealers S1 - RB" at bounding box center [177, 251] width 73 height 26
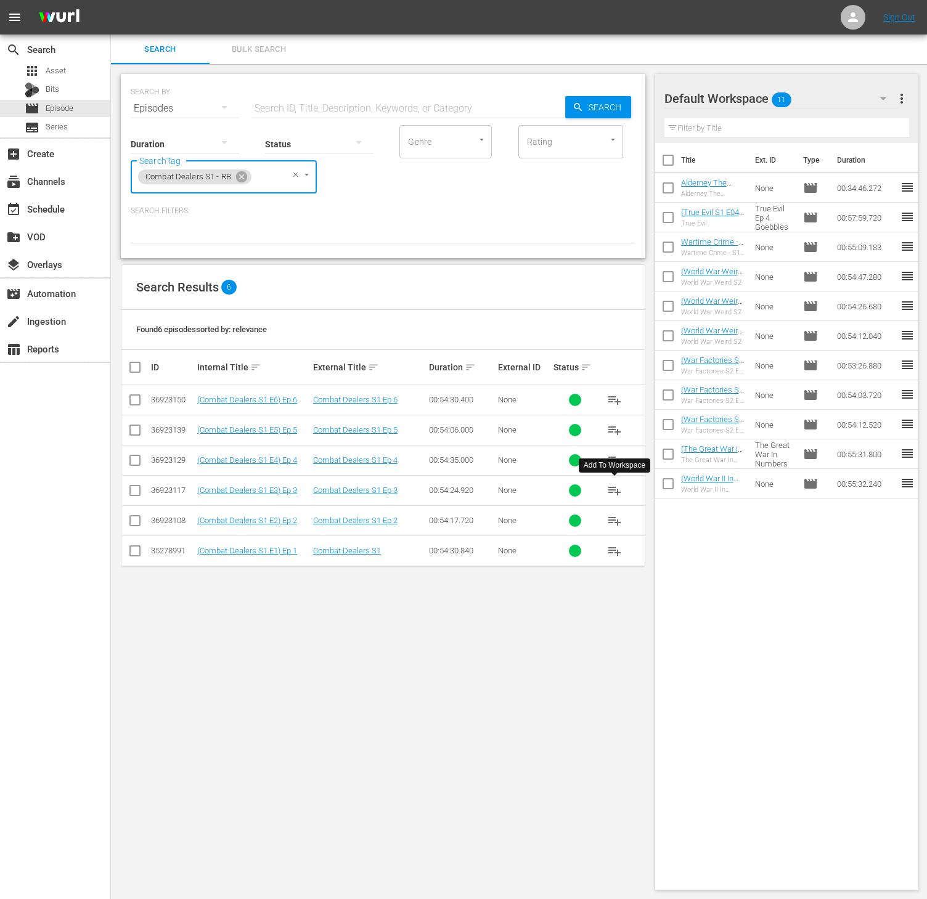
click at [614, 493] on span "playlist_add" at bounding box center [614, 490] width 15 height 15
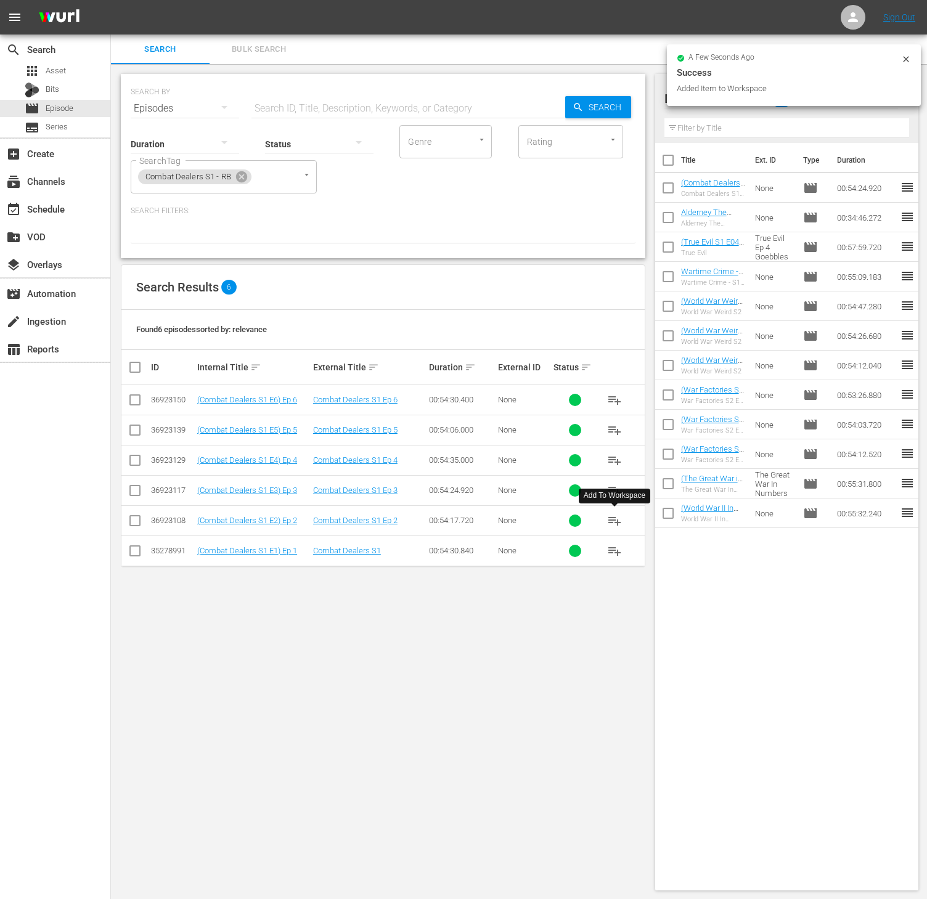
click at [618, 524] on span "playlist_add" at bounding box center [614, 520] width 15 height 15
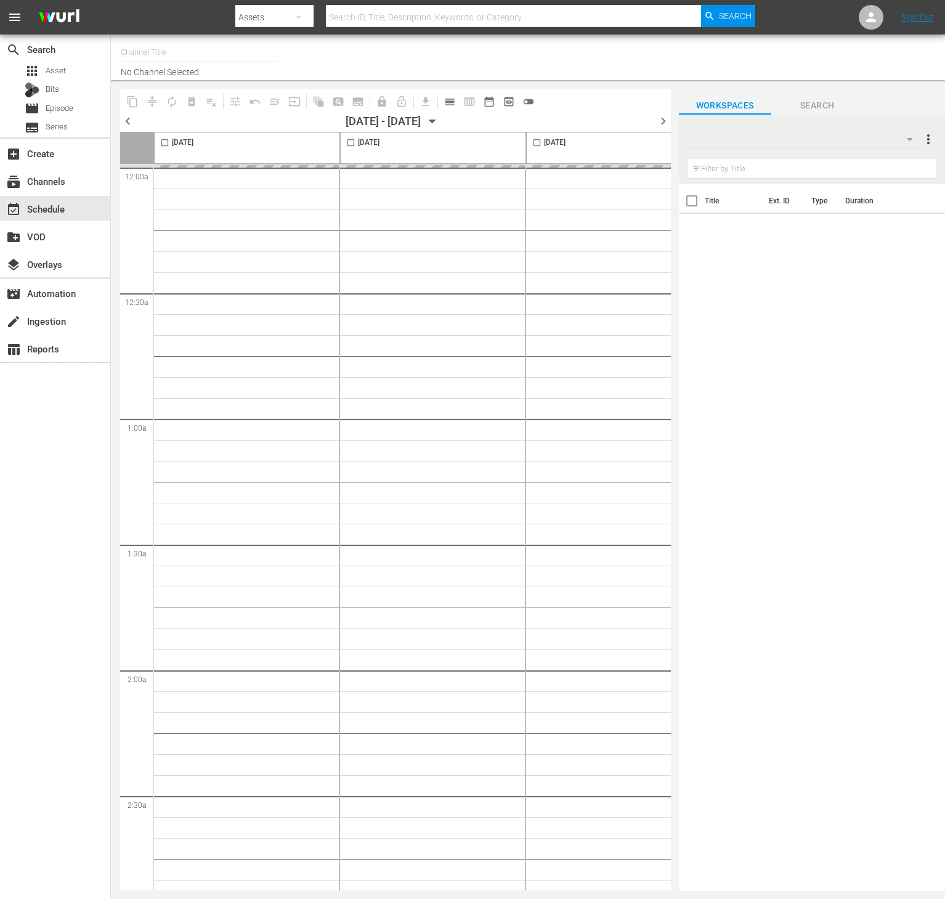
type input "Conflict (1336)"
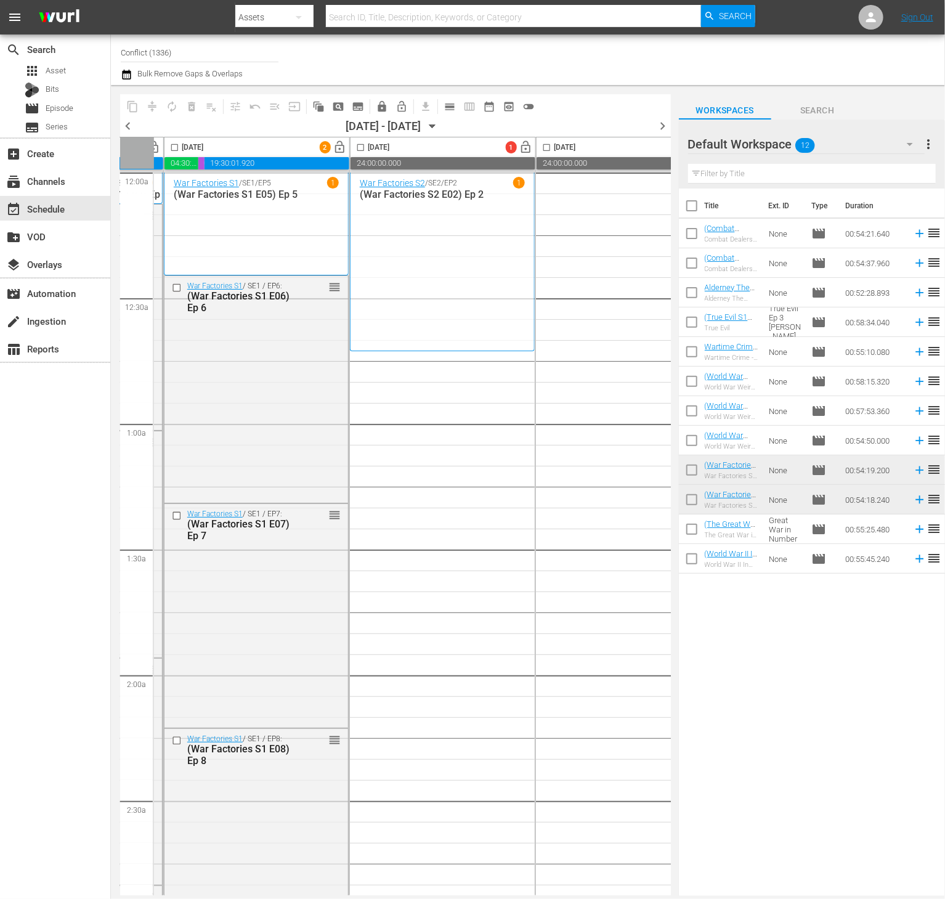
scroll to position [0, 365]
click at [692, 195] on input "checkbox" at bounding box center [692, 208] width 26 height 26
checkbox input "true"
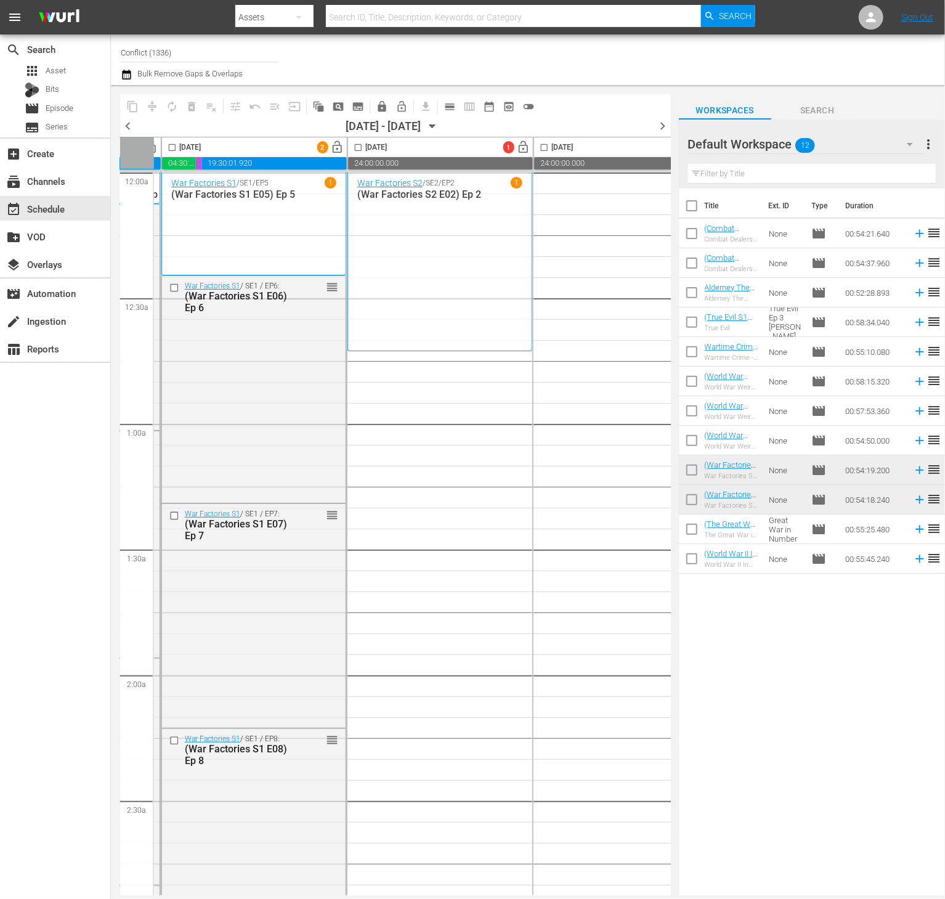
checkbox input "true"
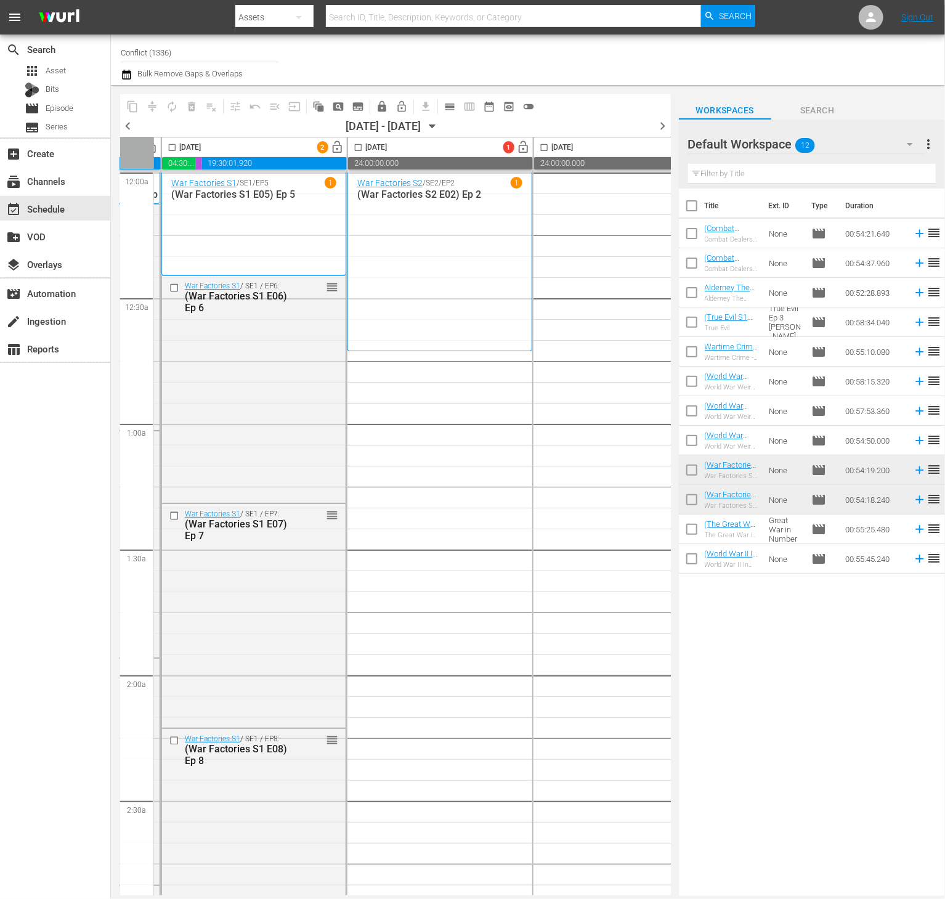
checkbox input "true"
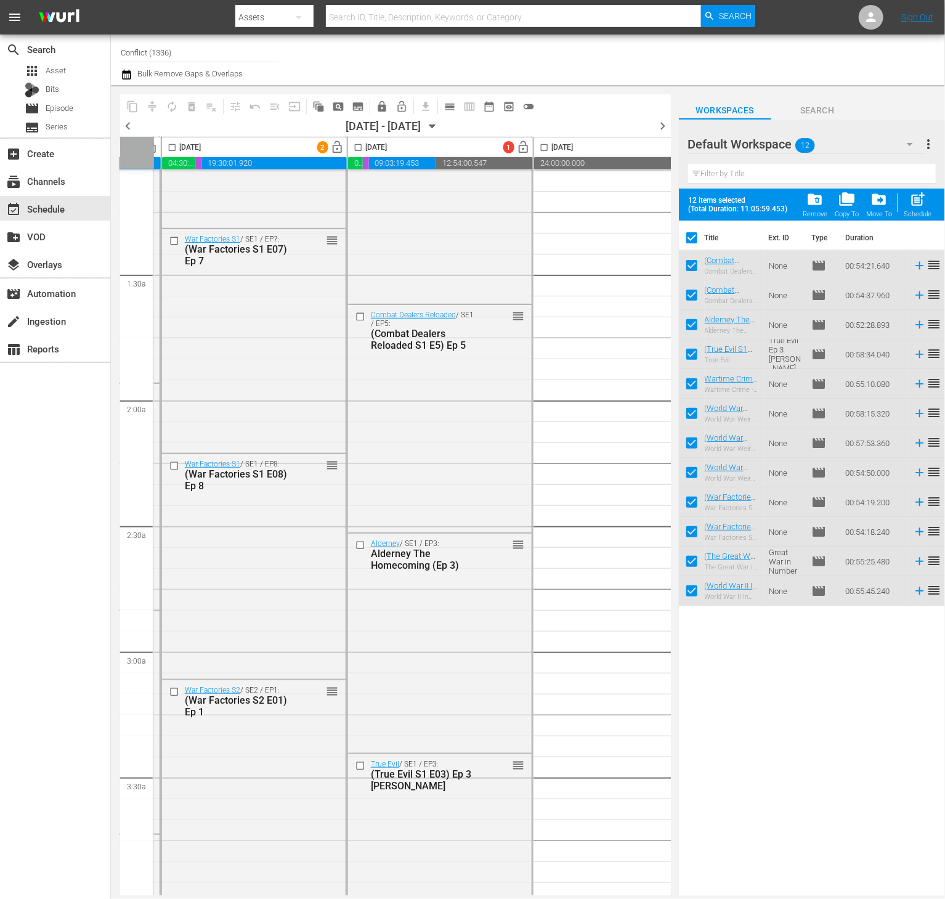
scroll to position [276, 365]
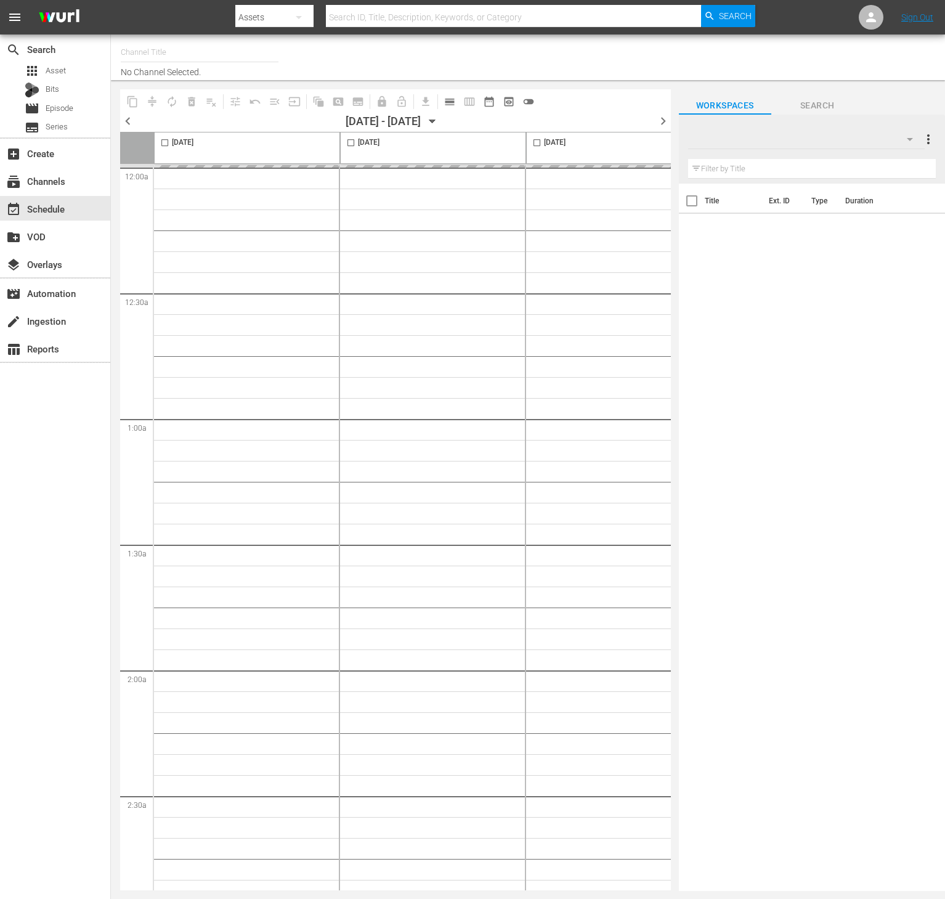
type input "Conflict (1336)"
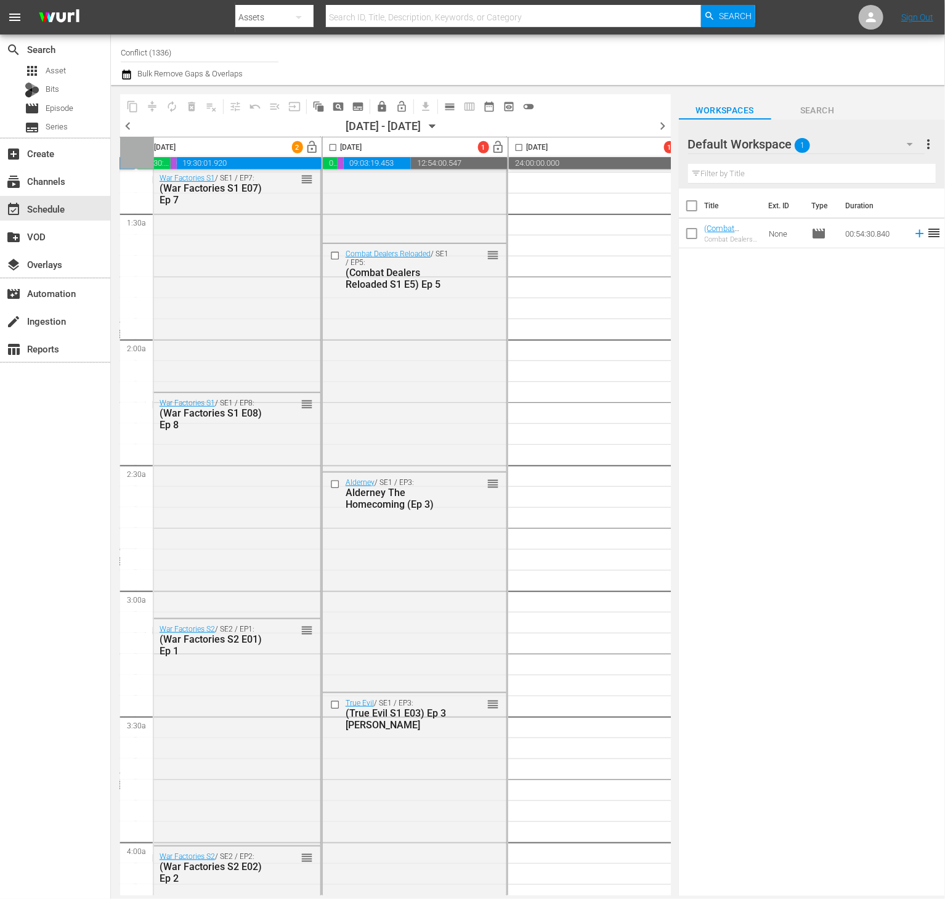
scroll to position [360, 390]
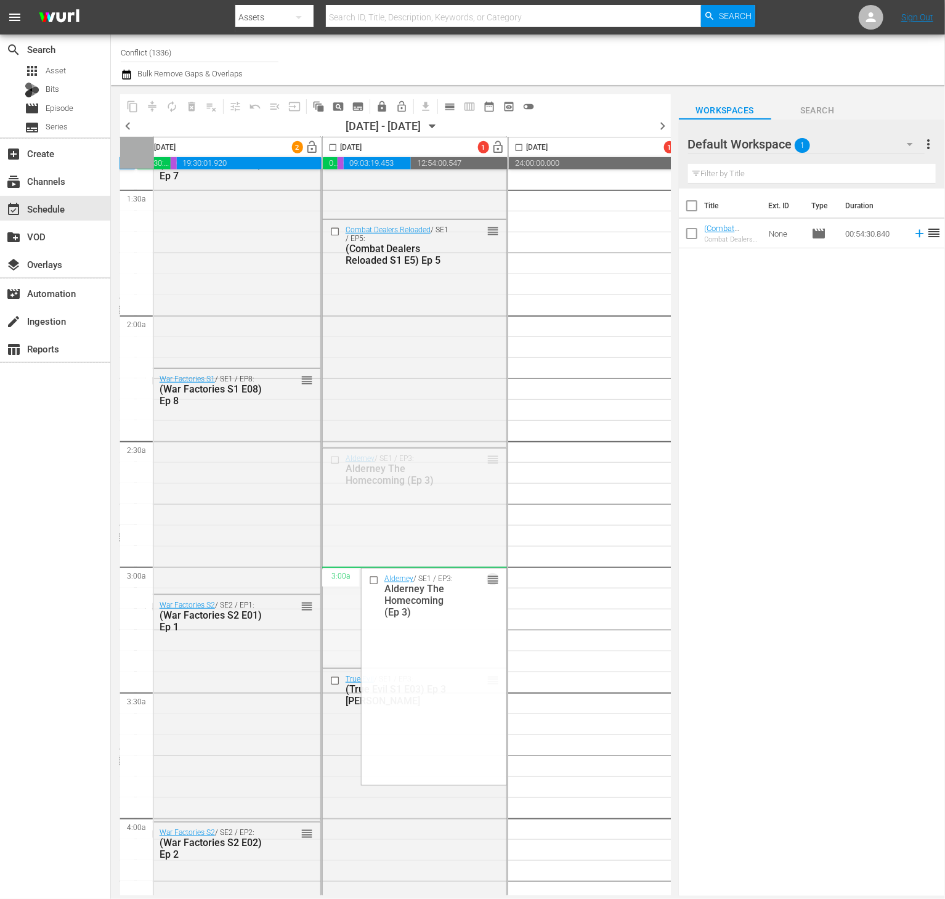
drag, startPoint x: 489, startPoint y: 454, endPoint x: 485, endPoint y: 583, distance: 129.5
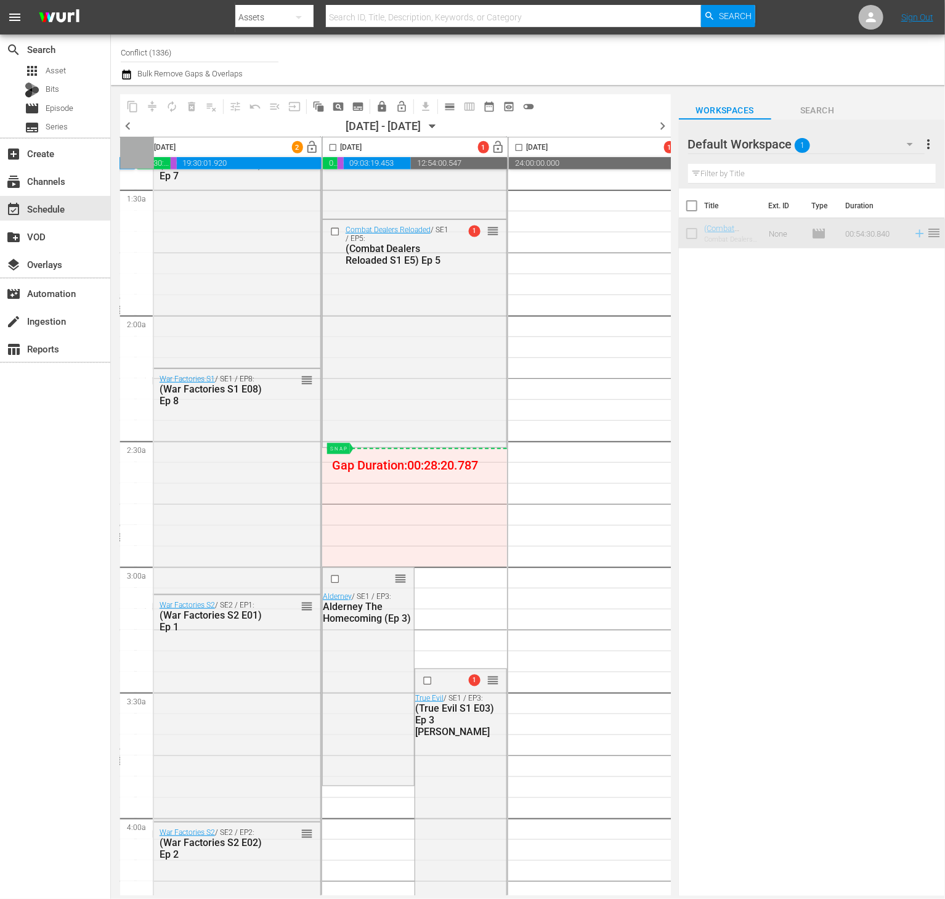
click at [447, 108] on span "calendar_view_day_outlined" at bounding box center [450, 106] width 12 height 12
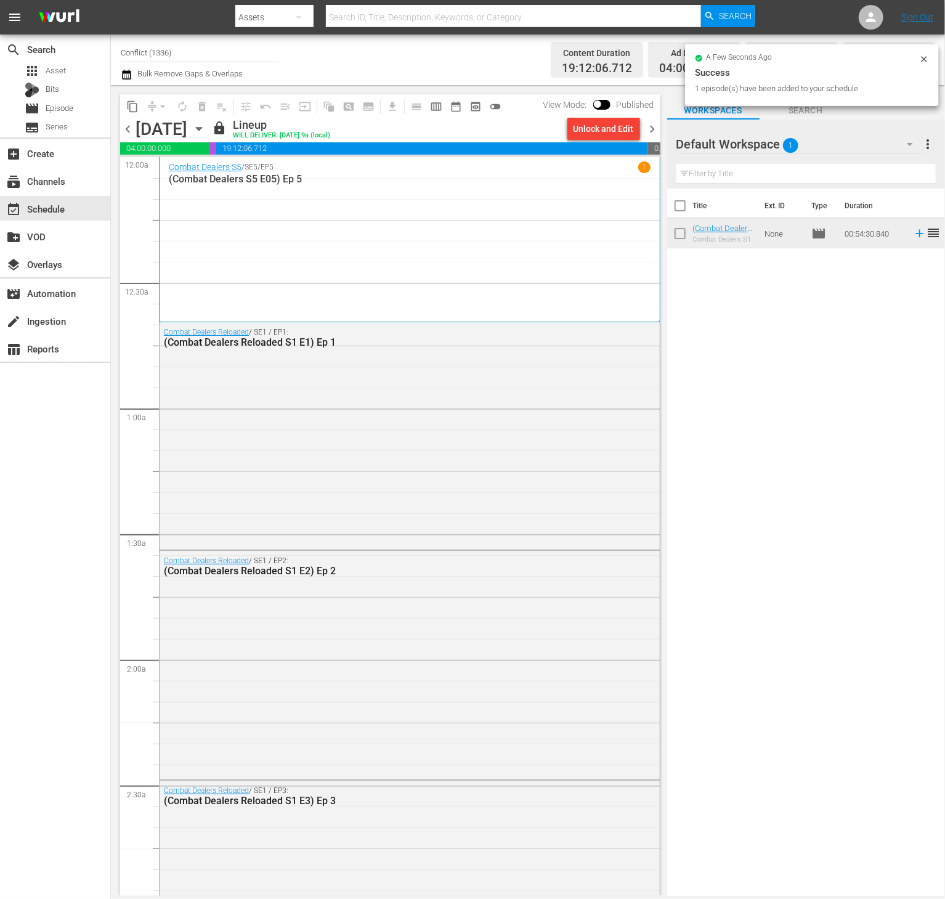
click at [654, 131] on span "chevron_right" at bounding box center [652, 128] width 15 height 15
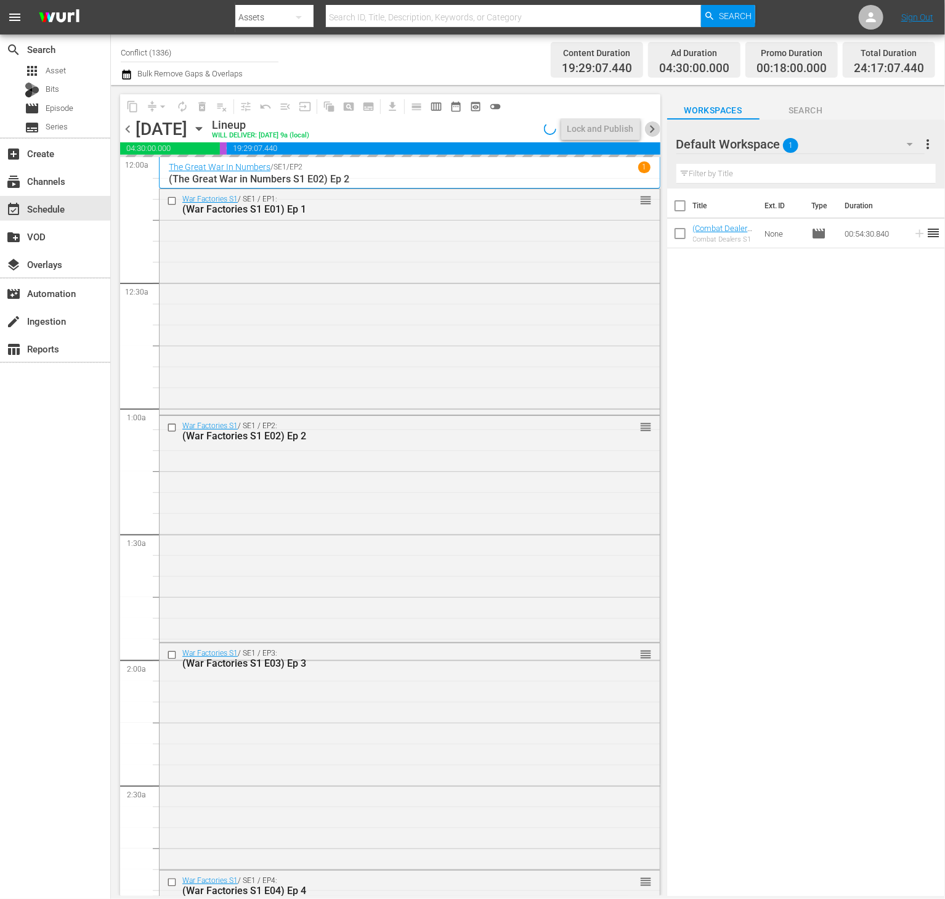
click at [654, 131] on span "chevron_right" at bounding box center [652, 128] width 15 height 15
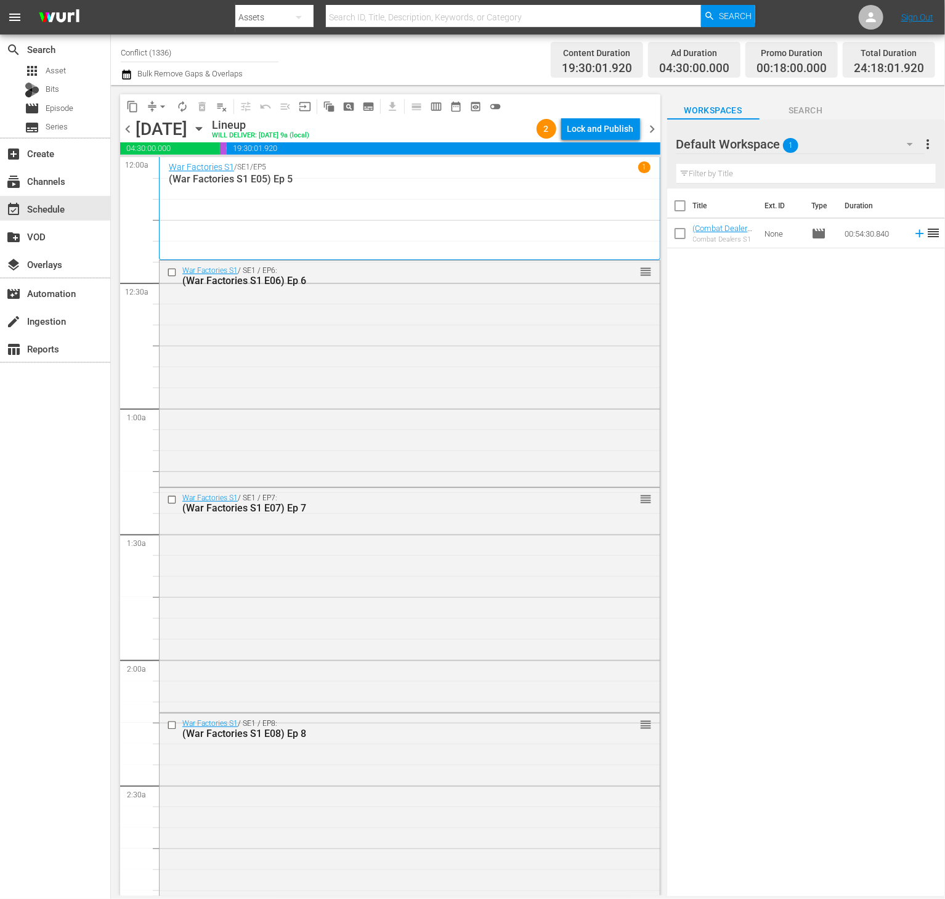
click at [132, 124] on span "chevron_left" at bounding box center [127, 128] width 15 height 15
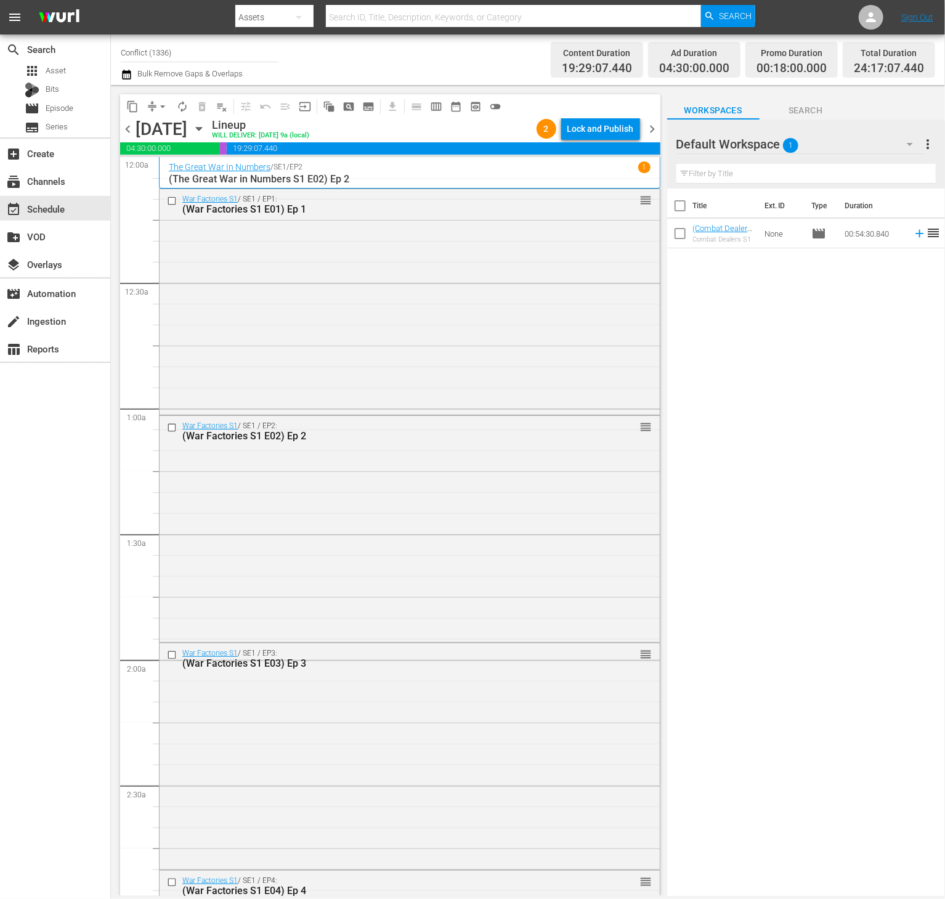
click at [607, 135] on div "Lock and Publish" at bounding box center [601, 129] width 67 height 22
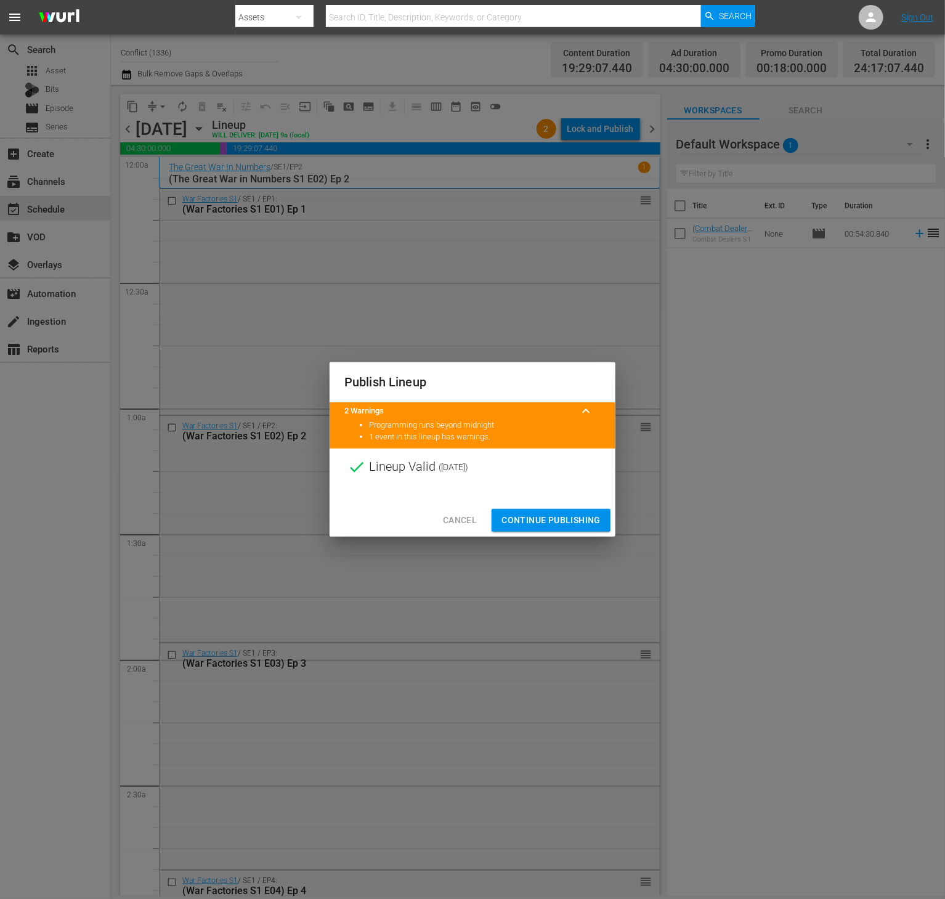
click at [537, 516] on span "Continue Publishing" at bounding box center [551, 520] width 99 height 15
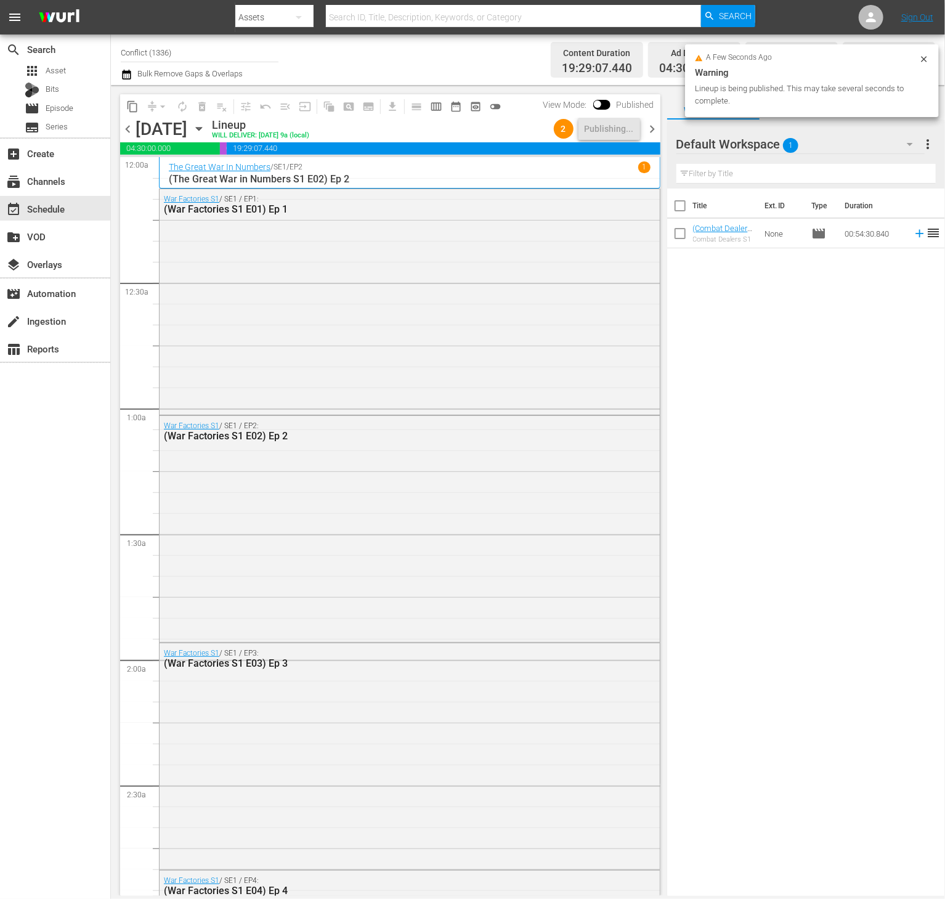
click at [127, 130] on span "chevron_left" at bounding box center [127, 128] width 15 height 15
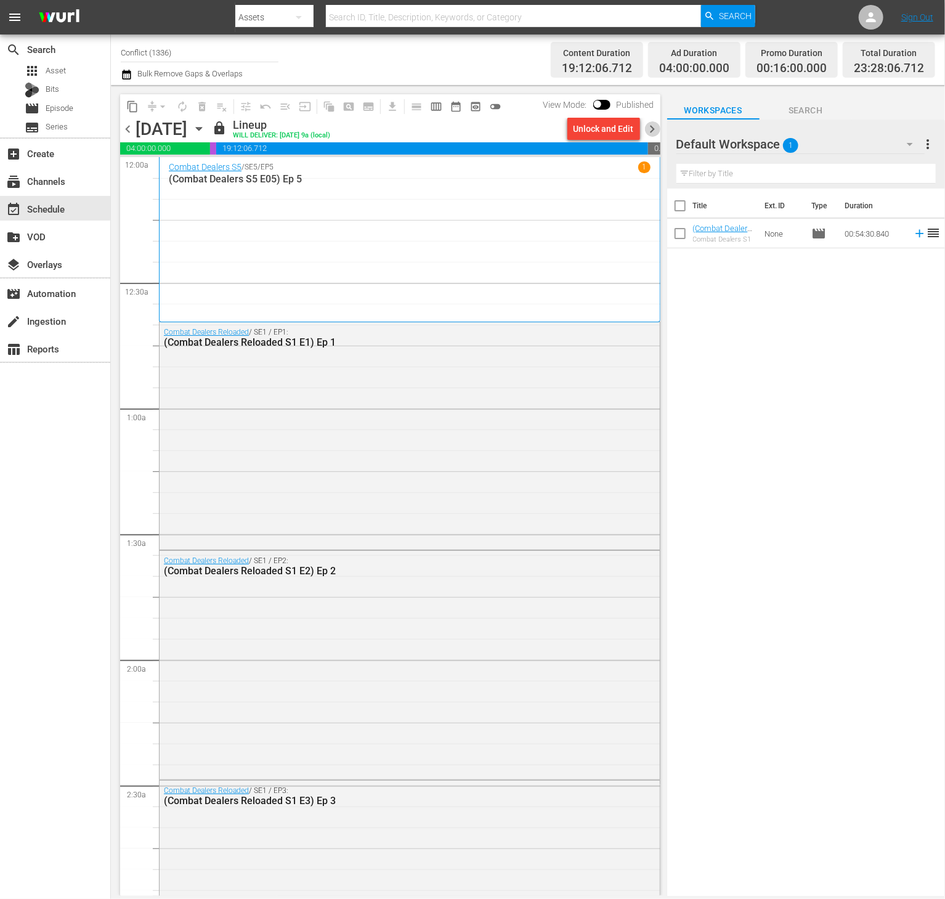
click at [650, 130] on span "chevron_right" at bounding box center [652, 128] width 15 height 15
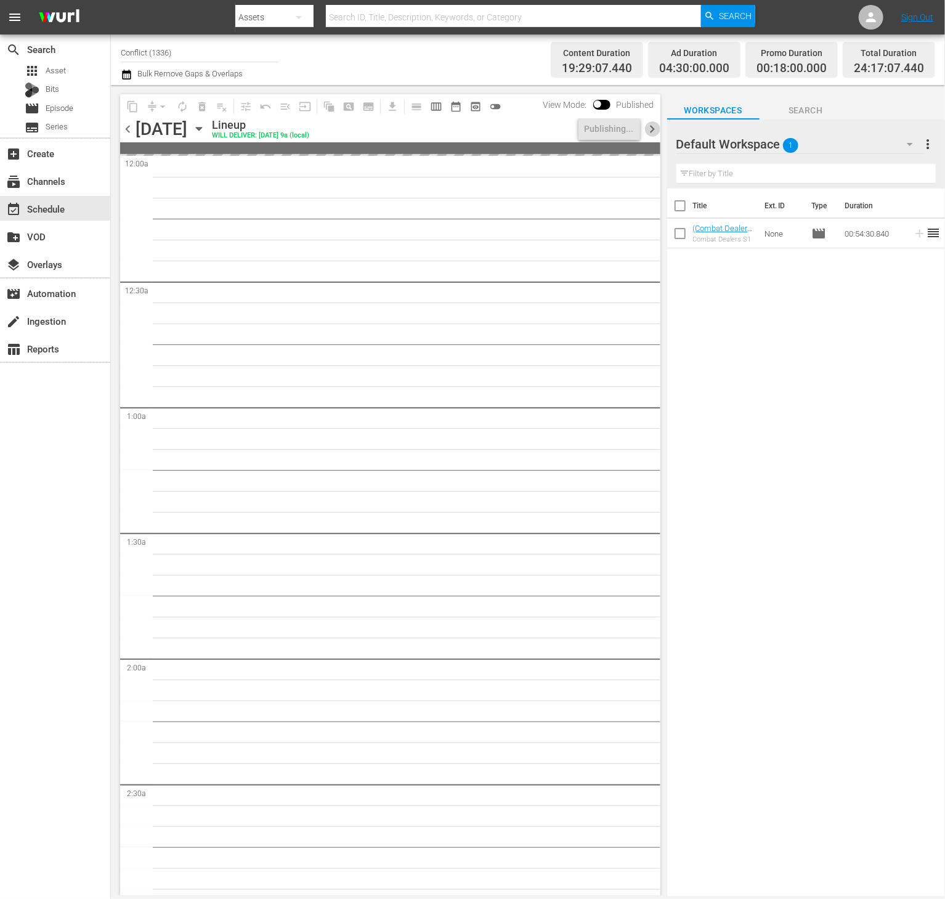
click at [650, 130] on span "chevron_right" at bounding box center [652, 128] width 15 height 15
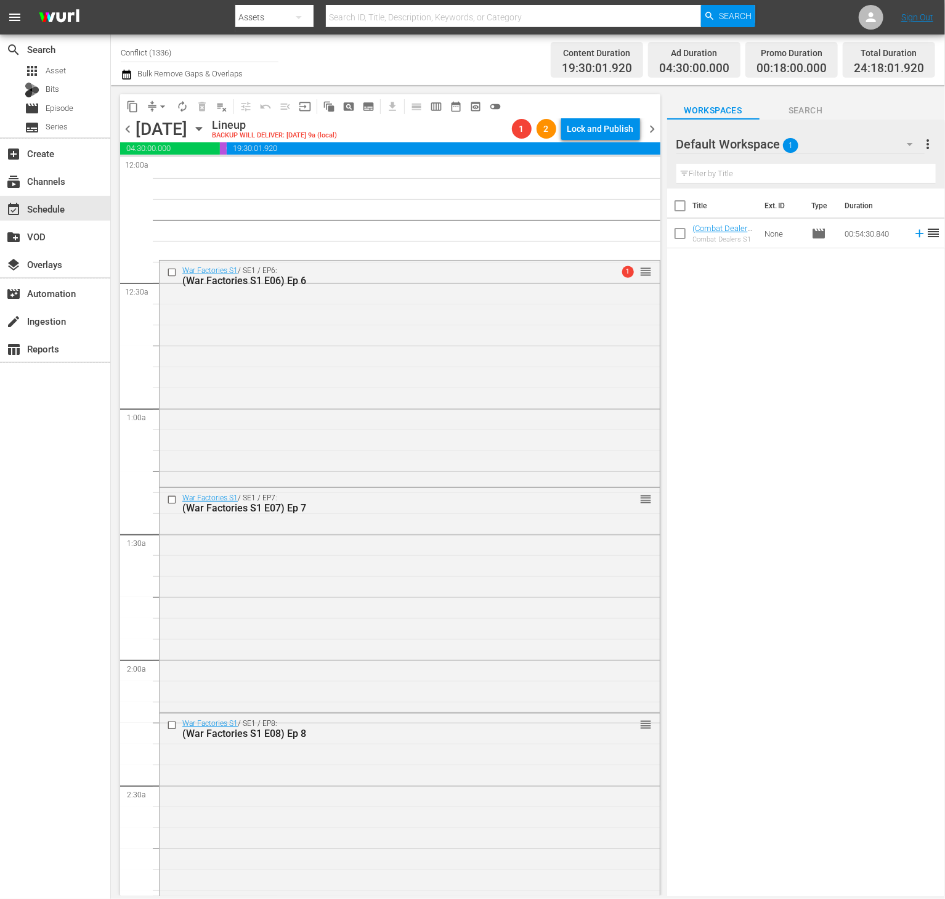
click at [131, 130] on span "chevron_left" at bounding box center [127, 128] width 15 height 15
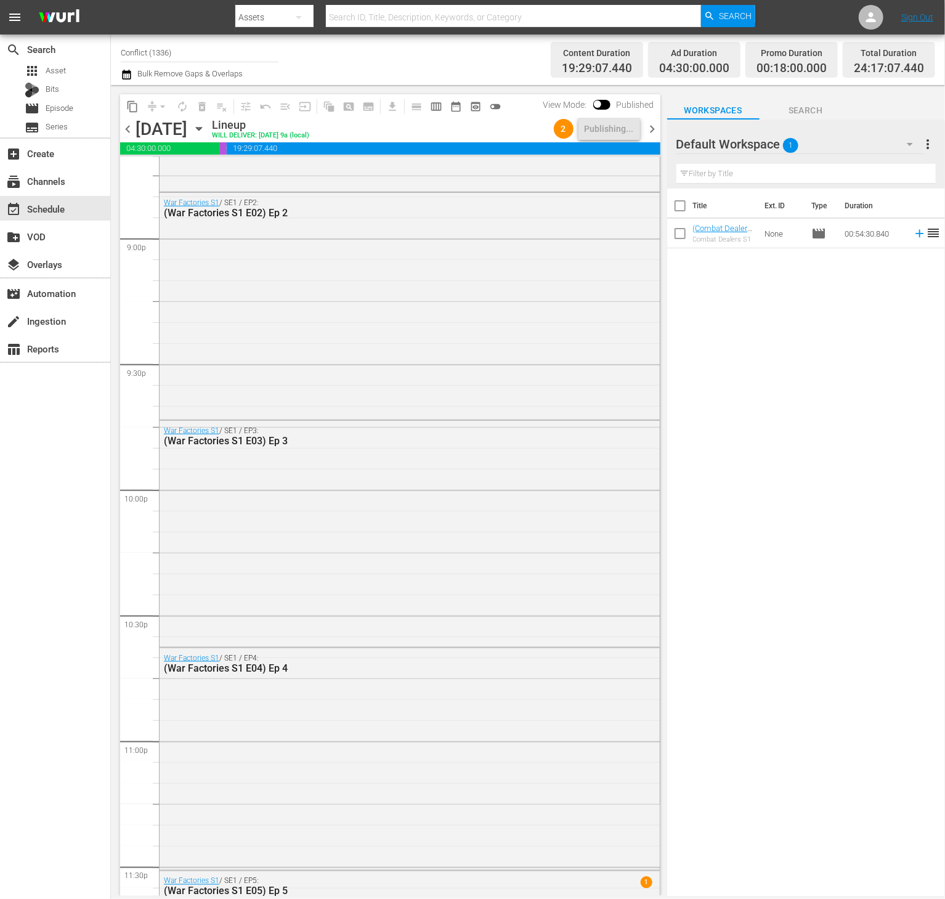
scroll to position [5399, 0]
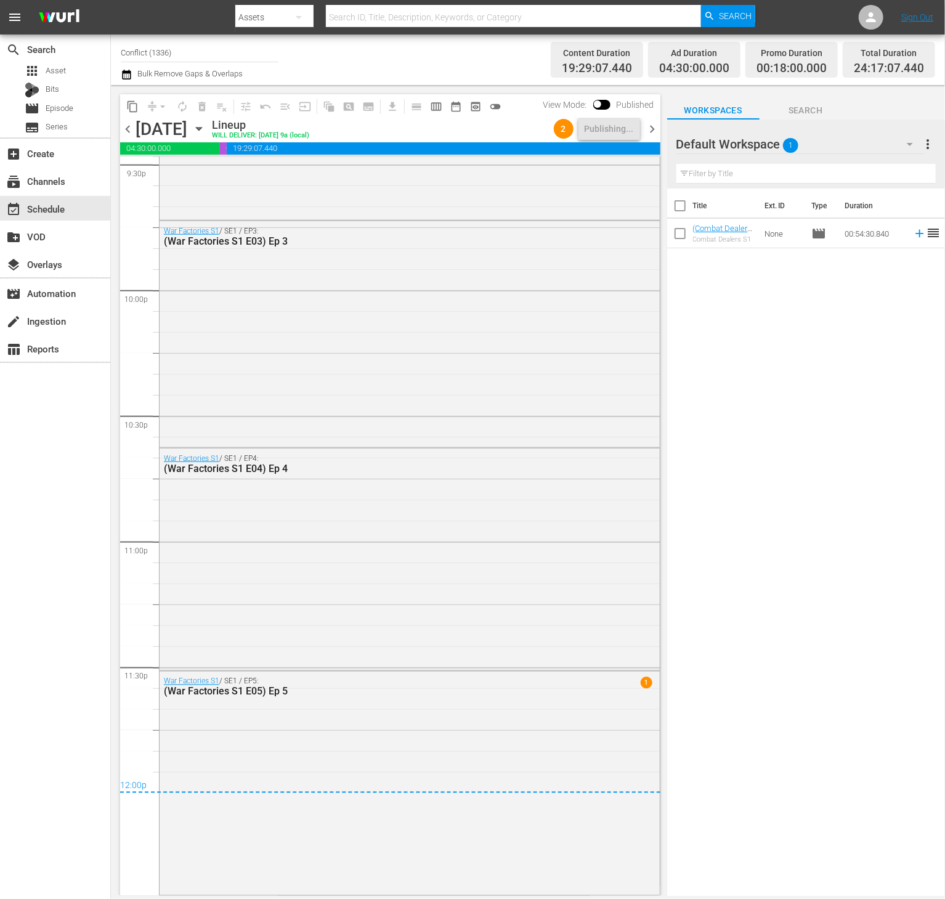
click at [648, 125] on span "chevron_right" at bounding box center [652, 128] width 15 height 15
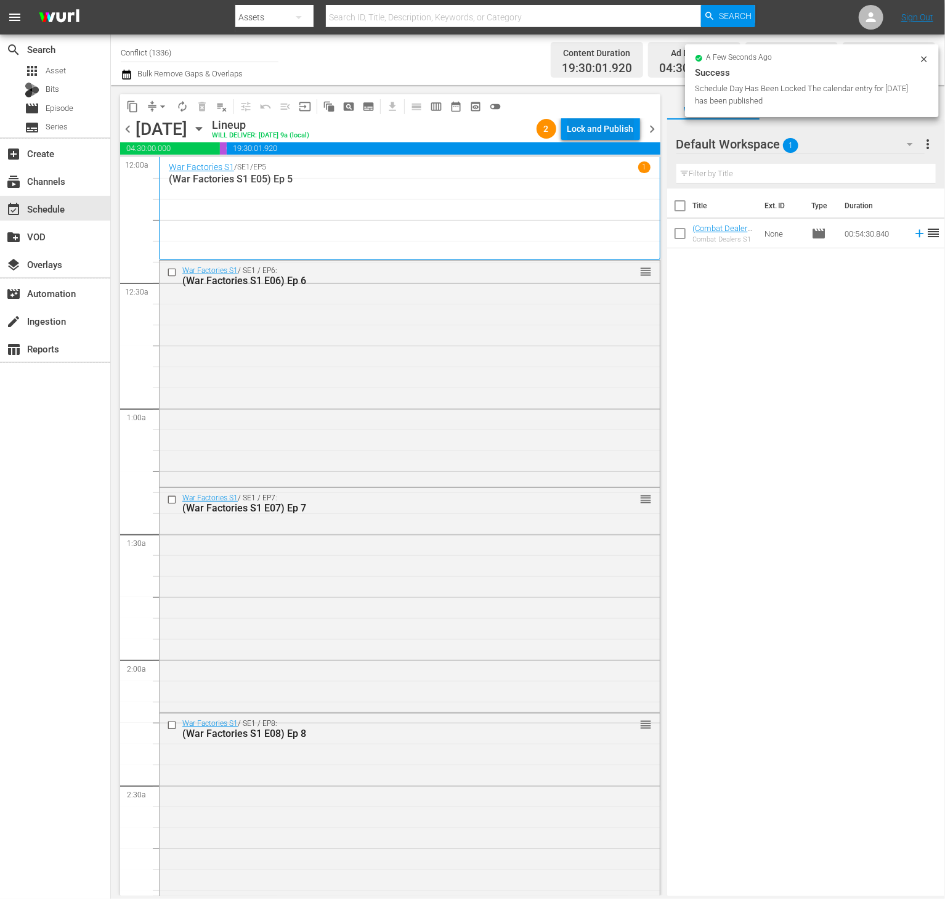
click at [604, 129] on div "Lock and Publish" at bounding box center [601, 129] width 67 height 22
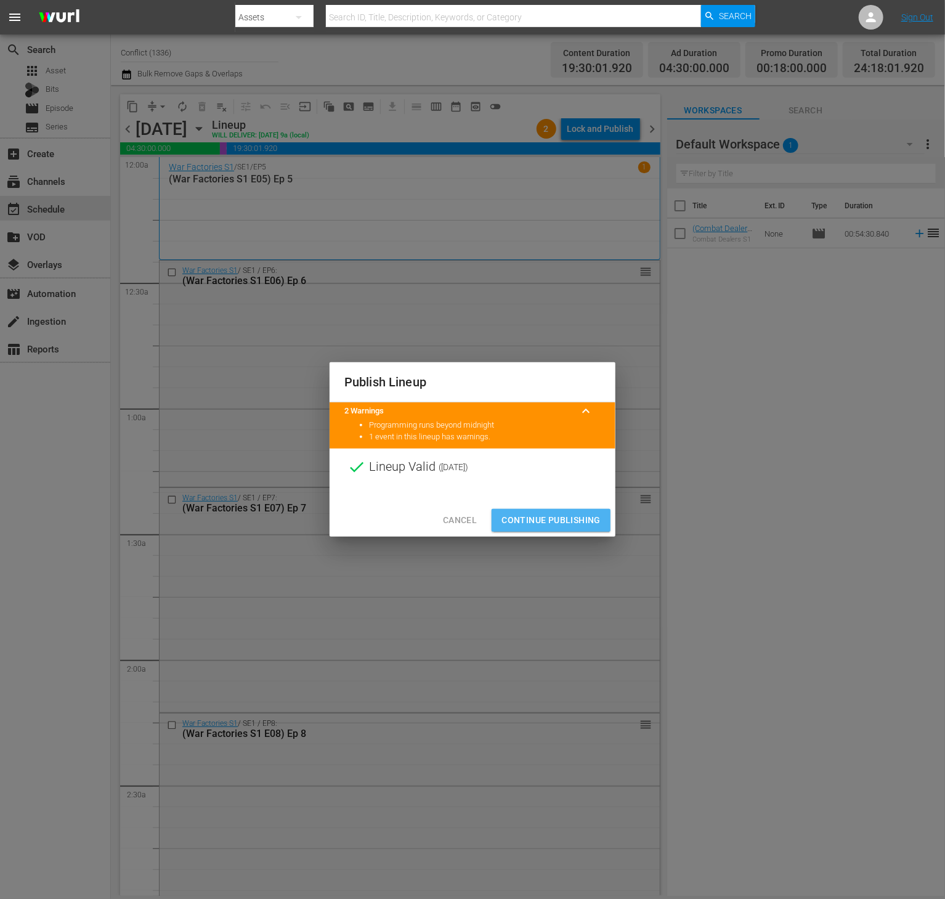
click at [567, 529] on button "Continue Publishing" at bounding box center [551, 520] width 119 height 23
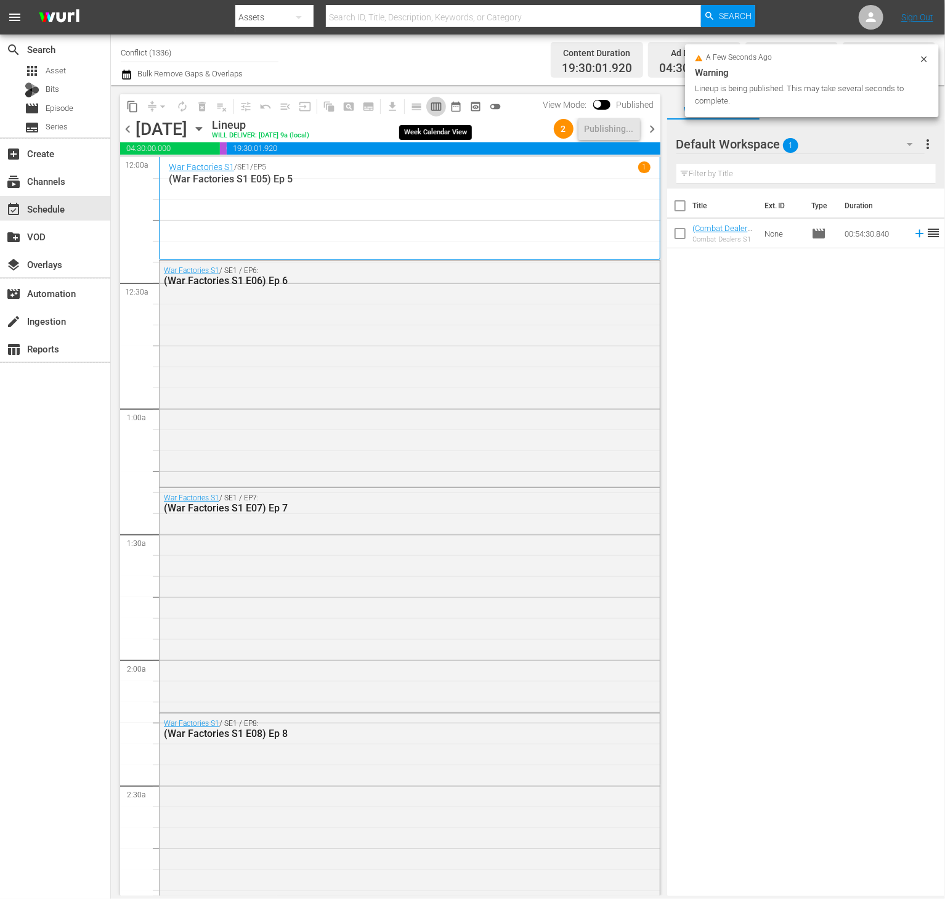
click at [439, 102] on span "calendar_view_week_outlined" at bounding box center [436, 106] width 12 height 12
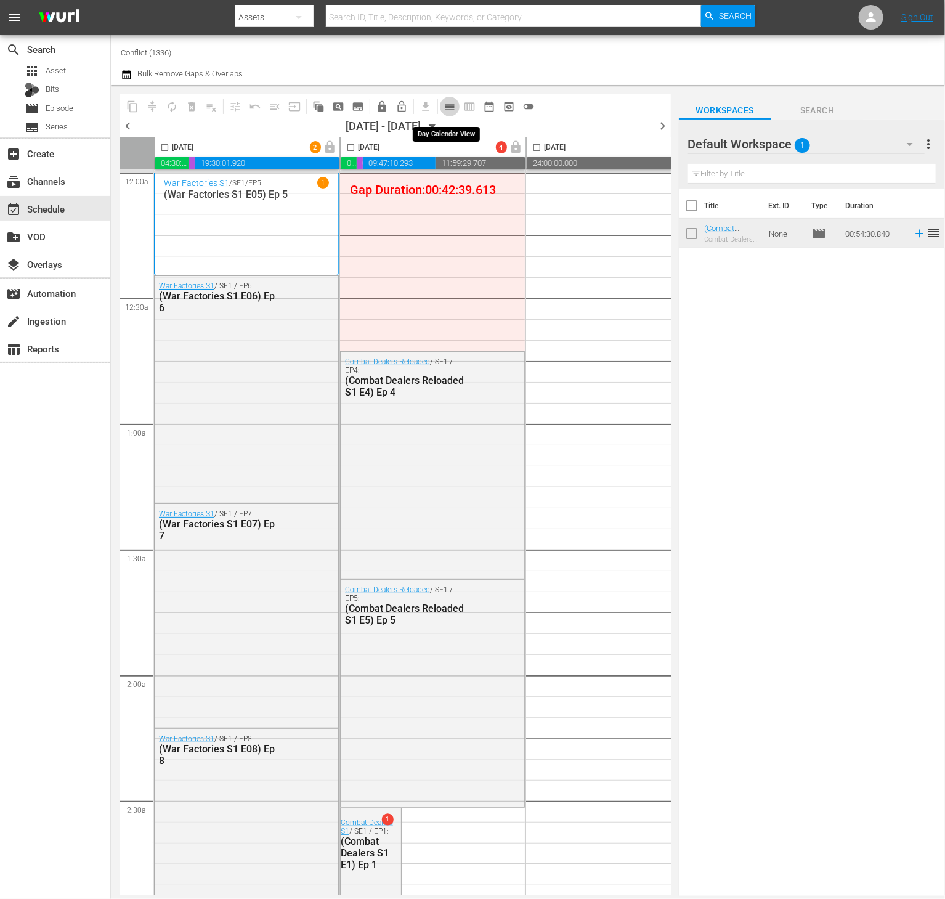
click at [444, 112] on span "calendar_view_day_outlined" at bounding box center [450, 106] width 12 height 12
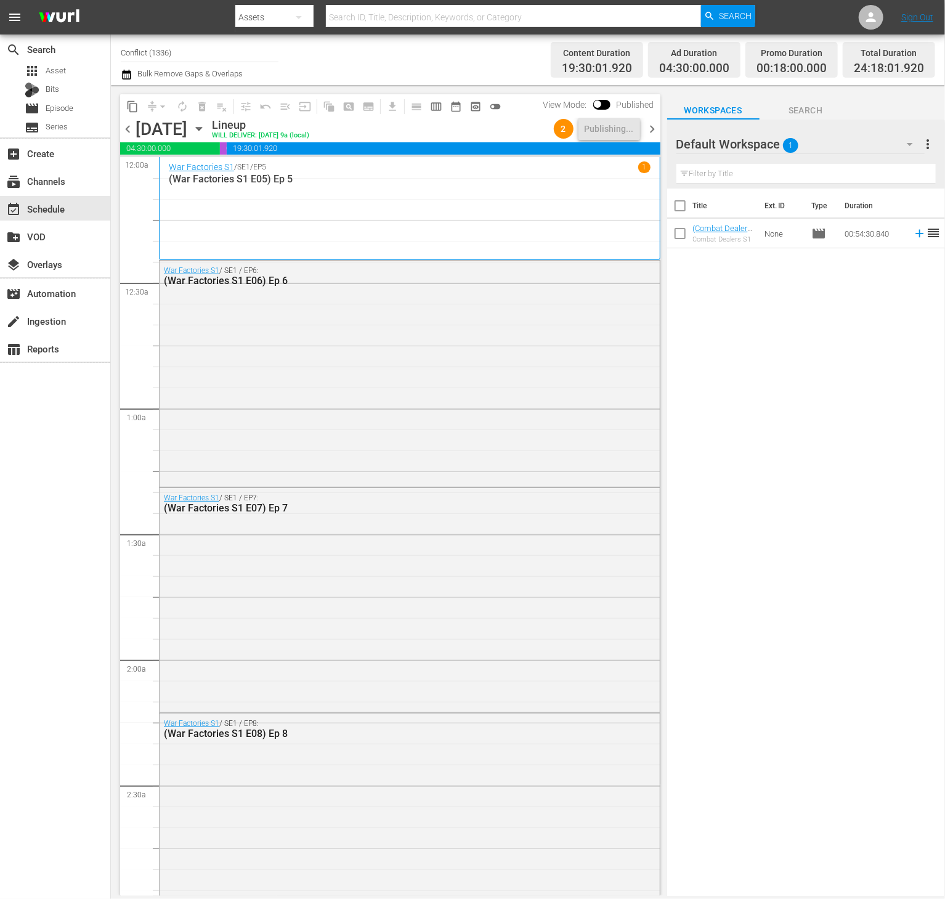
click at [654, 134] on span "chevron_right" at bounding box center [652, 128] width 15 height 15
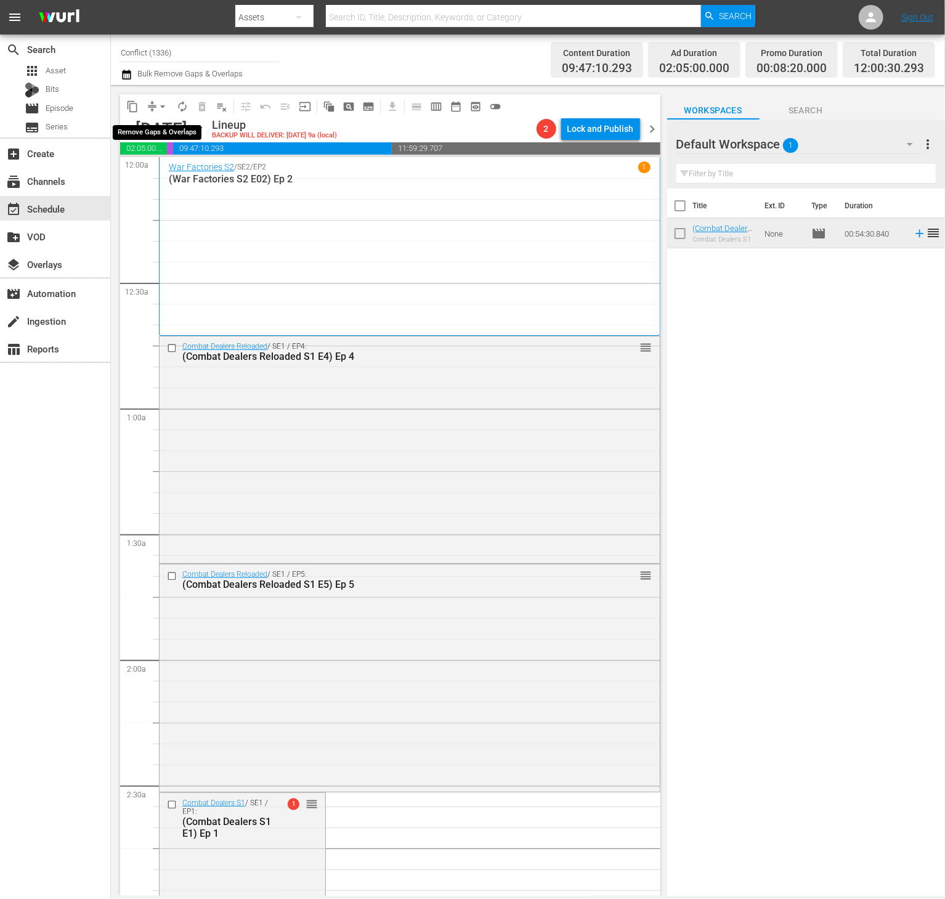
click at [160, 105] on span "arrow_drop_down" at bounding box center [163, 106] width 12 height 12
click at [183, 165] on li "Align to End of Previous Day" at bounding box center [163, 172] width 129 height 20
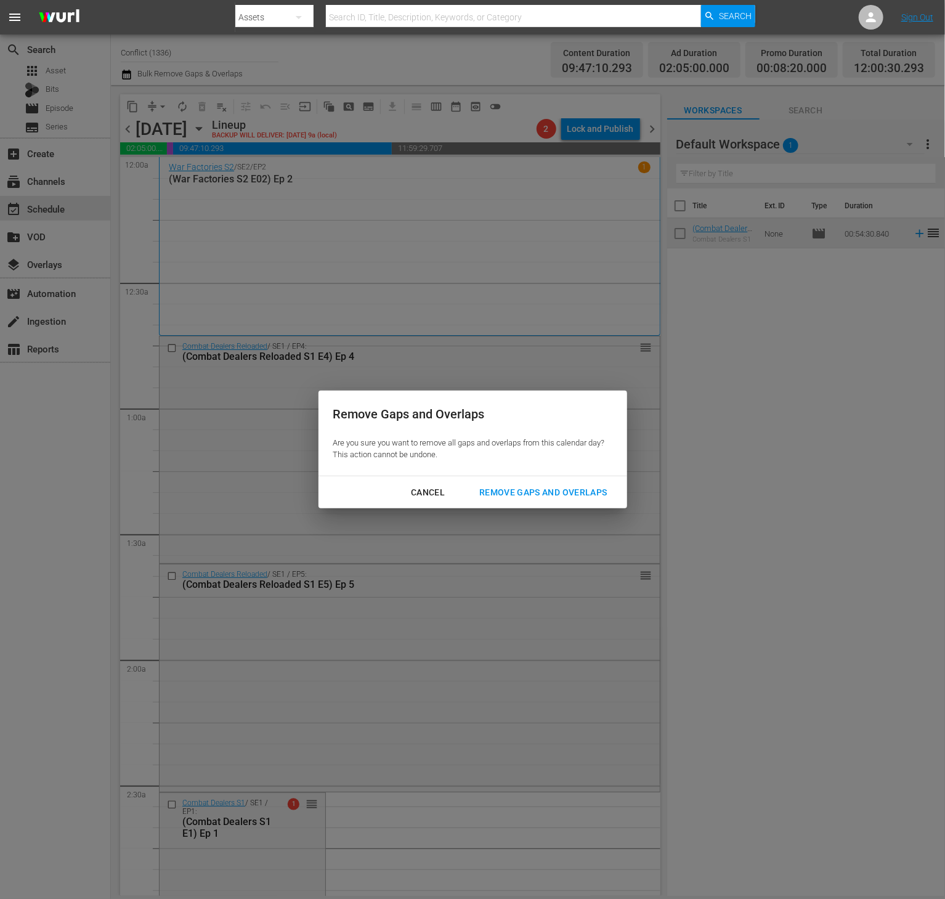
click at [579, 488] on div "Remove Gaps and Overlaps" at bounding box center [543, 492] width 147 height 15
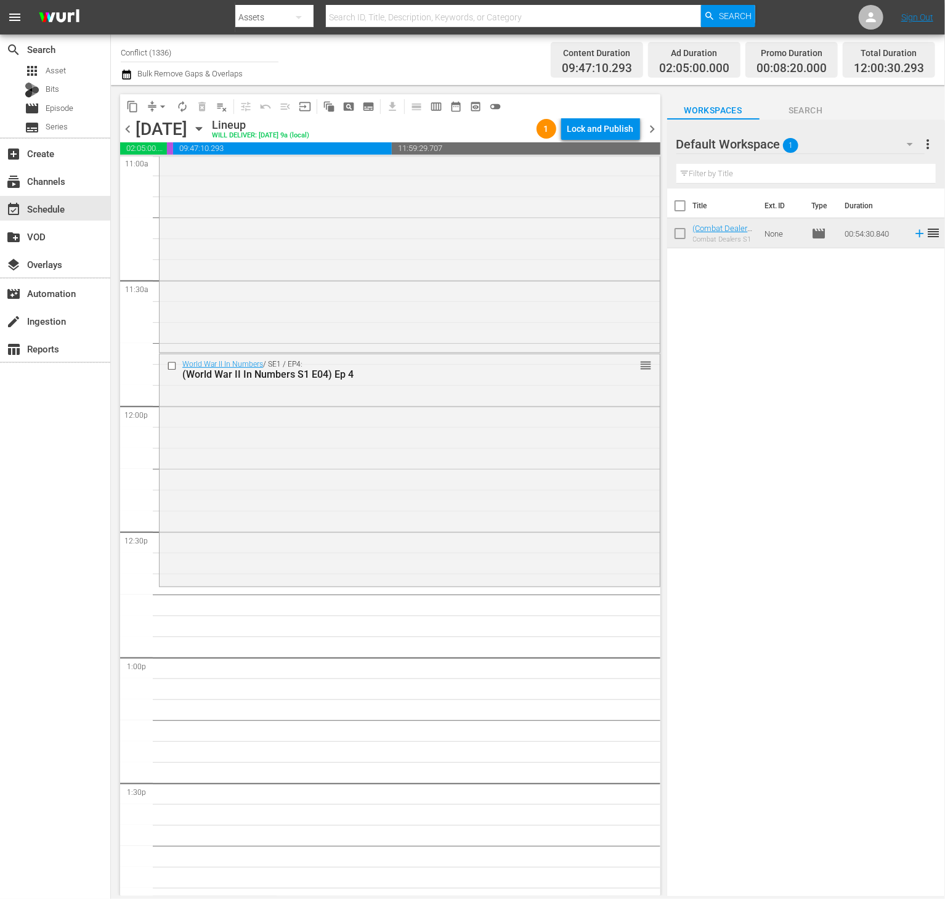
scroll to position [2832, 0]
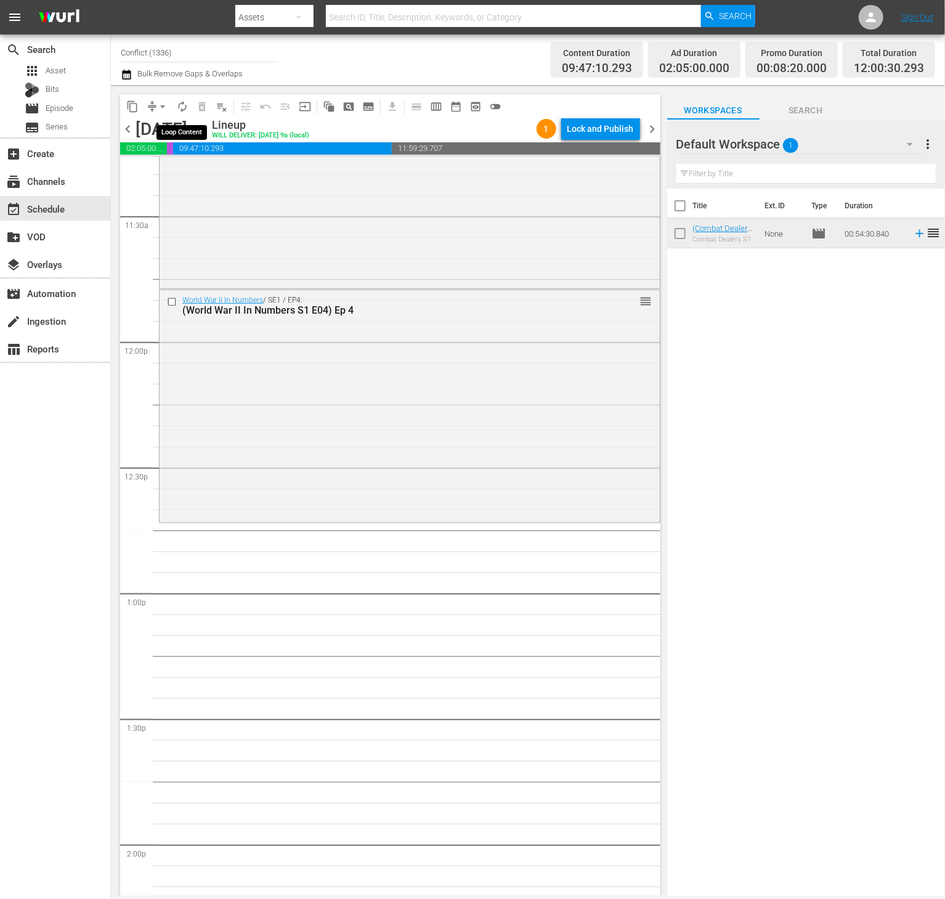
click at [183, 105] on span "autorenew_outlined" at bounding box center [182, 106] width 12 height 12
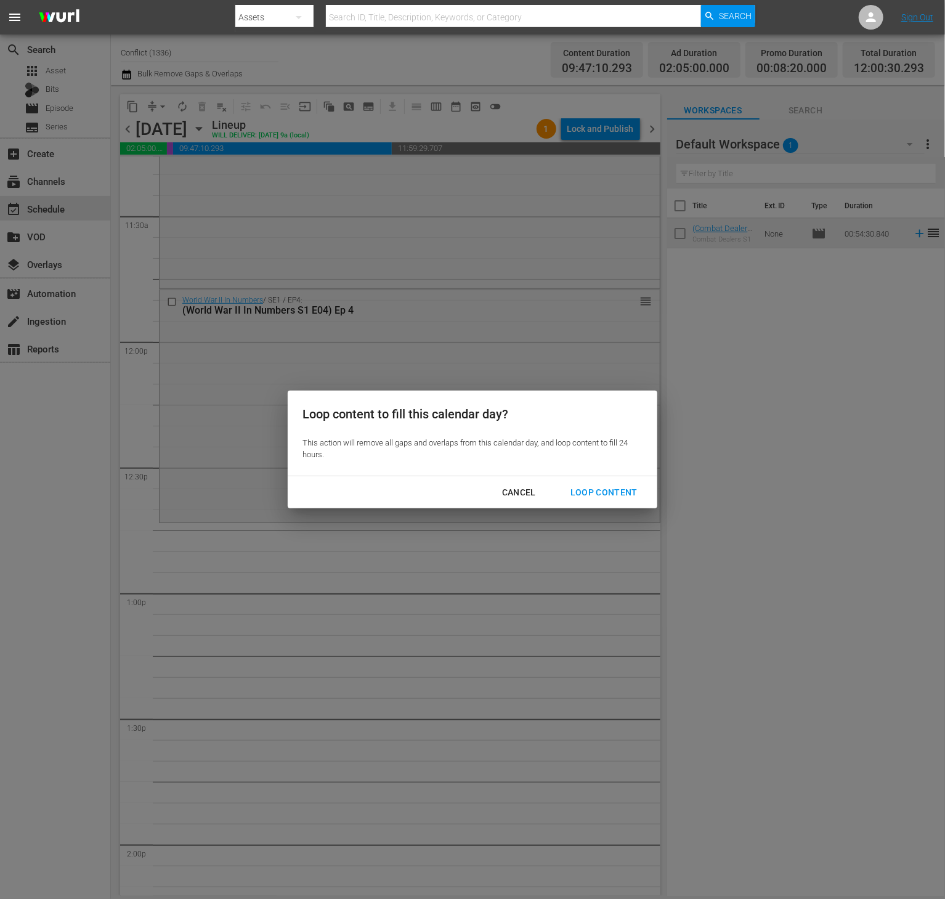
click at [615, 488] on div "Loop Content" at bounding box center [604, 492] width 87 height 15
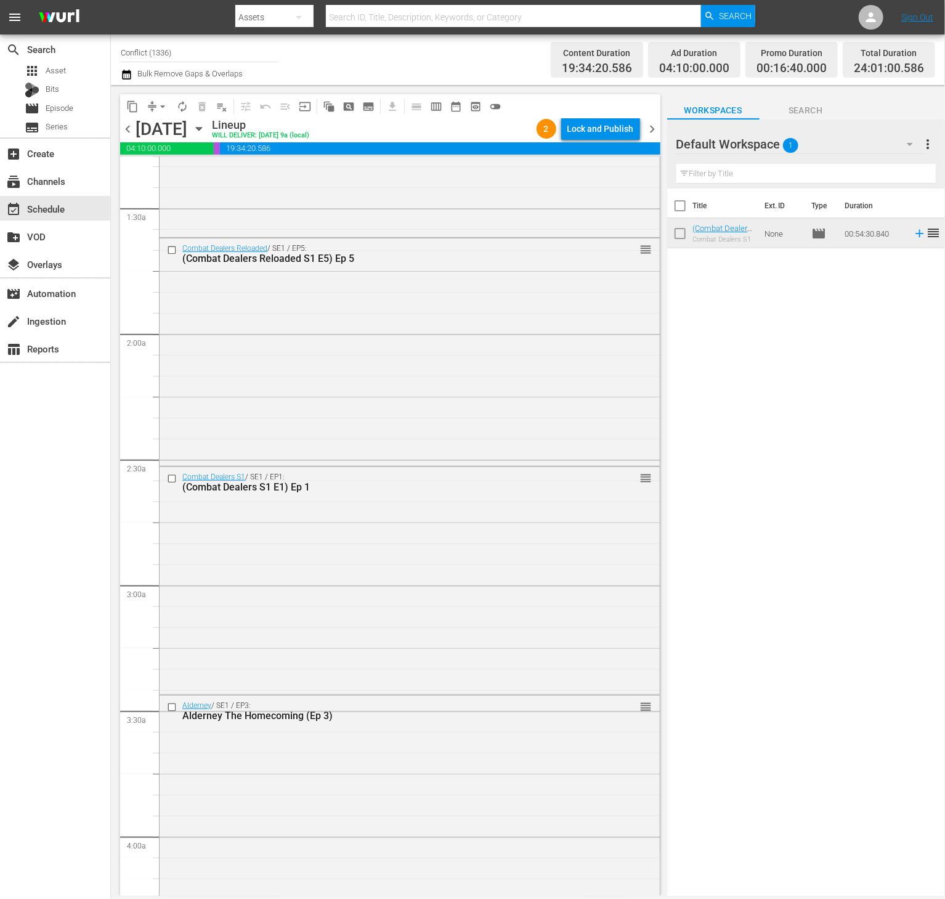
scroll to position [0, 0]
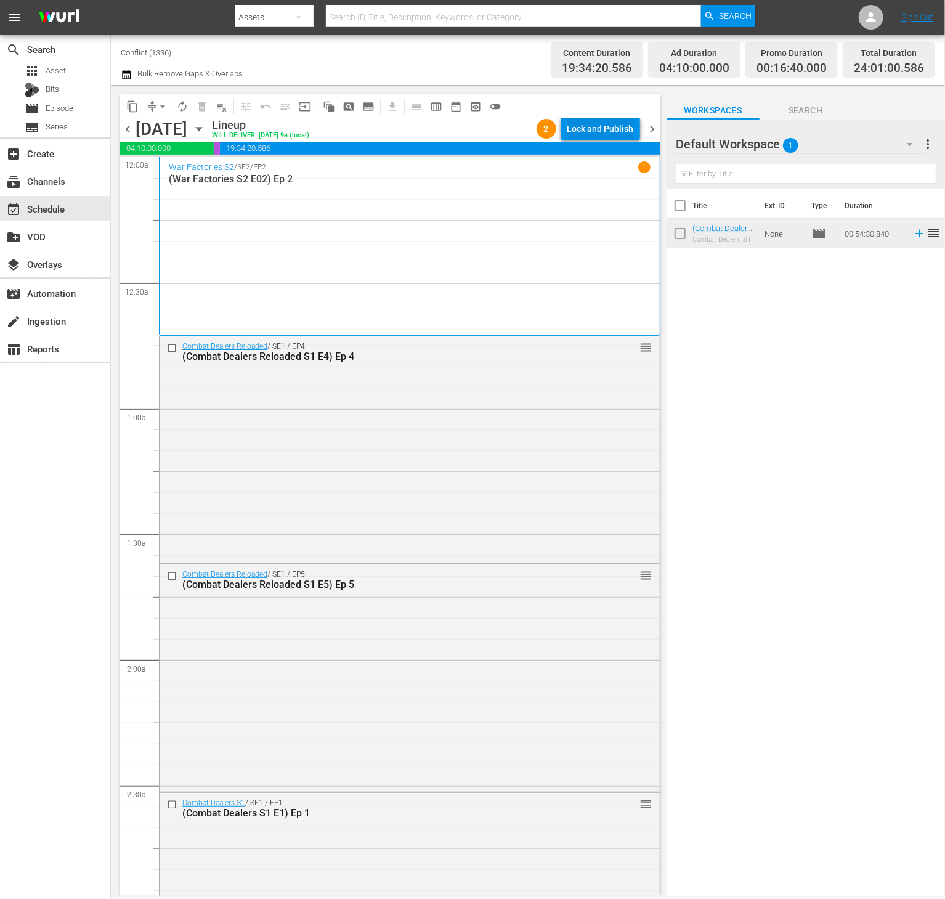
click at [608, 124] on div "Lock and Publish" at bounding box center [601, 129] width 67 height 22
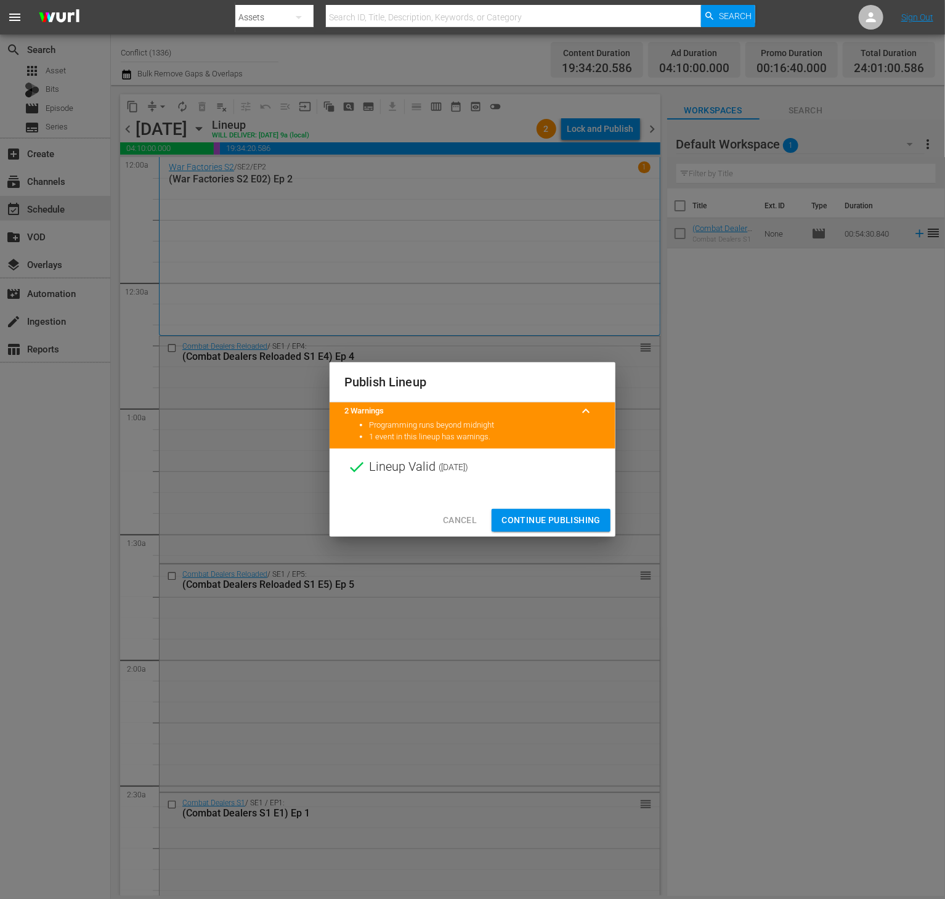
click at [544, 521] on span "Continue Publishing" at bounding box center [551, 520] width 99 height 15
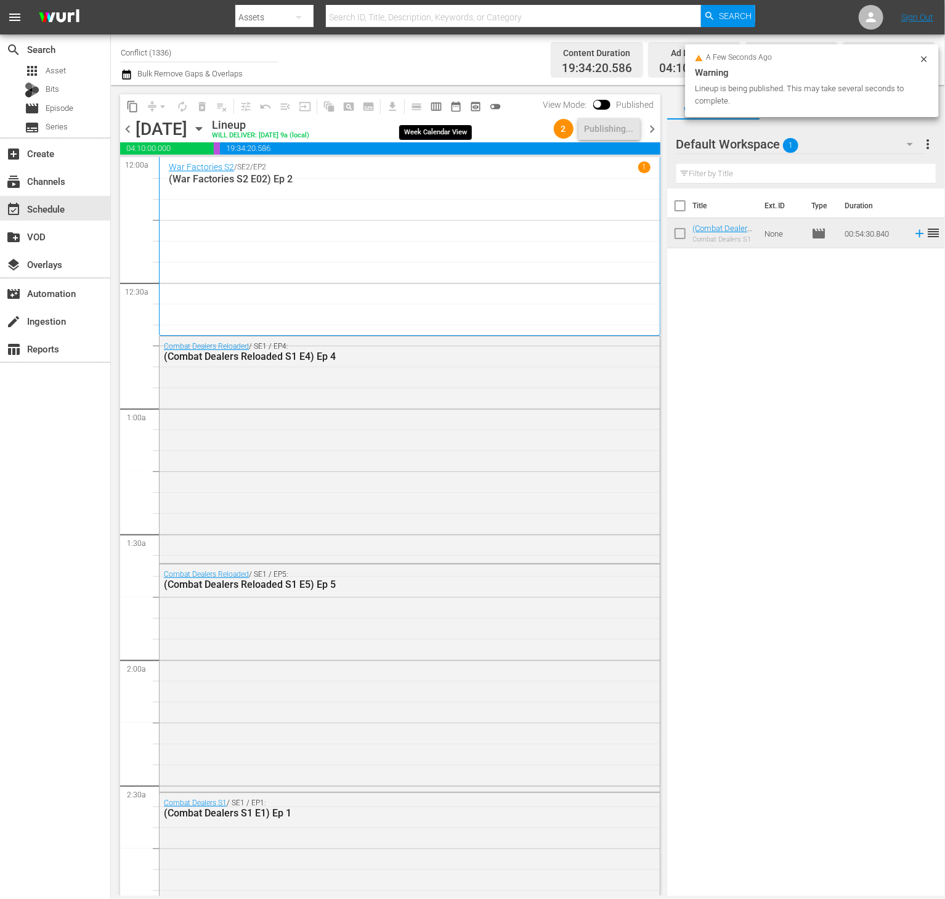
click at [431, 107] on span "calendar_view_week_outlined" at bounding box center [436, 106] width 12 height 12
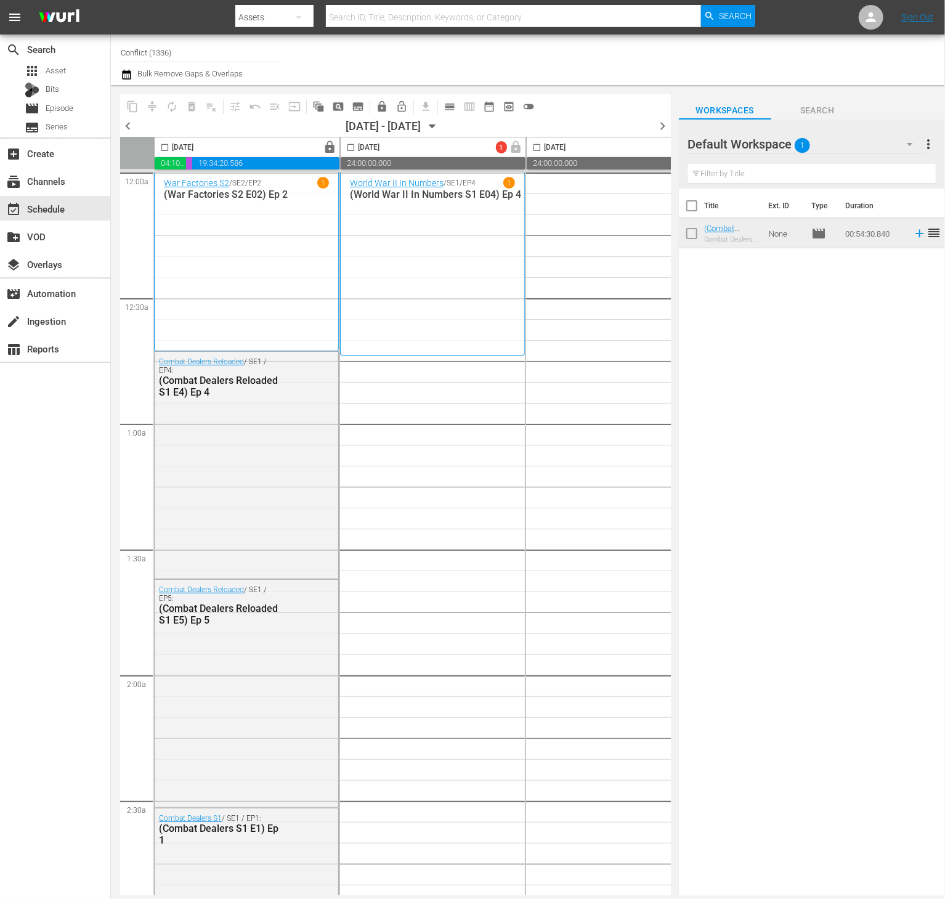
click at [929, 152] on button "more_vert" at bounding box center [928, 144] width 15 height 30
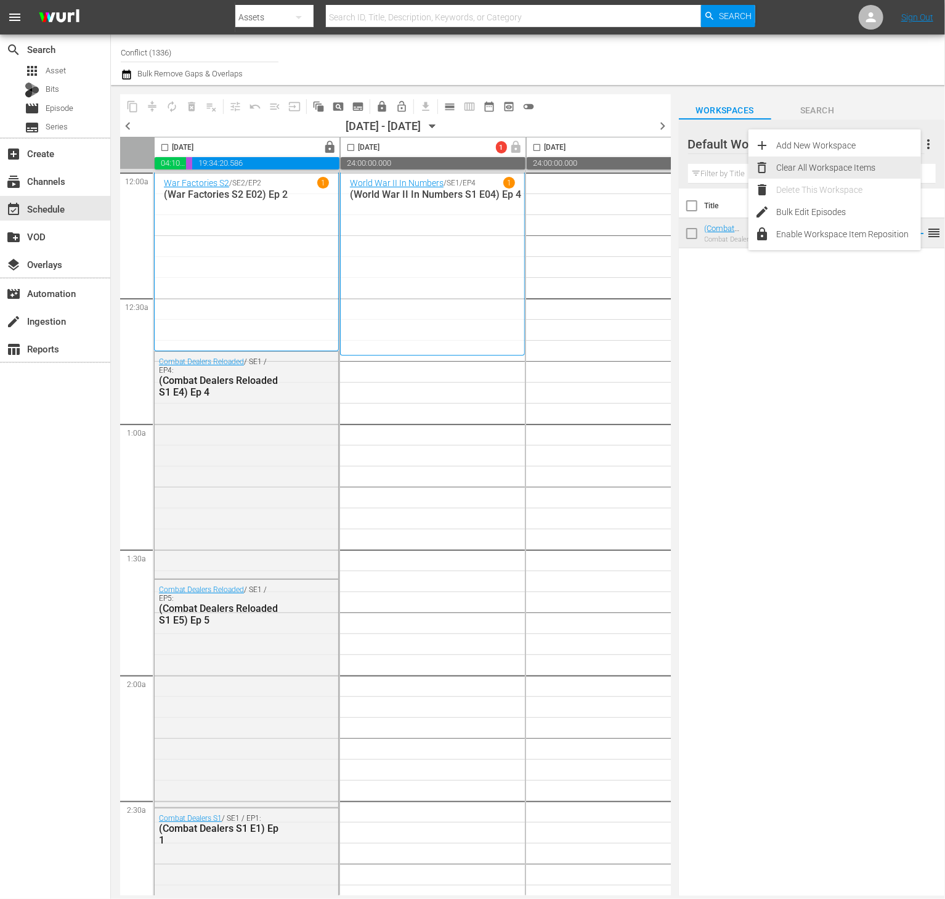
click at [854, 173] on div "Clear All Workspace Items" at bounding box center [849, 168] width 145 height 22
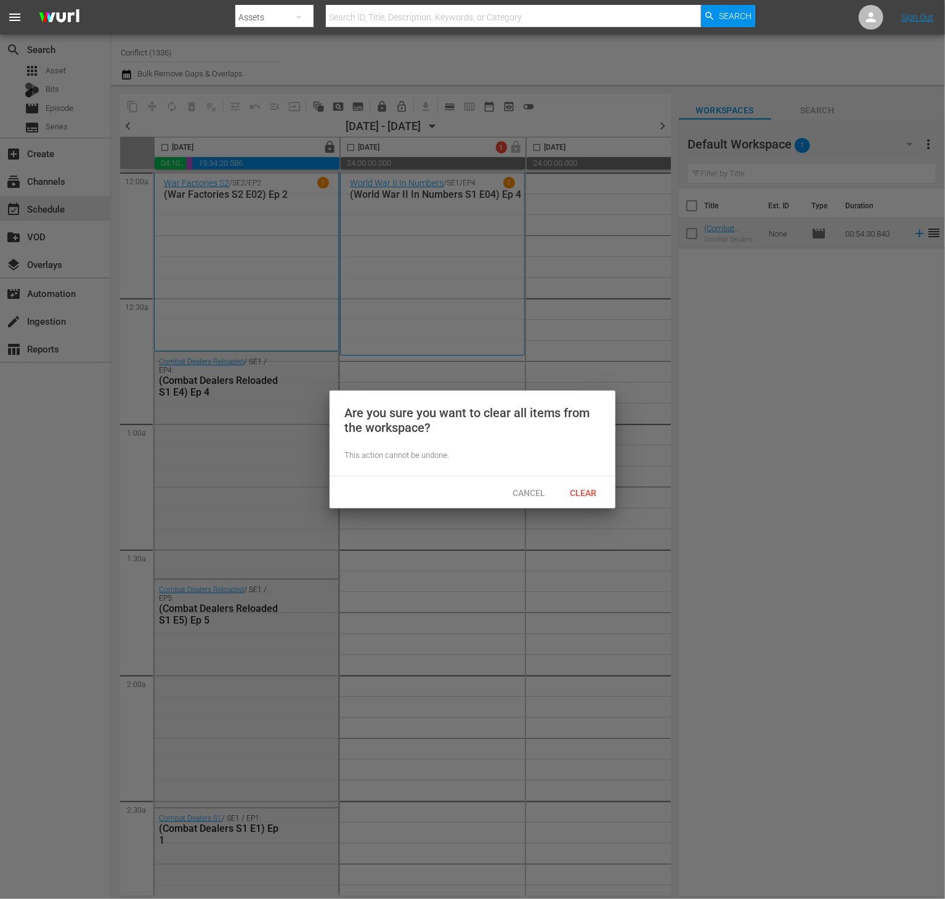
click at [582, 481] on div "Clear" at bounding box center [583, 492] width 54 height 23
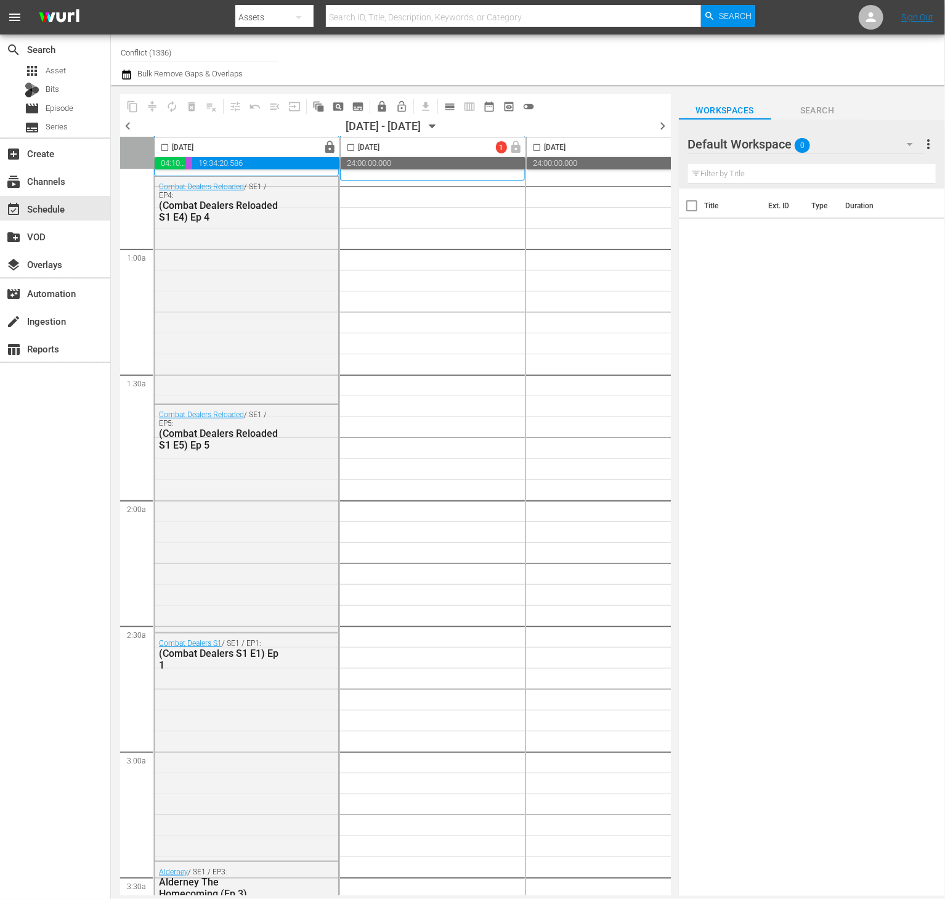
scroll to position [185, 0]
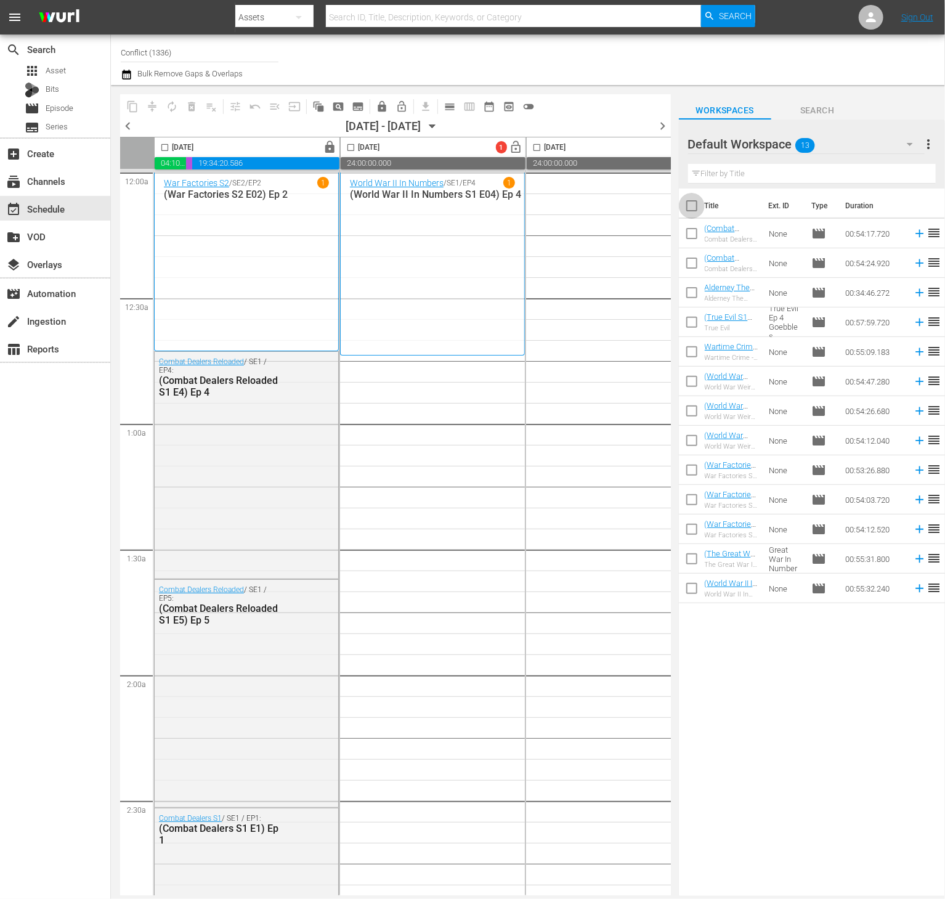
click at [693, 201] on input "checkbox" at bounding box center [692, 208] width 26 height 26
checkbox input "true"
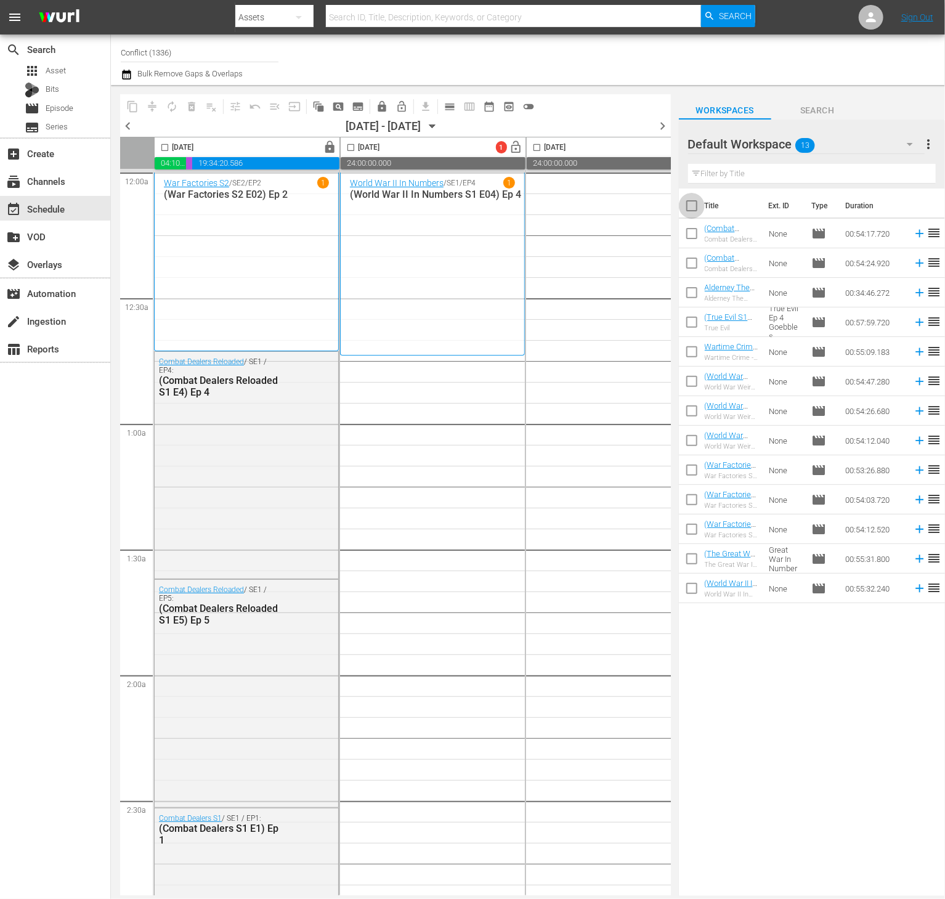
checkbox input "true"
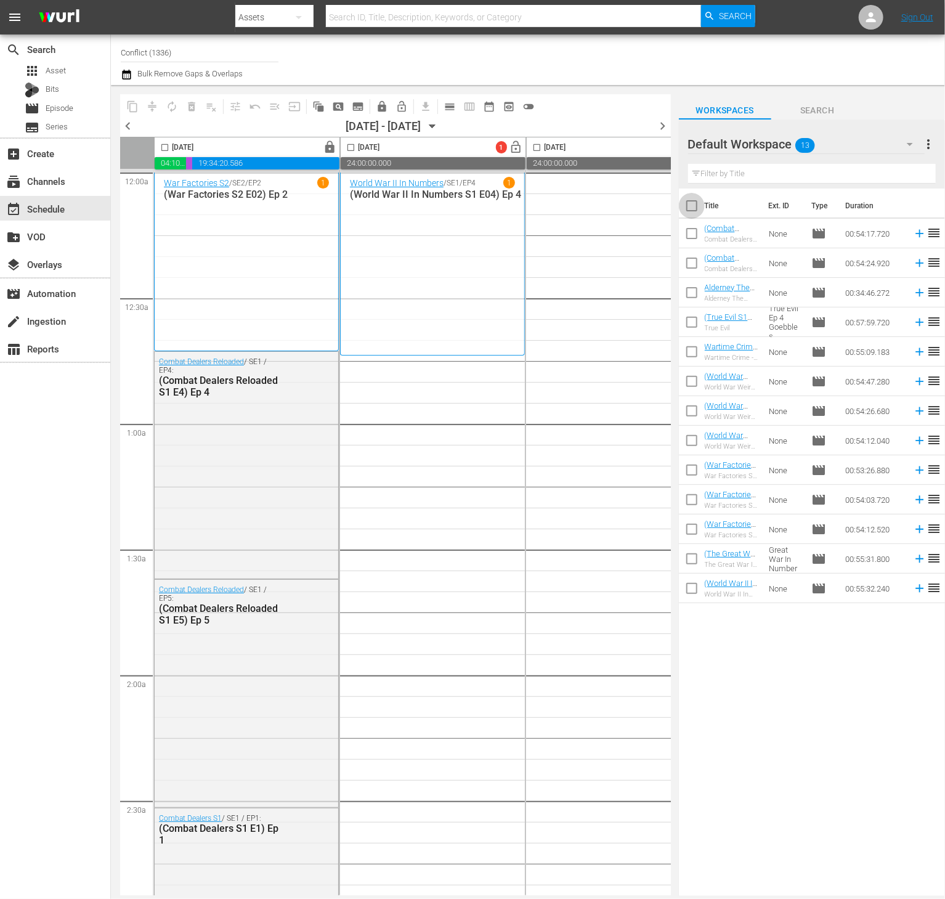
checkbox input "true"
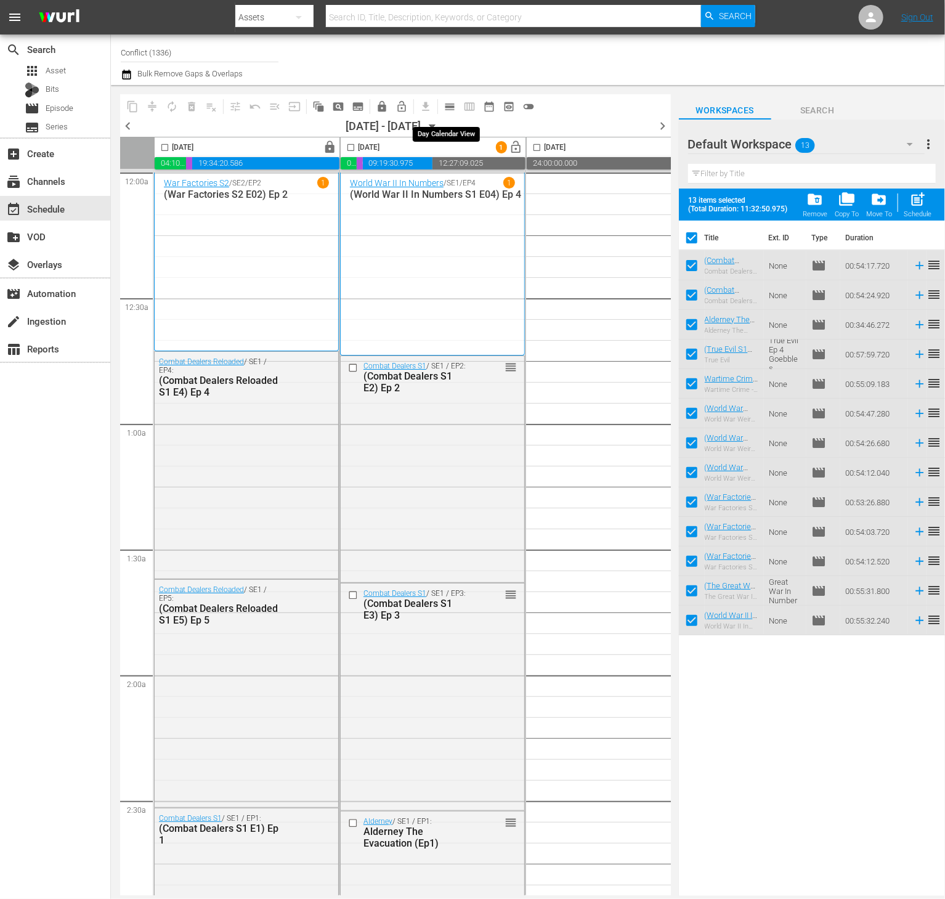
click at [444, 94] on span "calendar_view_day_outlined" at bounding box center [448, 106] width 24 height 24
click at [449, 105] on span "calendar_view_day_outlined" at bounding box center [450, 106] width 12 height 12
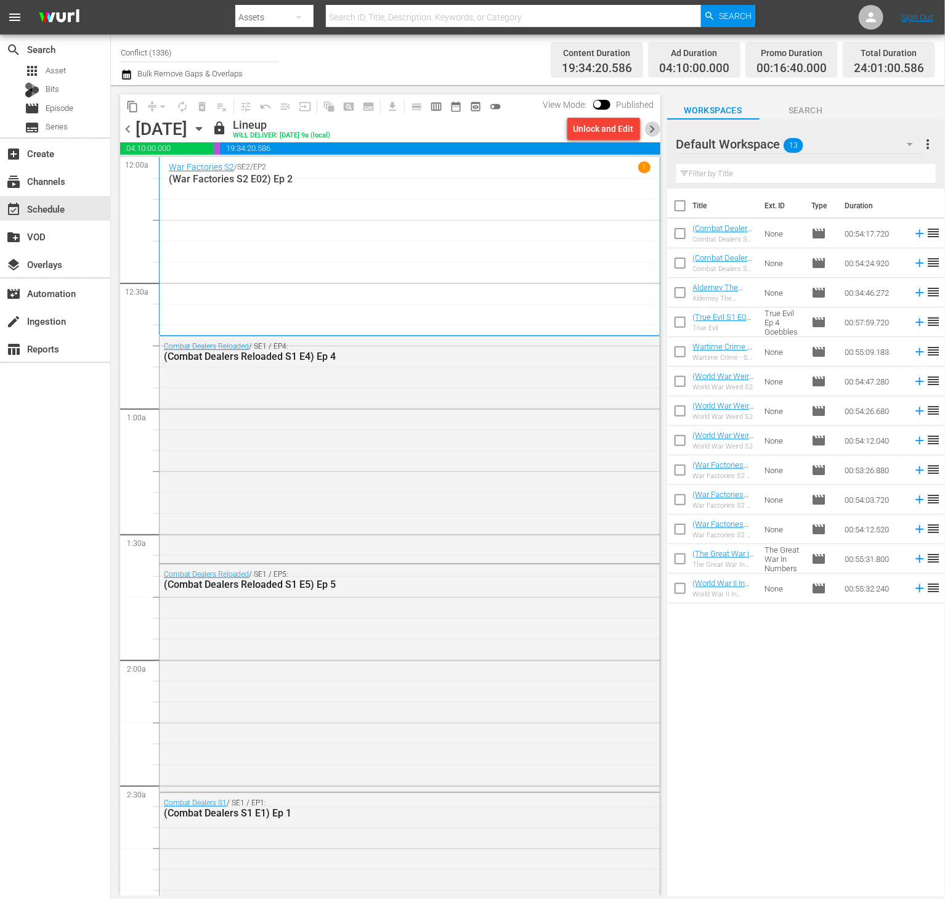
click at [654, 129] on span "chevron_right" at bounding box center [652, 128] width 15 height 15
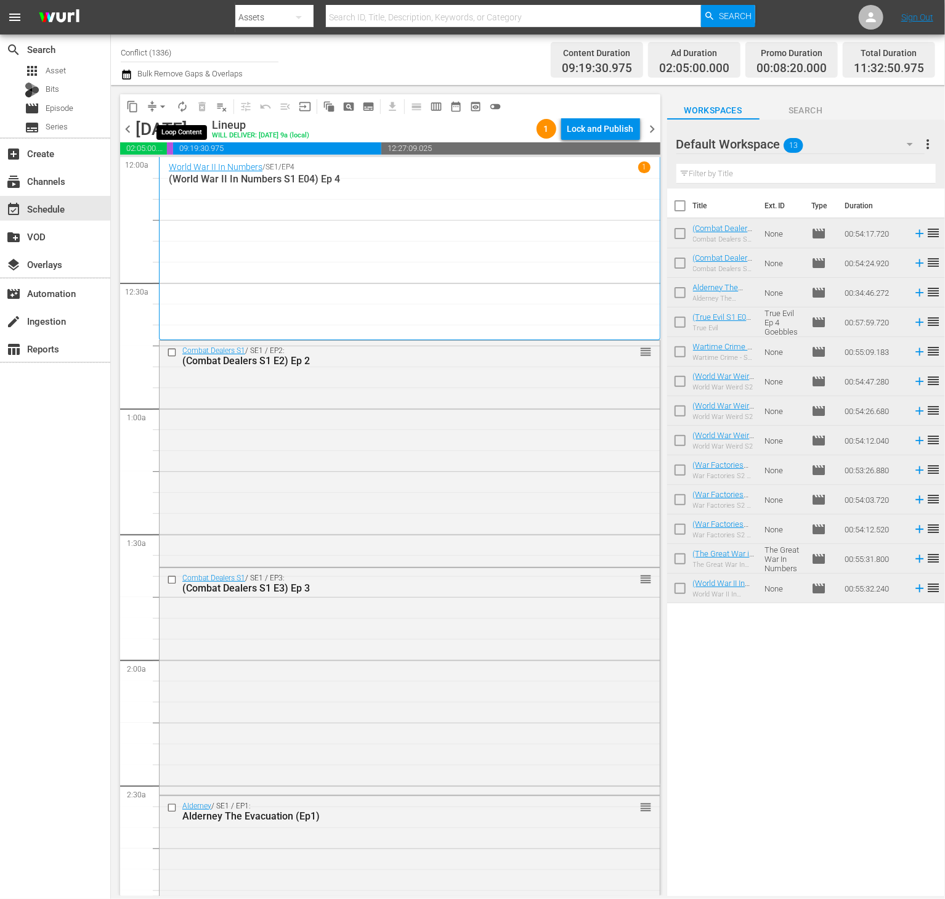
click at [179, 108] on span "autorenew_outlined" at bounding box center [182, 106] width 12 height 12
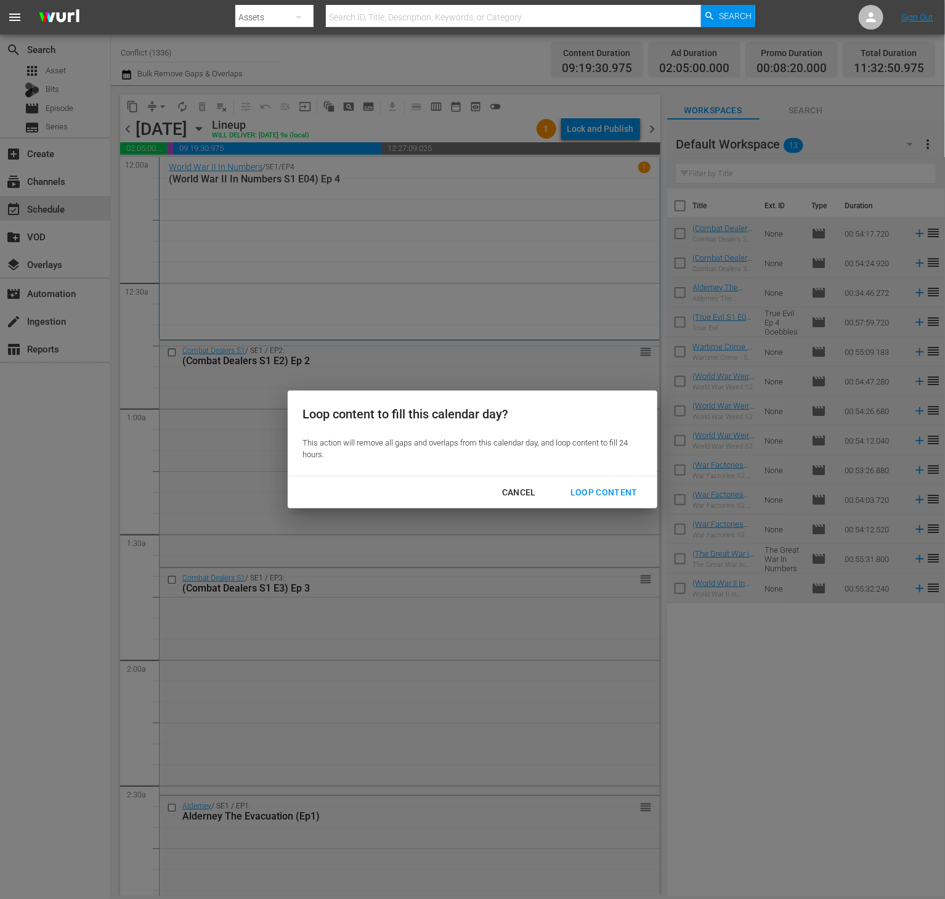
click at [611, 501] on button "Loop Content" at bounding box center [604, 492] width 97 height 23
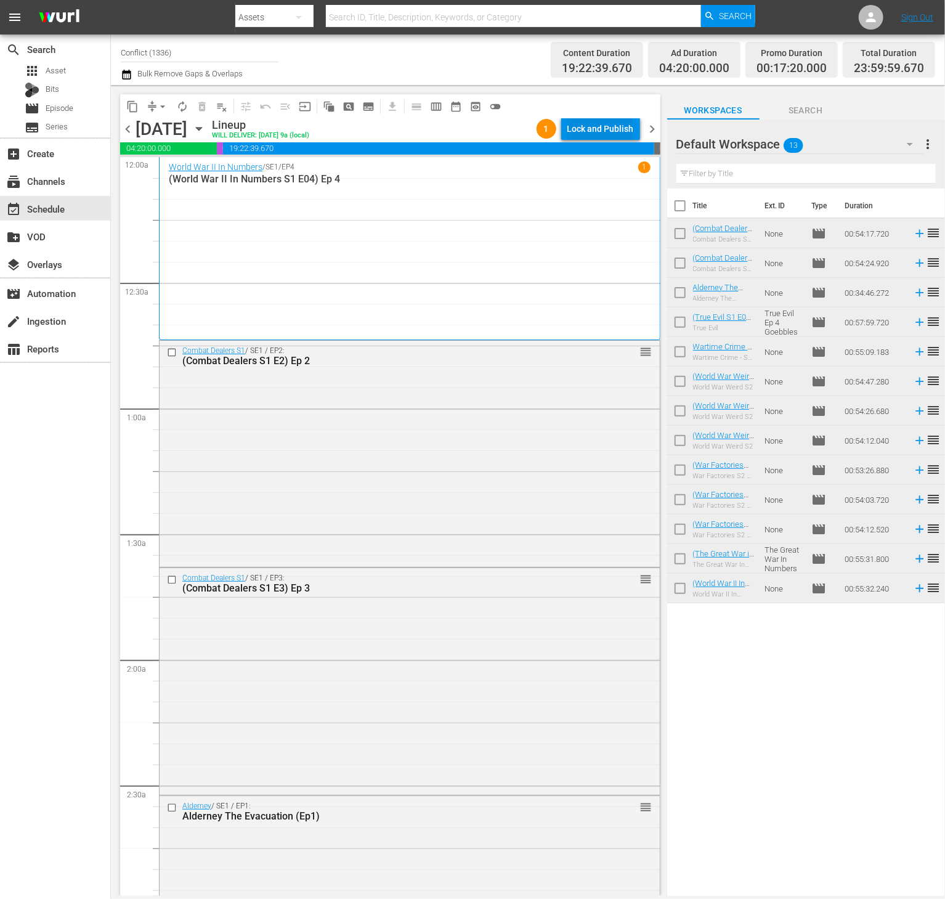
click at [600, 120] on div "Lock and Publish" at bounding box center [601, 129] width 67 height 22
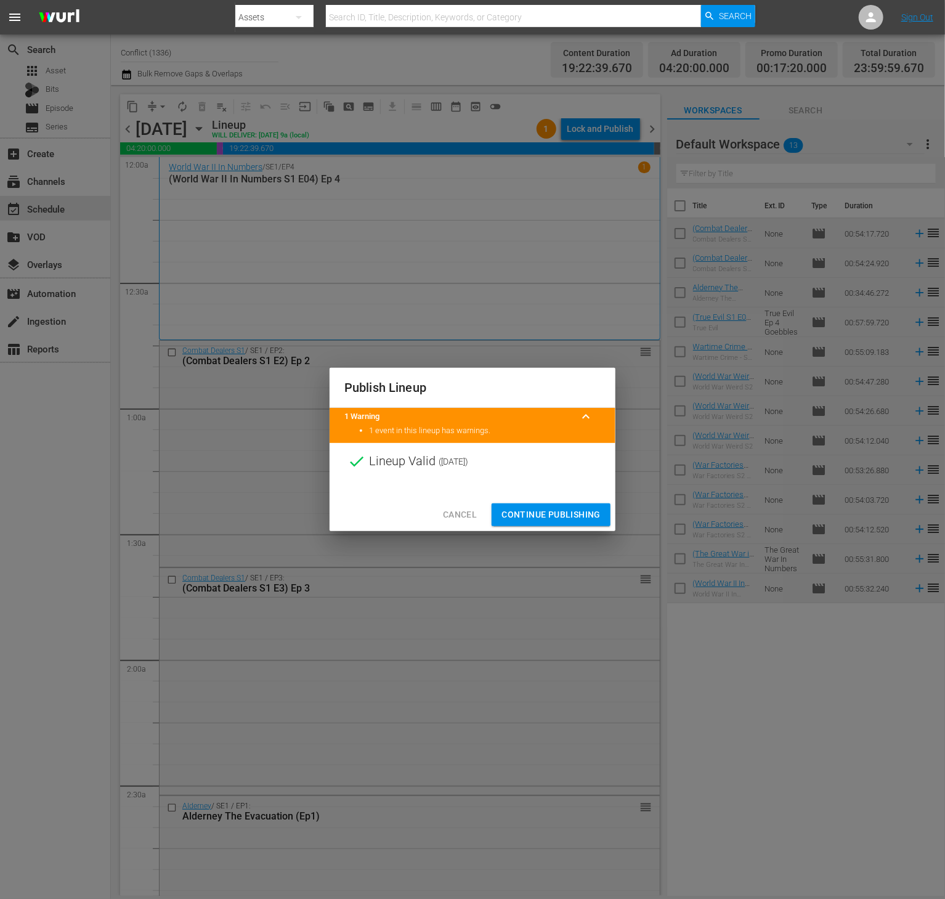
click at [533, 508] on span "Continue Publishing" at bounding box center [551, 514] width 99 height 15
